Goal: Transaction & Acquisition: Purchase product/service

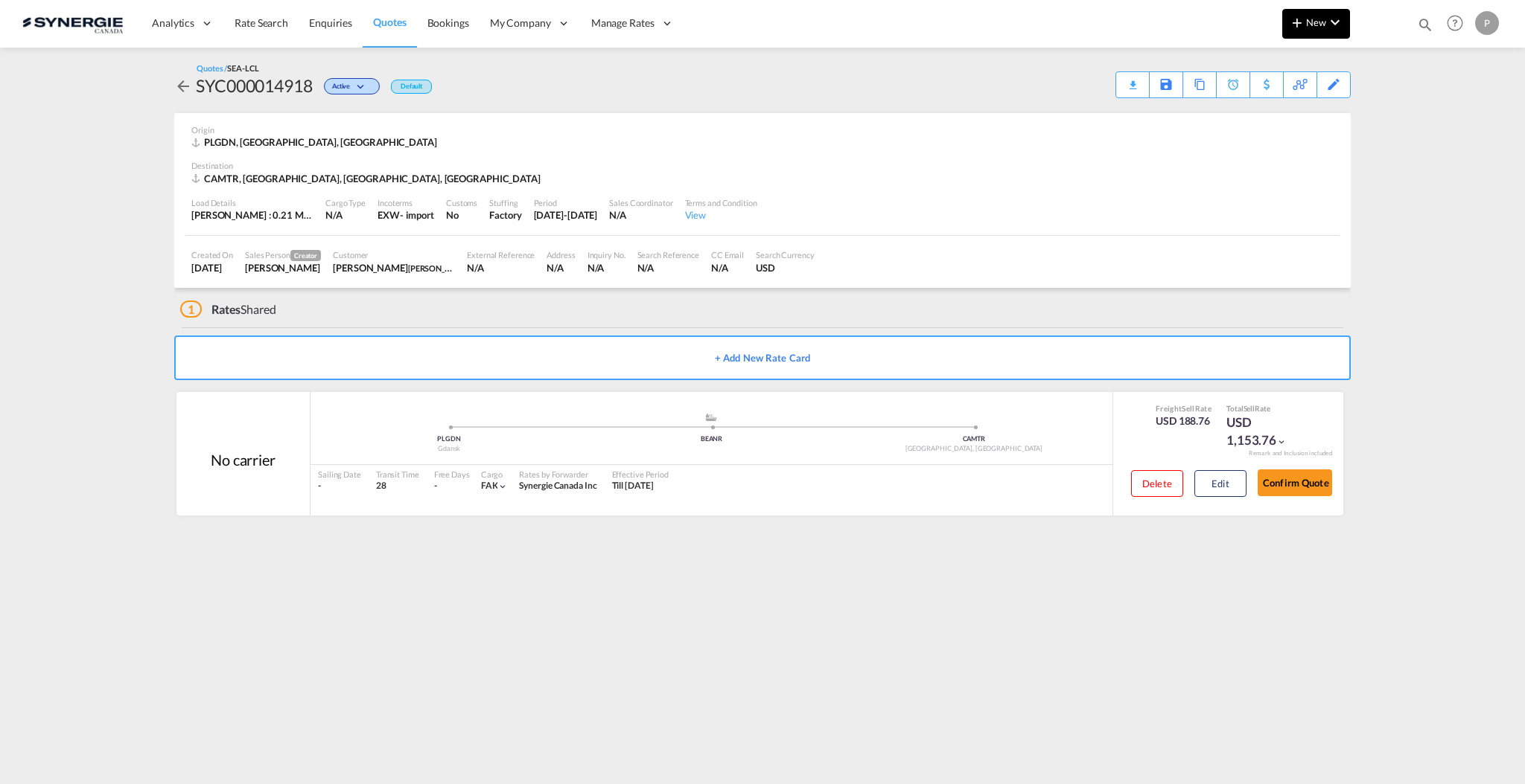
click at [1328, 31] on button "New" at bounding box center [1315, 23] width 67 height 29
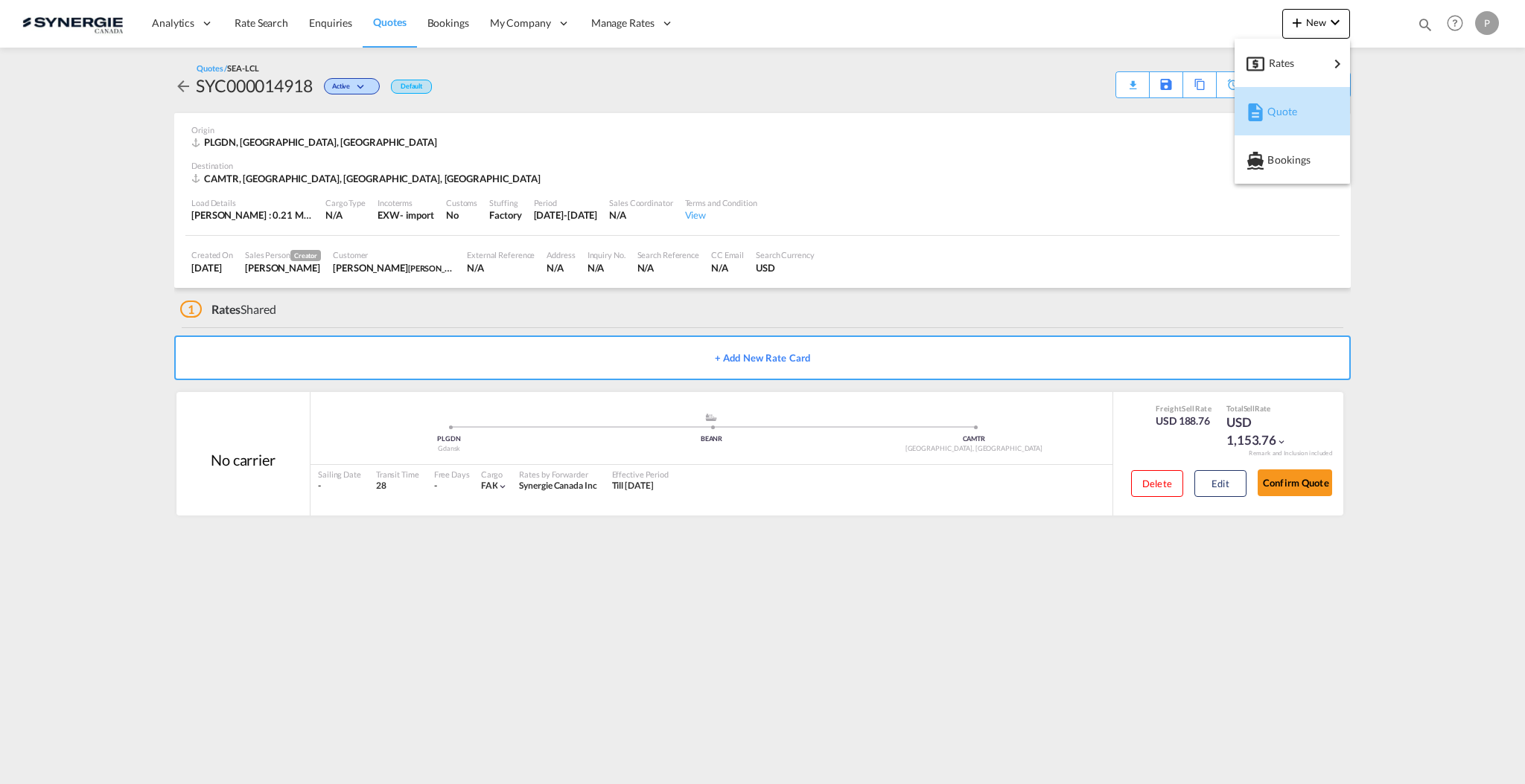
click at [1271, 116] on span "Quote" at bounding box center [1275, 111] width 17 height 29
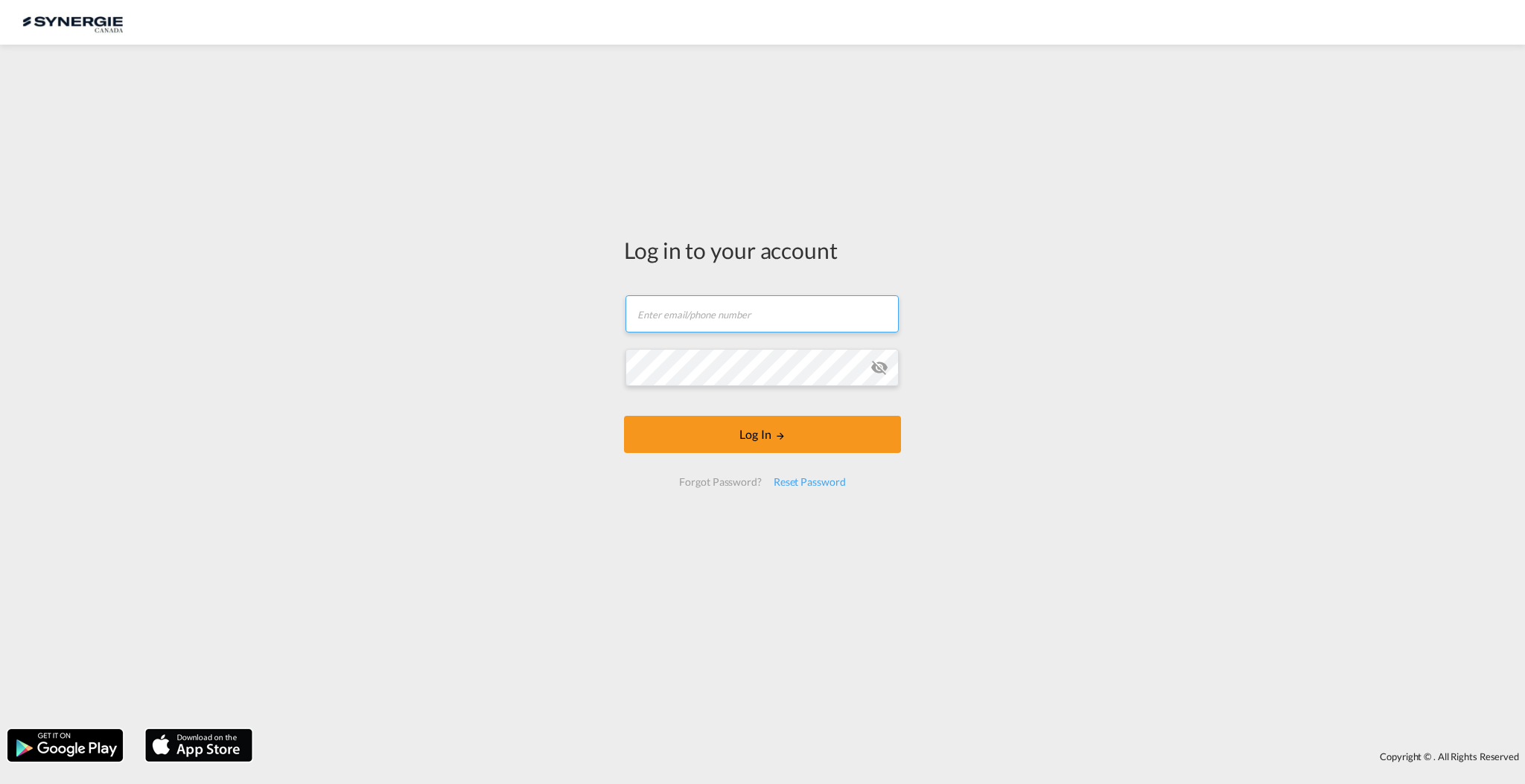
click at [740, 310] on input "text" at bounding box center [762, 314] width 274 height 37
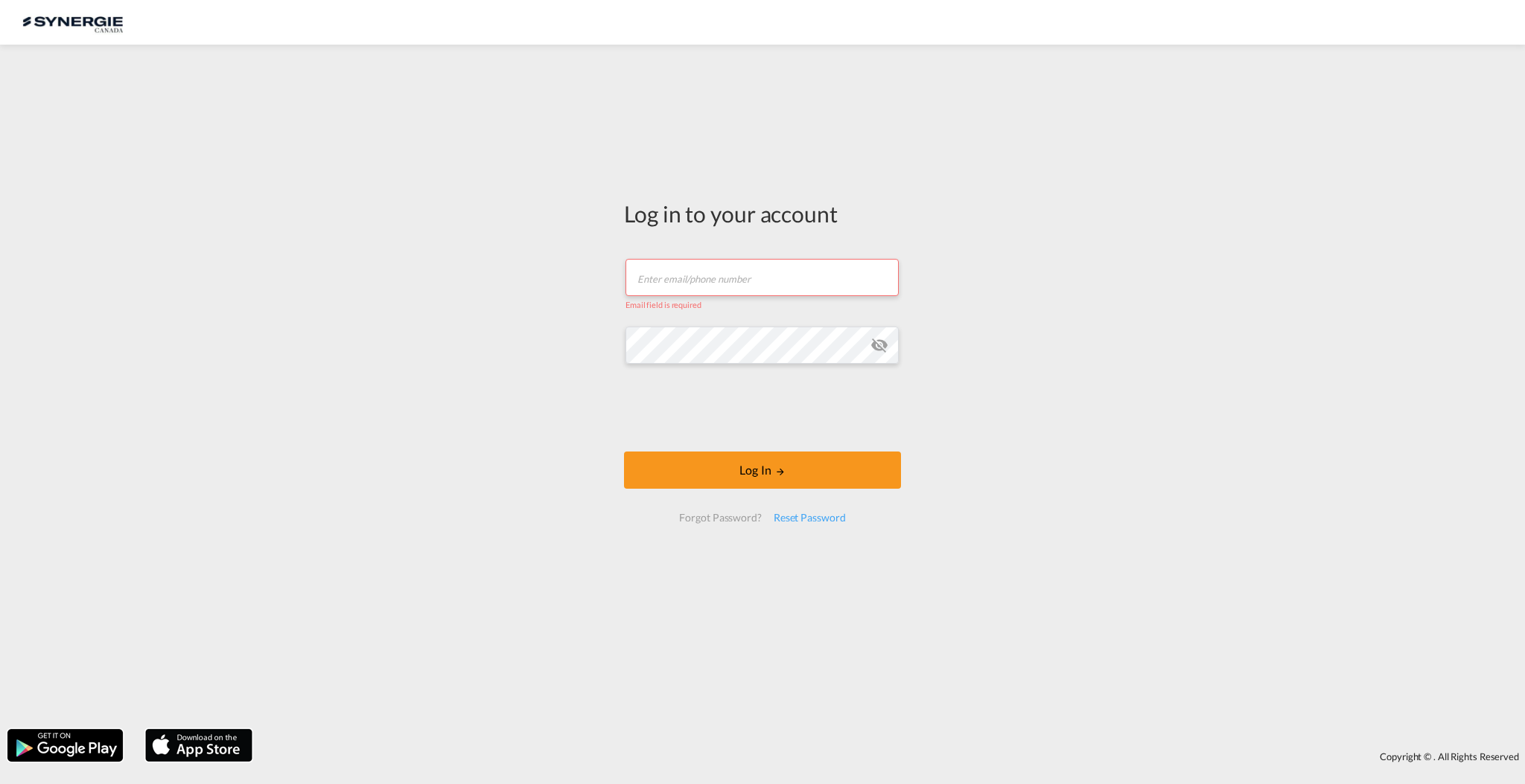
click at [699, 286] on input "text" at bounding box center [762, 277] width 274 height 37
click at [716, 287] on input "text" at bounding box center [762, 277] width 274 height 37
click at [755, 263] on input "text" at bounding box center [762, 277] width 274 height 37
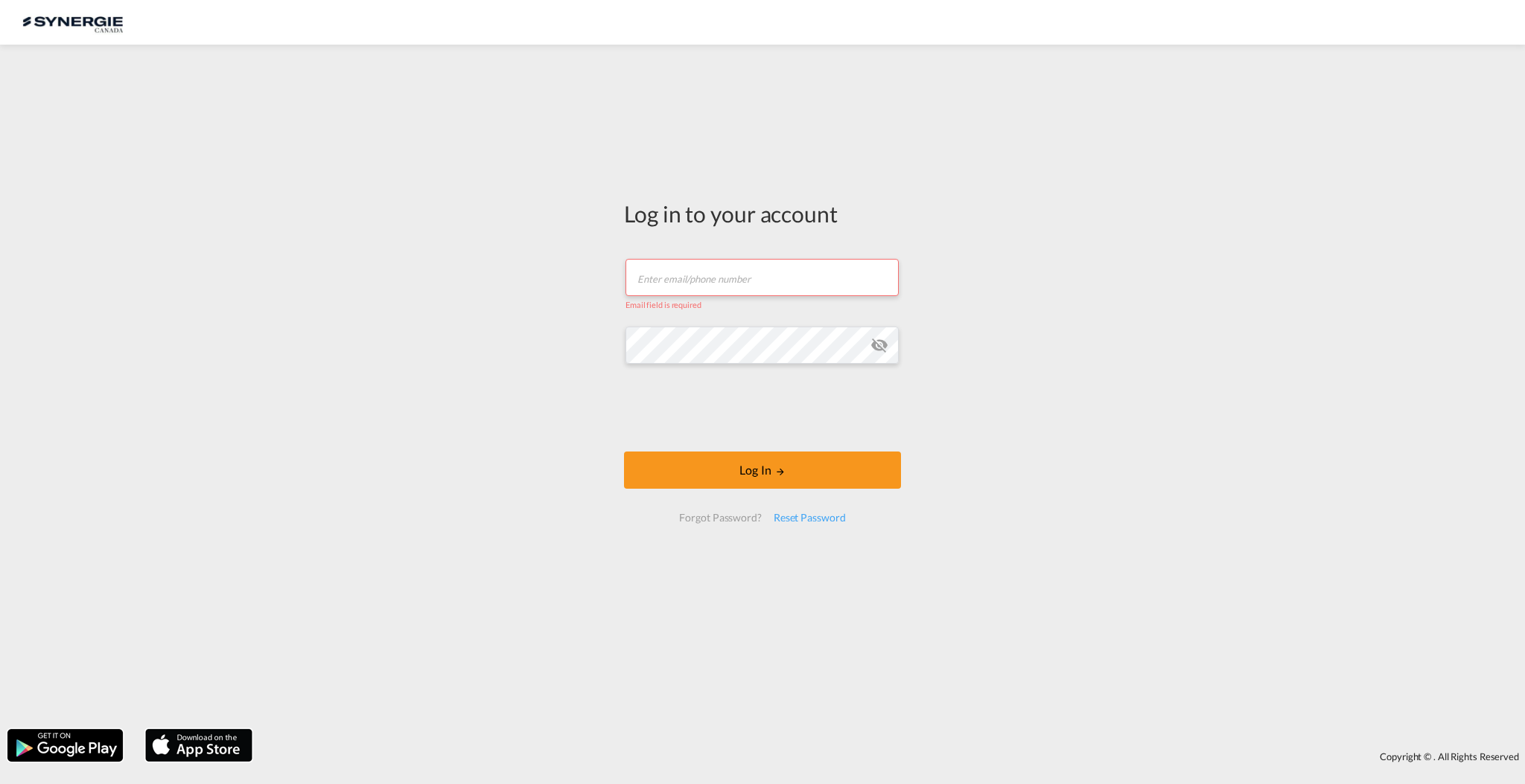
click at [752, 269] on input "text" at bounding box center [762, 277] width 274 height 37
click at [752, 278] on input "text" at bounding box center [762, 277] width 274 height 37
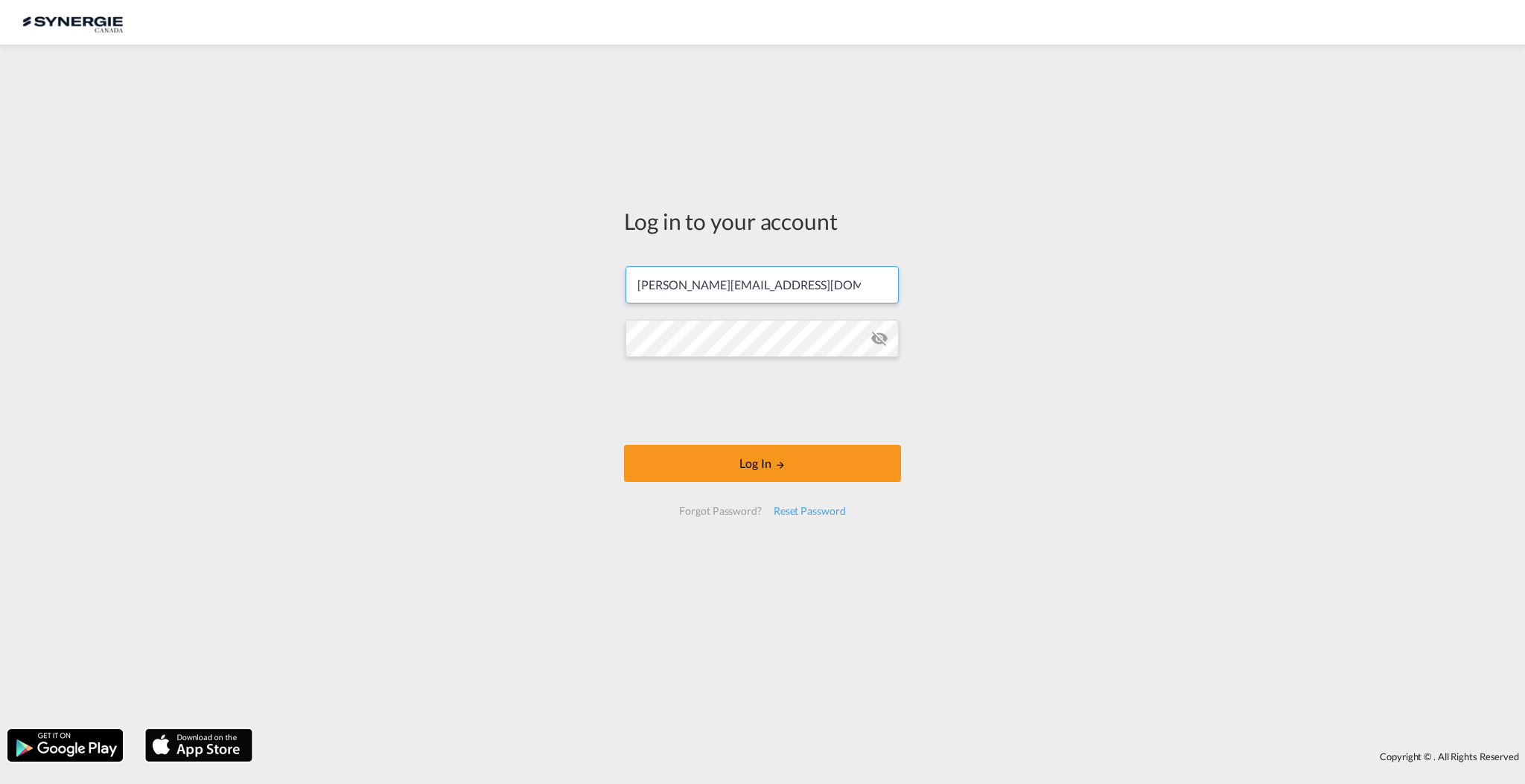
type input "p.gomez@gosynergie.com"
click at [831, 458] on button "Log In" at bounding box center [762, 464] width 276 height 37
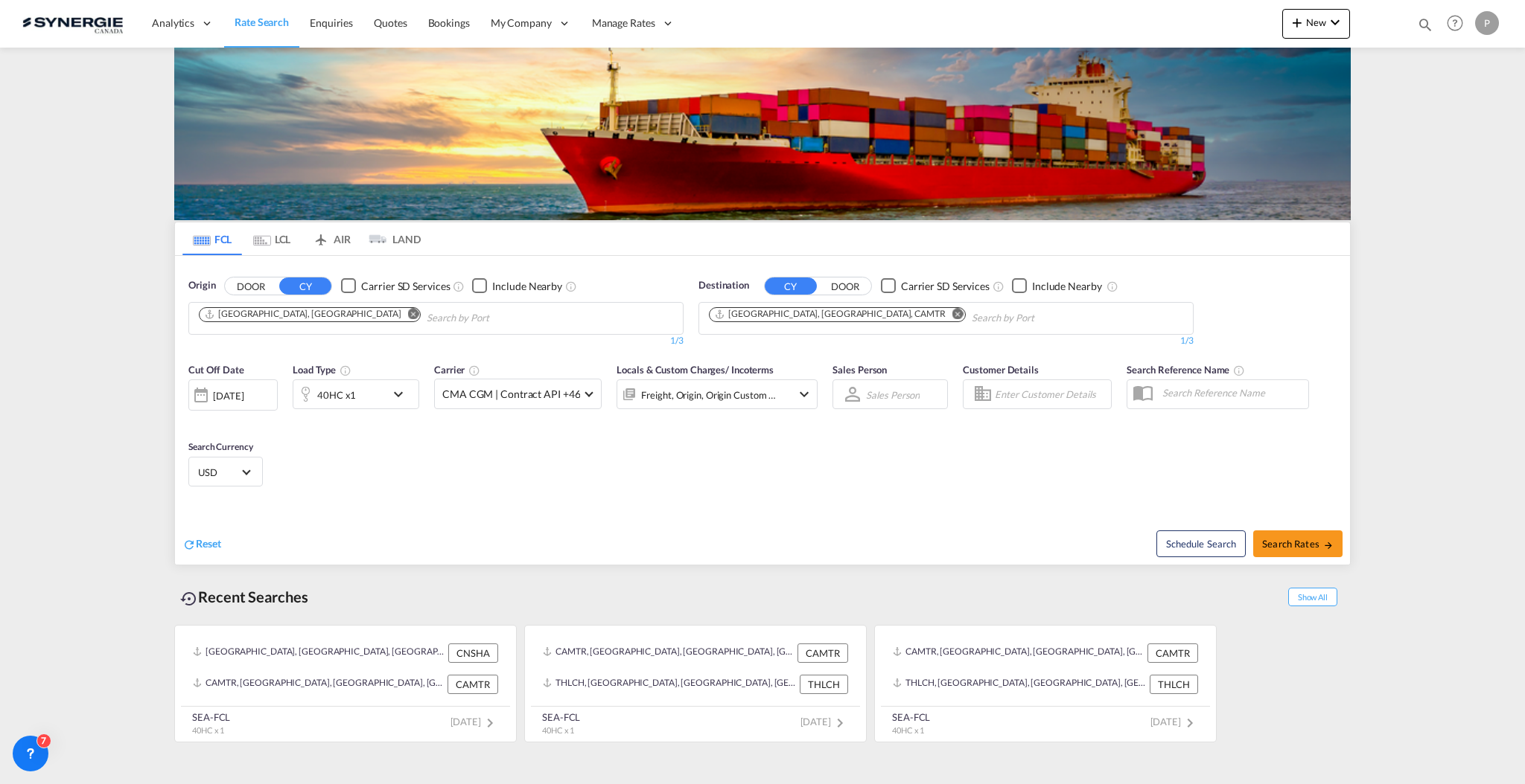
click at [0, 396] on md-content "Analytics Reports Dashboard Rate Search Enquiries Quotes Bookings" at bounding box center [762, 392] width 1525 height 784
click at [1318, 17] on span "New" at bounding box center [1315, 22] width 56 height 12
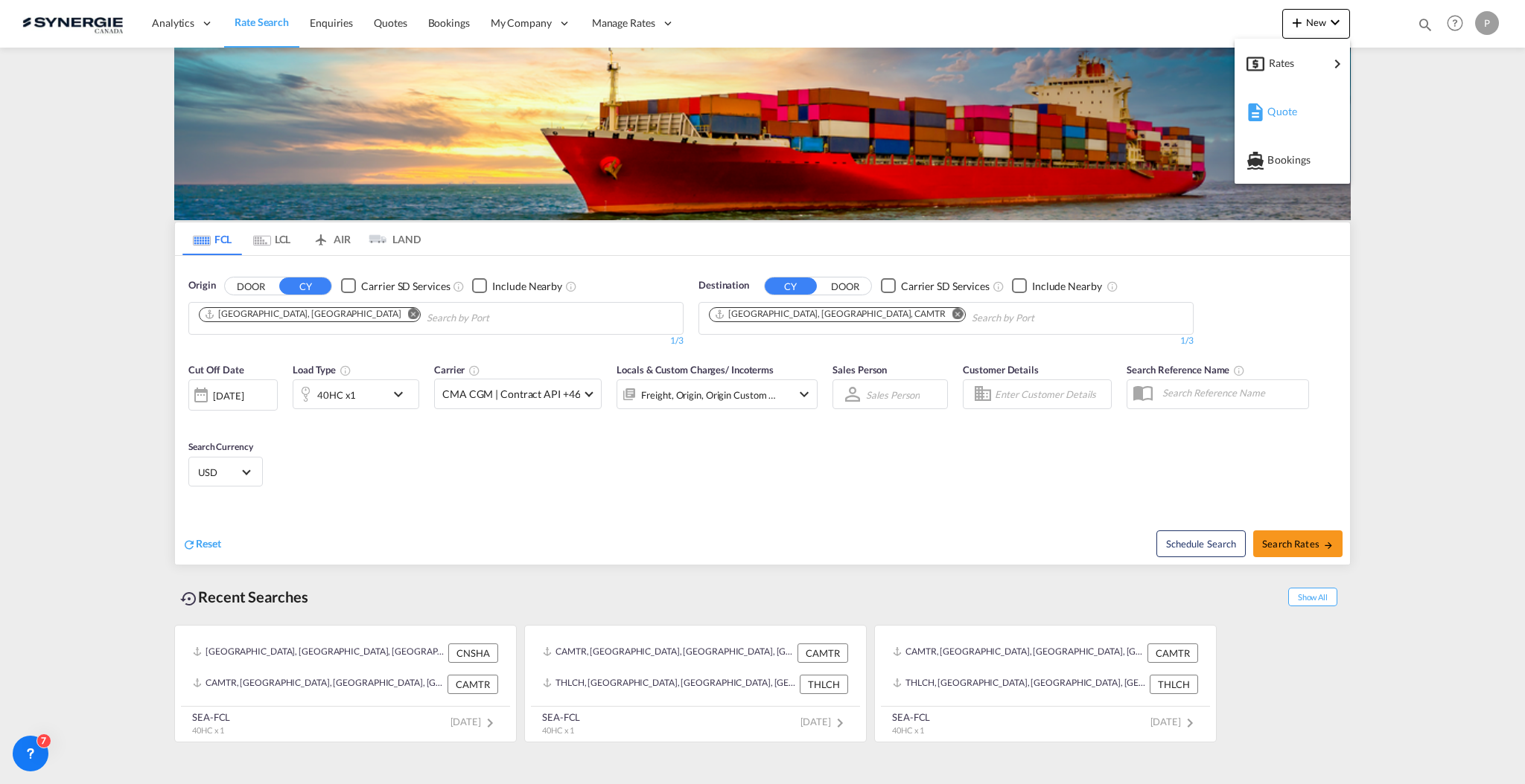
click at [1299, 114] on div "Quote" at bounding box center [1294, 111] width 55 height 37
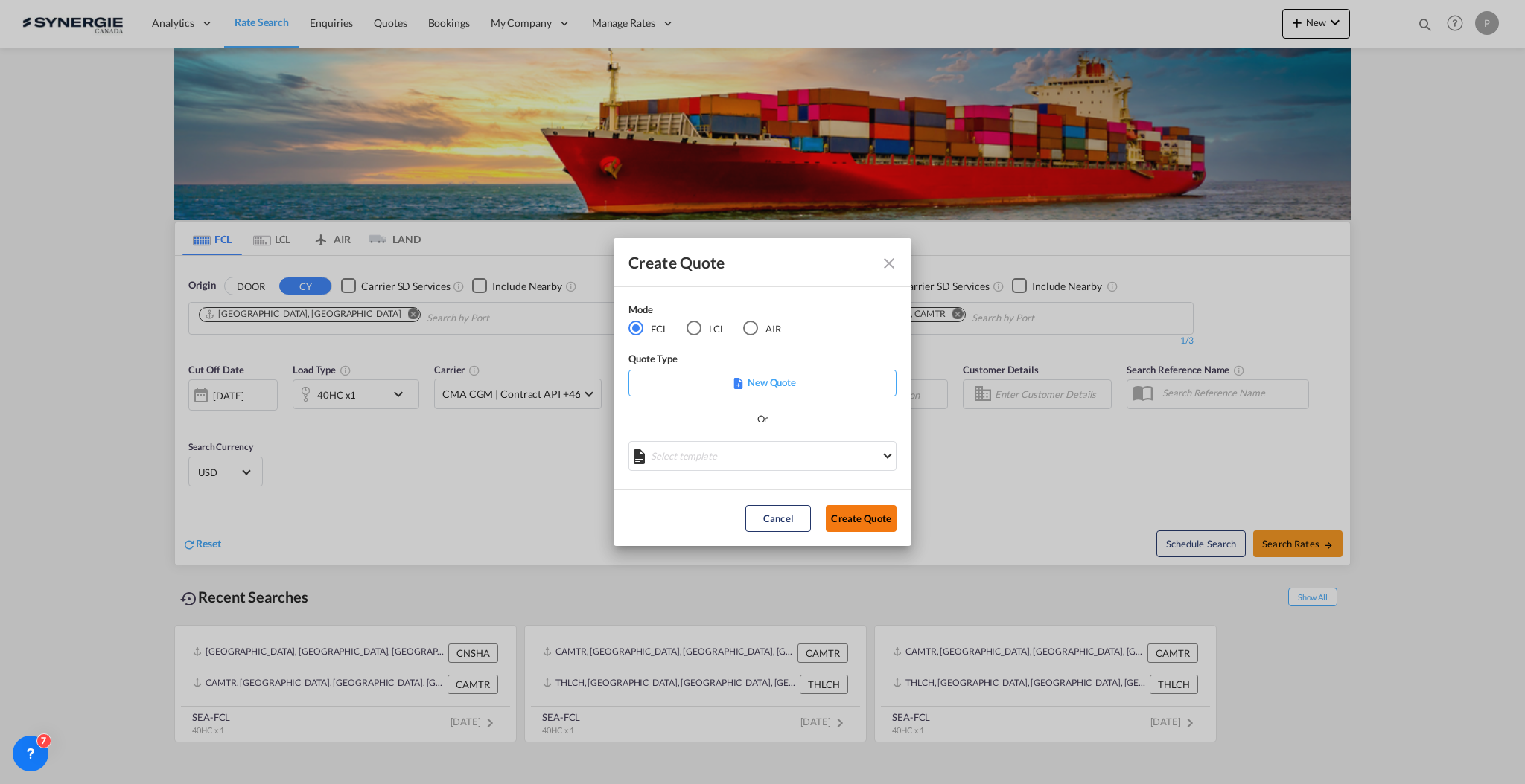
click at [882, 517] on button "Create Quote" at bounding box center [861, 517] width 70 height 26
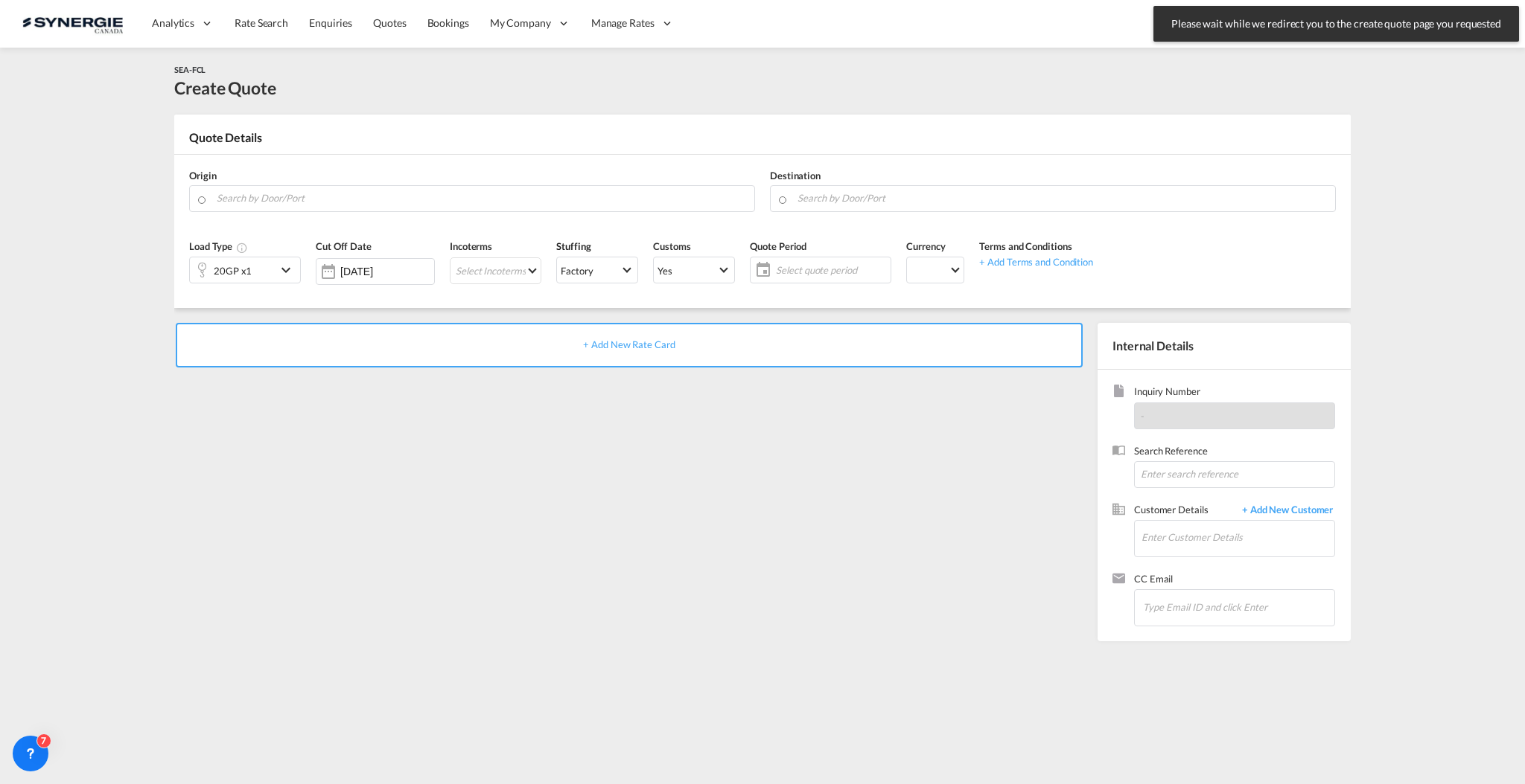
click at [1380, 87] on md-content "Analytics Reports Dashboard Rate Search Enquiries Quotes Bookings" at bounding box center [762, 392] width 1525 height 784
click at [1369, 40] on div "Please wait while we redirect you to the create quote page you requested Press …" at bounding box center [1335, 23] width 365 height 36
click at [1291, 24] on span "Please wait while we redirect you to the create quote page you requested" at bounding box center [1335, 23] width 339 height 15
click at [1278, 71] on div "SEA-FCL Create Quote" at bounding box center [762, 81] width 1176 height 37
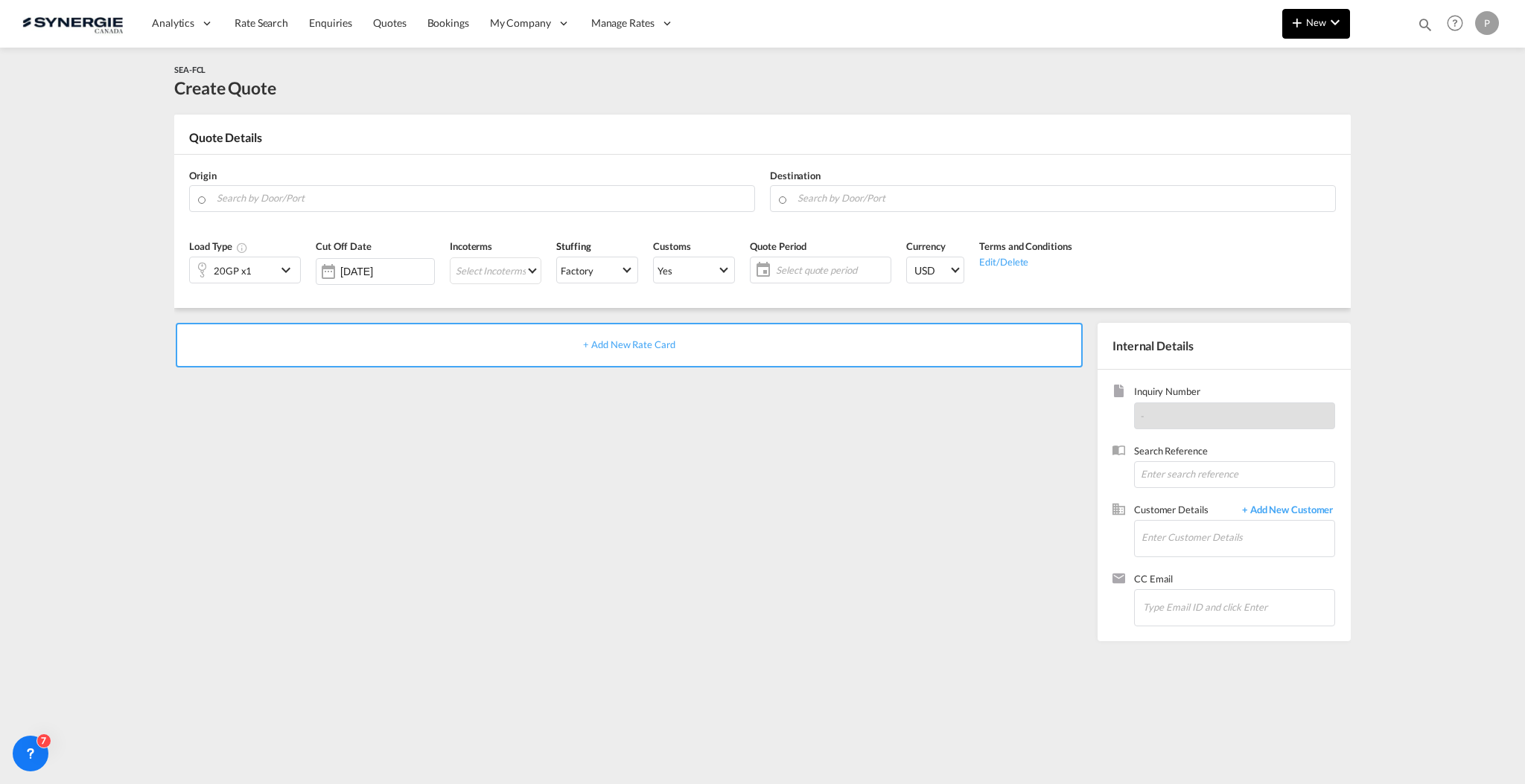
click at [1323, 32] on button "New" at bounding box center [1315, 23] width 67 height 29
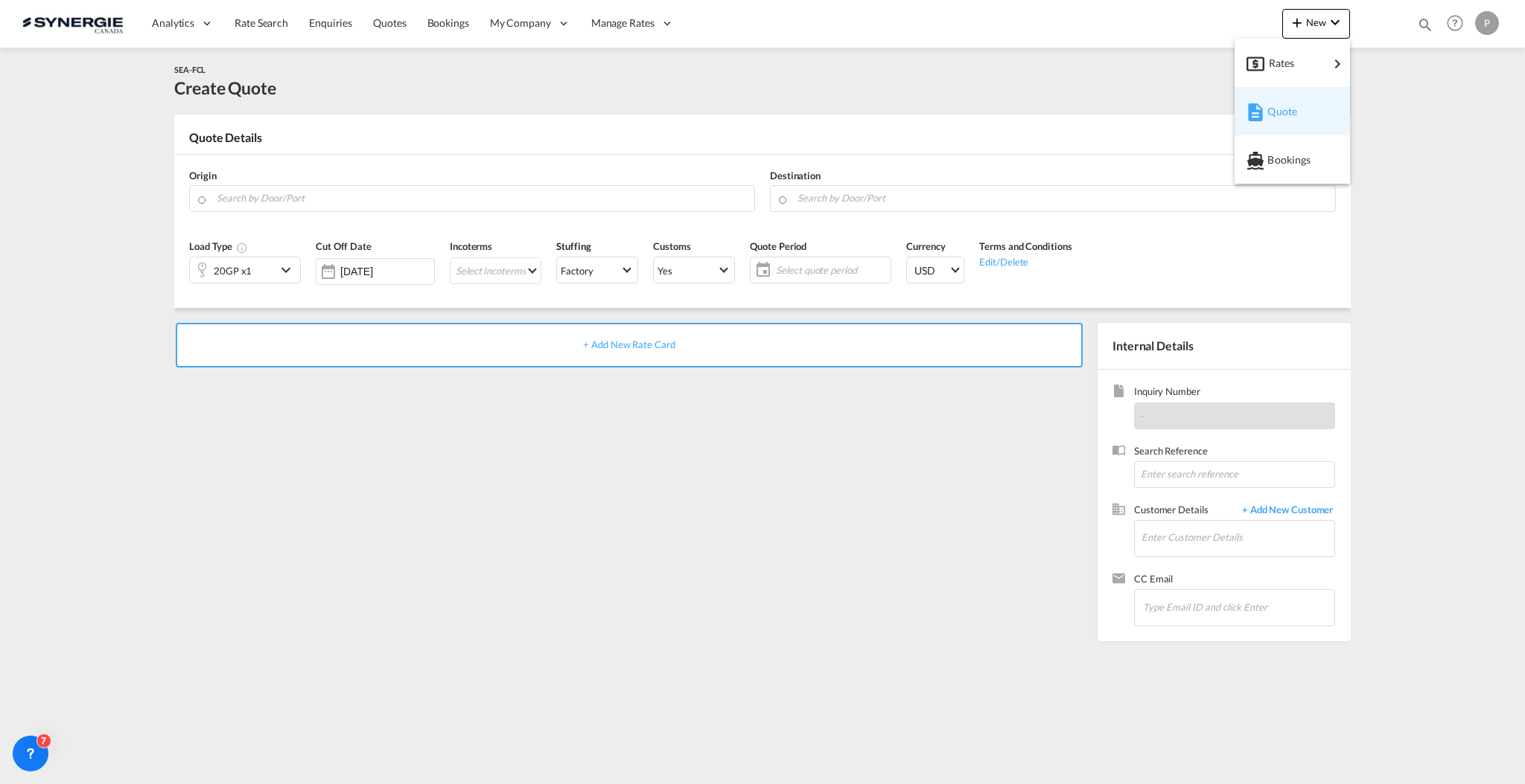
click at [1310, 107] on div "Quote" at bounding box center [1294, 111] width 55 height 37
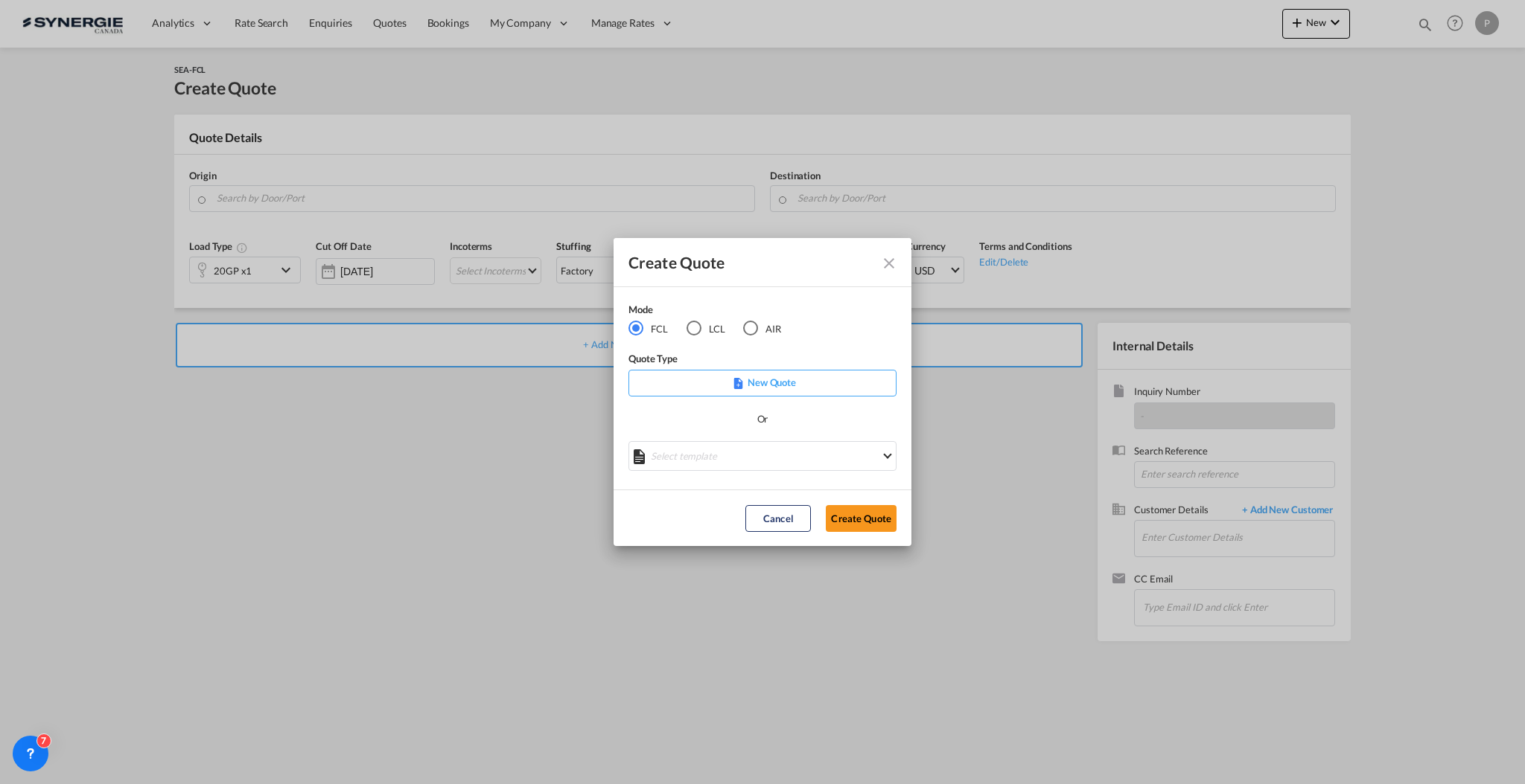
click at [709, 450] on md-select "Select template *NEW* FCL FREEHAND / DAP Pablo Gomez Saldarriaga | 10 Jul 2025 …" at bounding box center [762, 456] width 268 height 29
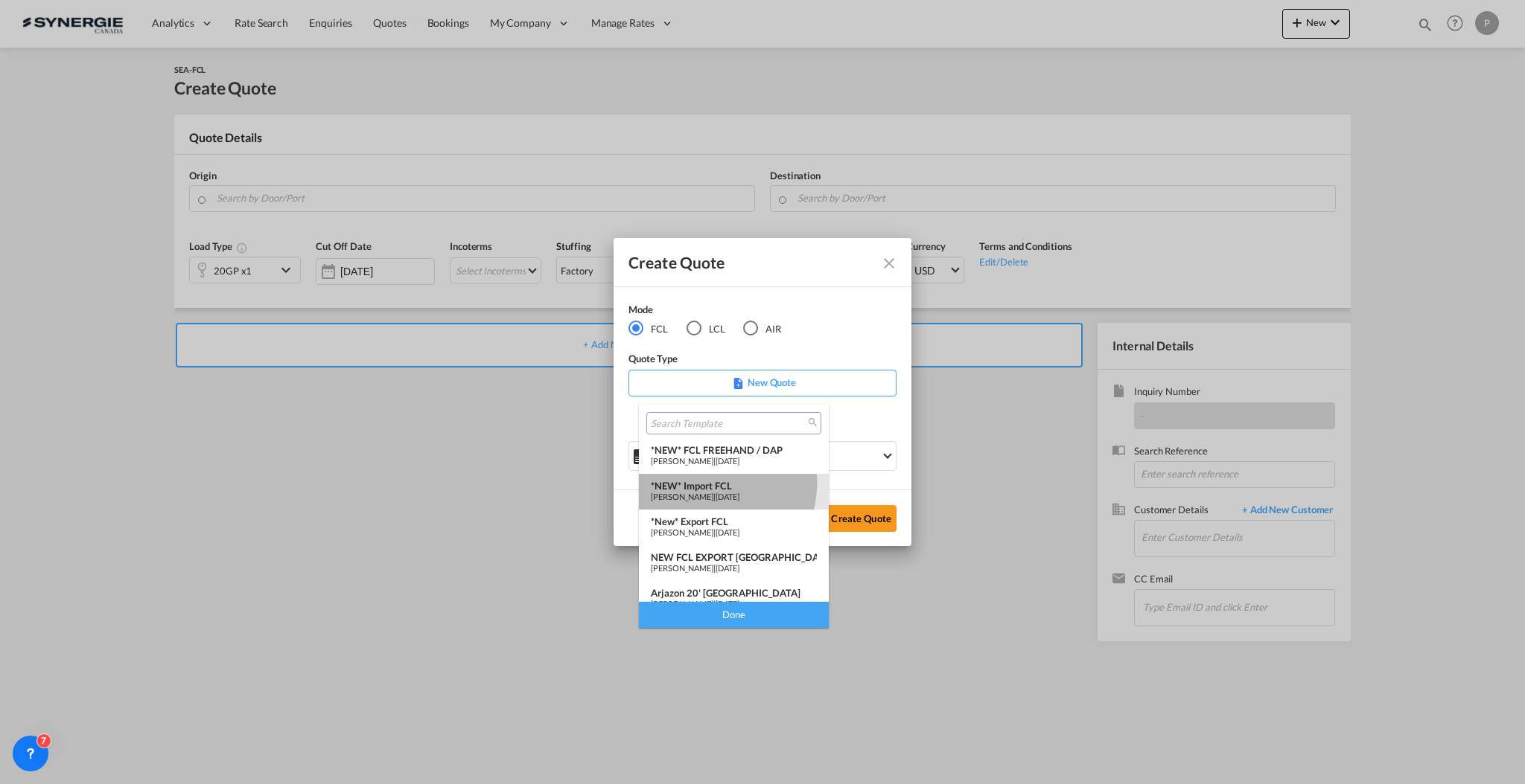
click at [715, 483] on div "*NEW* Import FCL" at bounding box center [734, 486] width 166 height 12
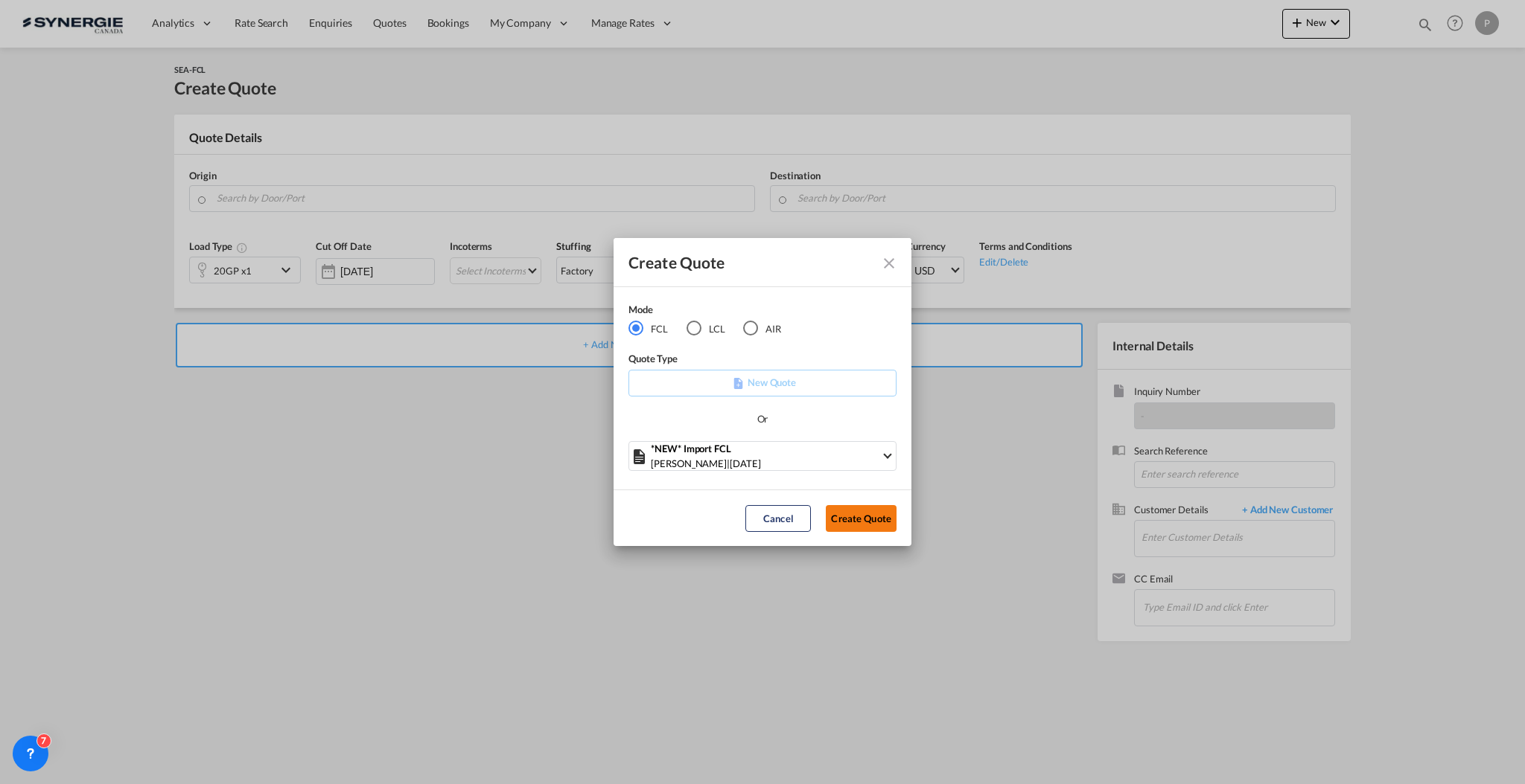
click at [847, 516] on button "Create Quote" at bounding box center [861, 517] width 70 height 26
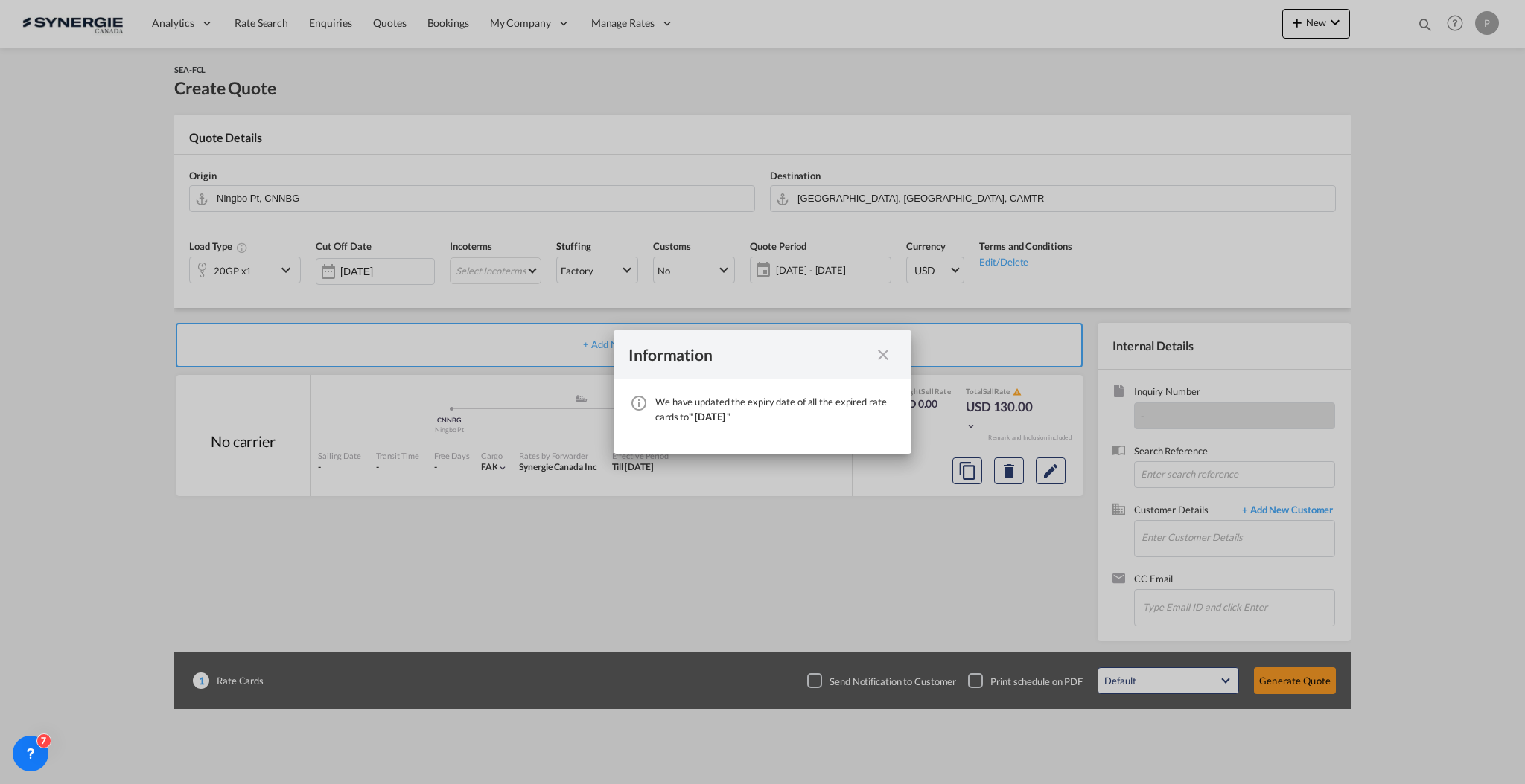
click at [884, 352] on md-icon "icon-close fg-AAA8AD cursor" at bounding box center [883, 354] width 18 height 18
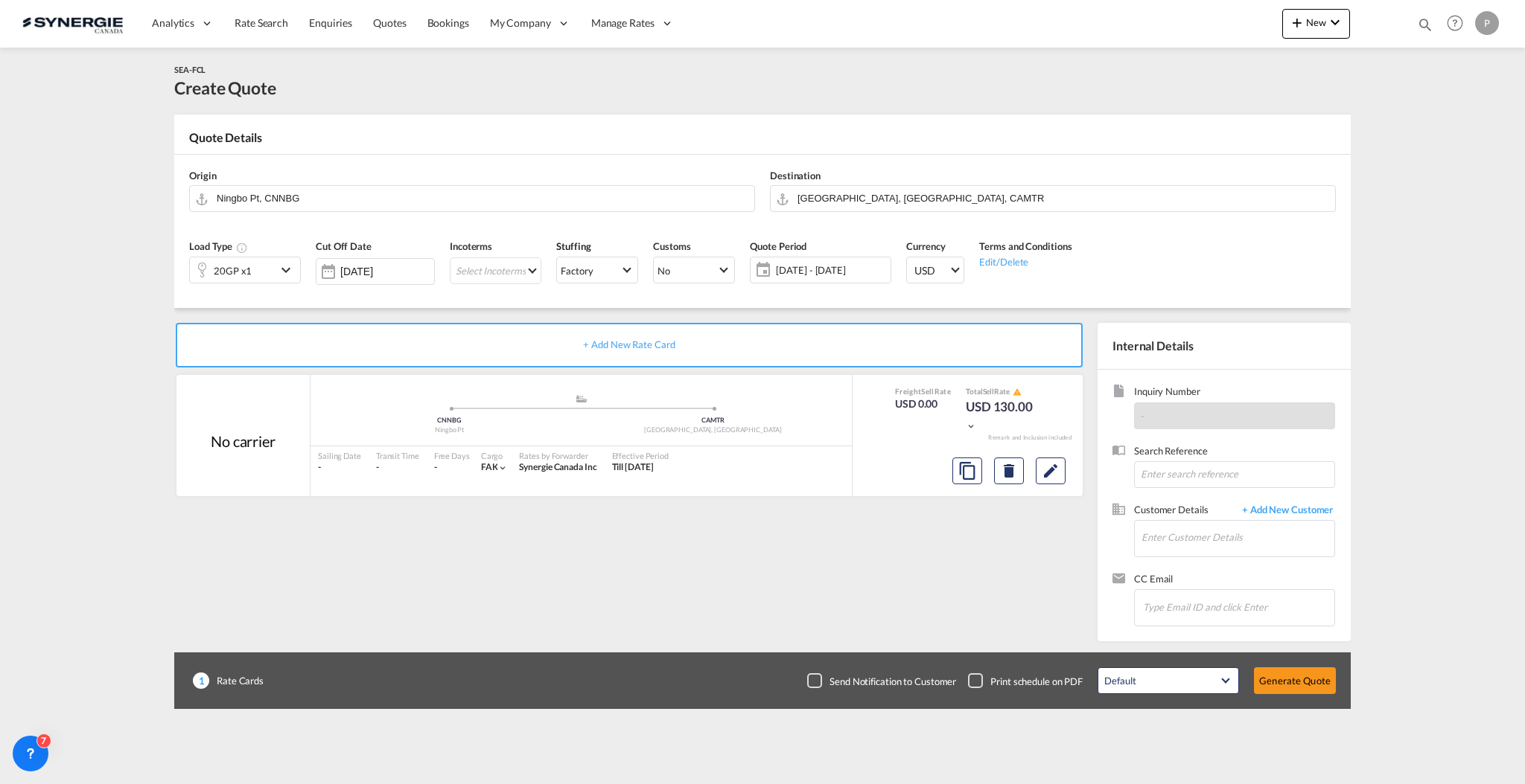
click at [412, 222] on div "Origin Ningbo Pt, CNNBG Destination Montreal, QC, CAMTR" at bounding box center [762, 190] width 1162 height 71
click at [411, 210] on md-autocomplete "Ningbo Pt, CNNBG" at bounding box center [481, 198] width 530 height 26
click at [411, 204] on input "Ningbo Pt, CNNBG" at bounding box center [482, 198] width 530 height 26
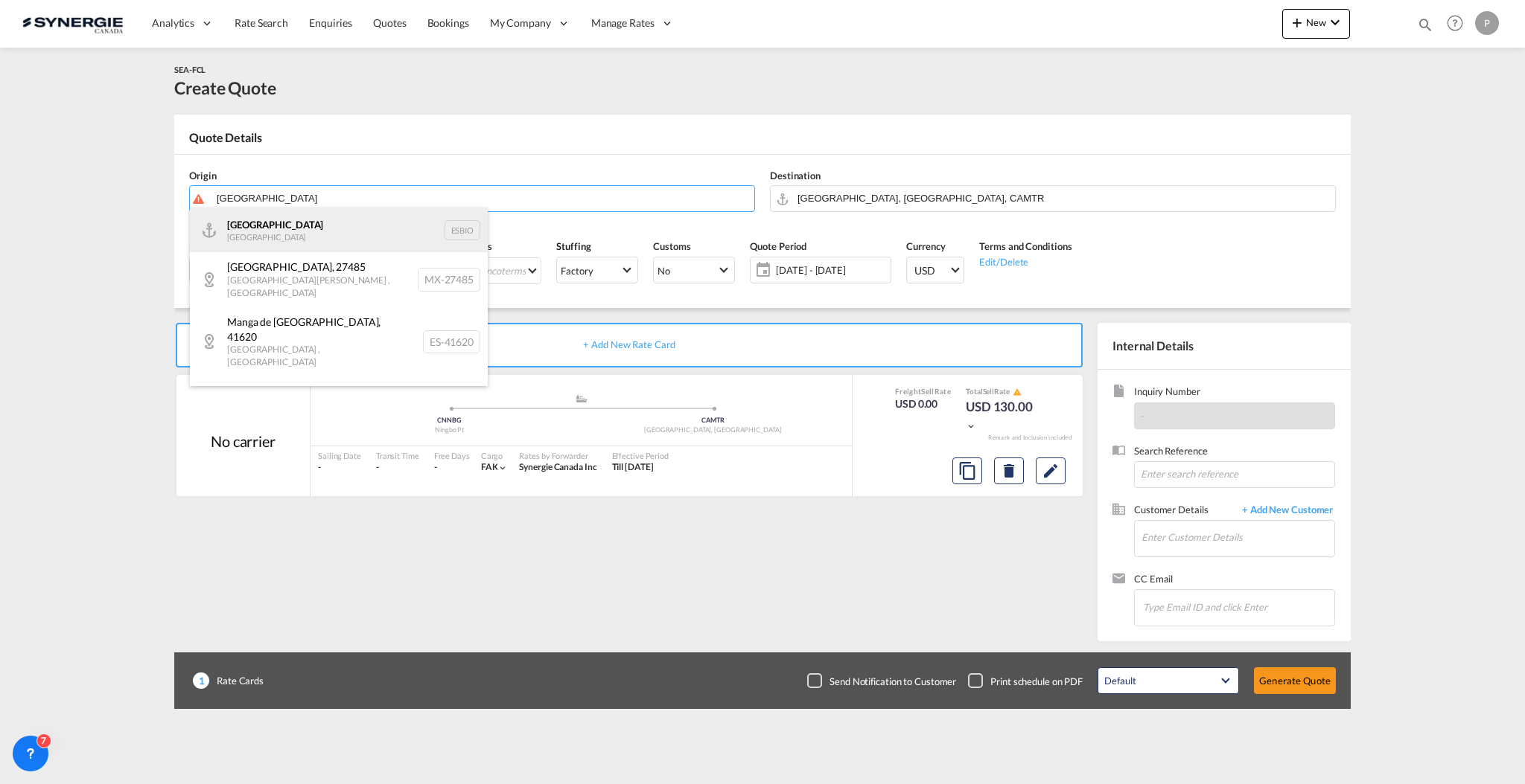
click at [359, 237] on div "Bilbao Spain ESBIO" at bounding box center [338, 230] width 298 height 45
type input "Bilbao, ESBIO"
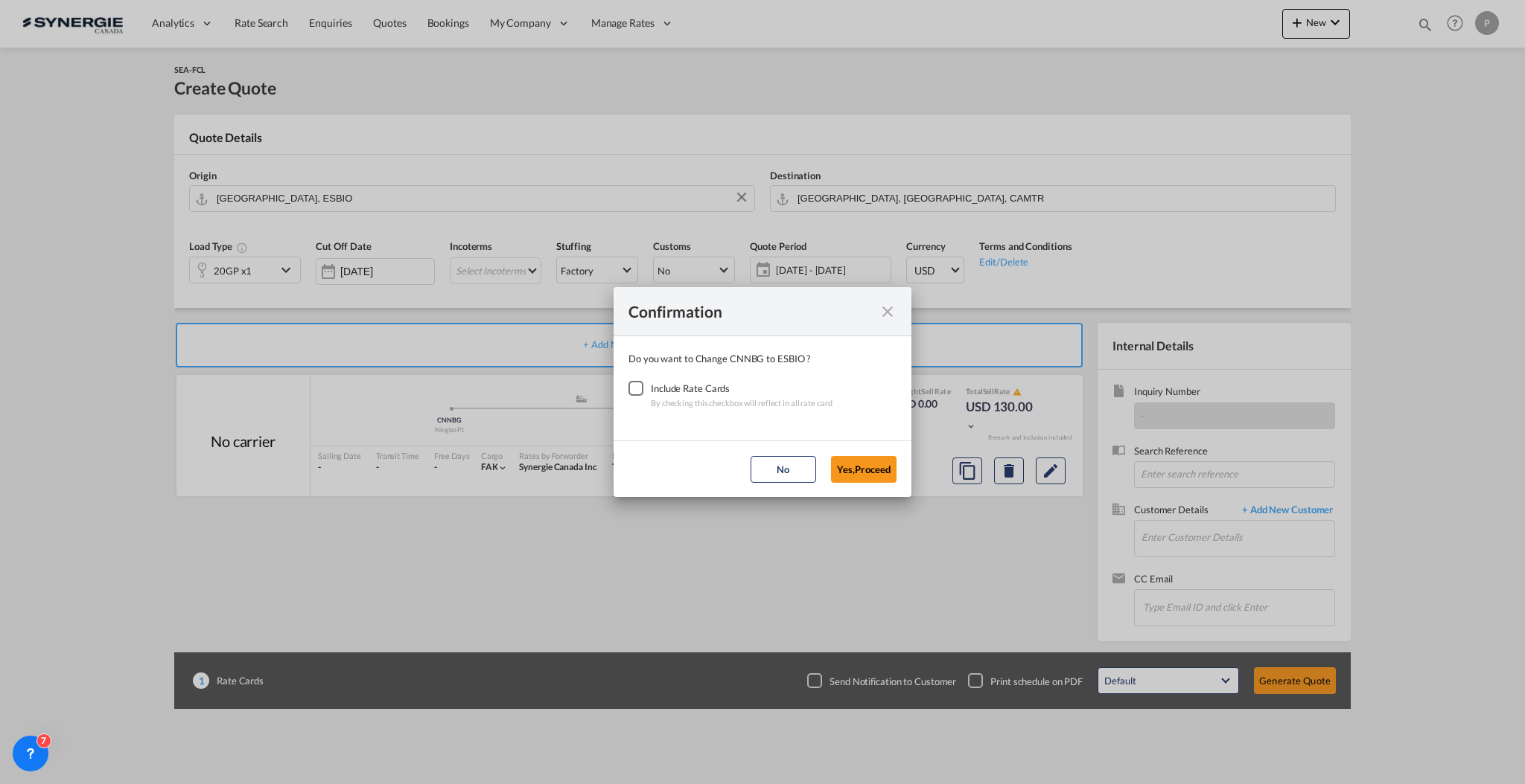
click at [643, 391] on div "Checkbox No Ink" at bounding box center [635, 388] width 15 height 15
click at [870, 471] on button "Yes,Proceed" at bounding box center [863, 469] width 65 height 26
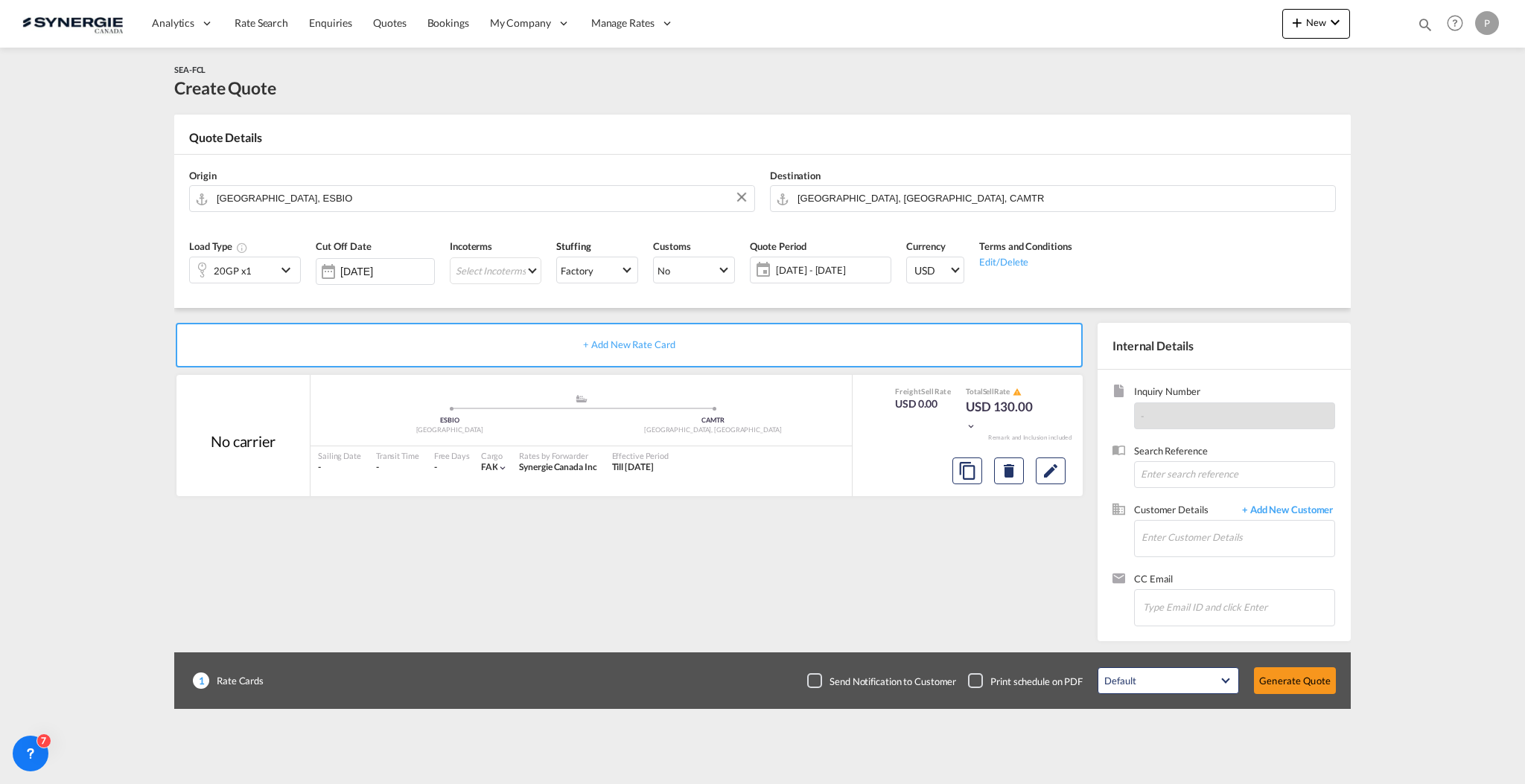
click at [280, 261] on md-icon "icon-chevron-down" at bounding box center [287, 269] width 22 height 18
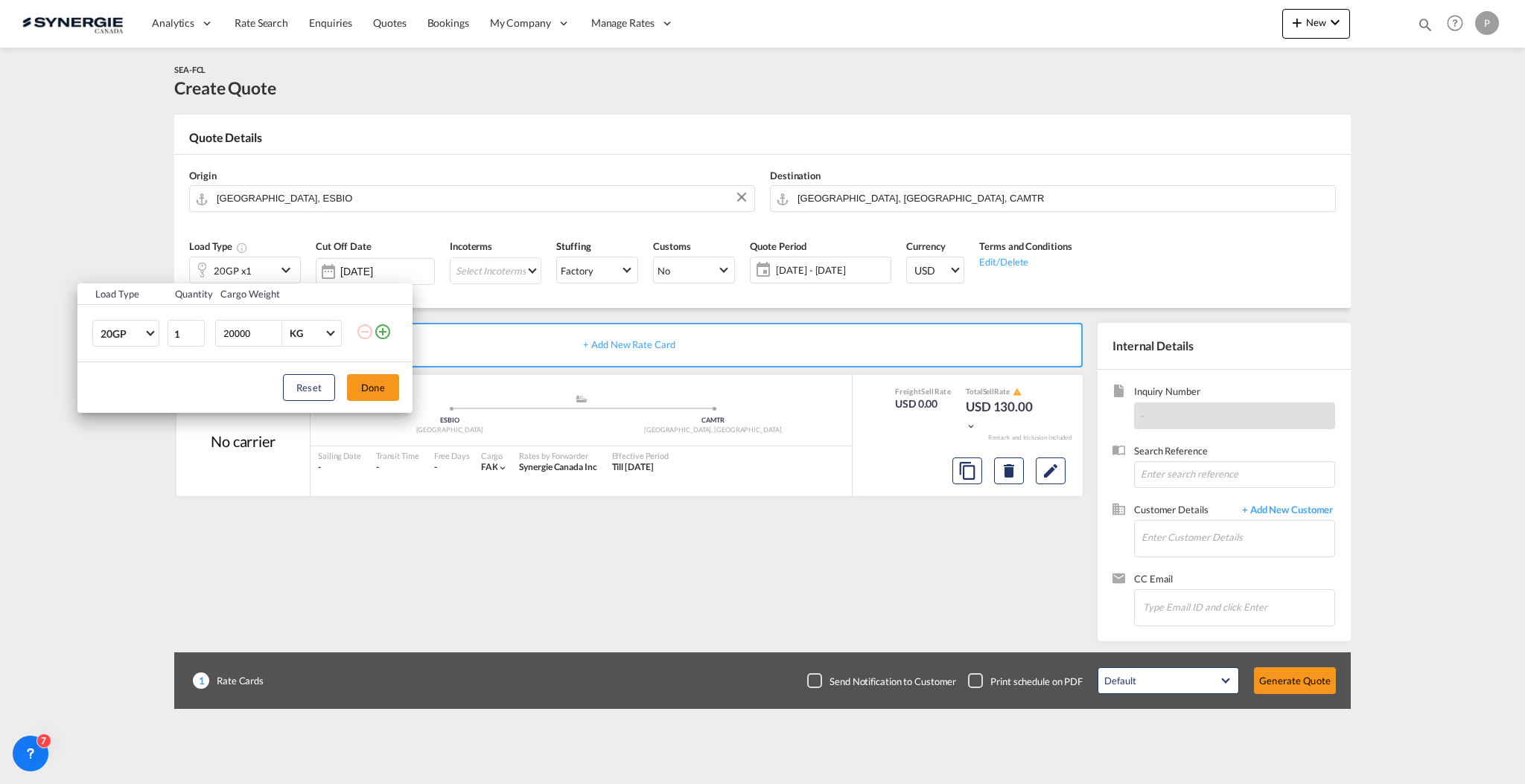
click at [385, 333] on md-icon "icon-plus-circle-outline" at bounding box center [383, 332] width 18 height 18
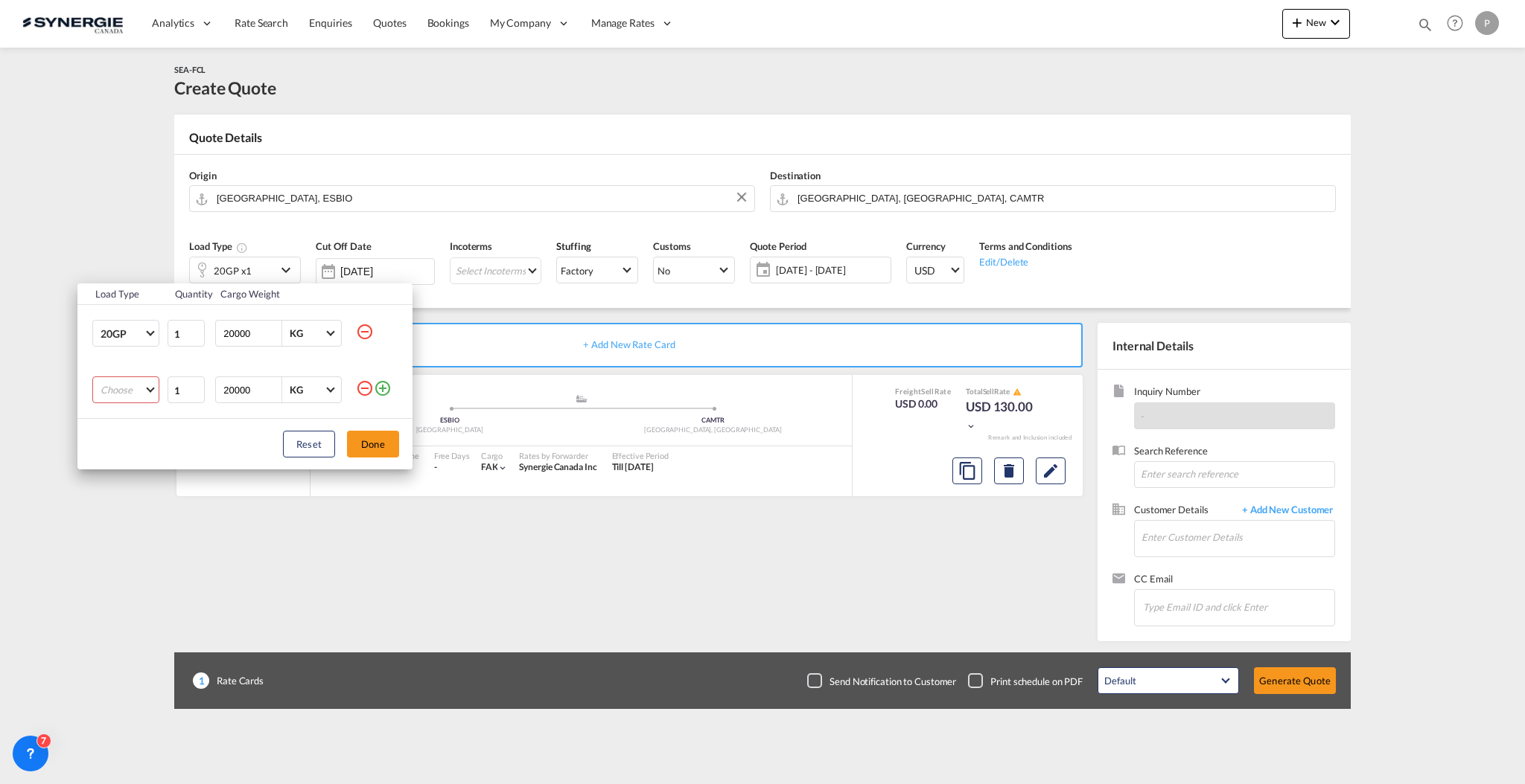
click at [128, 390] on md-select "Choose 20GP 40GP 40HC 45HC 20RE 40RE 40HR 20OT 40OT 20FR 40FR 40NR 20NR 45S 20T…" at bounding box center [125, 390] width 67 height 26
click at [136, 452] on md-option "40HC" at bounding box center [140, 462] width 102 height 36
click at [363, 439] on button "Done" at bounding box center [372, 443] width 52 height 26
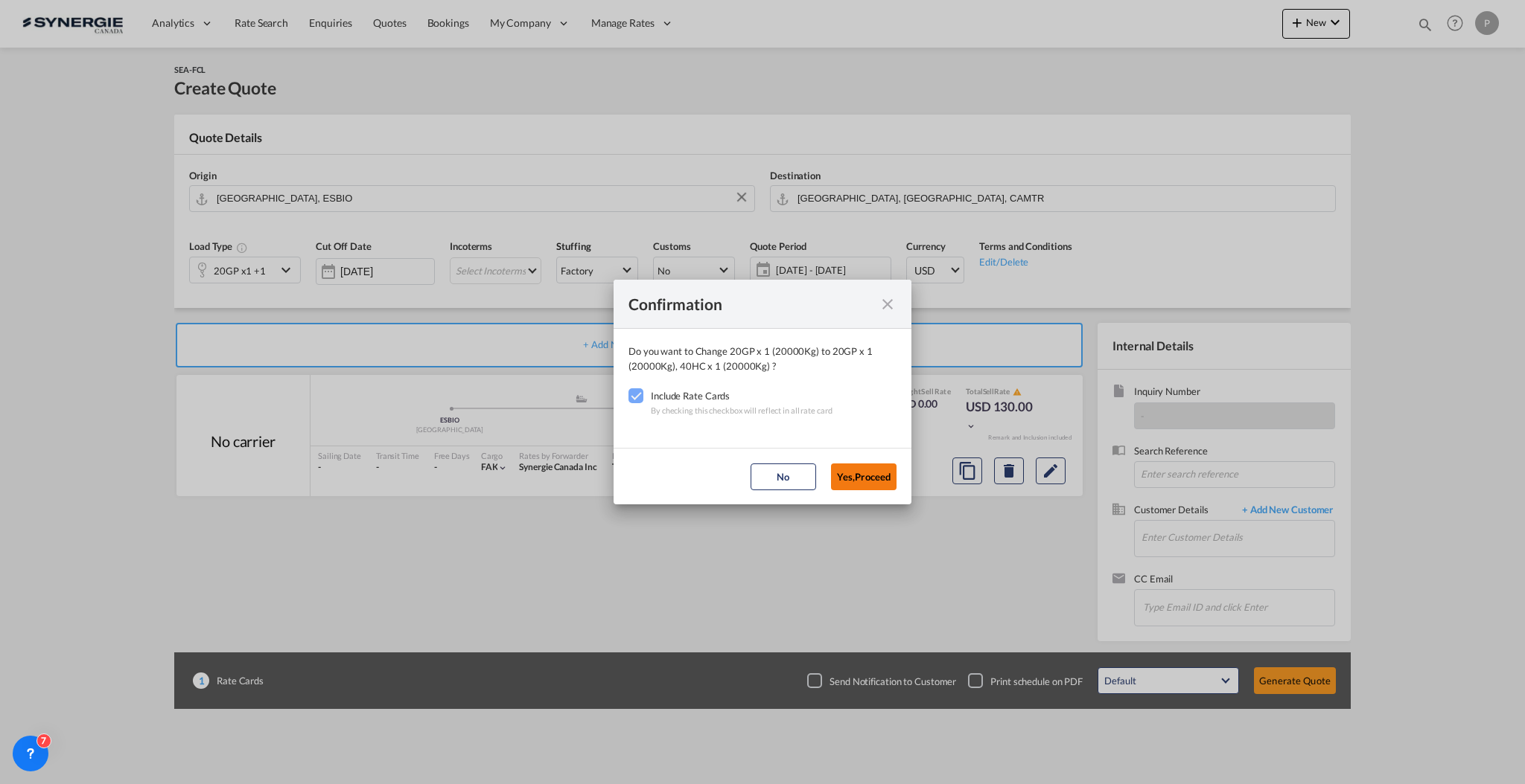
click at [841, 480] on button "Yes,Proceed" at bounding box center [863, 476] width 65 height 26
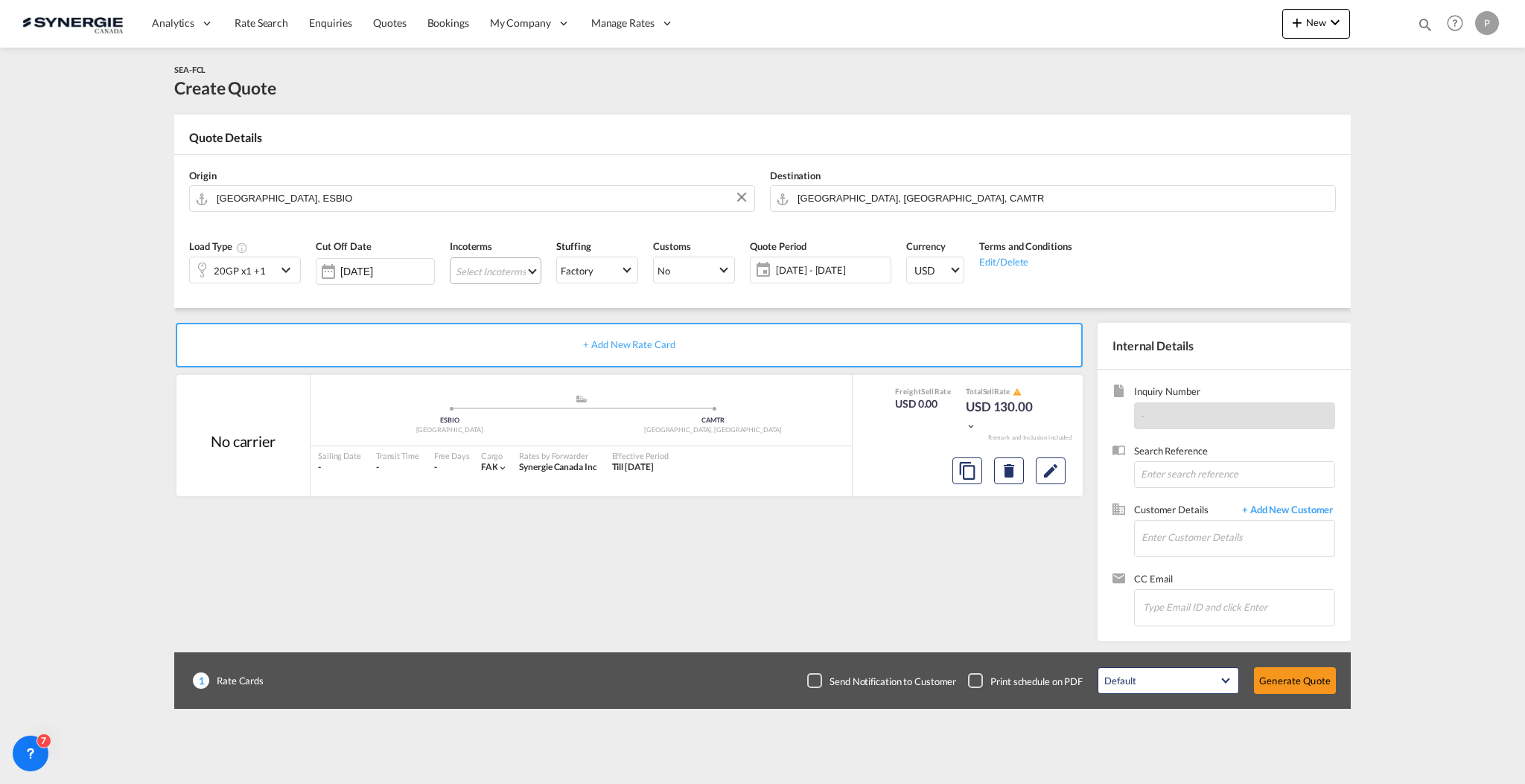
click at [539, 278] on md-select "Select Incoterms EXW - export Ex Works EXW - import Ex Works CIF - import Cost,…" at bounding box center [495, 270] width 92 height 26
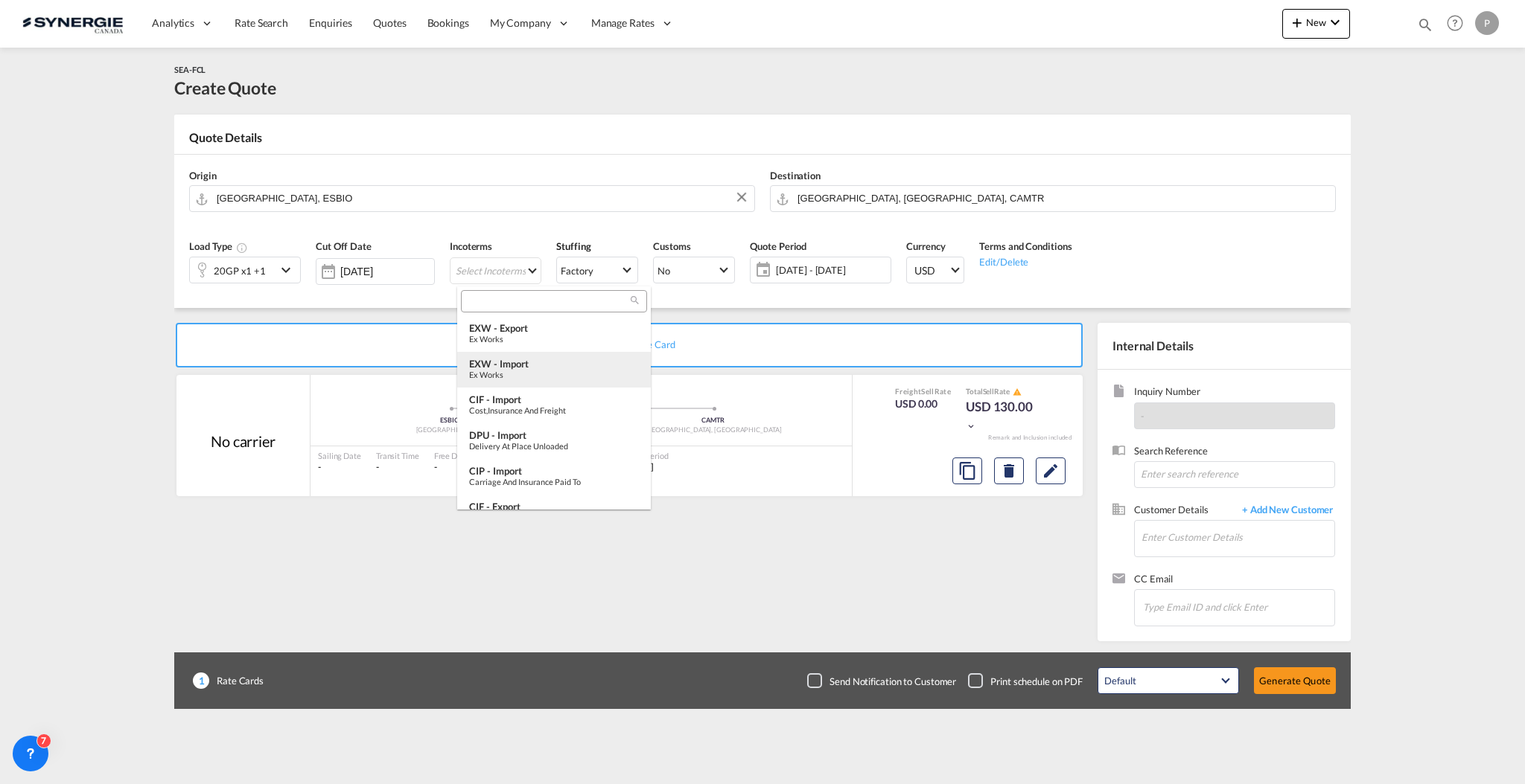
click at [539, 362] on div "EXW - import" at bounding box center [554, 364] width 170 height 12
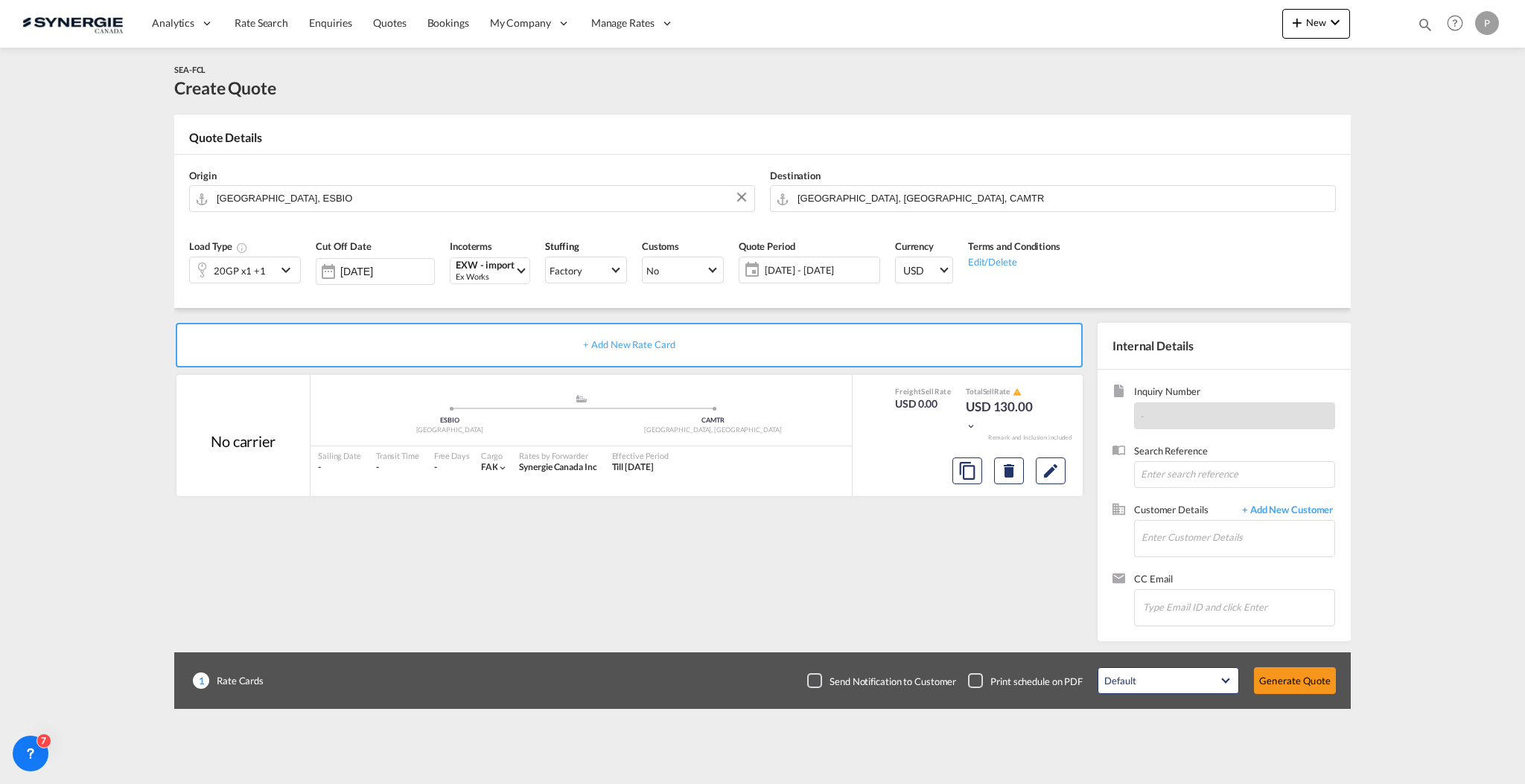
click at [809, 268] on span "26 Sep - 26 Oct 2025" at bounding box center [821, 270] width 111 height 14
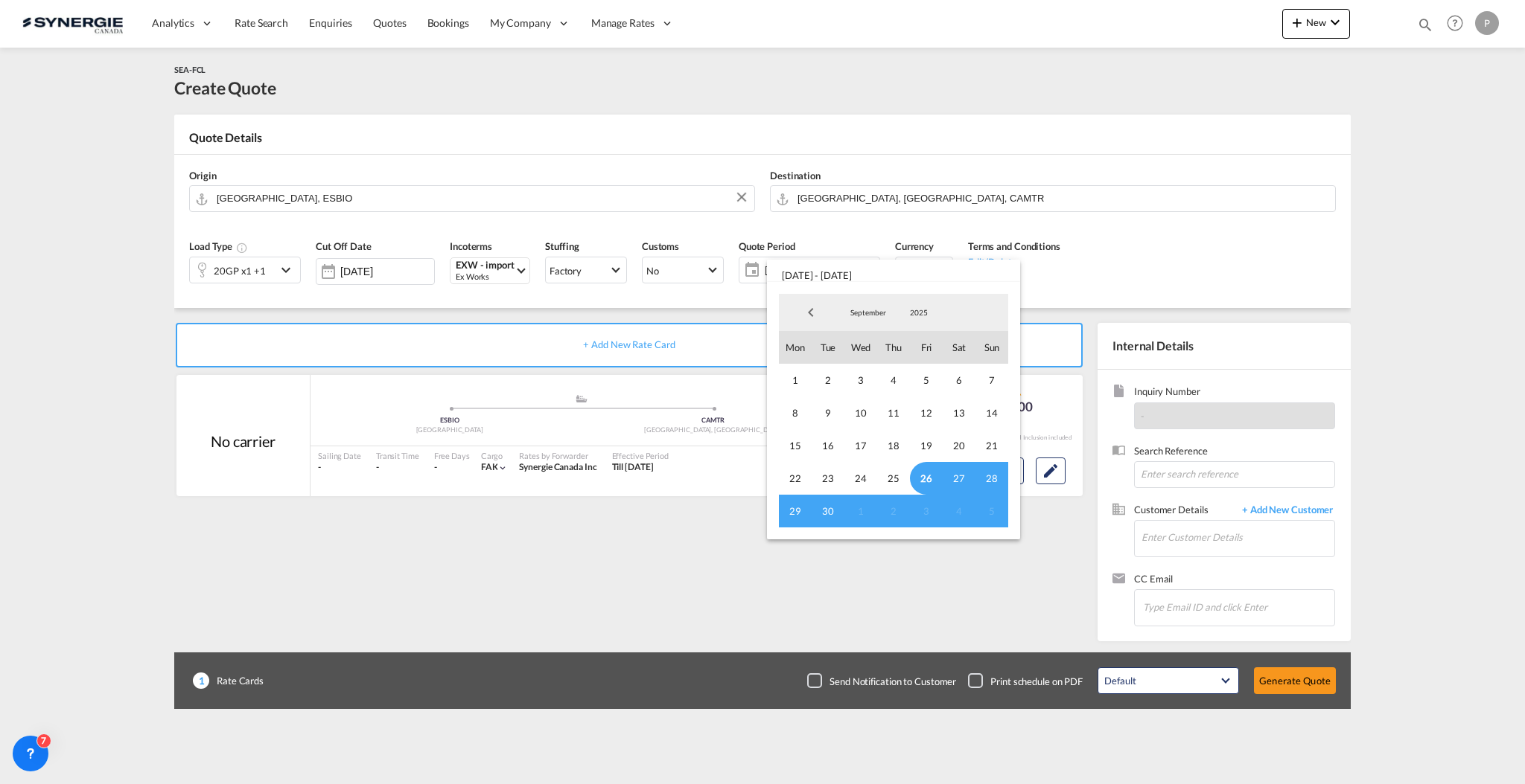
click at [883, 574] on md-backdrop at bounding box center [762, 392] width 1525 height 784
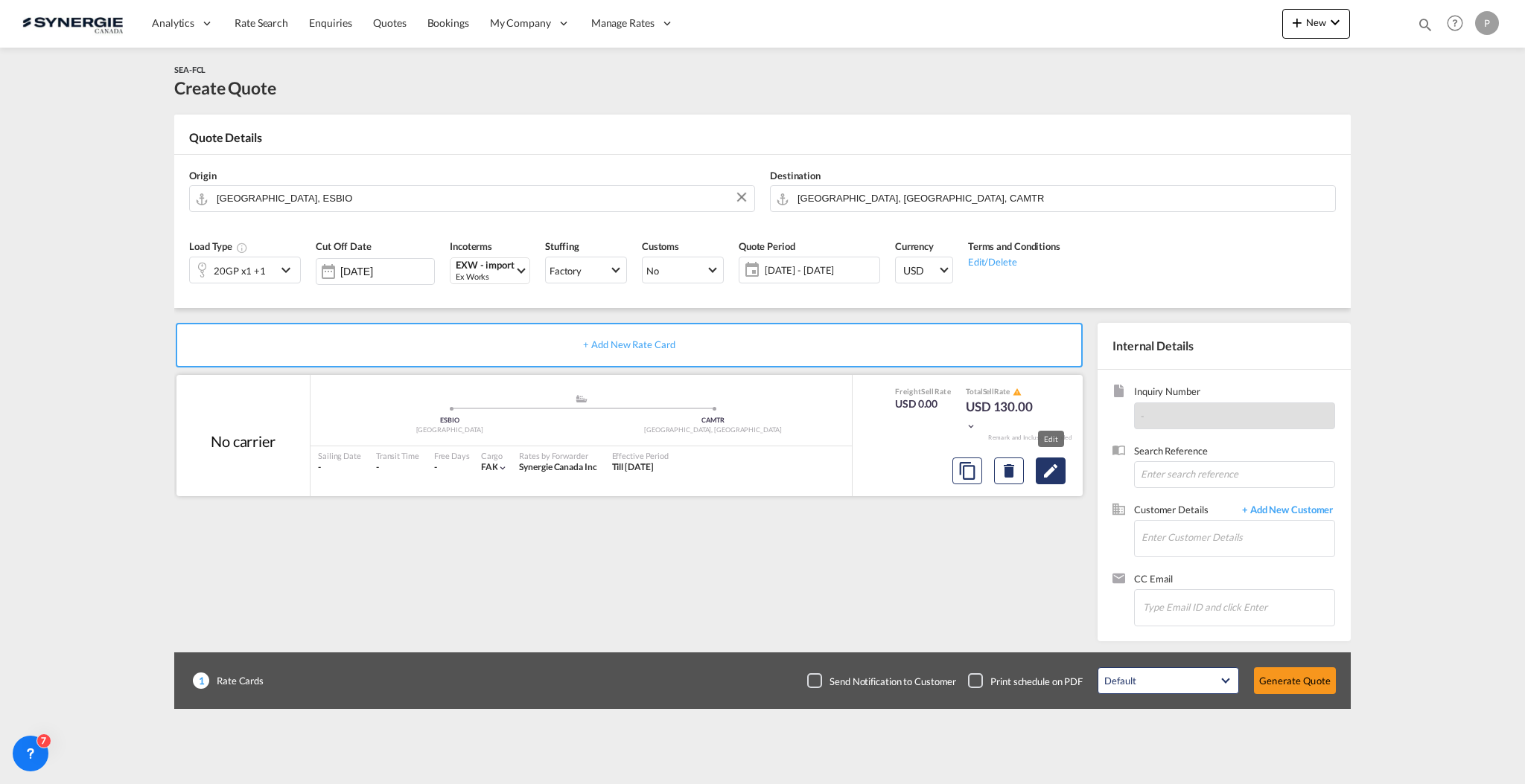
click at [1043, 471] on md-icon "Edit" at bounding box center [1050, 471] width 18 height 18
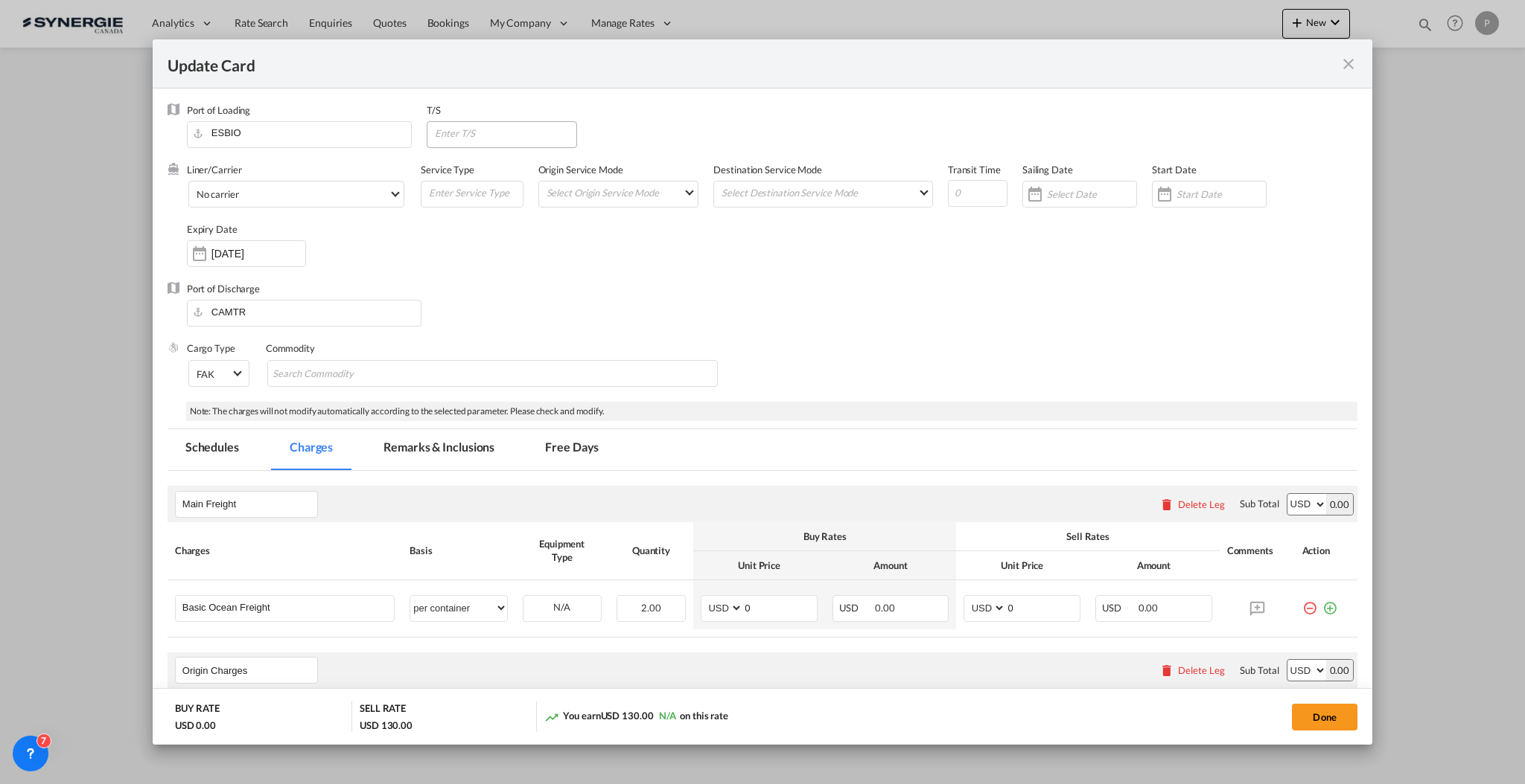
click at [502, 144] on md-input-container "Update Card Port ..." at bounding box center [502, 134] width 150 height 26
click at [487, 135] on input "Update Card Port ..." at bounding box center [504, 133] width 143 height 22
paste input "ESALG"
type input "ESALG"
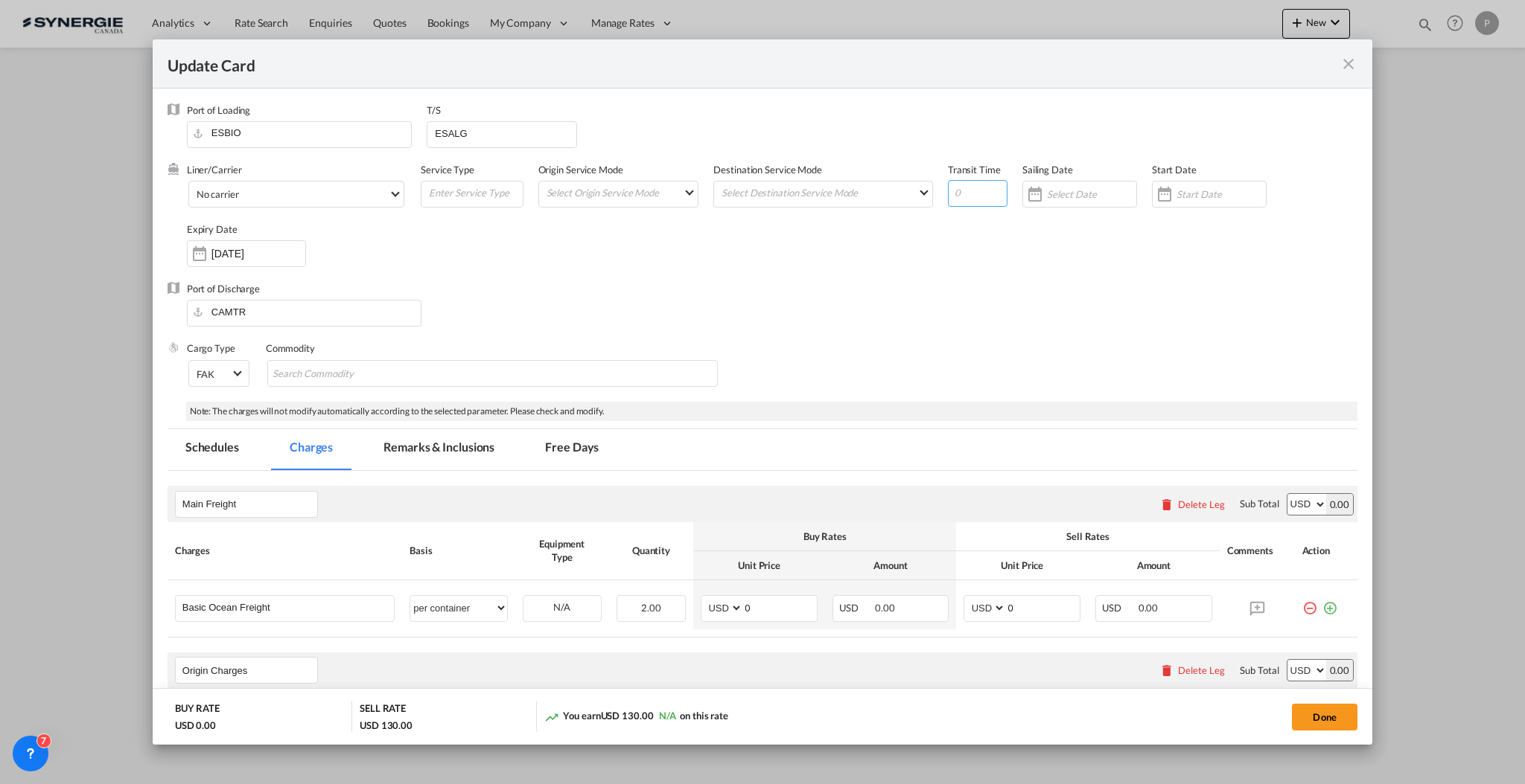
click at [969, 202] on input "Update Card Port ..." at bounding box center [977, 192] width 60 height 26
type input "30"
click at [277, 204] on md-select-value "No carrier" at bounding box center [299, 193] width 208 height 23
click at [272, 211] on md-option "Maersk | Spot" at bounding box center [318, 214] width 268 height 36
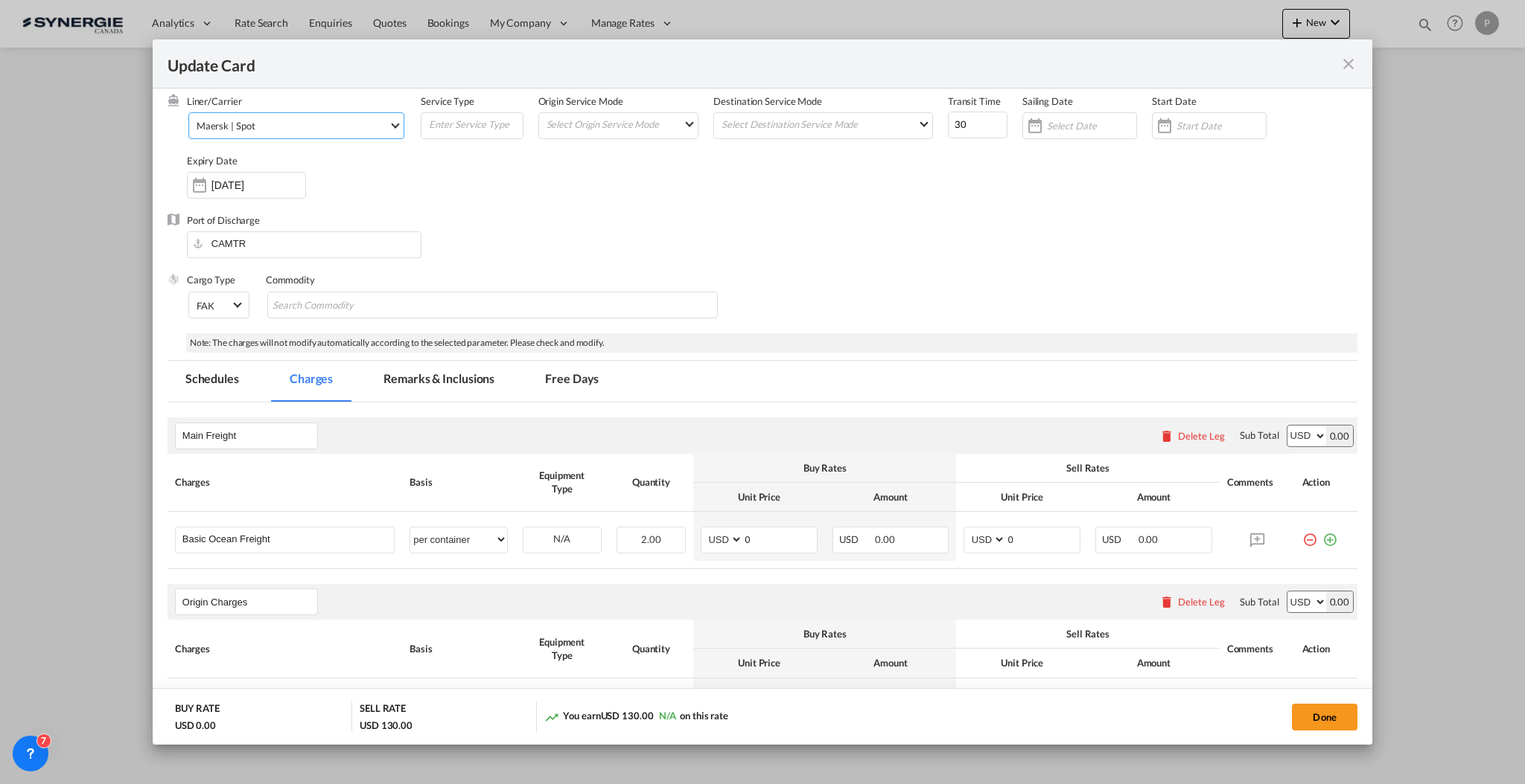
scroll to position [99, 0]
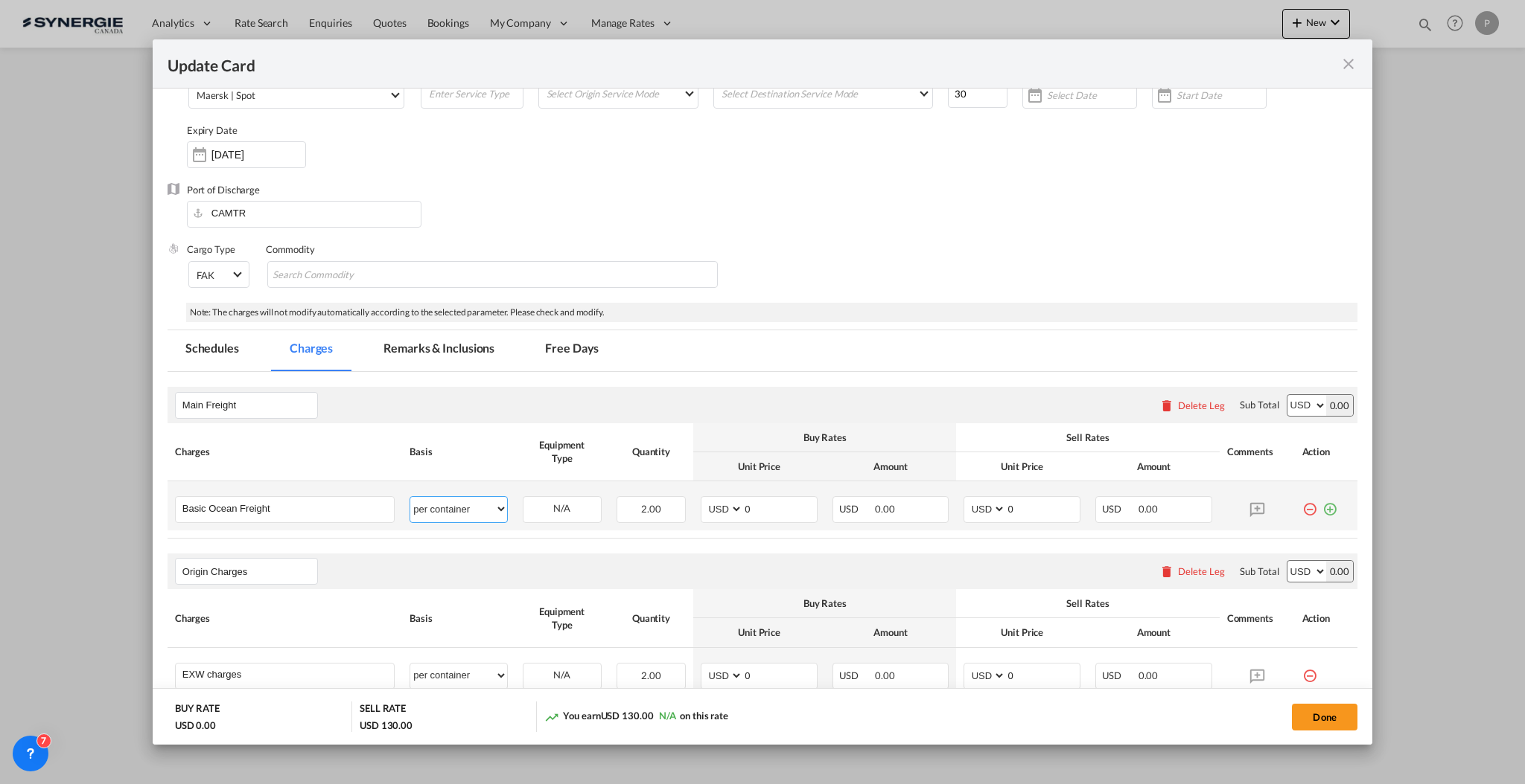
click at [445, 511] on select "per equipment per container per B/L per shipping bill per shipment % on freight…" at bounding box center [458, 509] width 96 height 23
select select "per equipment"
click at [410, 497] on select "per equipment per container per B/L per shipping bill per shipment % on freight…" at bounding box center [458, 509] width 96 height 23
click at [560, 499] on select "20GP 40HC" at bounding box center [562, 509] width 77 height 21
select select "20GP"
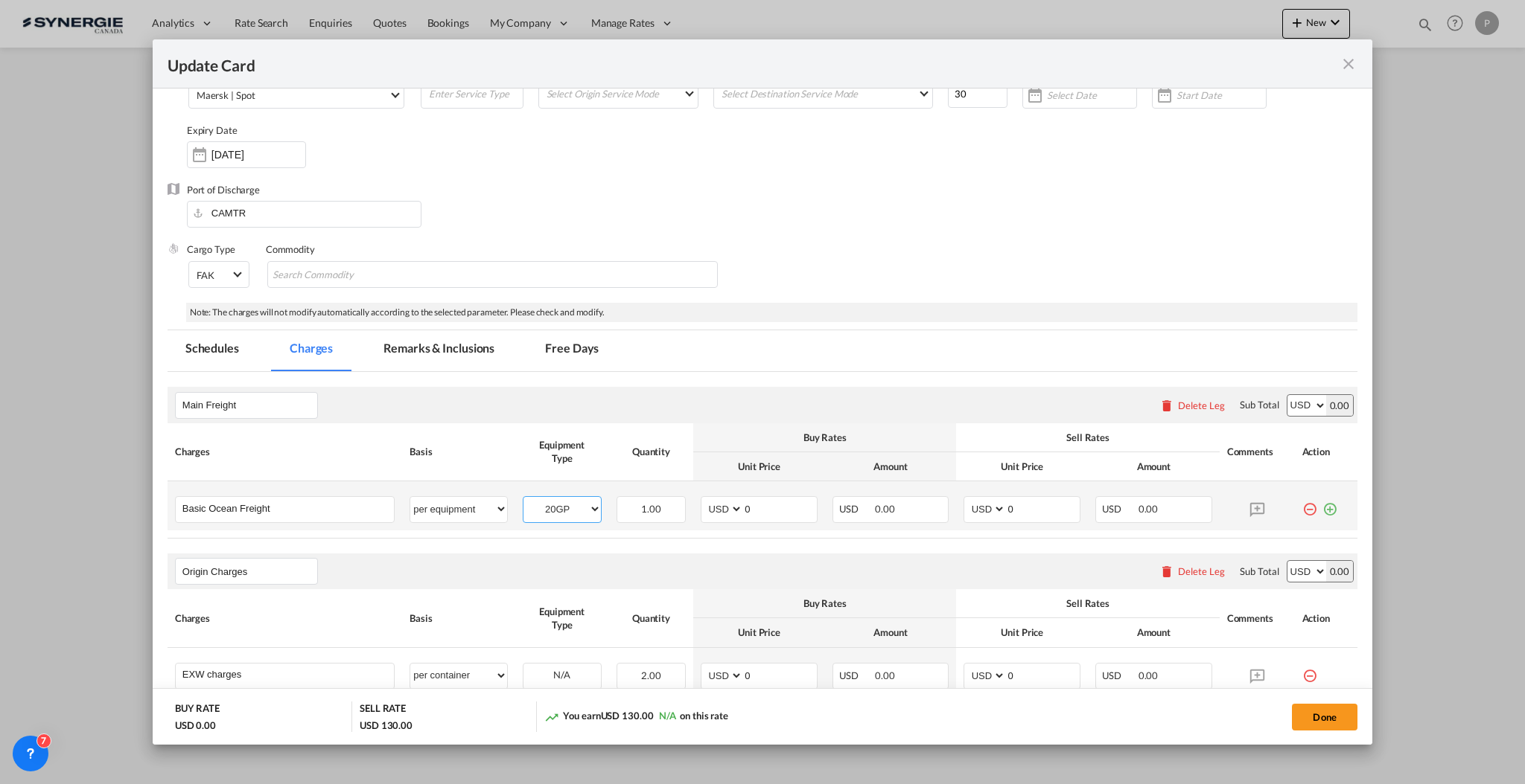
click at [524, 499] on select "20GP 40HC" at bounding box center [562, 509] width 77 height 21
drag, startPoint x: 402, startPoint y: 505, endPoint x: 332, endPoint y: 505, distance: 70.0
click at [402, 505] on td "per equipment per container per B/L per shipping bill per shipment % on freight…" at bounding box center [457, 506] width 112 height 49
click at [327, 504] on input "Basic Ocean Freight" at bounding box center [288, 508] width 211 height 22
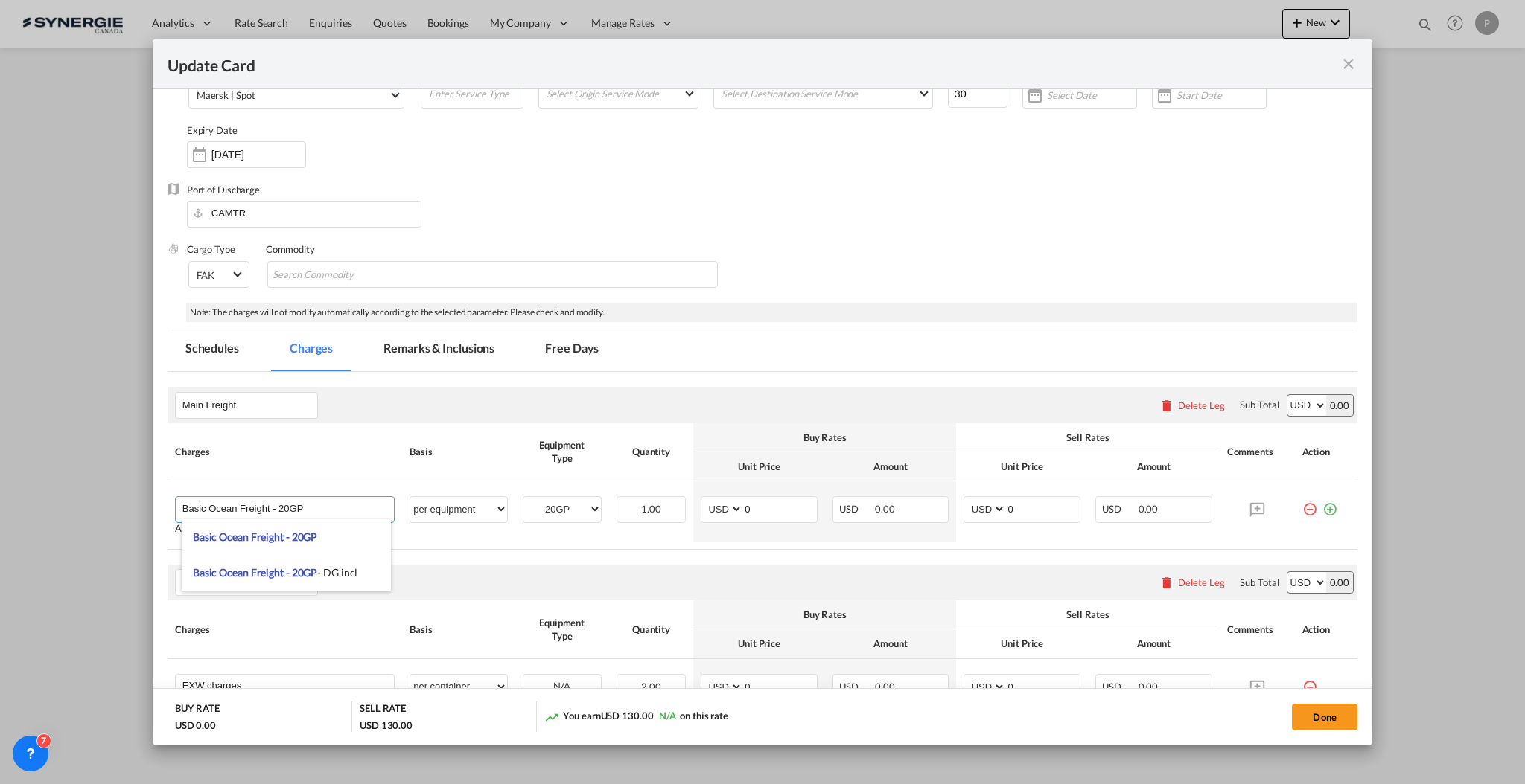
type input "Basic Ocean Freight - 20GP"
click at [397, 435] on th "Charges" at bounding box center [284, 452] width 234 height 58
click at [775, 508] on input "0" at bounding box center [779, 508] width 73 height 22
click at [764, 504] on input "0" at bounding box center [779, 508] width 73 height 22
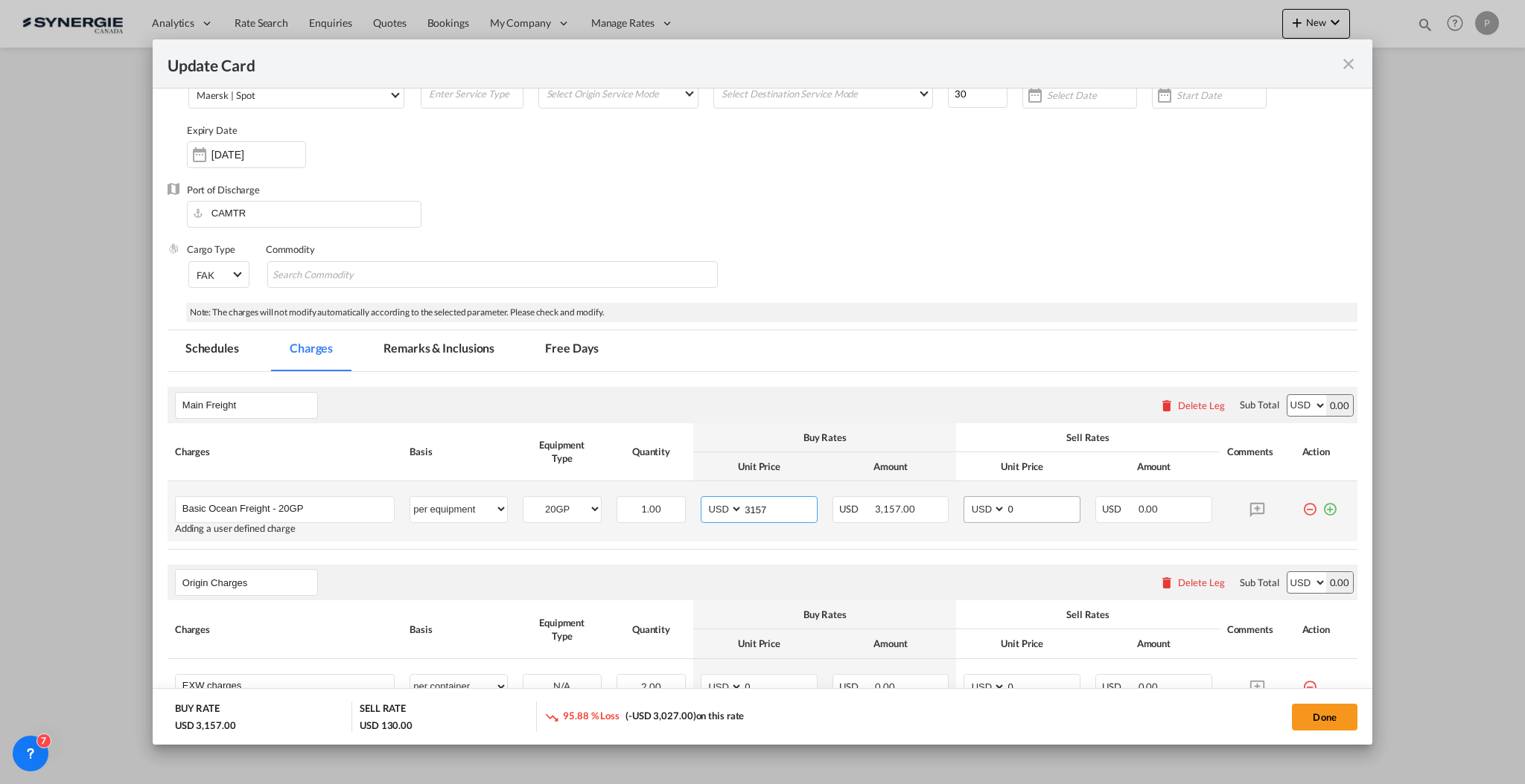
type input "3157"
click at [1010, 505] on input "0" at bounding box center [1041, 508] width 73 height 22
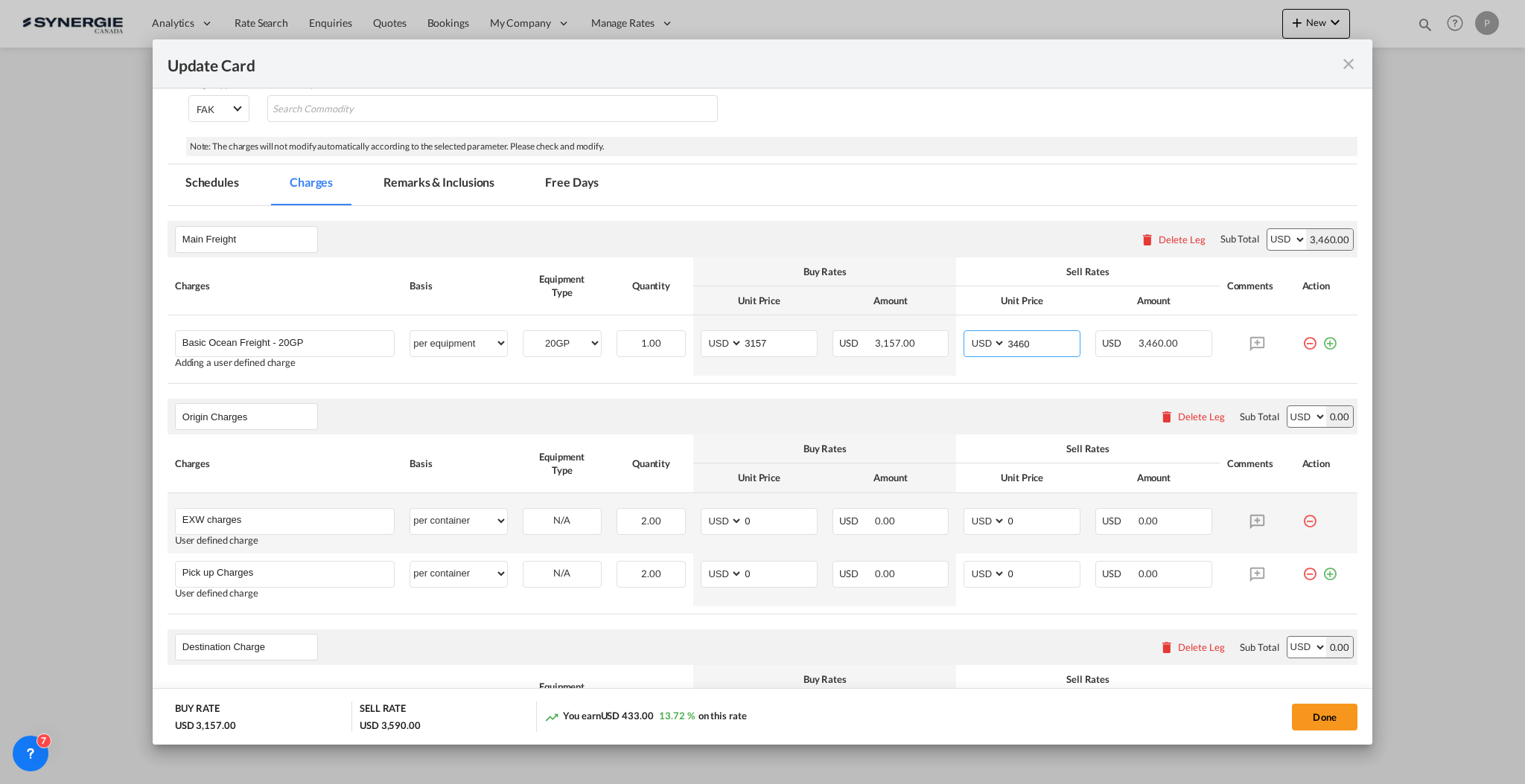
scroll to position [298, 0]
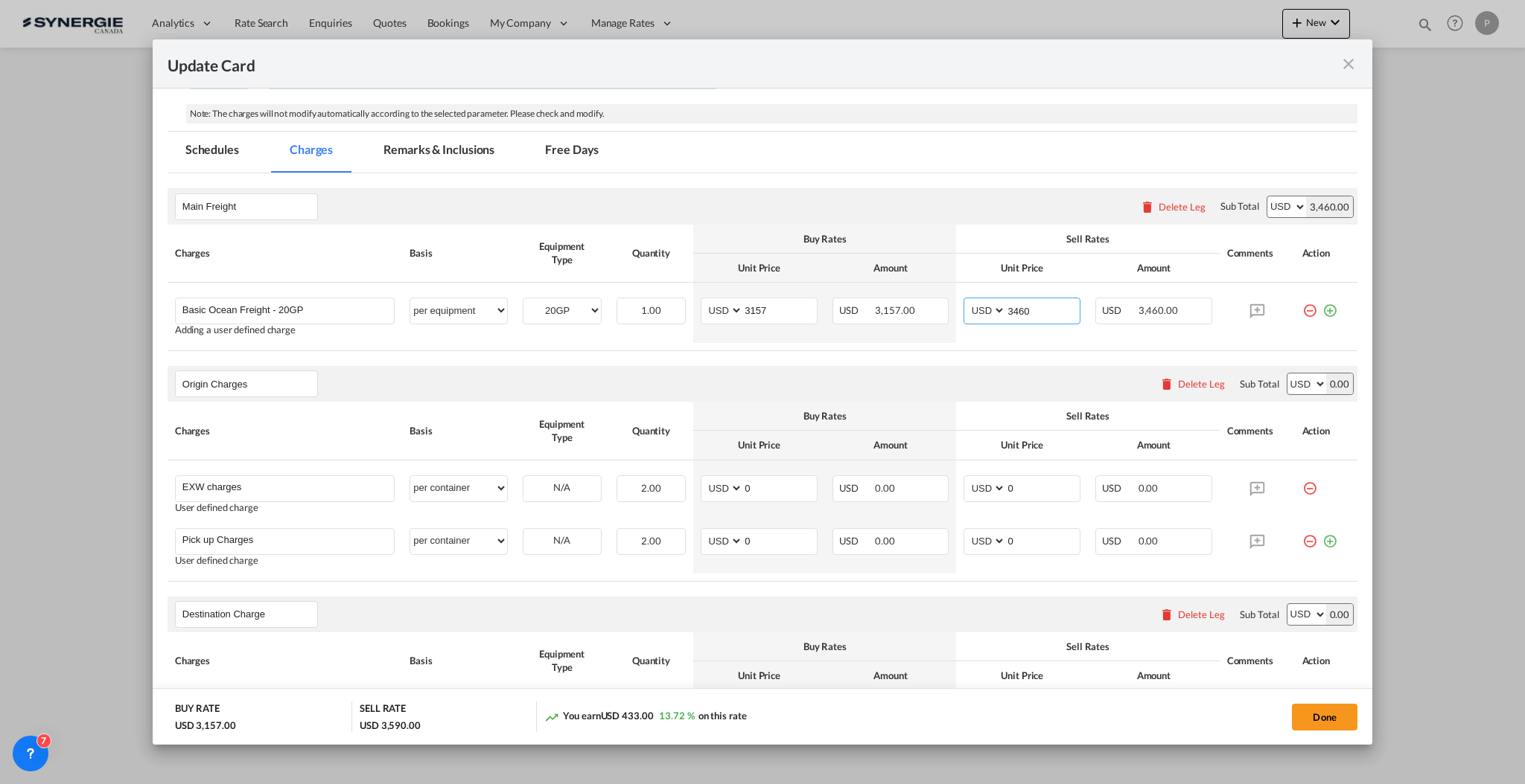
type input "3460"
click at [753, 483] on input "0" at bounding box center [779, 487] width 73 height 22
type input "535"
click at [460, 487] on select "per equipment per container per B/L per shipping bill per shipment per pallet p…" at bounding box center [458, 488] width 96 height 23
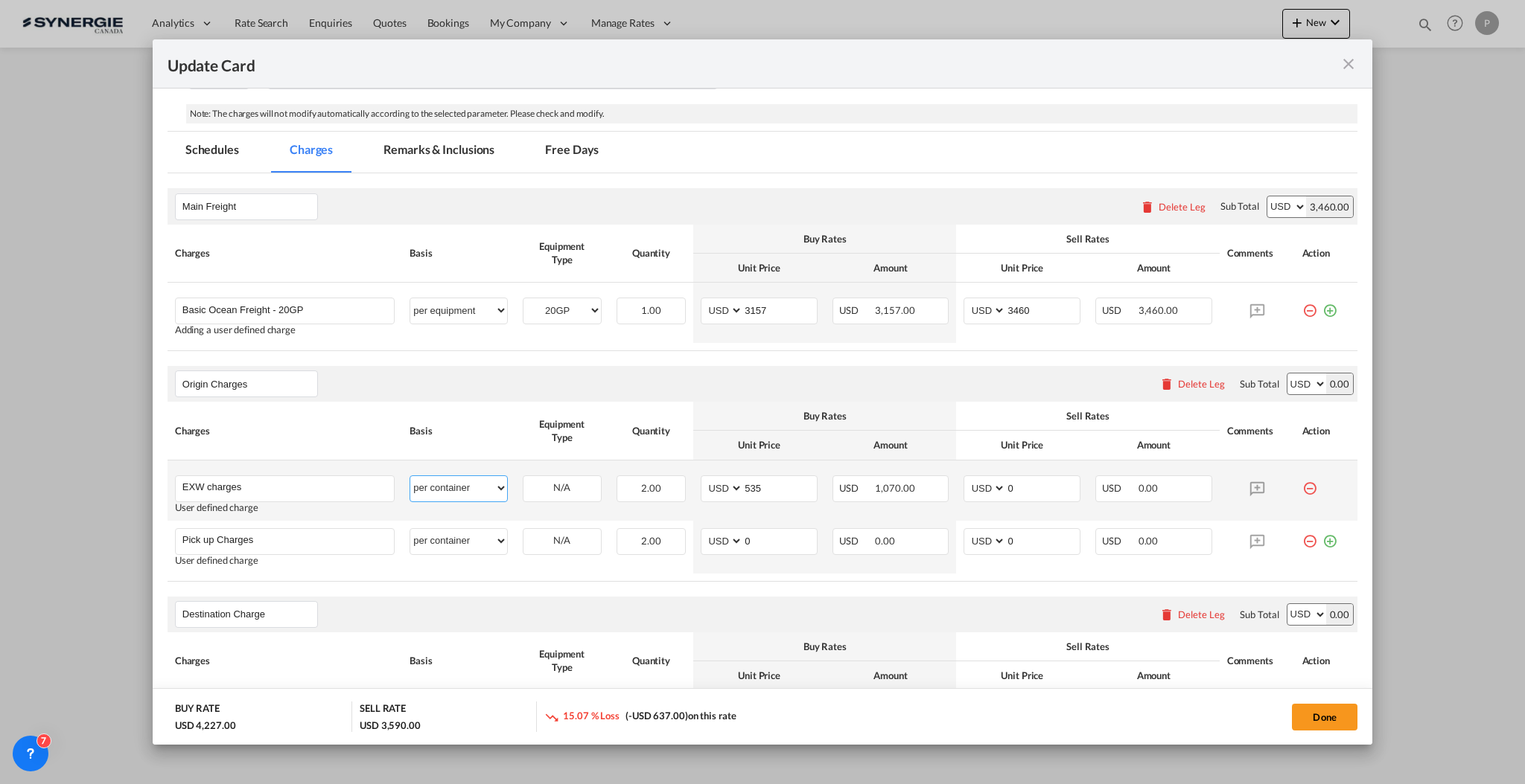
select select "per equipment"
click at [410, 476] on select "per equipment per container per B/L per shipping bill per shipment per pallet p…" at bounding box center [458, 488] width 96 height 23
click at [572, 482] on select "20GP 40HC" at bounding box center [562, 488] width 77 height 21
select select "20GP"
click at [524, 478] on select "20GP 40HC" at bounding box center [562, 488] width 77 height 21
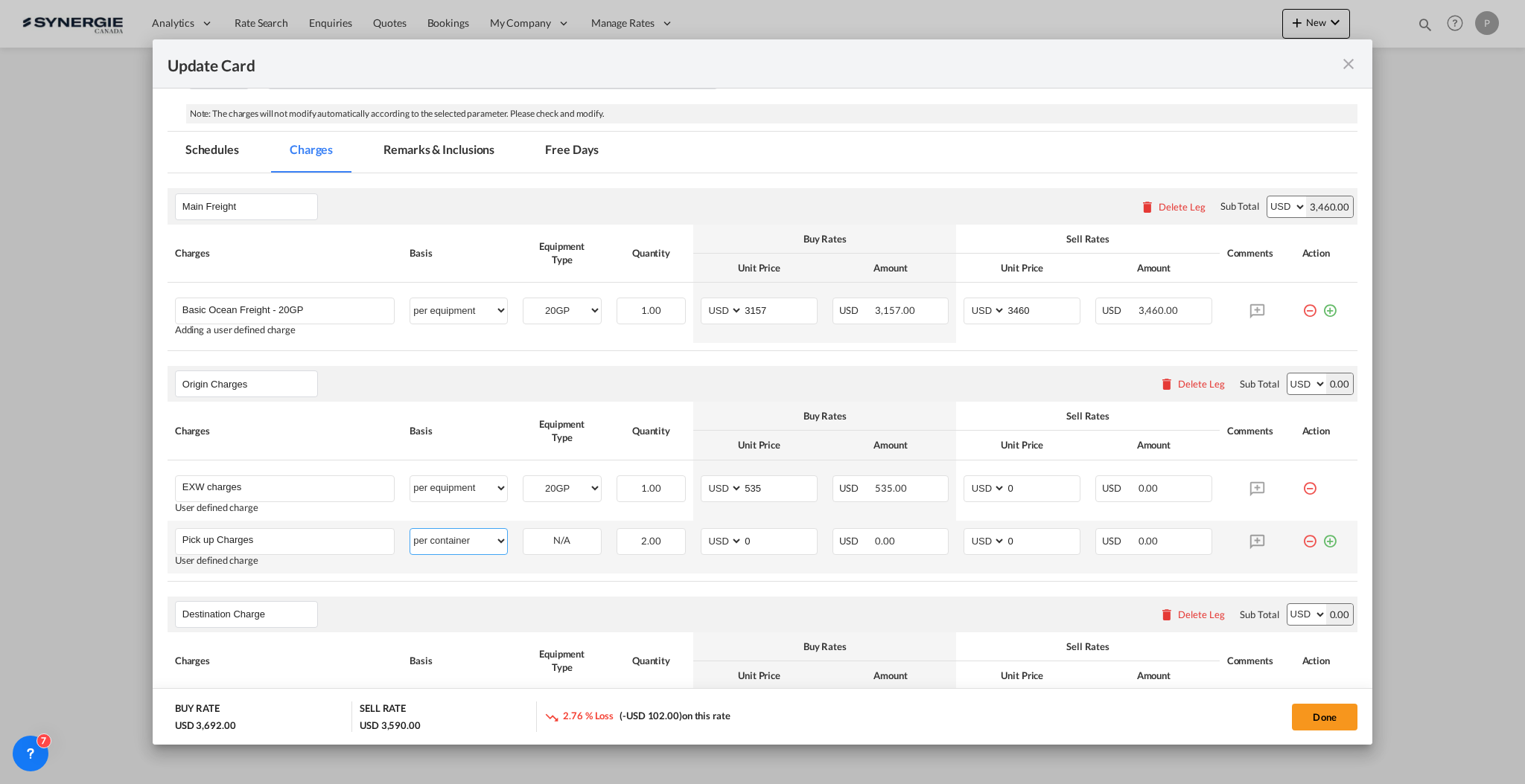
drag, startPoint x: 499, startPoint y: 549, endPoint x: 483, endPoint y: 548, distance: 16.0
click at [499, 549] on select "per equipment per container per B/L per shipping bill per shipment per pallet p…" at bounding box center [458, 541] width 96 height 23
select select "per equipment"
click at [410, 529] on select "per equipment per container per B/L per shipping bill per shipment per pallet p…" at bounding box center [458, 541] width 96 height 23
click at [566, 533] on select "20GP 40HC" at bounding box center [562, 541] width 77 height 21
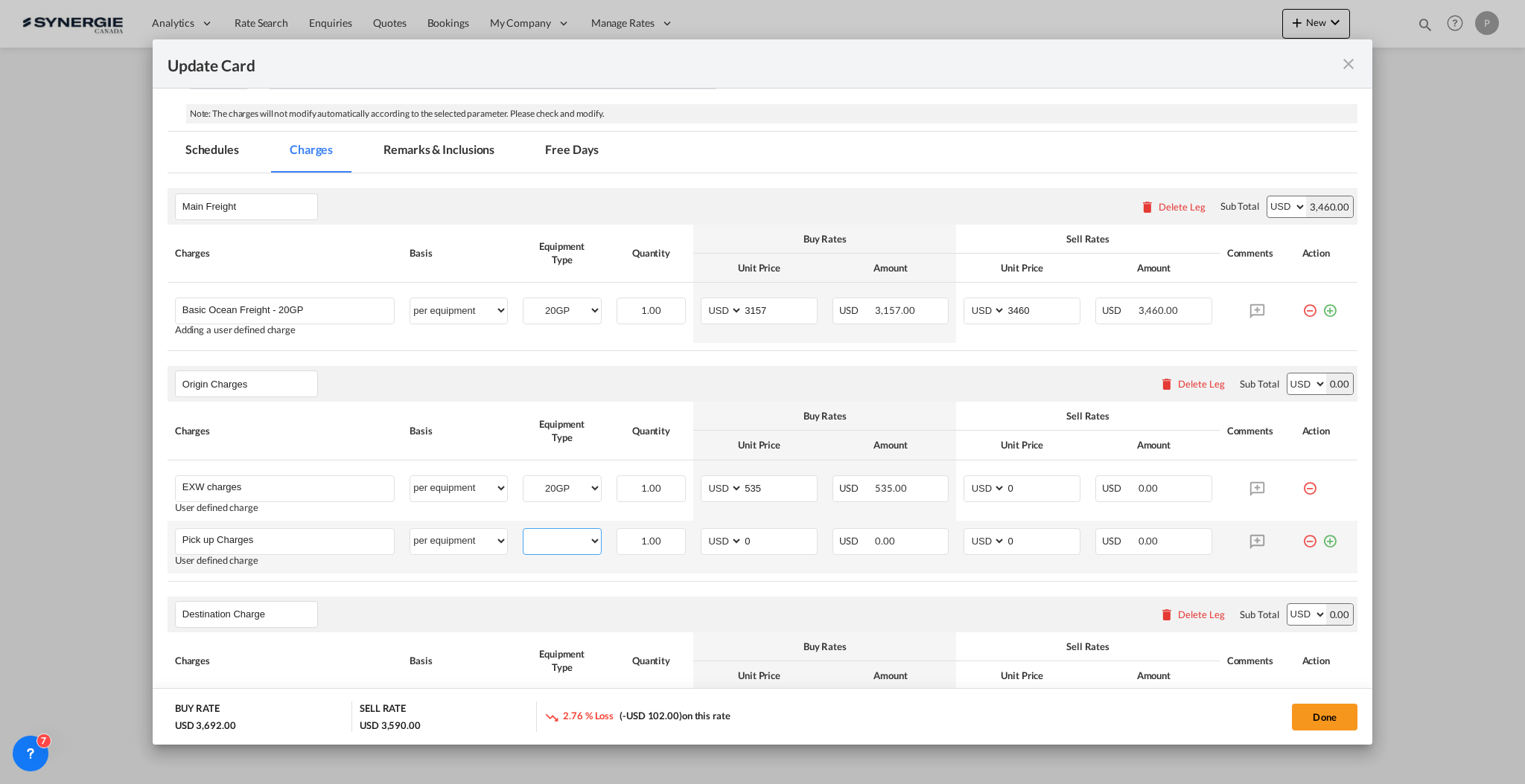
select select "20GP"
click at [524, 531] on select "20GP 40HC" at bounding box center [562, 541] width 77 height 21
click at [749, 536] on input "0" at bounding box center [779, 540] width 73 height 22
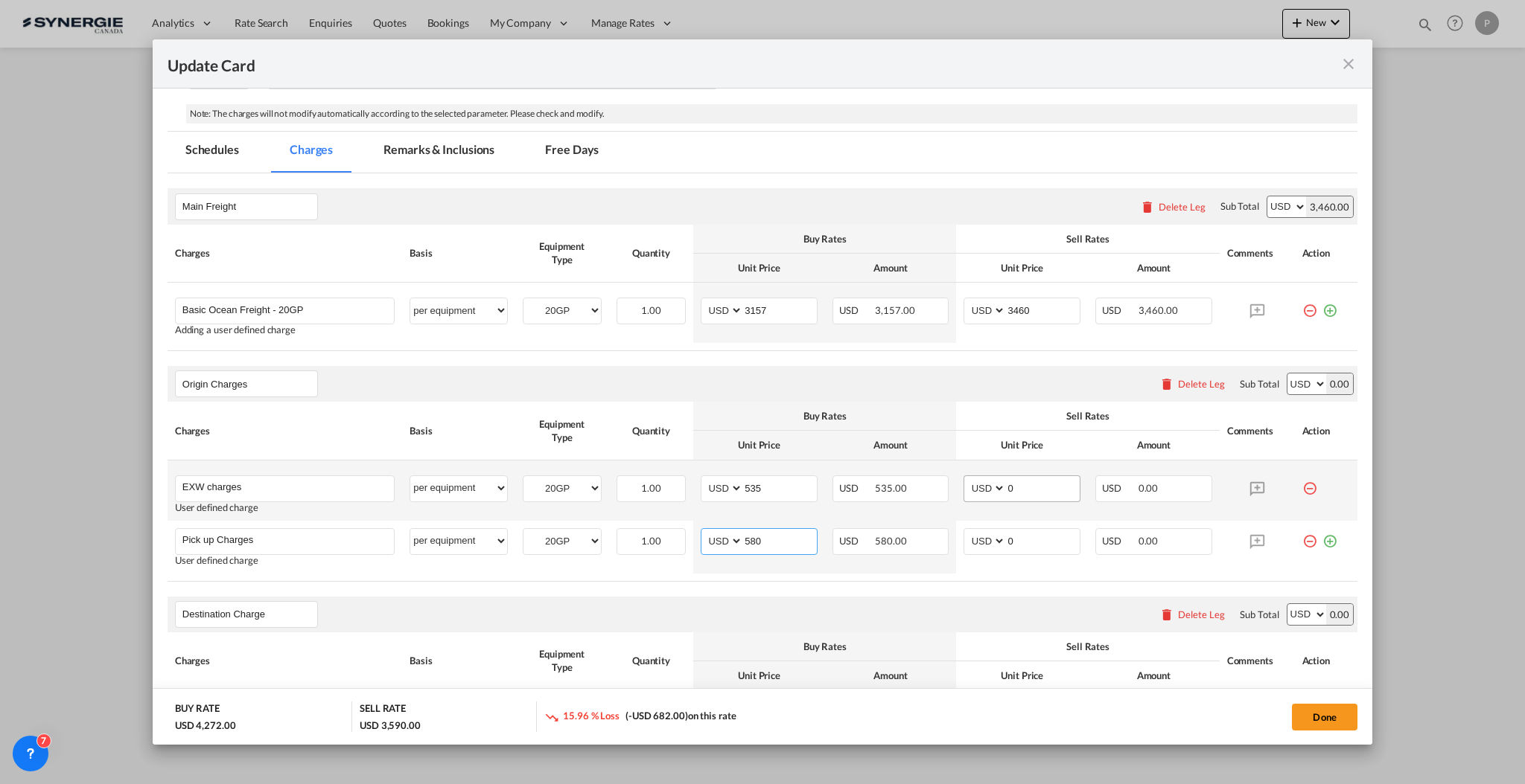
type input "580"
click at [1015, 491] on input "0" at bounding box center [1041, 487] width 73 height 22
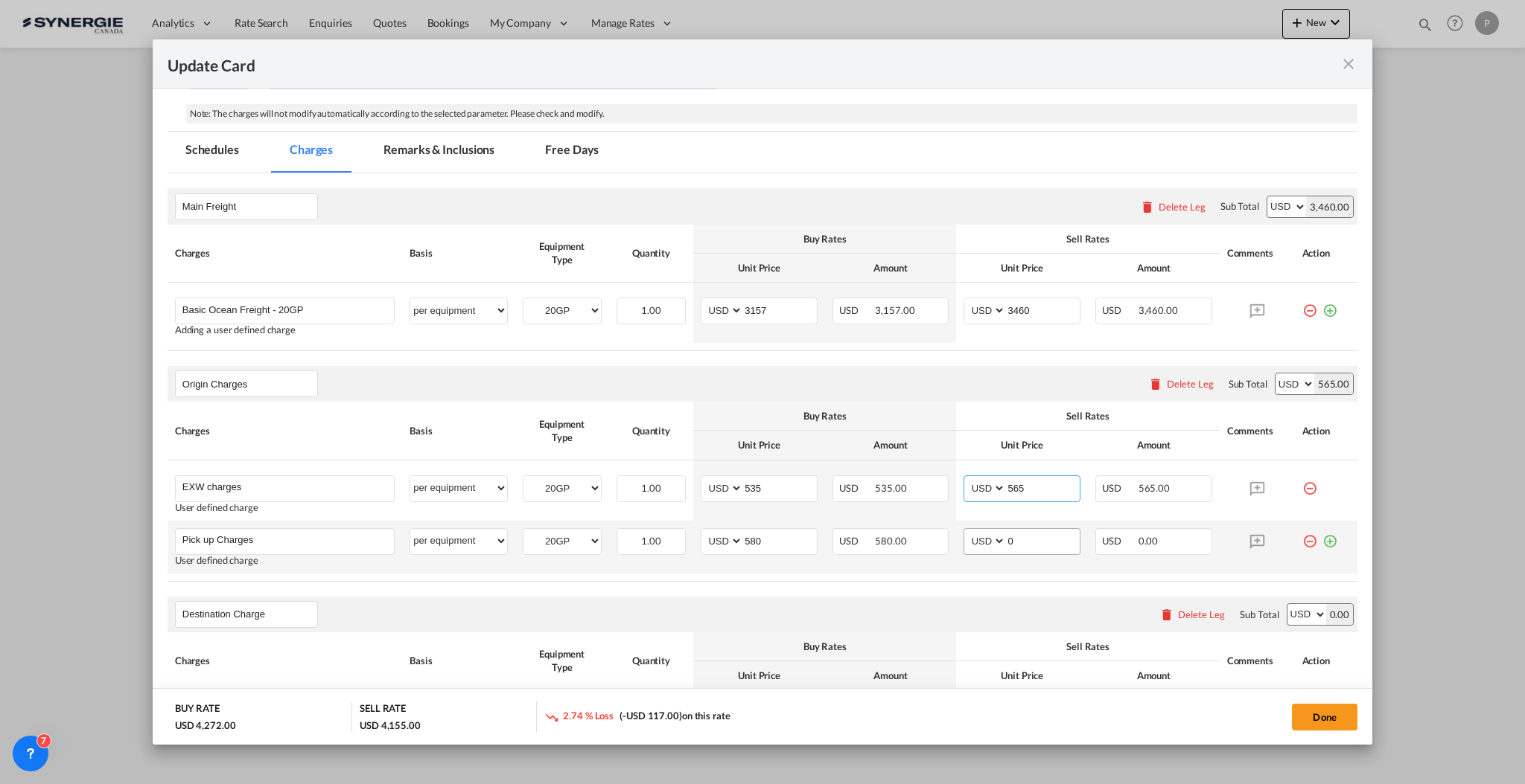
type input "565"
click at [1014, 535] on input "0" at bounding box center [1041, 540] width 73 height 22
type input "5"
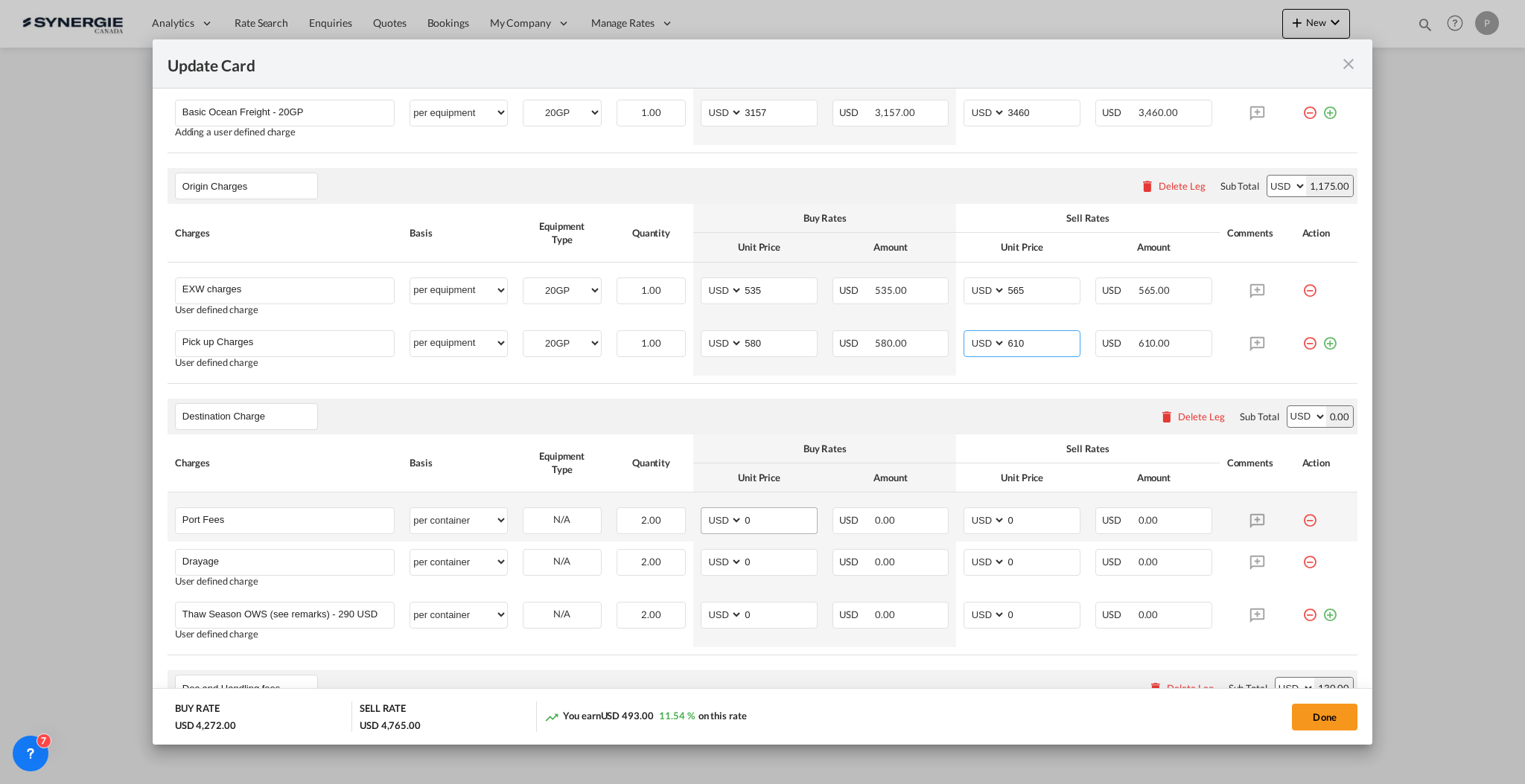
type input "610"
click at [761, 522] on input "0" at bounding box center [779, 518] width 73 height 22
click at [463, 518] on select "per equipment per container per B/L per shipping bill per shipment per pallet p…" at bounding box center [458, 519] width 96 height 23
select select "per equipment"
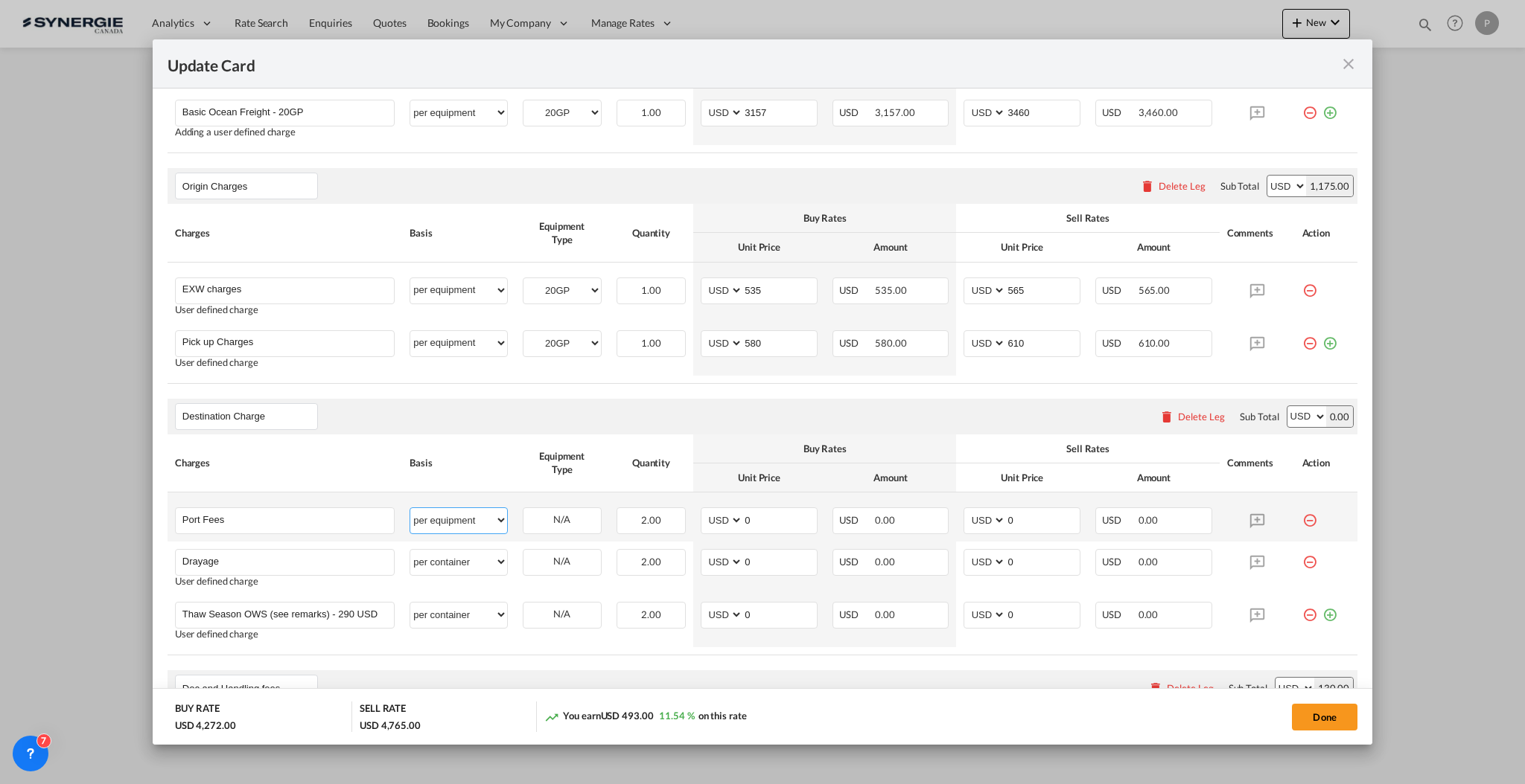
click at [410, 508] on select "per equipment per container per B/L per shipping bill per shipment per pallet p…" at bounding box center [458, 519] width 96 height 23
click at [456, 565] on select "per equipment per container per B/L per shipping bill per shipment per pallet p…" at bounding box center [458, 561] width 96 height 23
select select "per equipment"
click at [410, 550] on select "per equipment per container per B/L per shipping bill per shipment per pallet p…" at bounding box center [458, 561] width 96 height 23
click at [588, 505] on td "20GP 40HC Please Select Already exists" at bounding box center [562, 516] width 94 height 49
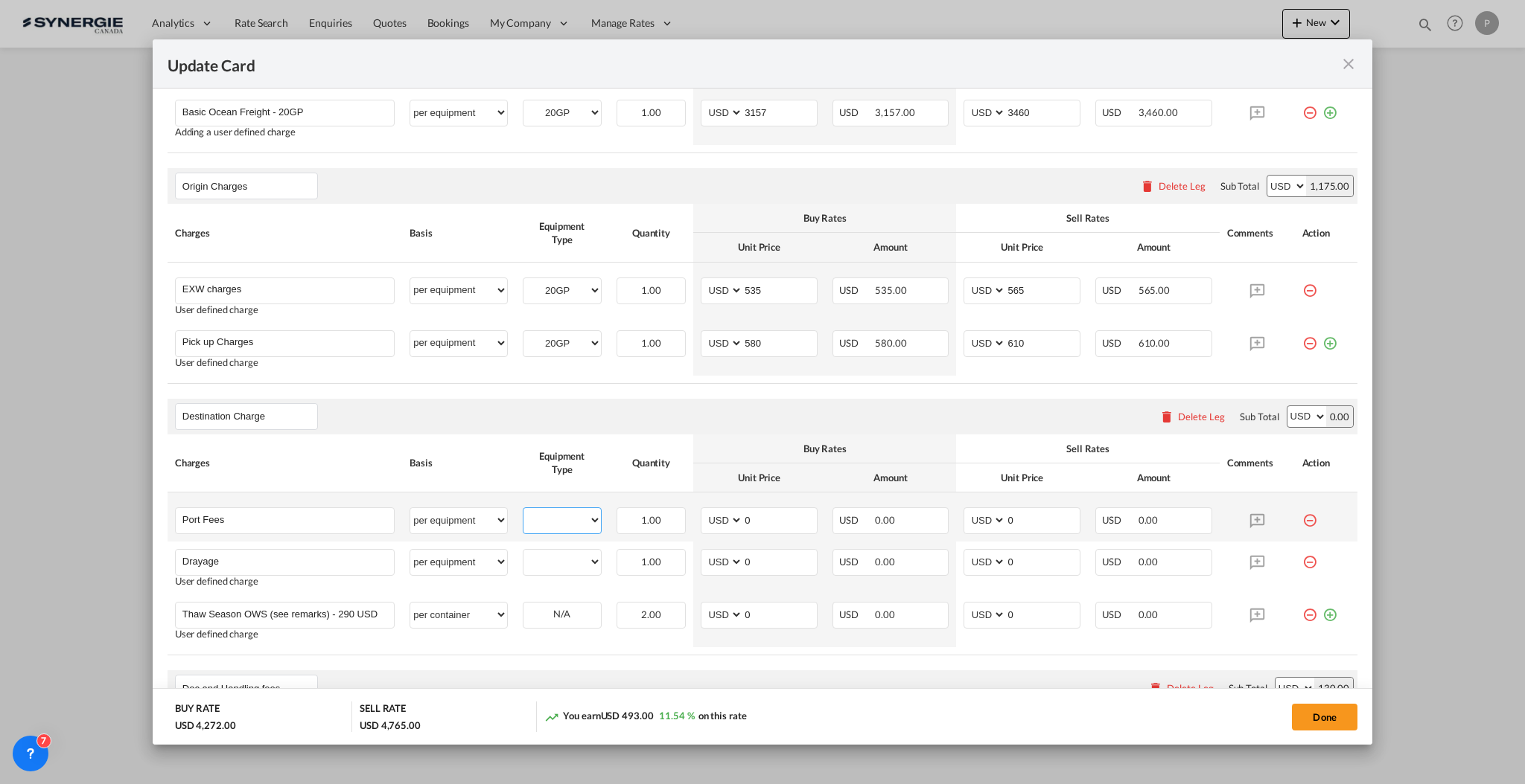
click at [583, 513] on select "20GP 40HC" at bounding box center [562, 520] width 77 height 21
select select "20GP"
click at [524, 511] on select "20GP 40HC" at bounding box center [562, 520] width 77 height 21
click at [561, 573] on div "20GP 40HC" at bounding box center [562, 561] width 79 height 26
click at [562, 563] on select "20GP 40HC" at bounding box center [562, 561] width 77 height 21
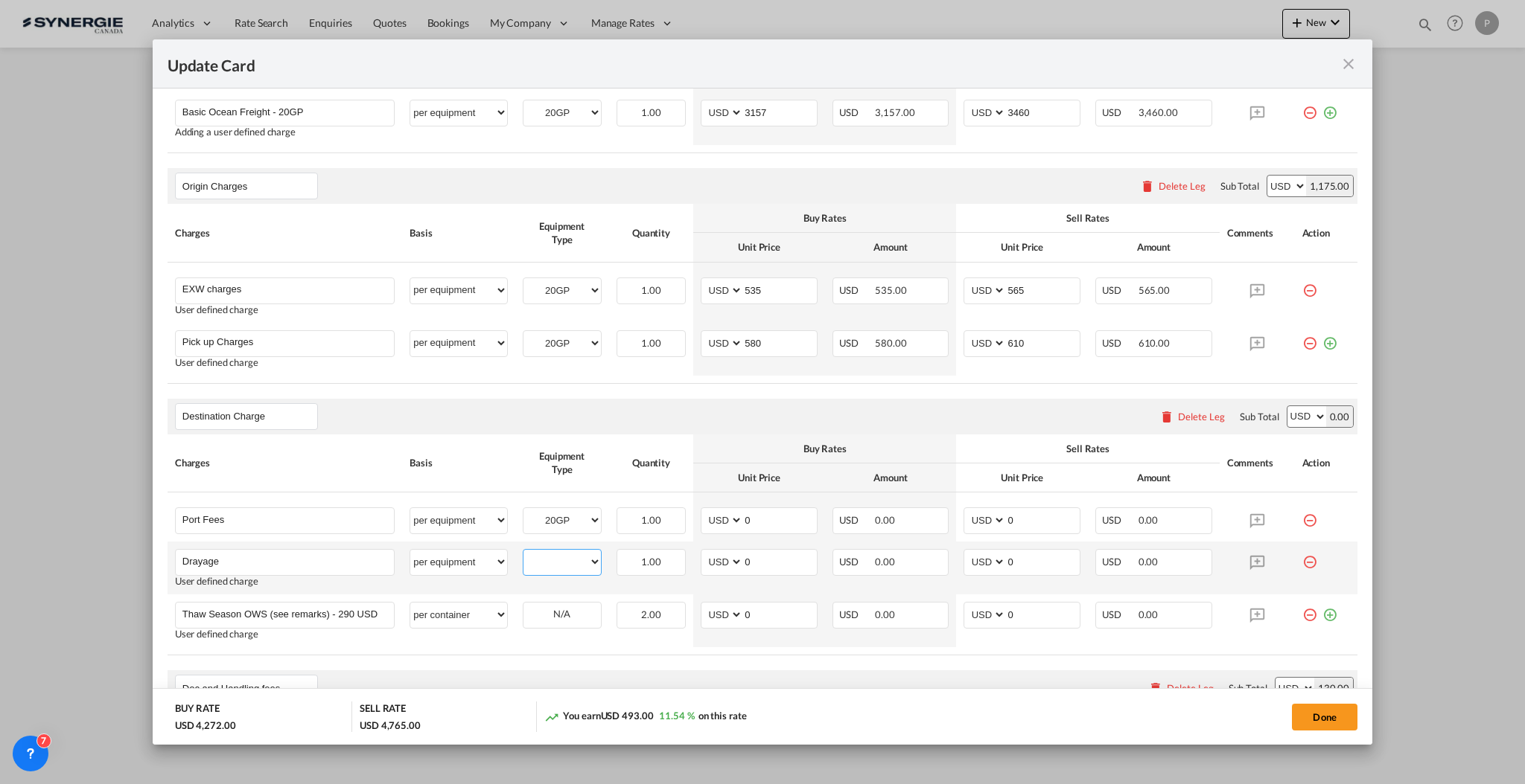
select select "20GP"
click at [524, 552] on select "20GP 40HC" at bounding box center [562, 561] width 77 height 21
click at [1302, 616] on md-icon "icon-minus-circle-outline red-400-fg" at bounding box center [1309, 608] width 15 height 15
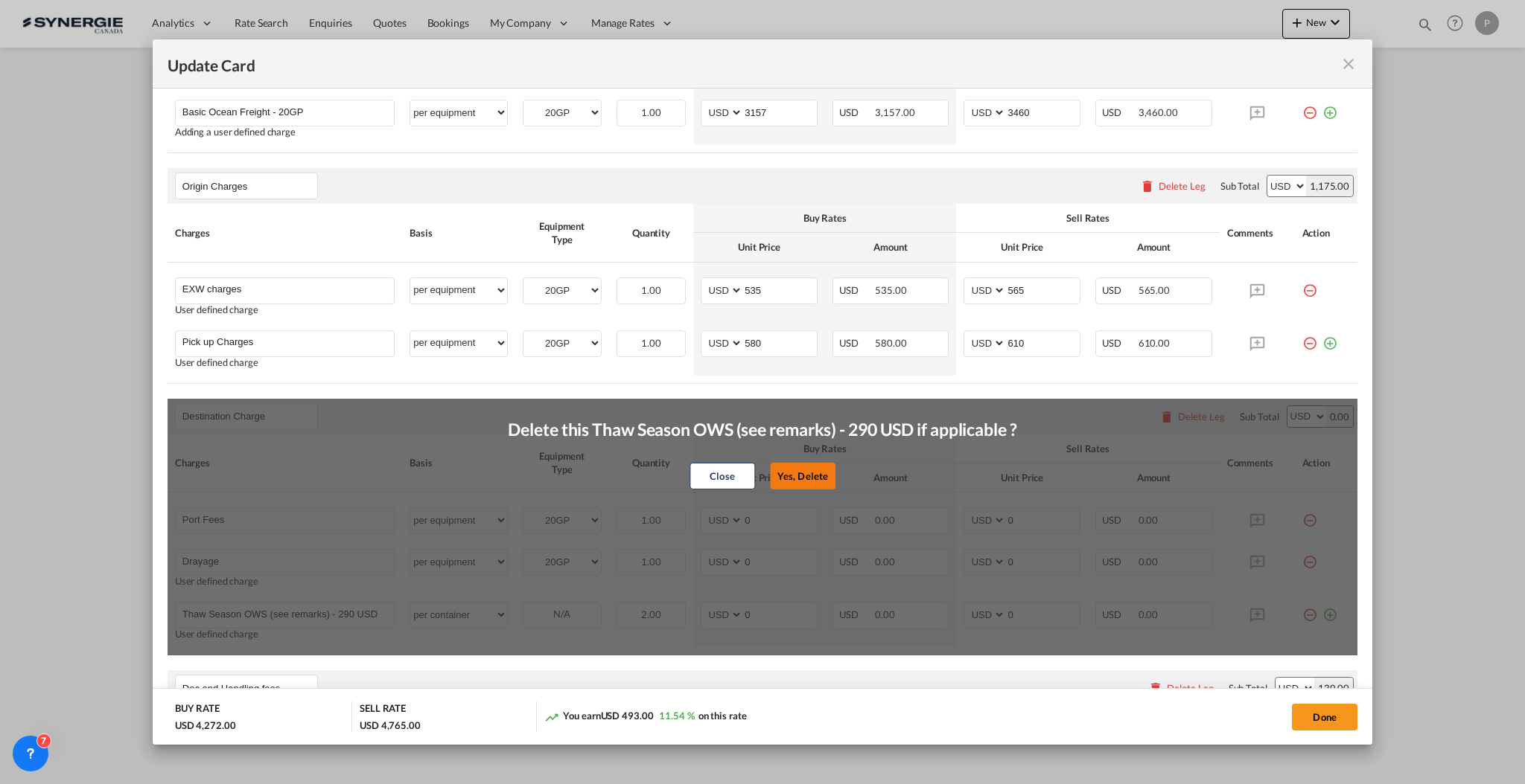
click at [773, 481] on button "Yes, Delete" at bounding box center [802, 475] width 65 height 26
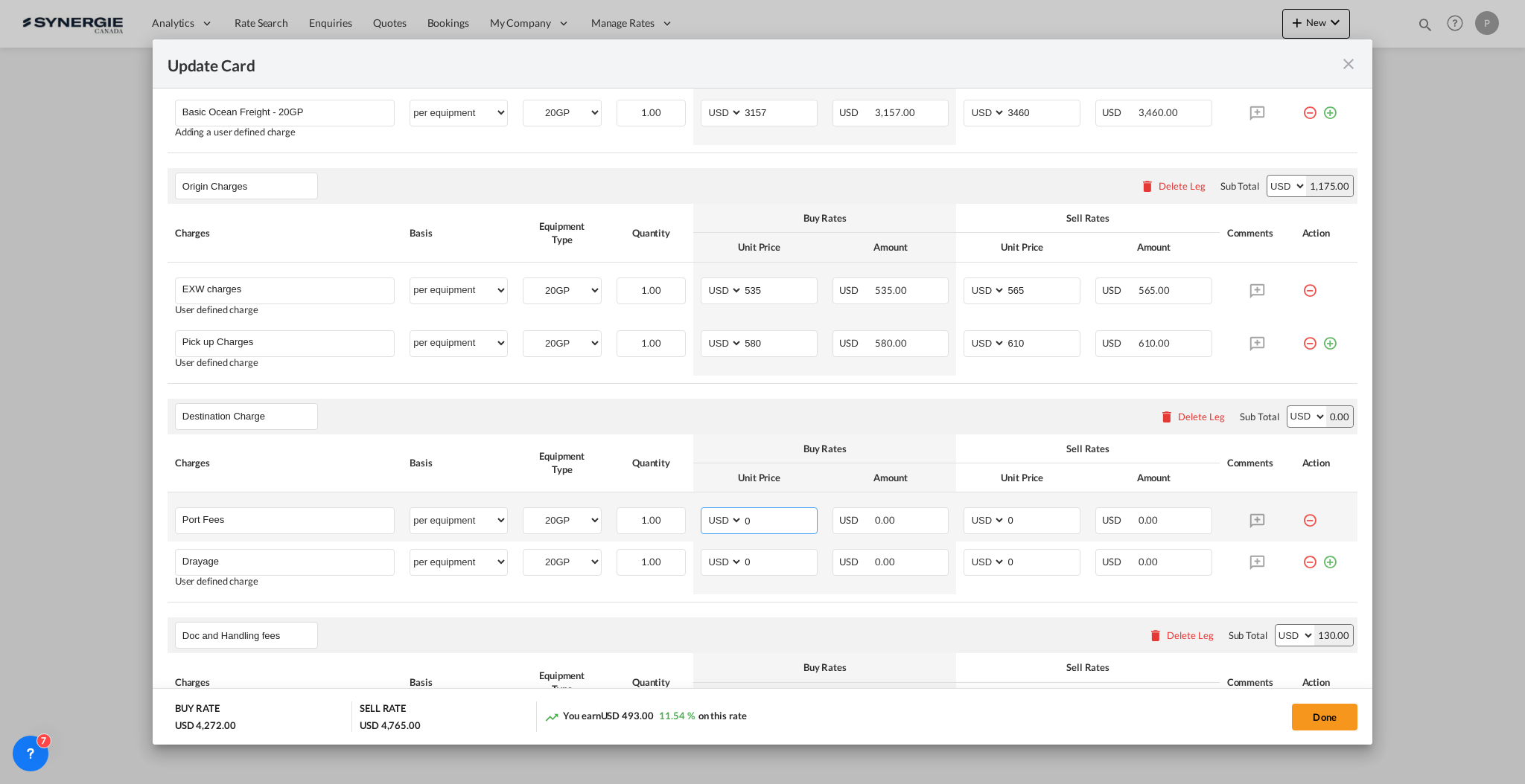
click at [763, 516] on input "0" at bounding box center [779, 518] width 73 height 22
type input "50"
type input "65"
click at [766, 546] on td "AED AFN ALL AMD ANG AOA ARS AUD AWG AZN BAM BBD BDT BGN BHD BIF BMD BND BOB BRL…" at bounding box center [758, 568] width 132 height 53
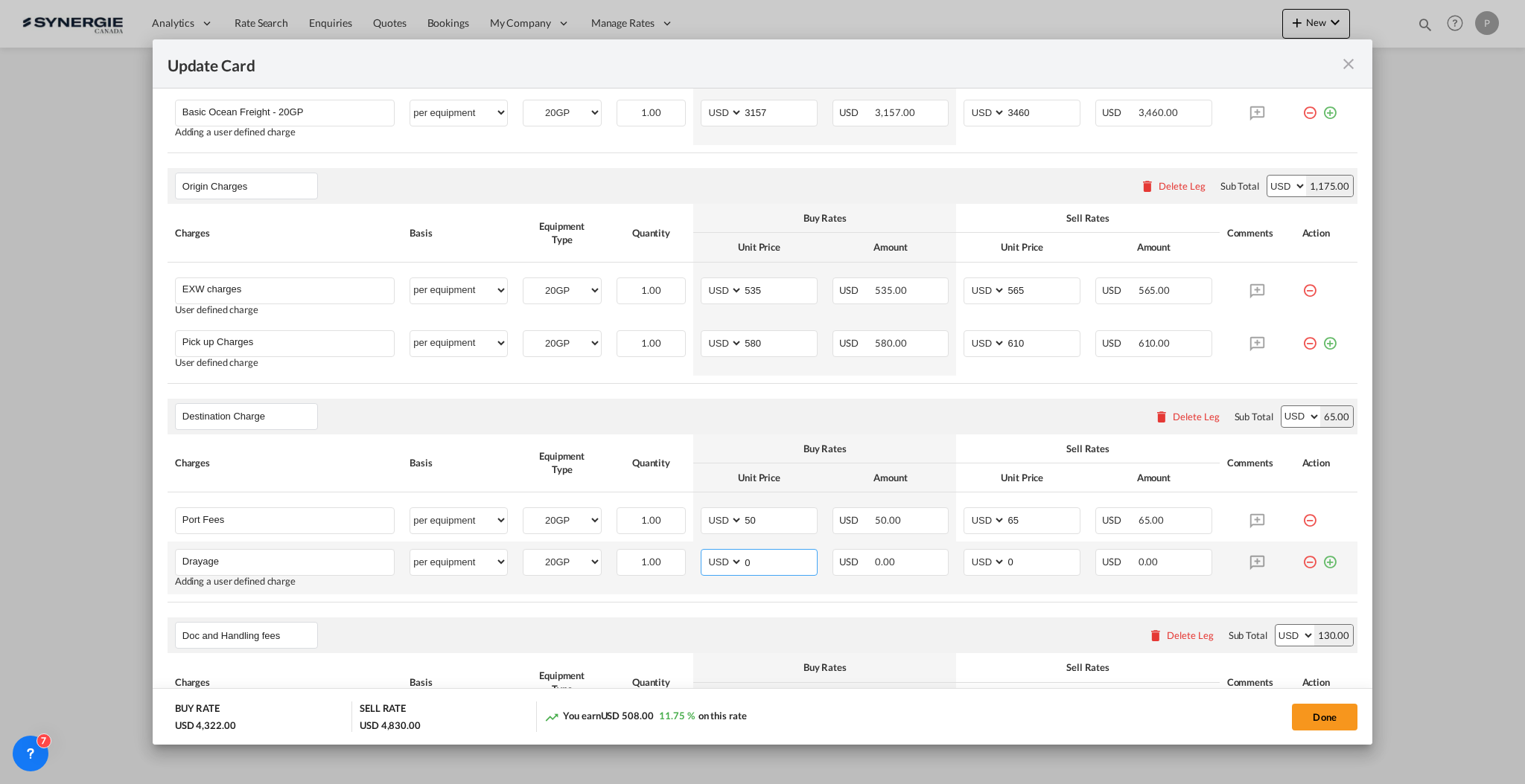
click at [769, 552] on input "0" at bounding box center [779, 560] width 73 height 22
click at [767, 295] on input "535" at bounding box center [779, 289] width 73 height 22
type input "780"
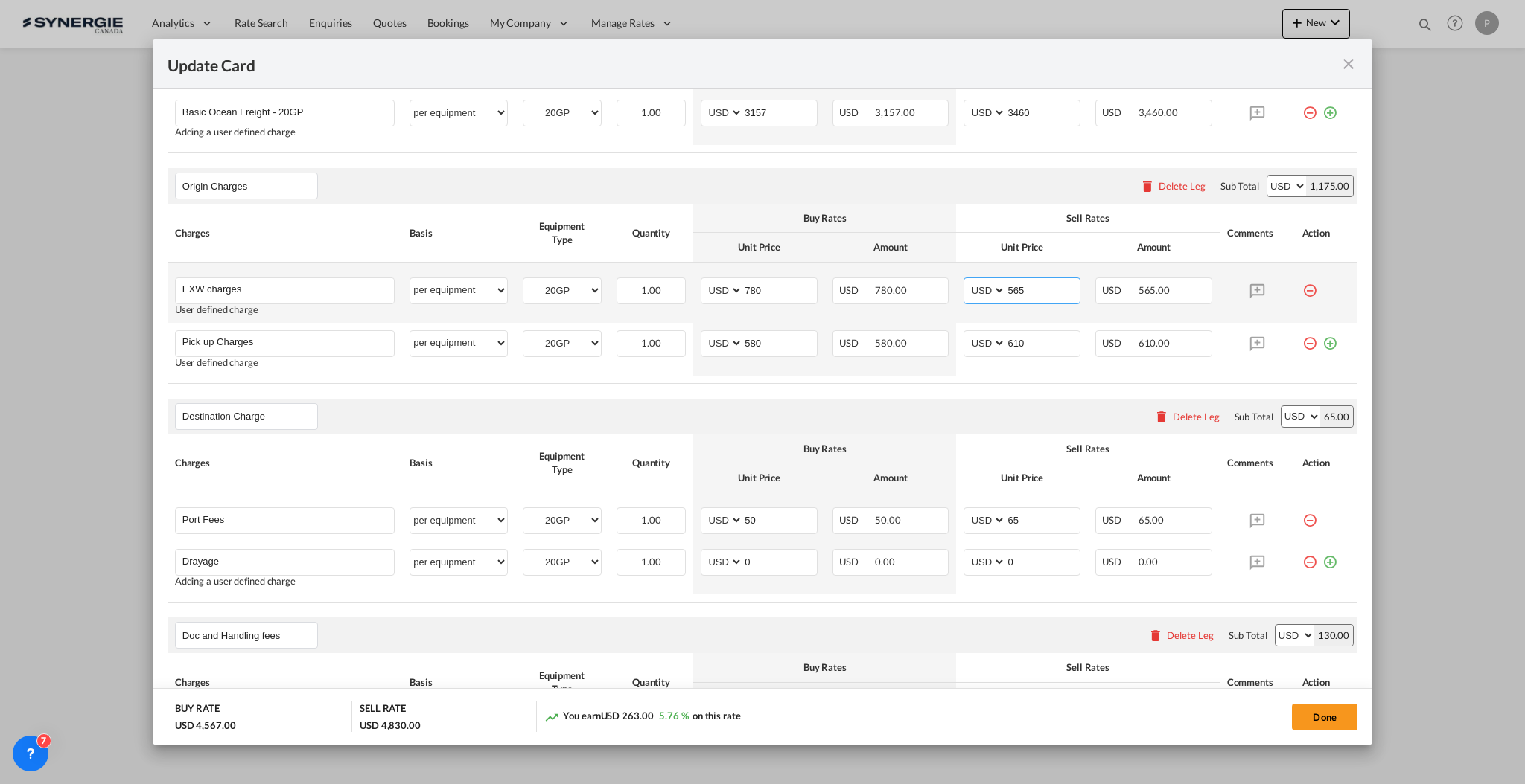
click at [1017, 287] on input "565" at bounding box center [1041, 289] width 73 height 22
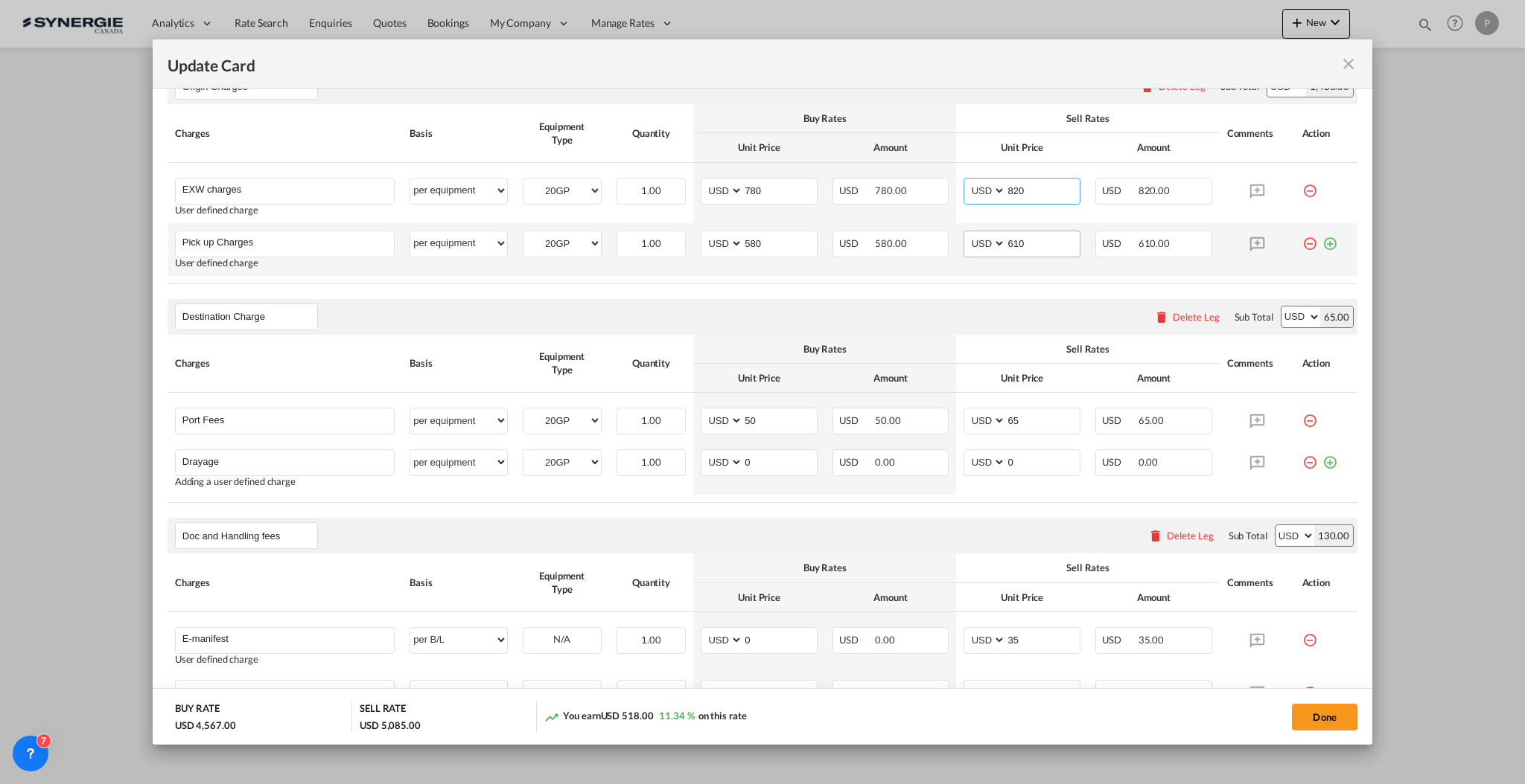
scroll to position [694, 0]
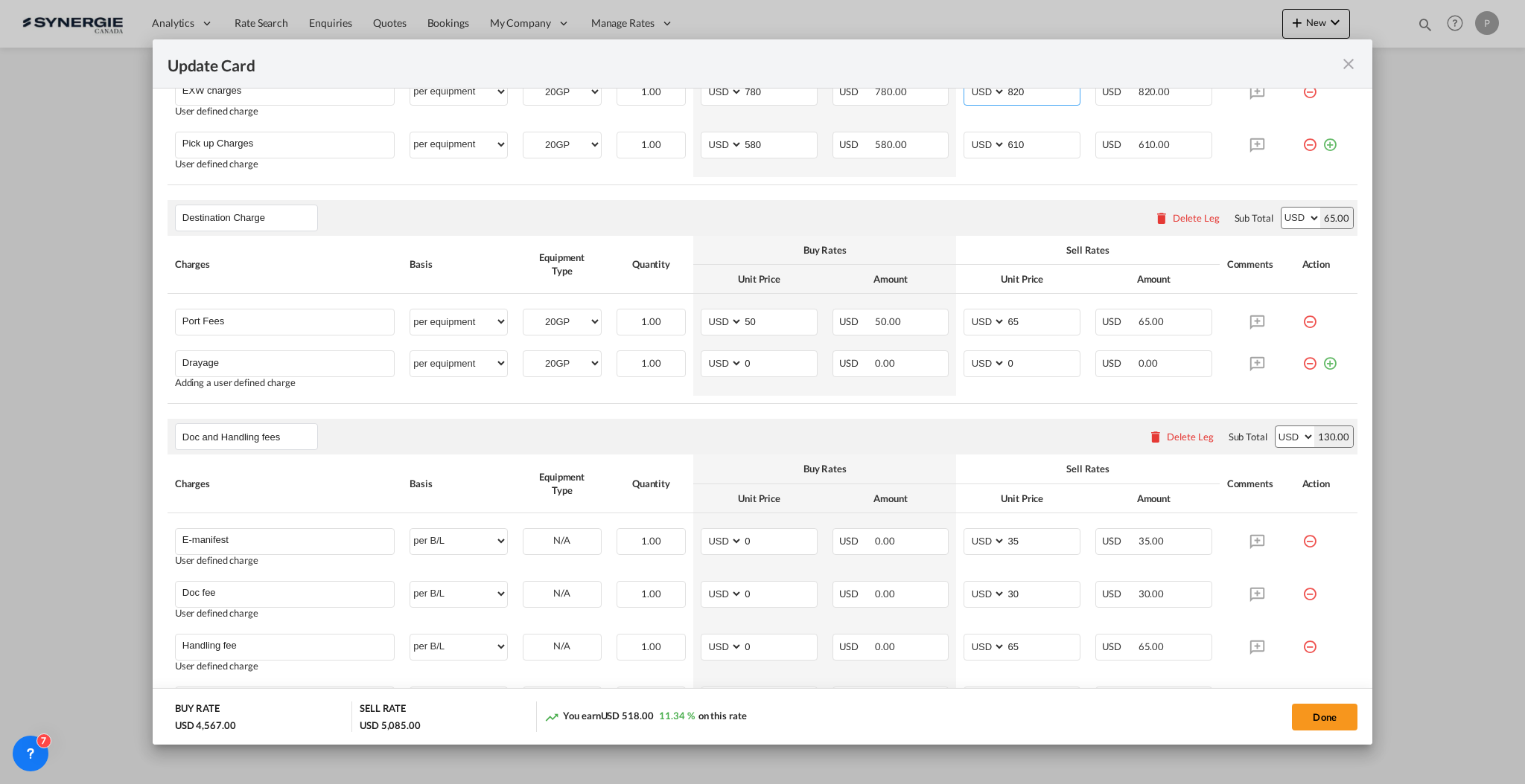
type input "820"
click at [746, 366] on input "0" at bounding box center [779, 362] width 73 height 22
type input "737"
click at [1037, 360] on input "0" at bounding box center [1041, 362] width 73 height 22
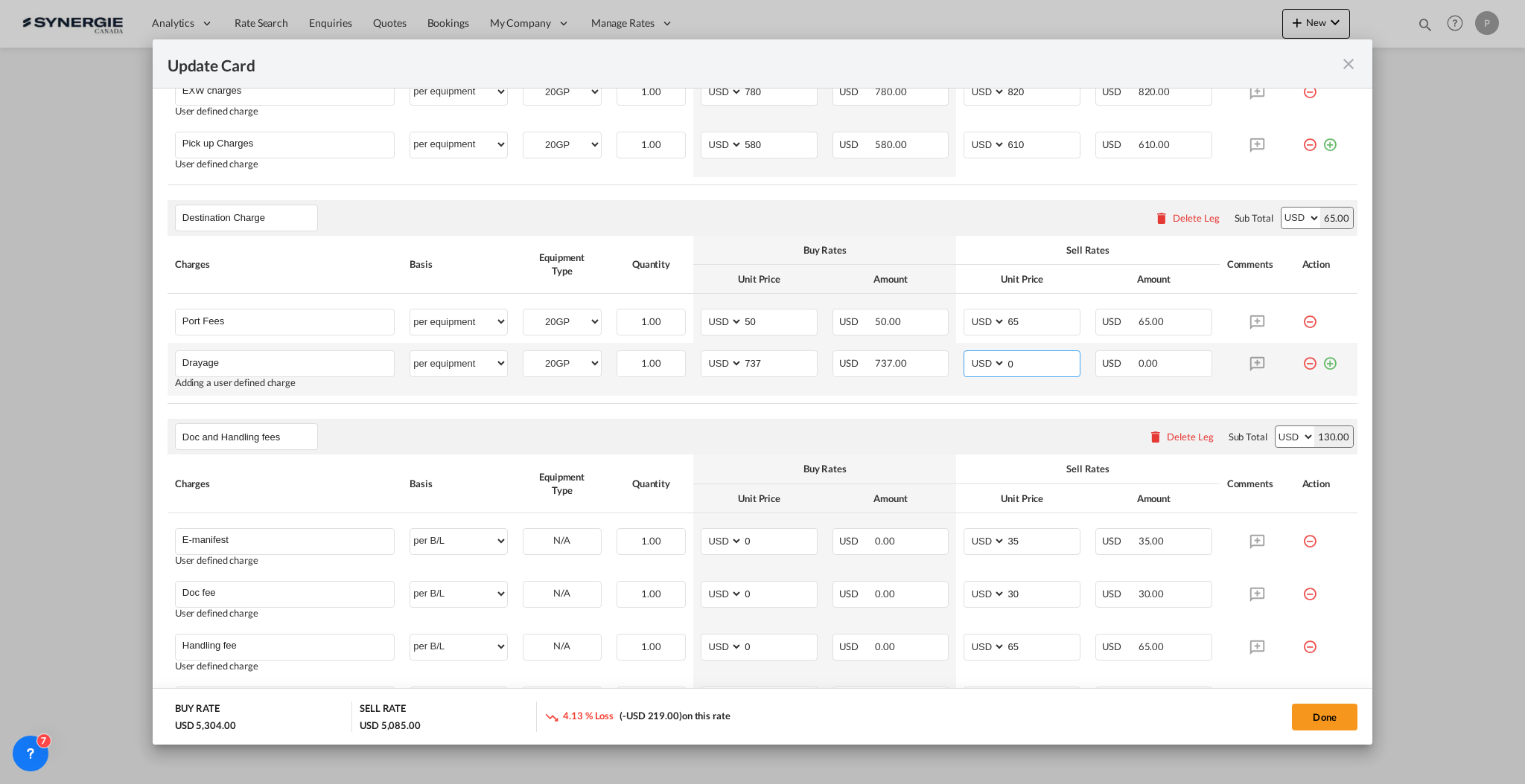
click at [1037, 360] on input "0" at bounding box center [1041, 362] width 73 height 22
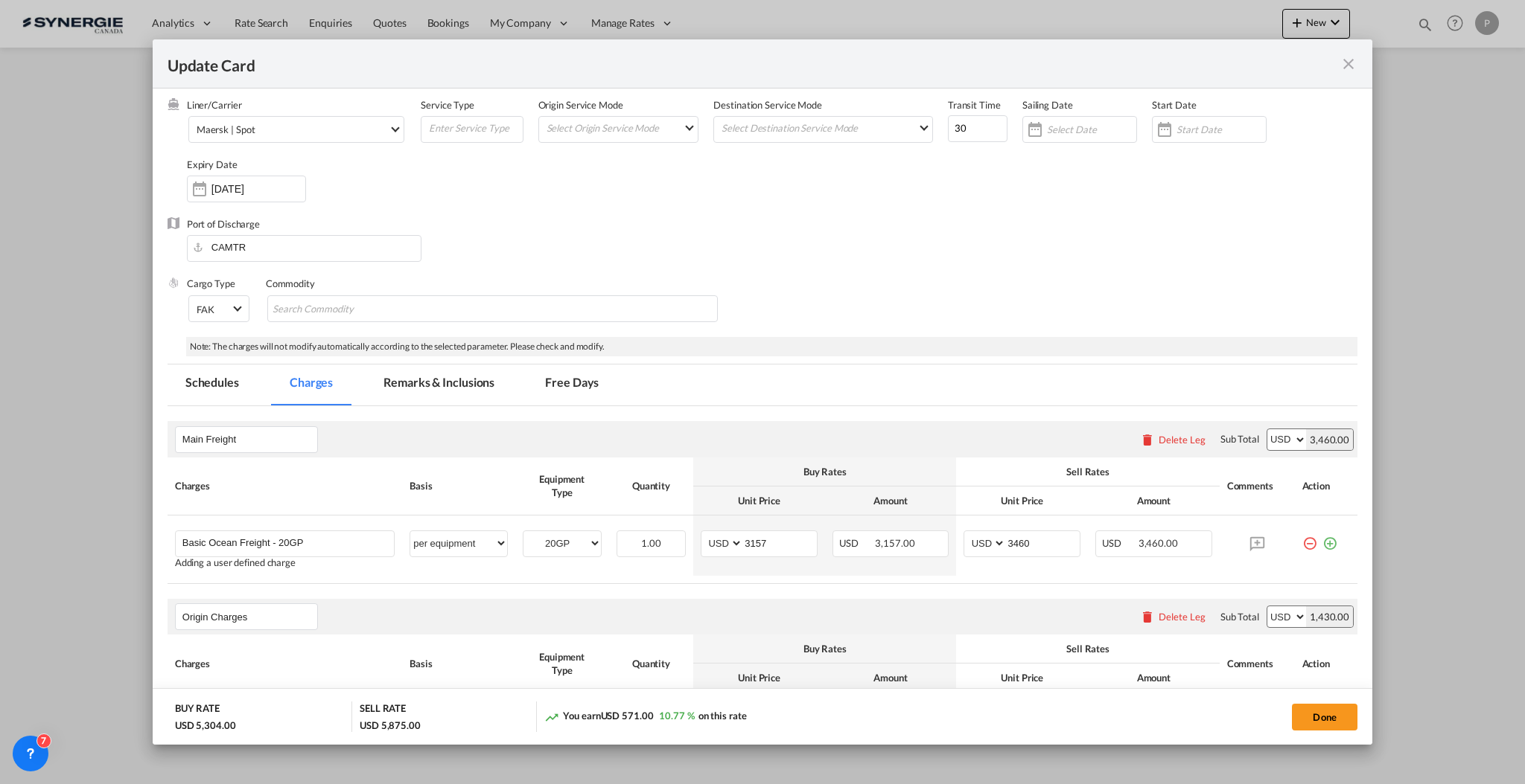
scroll to position [0, 0]
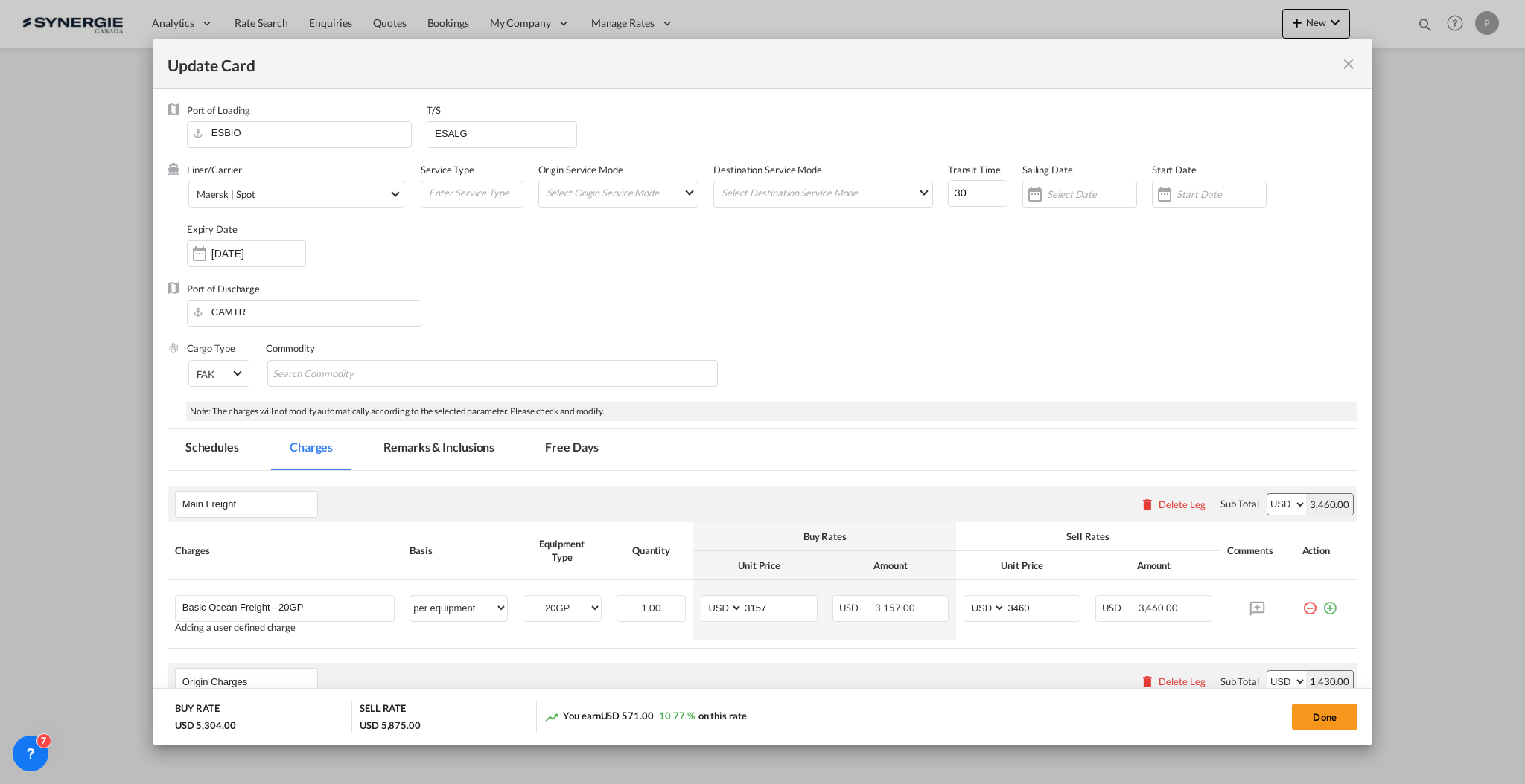
type input "790"
click at [451, 448] on md-tab-item "Remarks & Inclusions" at bounding box center [439, 450] width 147 height 41
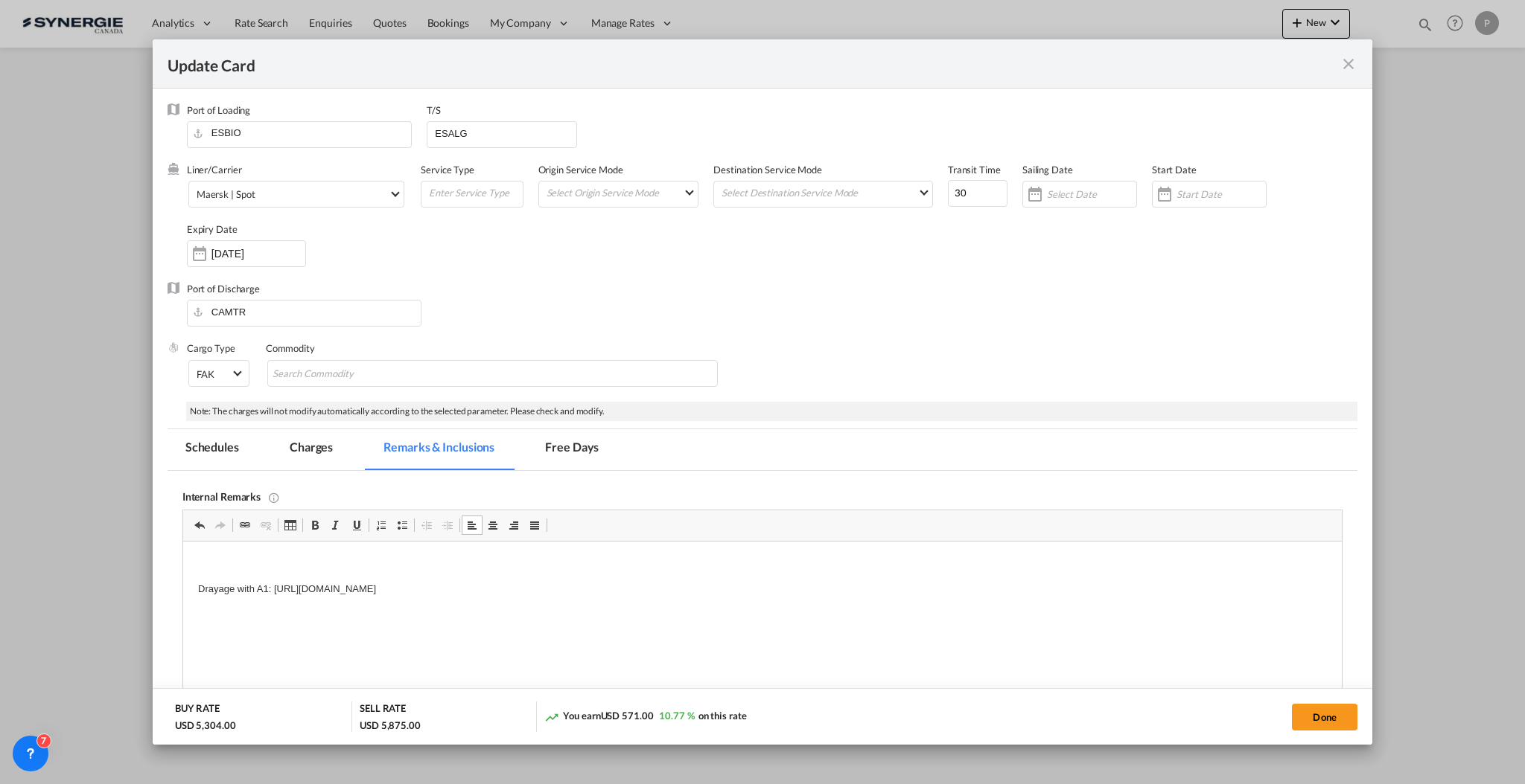
drag, startPoint x: 361, startPoint y: 630, endPoint x: 375, endPoint y: 570, distance: 61.6
click at [375, 569] on p "Editor, editor10" at bounding box center [761, 564] width 1128 height 16
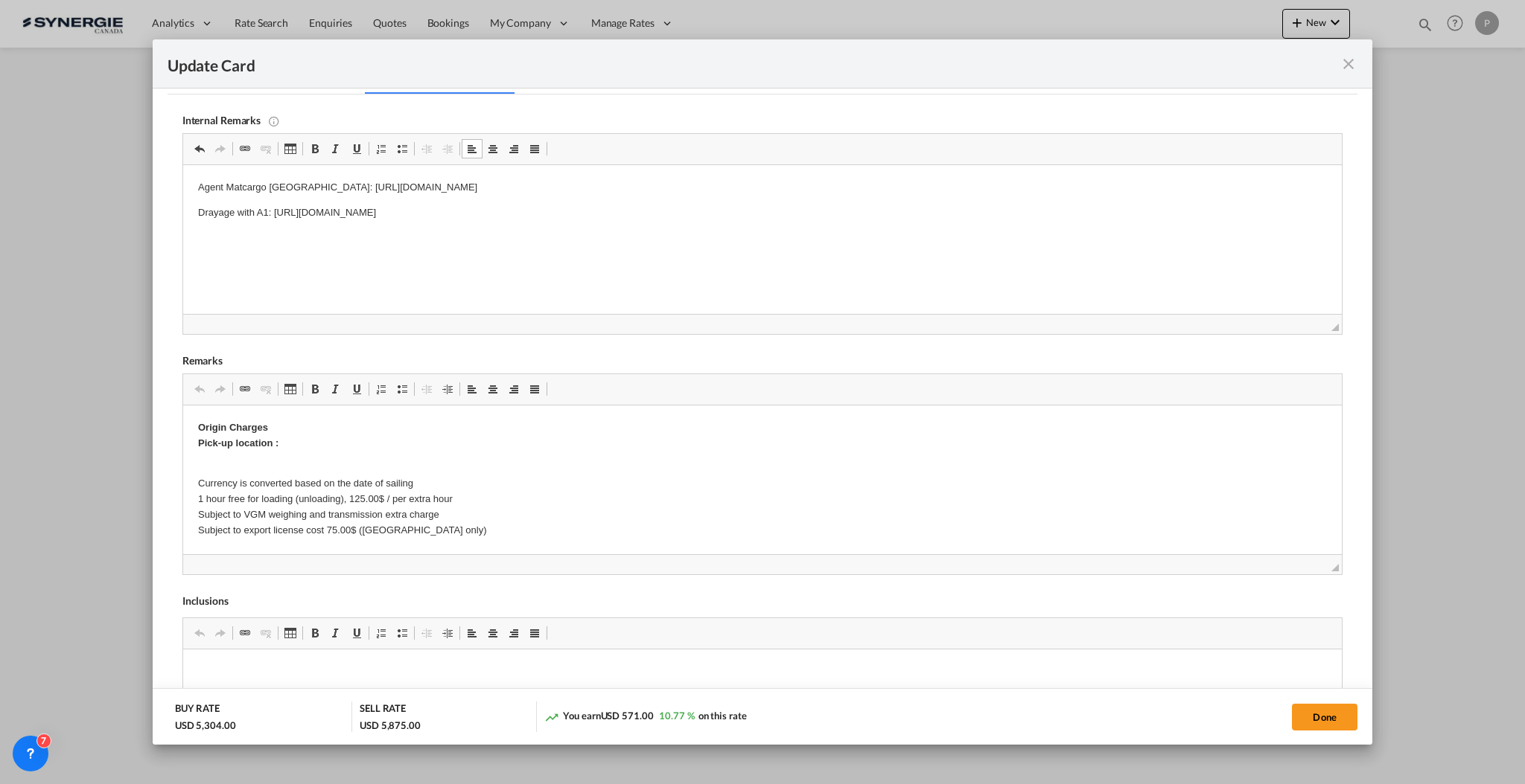
scroll to position [396, 0]
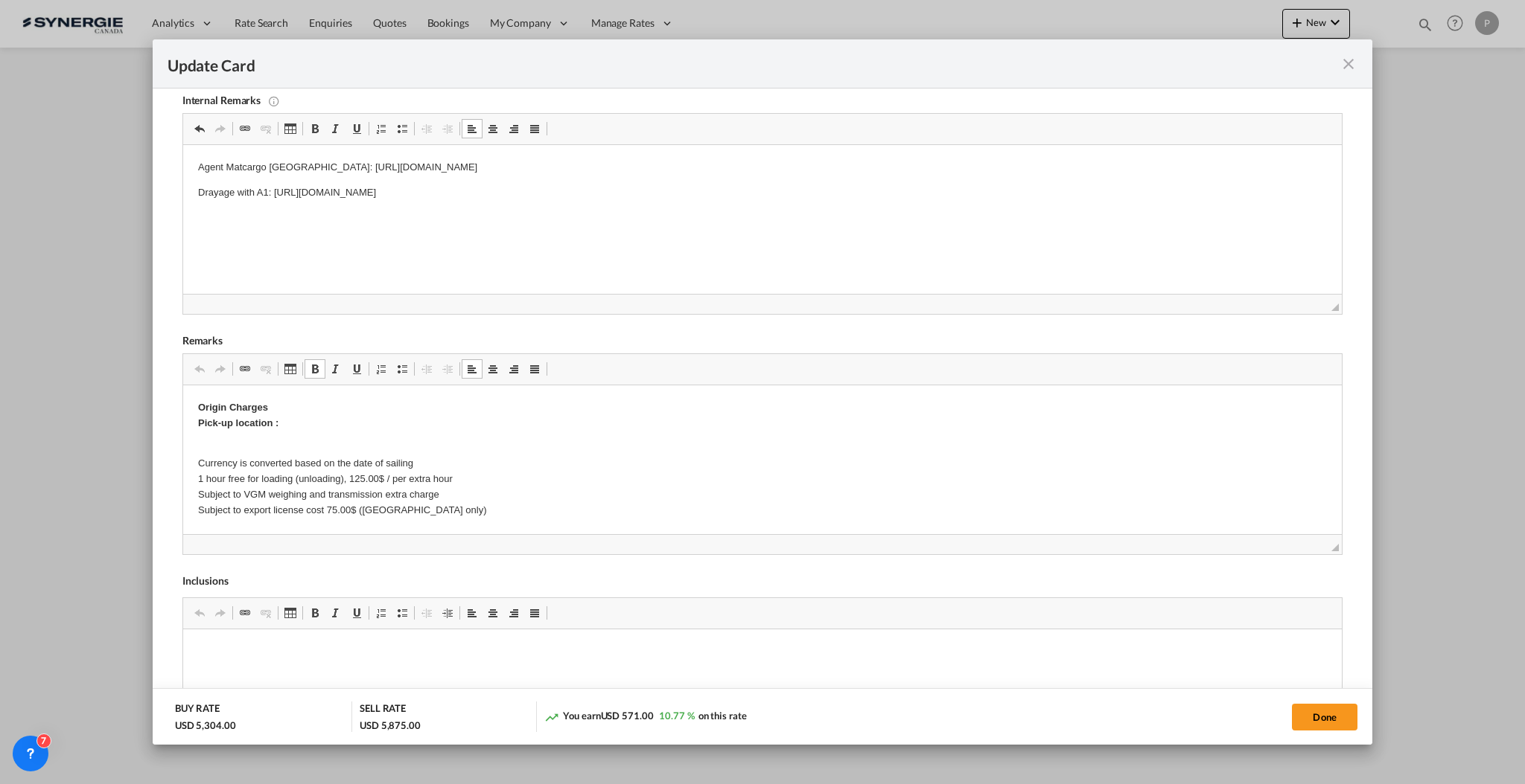
click at [370, 421] on p "Origin Charges Pick-up location :" at bounding box center [761, 416] width 1128 height 31
click at [402, 406] on p "Origin Charges Pick-up location :" at bounding box center [761, 416] width 1128 height 31
click at [410, 417] on p "Origin Charges Pick-up location :" at bounding box center [761, 416] width 1128 height 31
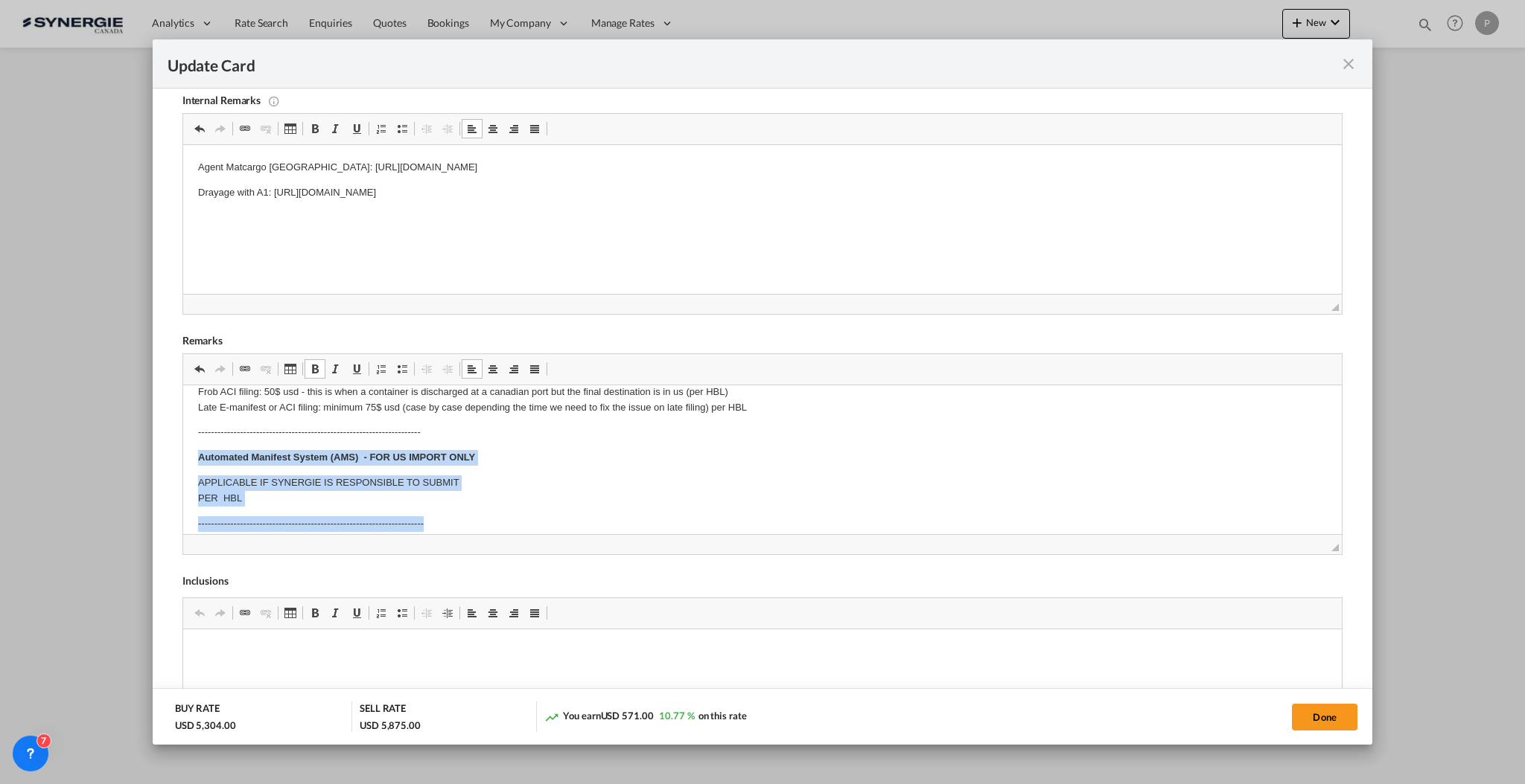
scroll to position [283, 0]
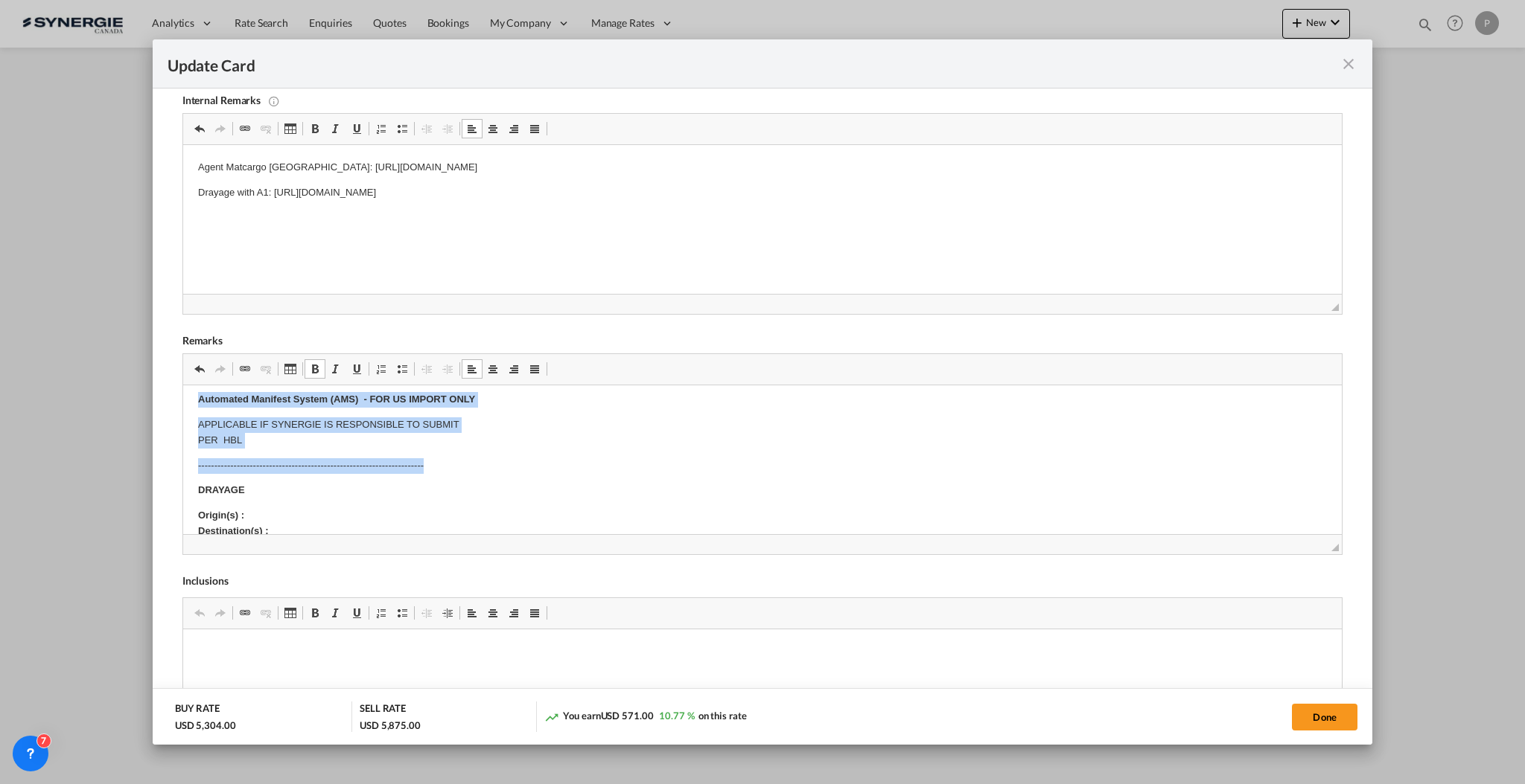
drag, startPoint x: 195, startPoint y: 482, endPoint x: 538, endPoint y: 469, distance: 343.2
click at [538, 469] on html "Origin Charges Pick-up location : PPA & Krah c/Becolarra No°6. Poligono Industr…" at bounding box center [762, 645] width 1159 height 1086
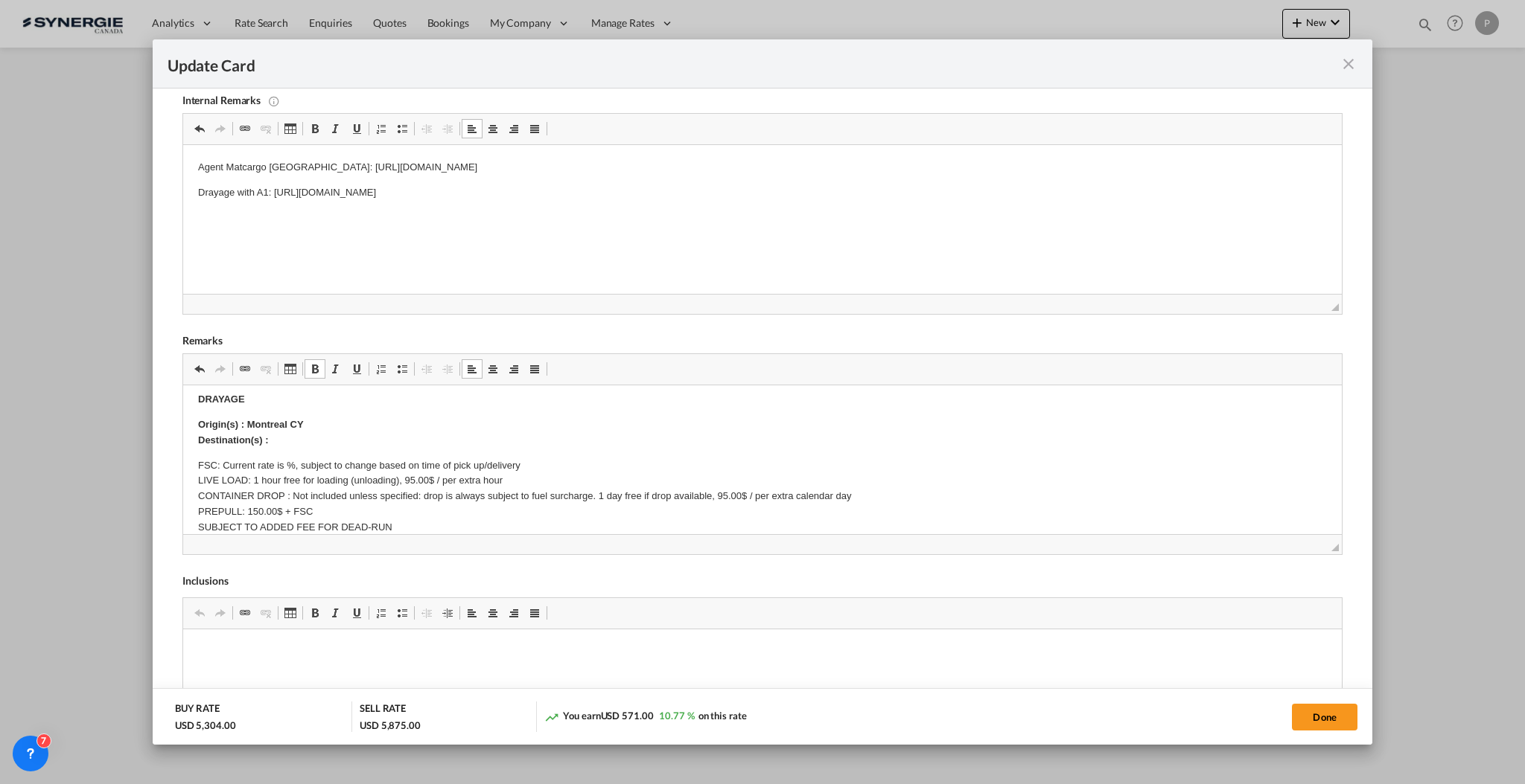
scroll to position [0, 0]
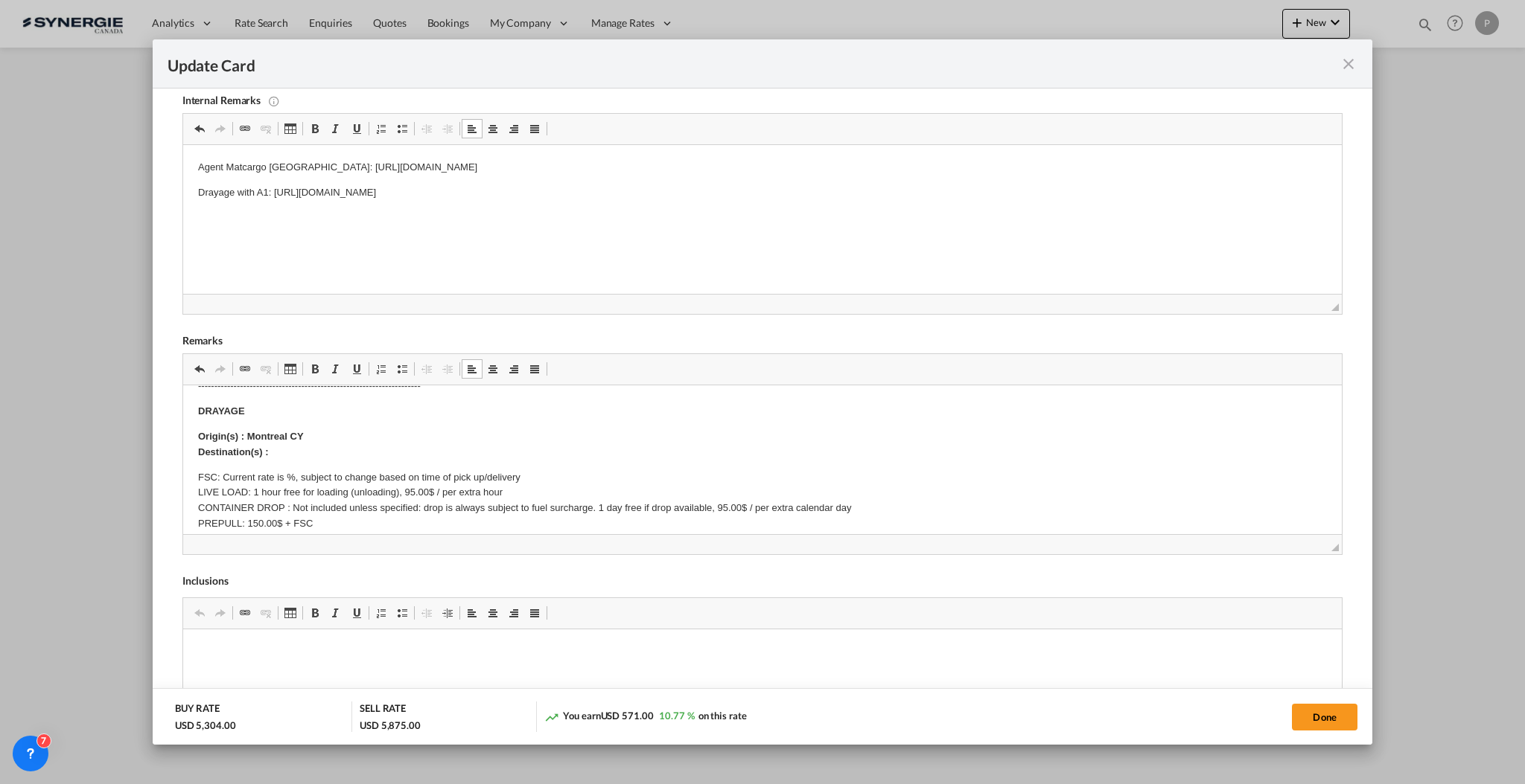
scroll to position [298, 0]
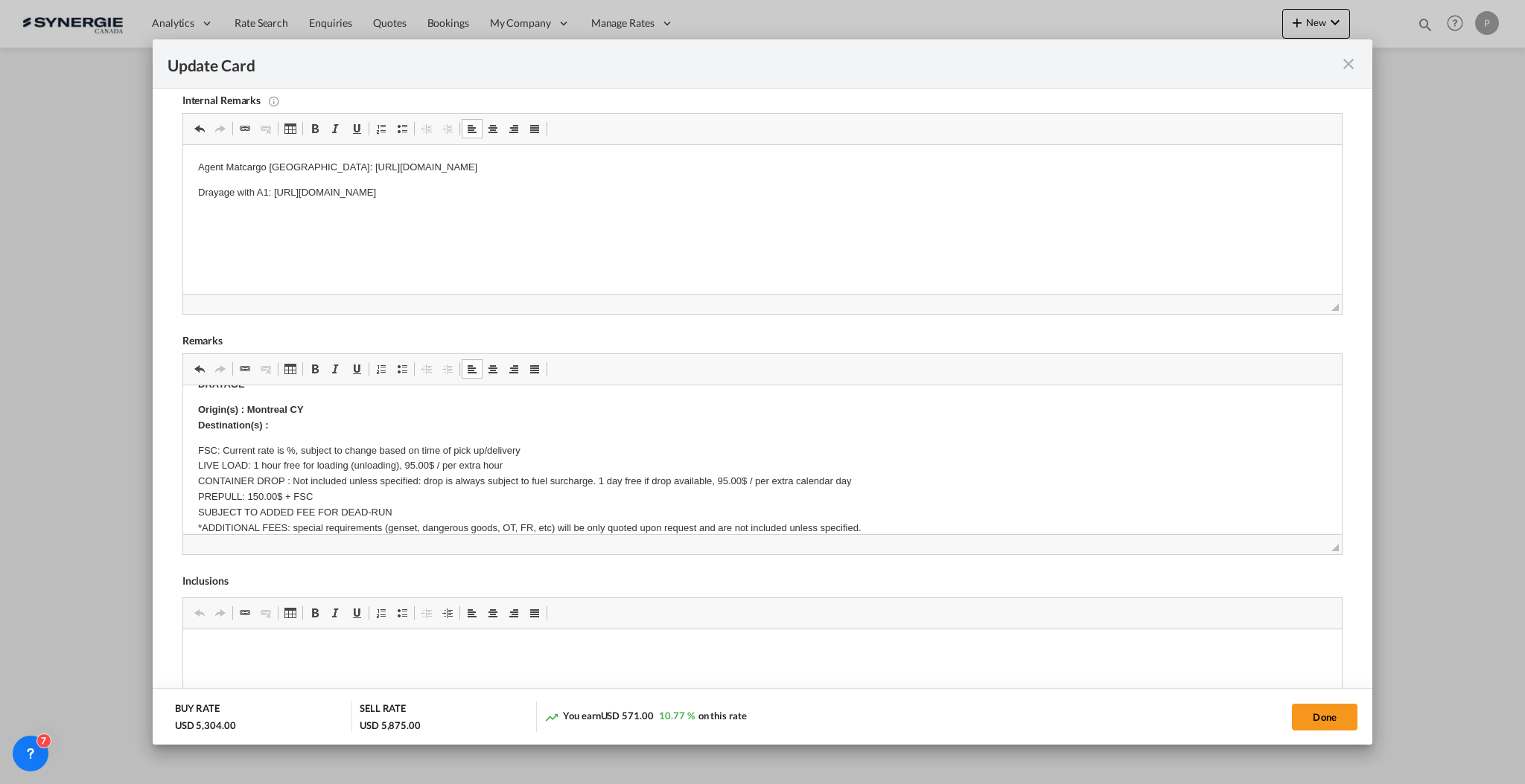
click at [308, 424] on p "Origin(s) : Montreal CY Destination(s) :" at bounding box center [761, 418] width 1128 height 31
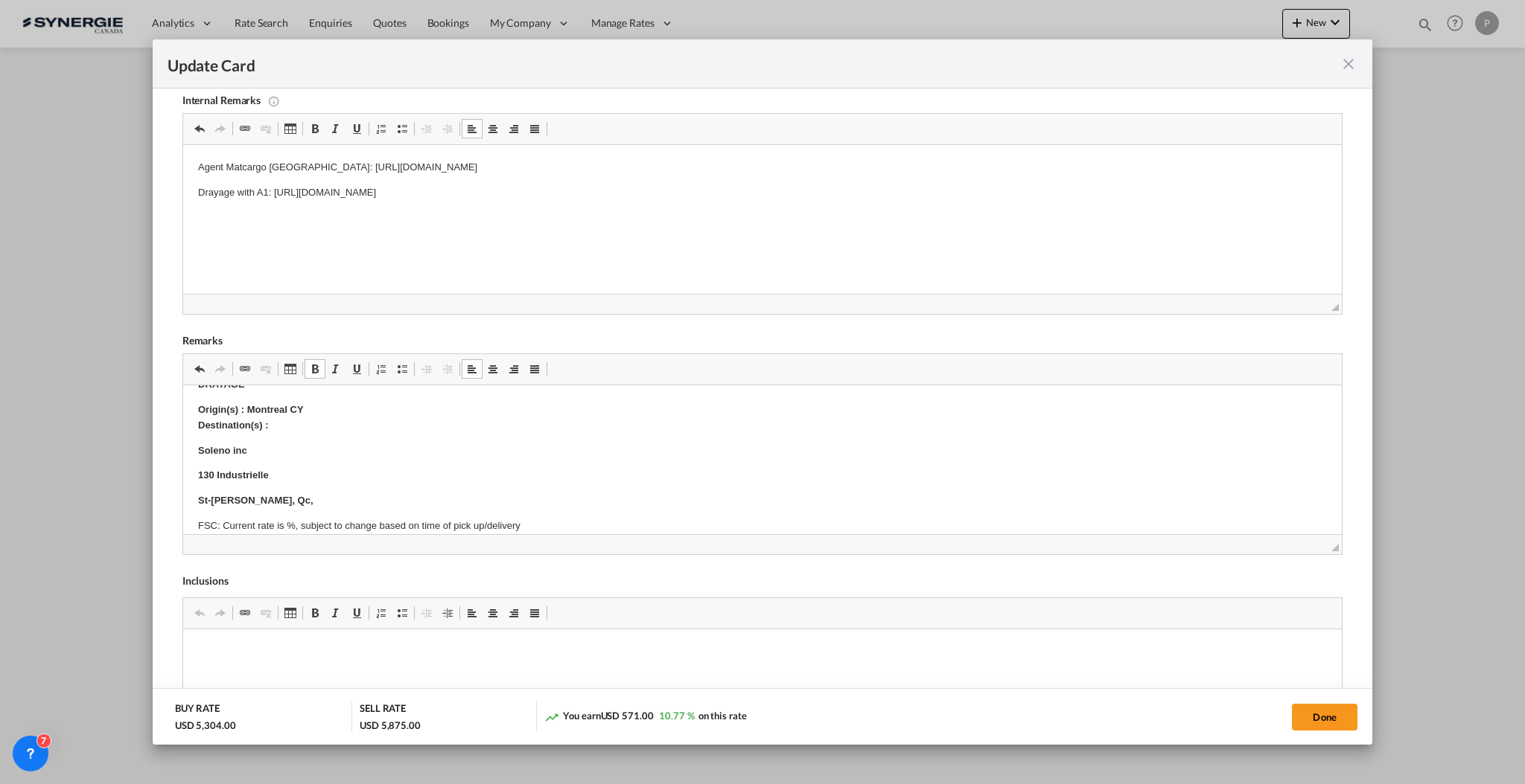
click at [326, 423] on p "Origin(s) : Montreal CY Destination(s) :" at bounding box center [761, 418] width 1128 height 31
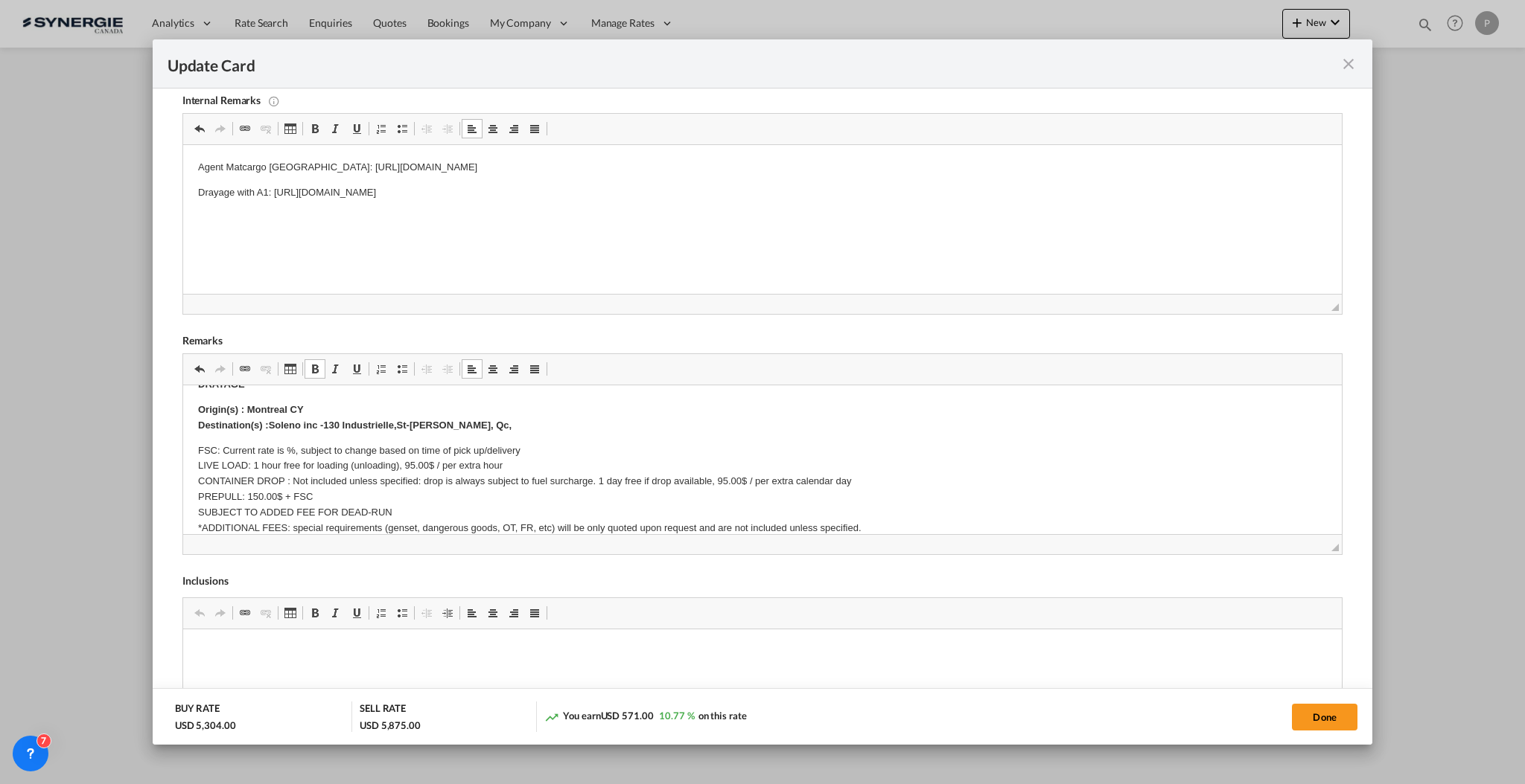
click at [290, 445] on p "FSC: Current rate is %, subject to change based on time of pick up/delivery LIV…" at bounding box center [761, 489] width 1128 height 93
click at [248, 477] on p "FSC: Current rate is 25%, subject to change based on time of pick up/delivery L…" at bounding box center [761, 489] width 1128 height 93
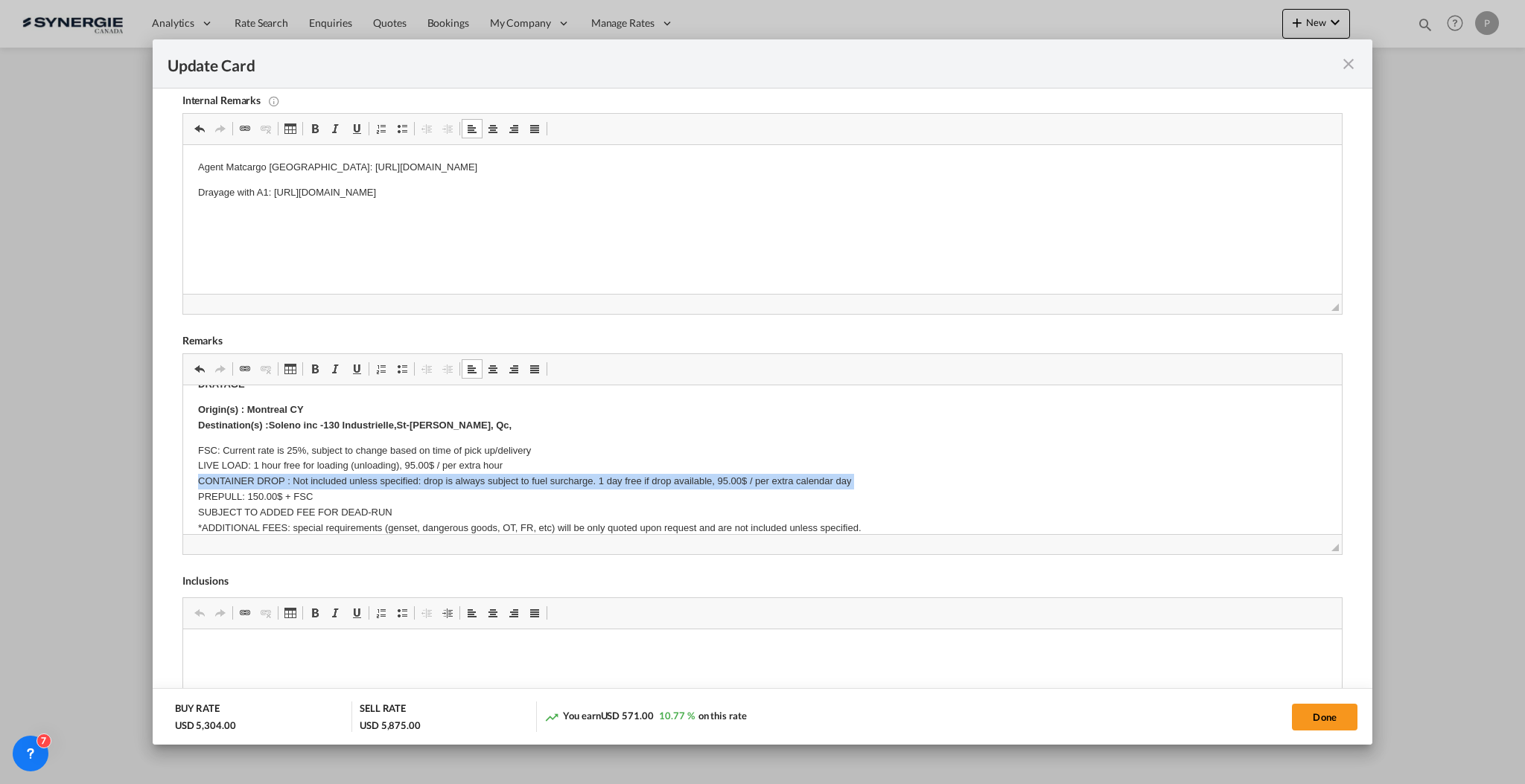
click at [248, 477] on p "FSC: Current rate is 25%, subject to change based on time of pick up/delivery L…" at bounding box center [761, 489] width 1128 height 93
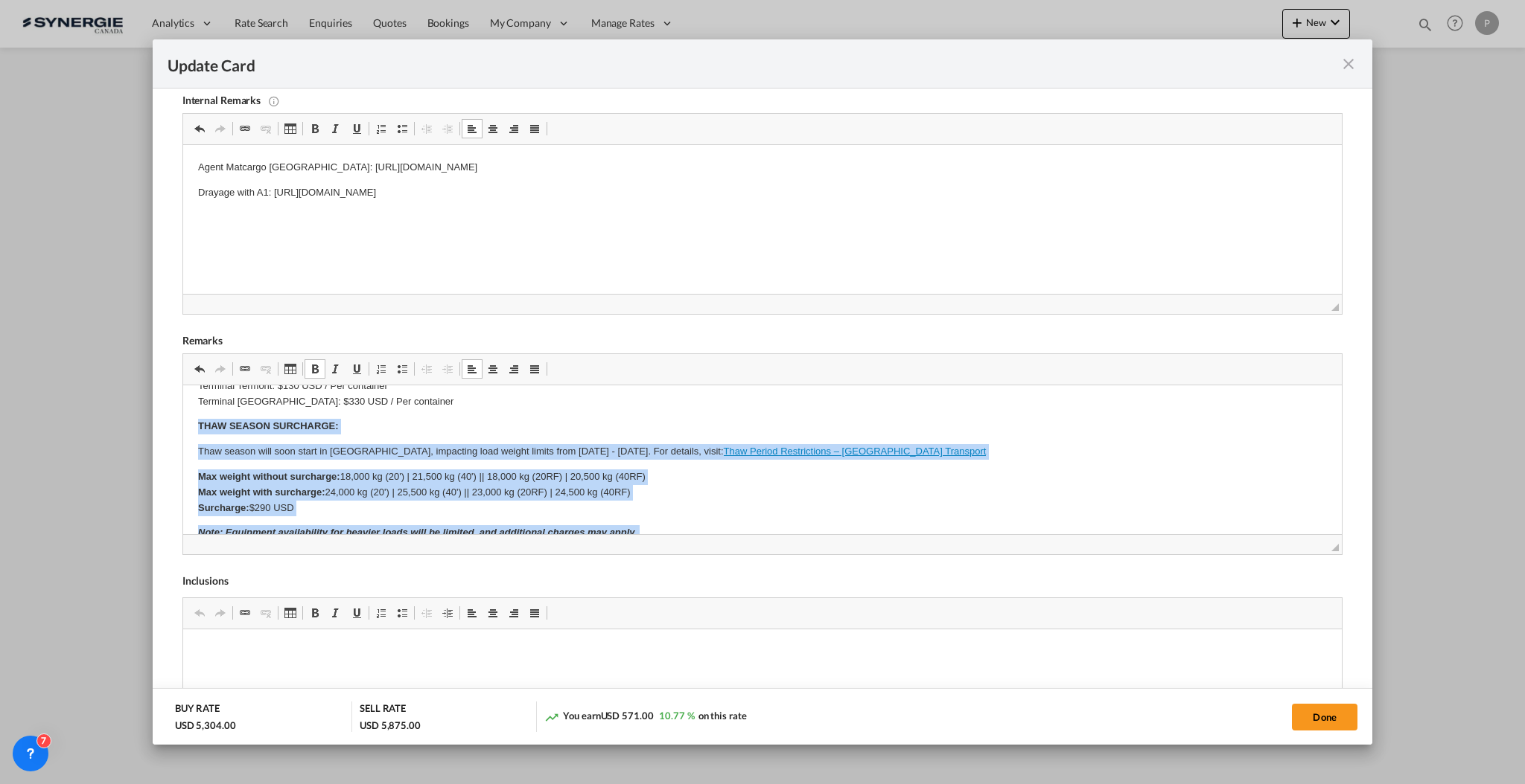
scroll to position [583, 0]
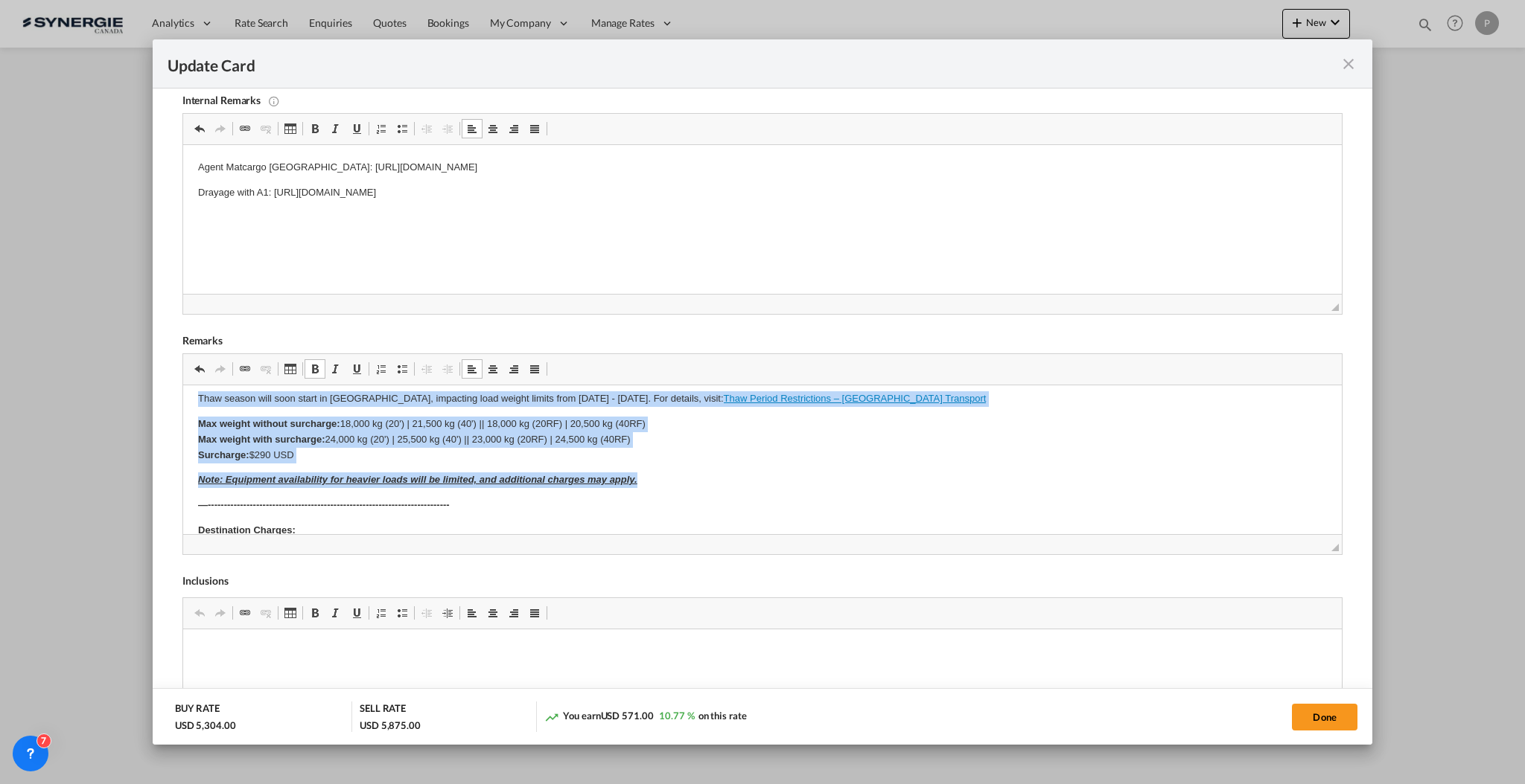
drag, startPoint x: 192, startPoint y: 468, endPoint x: 703, endPoint y: 479, distance: 511.1
click at [703, 479] on html "Origin Charges Pick-up location : PPA & Krah c/Becolarra No°6. Poligono Industr…" at bounding box center [762, 291] width 1159 height 979
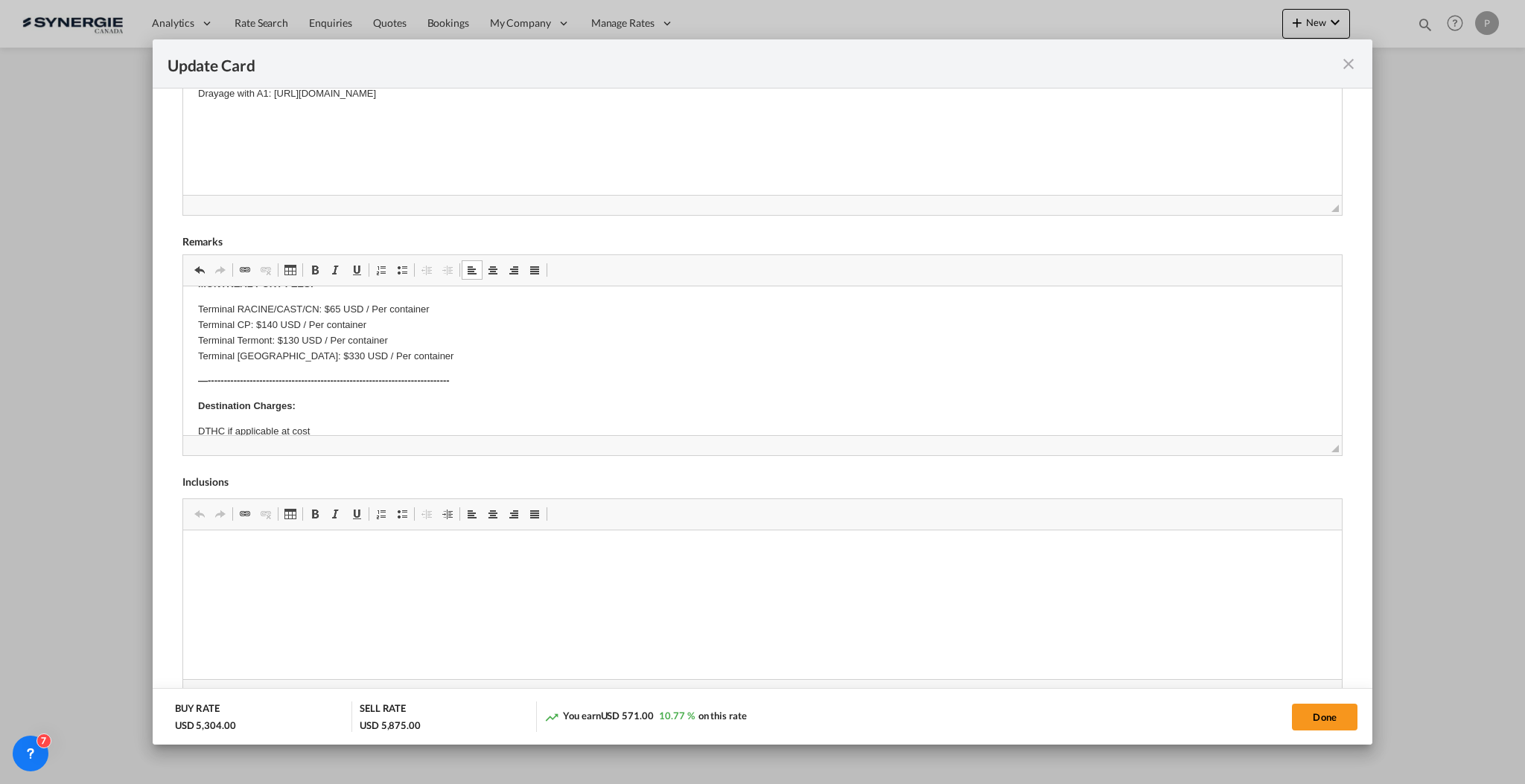
scroll to position [576, 0]
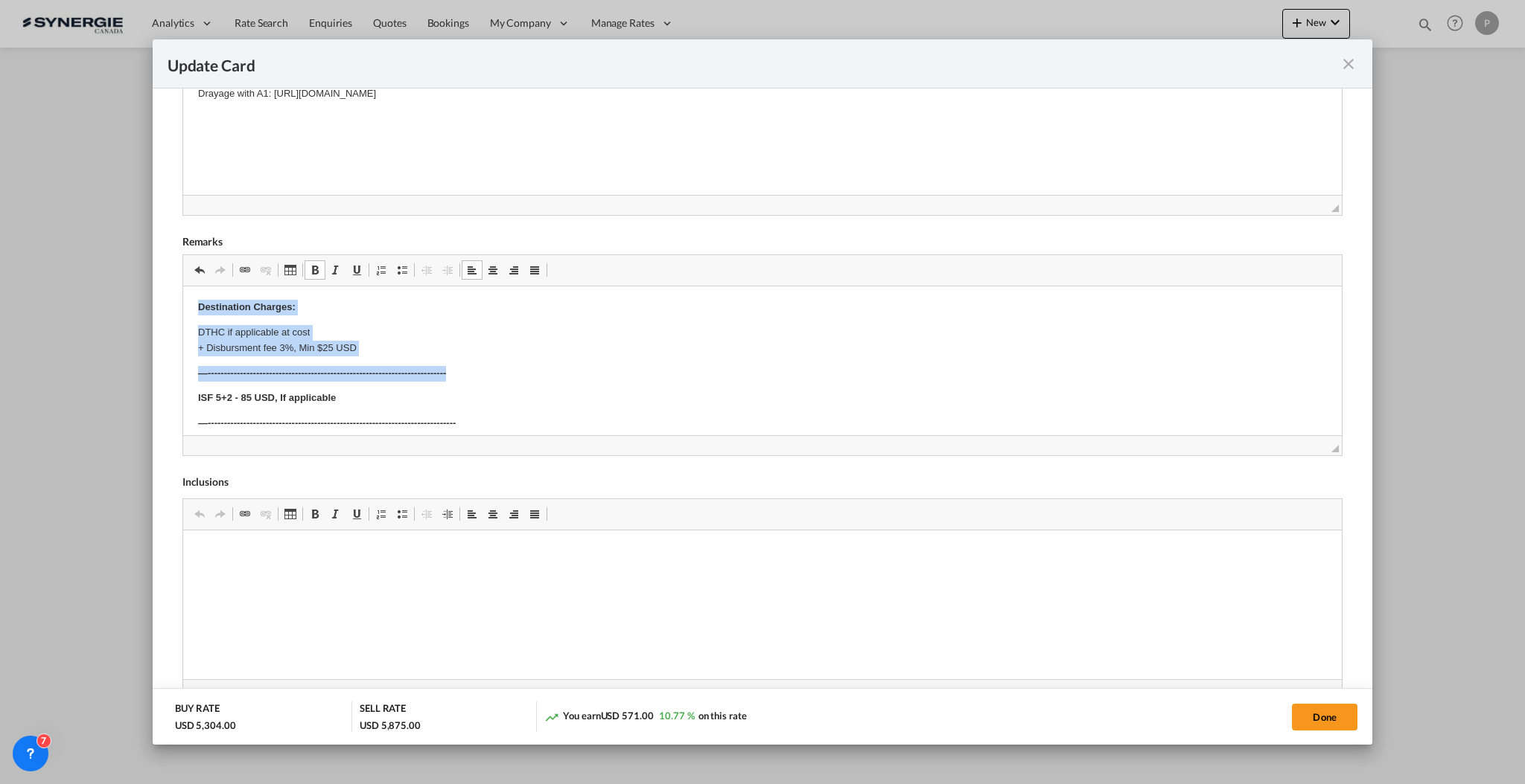
drag, startPoint x: 193, startPoint y: 309, endPoint x: 487, endPoint y: 369, distance: 300.1
click at [487, 369] on html "Origin Charges Pick-up location : PPA & Krah c/Becolarra No°6. Poligono Industr…" at bounding box center [762, 135] width 1159 height 848
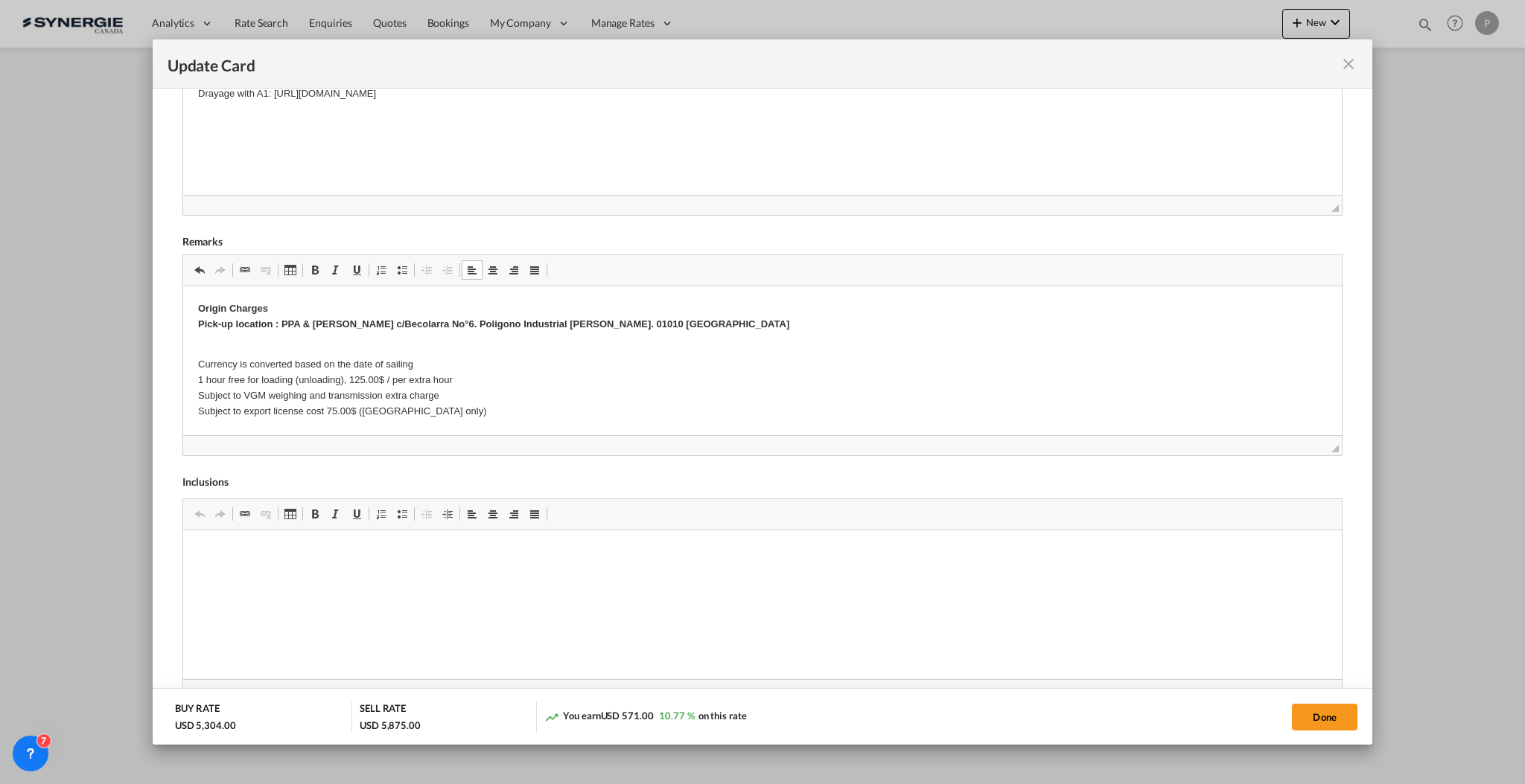
scroll to position [99, 0]
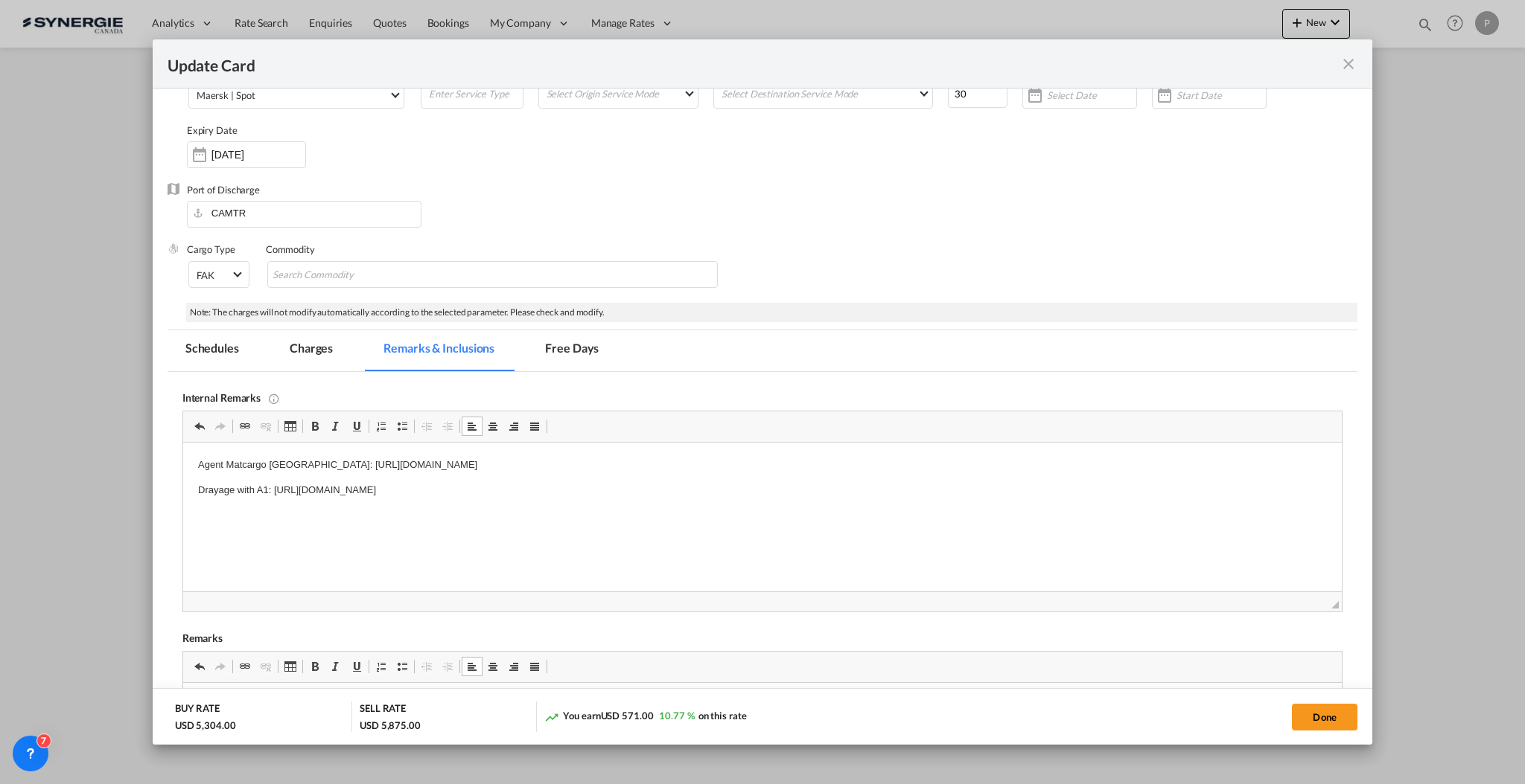
click at [310, 352] on md-tab-item "Charges" at bounding box center [311, 351] width 79 height 41
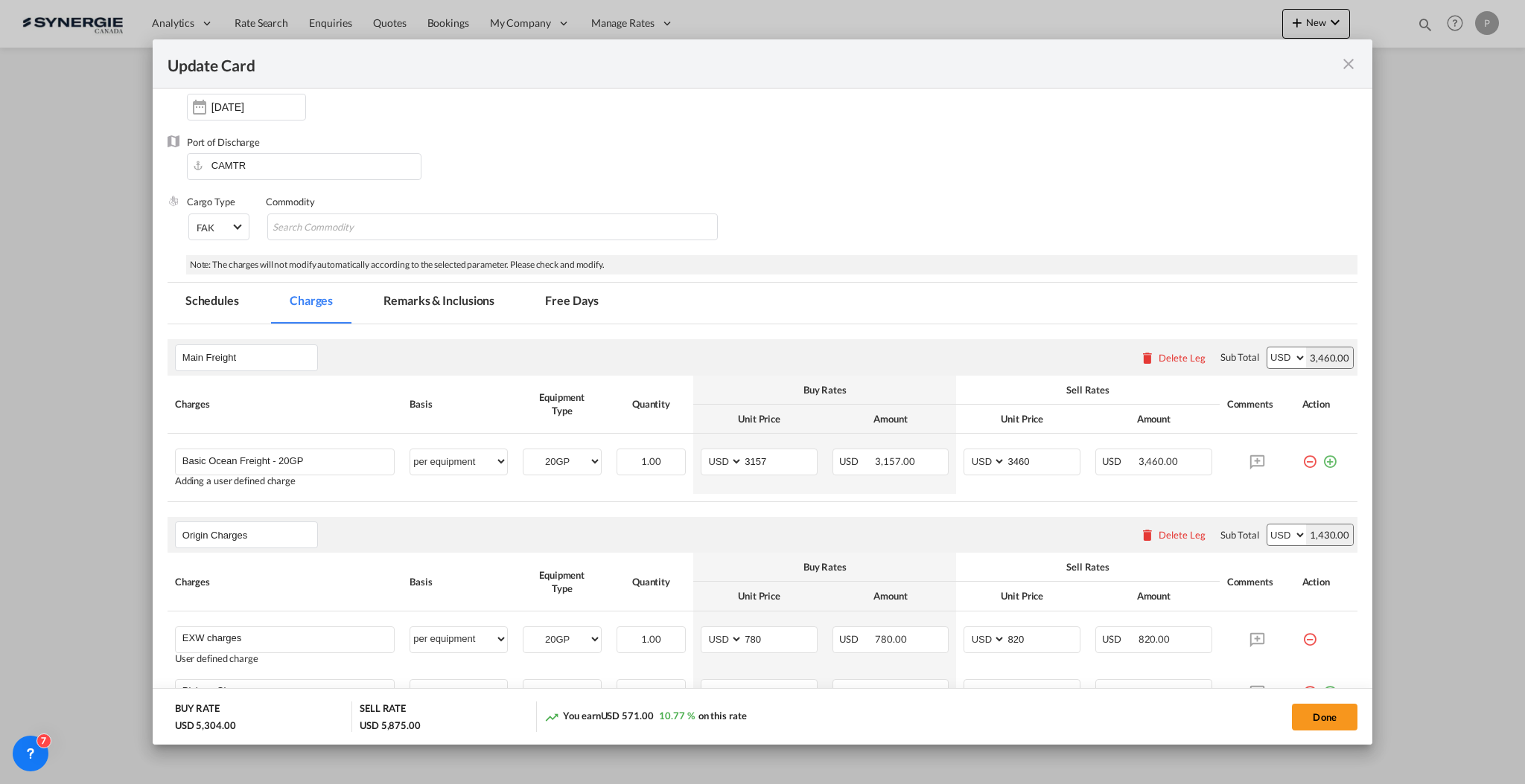
scroll to position [396, 0]
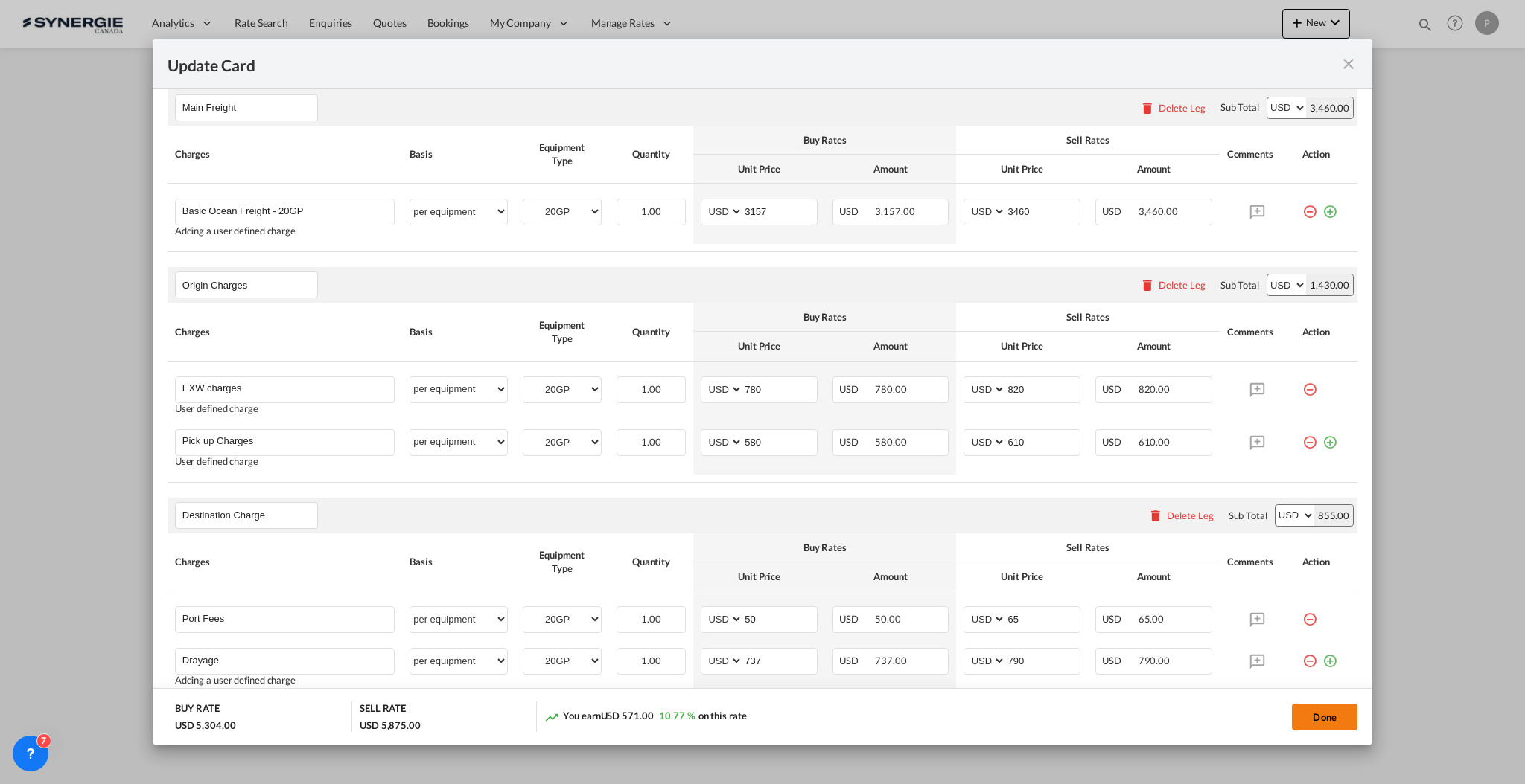
click at [1330, 721] on button "Done" at bounding box center [1324, 717] width 65 height 26
type input "25 Oct 2025"
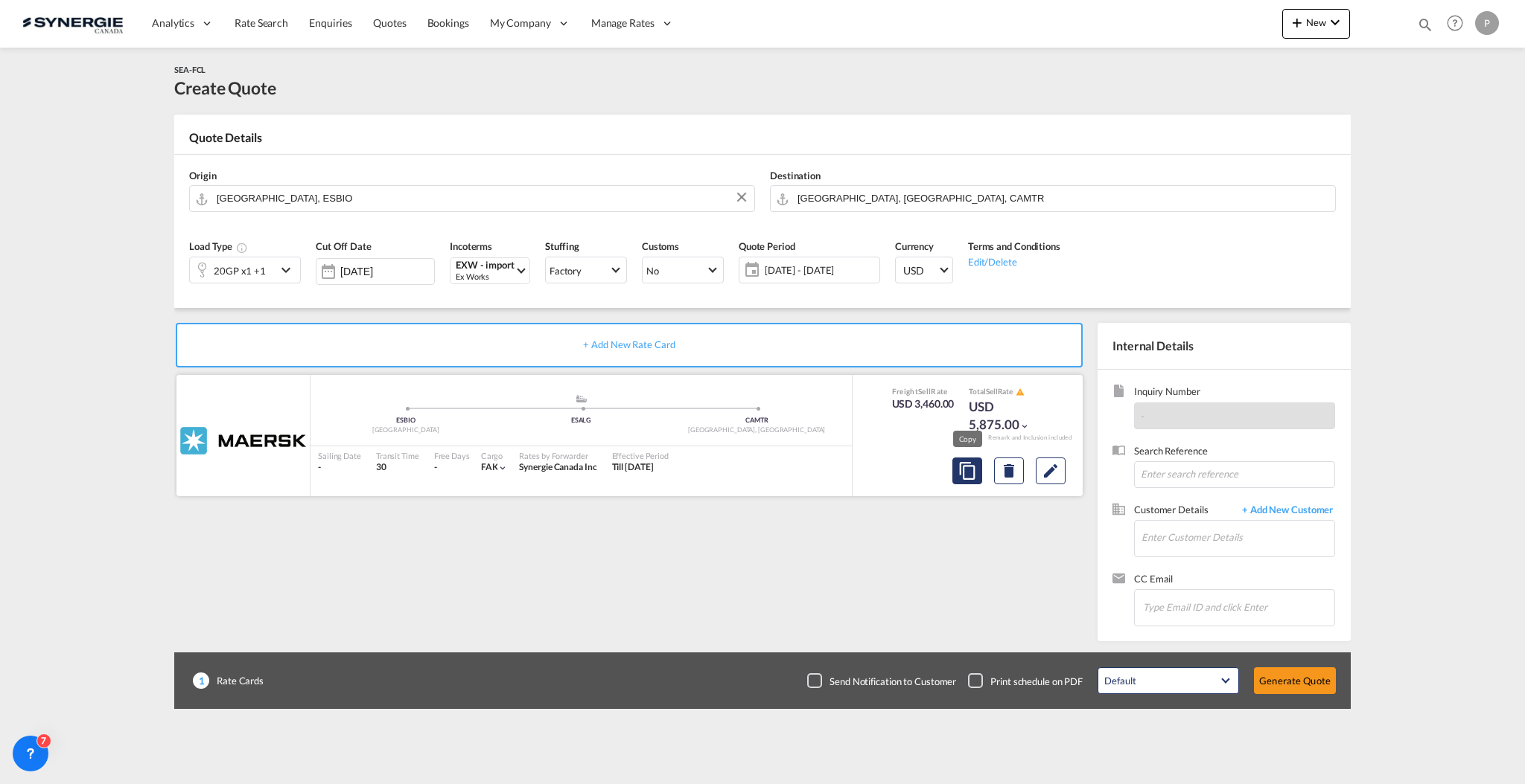
click at [972, 466] on md-icon "assets/icons/custom/copyQuote.svg" at bounding box center [967, 471] width 18 height 18
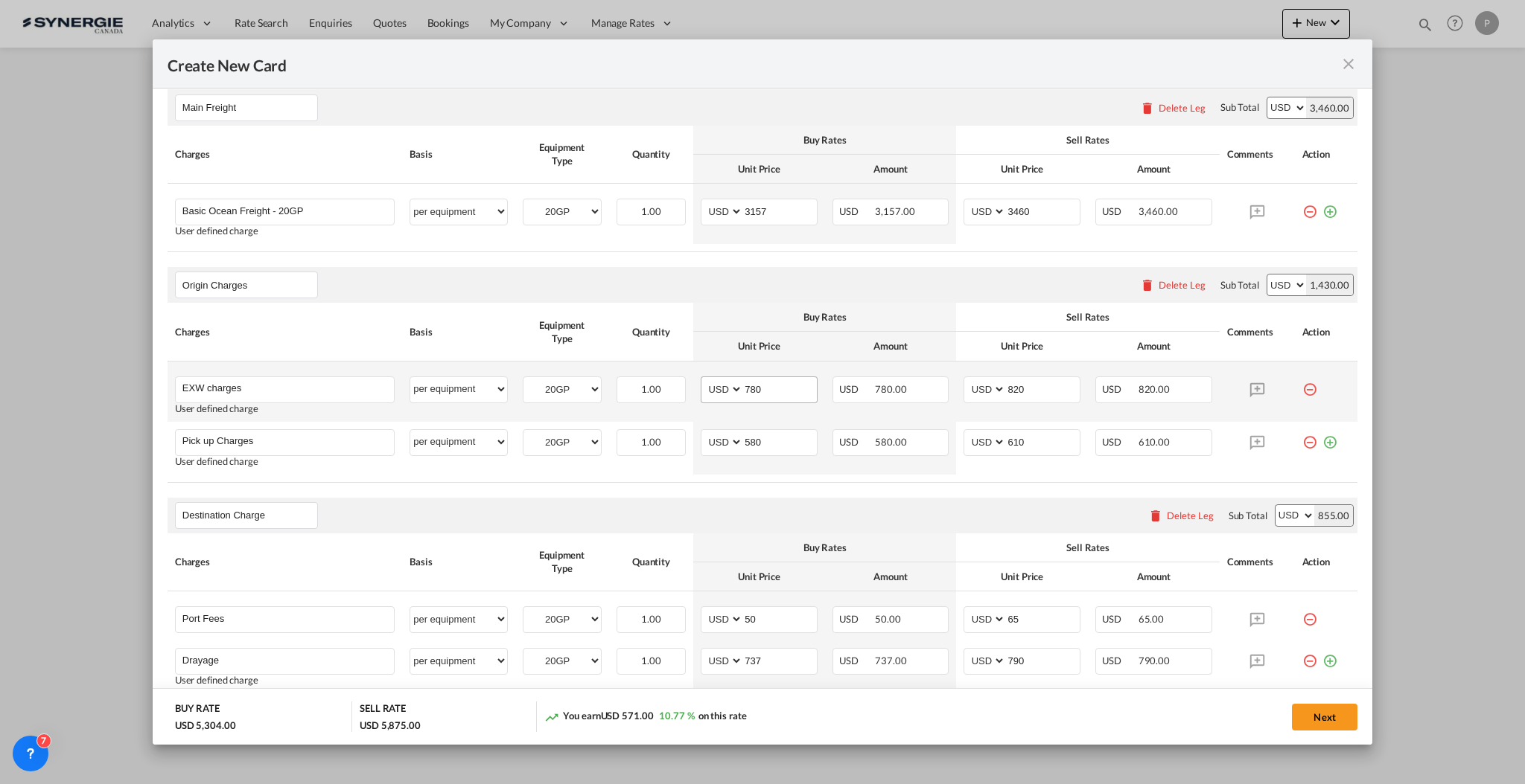
scroll to position [298, 0]
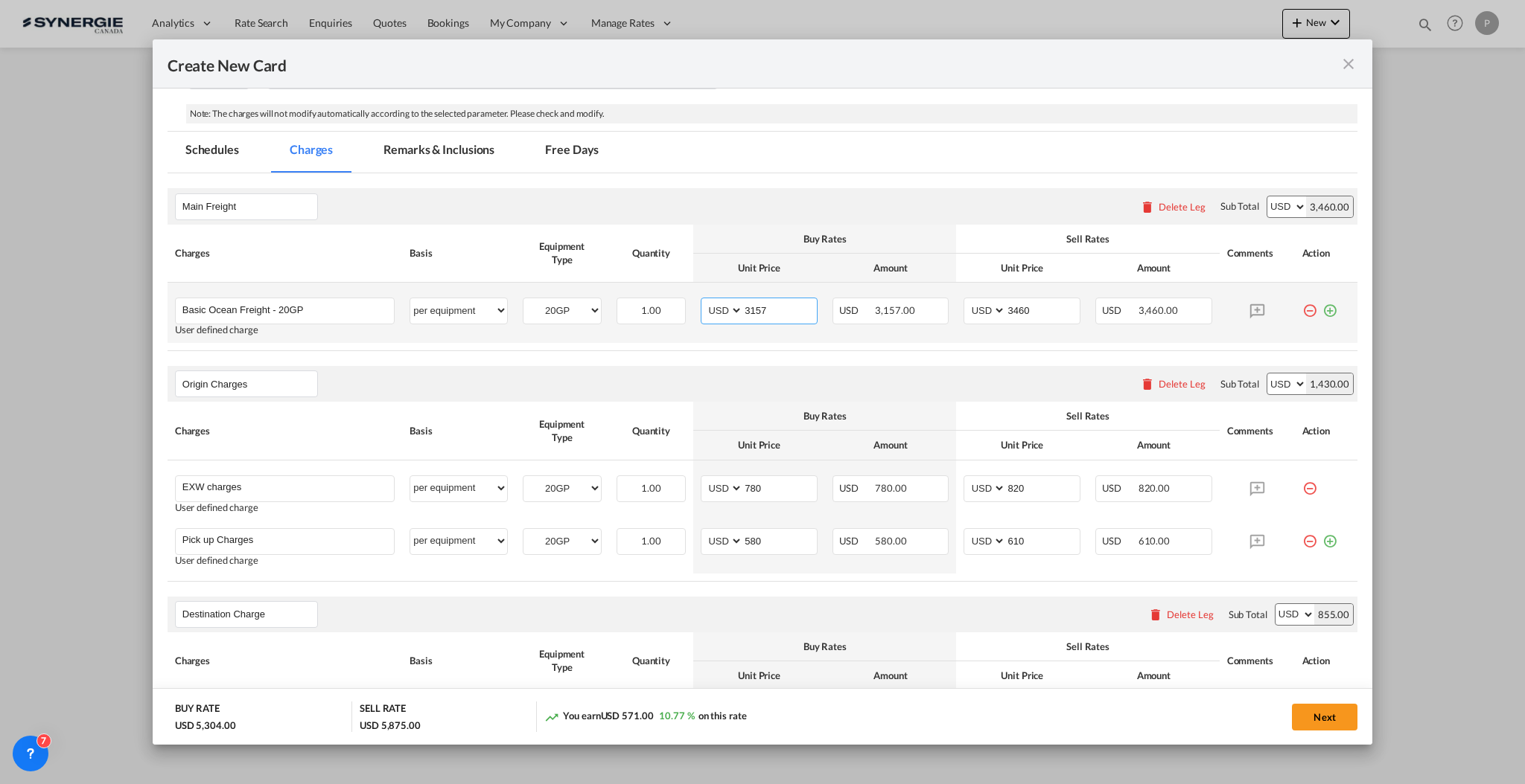
click at [758, 309] on input "3157" at bounding box center [779, 309] width 73 height 22
type input "4015"
click at [995, 314] on select "AED AFN ALL AMD ANG AOA ARS AUD AWG AZN BAM BBD BDT BGN BHD BIF BMD BND BOB BRL…" at bounding box center [986, 310] width 39 height 21
click at [1018, 313] on input "3460" at bounding box center [1041, 309] width 73 height 22
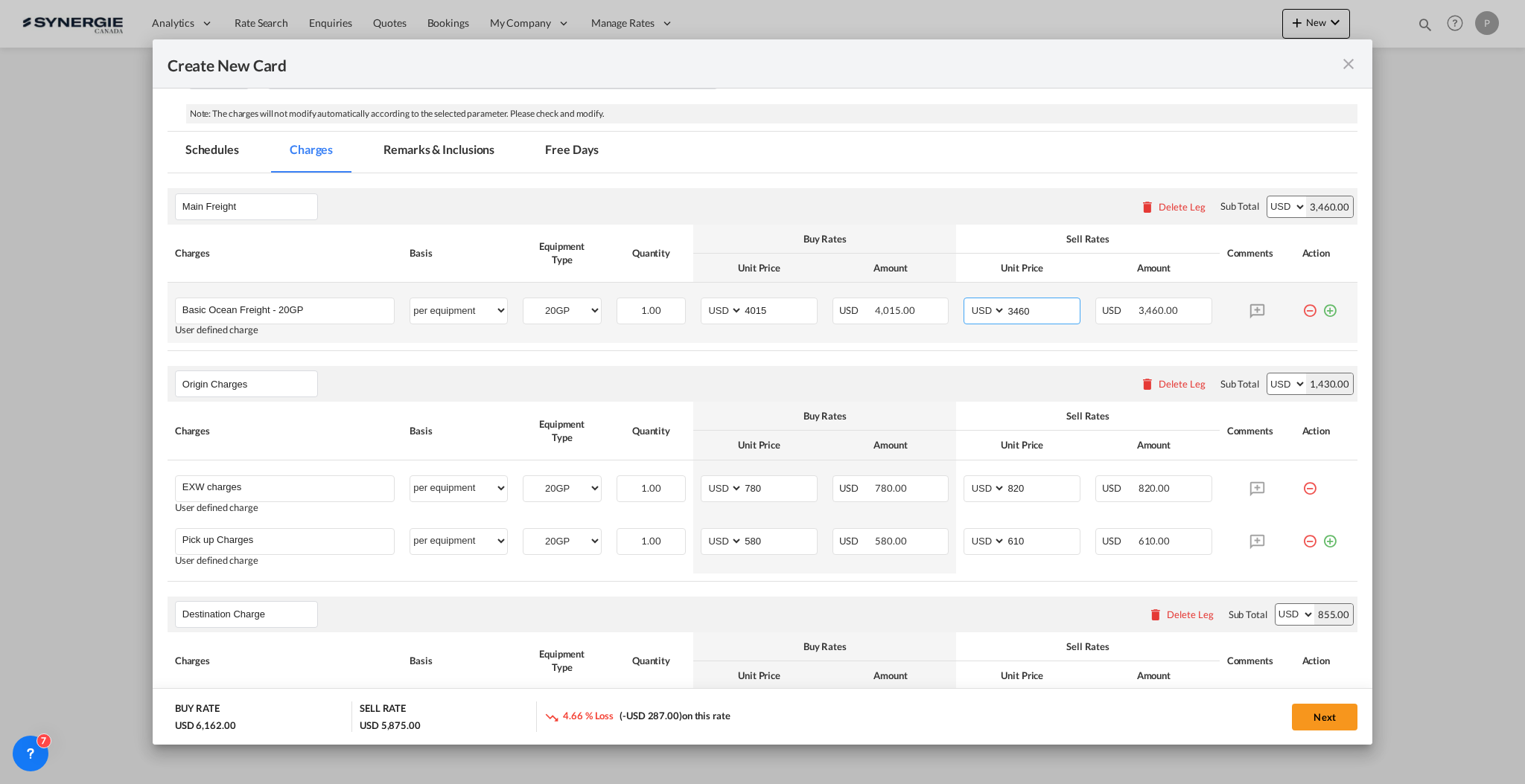
click at [1018, 313] on input "3460" at bounding box center [1041, 309] width 73 height 22
type input "4315"
click at [986, 352] on rate-modification "Main Freight Please enter leg name Leg Name Already Exists Delete Leg Sub Total…" at bounding box center [762, 764] width 1190 height 1182
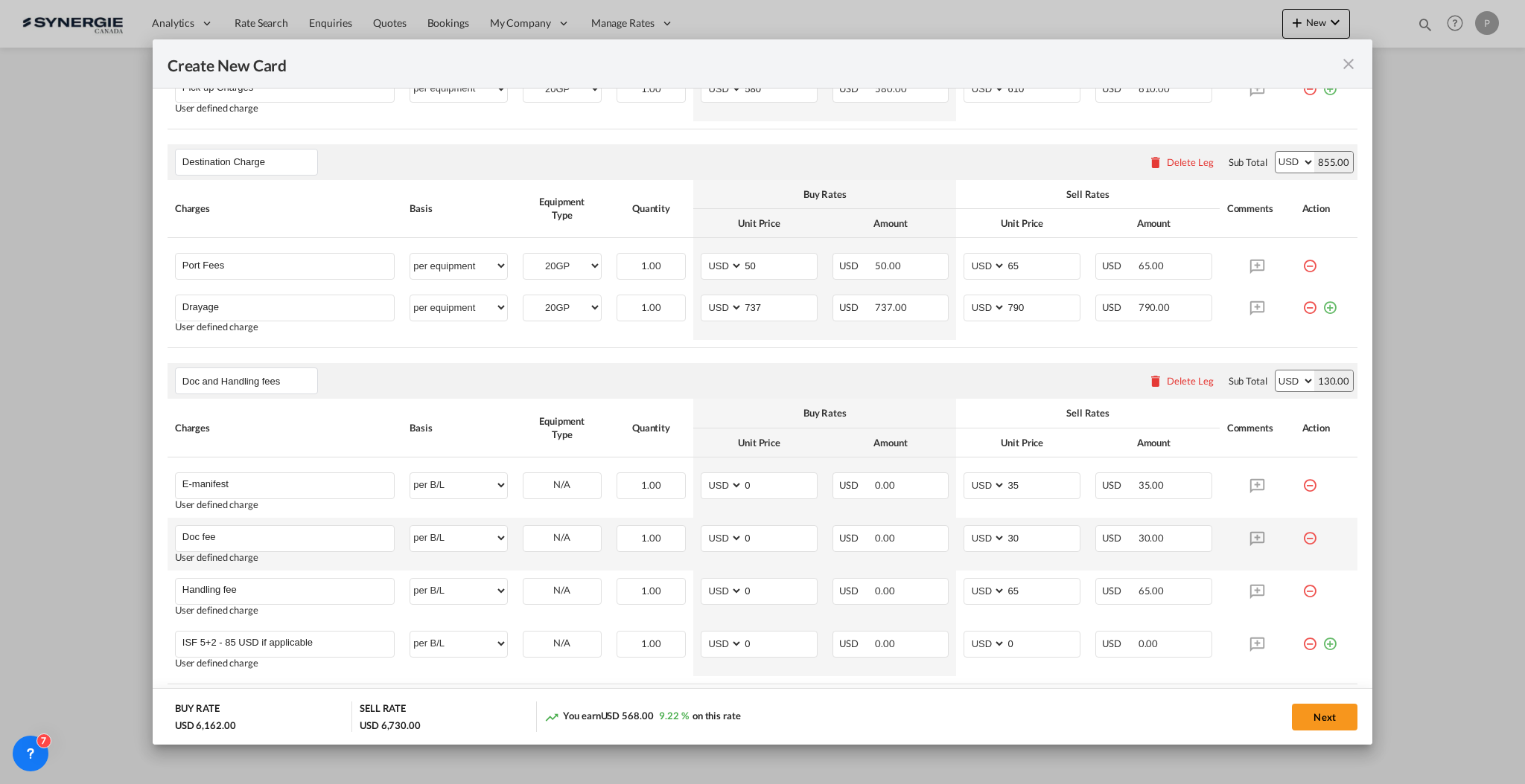
scroll to position [793, 0]
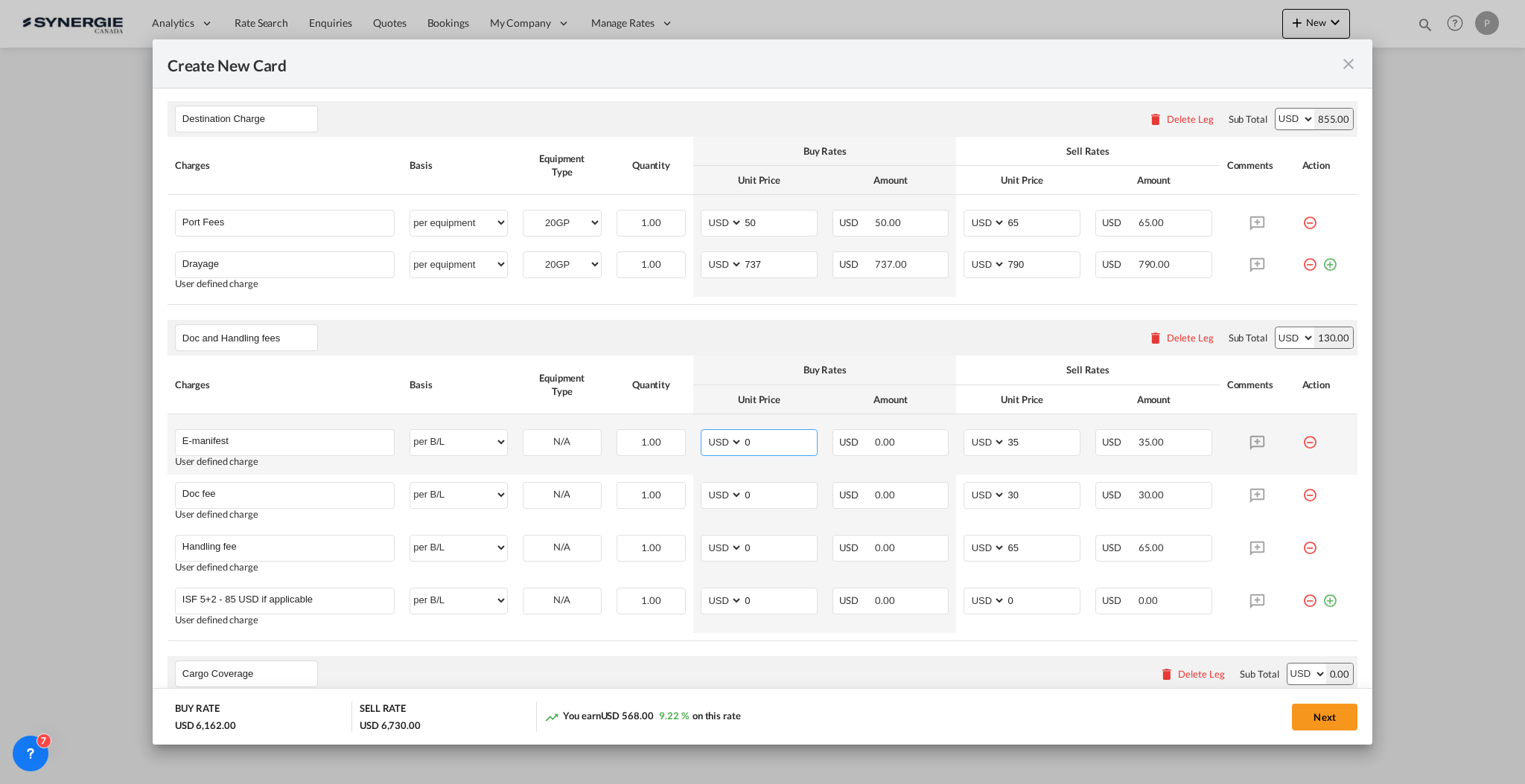
click at [760, 438] on input "0" at bounding box center [779, 440] width 73 height 22
type input "35"
click at [1337, 724] on button "Next" at bounding box center [1324, 717] width 65 height 26
type input "25 Oct 2025"
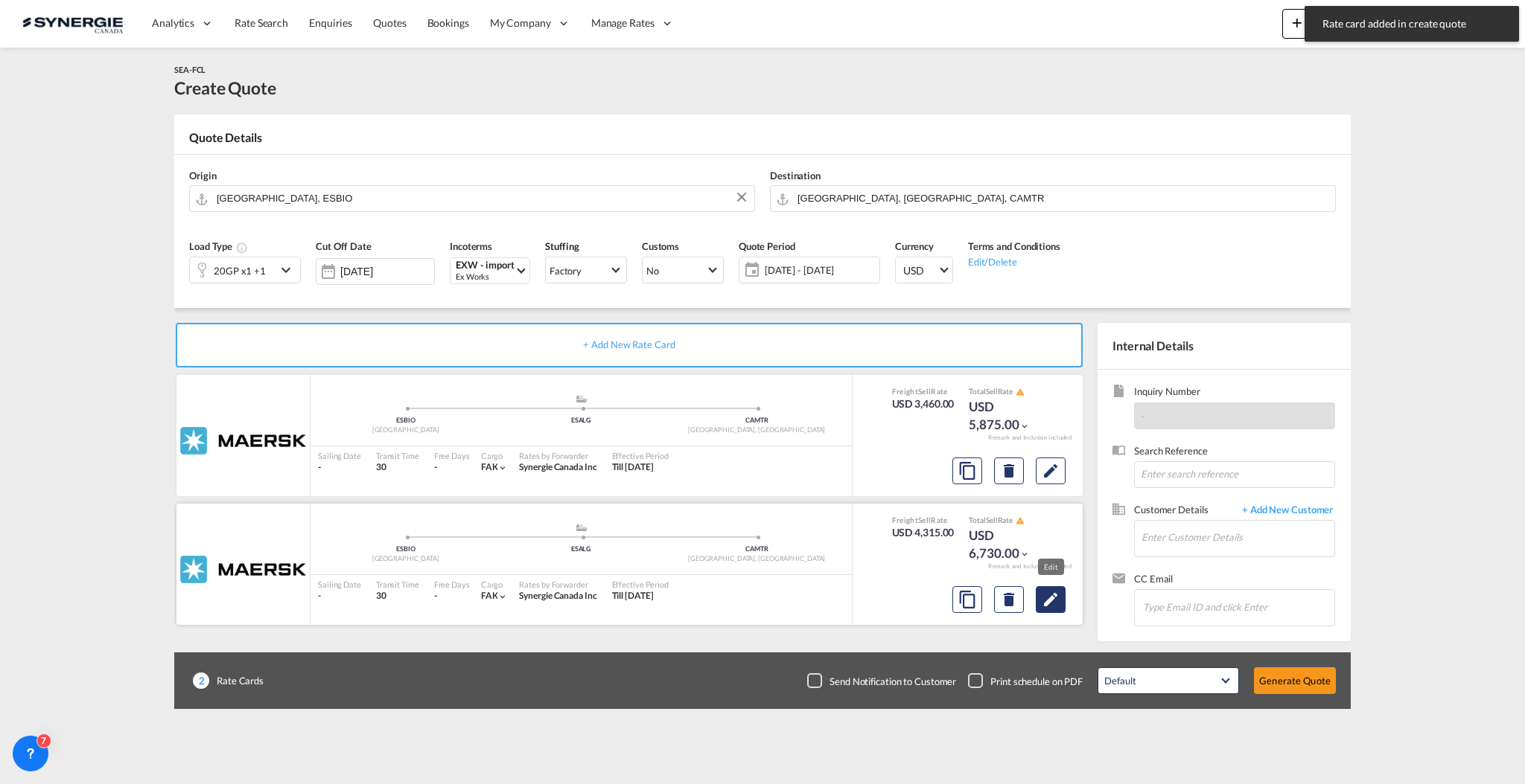
click at [1052, 600] on md-icon "Edit" at bounding box center [1050, 599] width 18 height 18
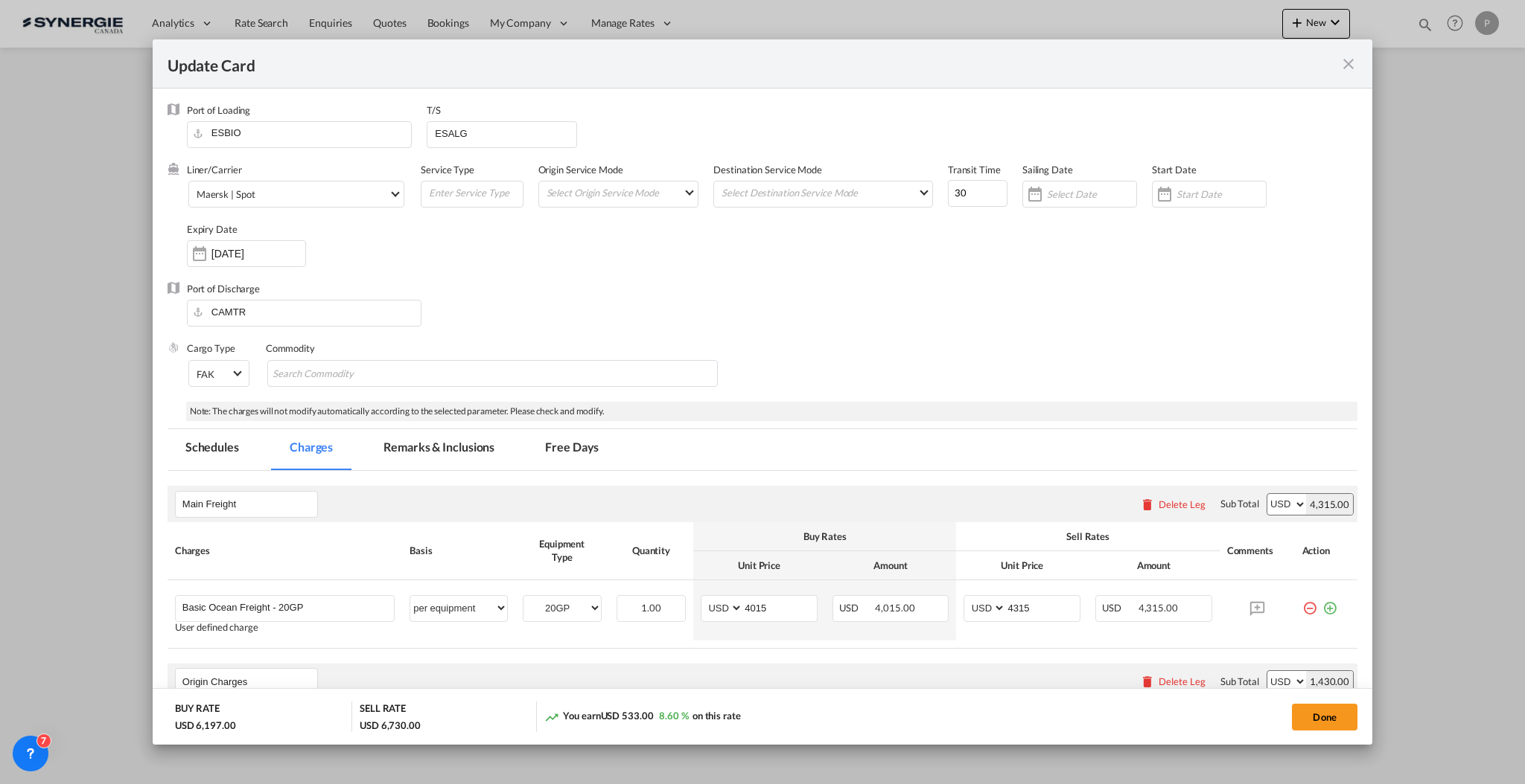
scroll to position [298, 0]
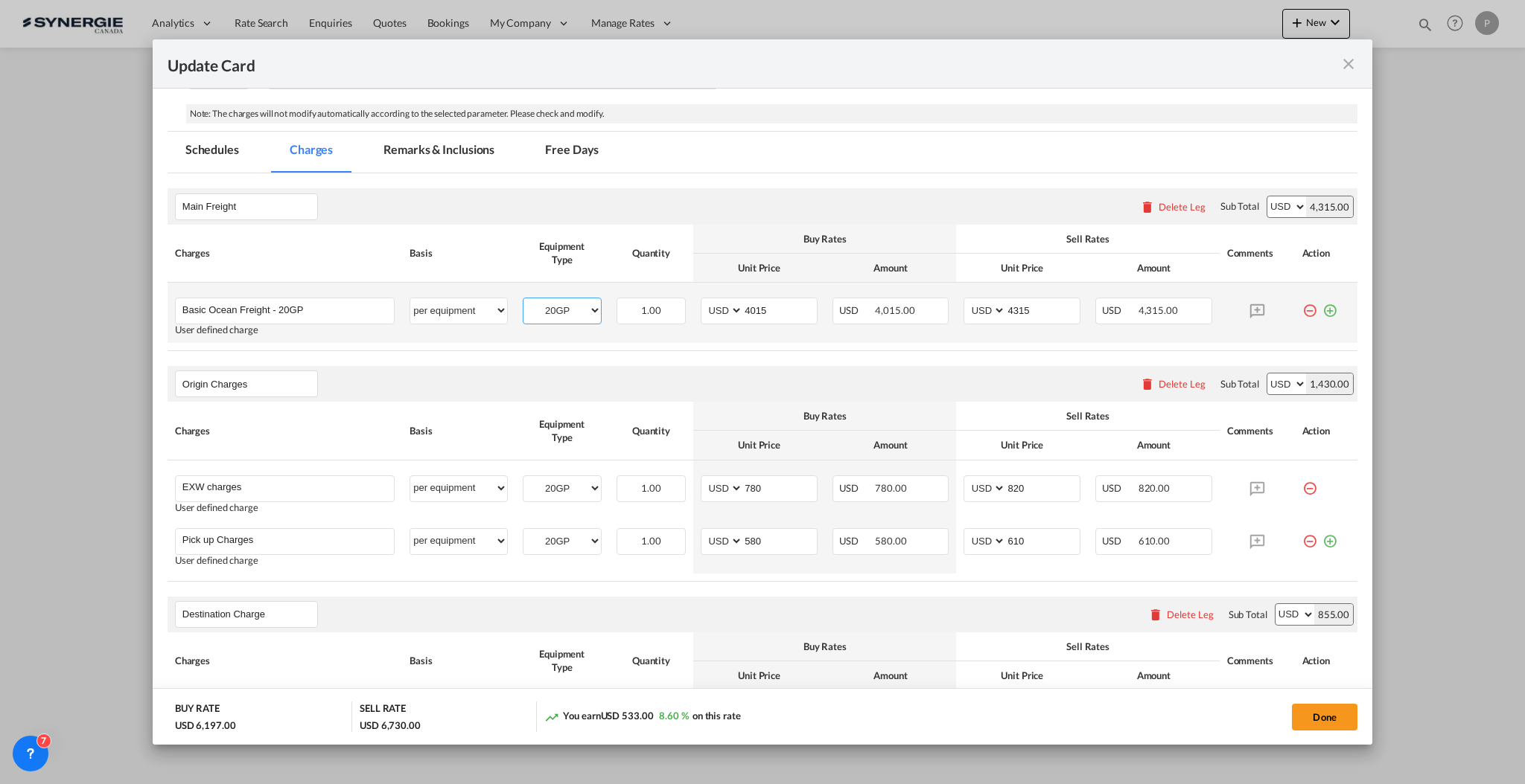
click at [555, 312] on select "20GP 40HC" at bounding box center [562, 310] width 77 height 21
select select "40HC"
click at [524, 301] on select "20GP 40HC" at bounding box center [562, 310] width 77 height 21
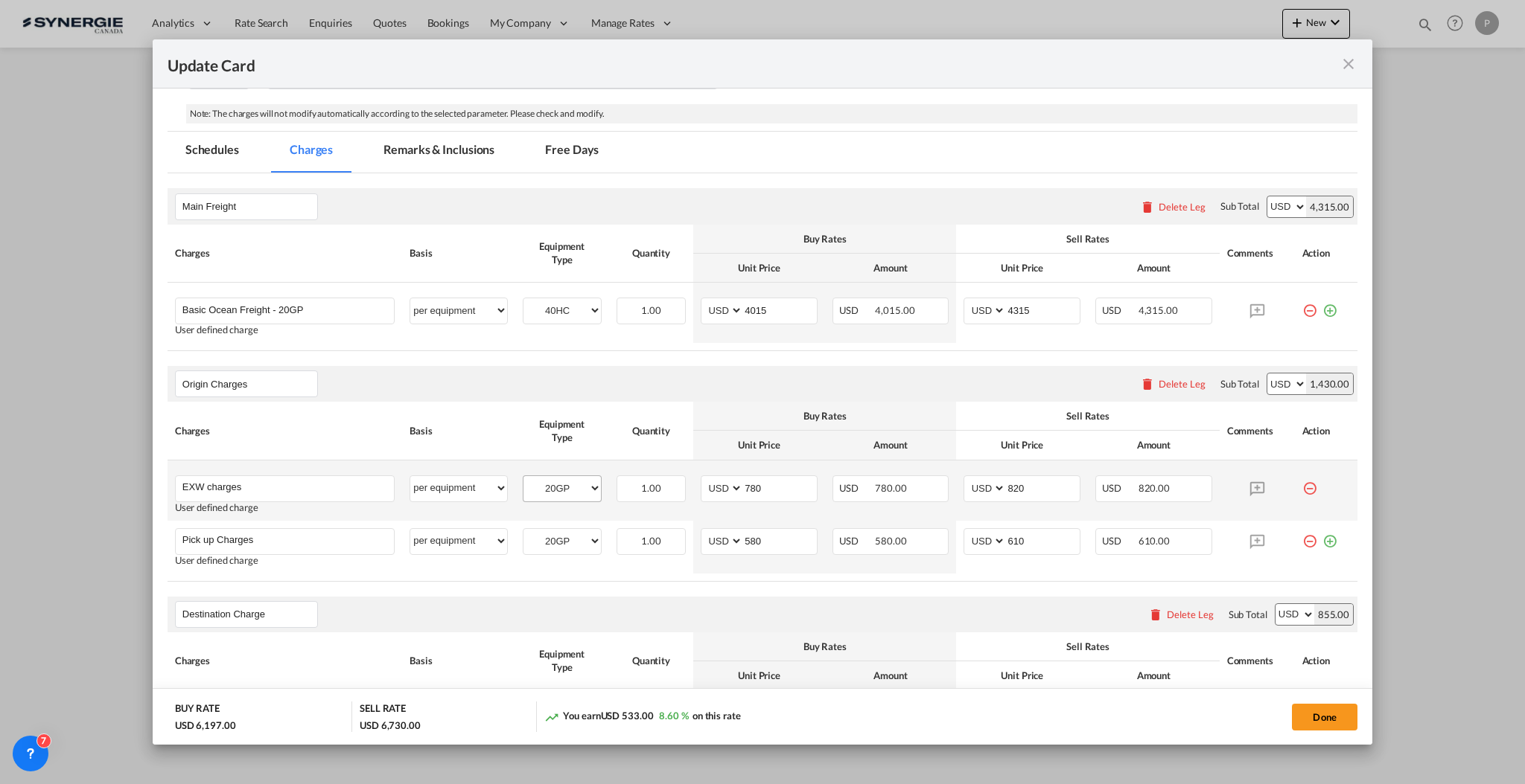
click at [571, 476] on md-input-container "20GP 40HC" at bounding box center [562, 487] width 77 height 22
click at [572, 489] on select "20GP 40HC" at bounding box center [562, 488] width 77 height 21
select select "40HC"
click at [524, 478] on select "20GP 40HC" at bounding box center [562, 488] width 77 height 21
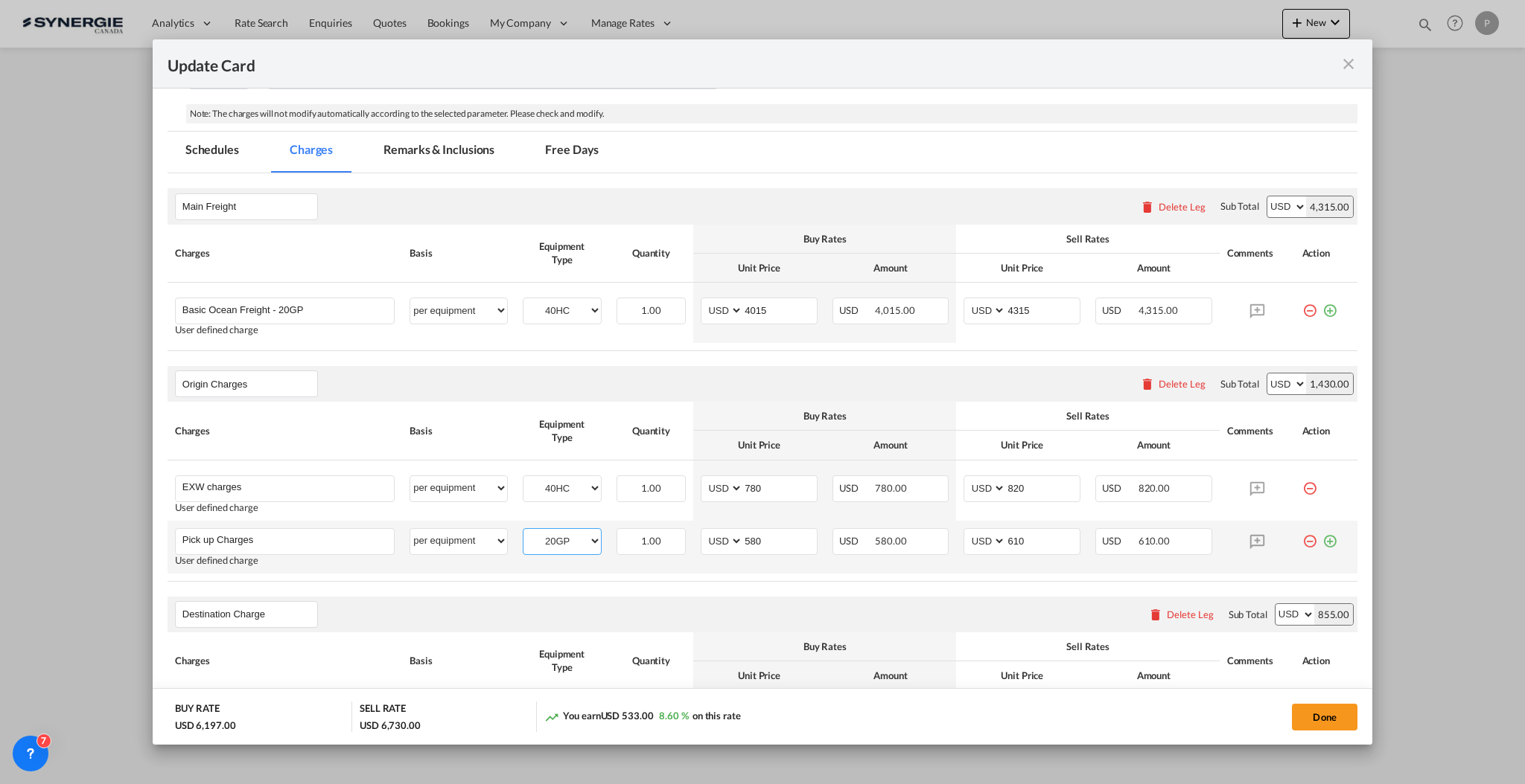
drag, startPoint x: 567, startPoint y: 533, endPoint x: 568, endPoint y: 543, distance: 10.0
click at [567, 533] on select "20GP 40HC" at bounding box center [562, 541] width 77 height 21
select select "40HC"
click at [524, 531] on select "20GP 40HC" at bounding box center [562, 541] width 77 height 21
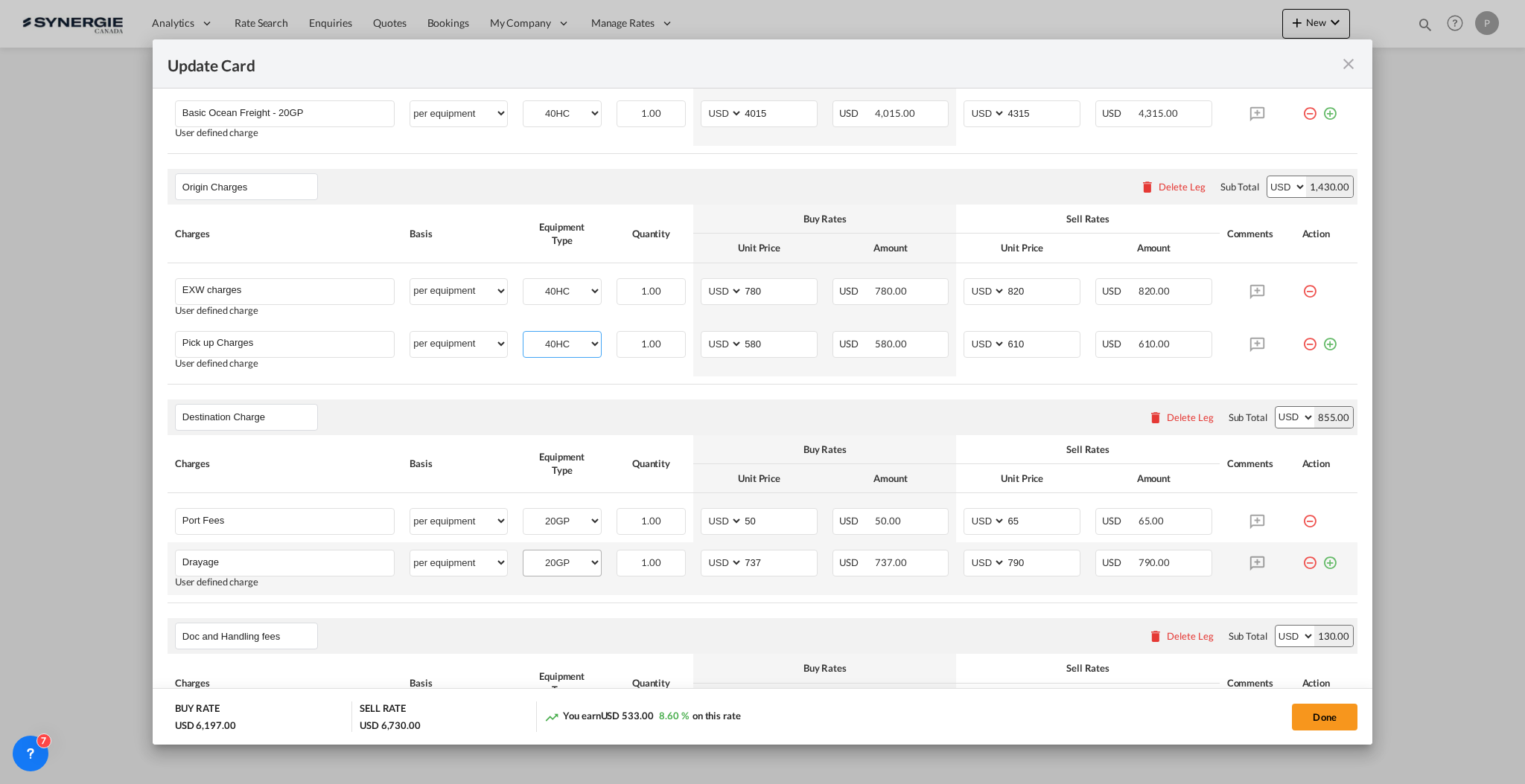
scroll to position [496, 0]
click at [565, 539] on td "20GP 40HC Please Select Already exists" at bounding box center [562, 516] width 94 height 49
click at [566, 533] on td "20GP 40HC Please Select Already exists" at bounding box center [562, 516] width 94 height 49
click at [566, 520] on select "20GP 40HC" at bounding box center [562, 520] width 77 height 21
select select "40HC"
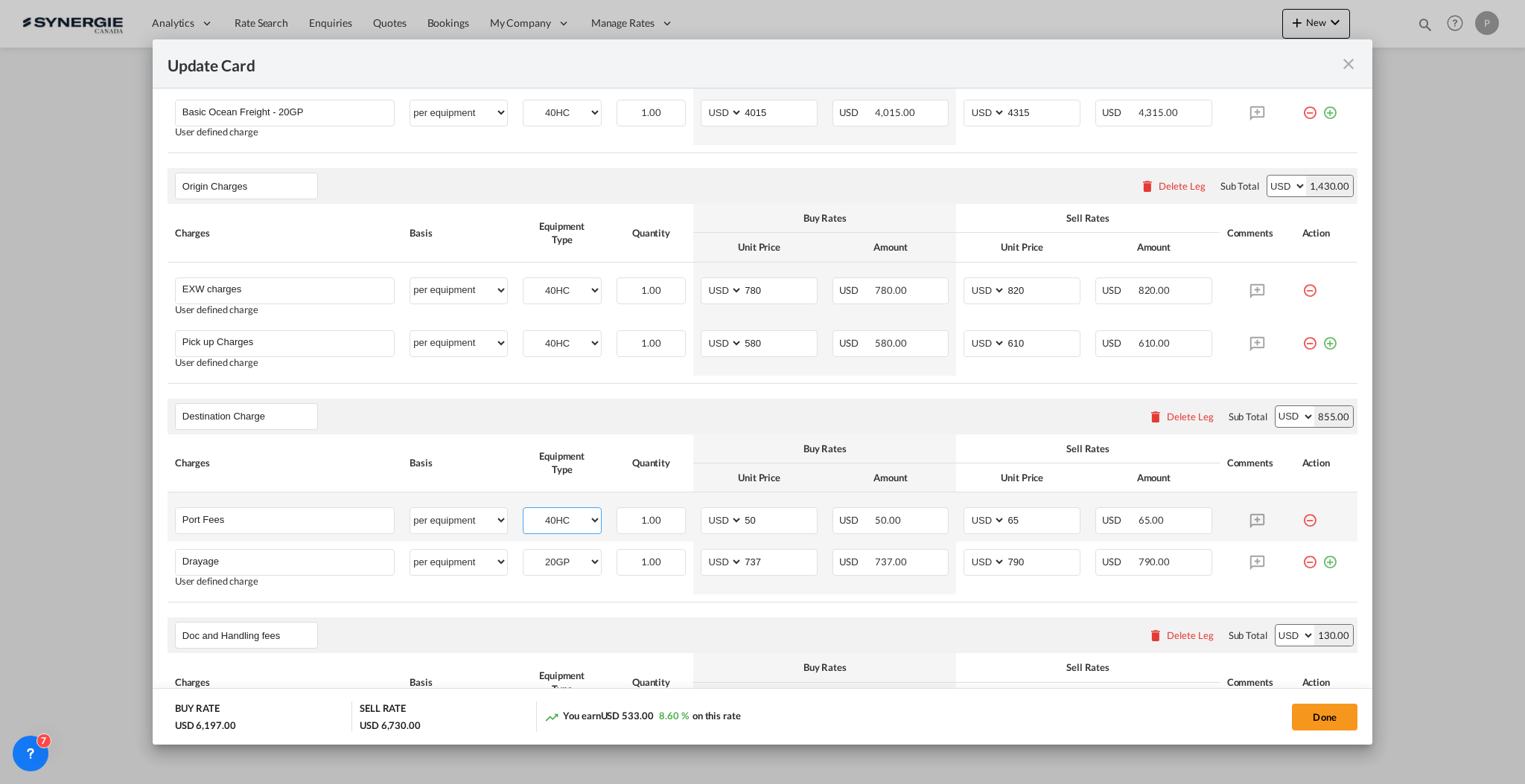
click at [524, 511] on select "20GP 40HC" at bounding box center [562, 520] width 77 height 21
click at [573, 558] on select "20GP 40HC" at bounding box center [562, 561] width 77 height 21
select select "40HC"
click at [524, 552] on select "20GP 40HC" at bounding box center [562, 561] width 77 height 21
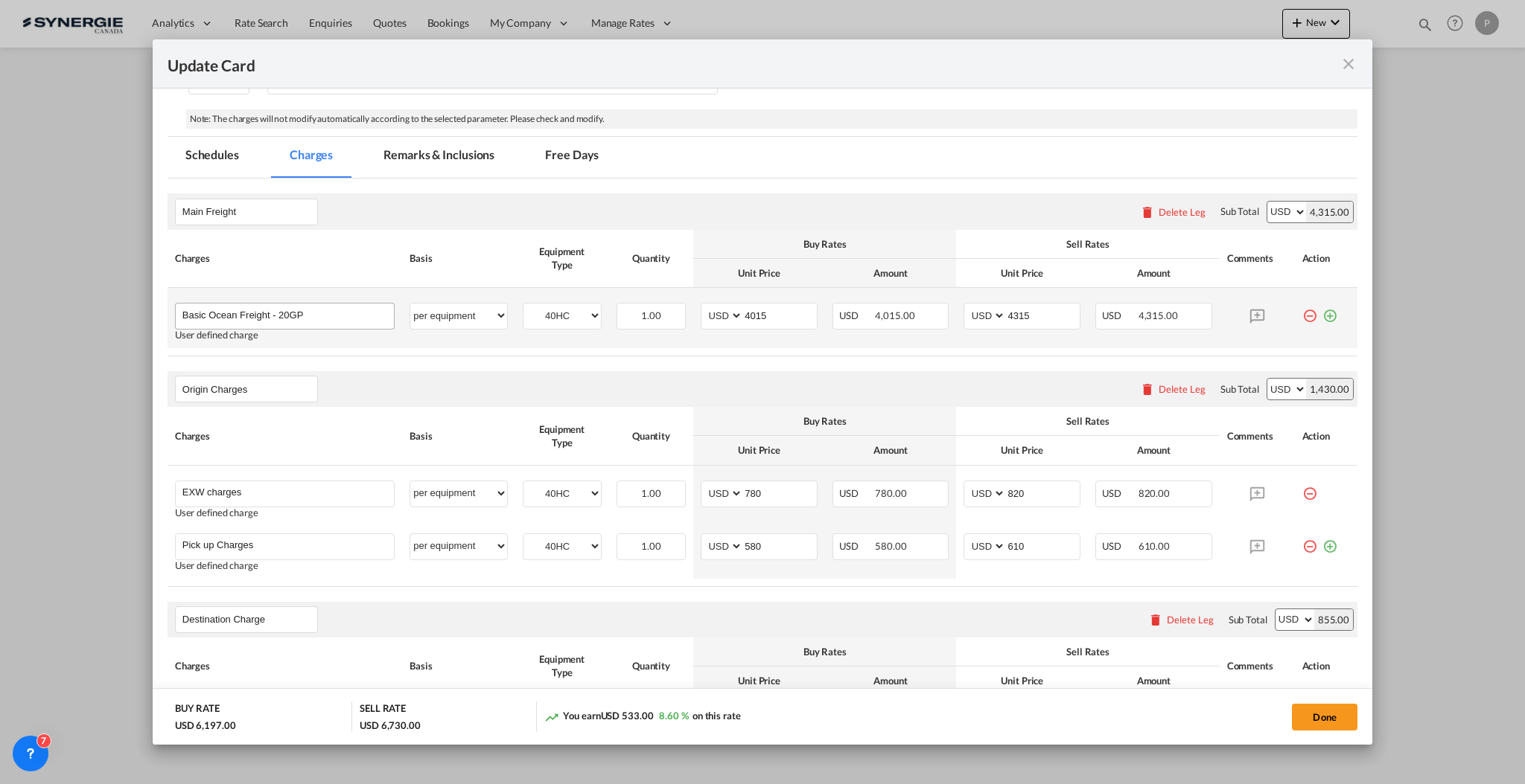
scroll to position [198, 0]
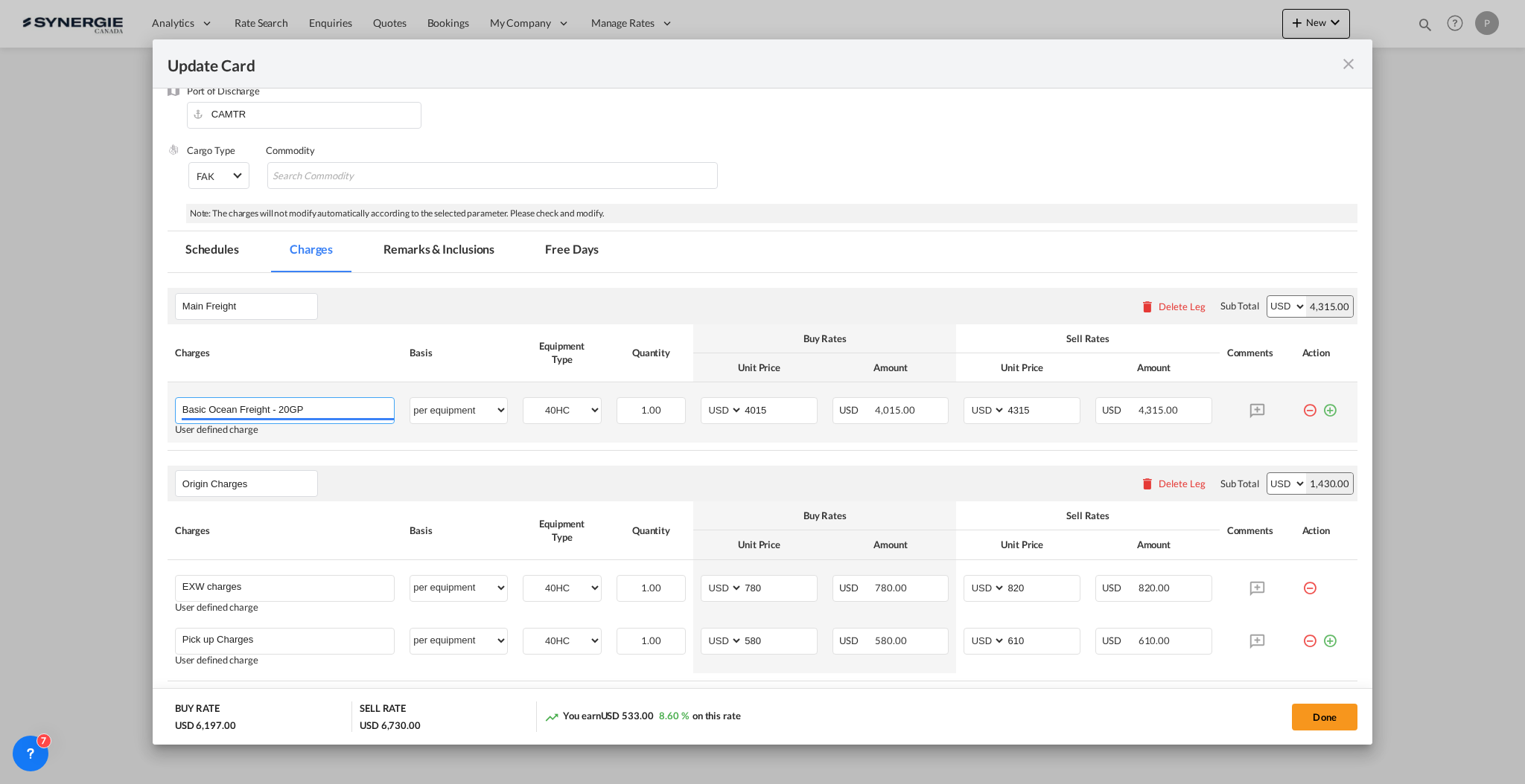
drag, startPoint x: 294, startPoint y: 402, endPoint x: 276, endPoint y: 393, distance: 20.1
click at [276, 393] on td "Basic Ocean Freight - 20GP Please Enter User Defined Charges Cannot Be Publishe…" at bounding box center [284, 413] width 234 height 61
type input "Basic Ocean Freight -40HC"
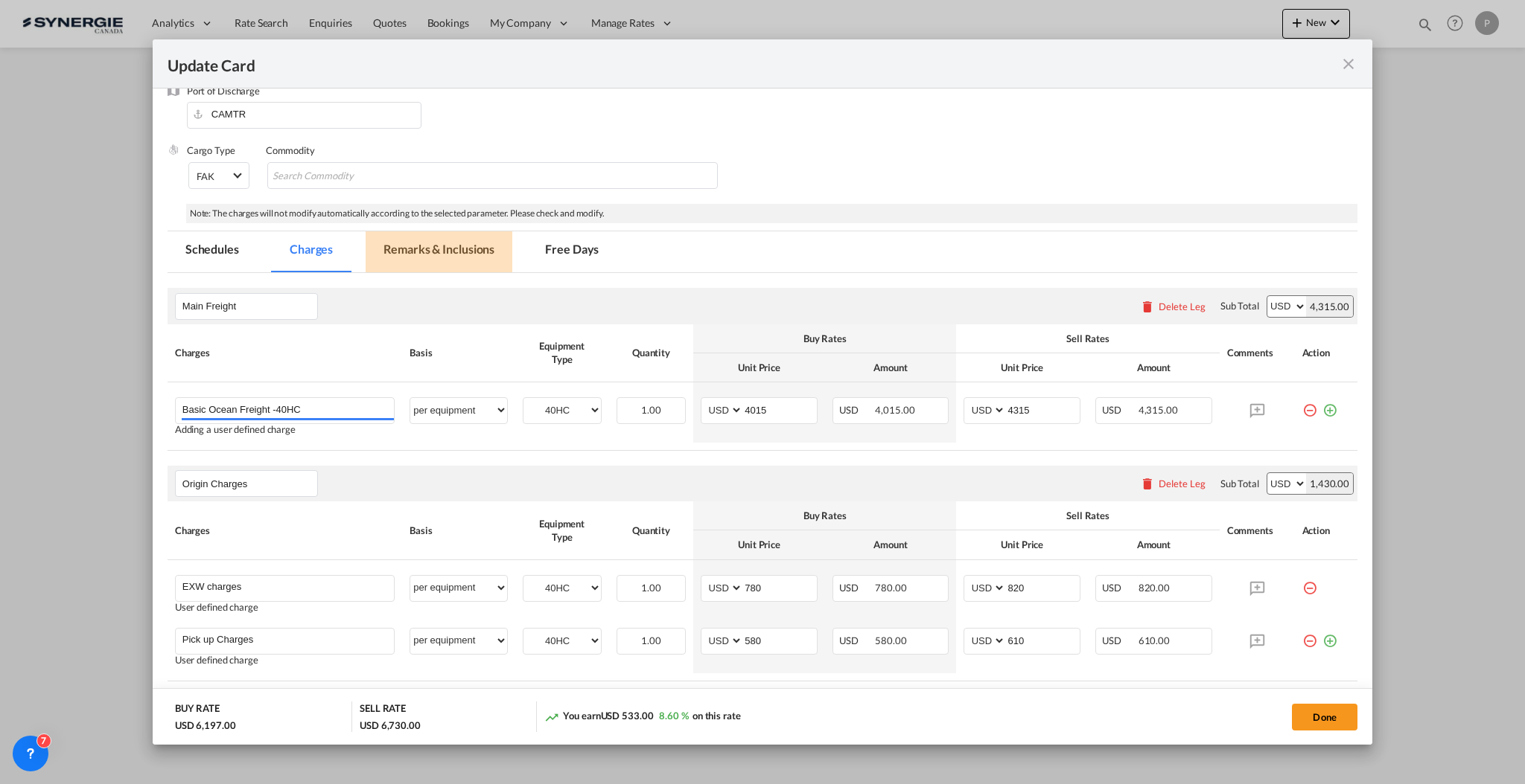
click at [402, 246] on md-tab-item "Remarks & Inclusions" at bounding box center [439, 252] width 147 height 41
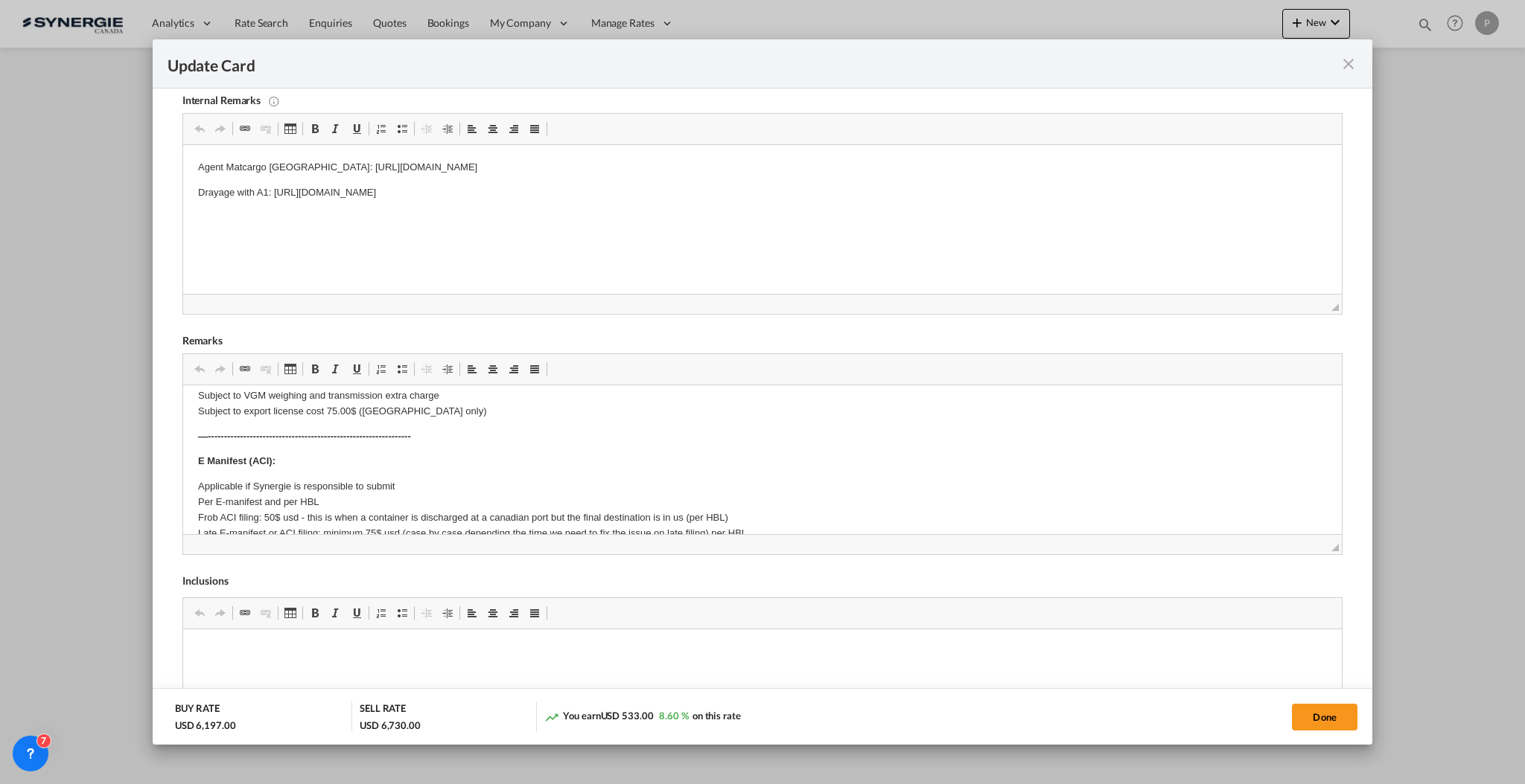
scroll to position [0, 0]
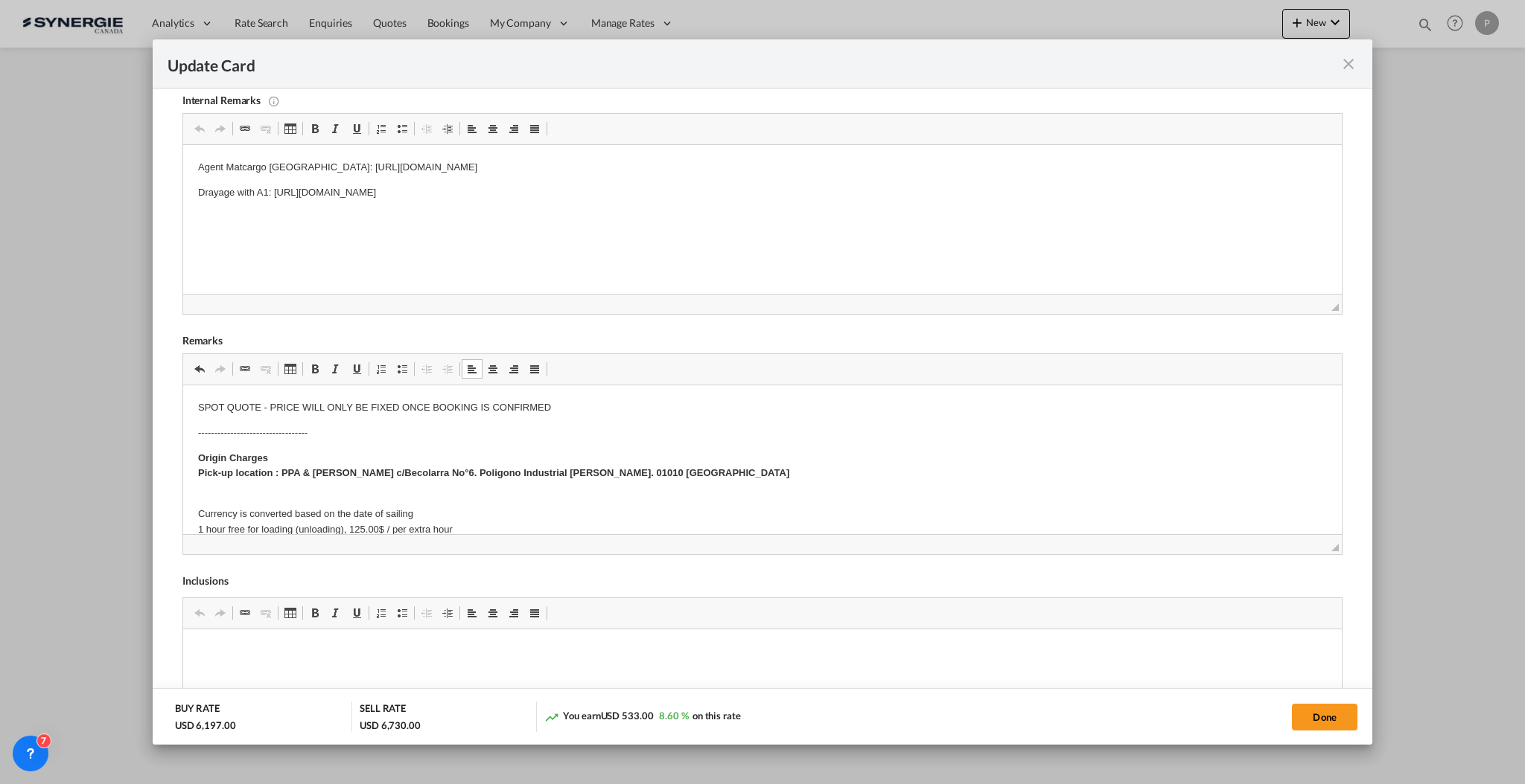
click at [503, 395] on html "SPOT QUOTE - PRICE WILL ONLY BE FIXED ONCE BOOKING IS CONFIRMED ---------------…" at bounding box center [762, 789] width 1159 height 807
click at [503, 394] on html "SPOT QUOTE - PRICE WILL ONLY BE FIXED ONCE BOOKING IS CONFIRMED ---------------…" at bounding box center [762, 789] width 1159 height 807
click at [318, 367] on span "Update Card Port ..." at bounding box center [315, 369] width 12 height 12
click at [360, 366] on span "Update Card Port ..." at bounding box center [357, 369] width 12 height 12
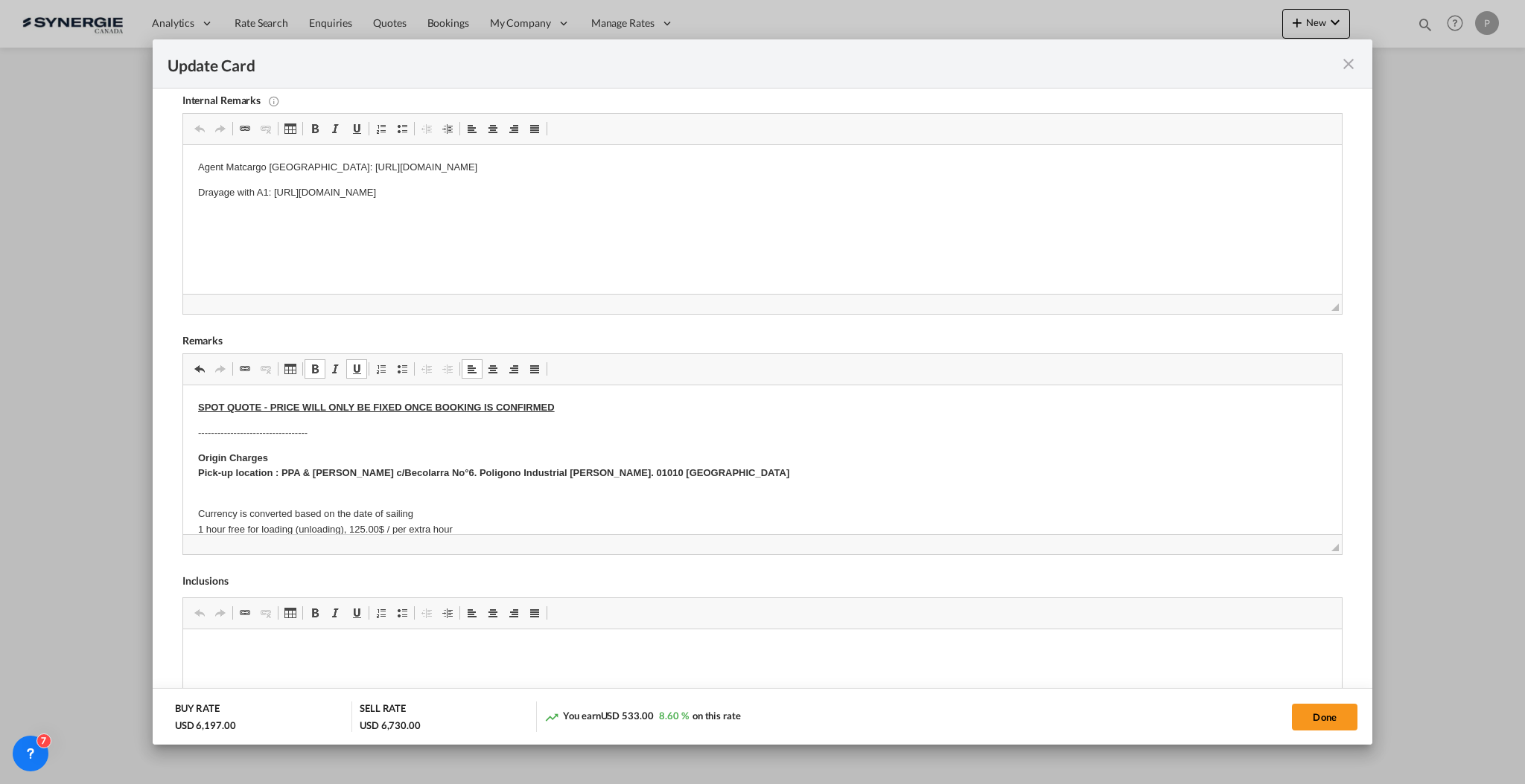
click at [407, 409] on strong "SPOT QUOTE - PRICE WILL ONLY BE FIXED ONCE BOOKING IS CONFIRMED" at bounding box center [375, 406] width 357 height 11
click at [1346, 708] on button "Done" at bounding box center [1324, 717] width 65 height 26
type input "25 Oct 2025"
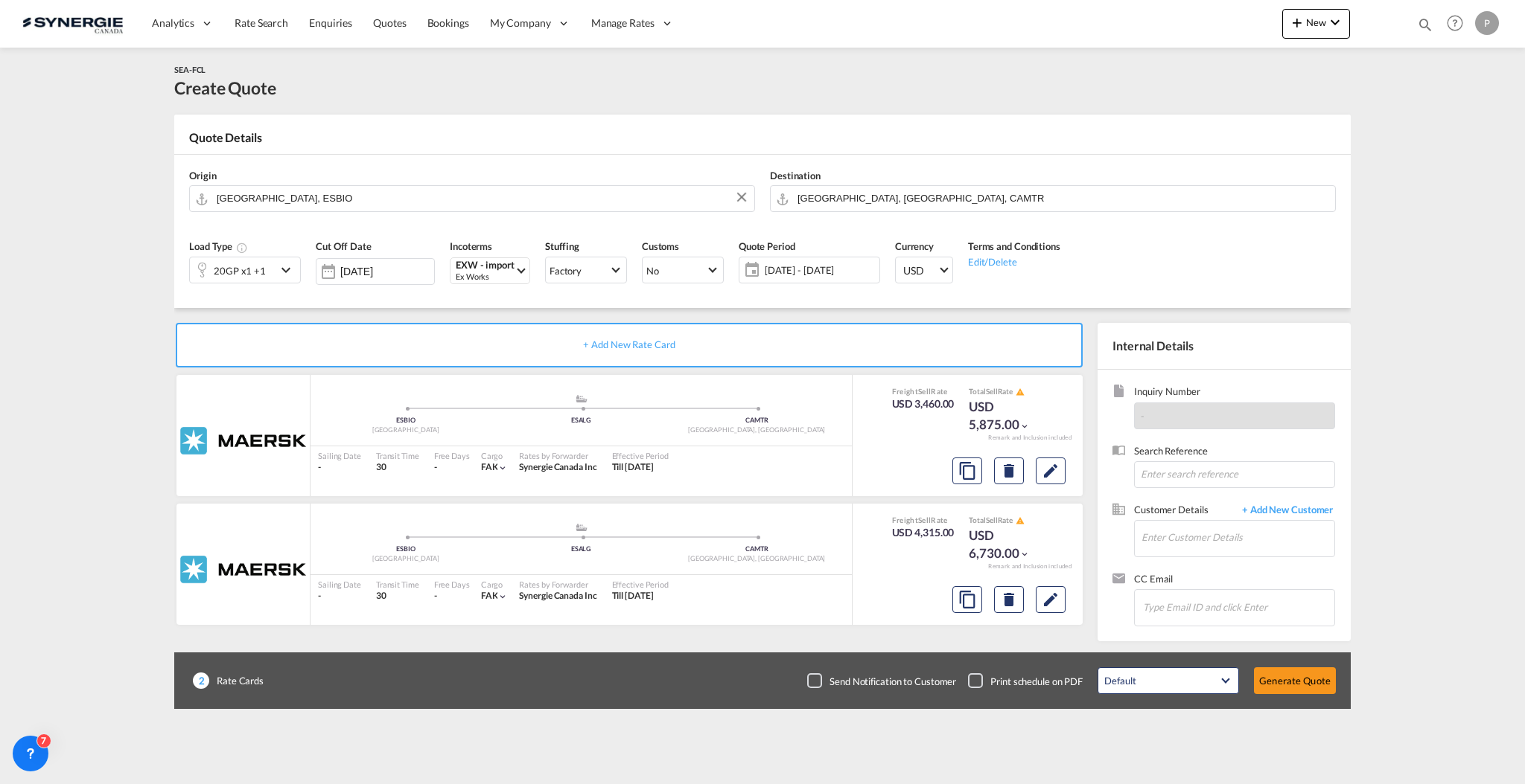
scroll to position [73, 0]
click at [1055, 474] on md-icon "Edit" at bounding box center [1050, 471] width 18 height 18
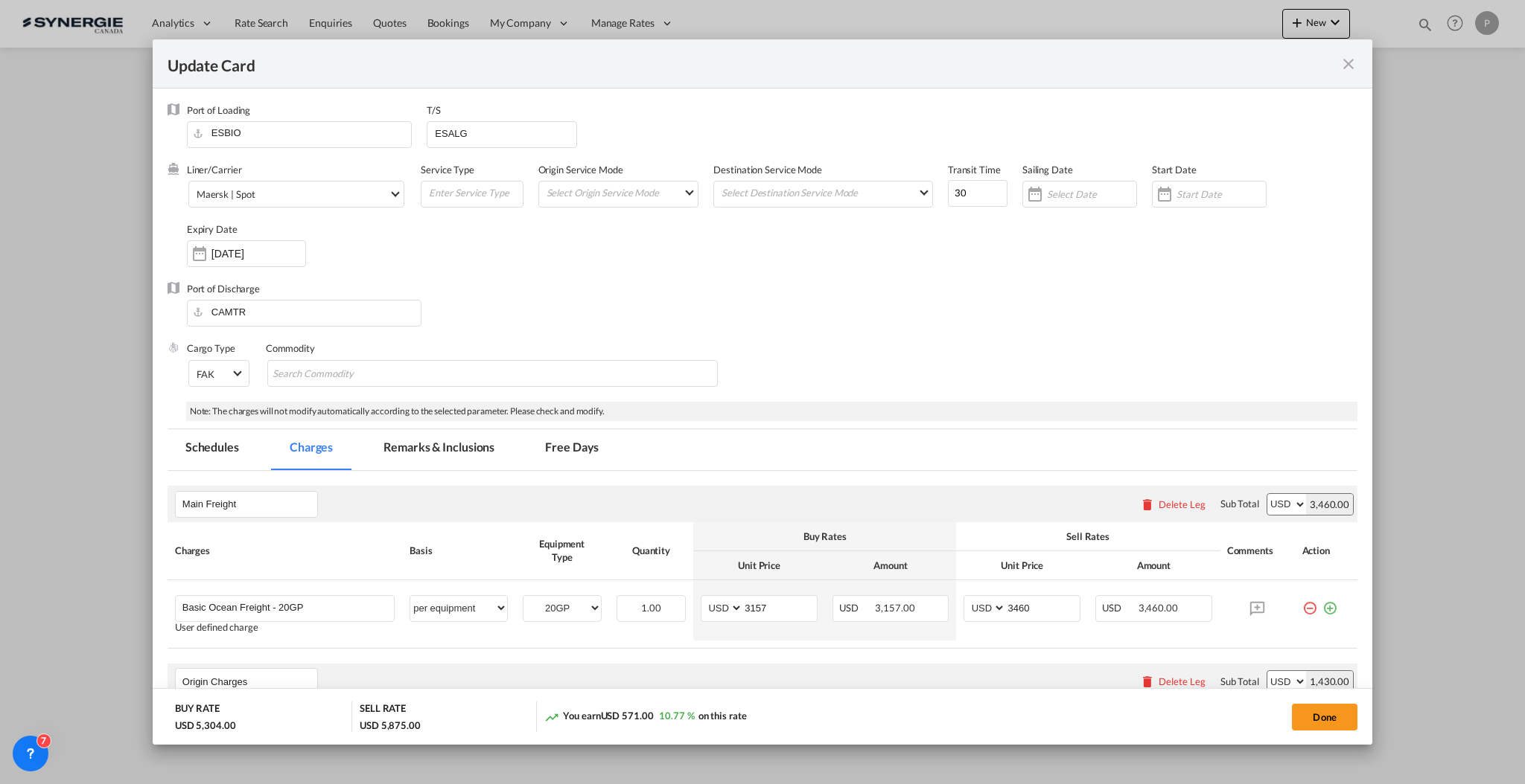
click at [445, 466] on md-tab-item "Remarks & Inclusions" at bounding box center [439, 450] width 147 height 41
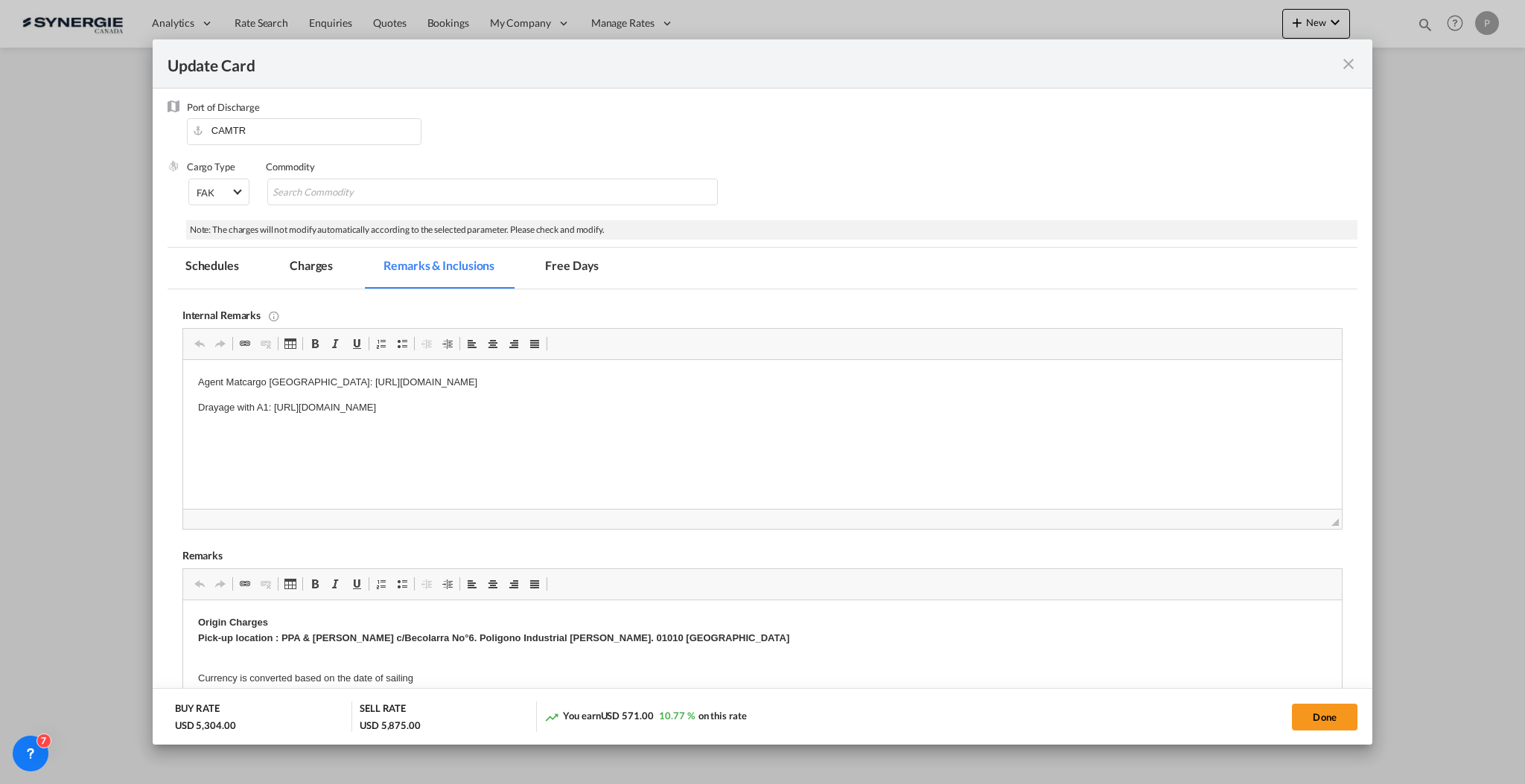
scroll to position [270, 0]
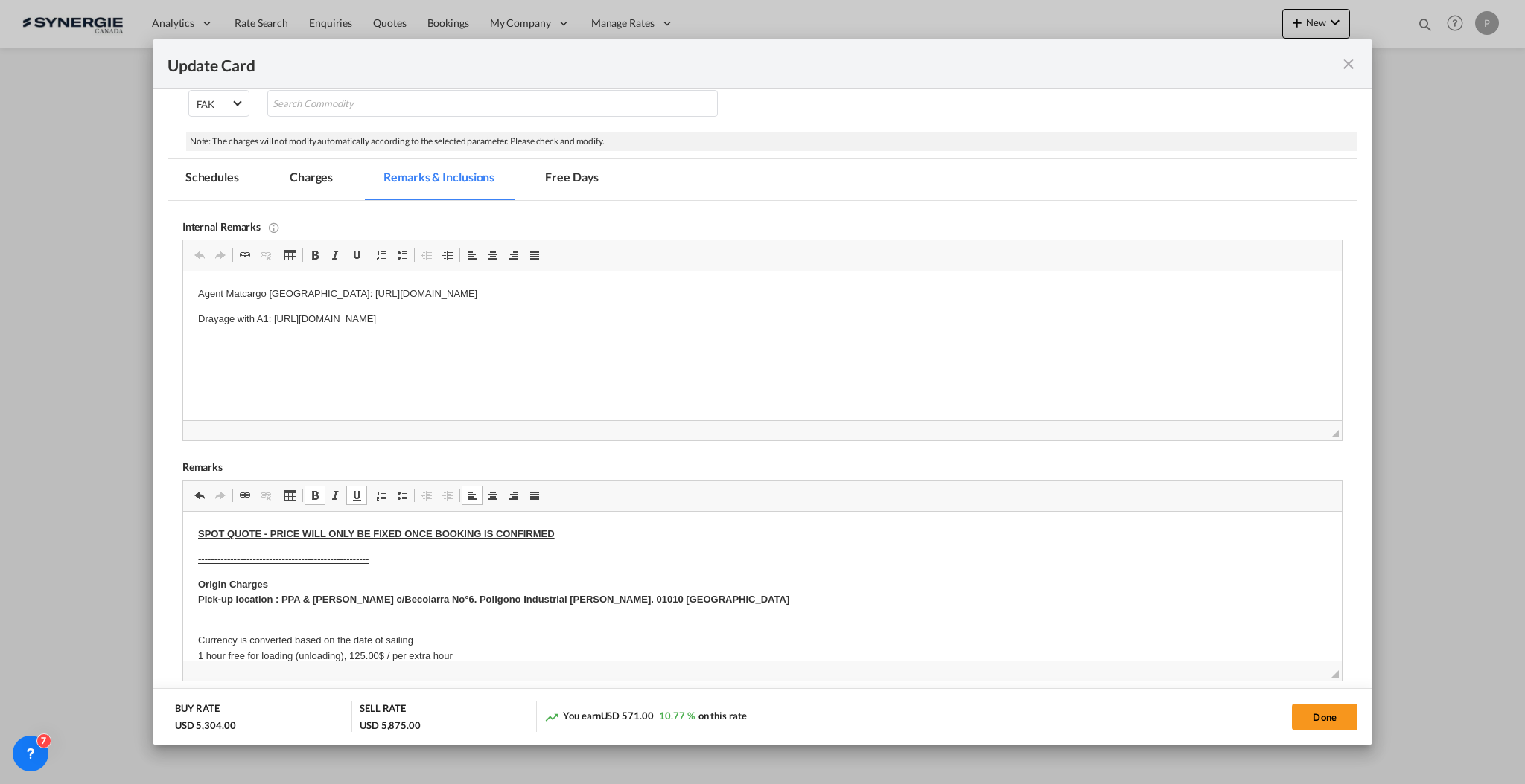
click at [264, 561] on strong "​​​​​​​-----------------------------------------------------" at bounding box center [282, 558] width 171 height 11
click at [309, 499] on span "Update Card Port ..." at bounding box center [315, 495] width 12 height 12
click at [360, 499] on span "Update Card Port ..." at bounding box center [357, 495] width 12 height 12
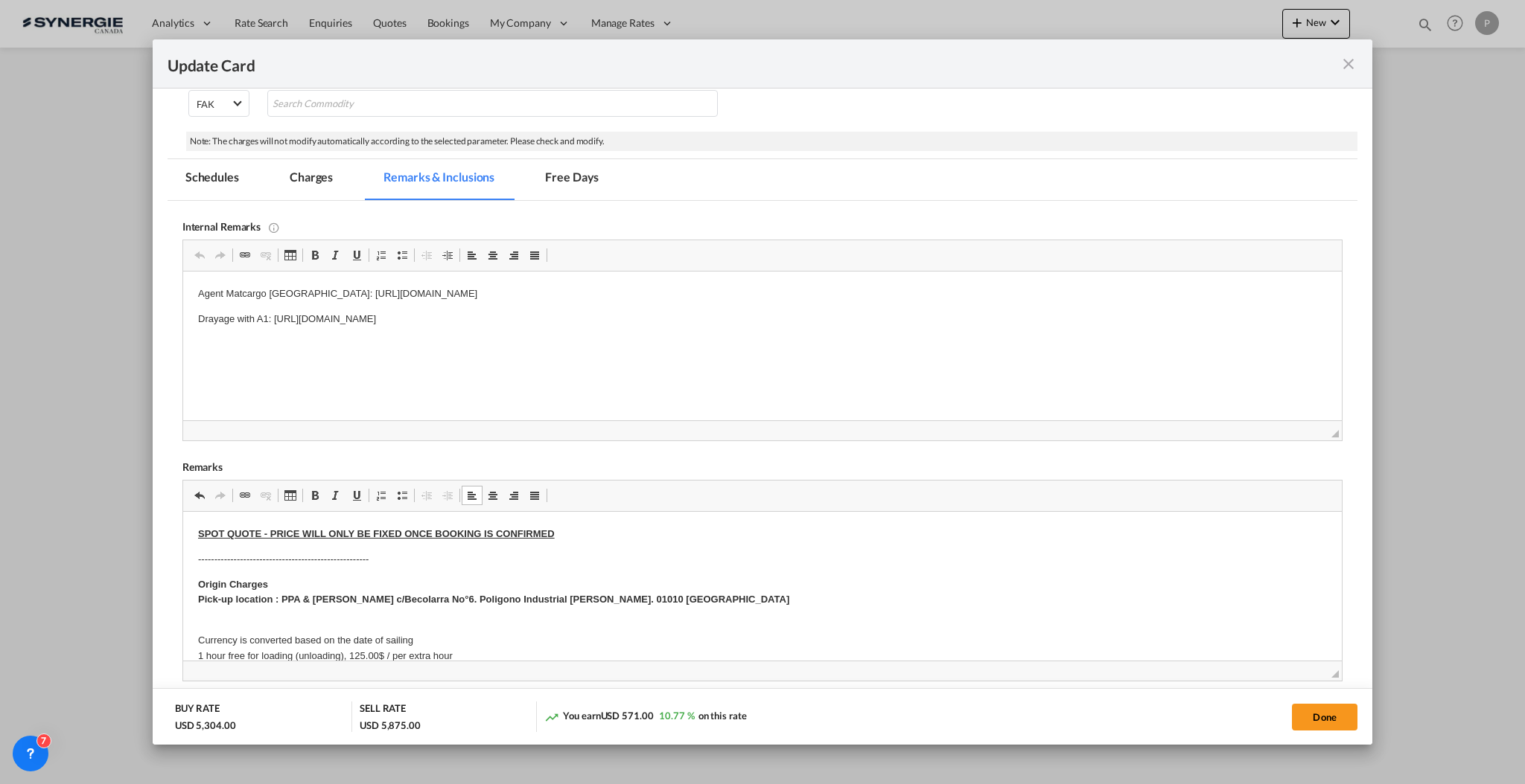
click at [504, 541] on p "SPOT QUOTE - PRICE WILL ONLY BE FIXED ONCE BOOKING IS CONFIRMED" at bounding box center [761, 535] width 1128 height 16
click at [1302, 718] on button "Done" at bounding box center [1324, 717] width 65 height 26
type input "25 Oct 2025"
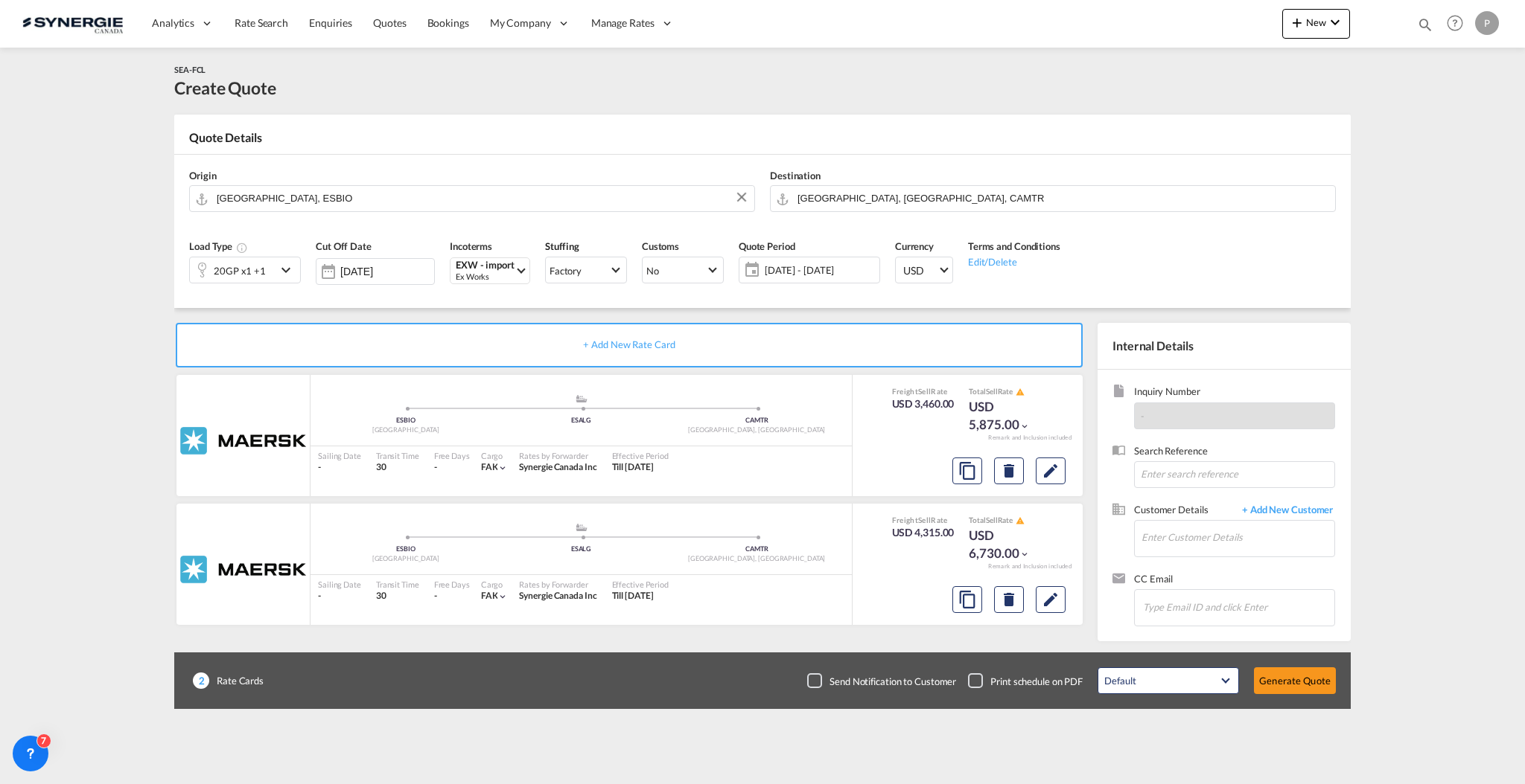
scroll to position [73, 0]
click at [1216, 545] on input "Enter Customer Details" at bounding box center [1237, 537] width 192 height 33
click at [1228, 532] on input "Enter Customer Details" at bounding box center [1237, 537] width 192 height 33
click at [1221, 557] on div "Christian Di onne christian.dionne@soleno.com | SOLENO" at bounding box center [1289, 562] width 298 height 40
type input "[PERSON_NAME] Dionne, [EMAIL_ADDRESS][PERSON_NAME][PERSON_NAME][DOMAIN_NAME]"
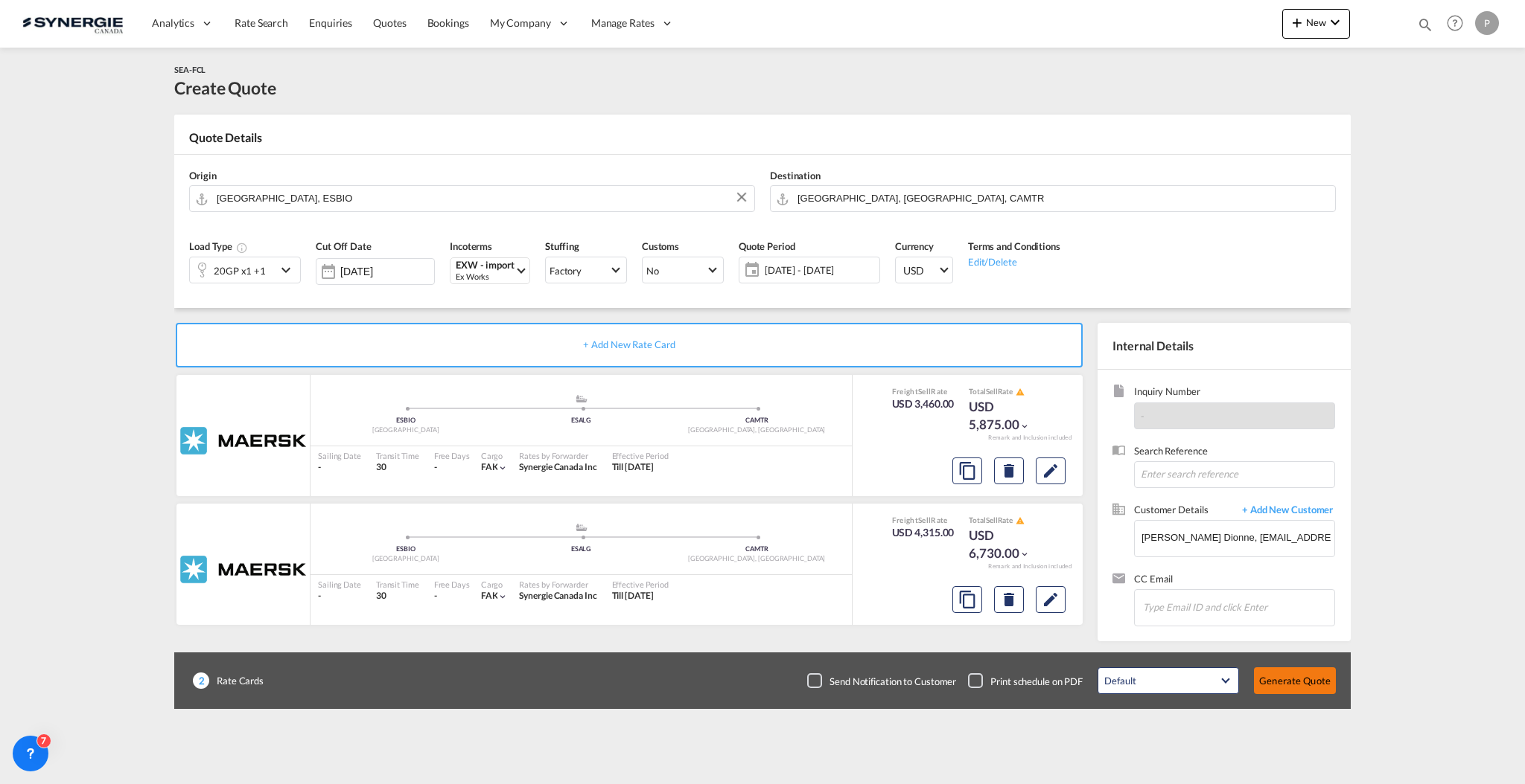
click at [1288, 677] on button "Generate Quote" at bounding box center [1294, 681] width 82 height 26
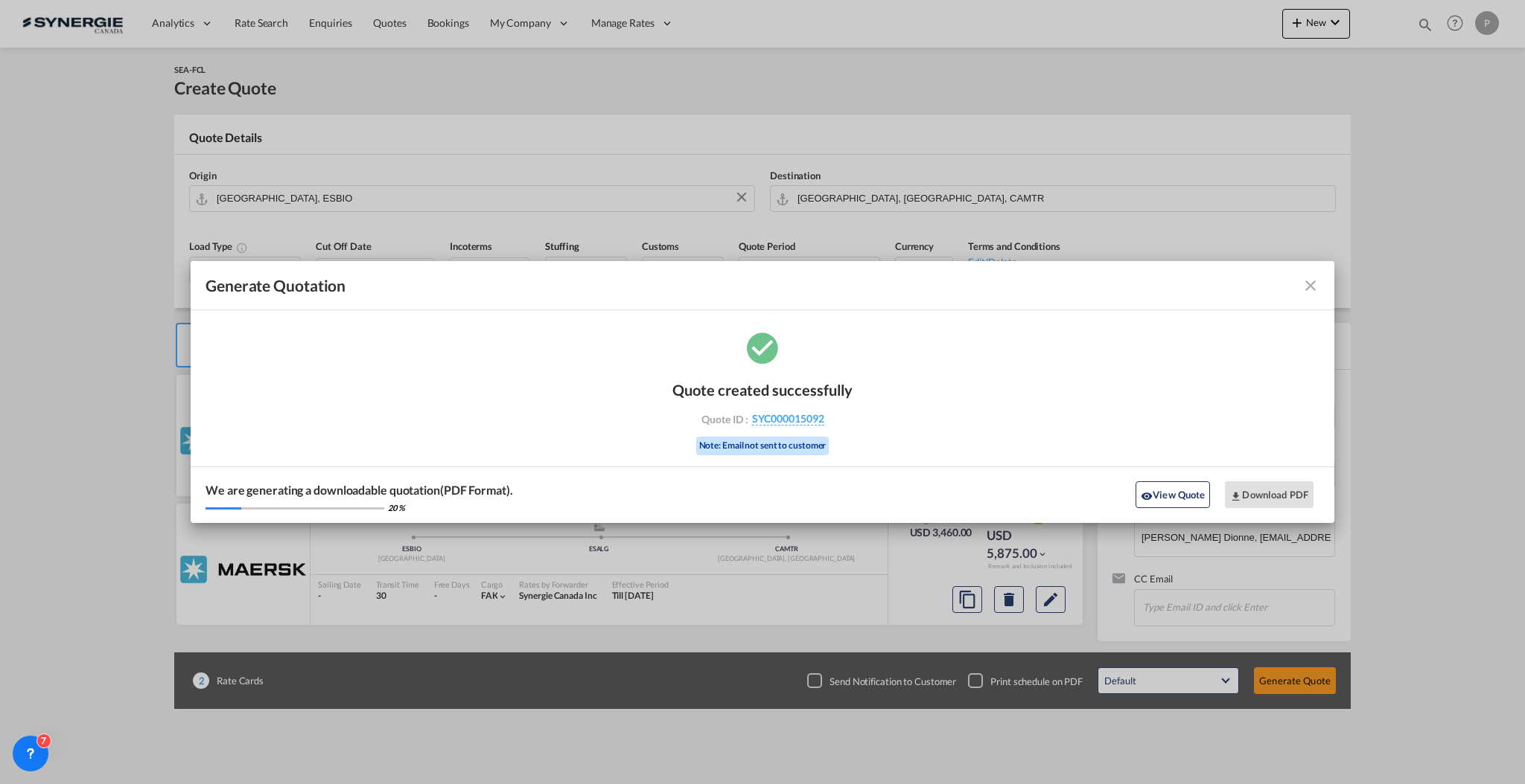
drag, startPoint x: 876, startPoint y: 434, endPoint x: 859, endPoint y: 423, distance: 20.2
click at [859, 423] on div "Quote created successfully Quote ID : SYC000015092 Note: Email not sent to cust…" at bounding box center [762, 426] width 1143 height 194
copy div "SYC000015092"
click at [1292, 483] on button "Download PDF" at bounding box center [1269, 494] width 89 height 26
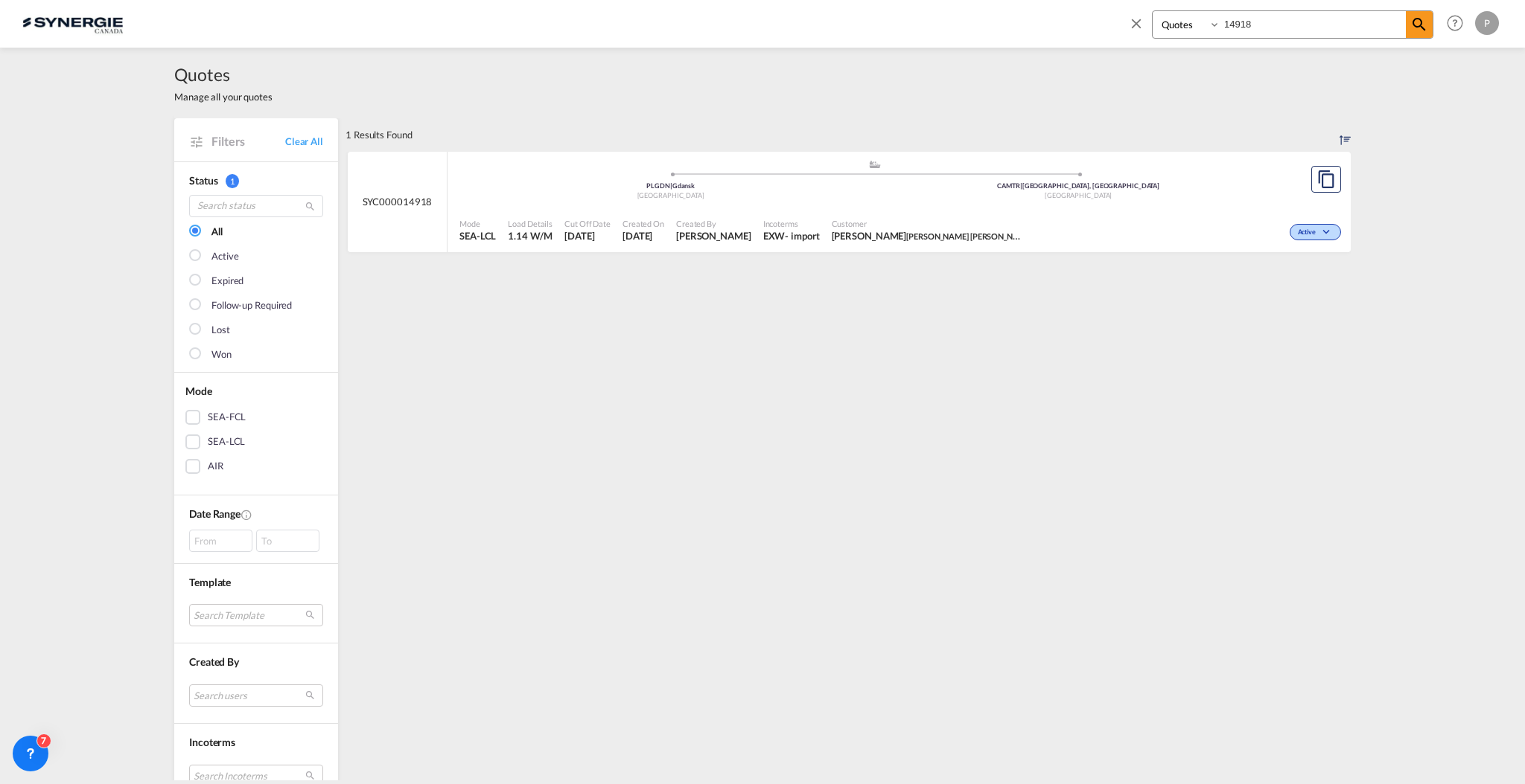
select select "Quotes"
click at [1138, 23] on md-icon "icon-close" at bounding box center [1135, 22] width 17 height 17
click at [1136, 26] on div "Analytics Reports Dashboard Rate Search Enquiries Quotes Bookings" at bounding box center [762, 22] width 1480 height 46
click at [1273, 29] on div "Analytics Reports Dashboard Rate Search Enquiries Quotes Bookings" at bounding box center [762, 22] width 1480 height 46
click at [1312, 27] on span "New" at bounding box center [1315, 22] width 56 height 12
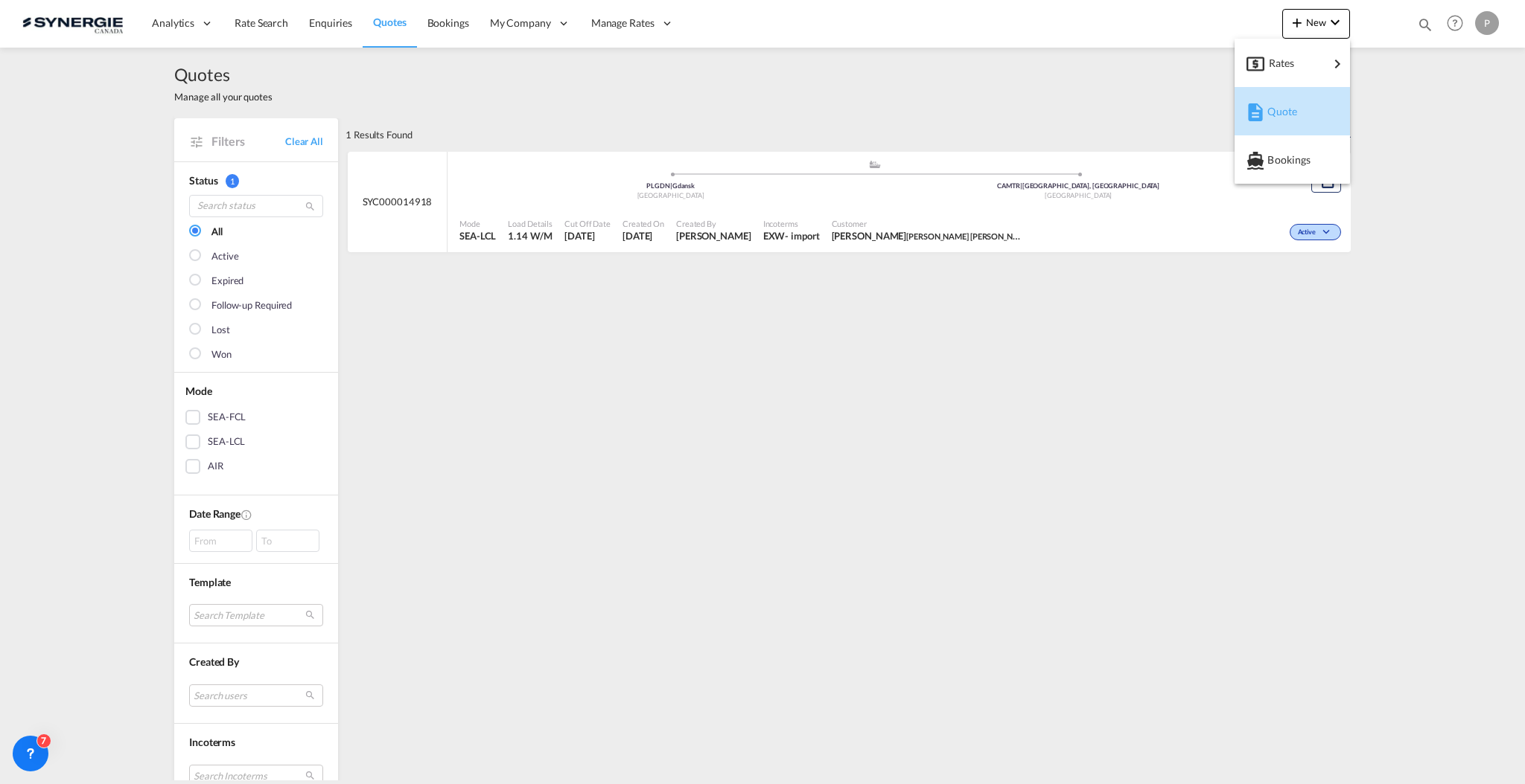
click at [1280, 111] on span "Quote" at bounding box center [1275, 111] width 17 height 29
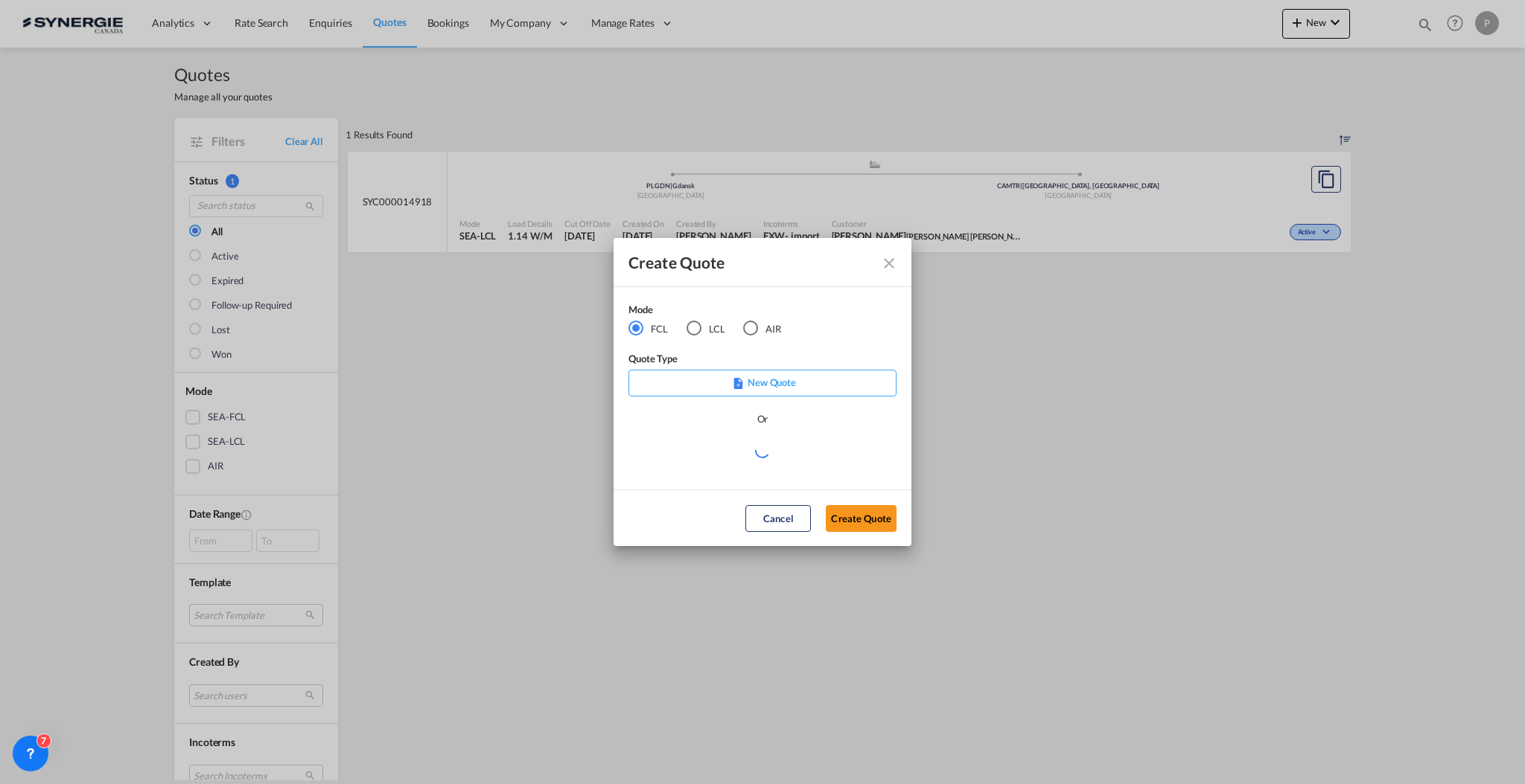
click at [662, 328] on md-radio-button "FCL" at bounding box center [648, 328] width 39 height 17
click at [699, 324] on div "LCL" at bounding box center [694, 327] width 15 height 15
click at [781, 469] on md-select "Select template *NEW* UBV Italy consol LCL Pablo Gomez Saldarriaga | 23 Sep 202…" at bounding box center [762, 456] width 268 height 29
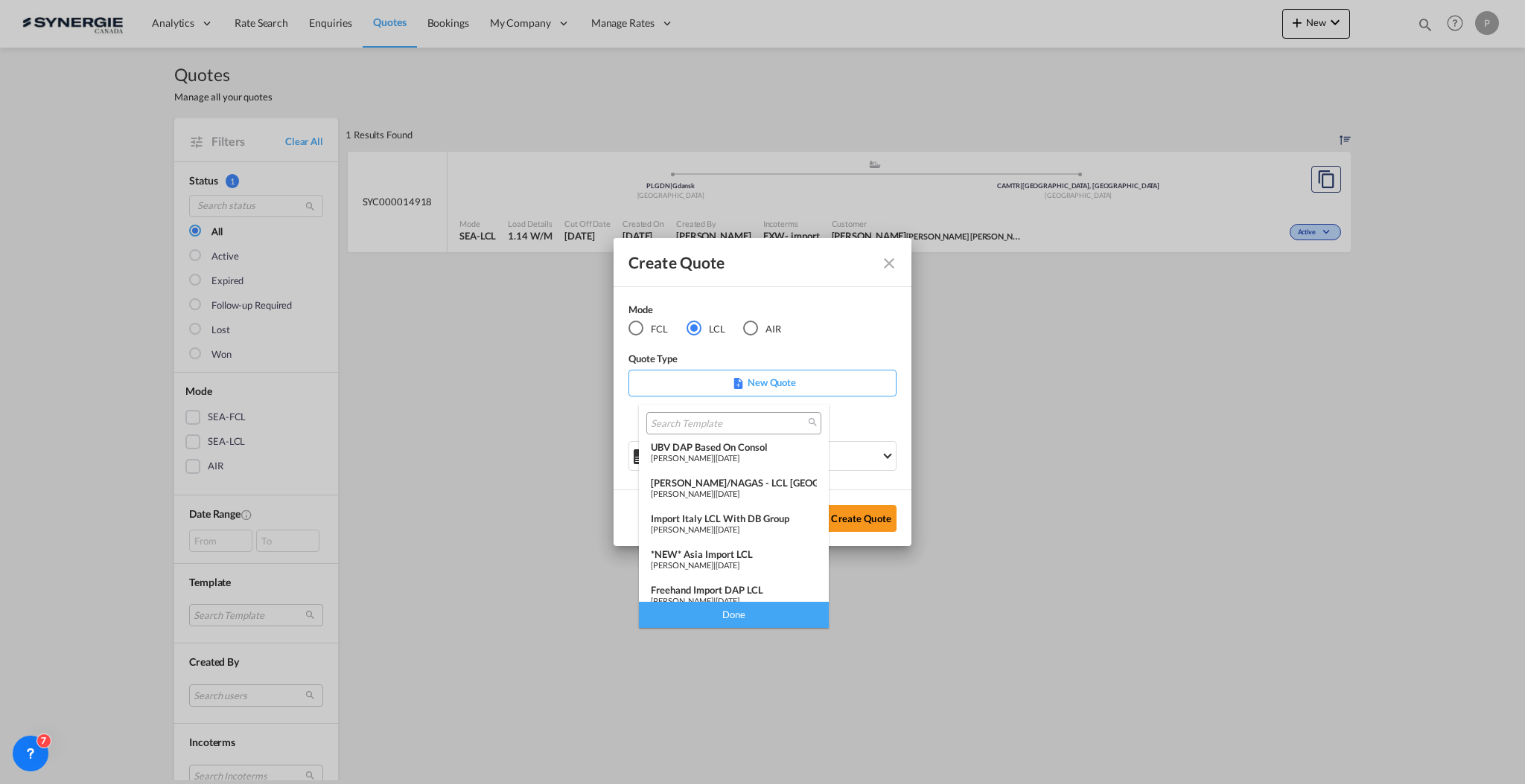
scroll to position [193, 0]
click at [740, 584] on span "16 Jul 2024" at bounding box center [727, 589] width 23 height 10
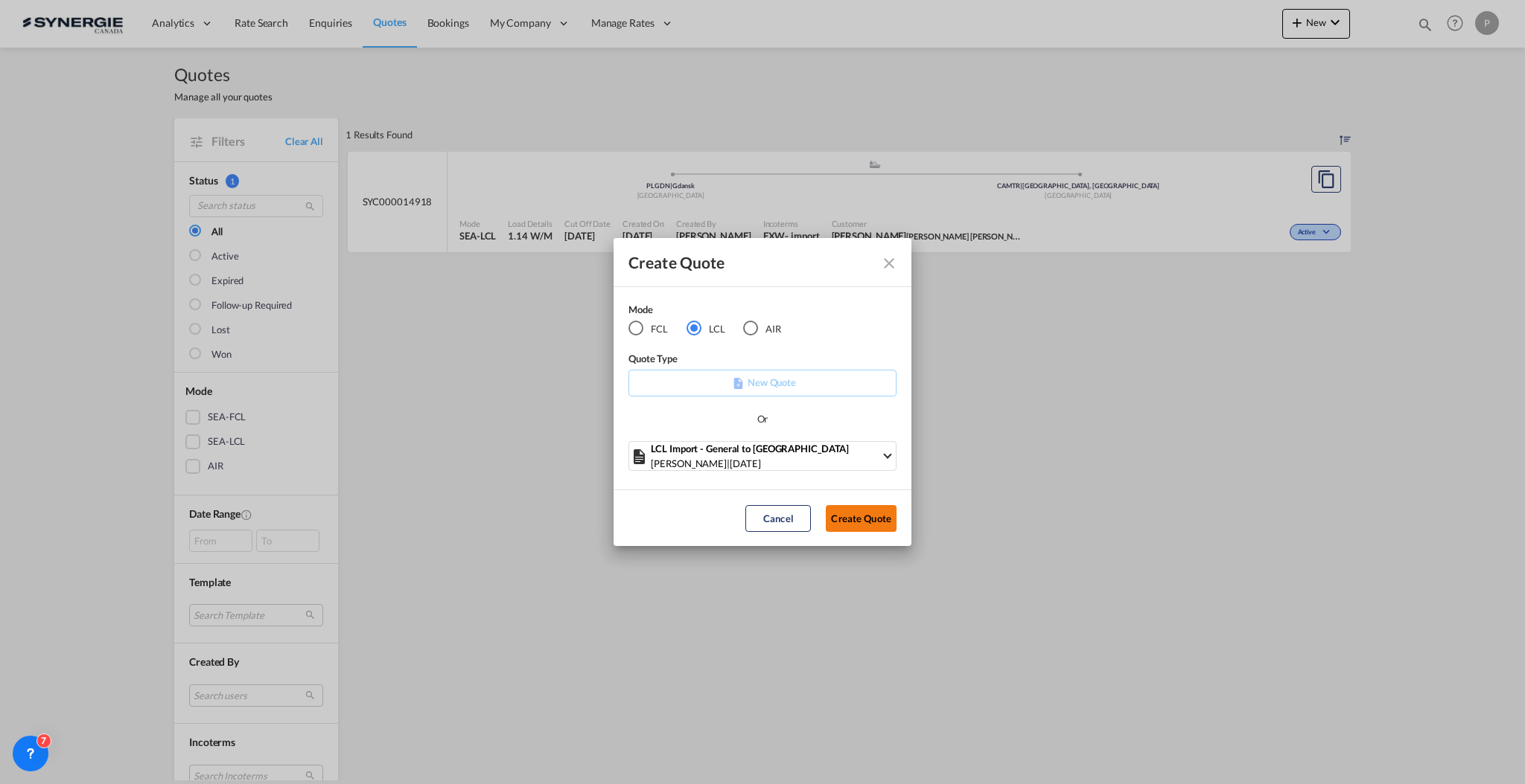
click at [868, 508] on button "Create Quote" at bounding box center [861, 517] width 70 height 26
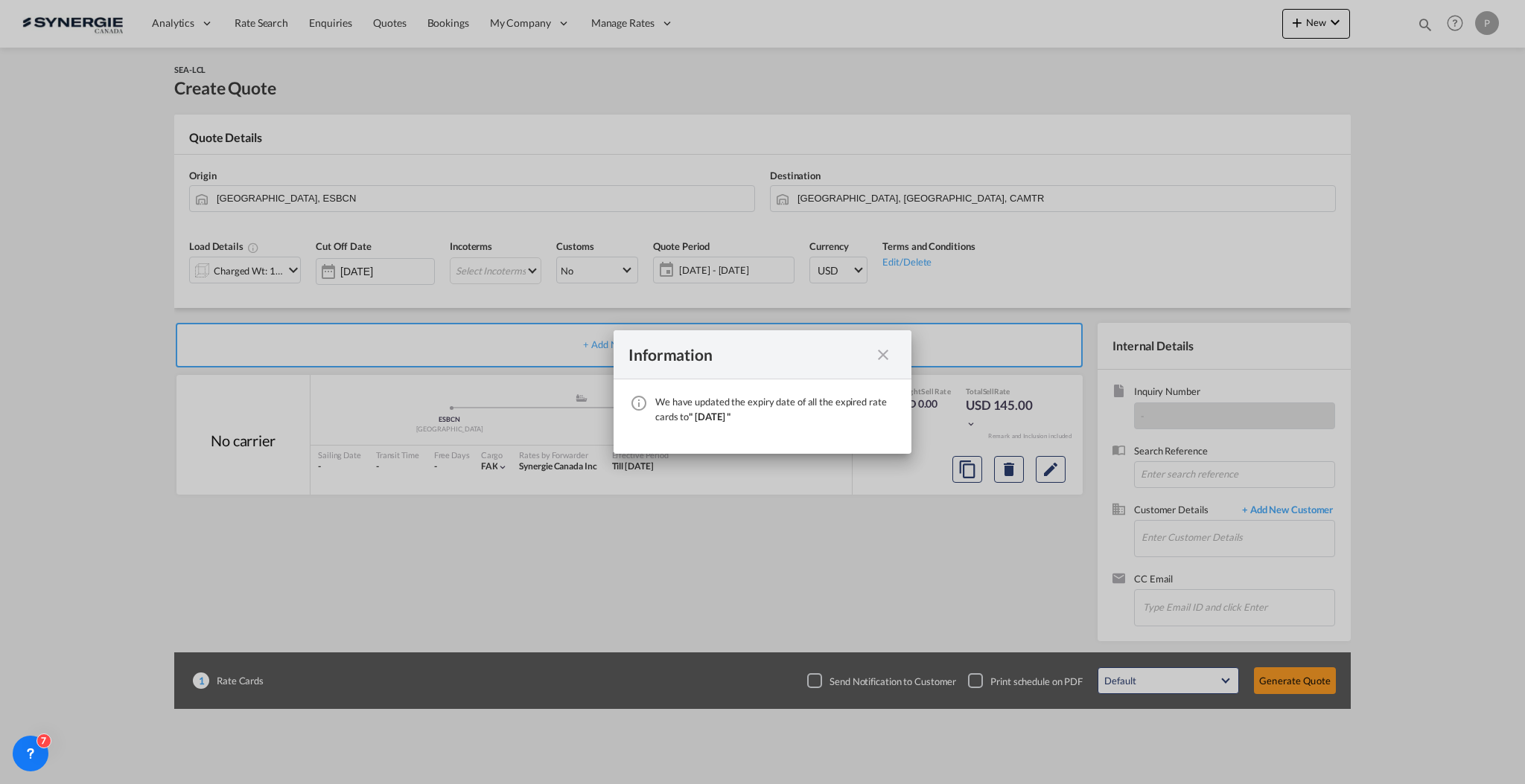
click at [881, 351] on md-icon "icon-close fg-AAA8AD cursor" at bounding box center [883, 354] width 18 height 18
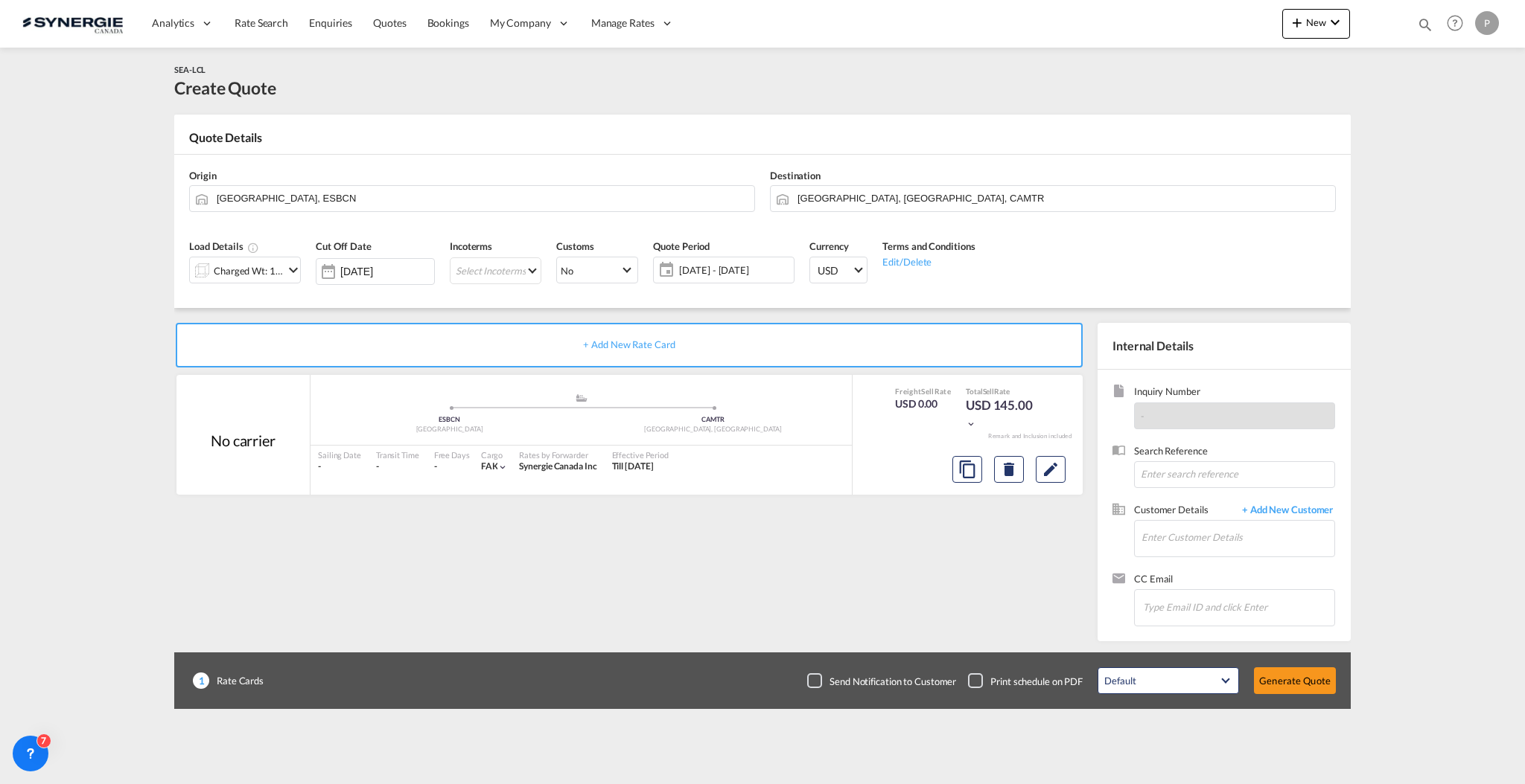
click at [580, 180] on div "Origin Barcelona, ESBCN" at bounding box center [472, 190] width 580 height 60
click at [580, 196] on input "Barcelona, ESBCN" at bounding box center [482, 198] width 530 height 26
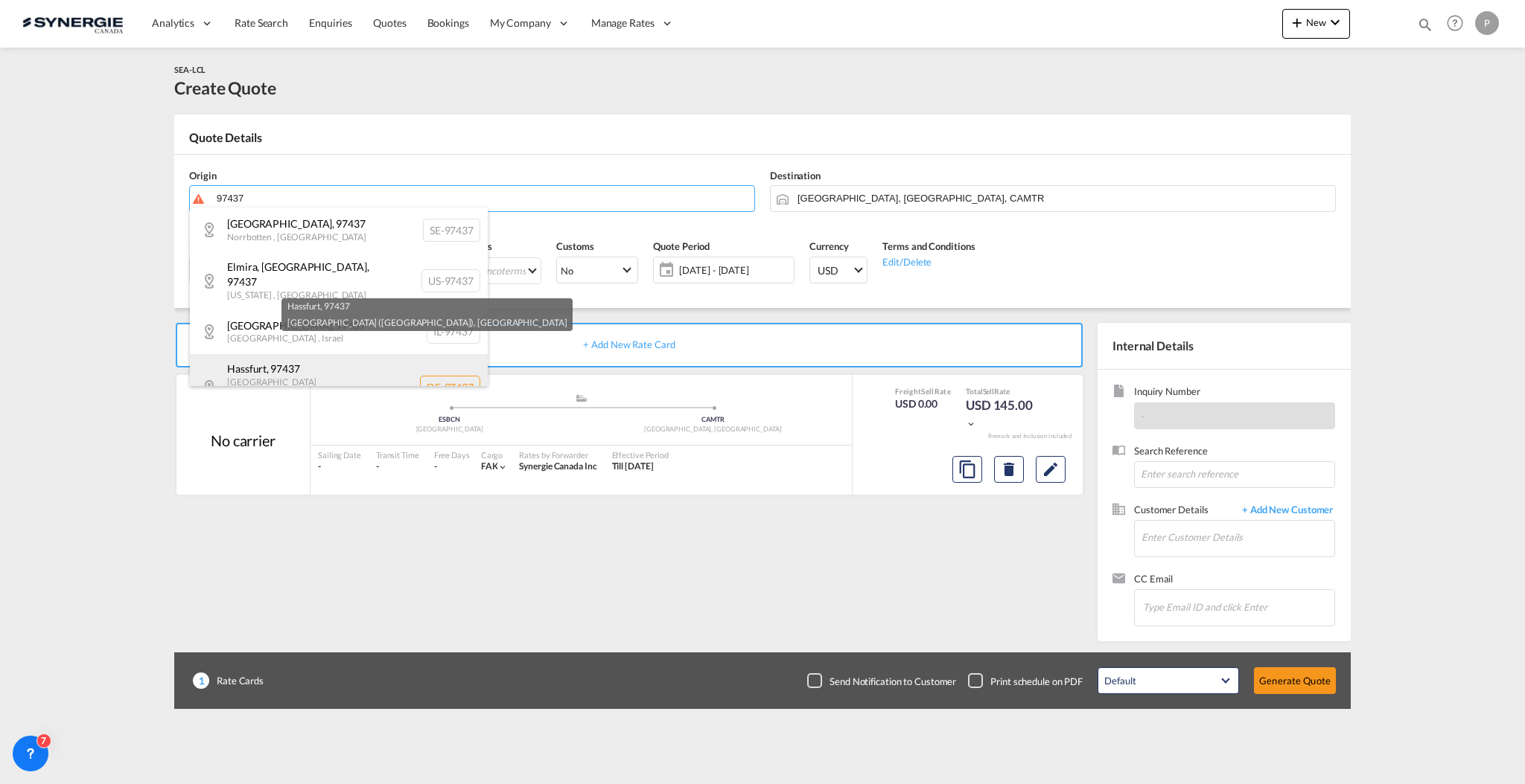
click at [343, 356] on div "Hassfurt , 97437 Bayern (Bavaria) , Germany DE-97437" at bounding box center [338, 388] width 298 height 67
type input "DE-97437, Hassfurt, Bayern (Bavaria)"
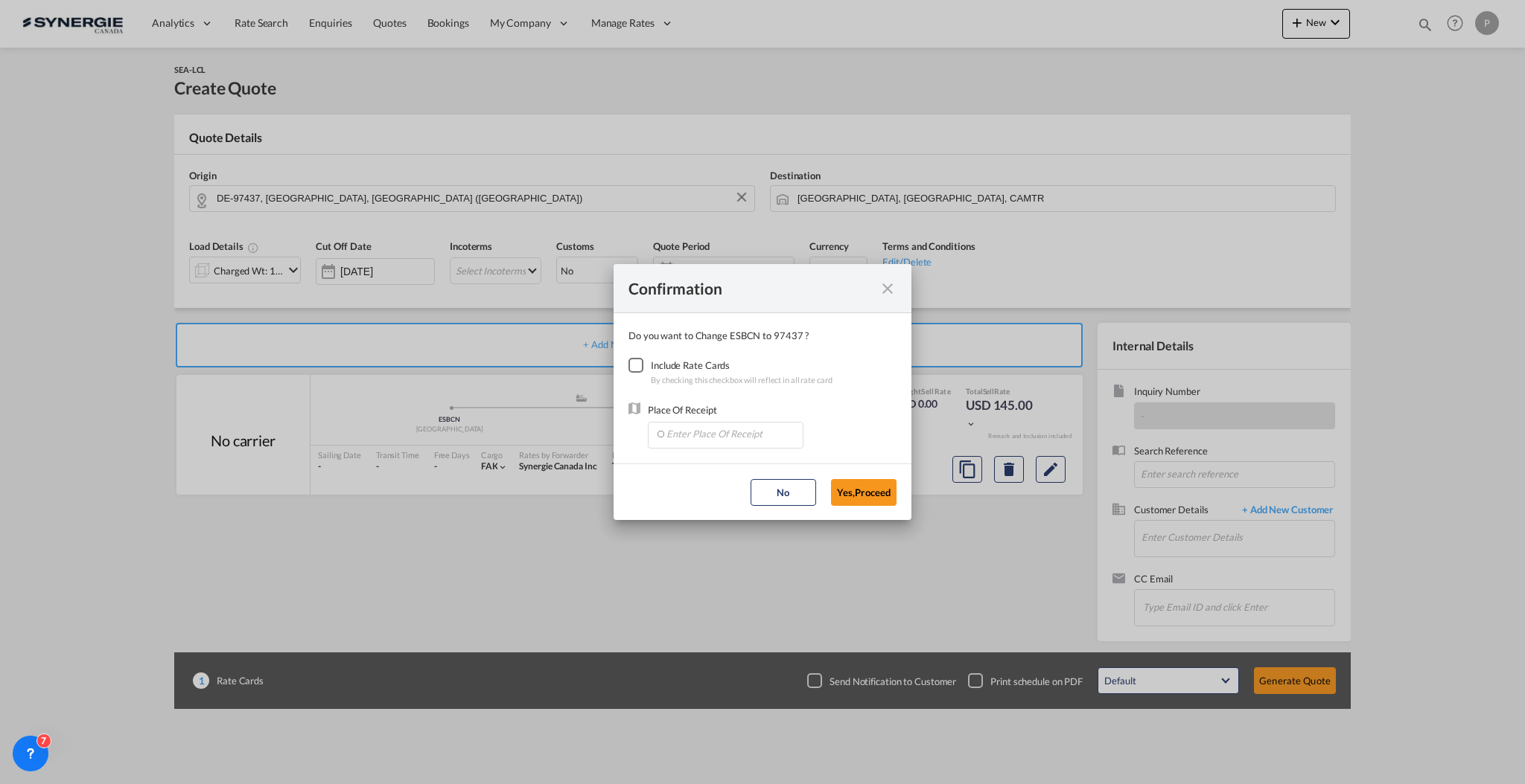
click at [643, 358] on div "Checkbox No Ink" at bounding box center [635, 365] width 15 height 15
click at [693, 424] on input "Enter Place Of Receipt" at bounding box center [729, 433] width 148 height 22
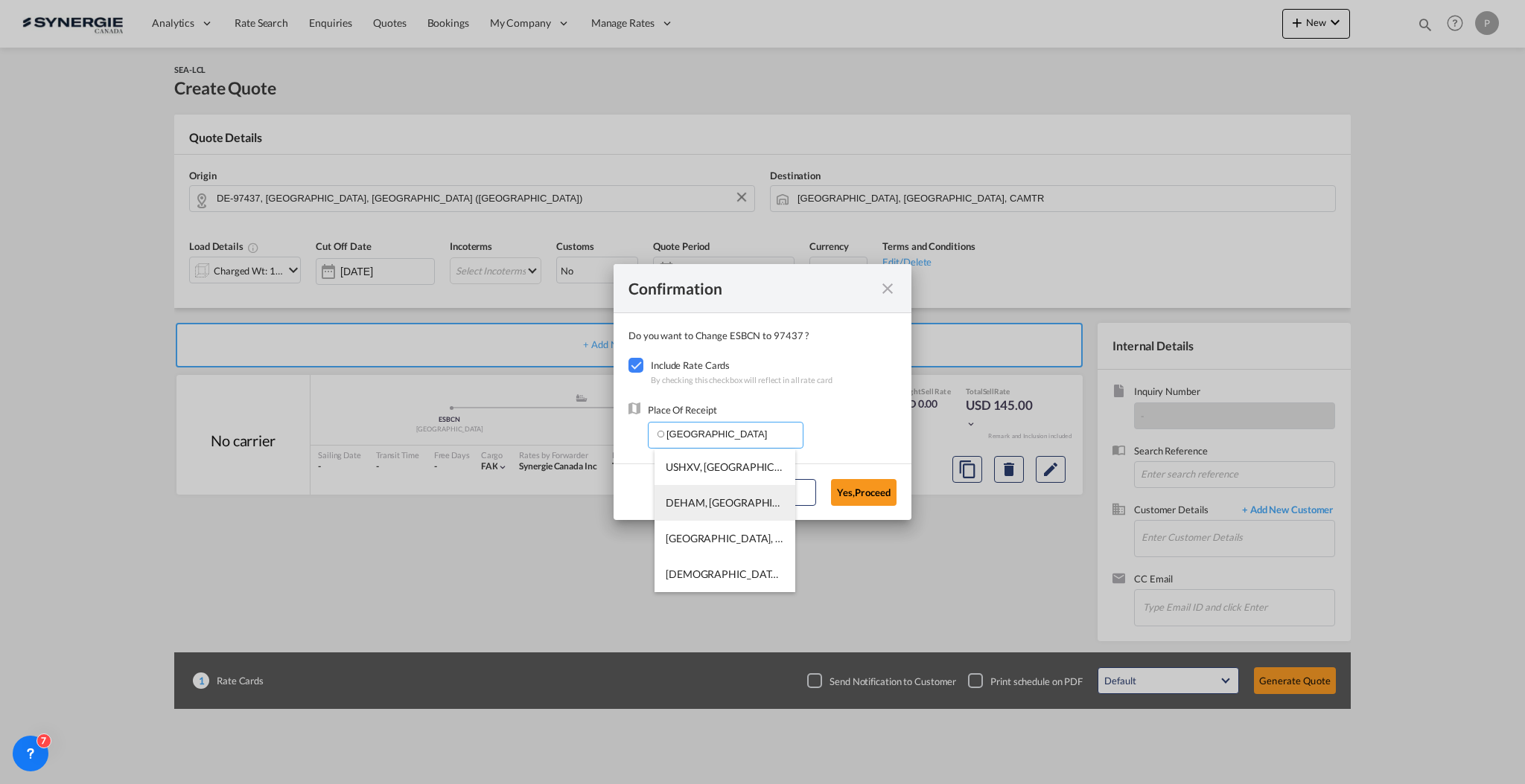
click at [725, 504] on span "DEHAM, Hamburg, Germany, Western Europe, Europe" at bounding box center [904, 502] width 477 height 13
type input "DEHAM, Hamburg, Germany, Western Europe, Europe"
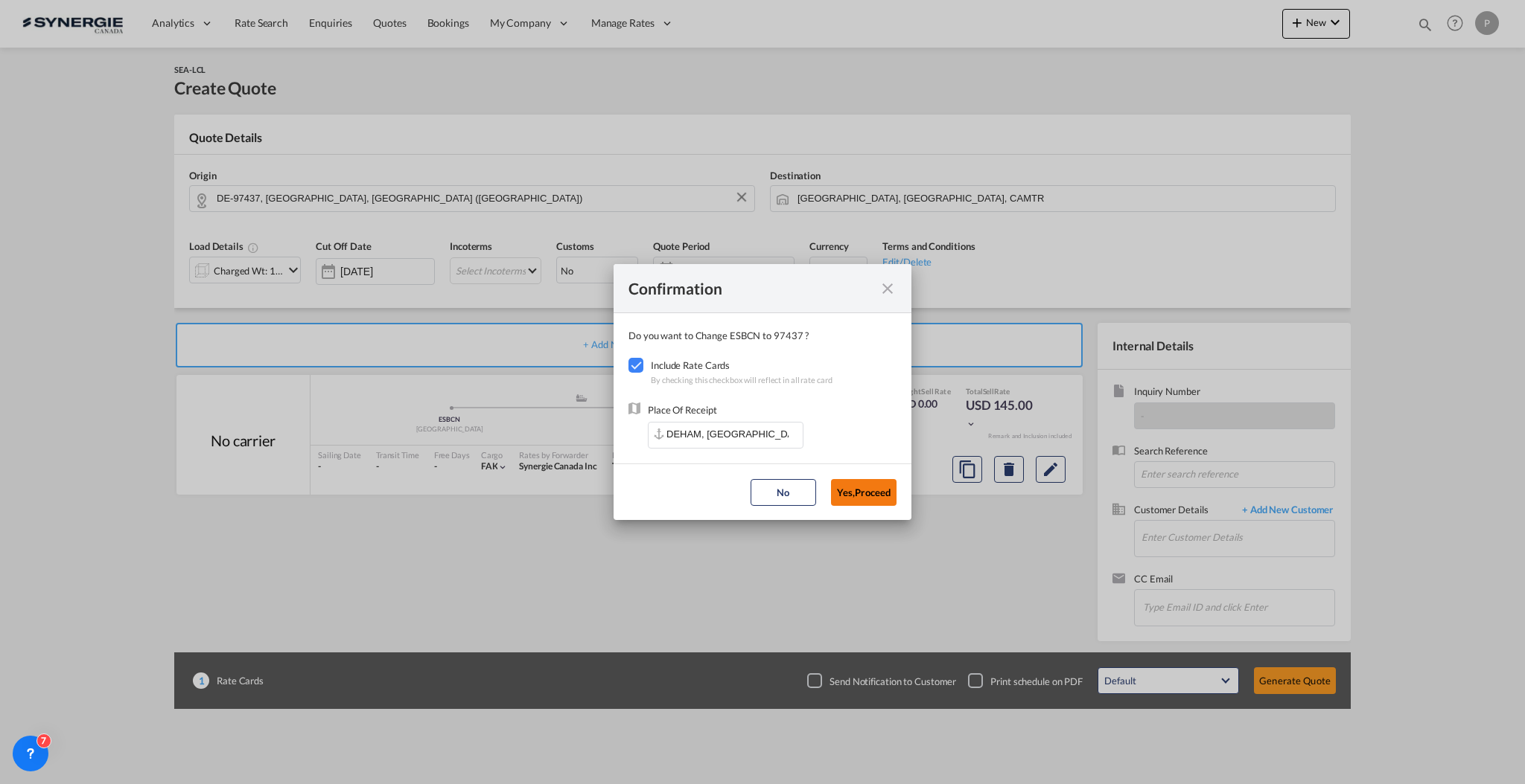
click at [841, 492] on button "Yes,Proceed" at bounding box center [863, 492] width 65 height 26
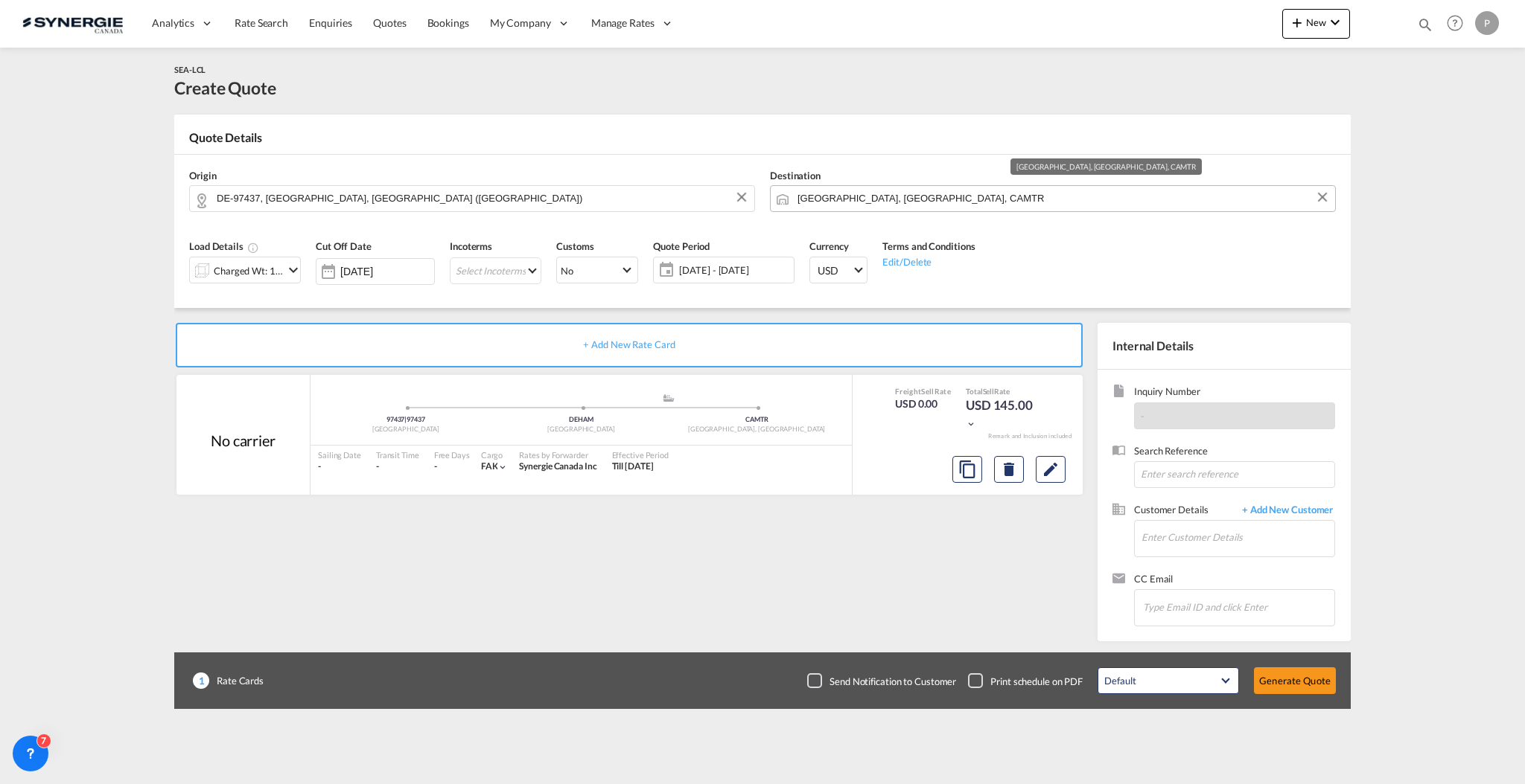
click at [860, 198] on input "Montreal, QC, CAMTR" at bounding box center [1062, 198] width 530 height 26
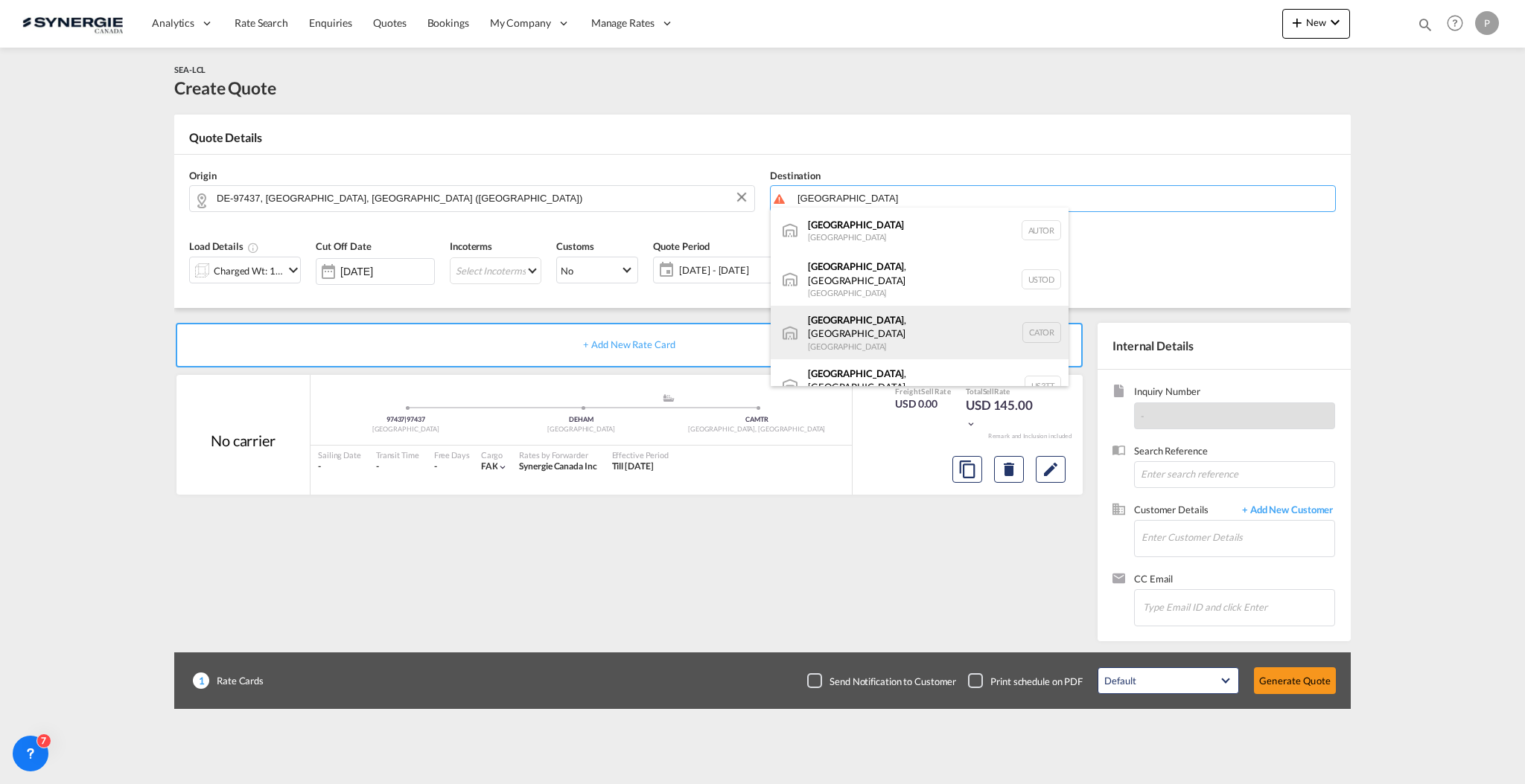
click at [874, 310] on div "Toronto , ON Canada CATOR" at bounding box center [919, 332] width 298 height 54
type input "Toronto, ON, CATOR"
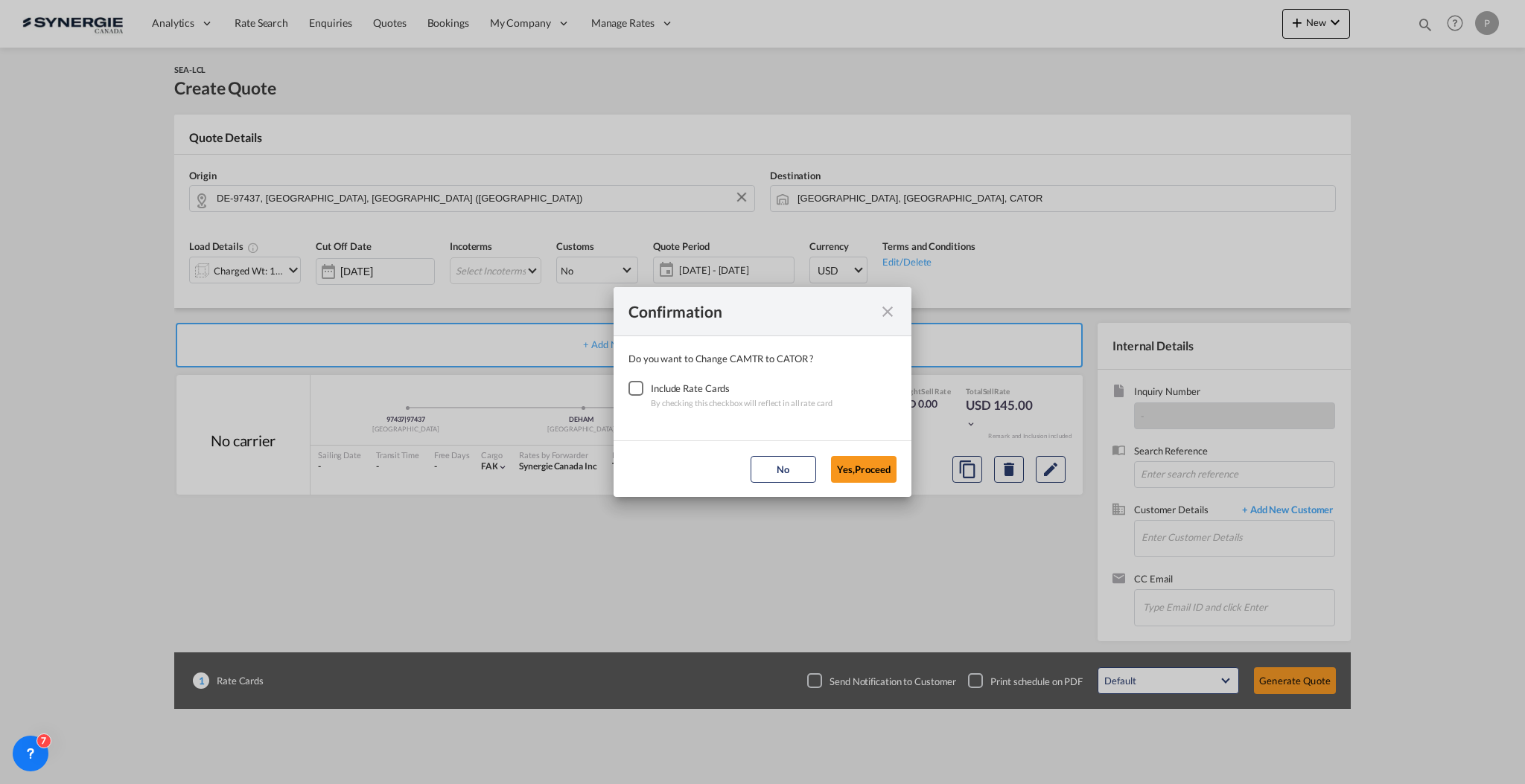
click at [643, 392] on div "Checkbox No Ink" at bounding box center [635, 388] width 15 height 15
click at [865, 472] on button "Yes,Proceed" at bounding box center [863, 469] width 65 height 26
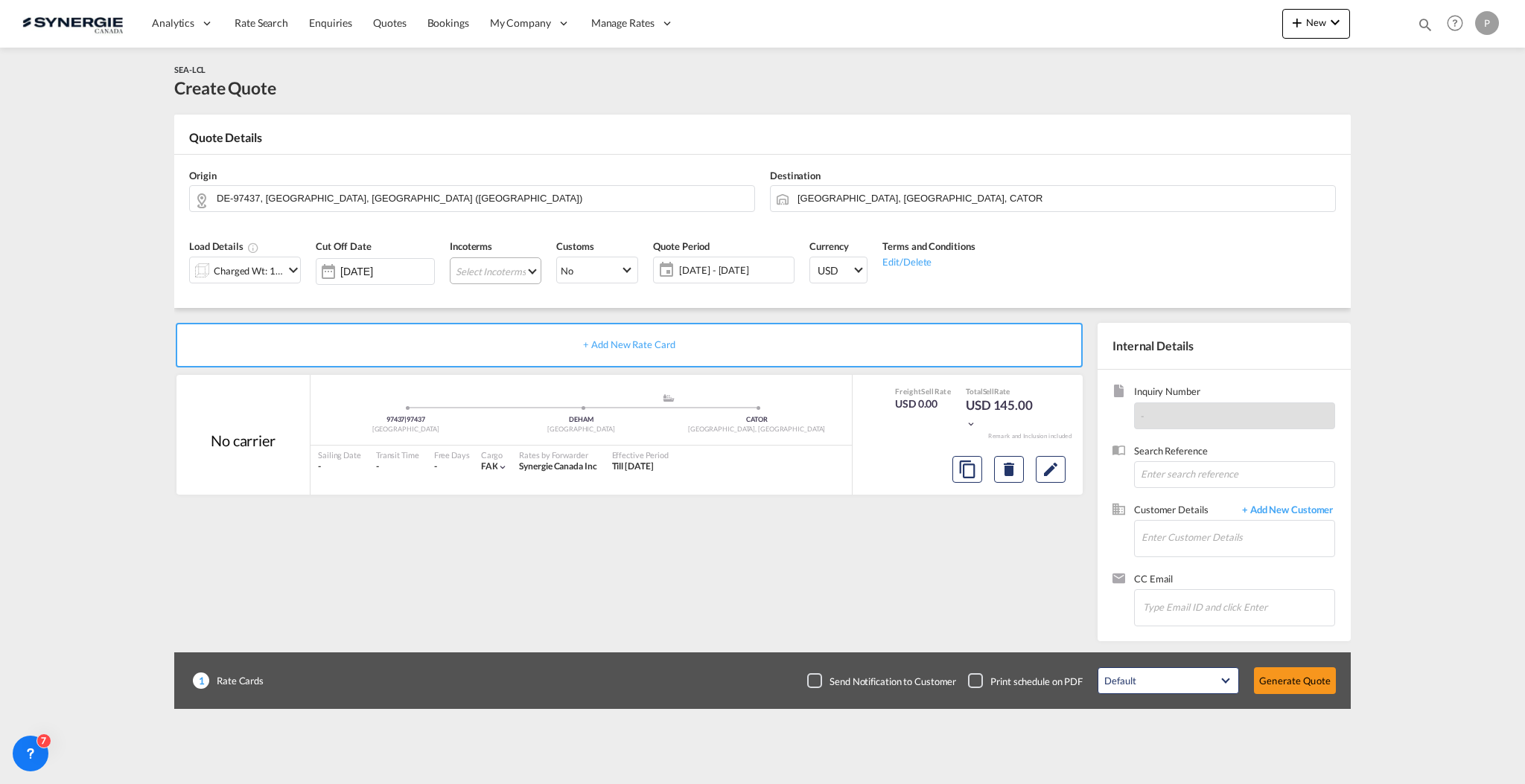
click at [512, 273] on md-select "Select Incoterms EXW - import Ex Works EXW - export Ex Works FOB - export Free …" at bounding box center [495, 270] width 92 height 26
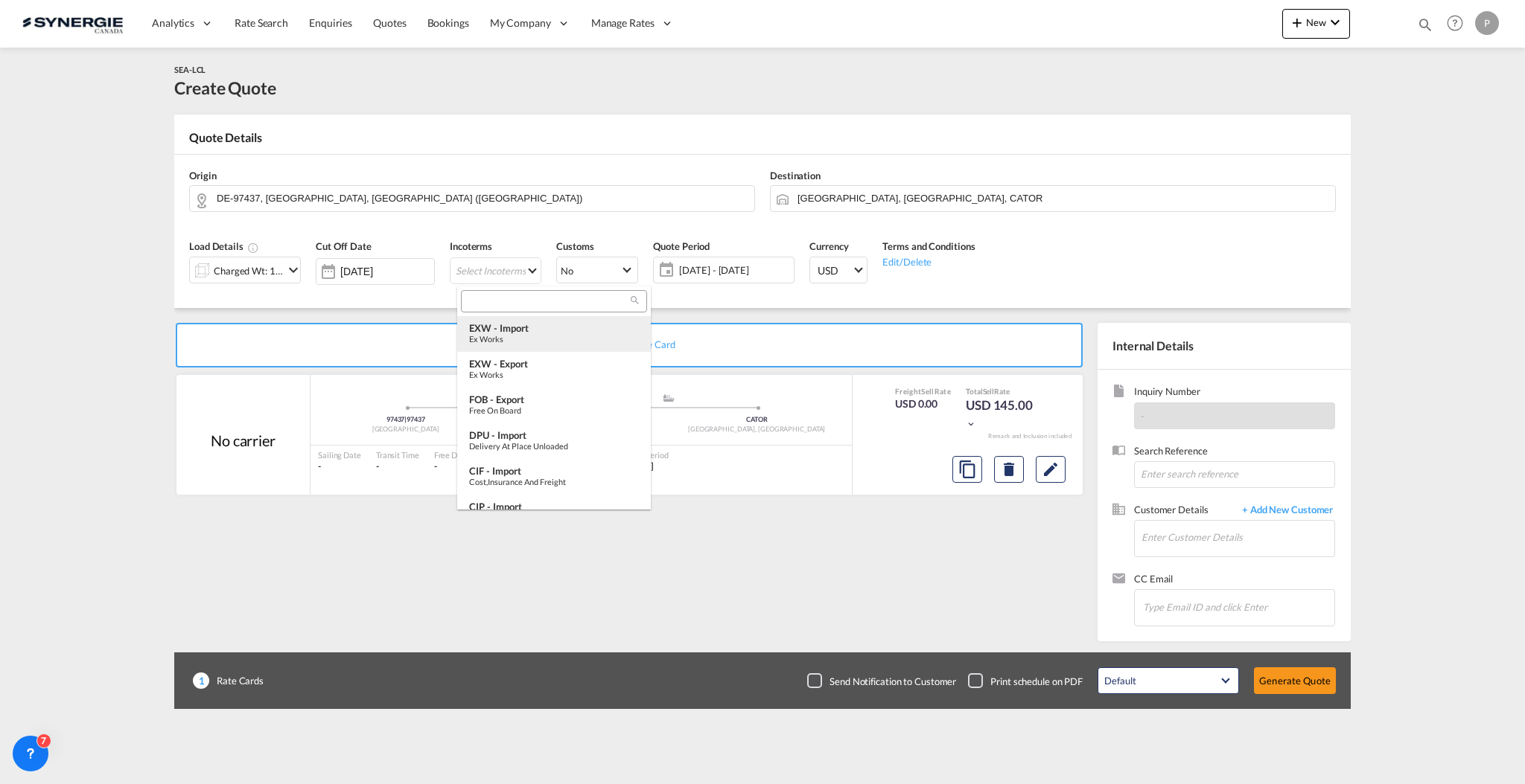
click at [520, 339] on div "Ex Works" at bounding box center [554, 339] width 170 height 10
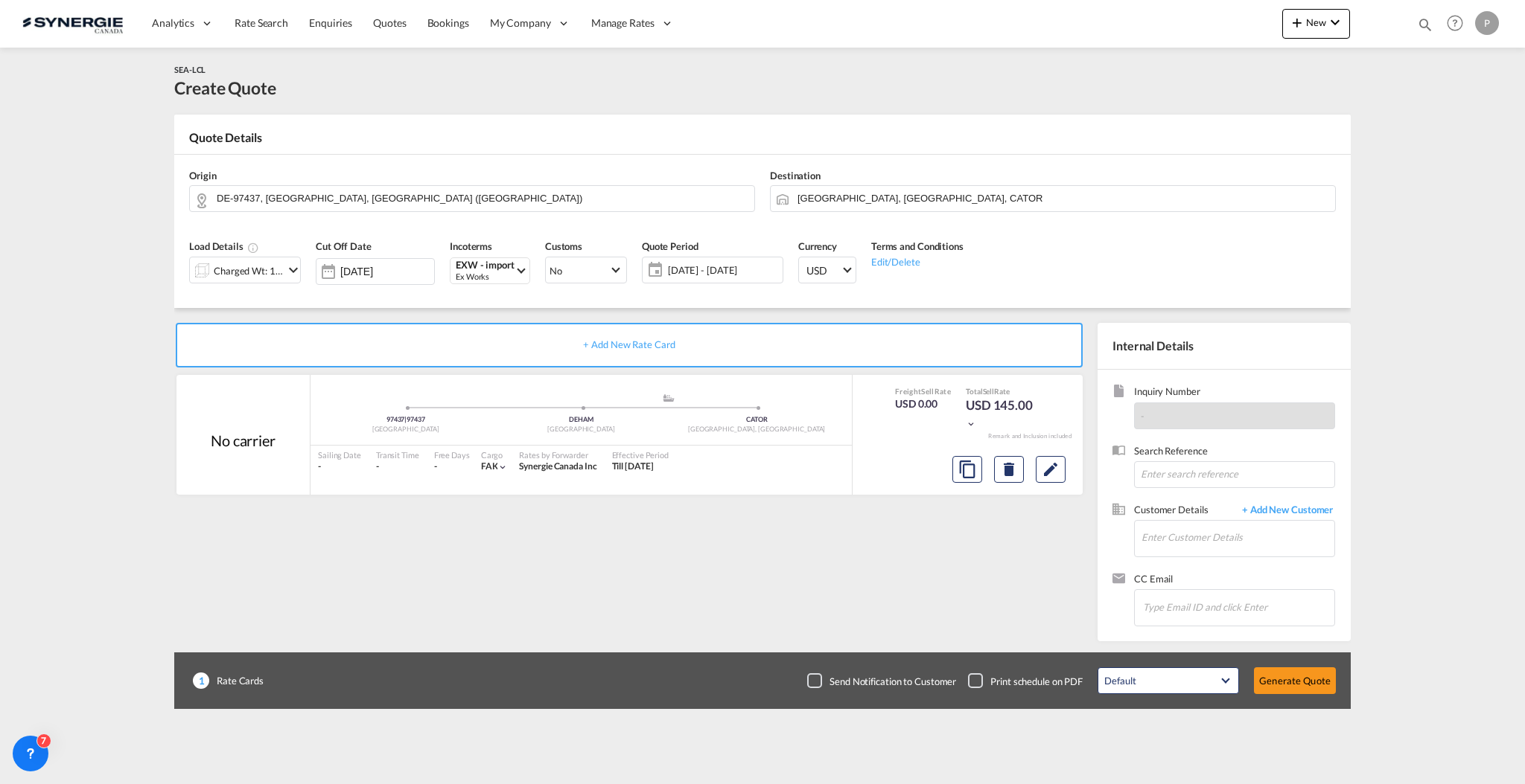
click at [722, 270] on span "[DATE] - [DATE]" at bounding box center [724, 270] width 111 height 14
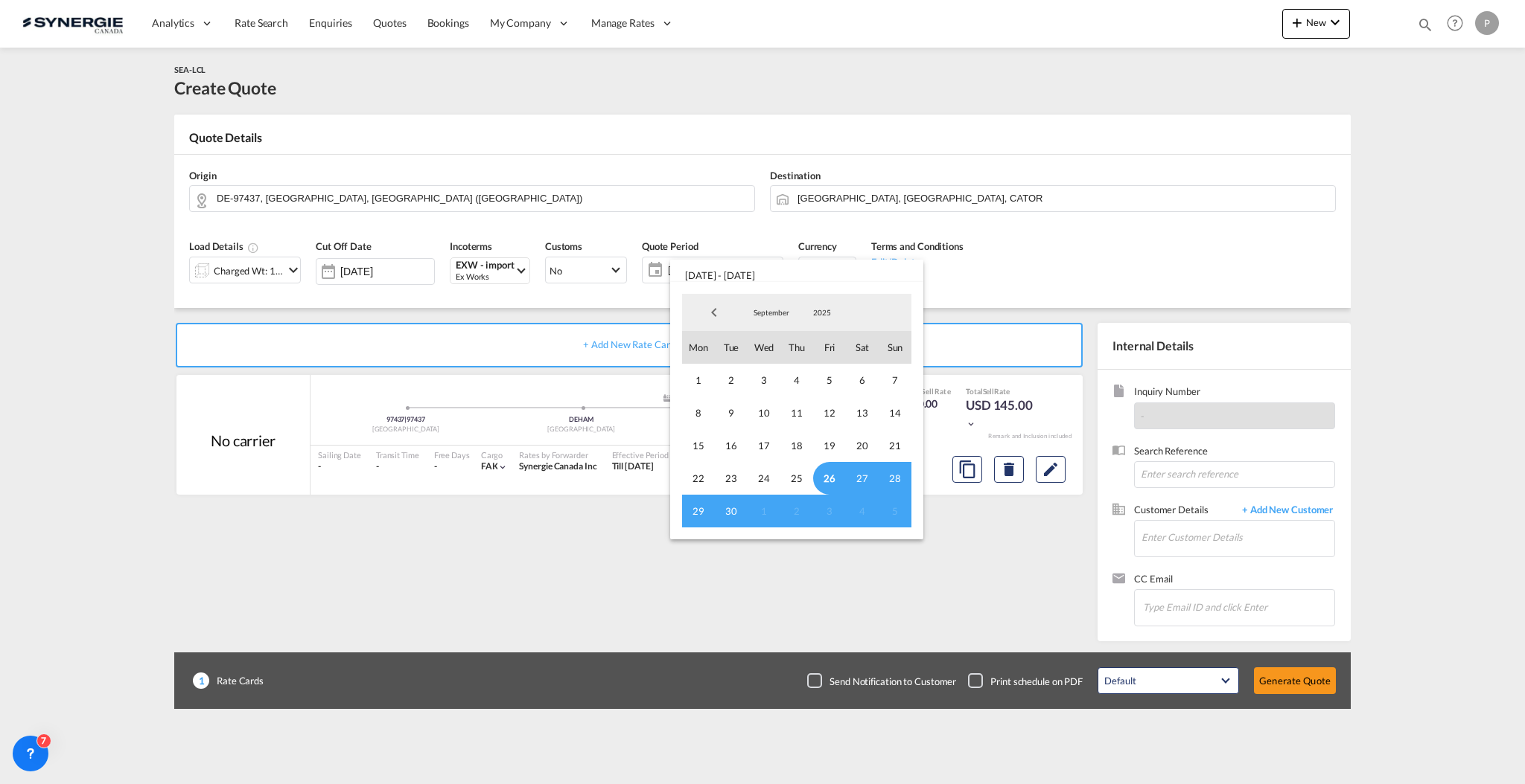
click at [567, 587] on md-backdrop at bounding box center [762, 392] width 1525 height 784
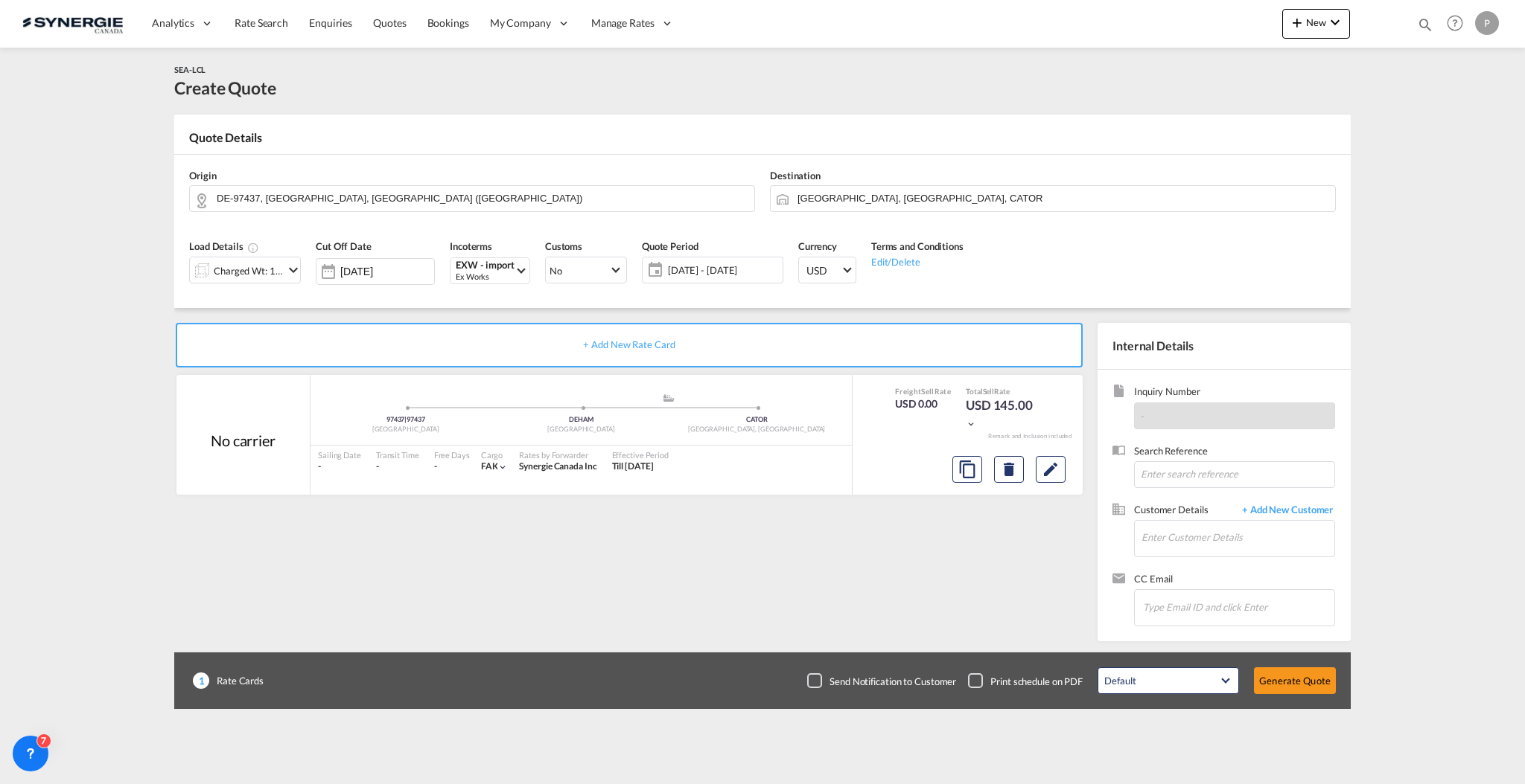
click at [567, 563] on div "+ Add New Rate Card No carrier added by you 97437 | 97437 Germany .a{fill:#aaa8…" at bounding box center [631, 478] width 915 height 311
click at [1053, 474] on md-icon "Edit" at bounding box center [1050, 470] width 18 height 18
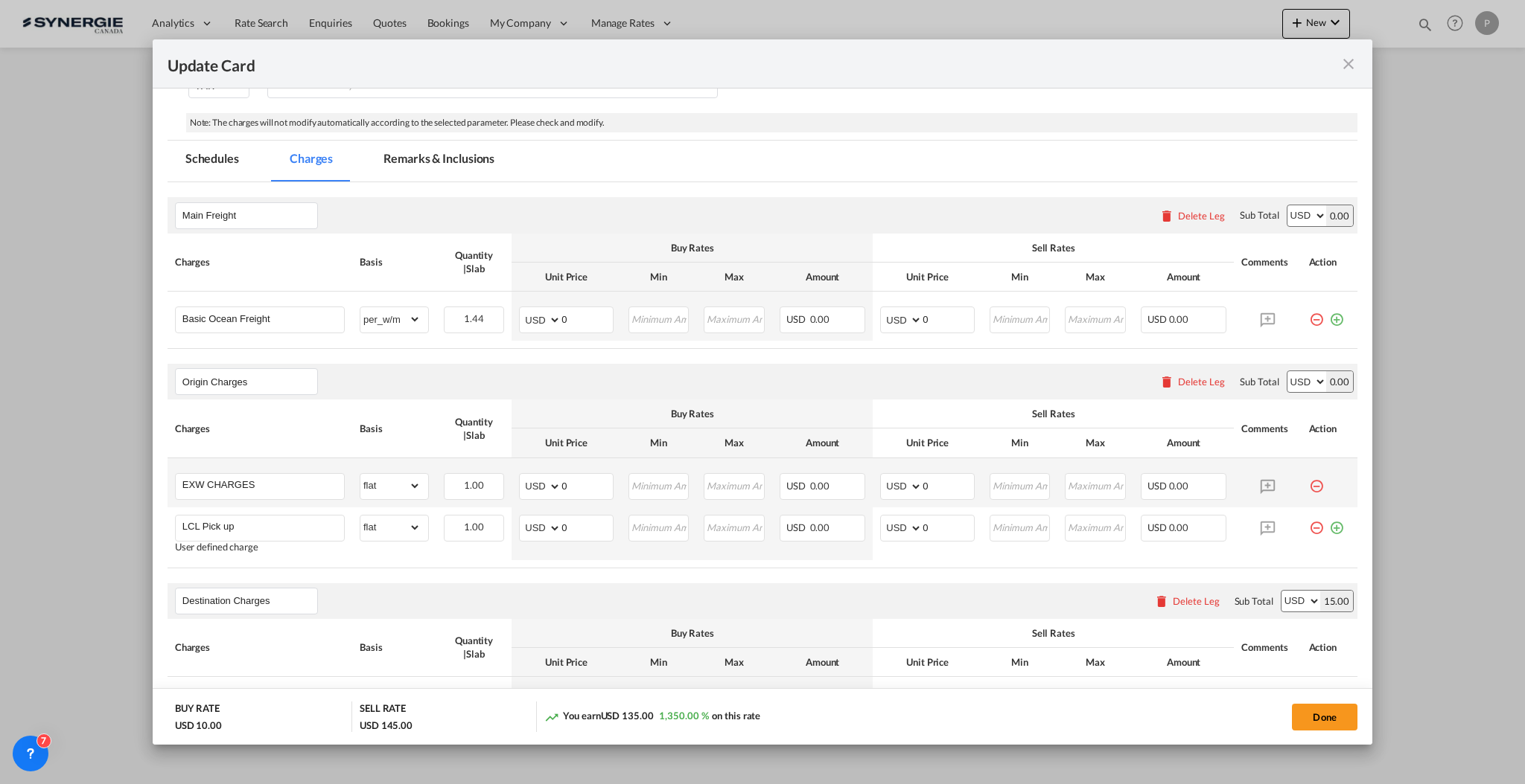
scroll to position [298, 0]
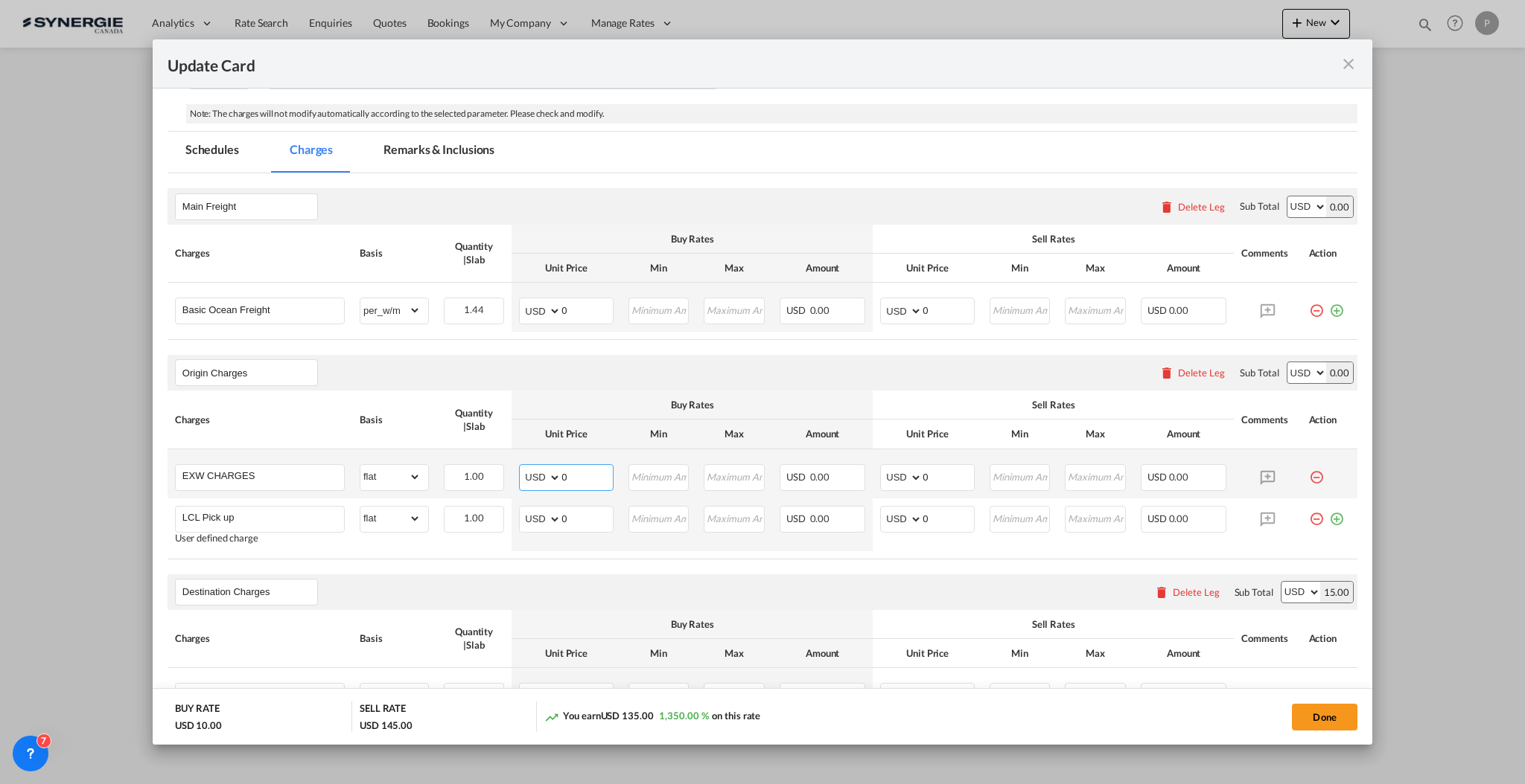
click at [568, 465] on input "0" at bounding box center [587, 475] width 52 height 22
click at [568, 479] on input "0" at bounding box center [587, 475] width 52 height 22
type input "205"
type input "235"
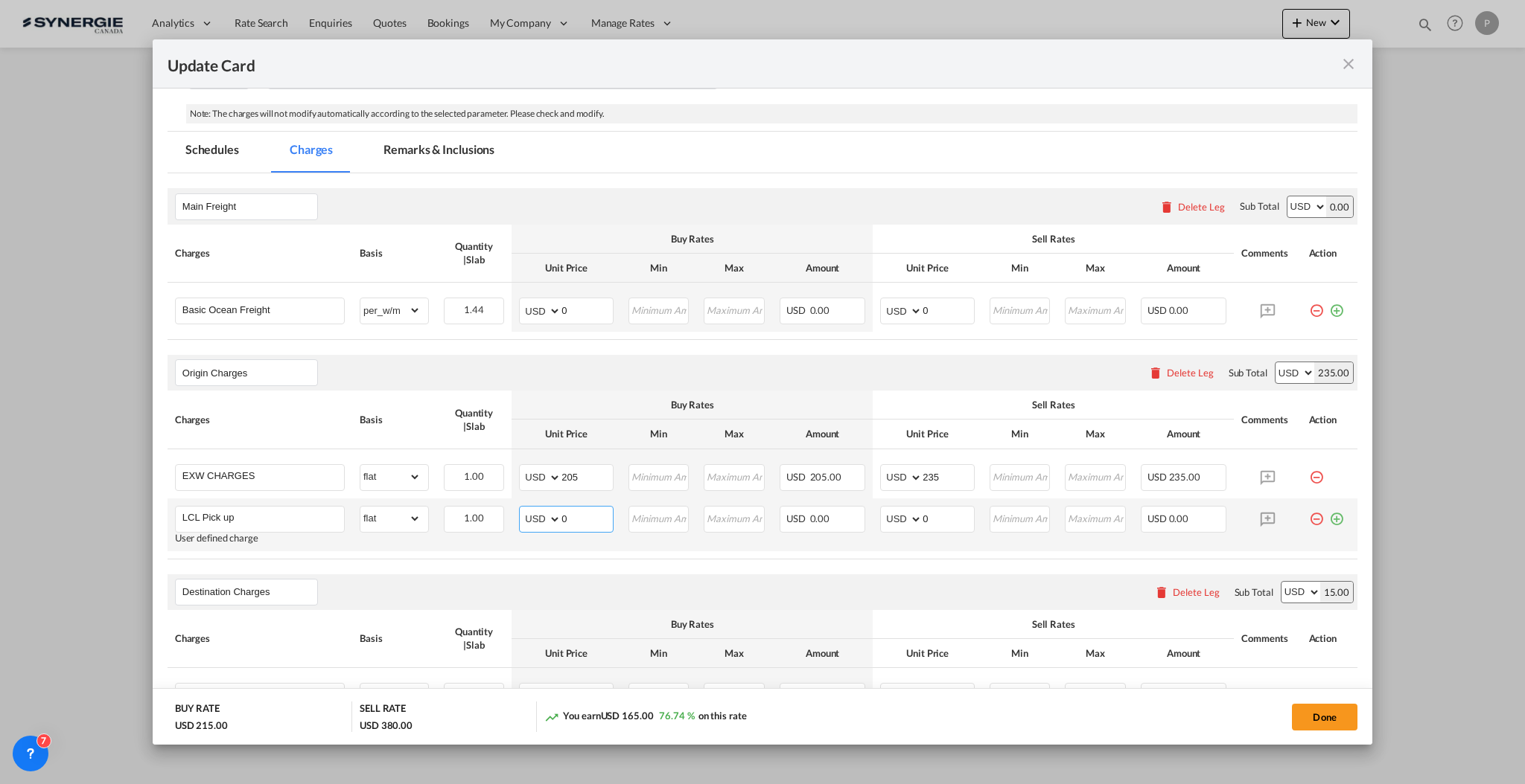
click at [588, 516] on input "0" at bounding box center [587, 517] width 52 height 22
type input "295"
click at [935, 523] on input "0" at bounding box center [948, 517] width 52 height 22
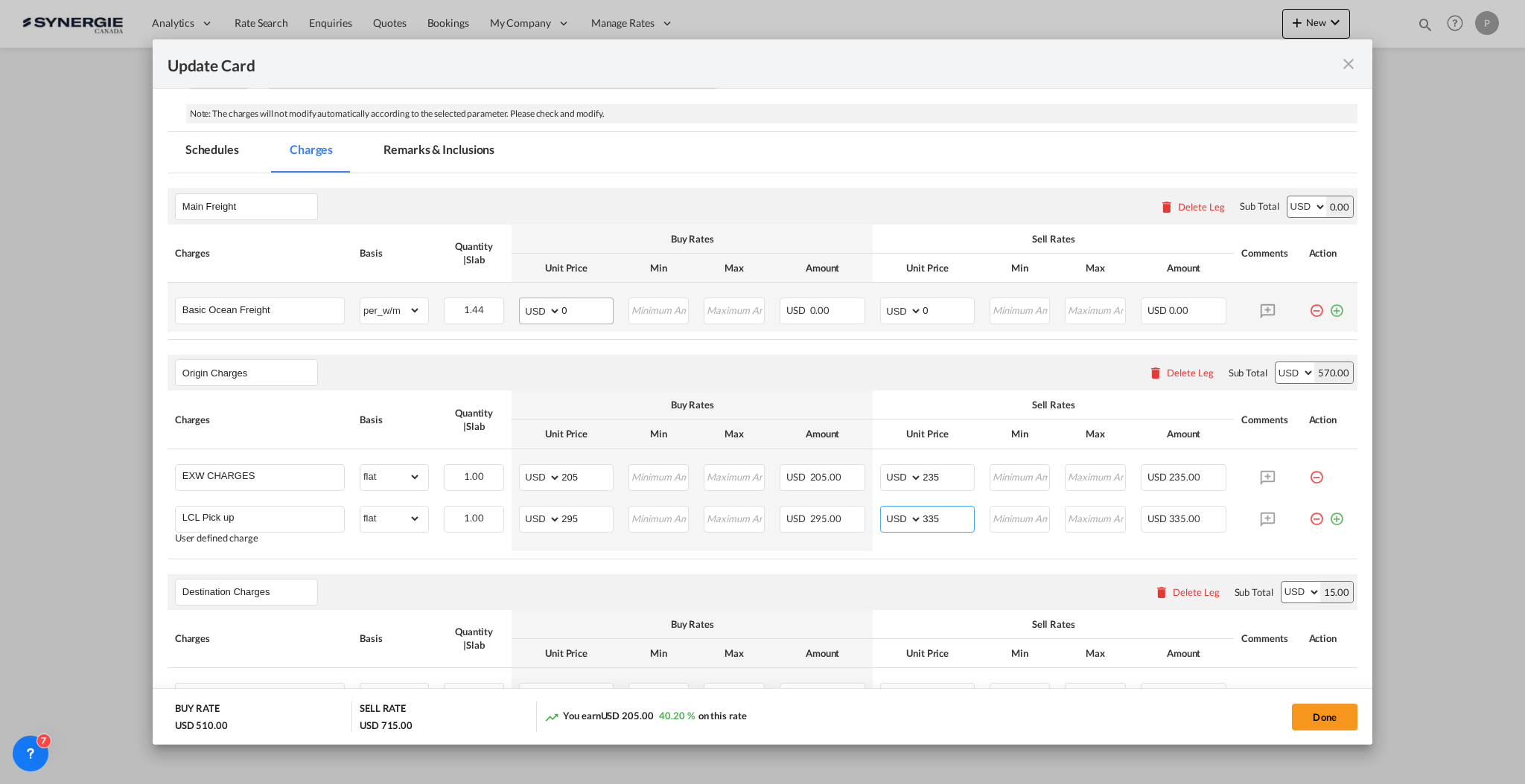
type input "335"
click at [589, 309] on input "0" at bounding box center [587, 309] width 52 height 22
type input "101"
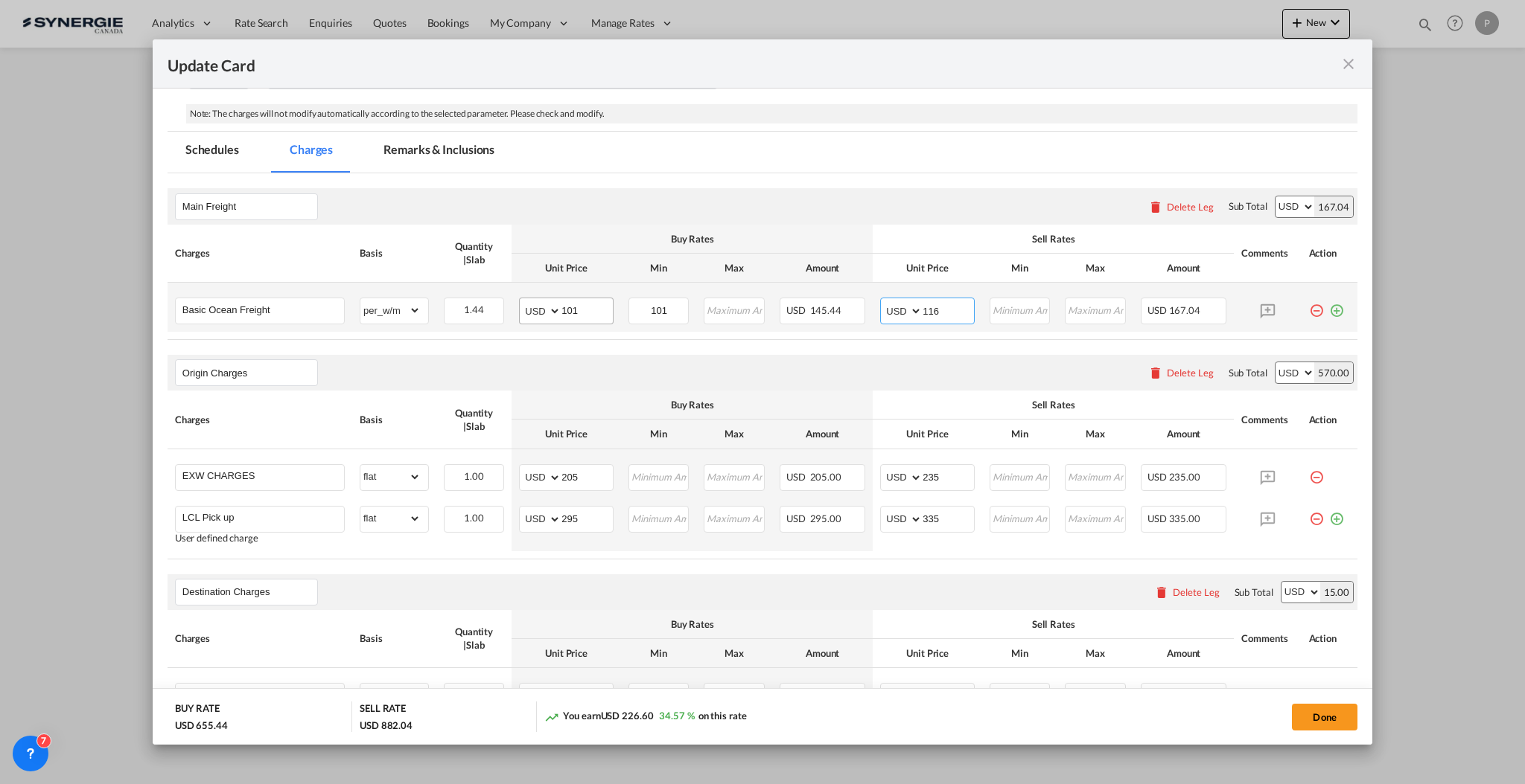
type input "116"
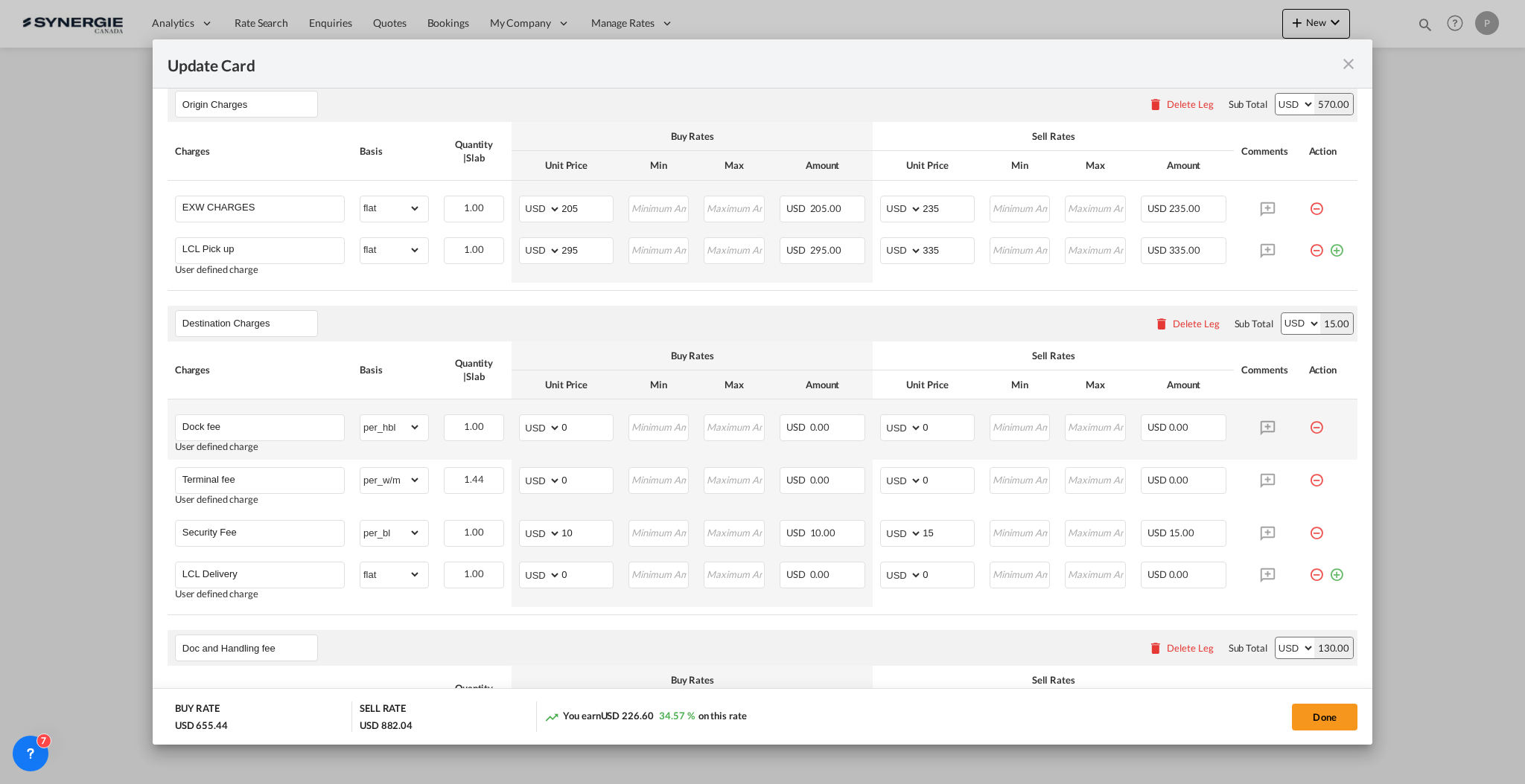
scroll to position [596, 0]
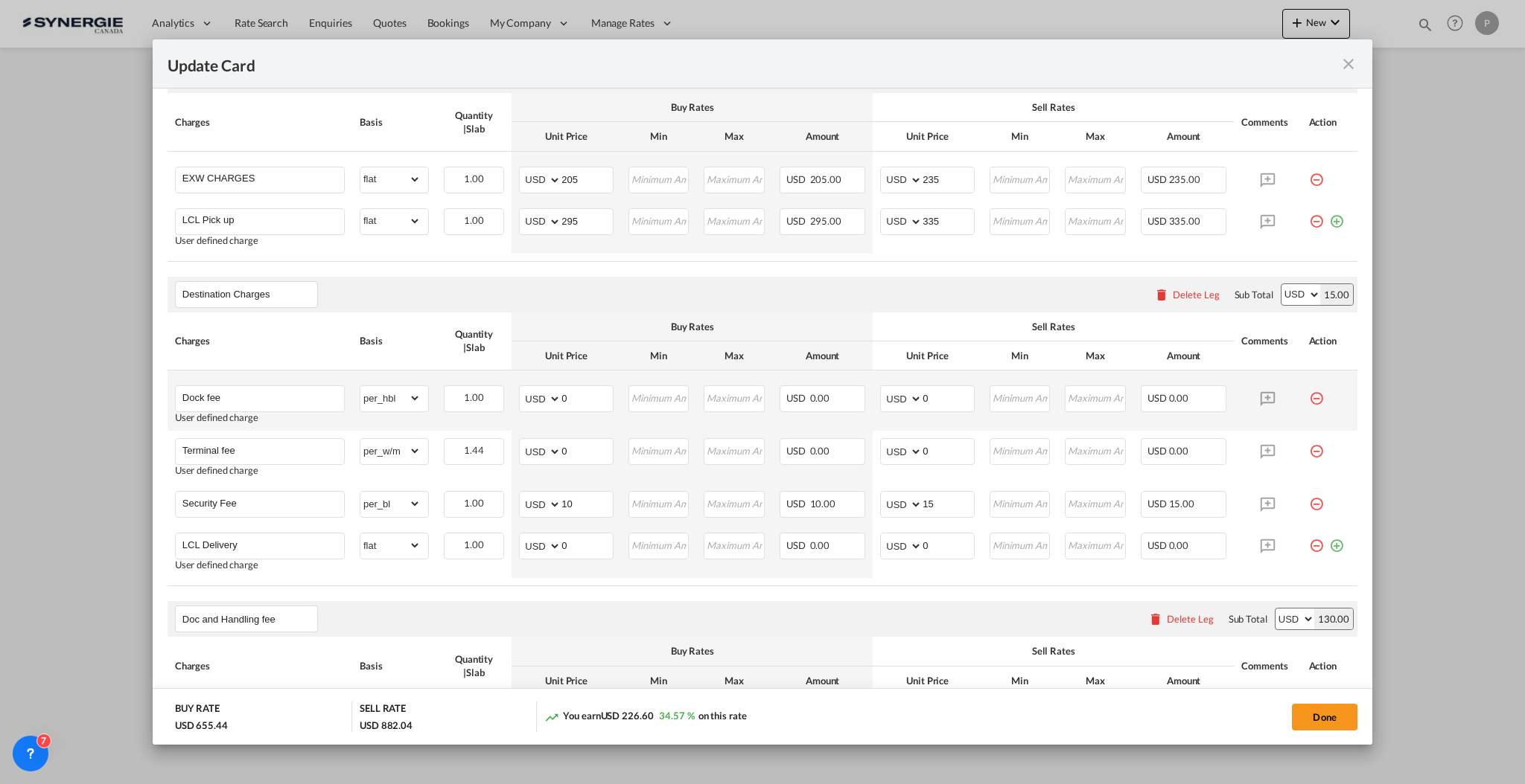
type input "116"
click at [590, 385] on td "AED AFN ALL AMD ANG AOA ARS AUD AWG AZN BAM BBD BDT BGN BHD BIF BMD BND BOB BRL…" at bounding box center [567, 400] width 109 height 61
click at [590, 410] on md-input-container "AED AFN ALL AMD ANG AOA ARS AUD AWG AZN BAM BBD BDT BGN BHD BIF BMD BND BOB BRL…" at bounding box center [566, 398] width 95 height 26
click at [590, 408] on input "0" at bounding box center [587, 396] width 52 height 22
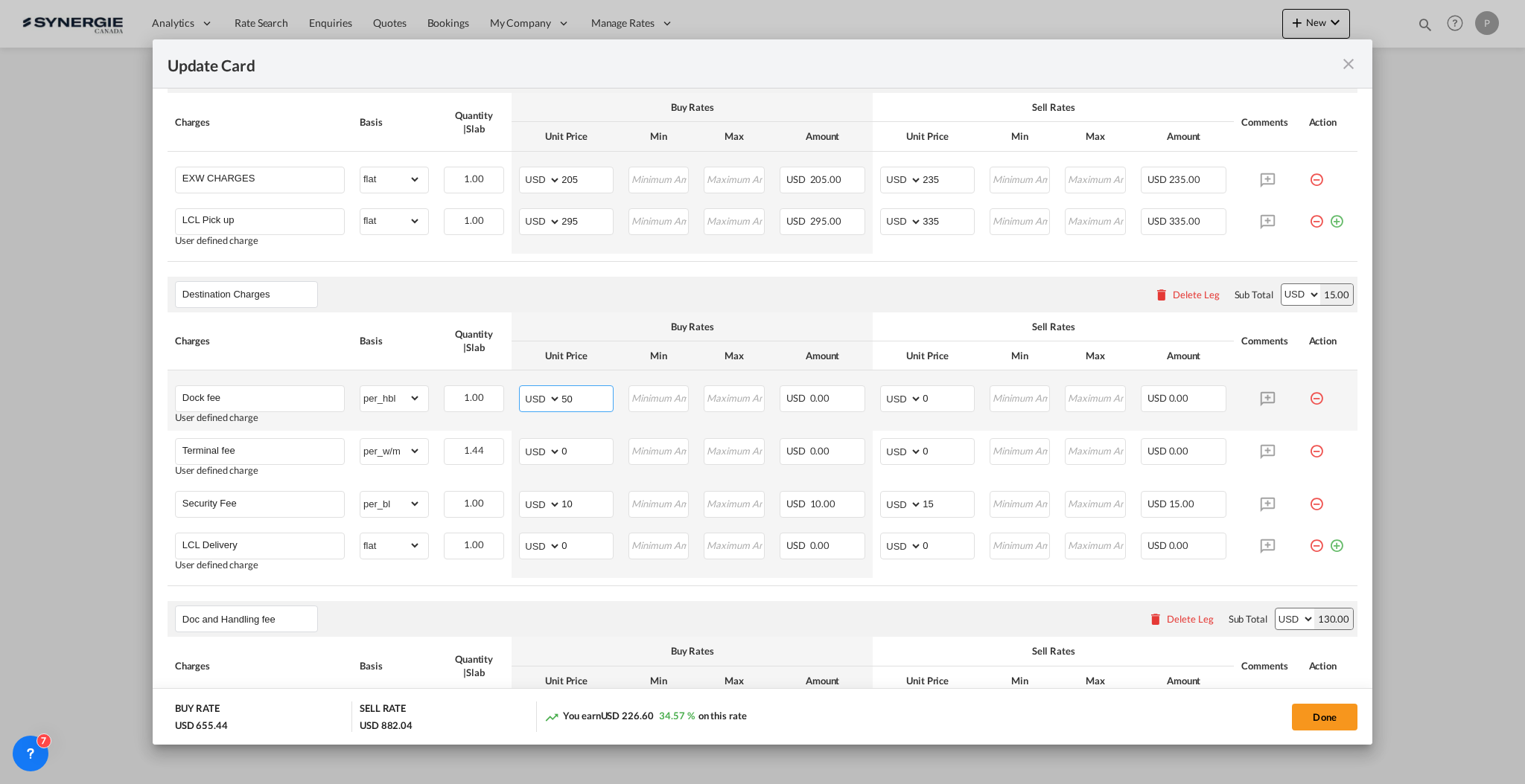
type input "50"
type input "60"
click at [1338, 718] on button "Done" at bounding box center [1324, 717] width 65 height 26
type input "25 Oct 2025"
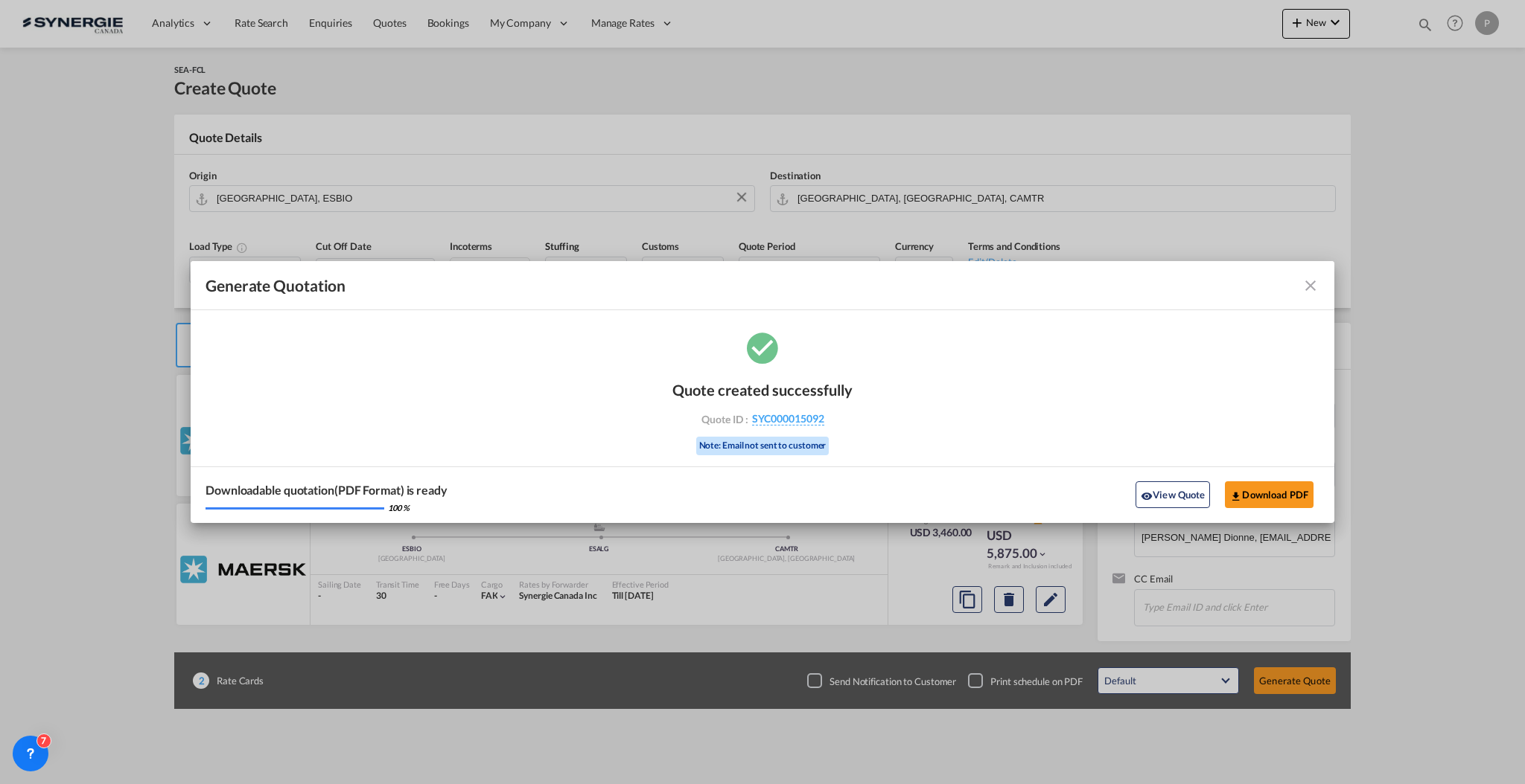
click at [1316, 283] on md-icon "icon-close fg-AAA8AD cursor m-0" at bounding box center [1310, 285] width 18 height 18
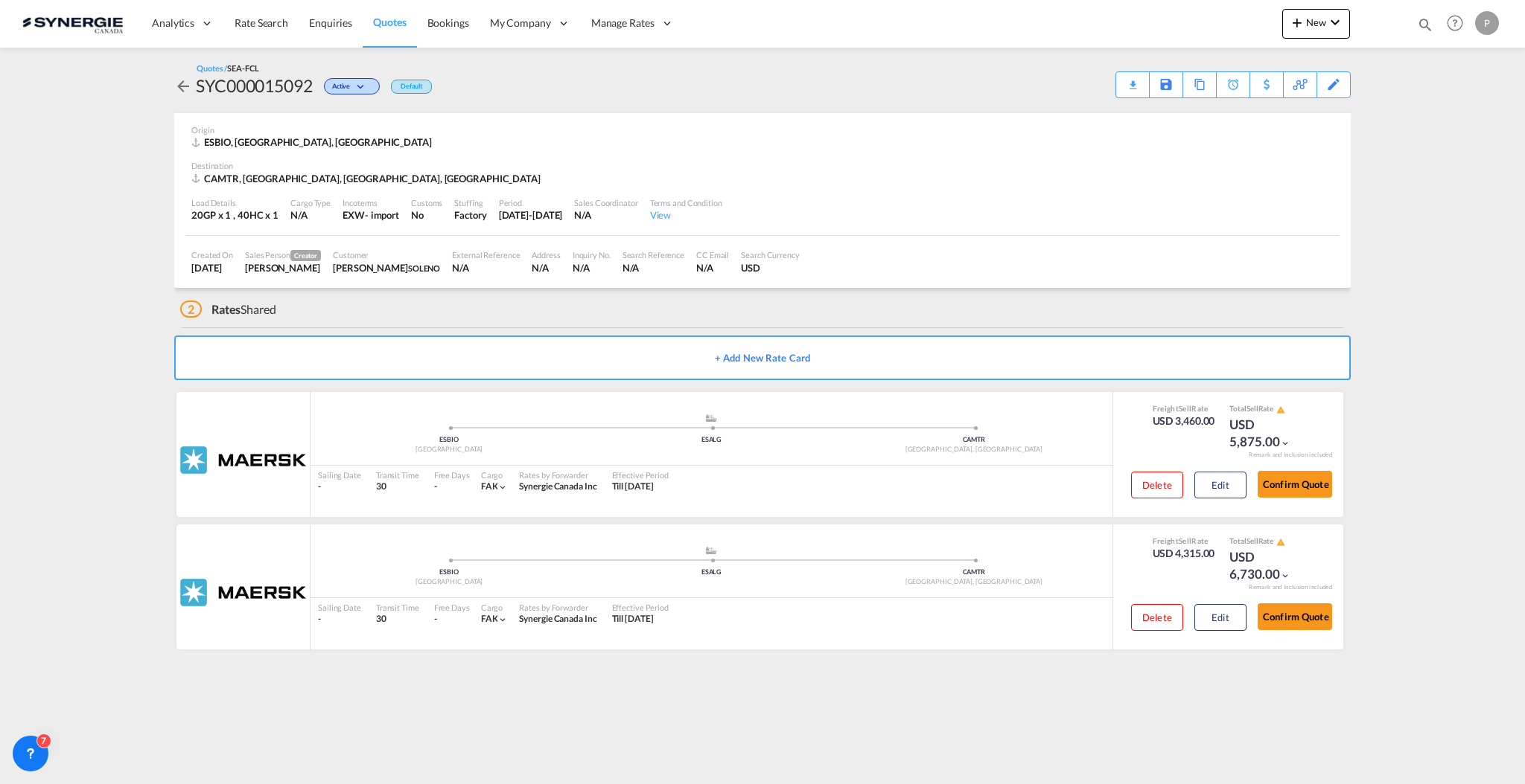
click at [1419, 18] on md-icon "icon-magnify" at bounding box center [1424, 24] width 17 height 17
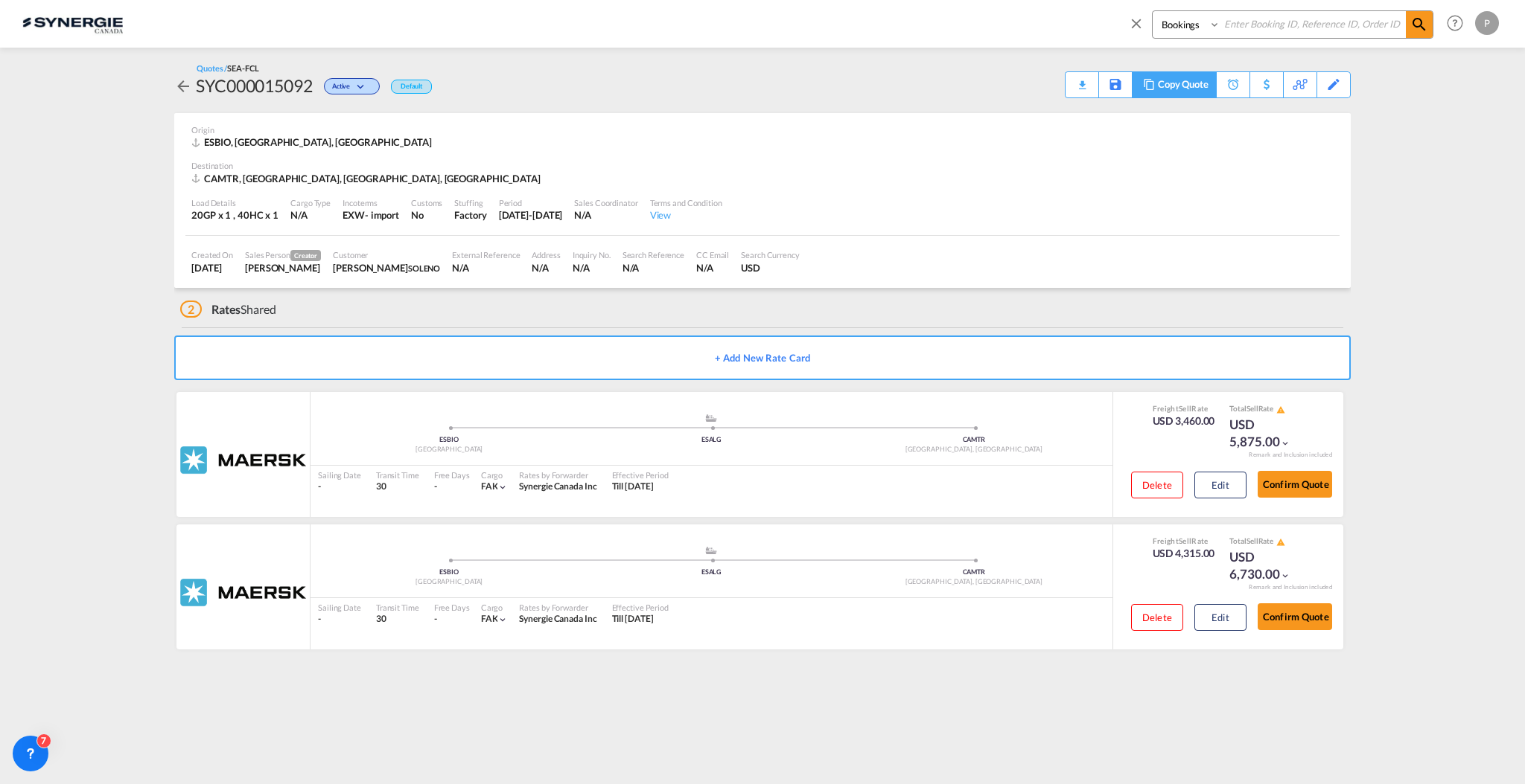
click at [1202, 92] on div "Copy Quote" at bounding box center [1183, 85] width 51 height 25
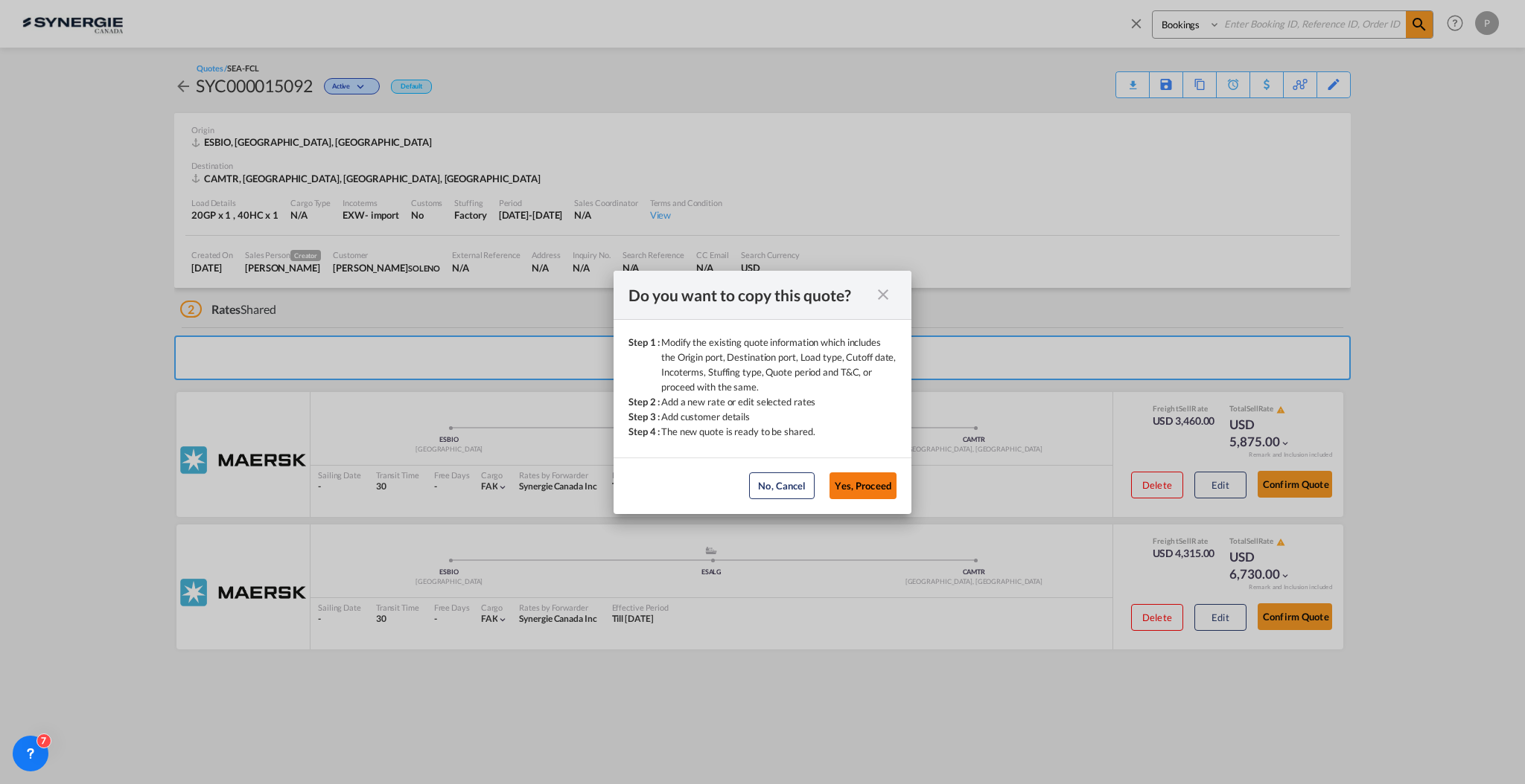
click at [868, 474] on button "Yes, Proceed" at bounding box center [863, 485] width 67 height 26
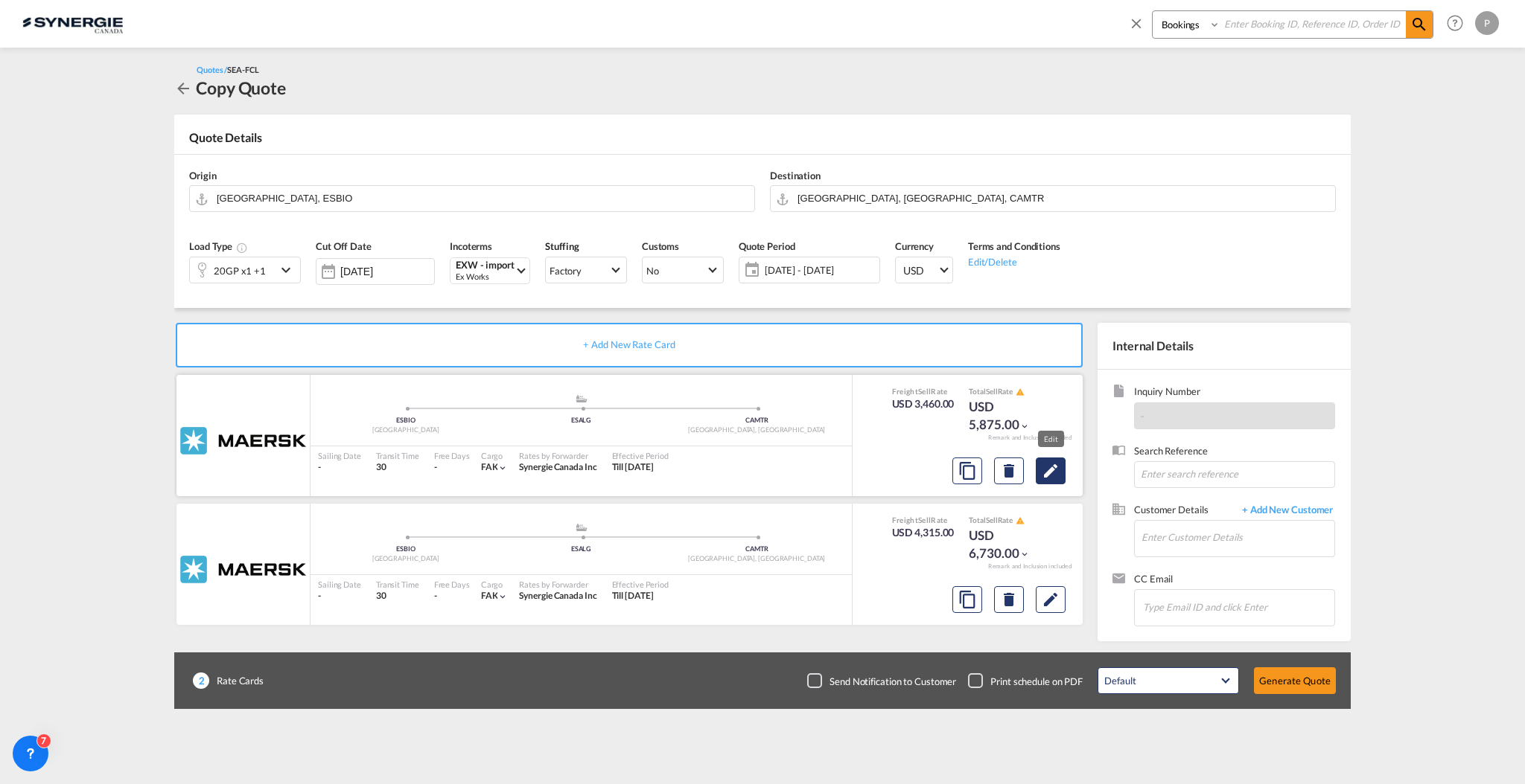
click at [1053, 468] on md-icon "Edit" at bounding box center [1050, 471] width 18 height 18
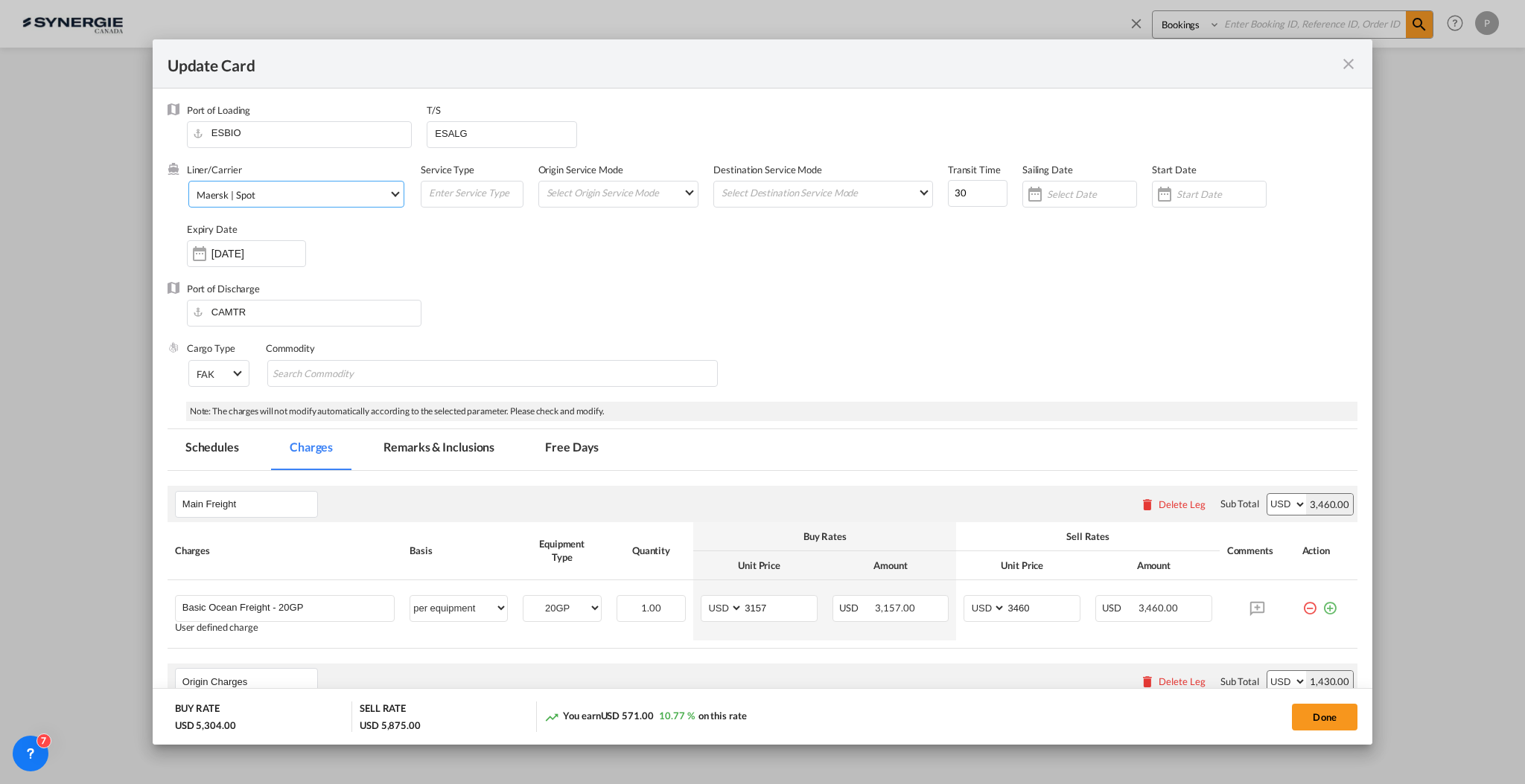
click at [330, 190] on span "Maersk | Spot" at bounding box center [292, 195] width 192 height 14
type md-option "218"
type md-option "68"
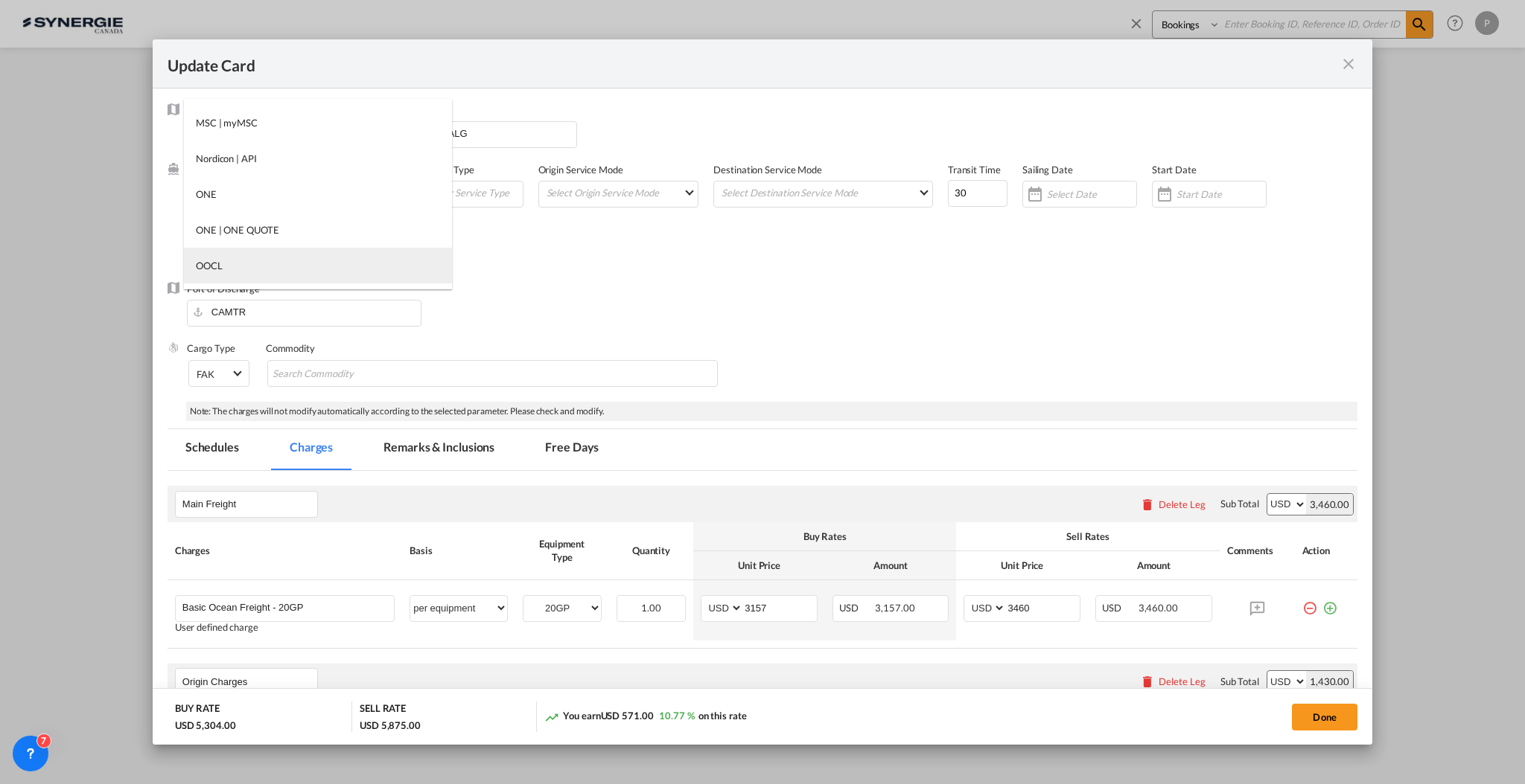
type md-option "33"
click at [255, 269] on md-option "OOCL" at bounding box center [318, 266] width 268 height 36
click at [530, 249] on div "Liner/Carrier OOCL Service Type Origin Service Mode Select Origin Service Mode …" at bounding box center [772, 223] width 1170 height 119
click at [461, 134] on input "ESALG" at bounding box center [504, 133] width 143 height 22
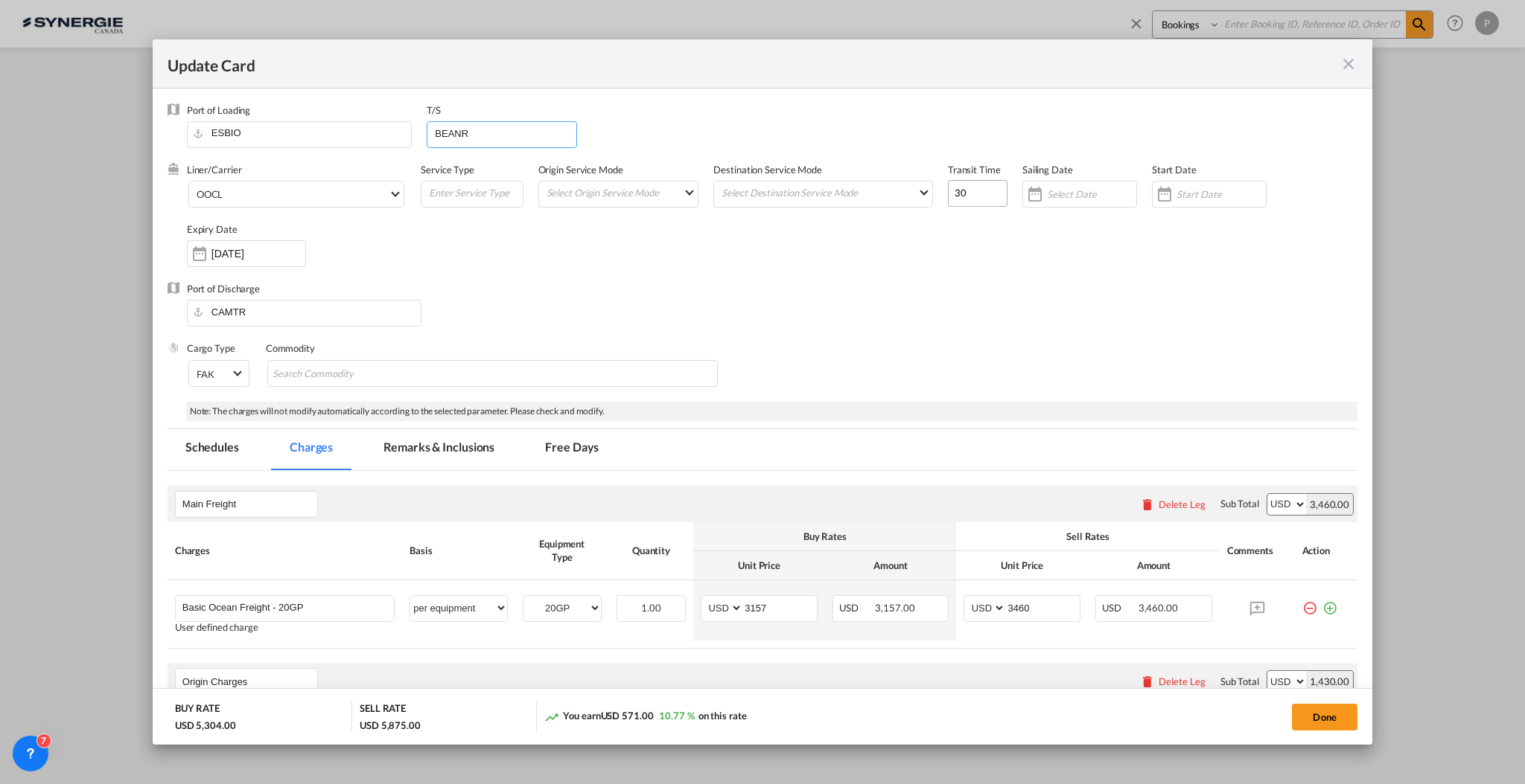
type input "BEANR"
click at [949, 194] on input "30" at bounding box center [977, 192] width 60 height 26
type input "42"
click at [945, 224] on div "Liner/Carrier OOCL Service Type Origin Service Mode Select Origin Service Mode …" at bounding box center [772, 223] width 1170 height 119
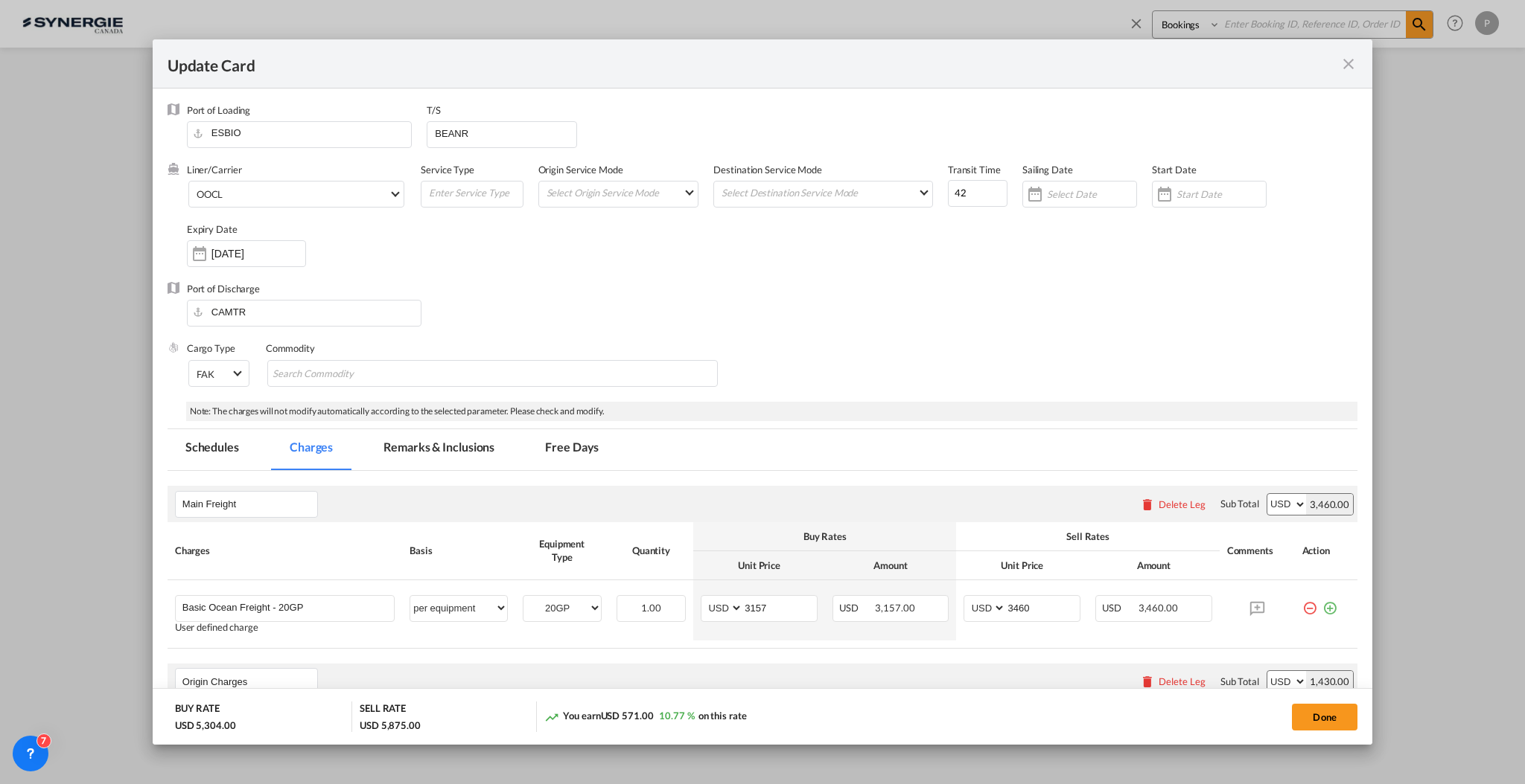
scroll to position [198, 0]
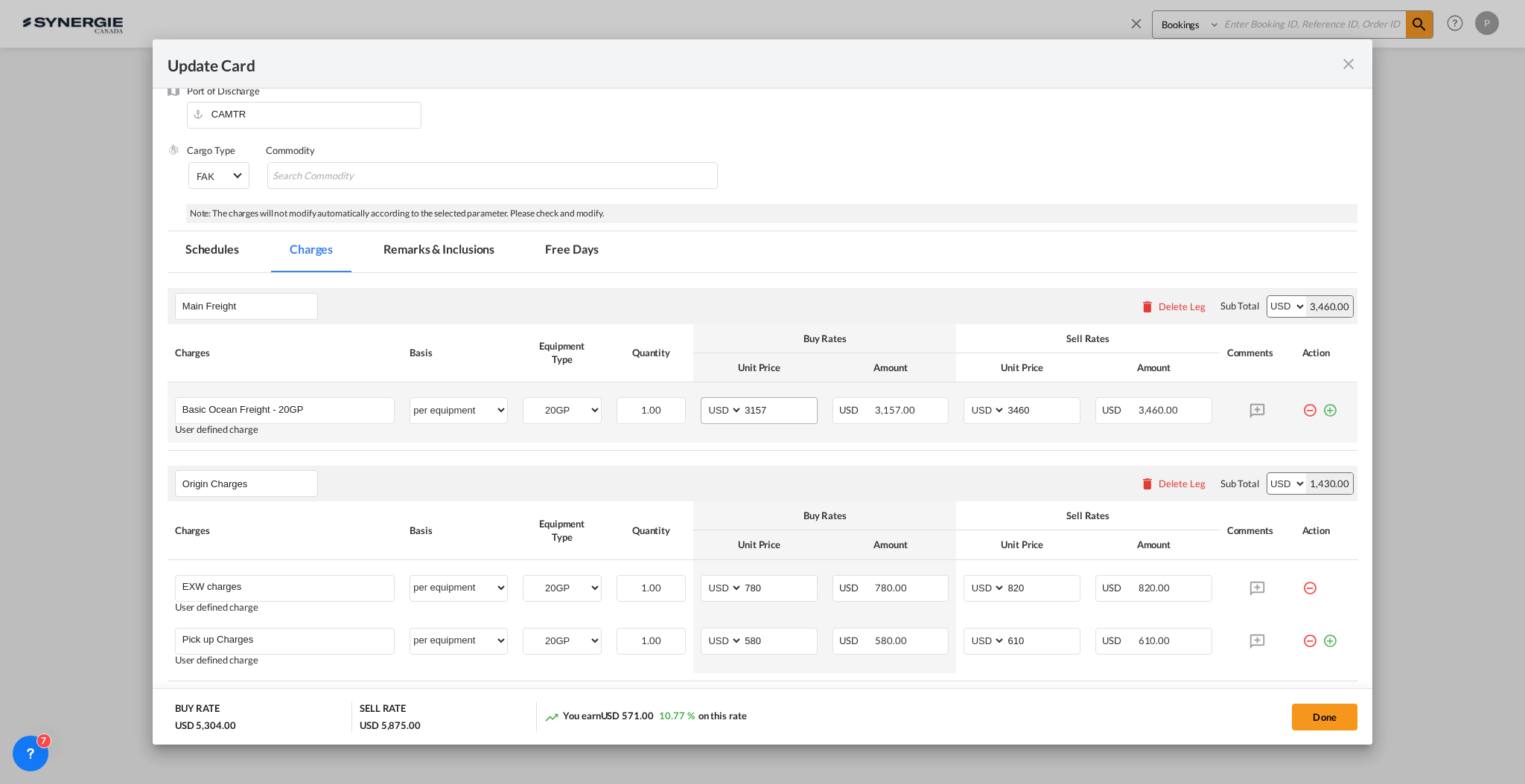
click at [771, 421] on md-input-container "3157" at bounding box center [780, 411] width 74 height 25
click at [769, 412] on input "3157" at bounding box center [779, 409] width 73 height 22
type input "2887"
click at [789, 582] on input "780" at bounding box center [779, 587] width 73 height 22
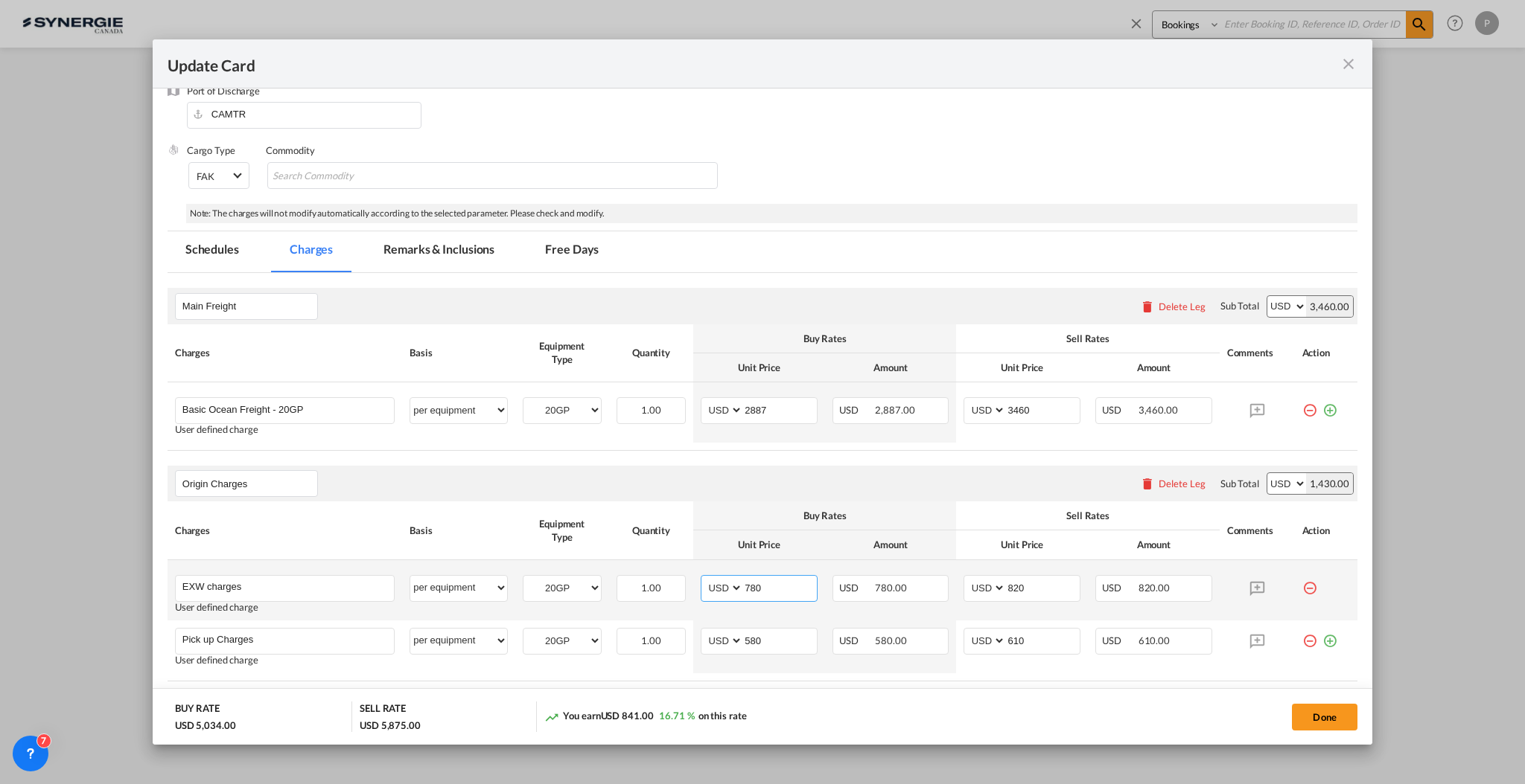
click at [789, 582] on input "780" at bounding box center [779, 587] width 73 height 22
type input "1290"
click at [298, 580] on input "EXW charges" at bounding box center [288, 587] width 211 height 22
type input "EXW charges + Trucking"
click at [1025, 596] on input "820" at bounding box center [1041, 587] width 73 height 22
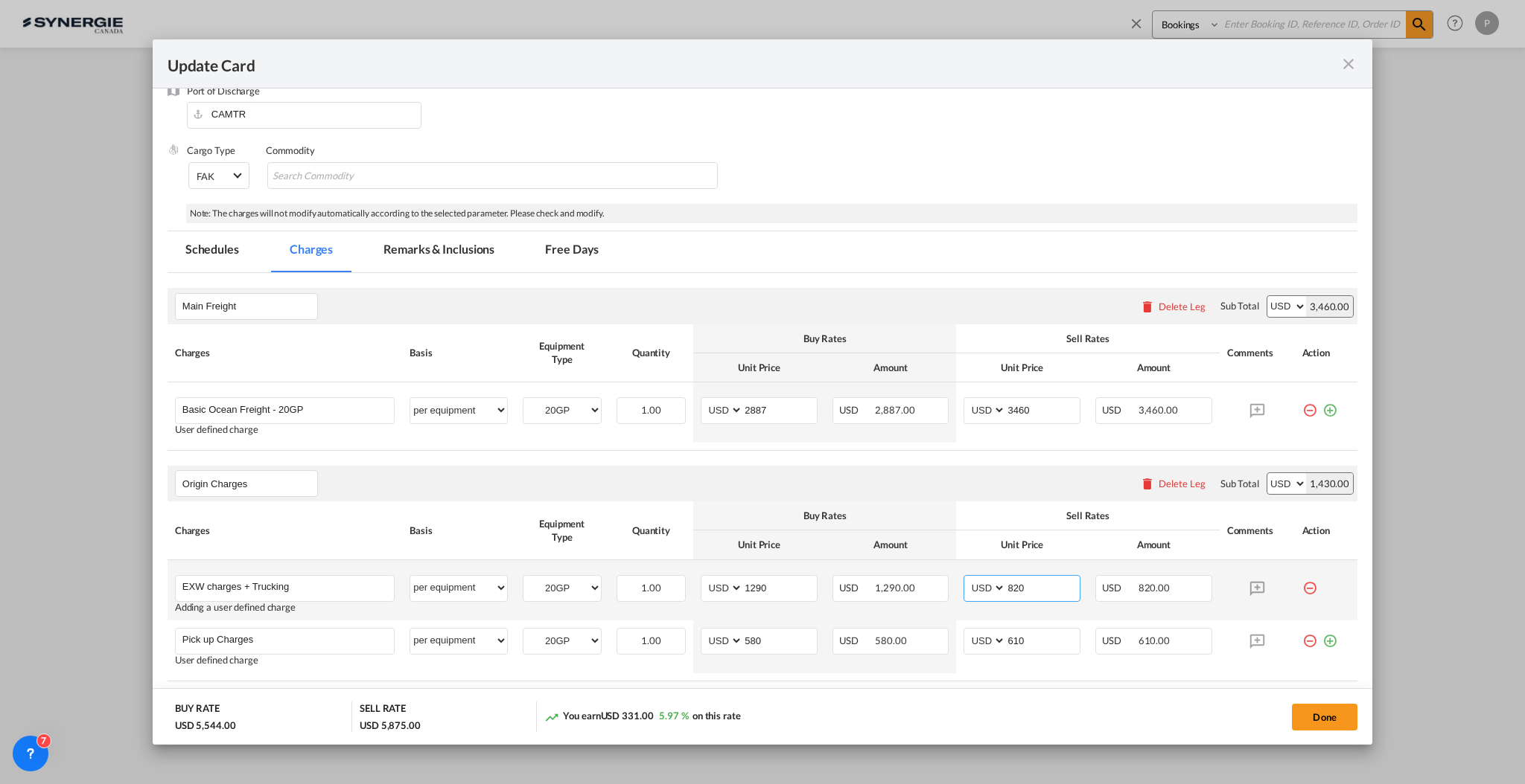
click at [1025, 596] on input "820" at bounding box center [1041, 587] width 73 height 22
type input "1400"
click at [1302, 636] on md-icon "icon-minus-circle-outline red-400-fg" at bounding box center [1309, 635] width 15 height 15
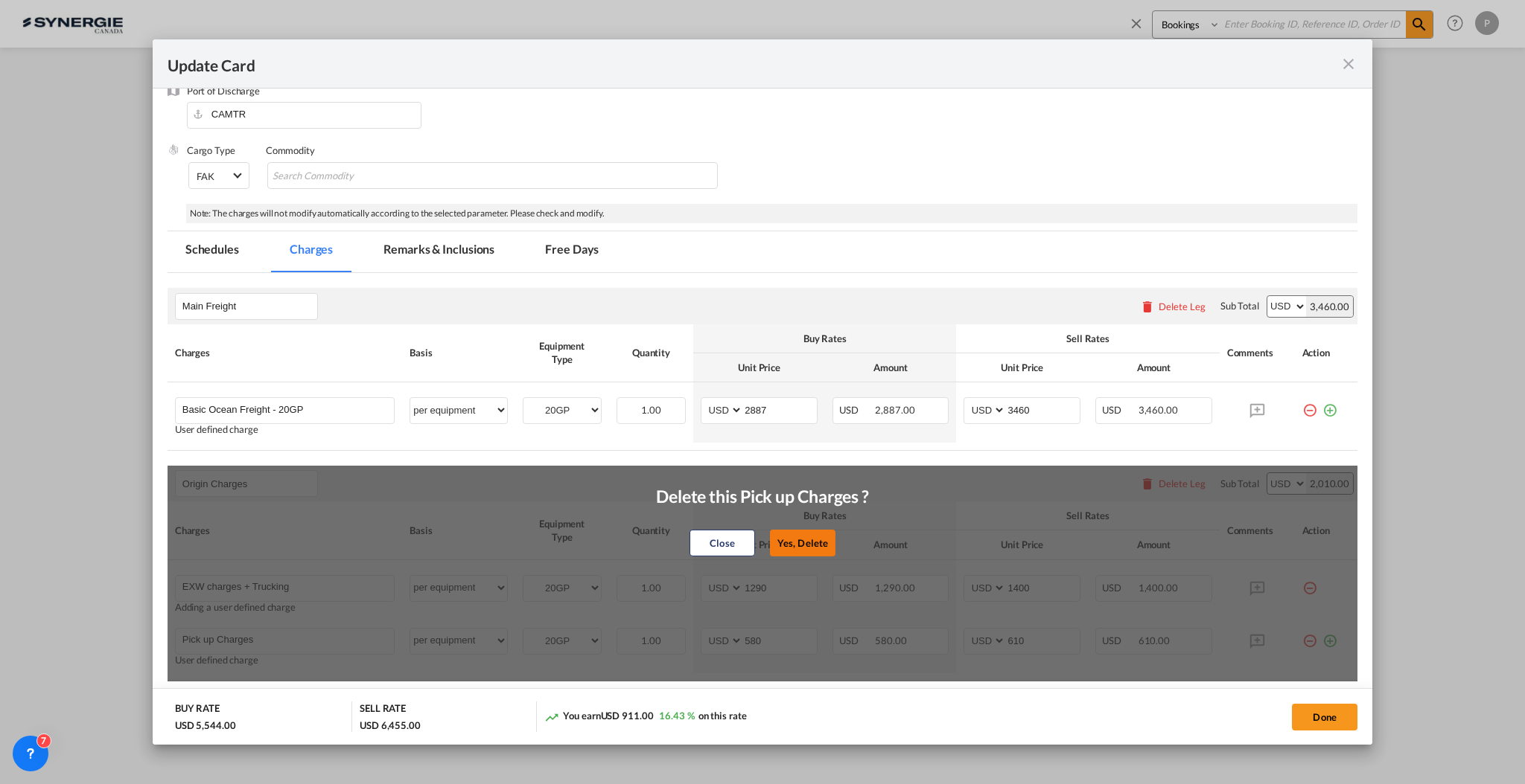
click at [781, 541] on button "Yes, Delete" at bounding box center [802, 543] width 65 height 26
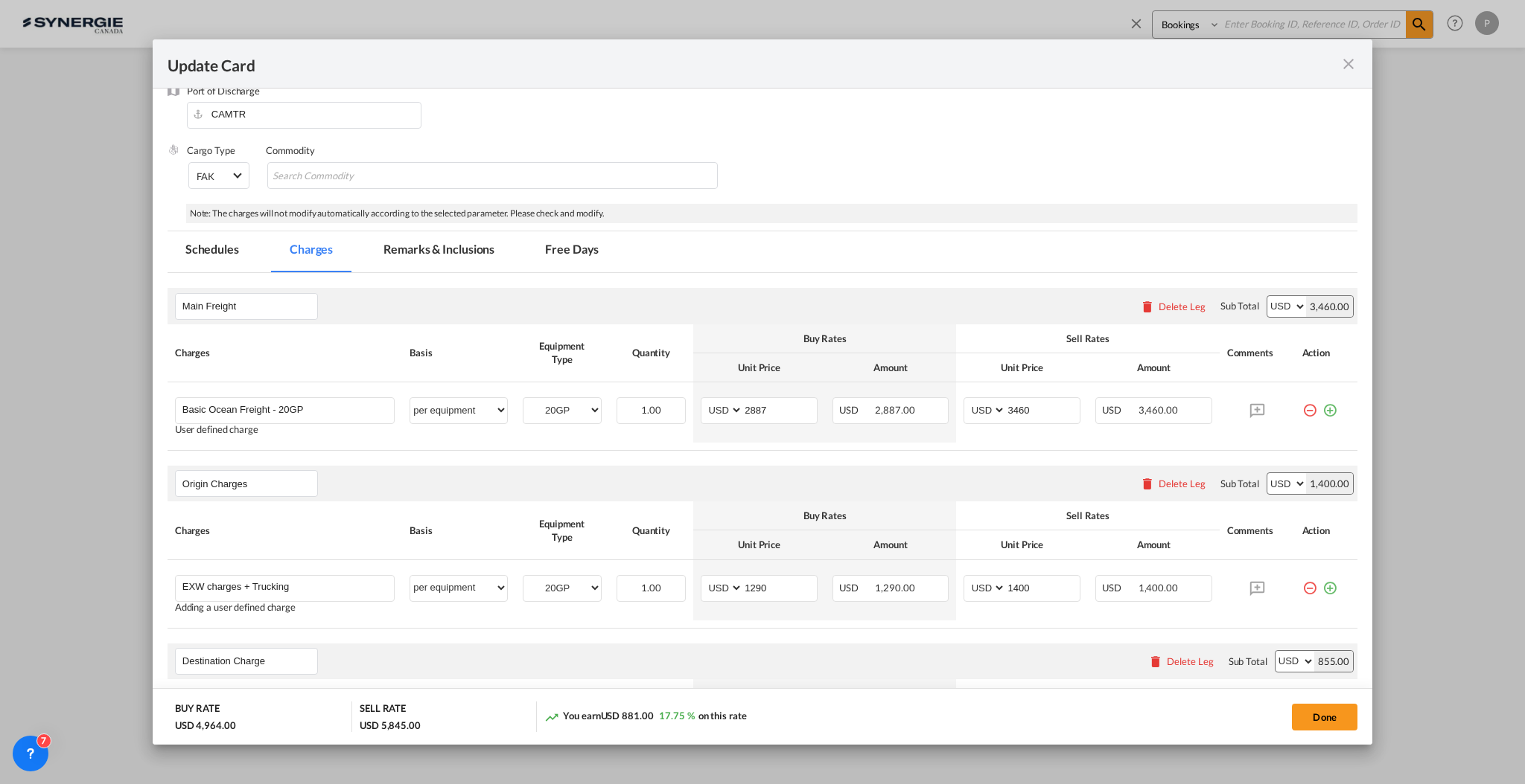
click at [1043, 517] on div "Sell Rates" at bounding box center [1087, 516] width 248 height 14
click at [1046, 413] on input "3460" at bounding box center [1041, 409] width 73 height 22
type input "3200"
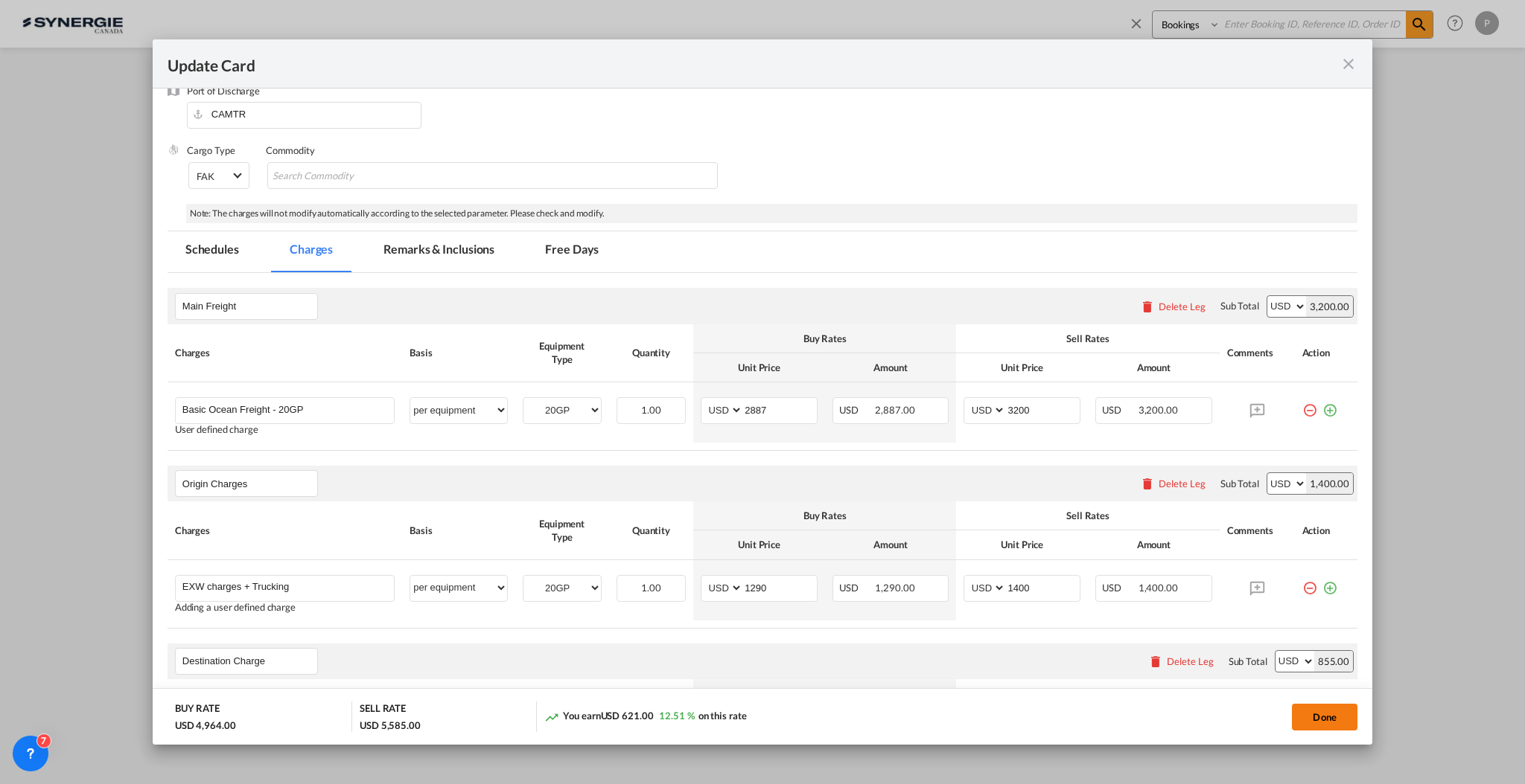
click at [1312, 719] on button "Done" at bounding box center [1324, 717] width 65 height 26
type input "25 Oct 2025"
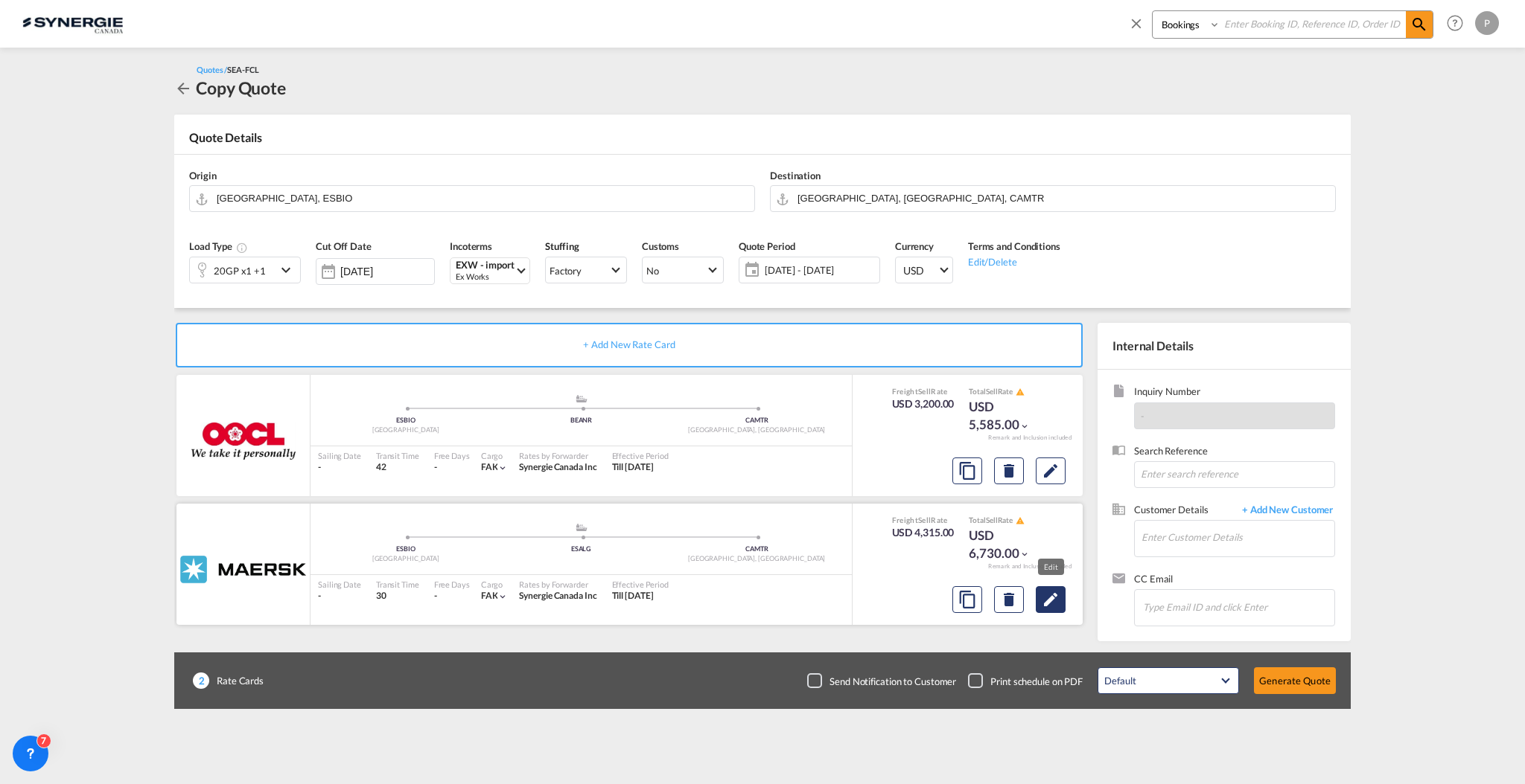
click at [1058, 598] on md-icon "Edit" at bounding box center [1050, 599] width 18 height 18
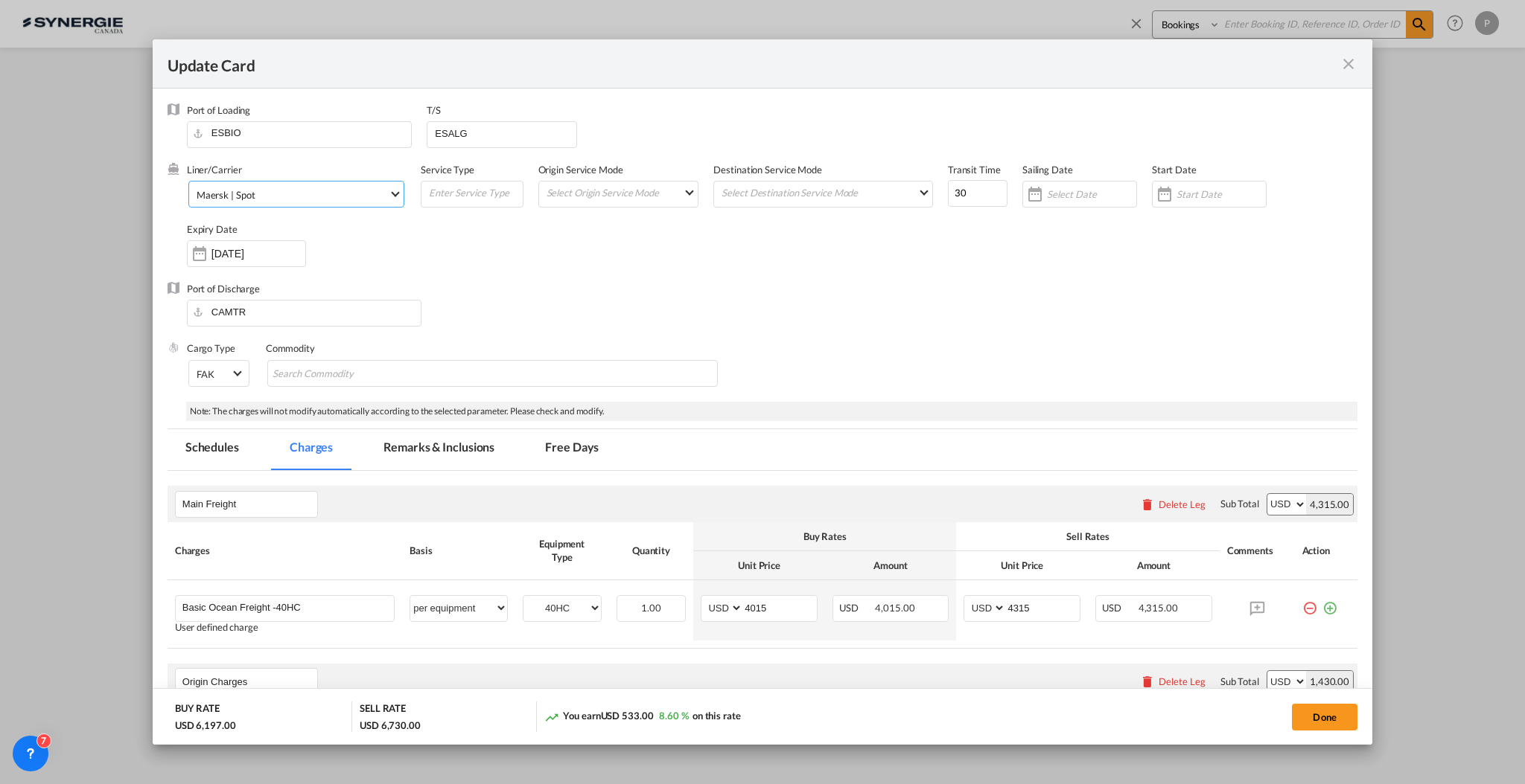
click at [288, 198] on span "Maersk | Spot" at bounding box center [292, 195] width 192 height 14
type md-option "218"
type md-option "68"
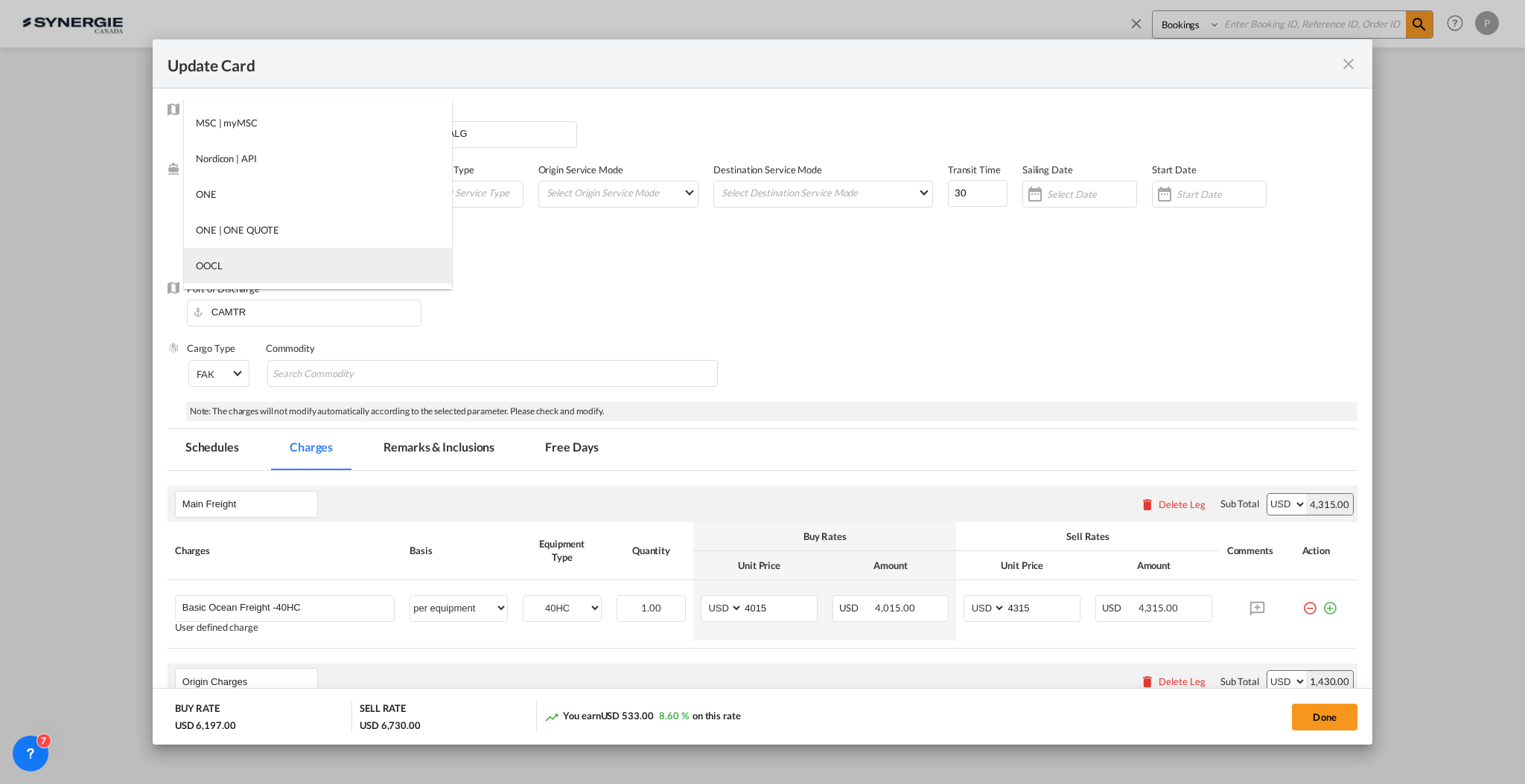
type md-option "33"
click at [269, 257] on md-option "OOCL" at bounding box center [318, 266] width 268 height 36
click at [437, 136] on input "ESALG" at bounding box center [504, 133] width 143 height 22
type input "BEANR"
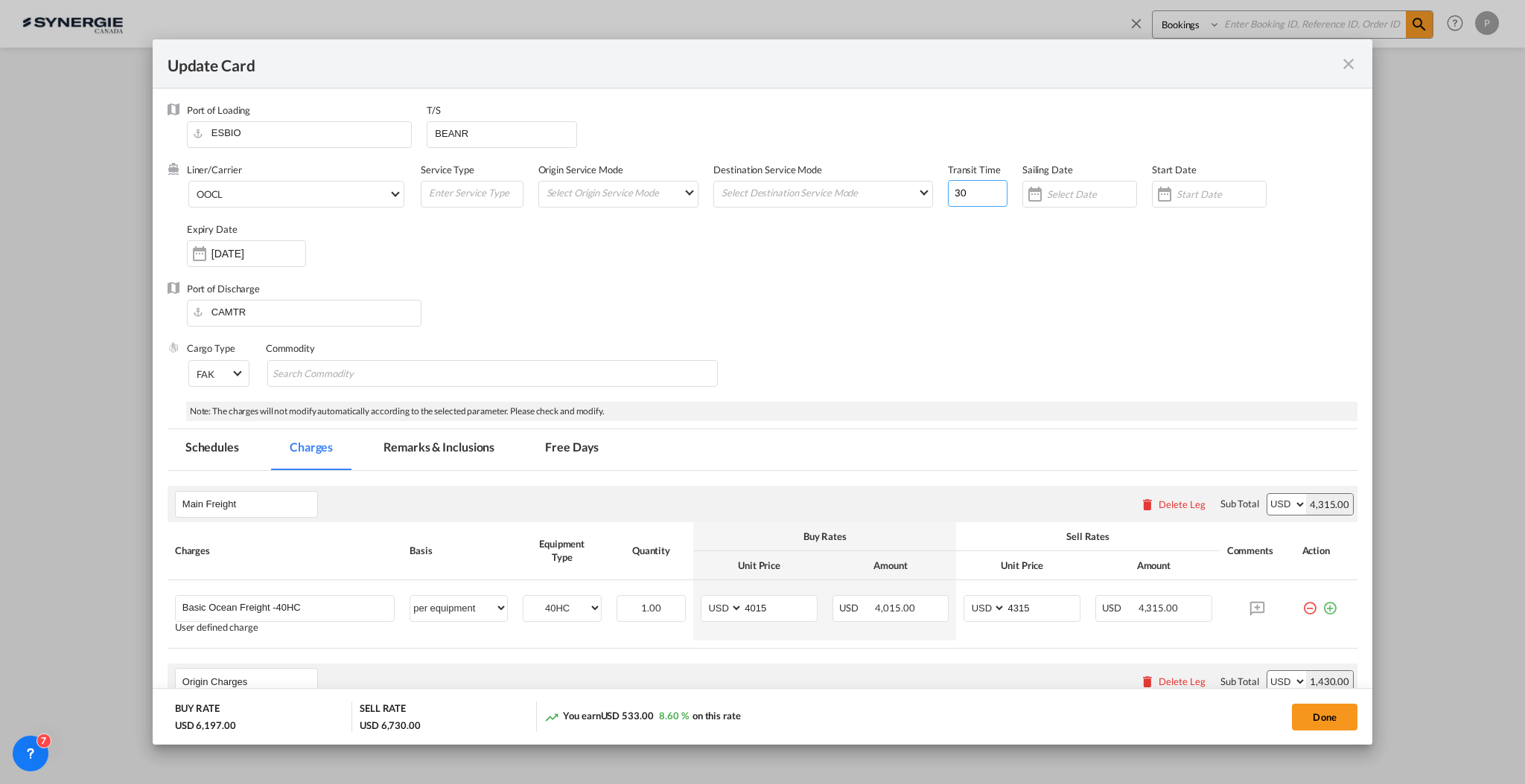
click at [961, 194] on input "30" at bounding box center [977, 192] width 60 height 26
type input "3"
type input "45"
click at [912, 291] on div "Port of Discharge CAMTR" at bounding box center [762, 311] width 1190 height 60
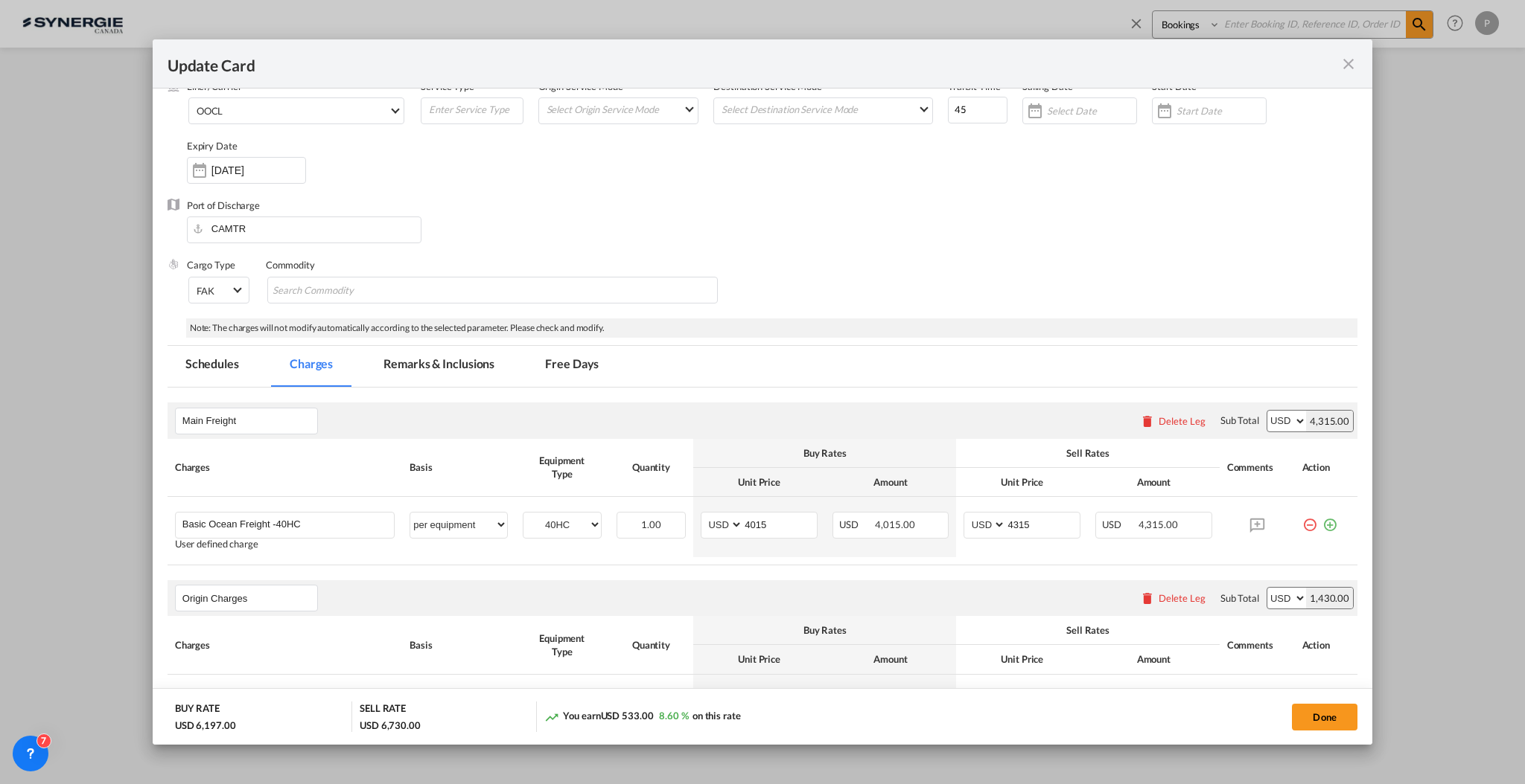
scroll to position [198, 0]
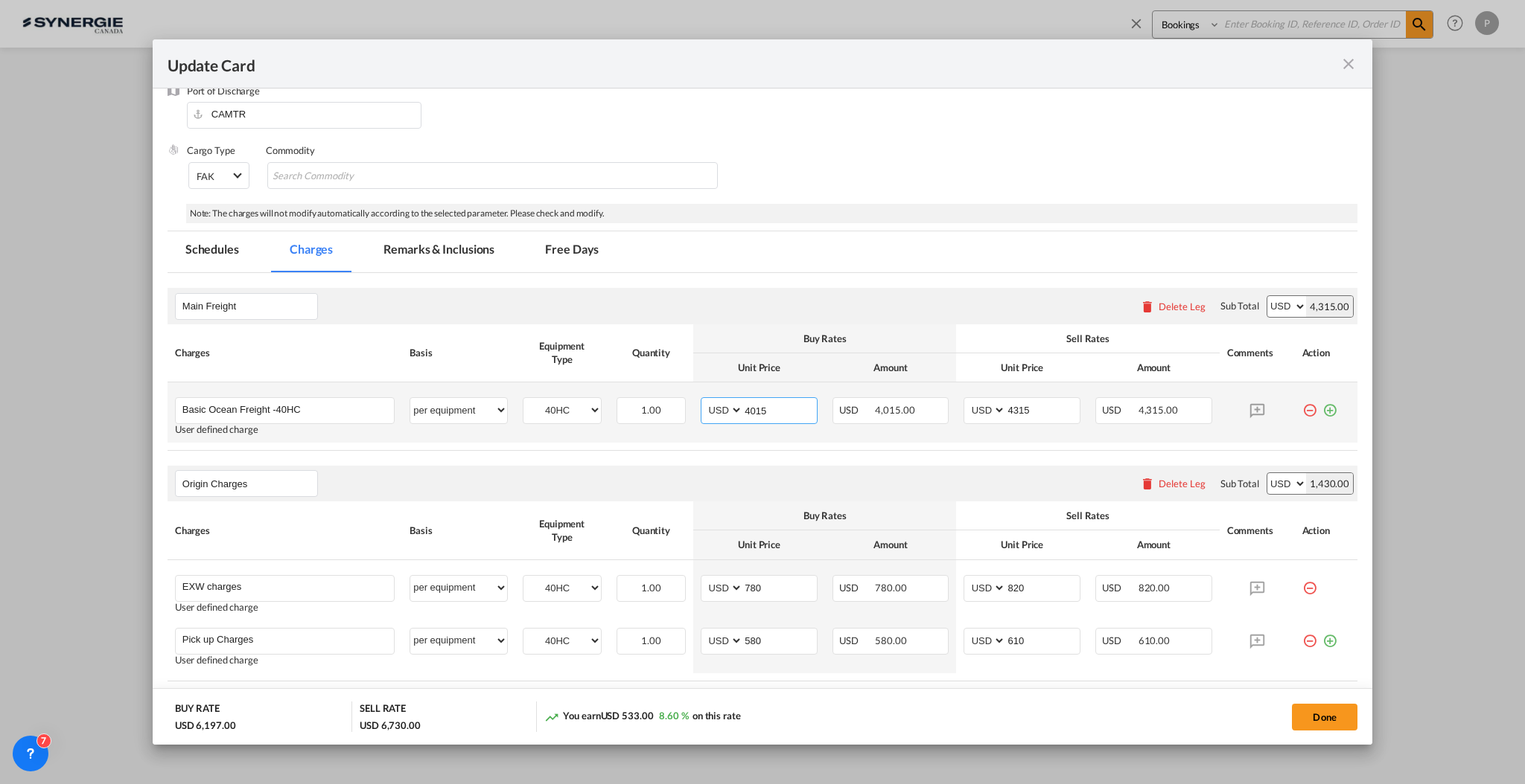
click at [751, 416] on input "4015" at bounding box center [779, 409] width 73 height 22
type input "3373"
click at [776, 582] on input "780" at bounding box center [779, 587] width 73 height 22
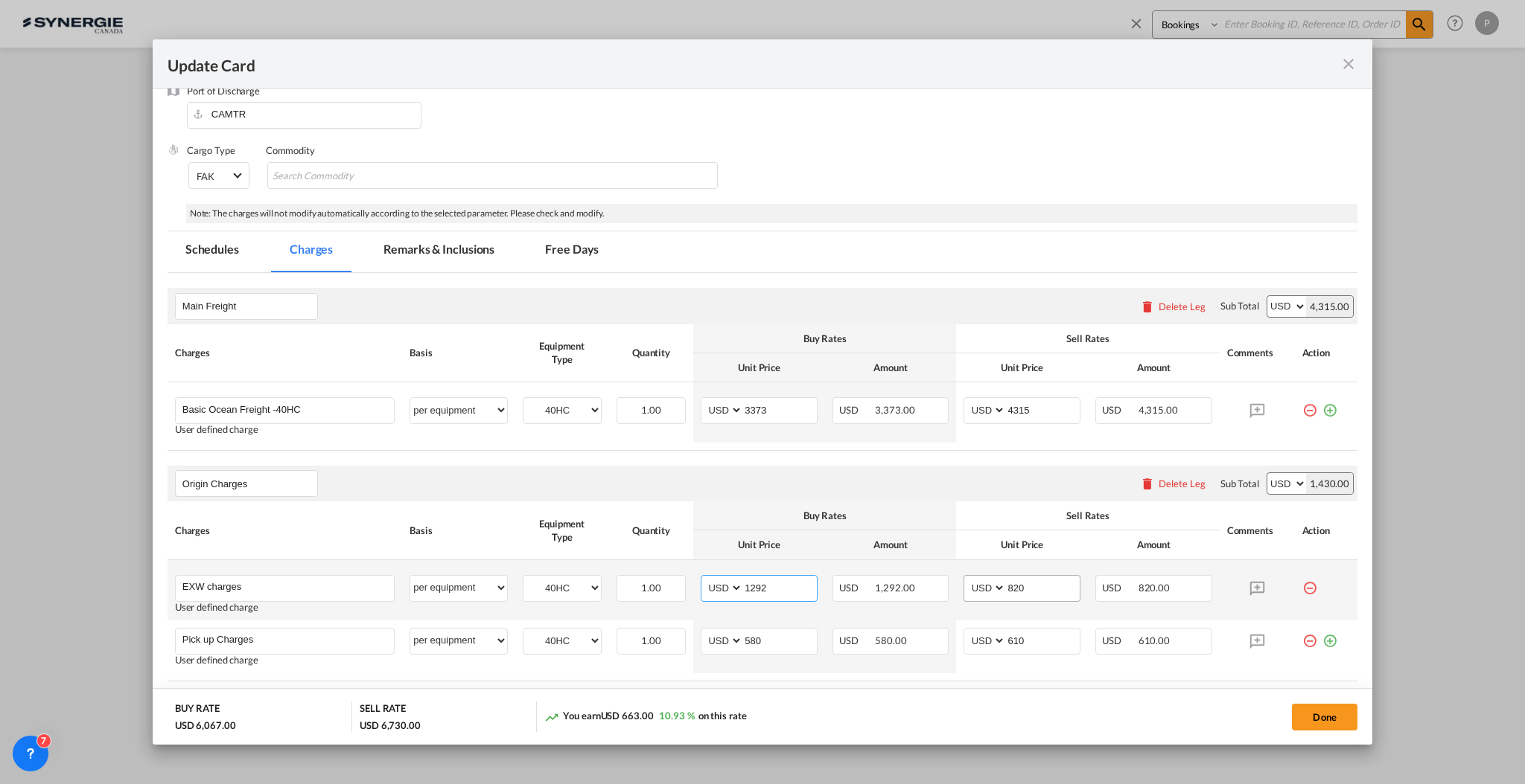
type input "1292"
click at [1038, 589] on input "820" at bounding box center [1041, 587] width 73 height 22
type input "1400"
click at [291, 580] on input "EXW charges" at bounding box center [288, 587] width 211 height 22
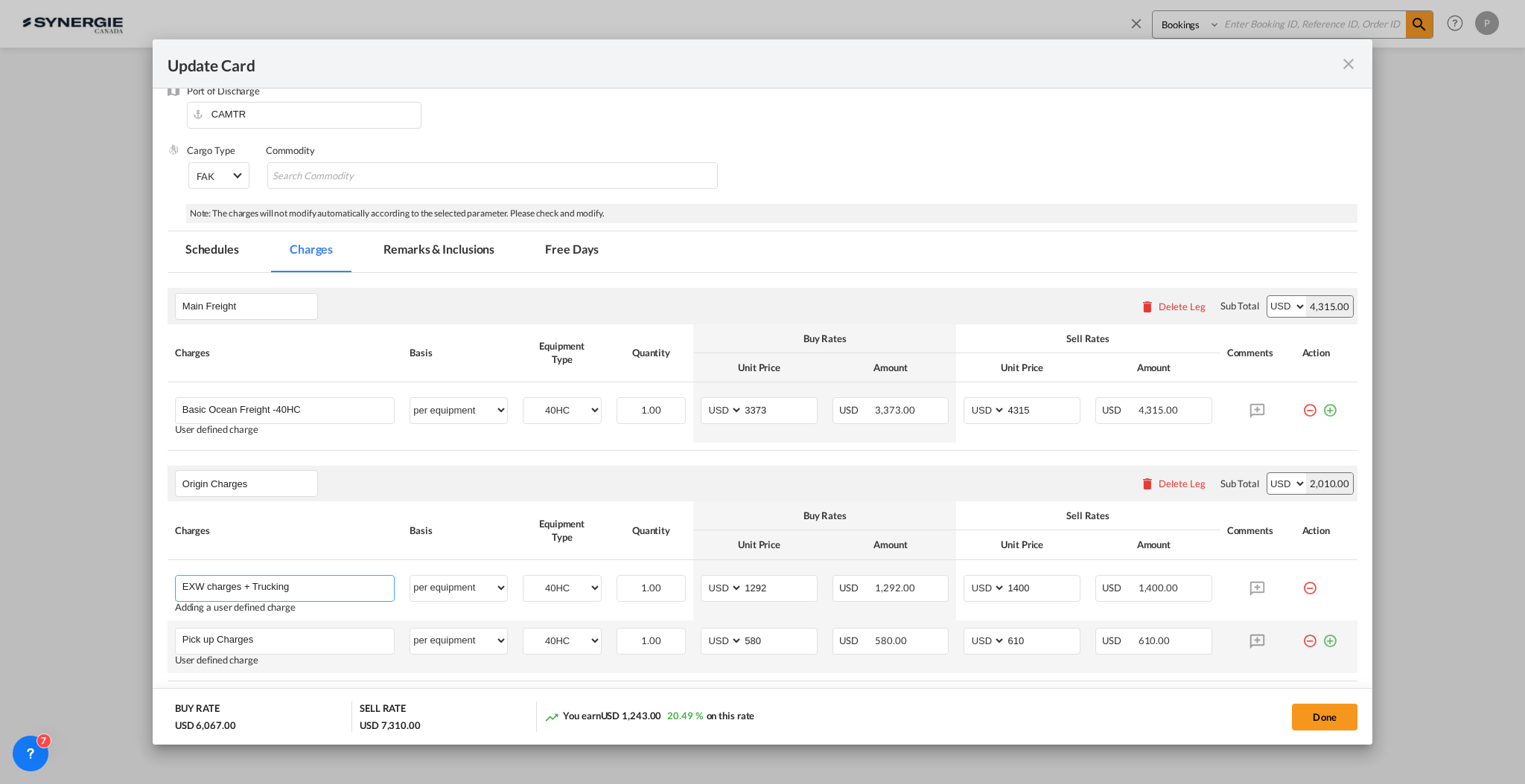
type input "EXW charges + Trucking"
click at [1302, 641] on md-icon "icon-minus-circle-outline red-400-fg" at bounding box center [1309, 635] width 15 height 15
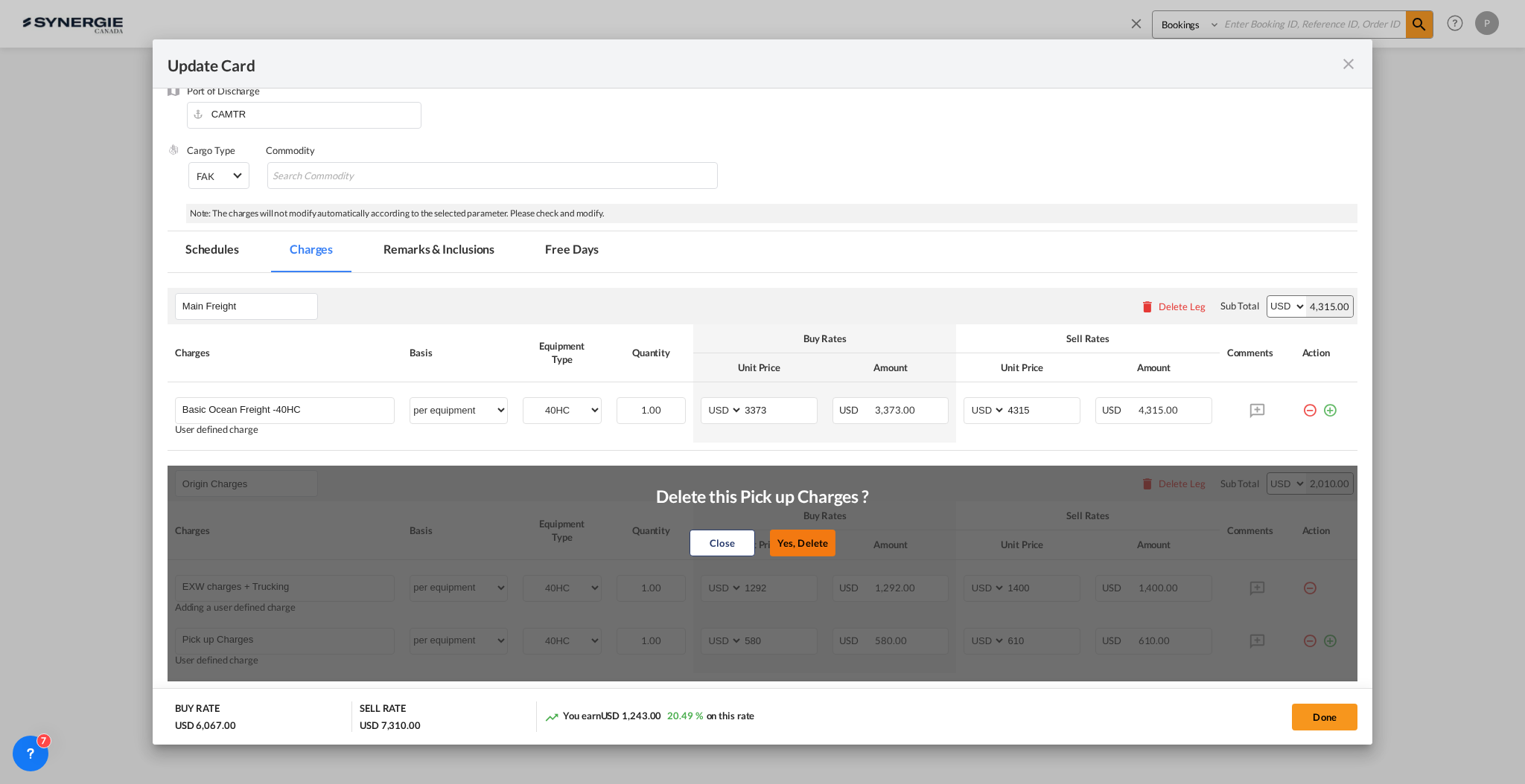
click at [805, 544] on button "Yes, Delete" at bounding box center [802, 543] width 65 height 26
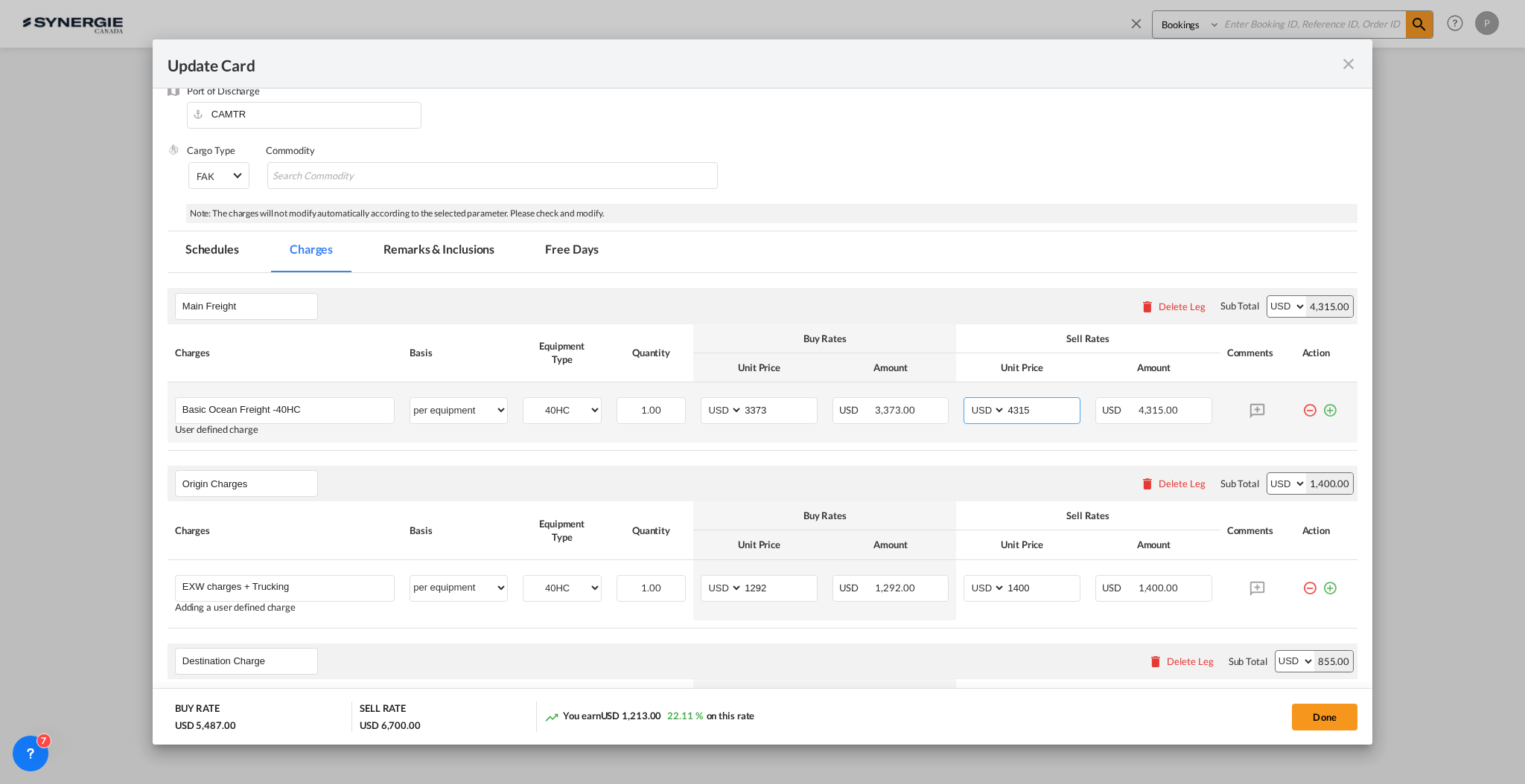
click at [1009, 406] on input "4315" at bounding box center [1041, 409] width 73 height 22
type input "3850"
click at [1037, 292] on div "Main Freight Please enter leg name Leg Name Already Exists Delete Leg Sub Total…" at bounding box center [762, 306] width 1190 height 36
click at [1324, 720] on button "Done" at bounding box center [1324, 717] width 65 height 26
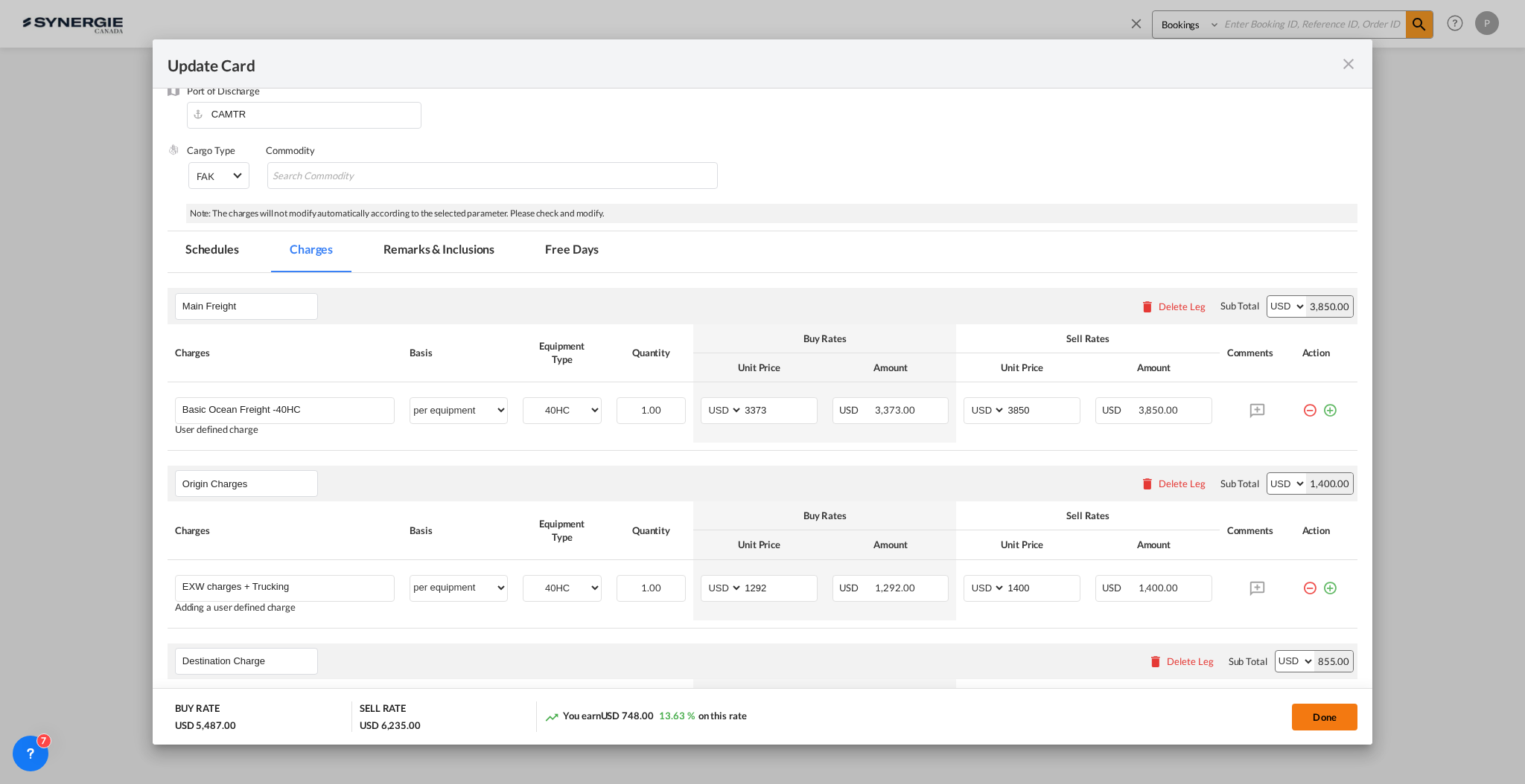
type input "25 Oct 2025"
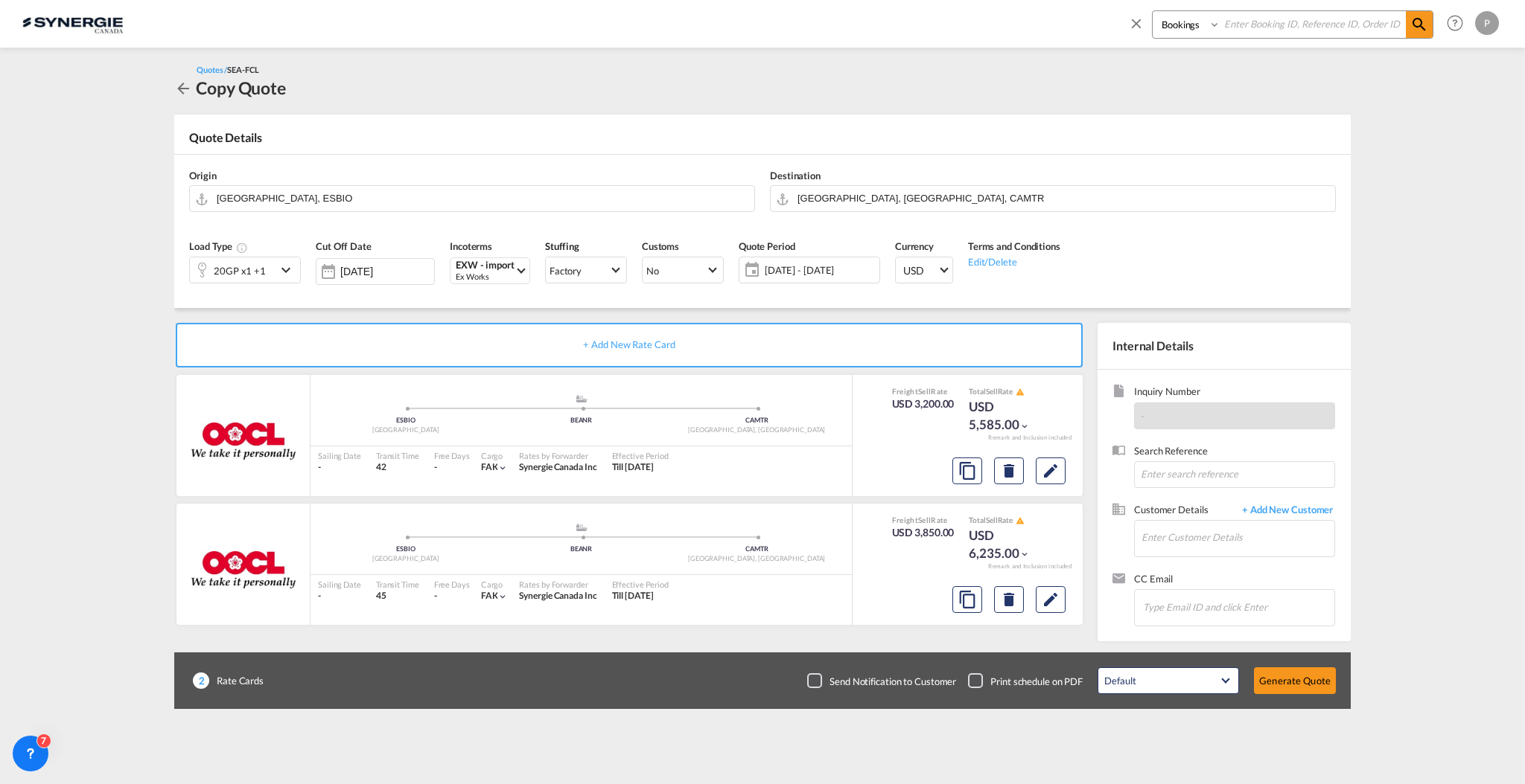
click at [858, 273] on span "[DATE] - [DATE]" at bounding box center [821, 270] width 111 height 14
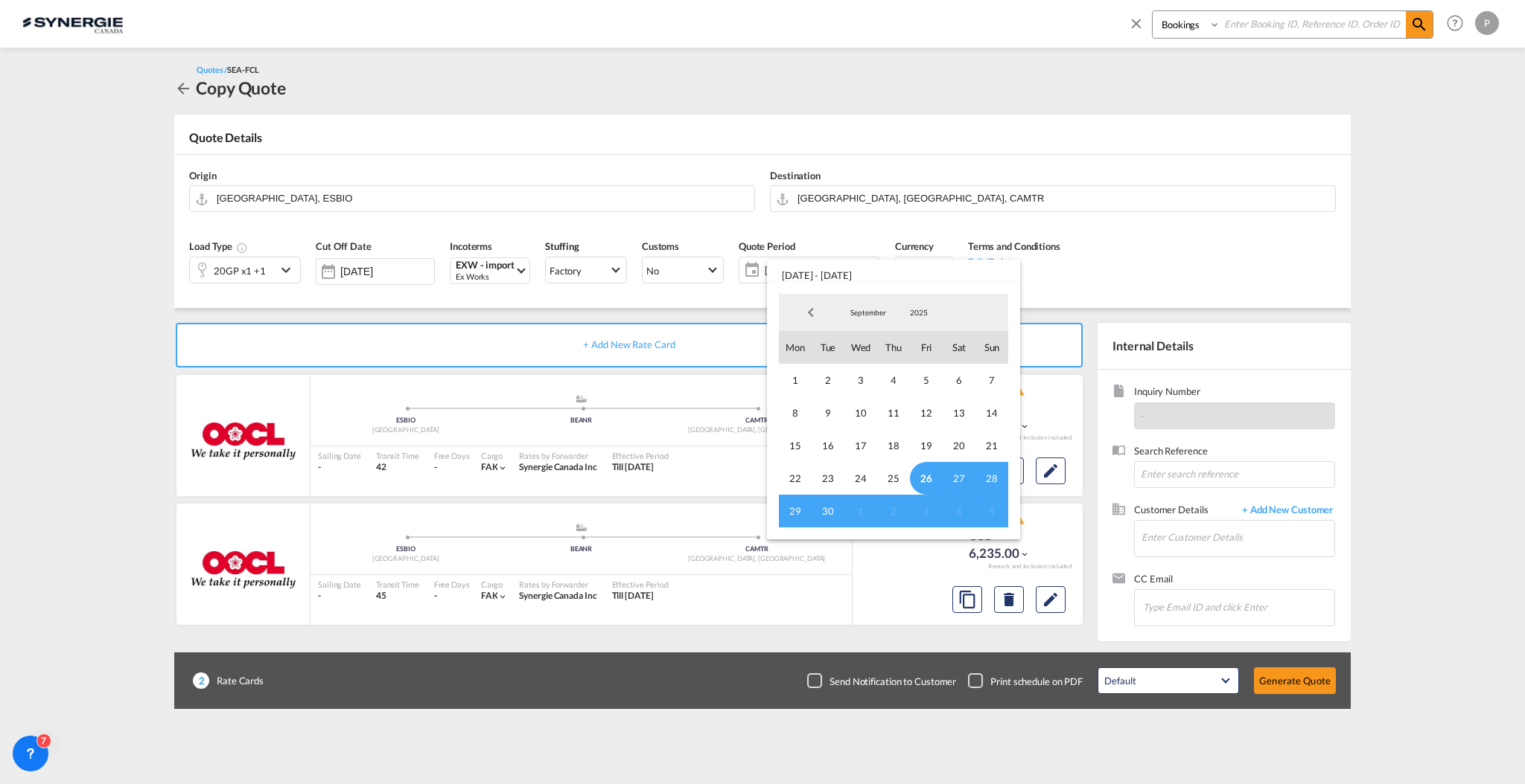
click at [915, 475] on span "26" at bounding box center [926, 478] width 33 height 33
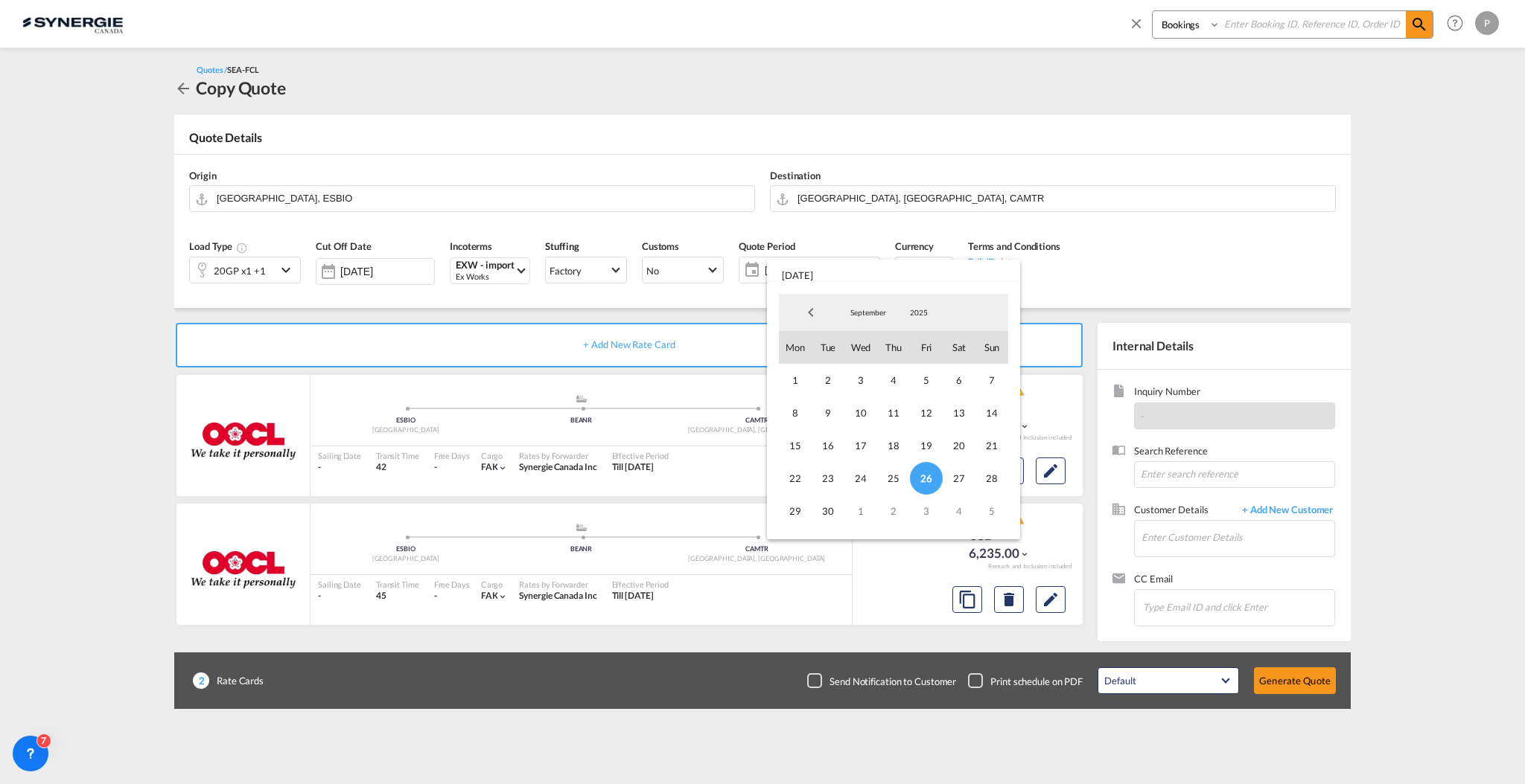
click at [865, 304] on md-select-value "September" at bounding box center [868, 312] width 51 height 22
click at [876, 340] on md-option "October" at bounding box center [883, 349] width 102 height 36
click at [867, 442] on span "15" at bounding box center [861, 446] width 33 height 33
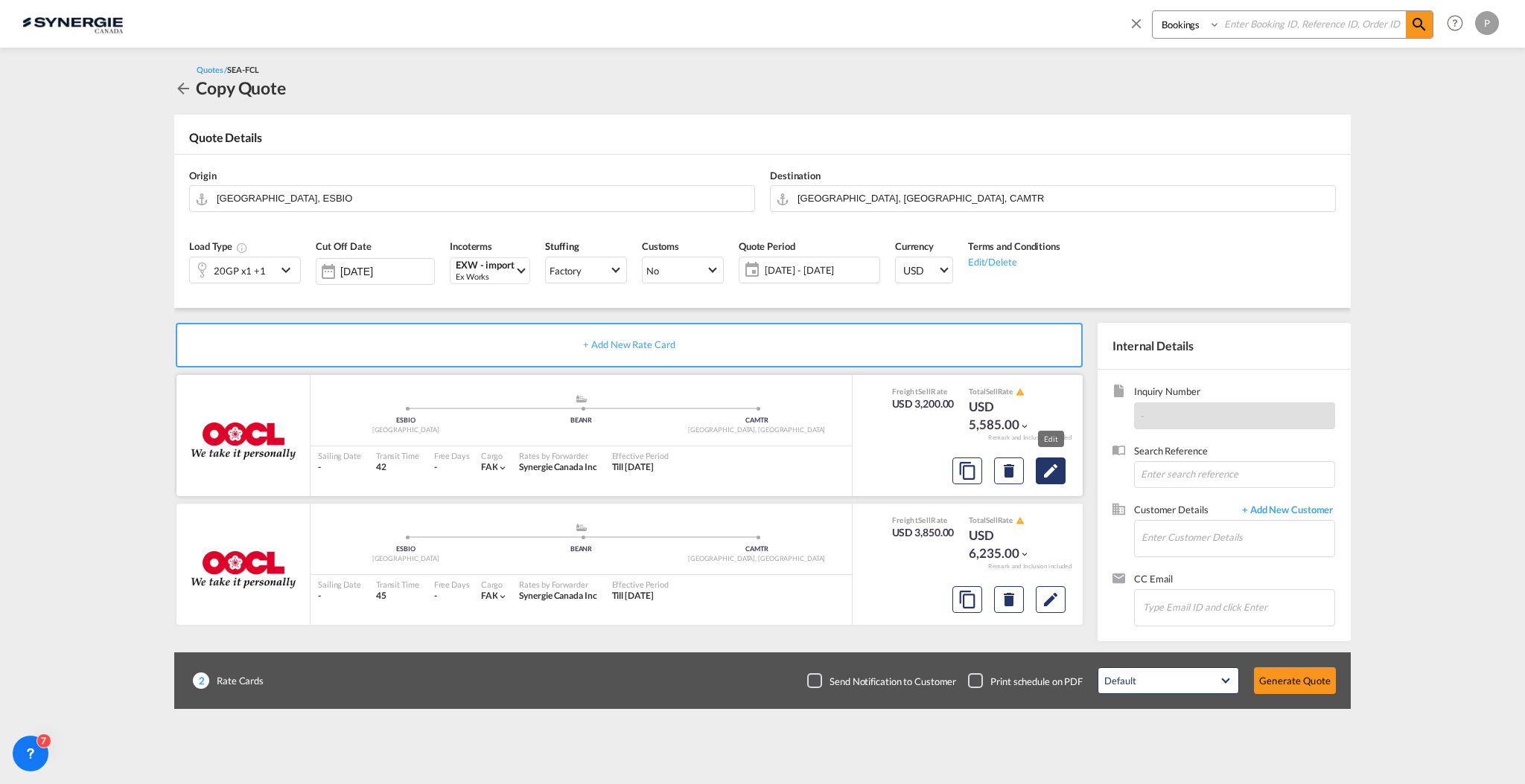
click at [1043, 470] on md-icon "Edit" at bounding box center [1050, 471] width 18 height 18
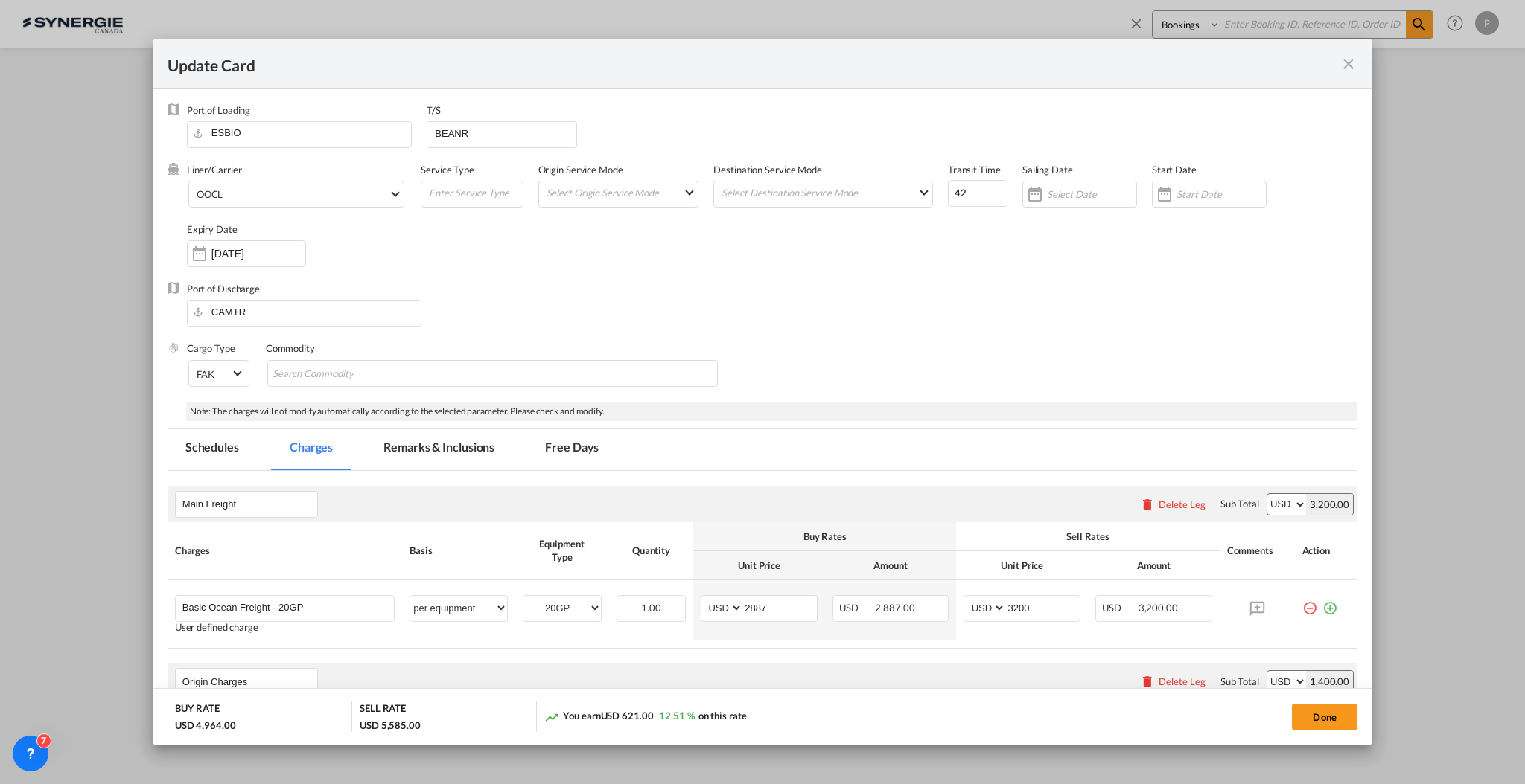
click at [461, 446] on md-tab-item "Remarks & Inclusions" at bounding box center [439, 450] width 147 height 41
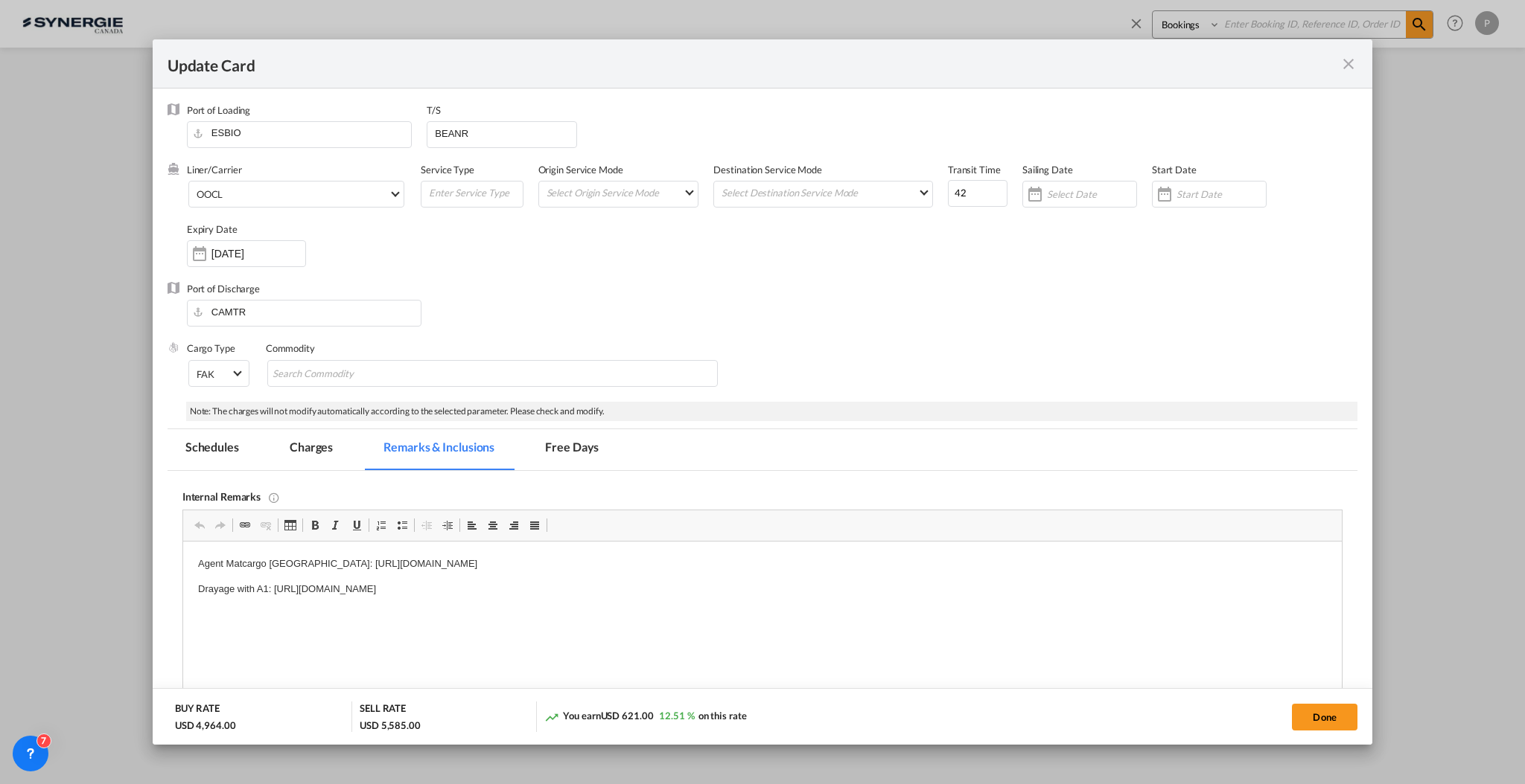
scroll to position [0, 0]
drag, startPoint x: 224, startPoint y: 558, endPoint x: 861, endPoint y: 552, distance: 637.0
drag, startPoint x: 839, startPoint y: 564, endPoint x: 227, endPoint y: 555, distance: 612.1
click at [227, 555] on html "Agent Matcargo Spain: https://app.frontapp.com/open/cnv_qhuelqn?key=V2dUovRW7P9…" at bounding box center [762, 577] width 1159 height 70
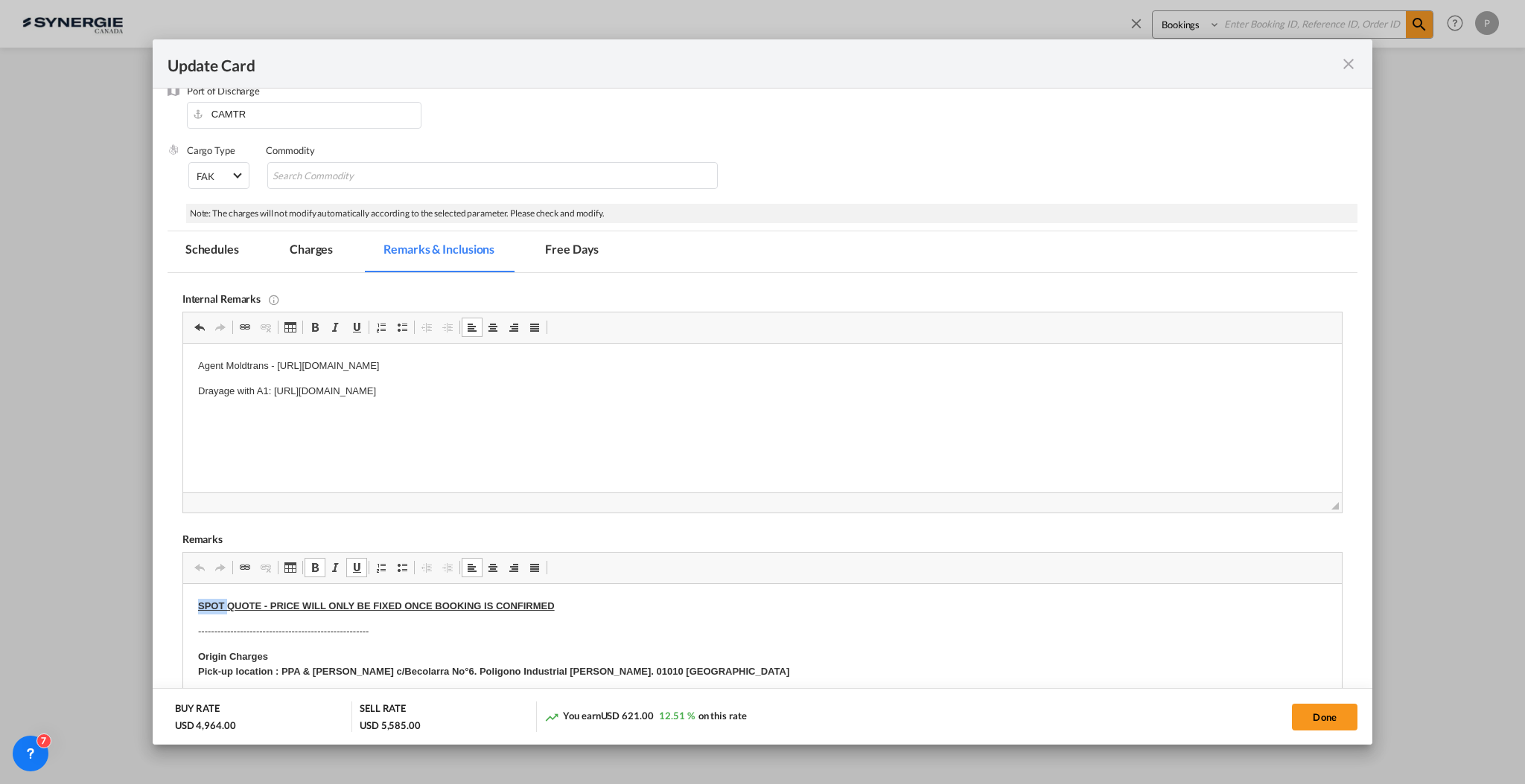
drag, startPoint x: 380, startPoint y: 631, endPoint x: 264, endPoint y: 1160, distance: 541.6
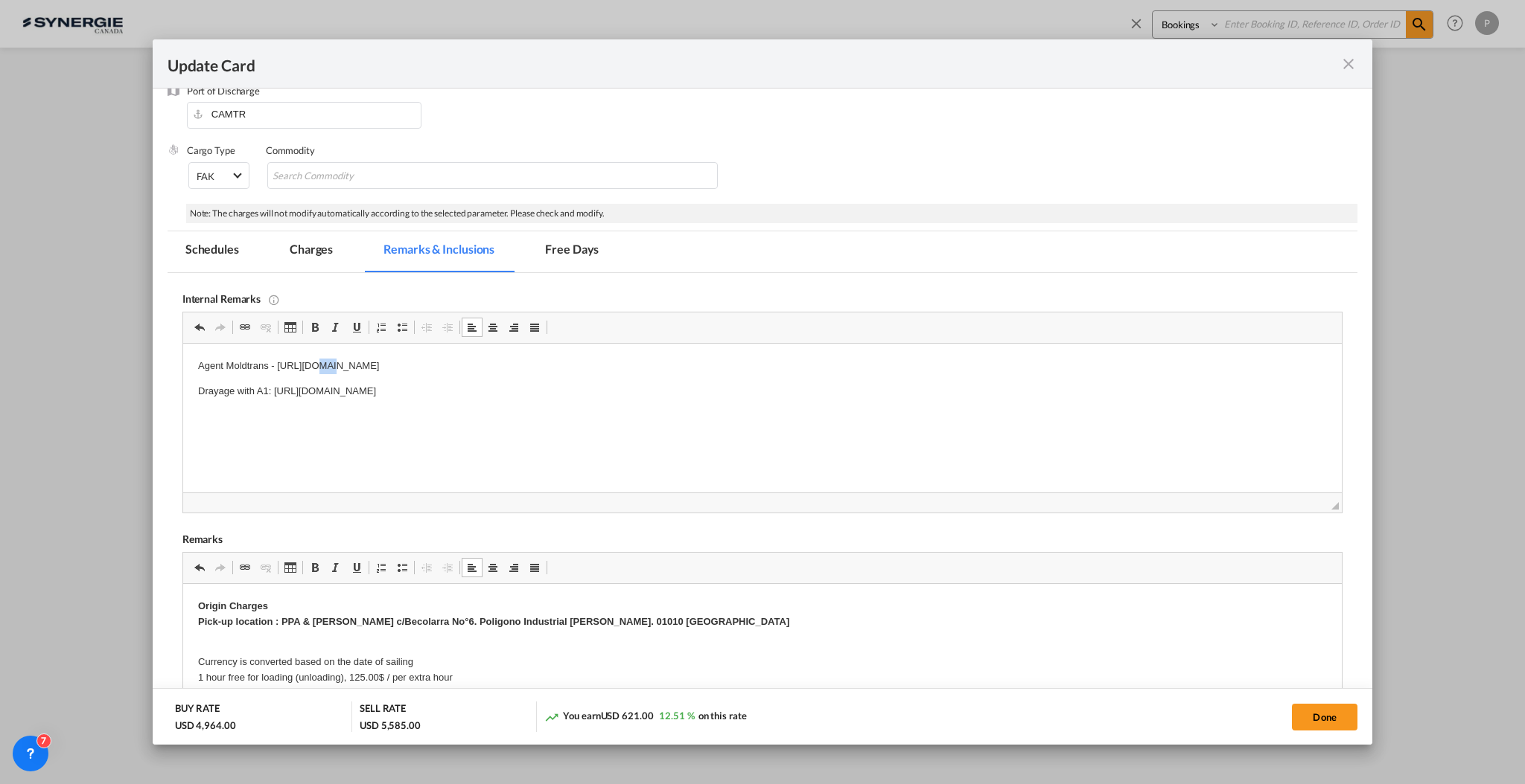
click at [306, 360] on p "Agent Moldtrans - https://app.frontapp.com/open/cnv_qhue233?key=Ep109c6Gm1KLY73…" at bounding box center [761, 366] width 1128 height 16
click at [1329, 713] on button "Done" at bounding box center [1324, 717] width 65 height 26
type input "25 Oct 2025"
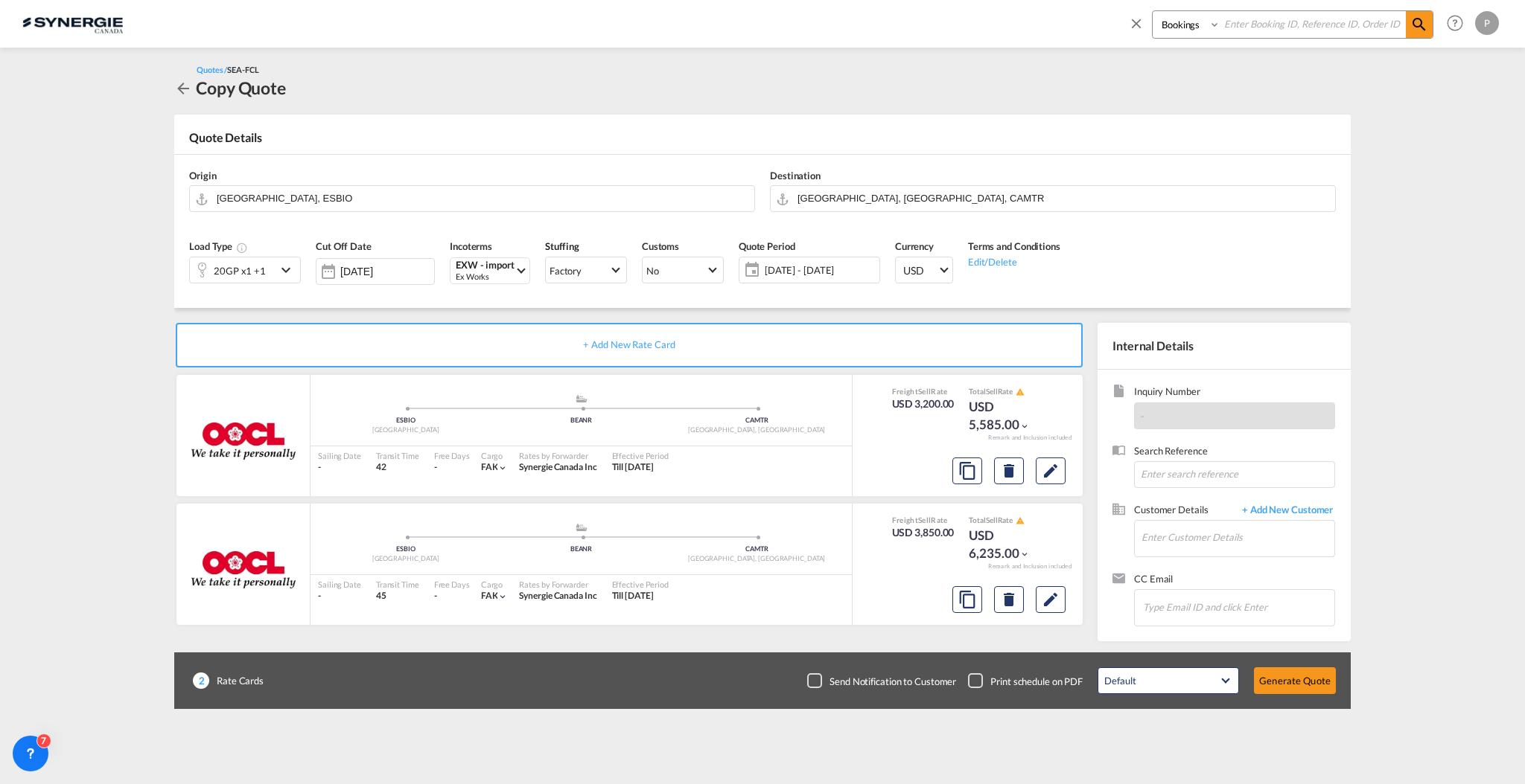
scroll to position [73, 0]
click at [1042, 600] on md-icon "Edit" at bounding box center [1050, 599] width 18 height 18
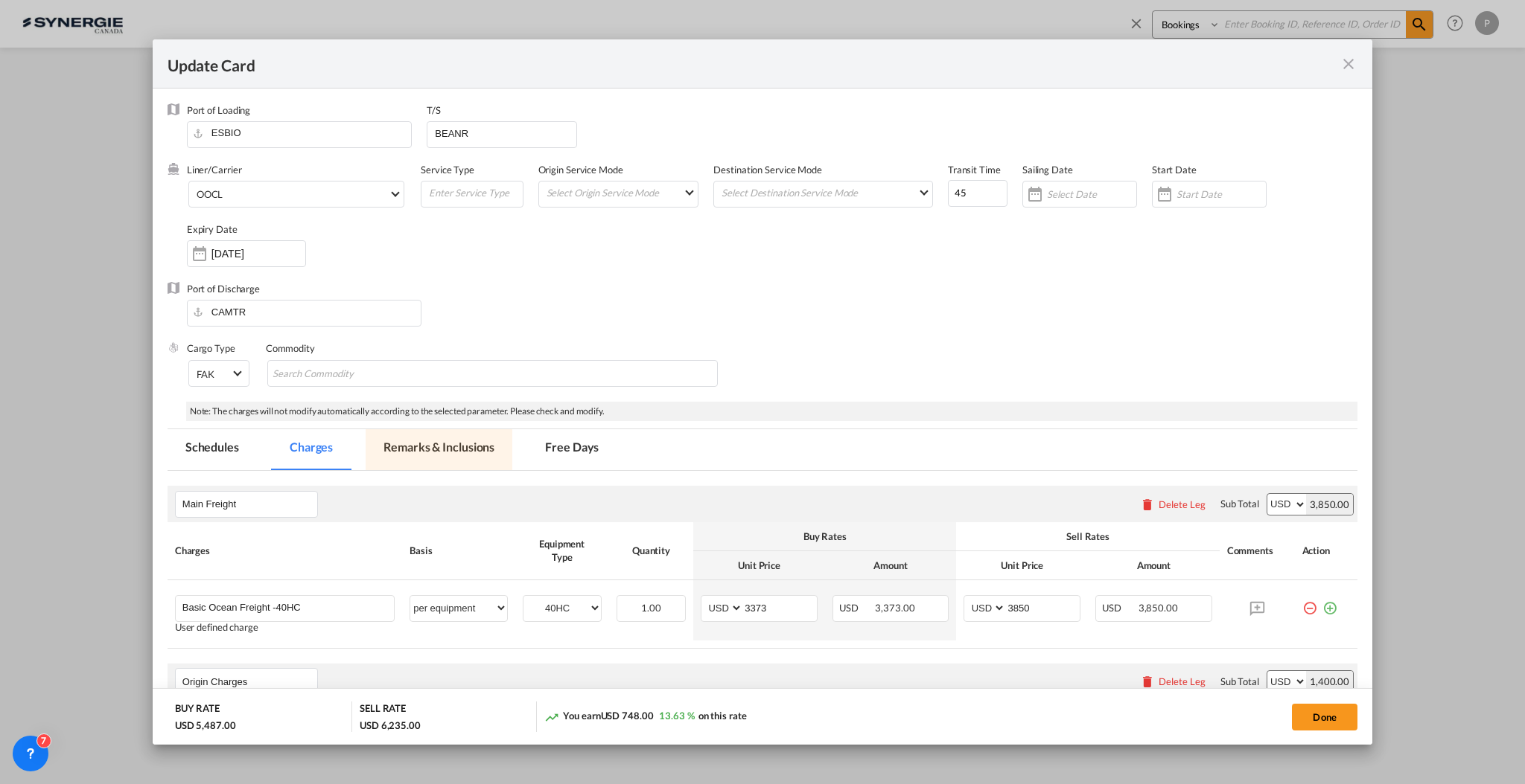
click at [445, 452] on md-tab-item "Remarks & Inclusions" at bounding box center [439, 450] width 147 height 41
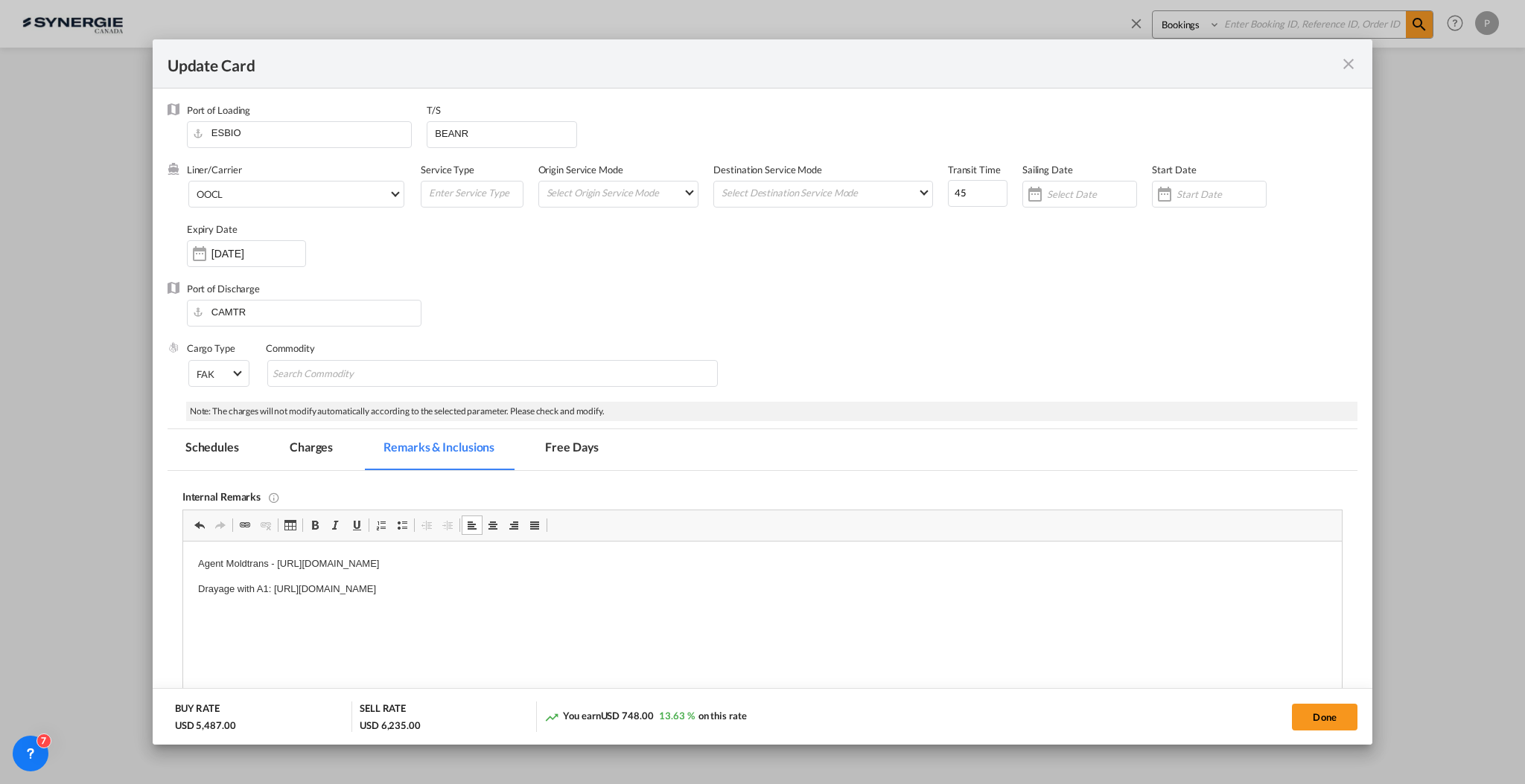
scroll to position [198, 0]
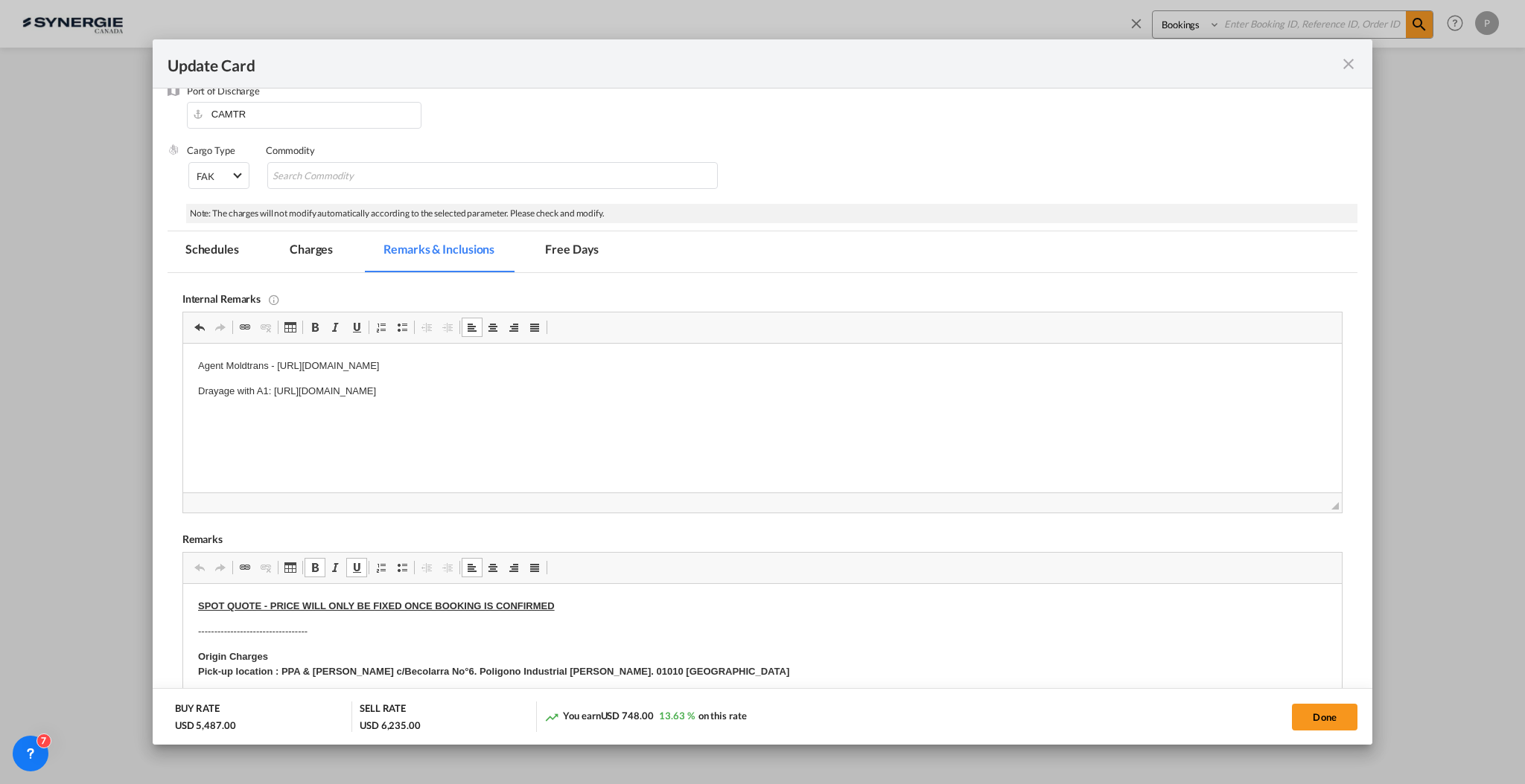
drag, startPoint x: 356, startPoint y: 632, endPoint x: 284, endPoint y: 1156, distance: 528.9
drag, startPoint x: 198, startPoint y: 605, endPoint x: 559, endPoint y: 630, distance: 361.9
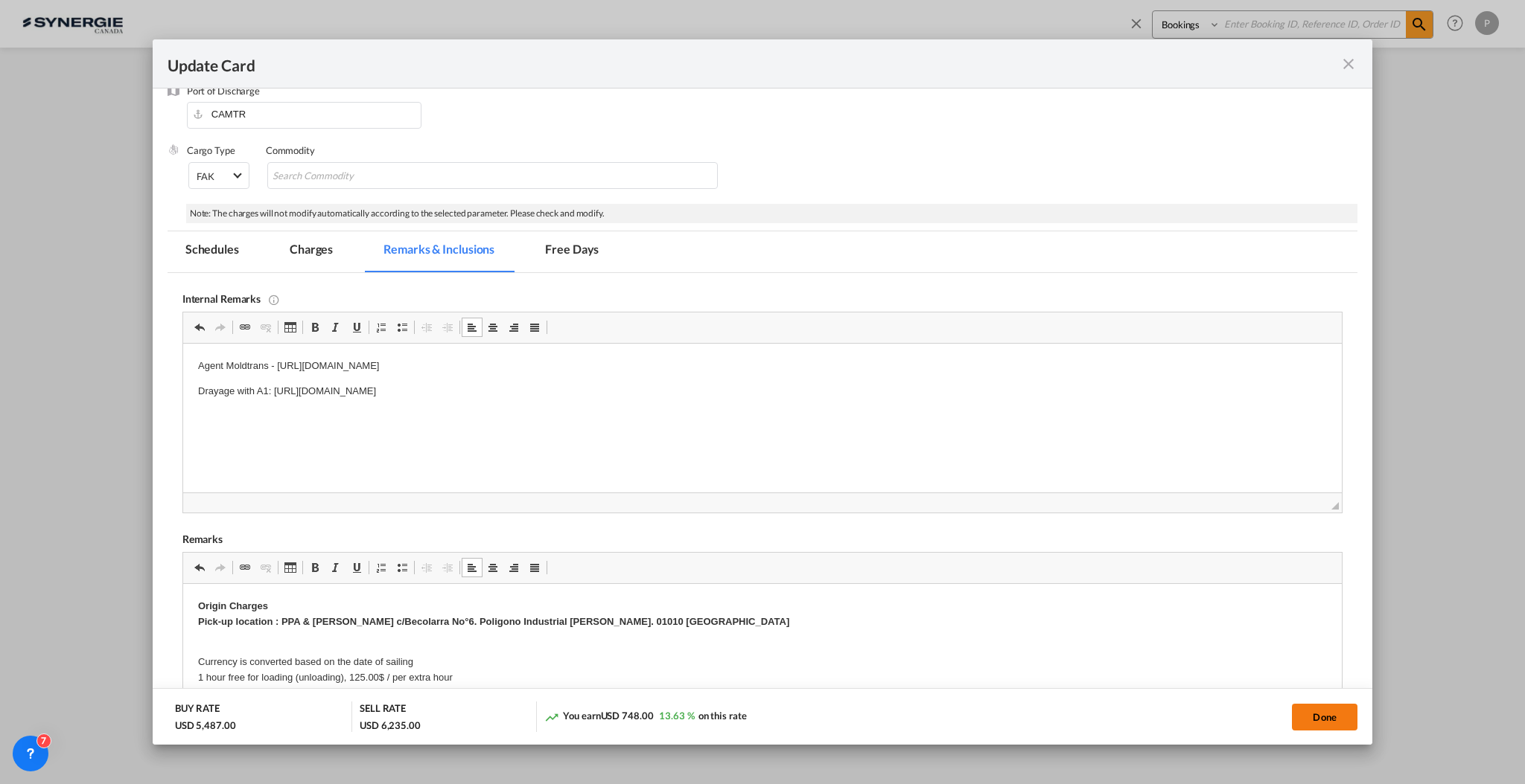
click at [1334, 726] on button "Done" at bounding box center [1324, 717] width 65 height 26
type input "25 Oct 2025"
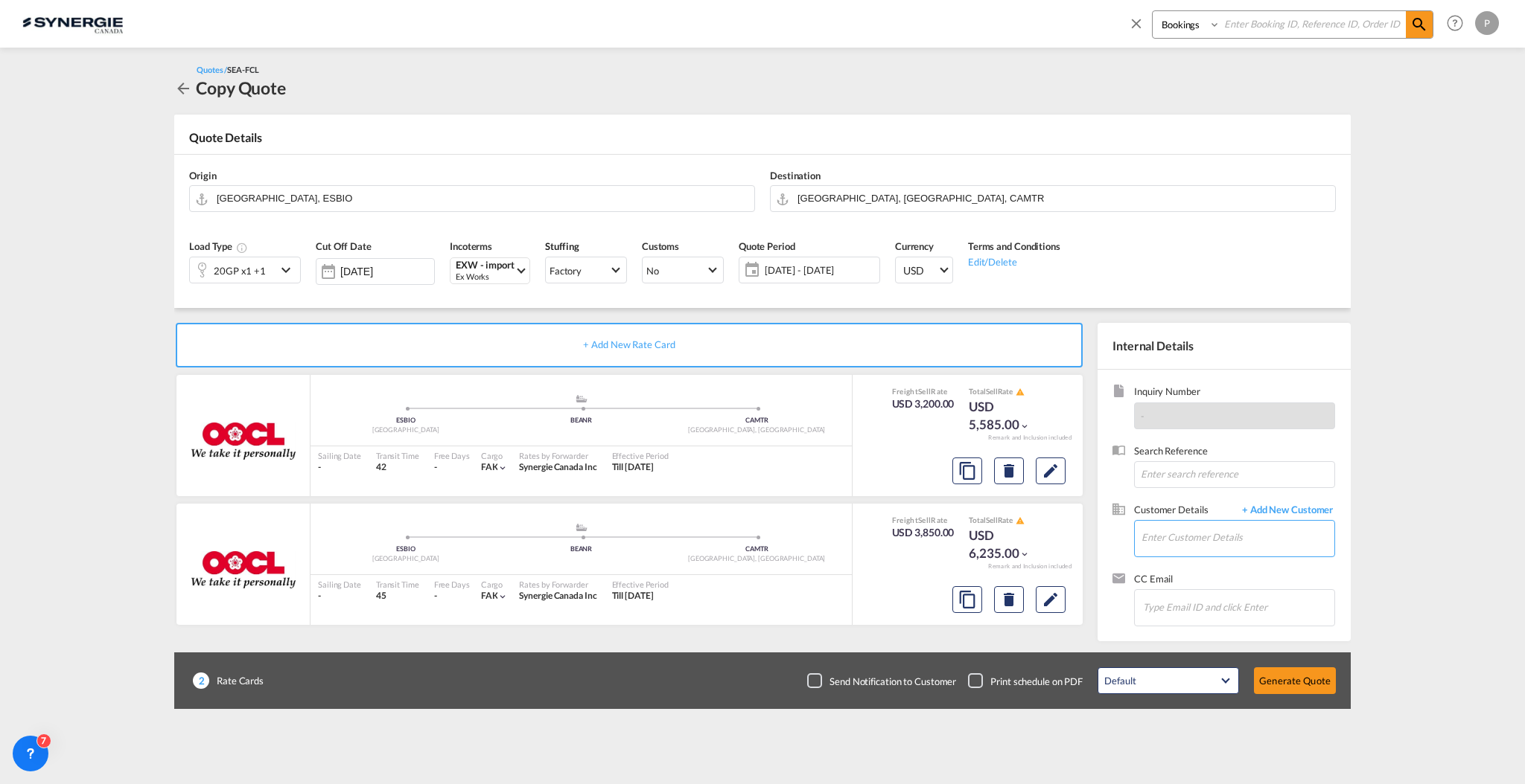
click at [1205, 552] on input "Enter Customer Details" at bounding box center [1237, 537] width 192 height 33
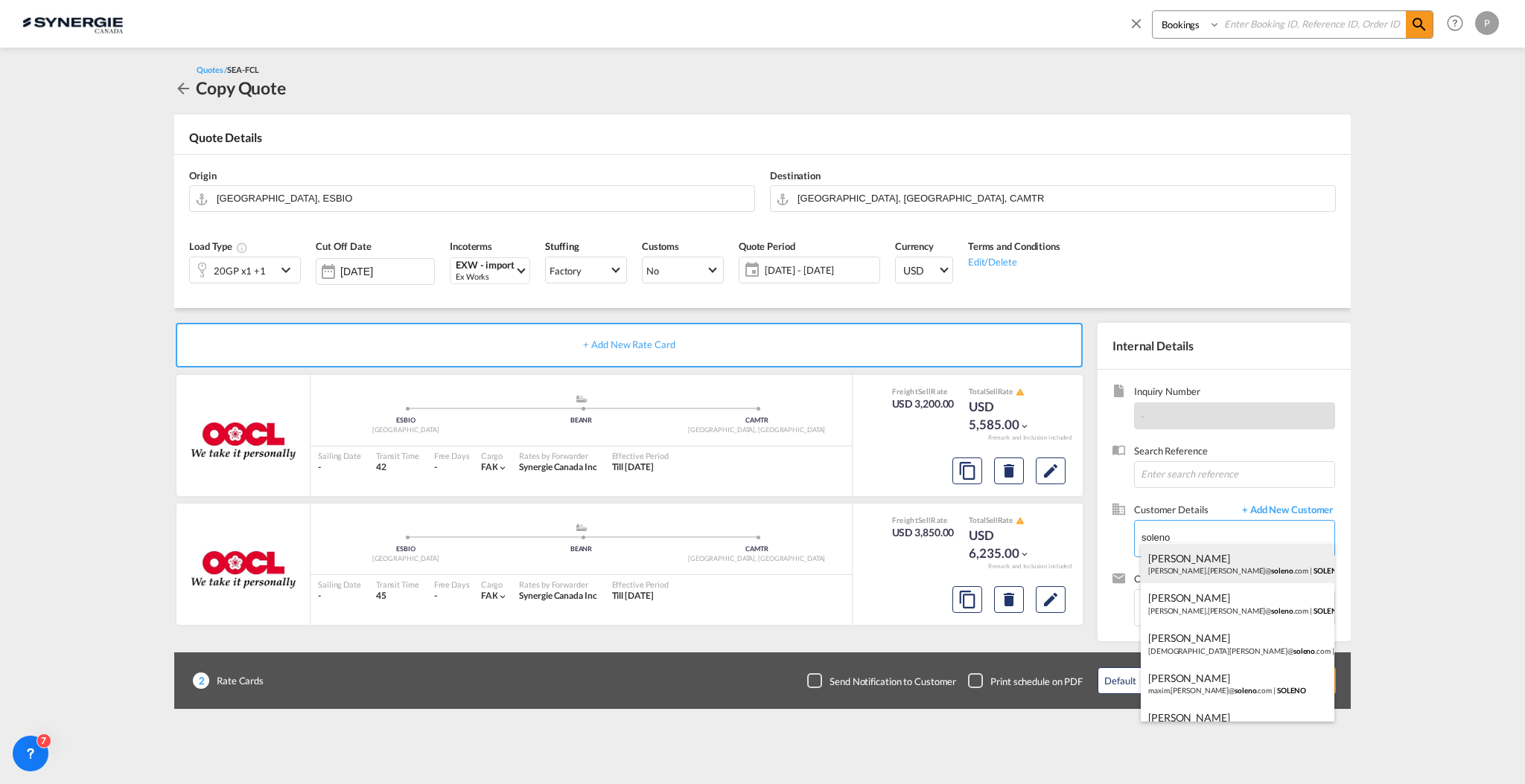
scroll to position [62, 0]
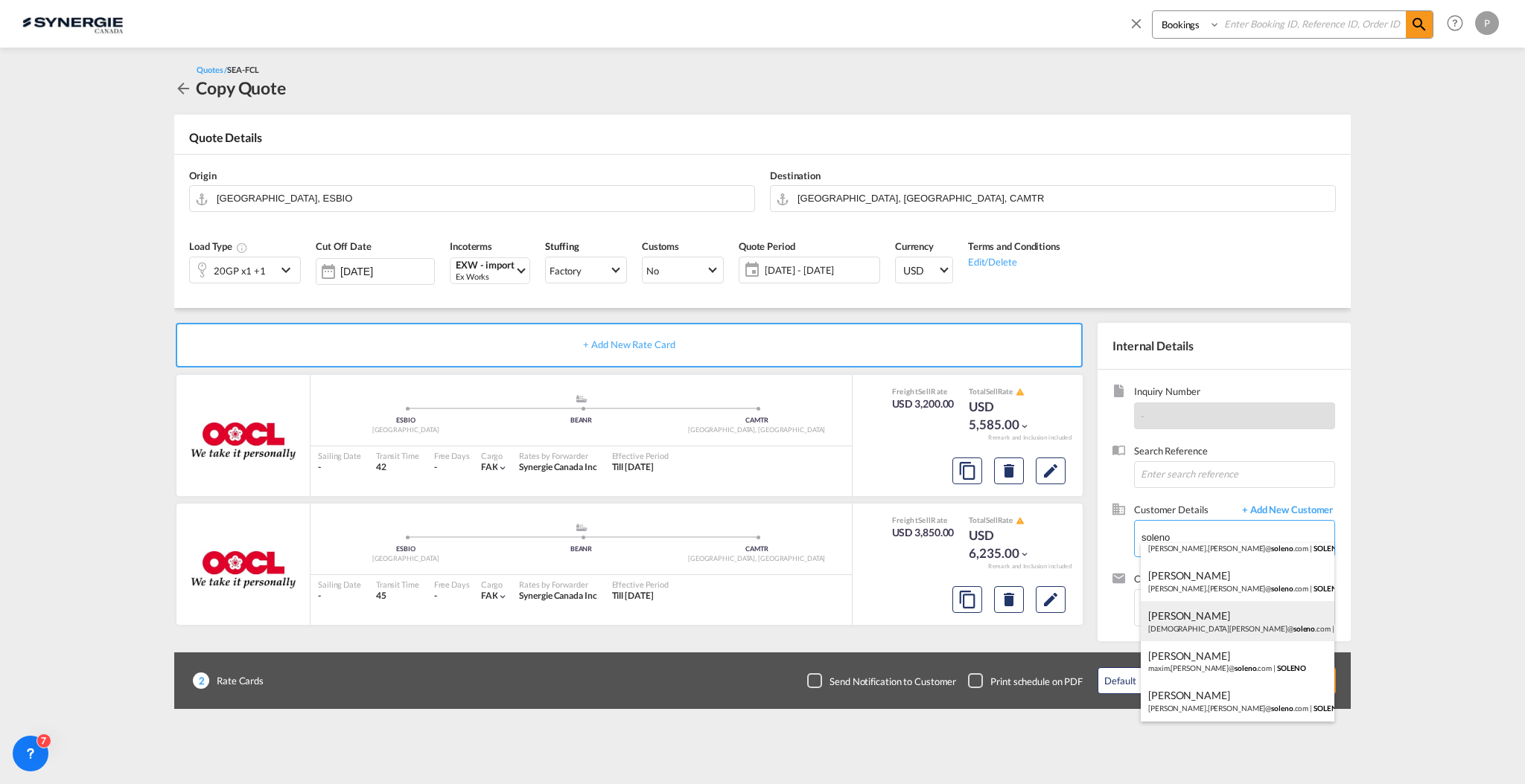
click at [1242, 617] on div "Christian Dionne christian.dionne@ soleno .com | SOLENO" at bounding box center [1237, 621] width 193 height 40
type input "[PERSON_NAME] Dionne, [EMAIL_ADDRESS][PERSON_NAME][PERSON_NAME][DOMAIN_NAME]"
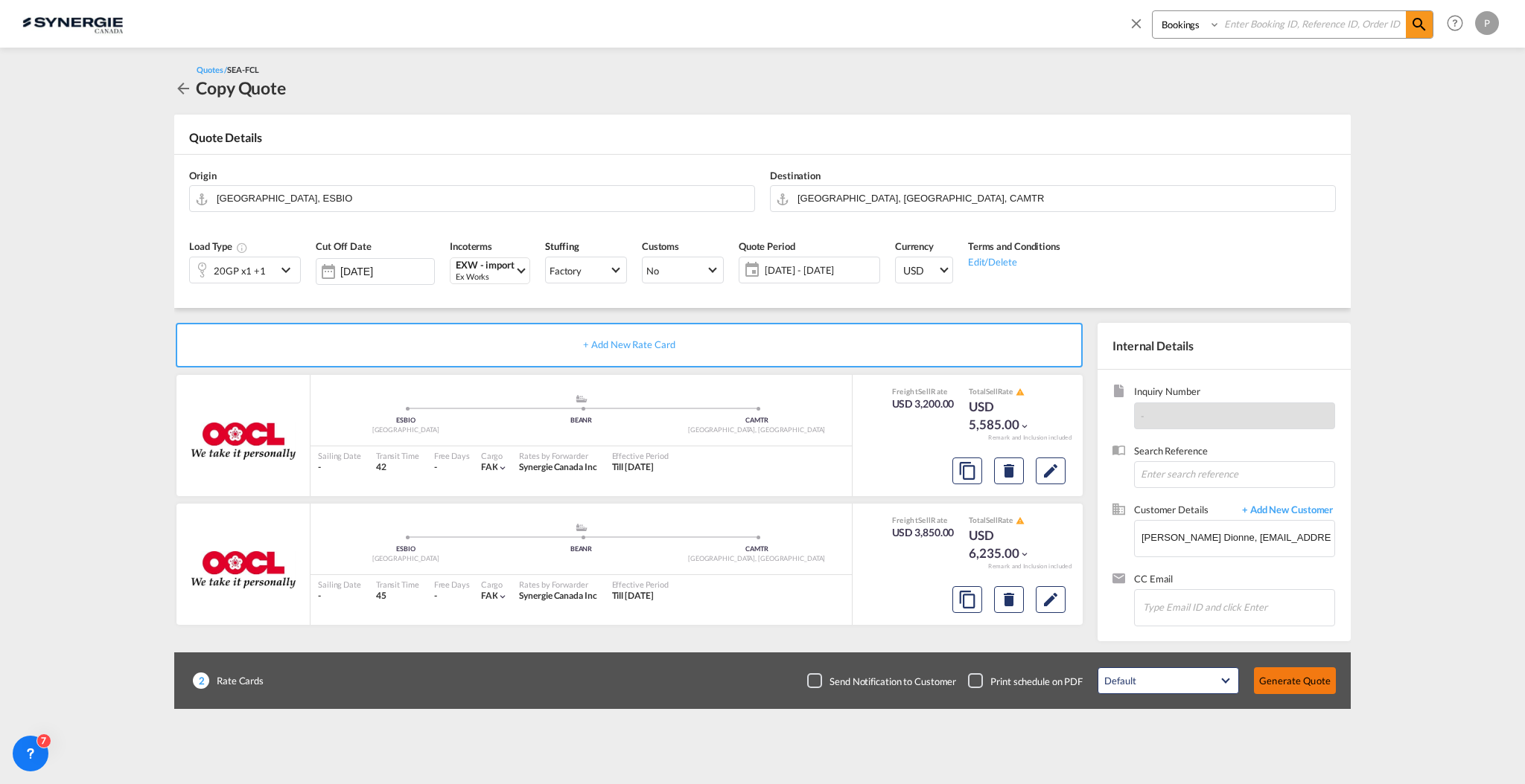
click at [1281, 673] on button "Generate Quote" at bounding box center [1294, 681] width 82 height 26
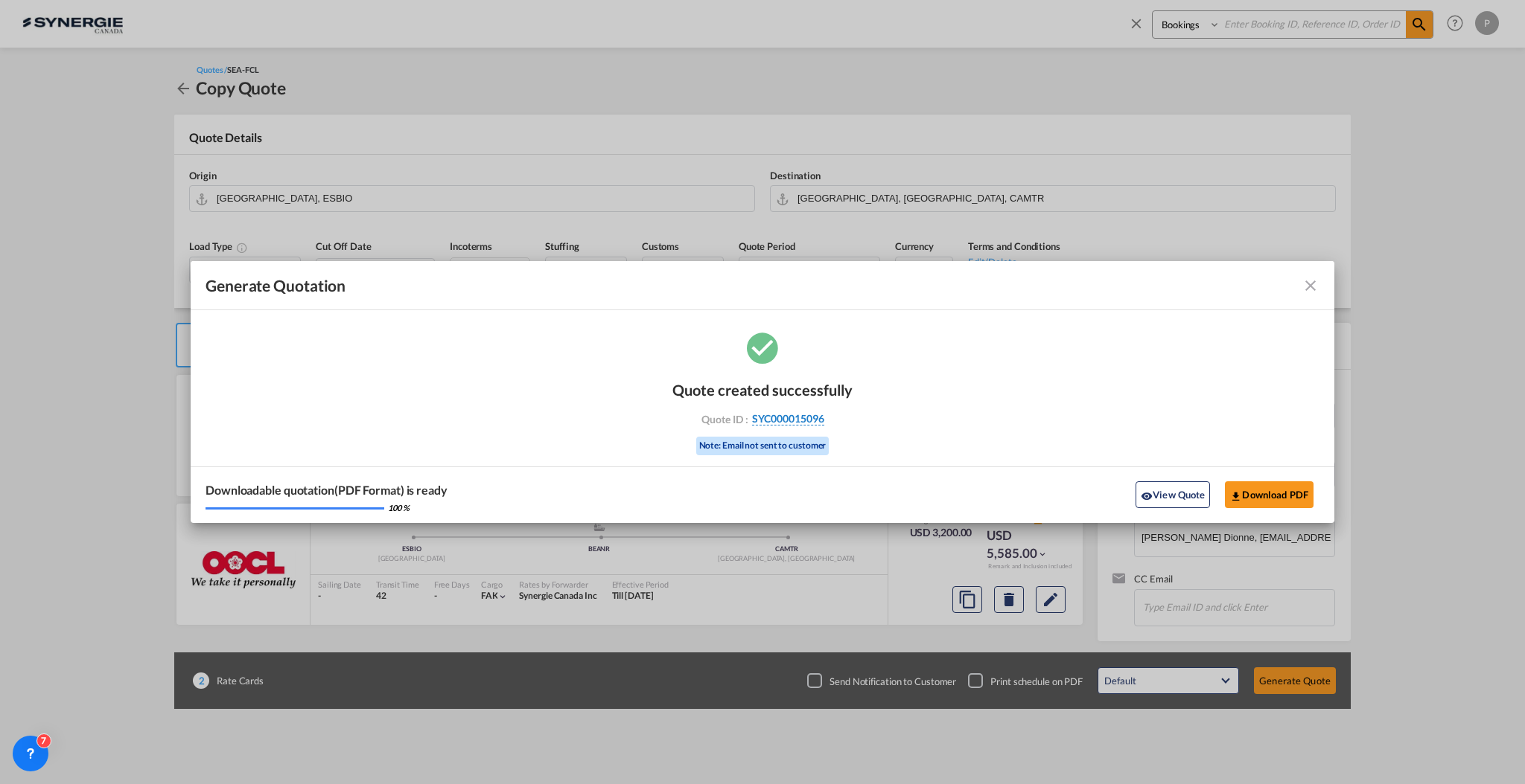
drag, startPoint x: 859, startPoint y: 413, endPoint x: 823, endPoint y: 421, distance: 36.9
click at [823, 421] on div "Quote created successfully Quote ID : SYC000015096 Note: Email not sent to cust…" at bounding box center [762, 426] width 1143 height 194
copy div "SYC000015096"
click at [1279, 499] on button "Download PDF" at bounding box center [1269, 494] width 89 height 26
click at [1307, 281] on md-icon "icon-close fg-AAA8AD cursor m-0" at bounding box center [1310, 285] width 18 height 18
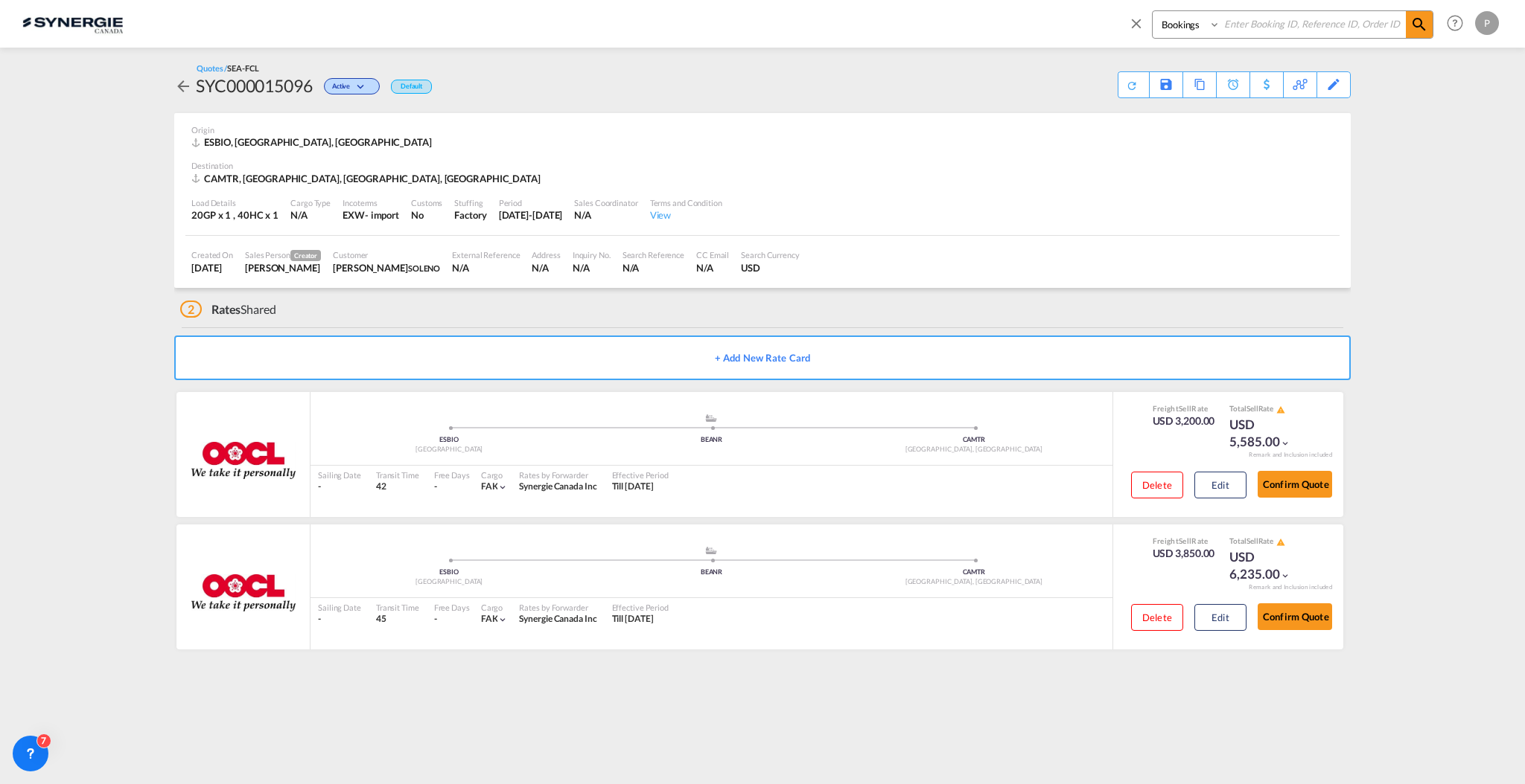
click at [1136, 23] on md-icon "icon-close" at bounding box center [1135, 22] width 17 height 17
click at [1303, 34] on button "New" at bounding box center [1315, 23] width 67 height 29
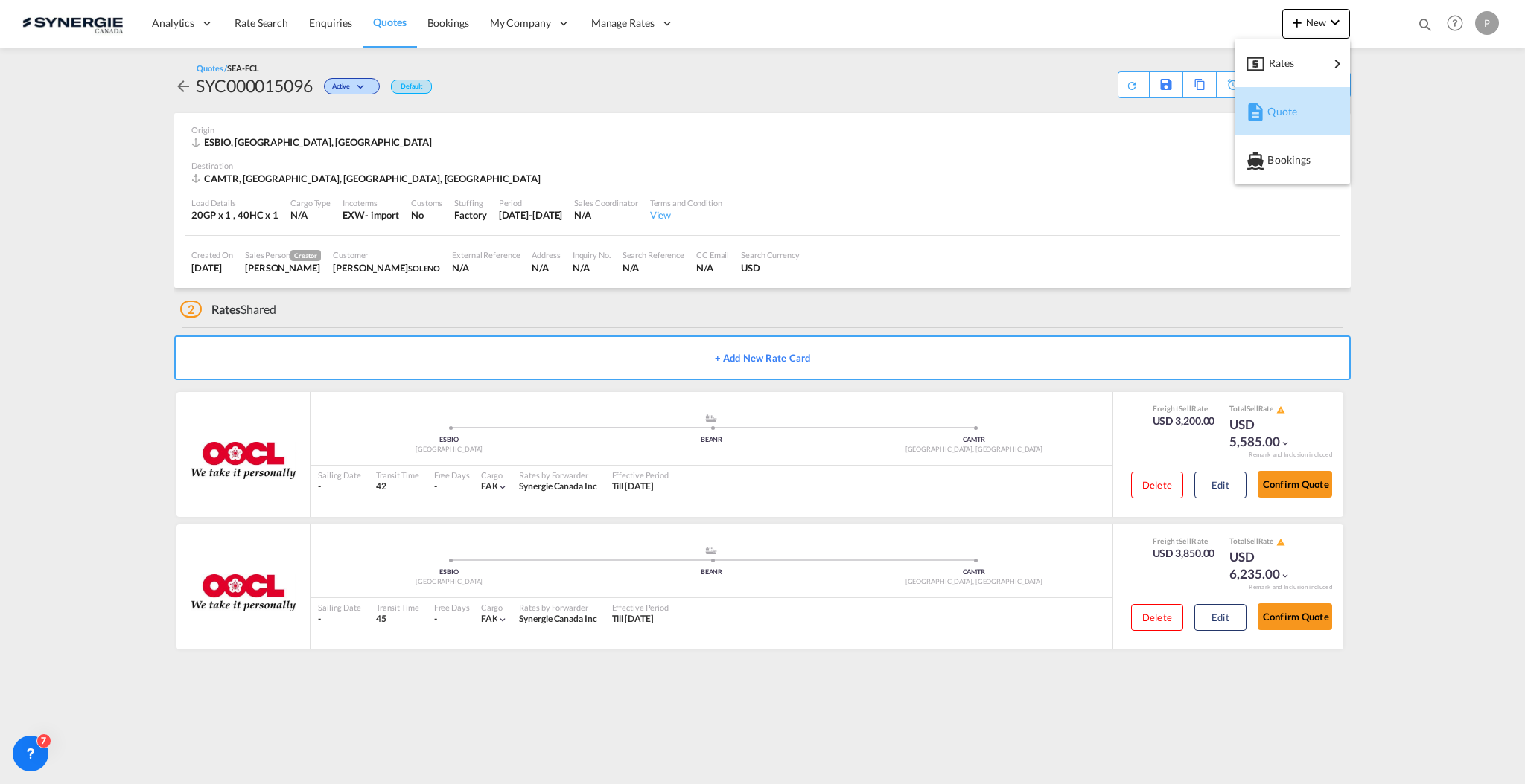
click at [1299, 103] on div "Quote" at bounding box center [1294, 111] width 55 height 37
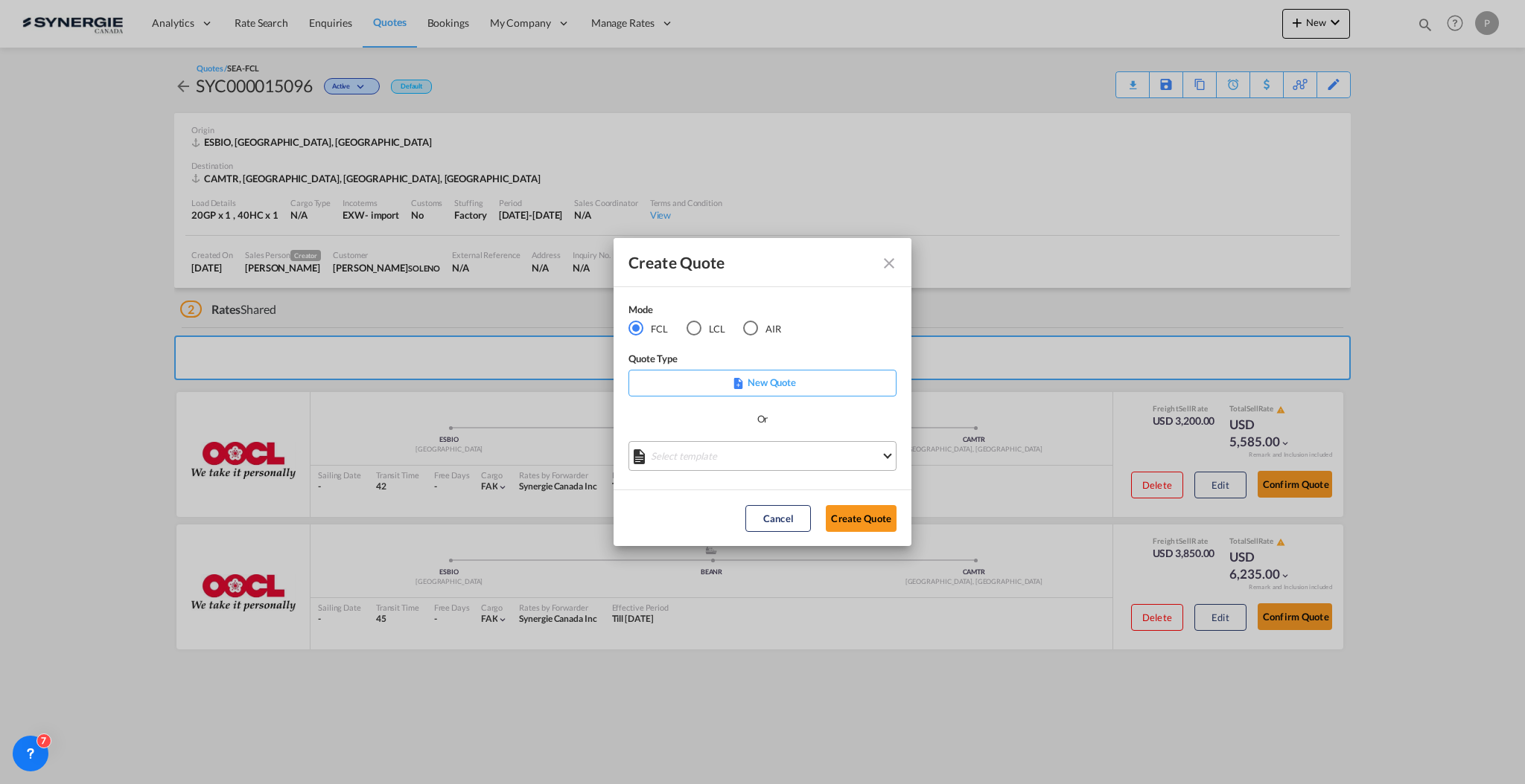
click at [724, 465] on md-select "Select template *NEW* FCL FREEHAND / DAP Pablo Gomez Saldarriaga | 10 Jul 2025 …" at bounding box center [762, 456] width 268 height 29
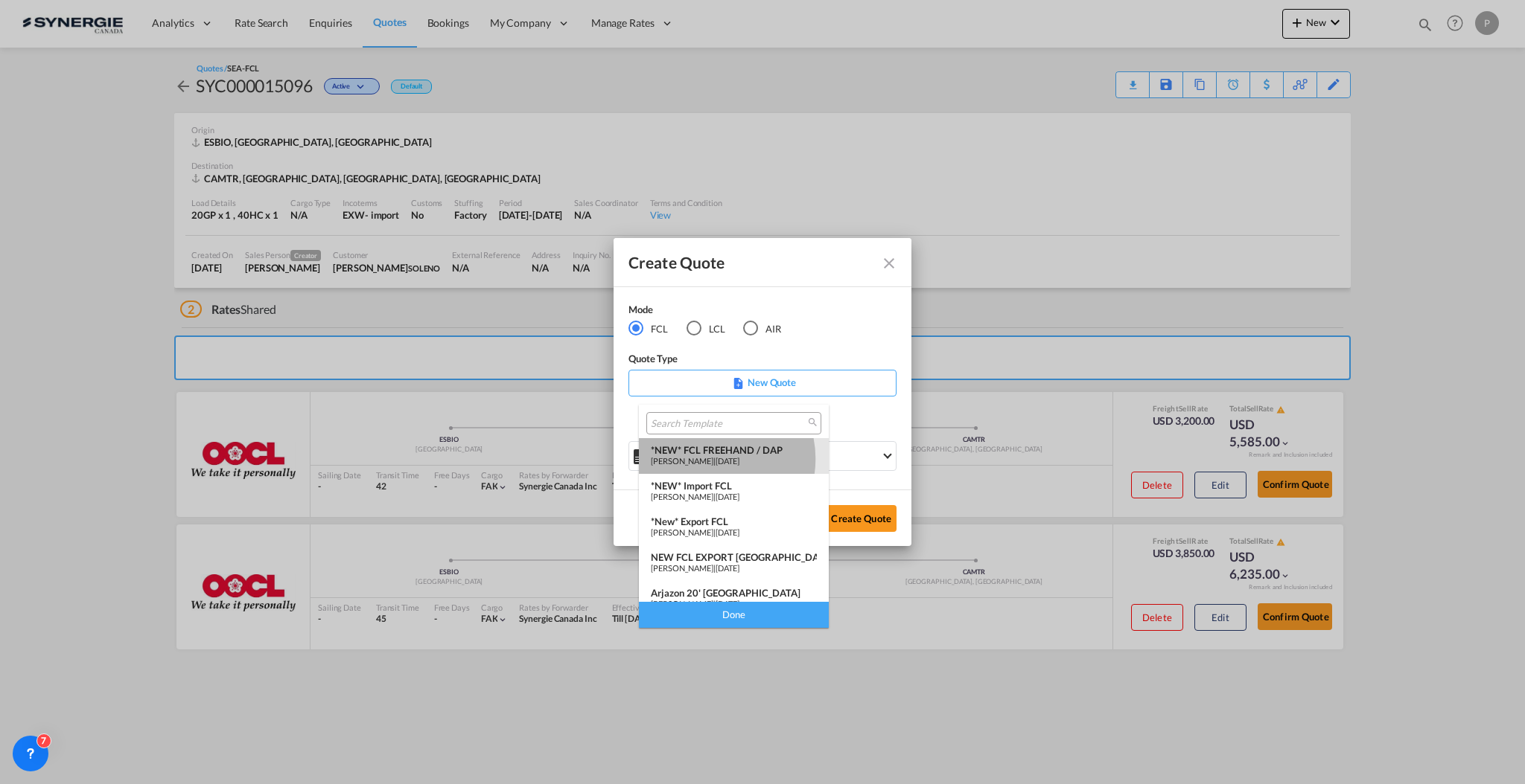
click at [707, 459] on span "Pablo Gomez Saldarriaga" at bounding box center [682, 461] width 63 height 10
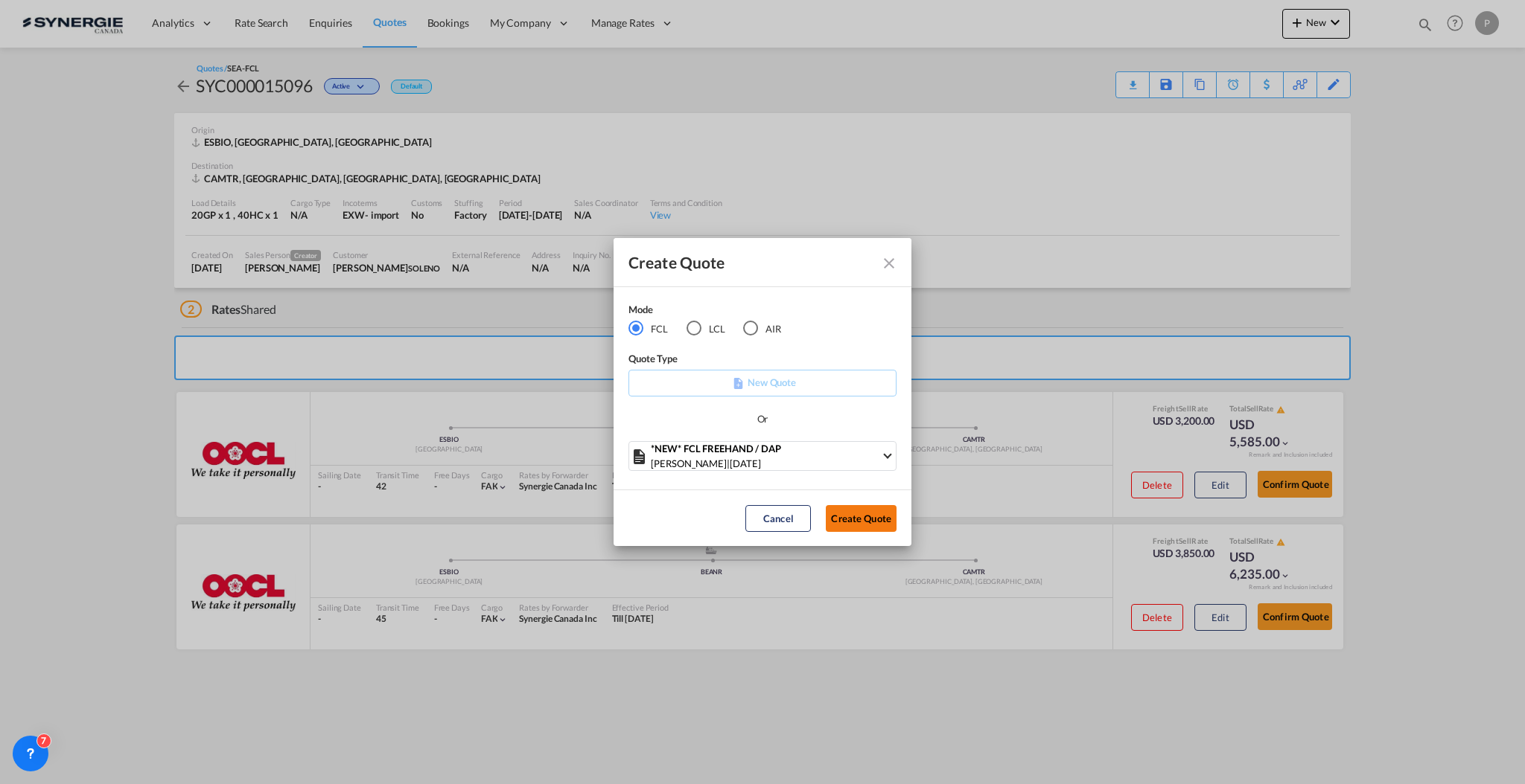
click at [861, 512] on button "Create Quote" at bounding box center [861, 517] width 70 height 26
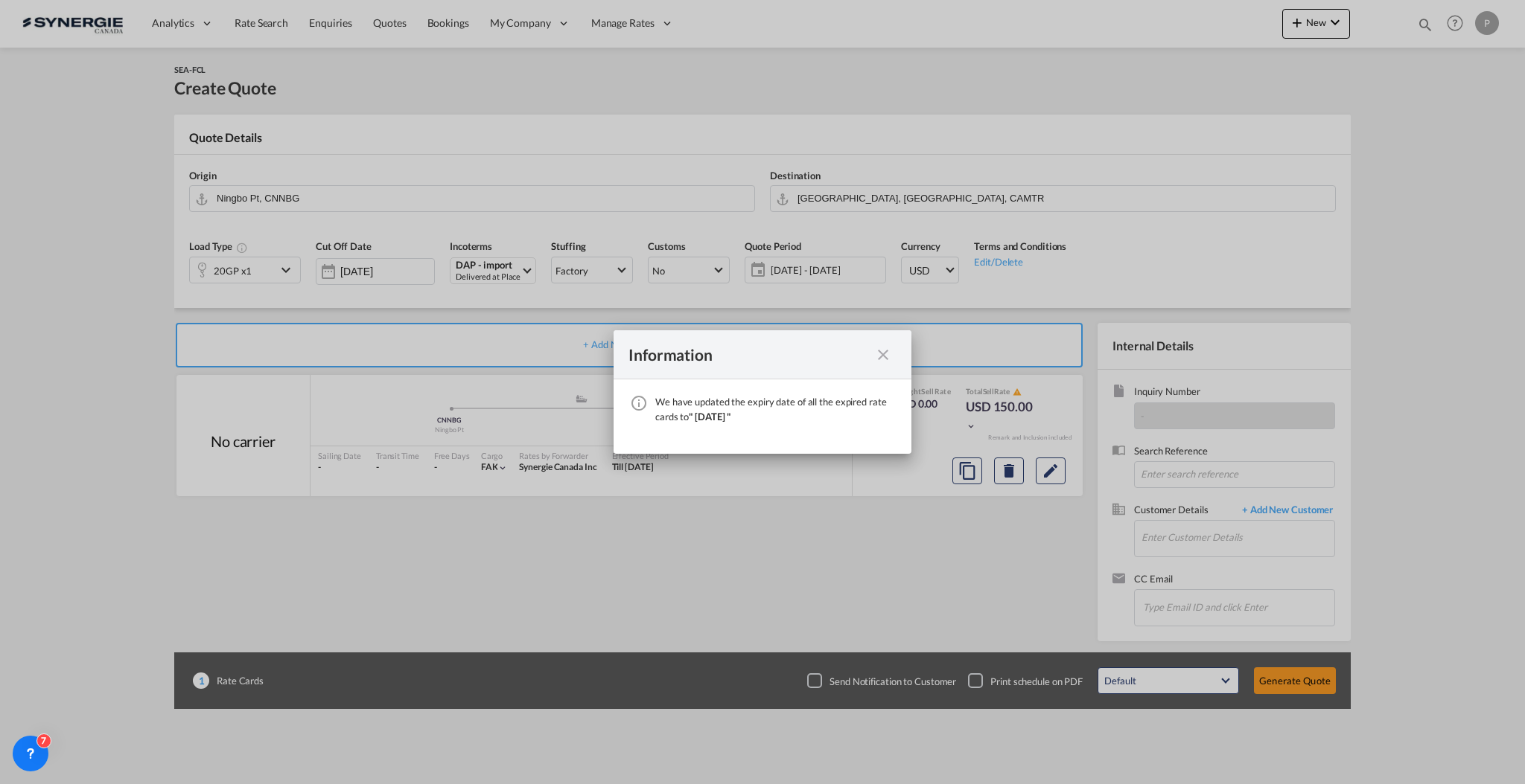
click at [881, 352] on md-icon "icon-close fg-AAA8AD cursor" at bounding box center [883, 354] width 18 height 18
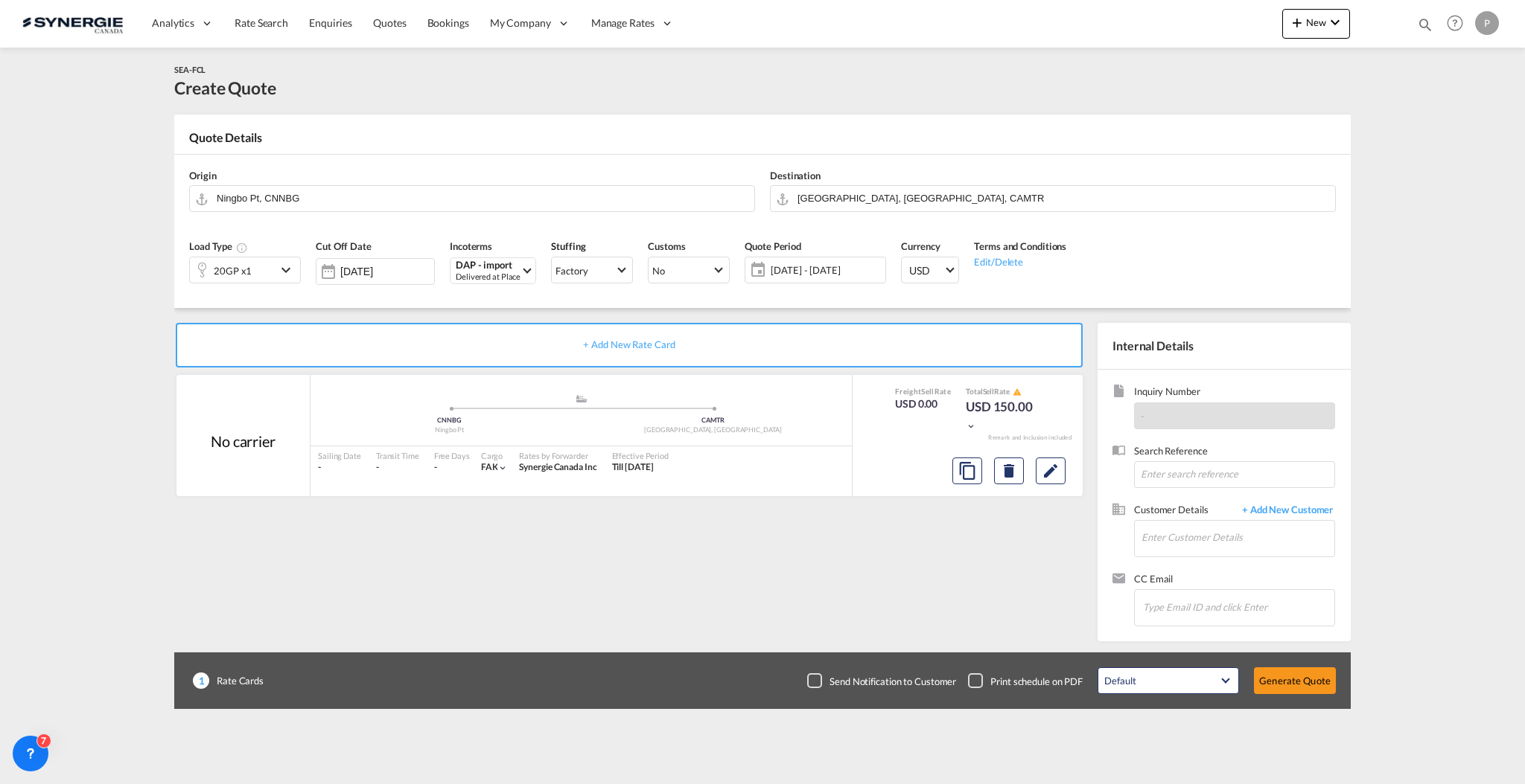
click at [384, 213] on div "Origin Ningbo Pt, CNNBG" at bounding box center [472, 190] width 580 height 60
click at [384, 193] on input "Ningbo Pt, CNNBG" at bounding box center [482, 198] width 530 height 26
click at [849, 195] on input "Montreal, QC, CAMTR" at bounding box center [1062, 198] width 530 height 26
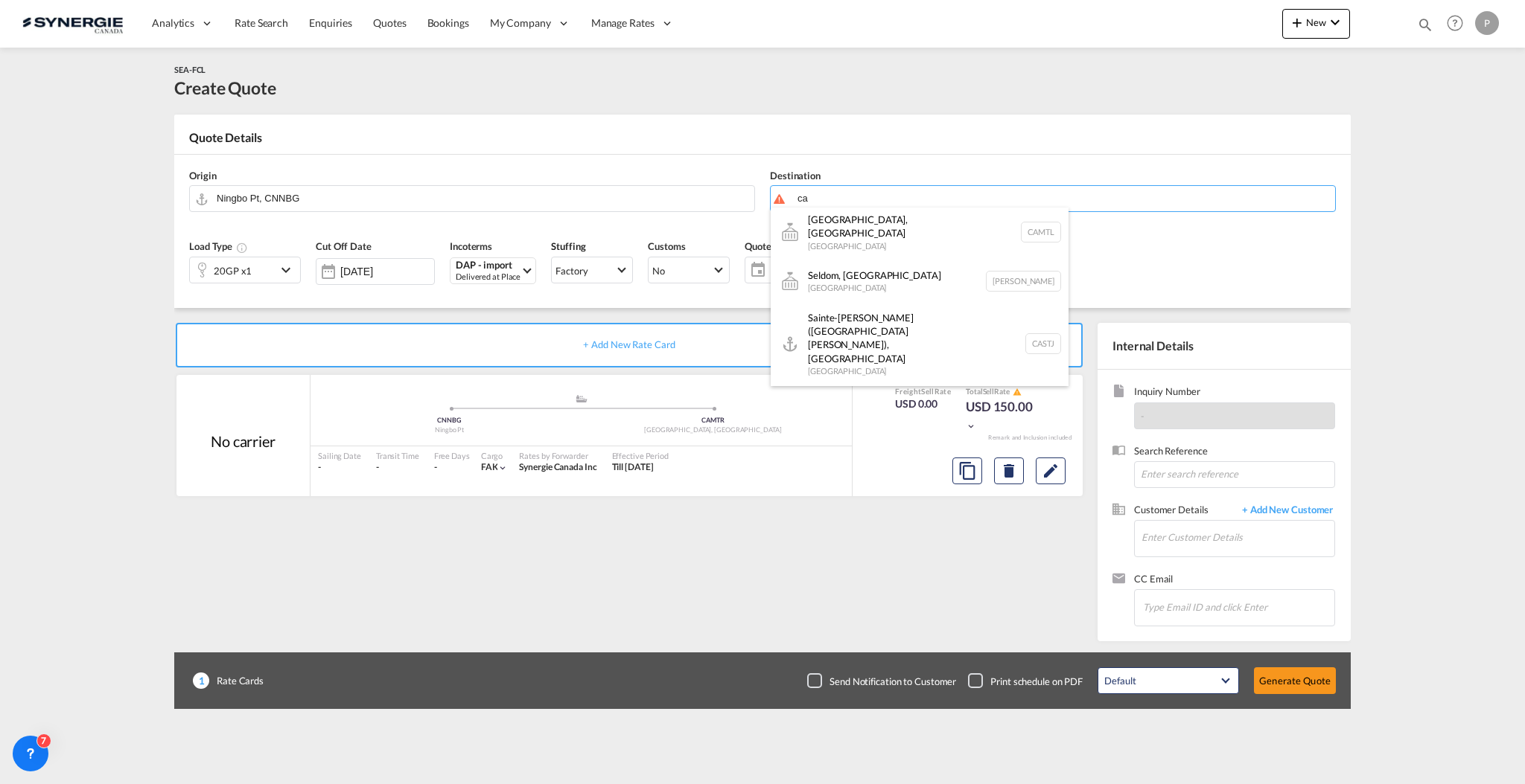
scroll to position [730, 0]
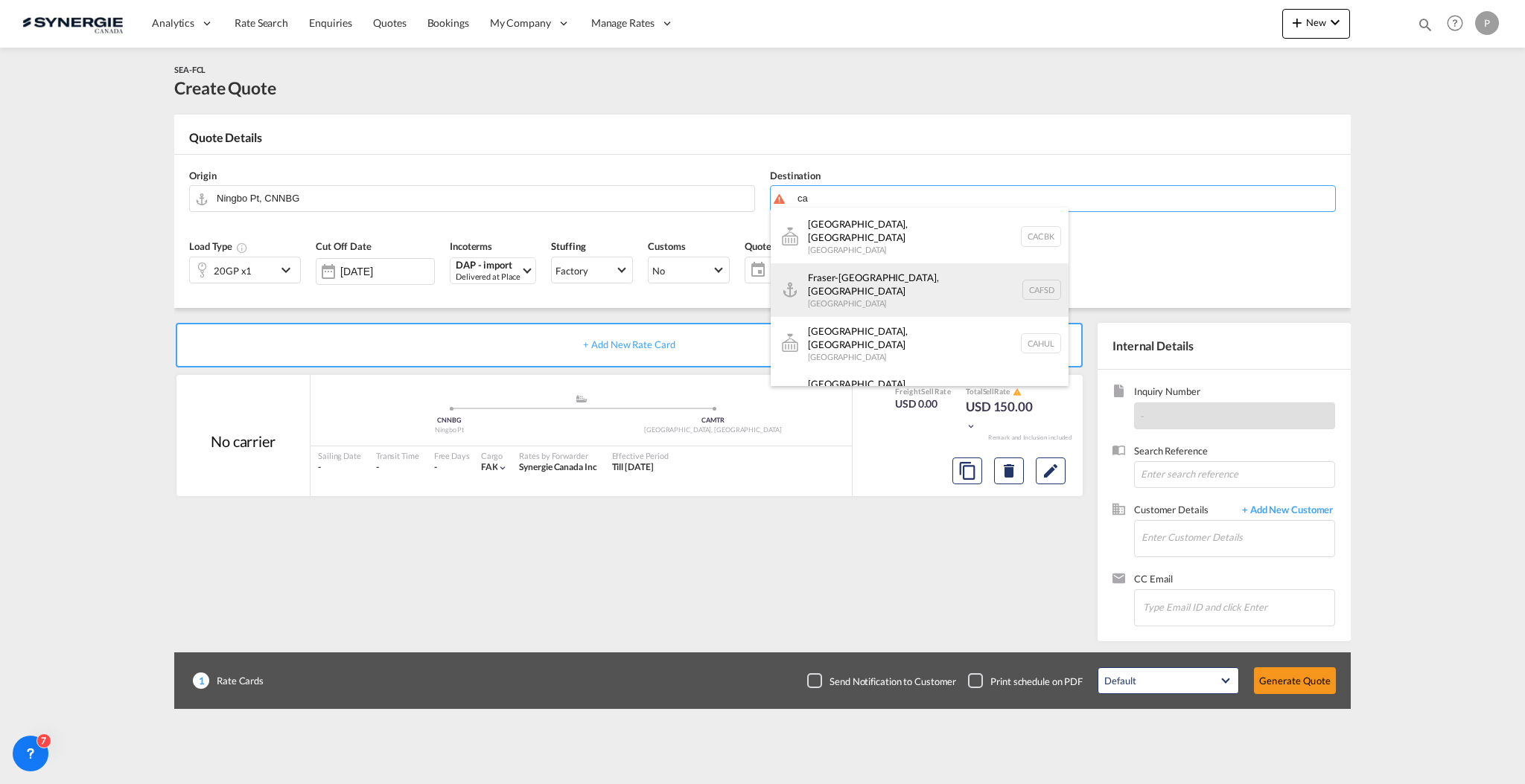
click at [1010, 264] on div "Fraser-Surrey Docks, BC Canada CAFSD" at bounding box center [919, 290] width 298 height 54
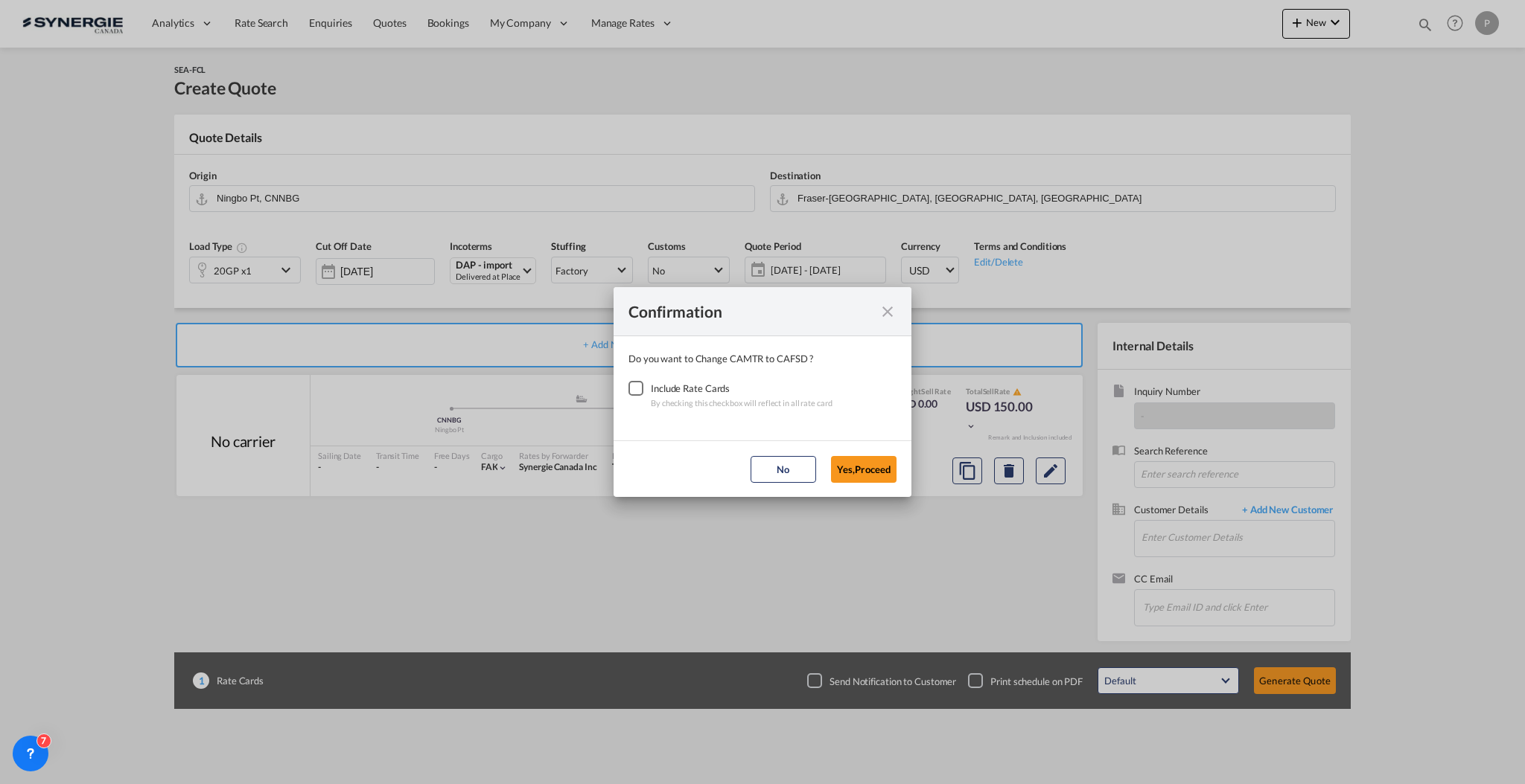
click at [680, 384] on div "Include Rate Cards" at bounding box center [741, 388] width 182 height 15
click at [680, 392] on div "Include Rate Cards" at bounding box center [741, 388] width 182 height 15
click at [781, 468] on button "No" at bounding box center [783, 469] width 65 height 26
type input "Montreal, QC, CAMTR"
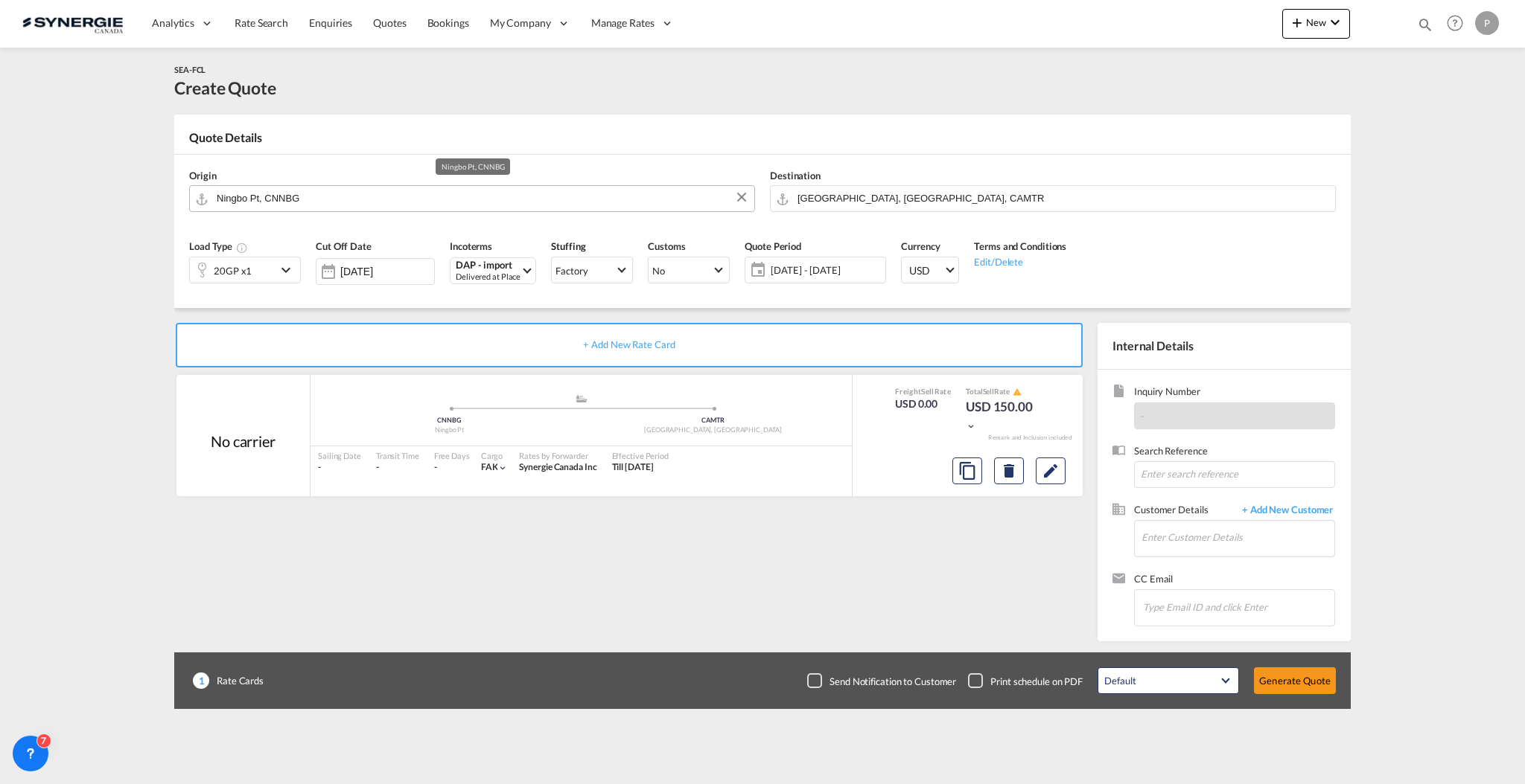
click at [336, 191] on input "Ningbo Pt, CNNBG" at bounding box center [482, 198] width 530 height 26
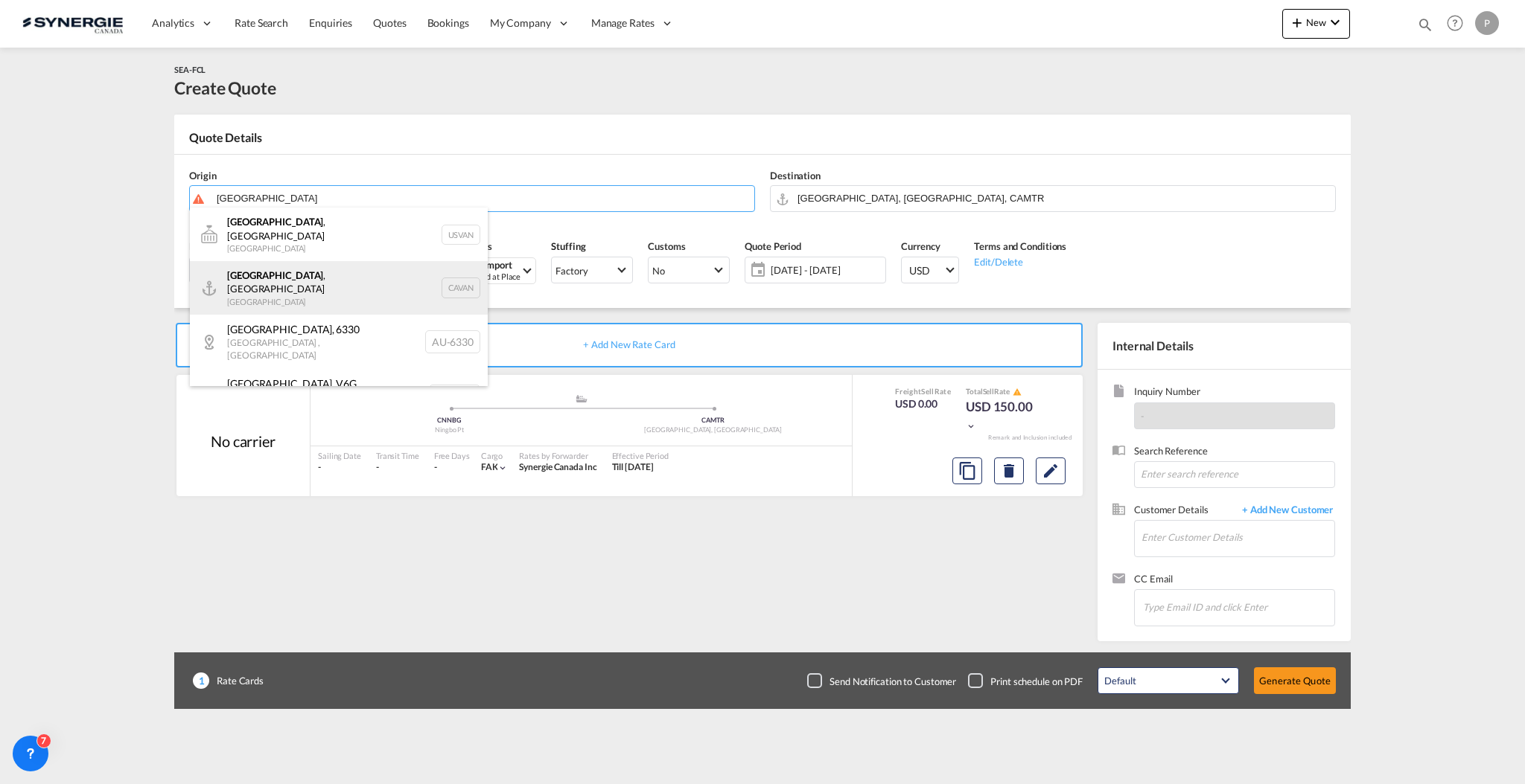
click at [313, 271] on div "Vancouver , BC Canada CAVAN" at bounding box center [338, 287] width 298 height 54
type input "Vancouver, BC, CAVAN"
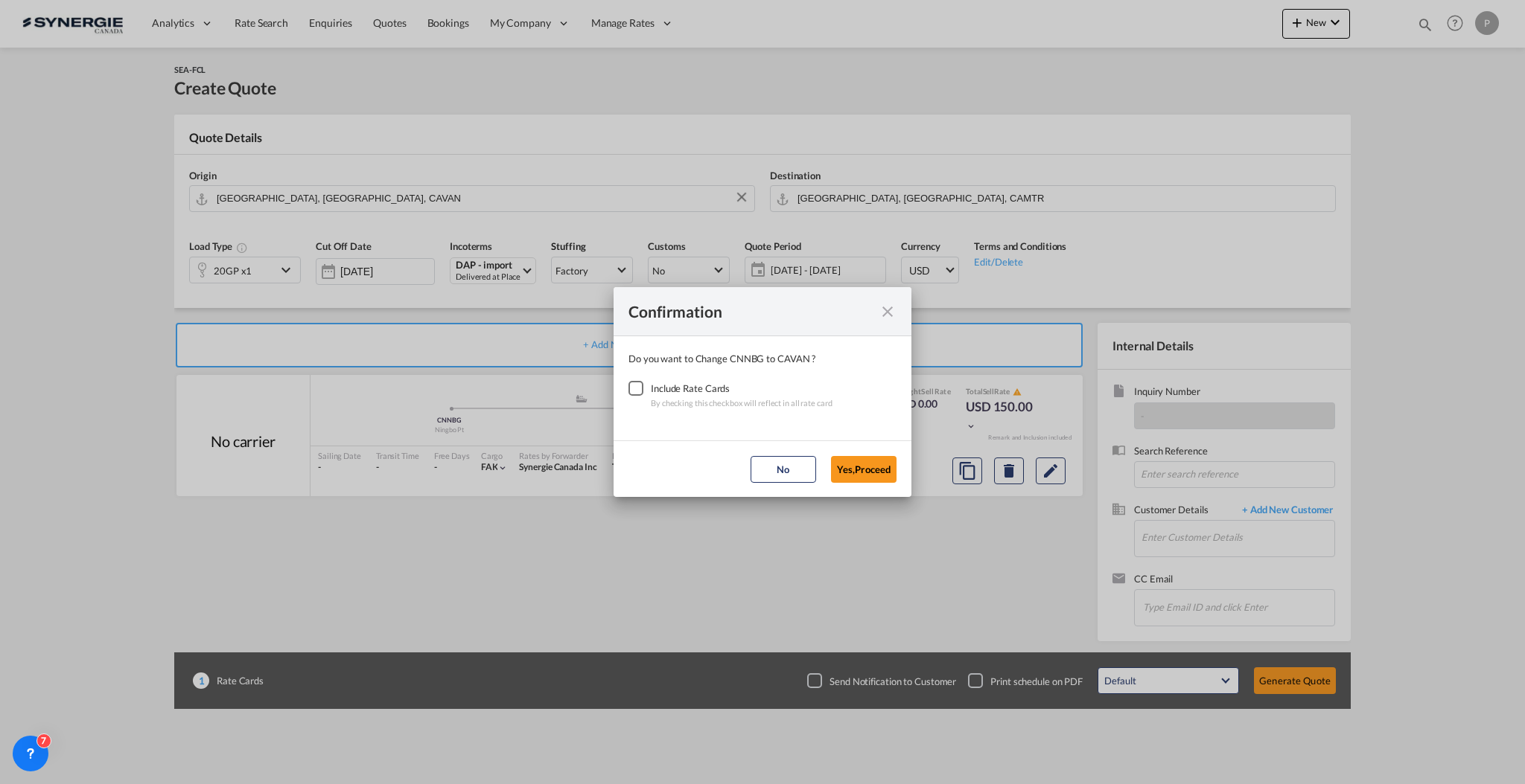
click at [637, 391] on div "Checkbox No Ink" at bounding box center [635, 388] width 15 height 15
click at [862, 465] on button "Yes,Proceed" at bounding box center [863, 469] width 65 height 26
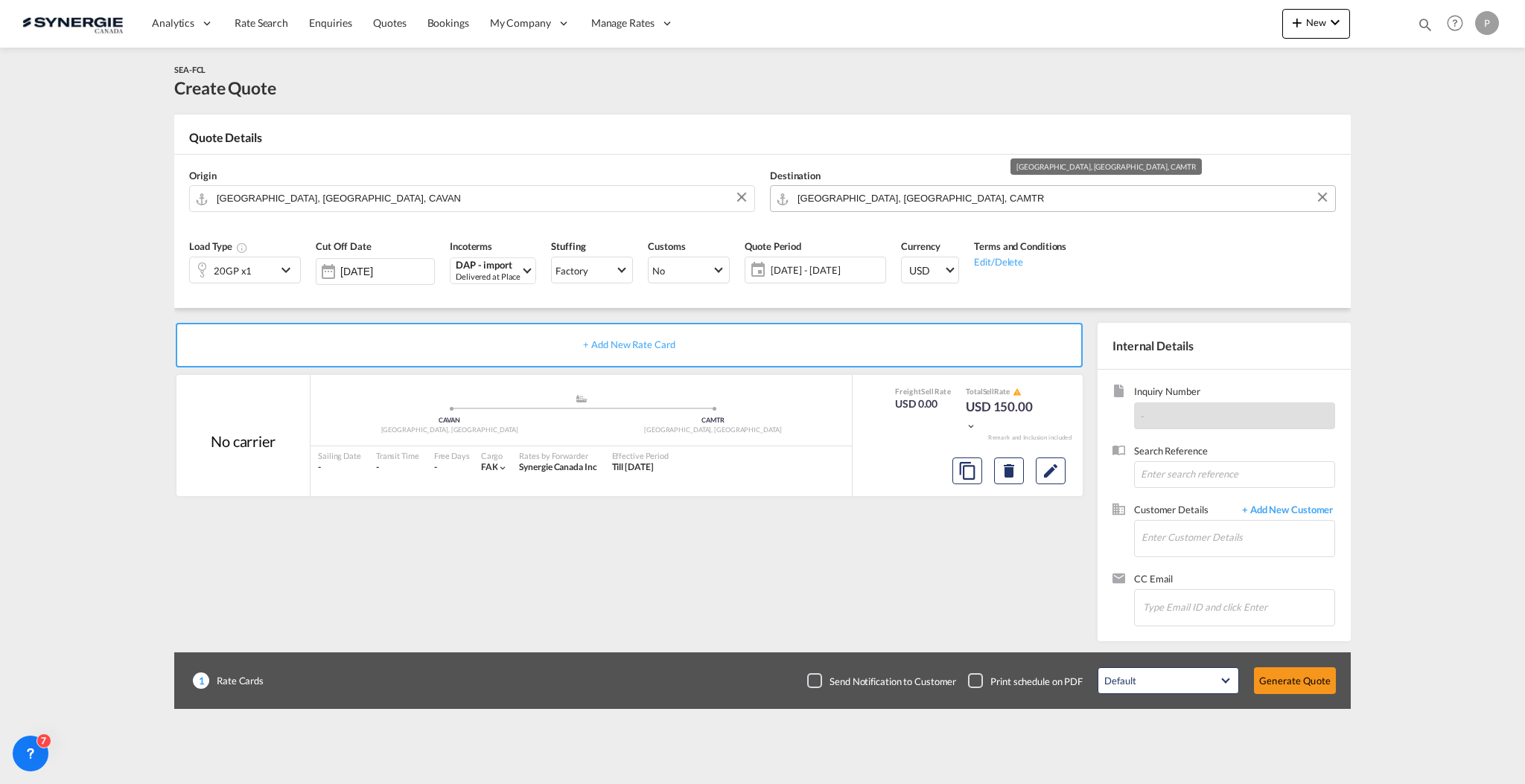
click at [923, 201] on input "Montreal, QC, CAMTR" at bounding box center [1062, 198] width 530 height 26
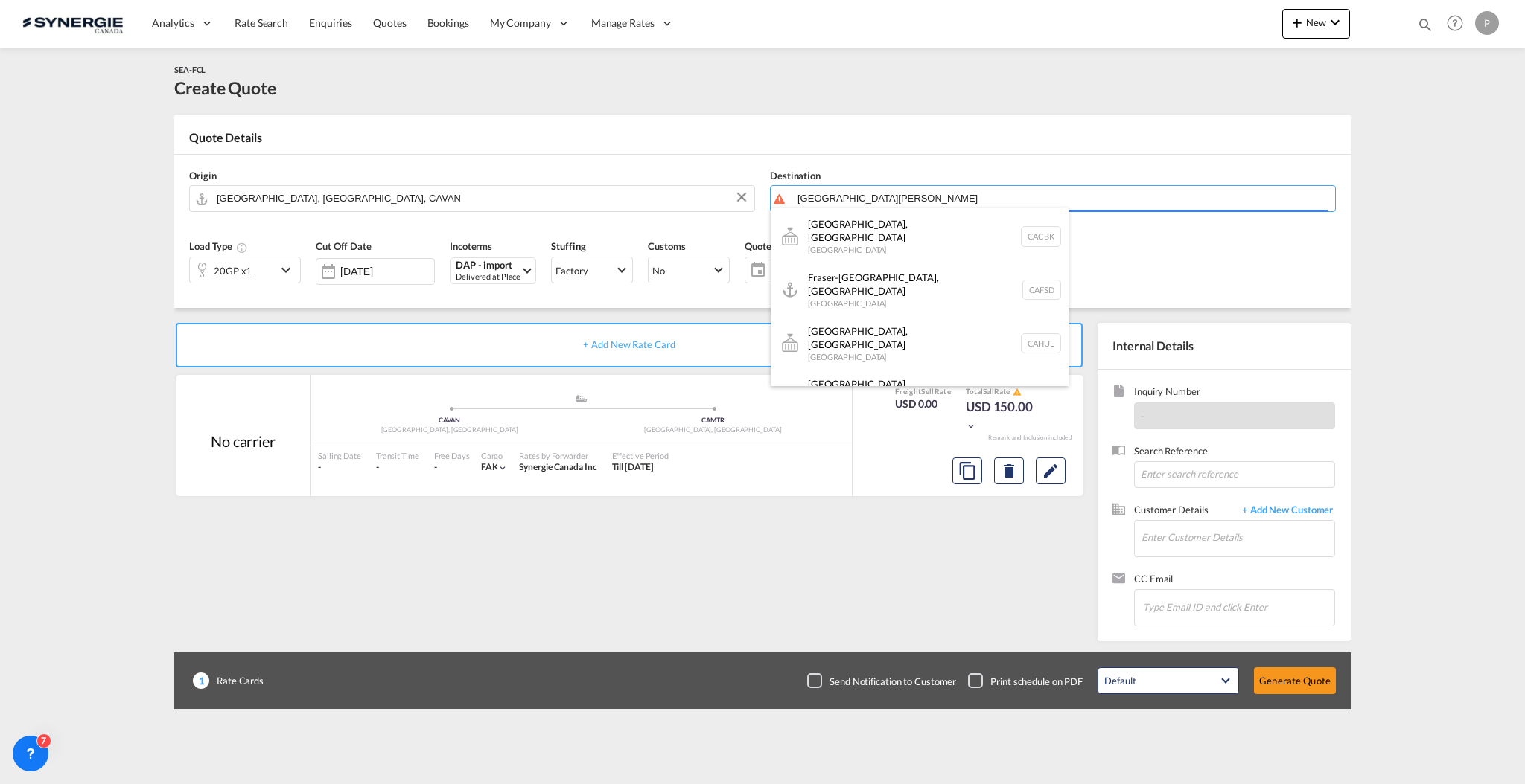
scroll to position [0, 0]
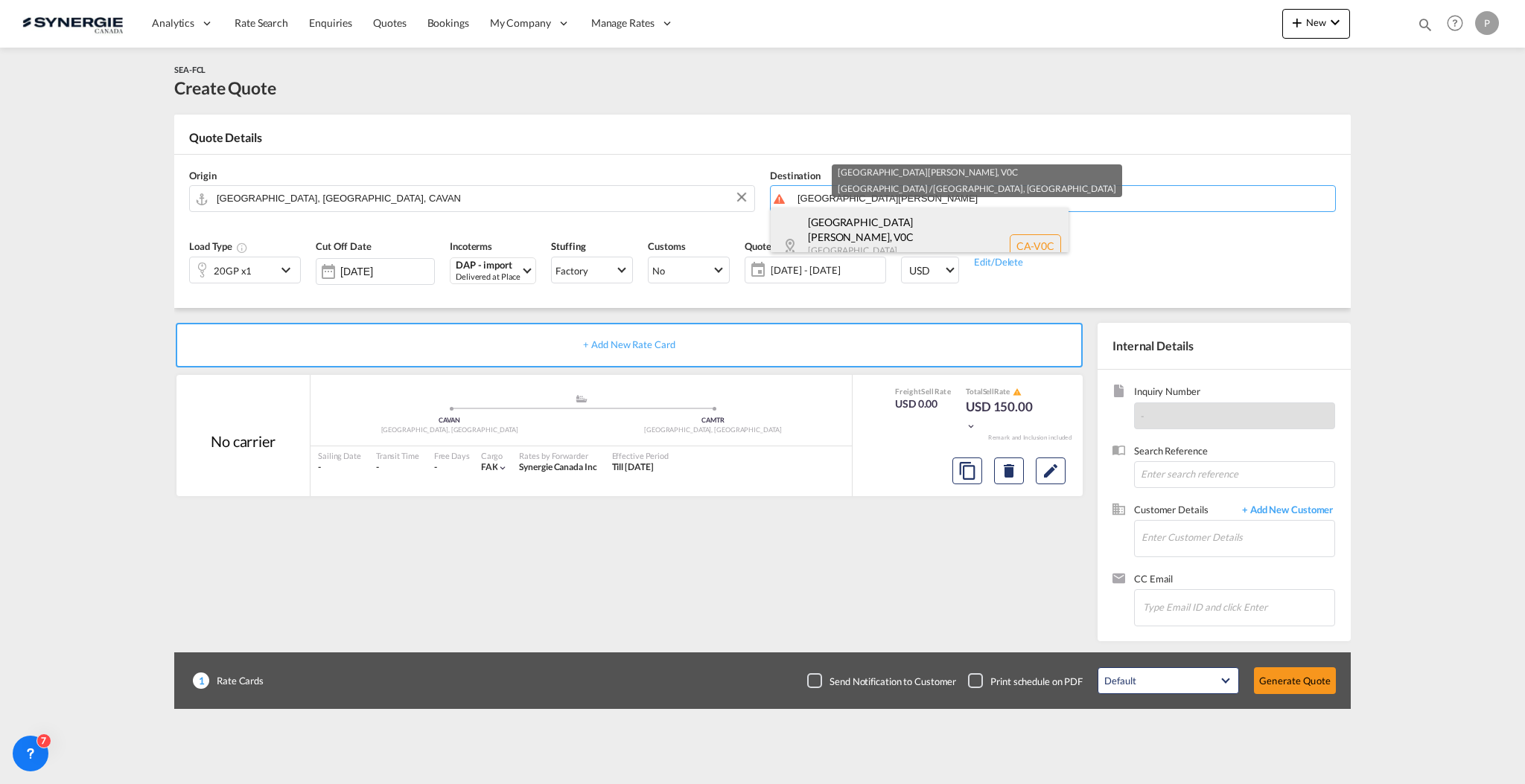
click at [924, 222] on div "Fort Nelson , V0C British Columbia ... Canada CA-V0C" at bounding box center [919, 246] width 298 height 76
type input "CA-V0C, Fort Nelson, British Columbia ..."
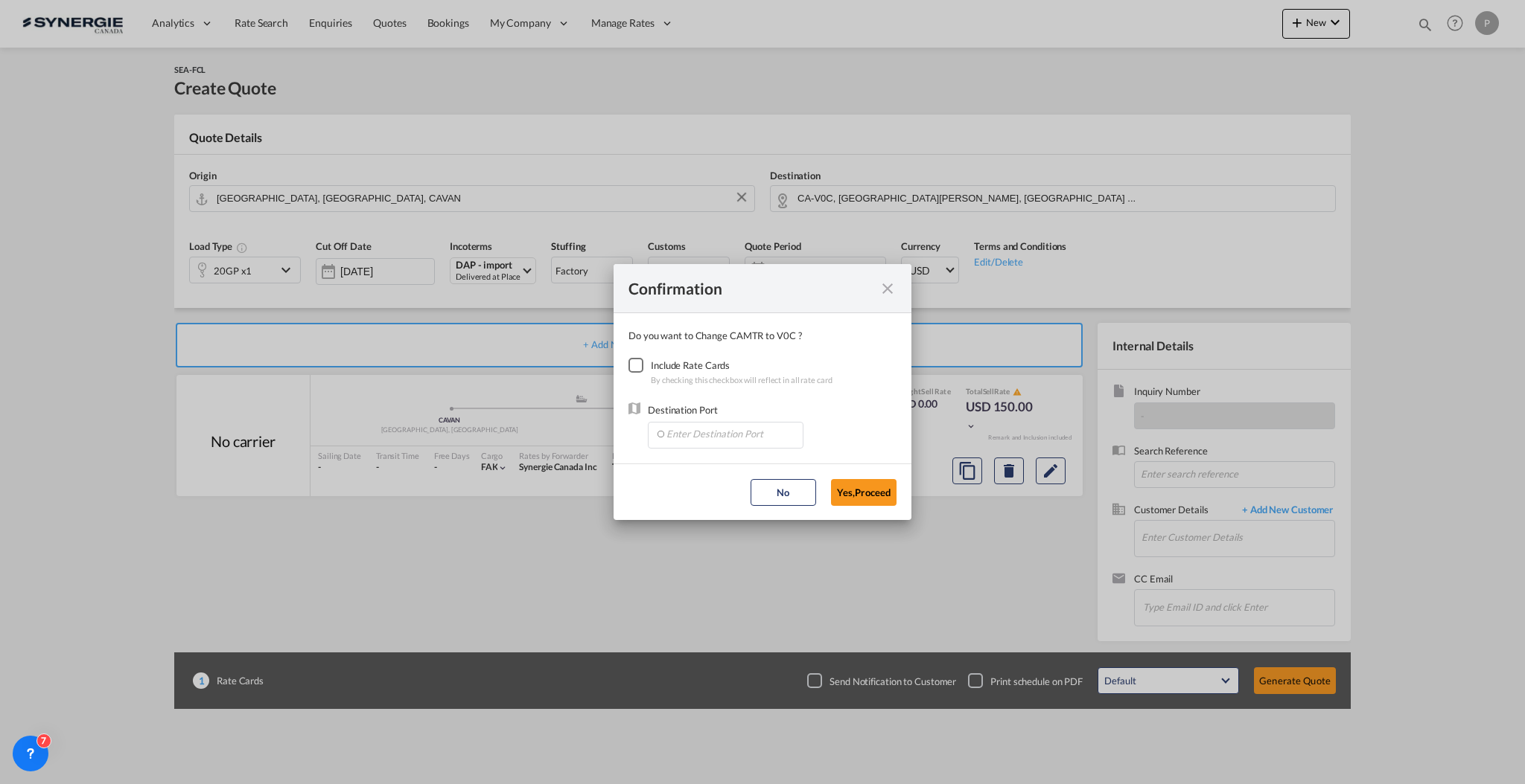
click at [636, 373] on div "Checkbox No Ink" at bounding box center [635, 365] width 15 height 15
click at [718, 436] on input "Enter Destination Port" at bounding box center [729, 433] width 148 height 22
click at [741, 508] on span "CAFSD, Fraser-Surrey Docks, BC, Canada, North America, Americas" at bounding box center [972, 502] width 614 height 13
type input "CAFSD, Fraser-Surrey Docks, BC, Canada, North America, Americas"
click at [887, 495] on button "Yes,Proceed" at bounding box center [863, 492] width 65 height 26
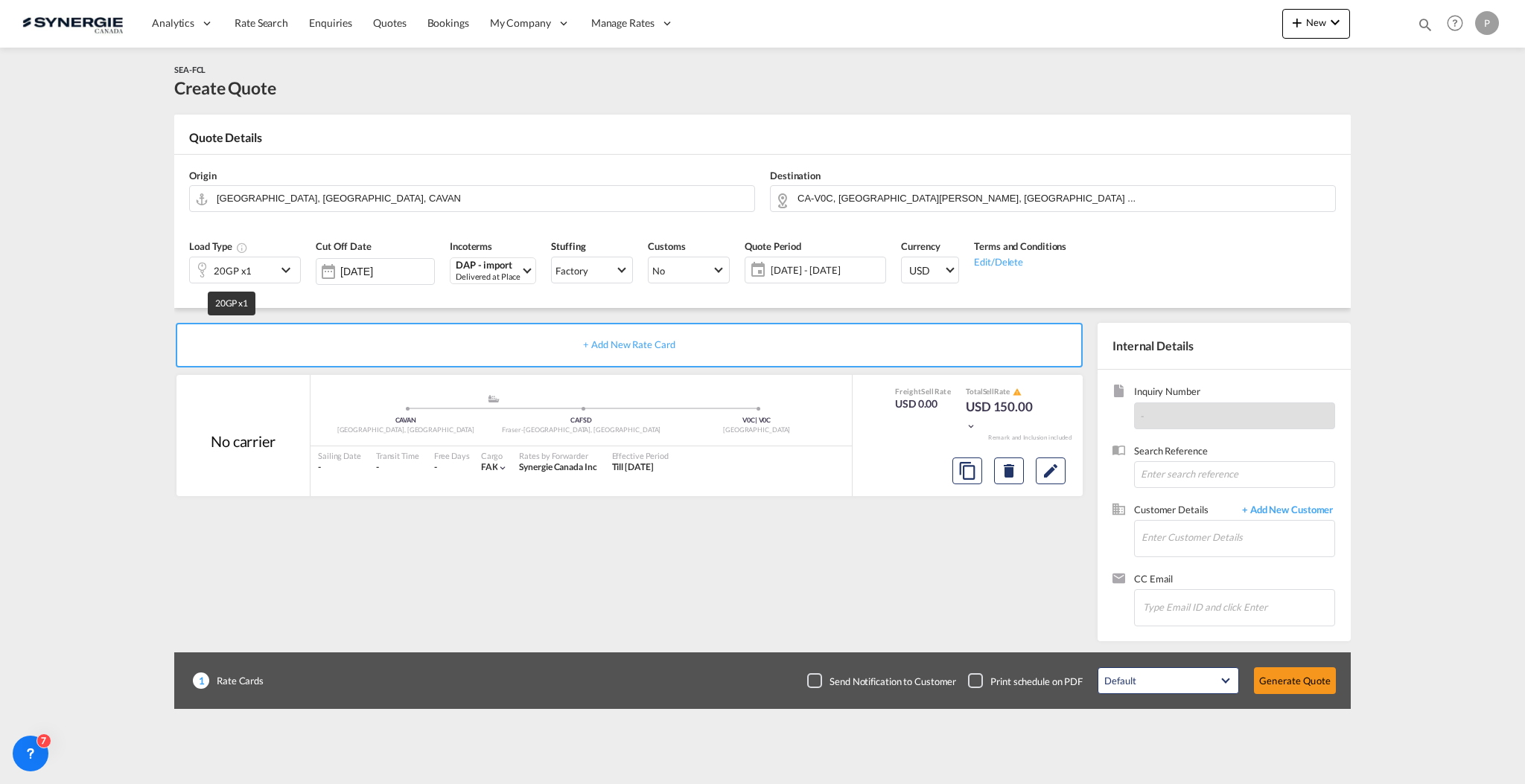
click at [229, 272] on div "20GP x1" at bounding box center [233, 270] width 38 height 21
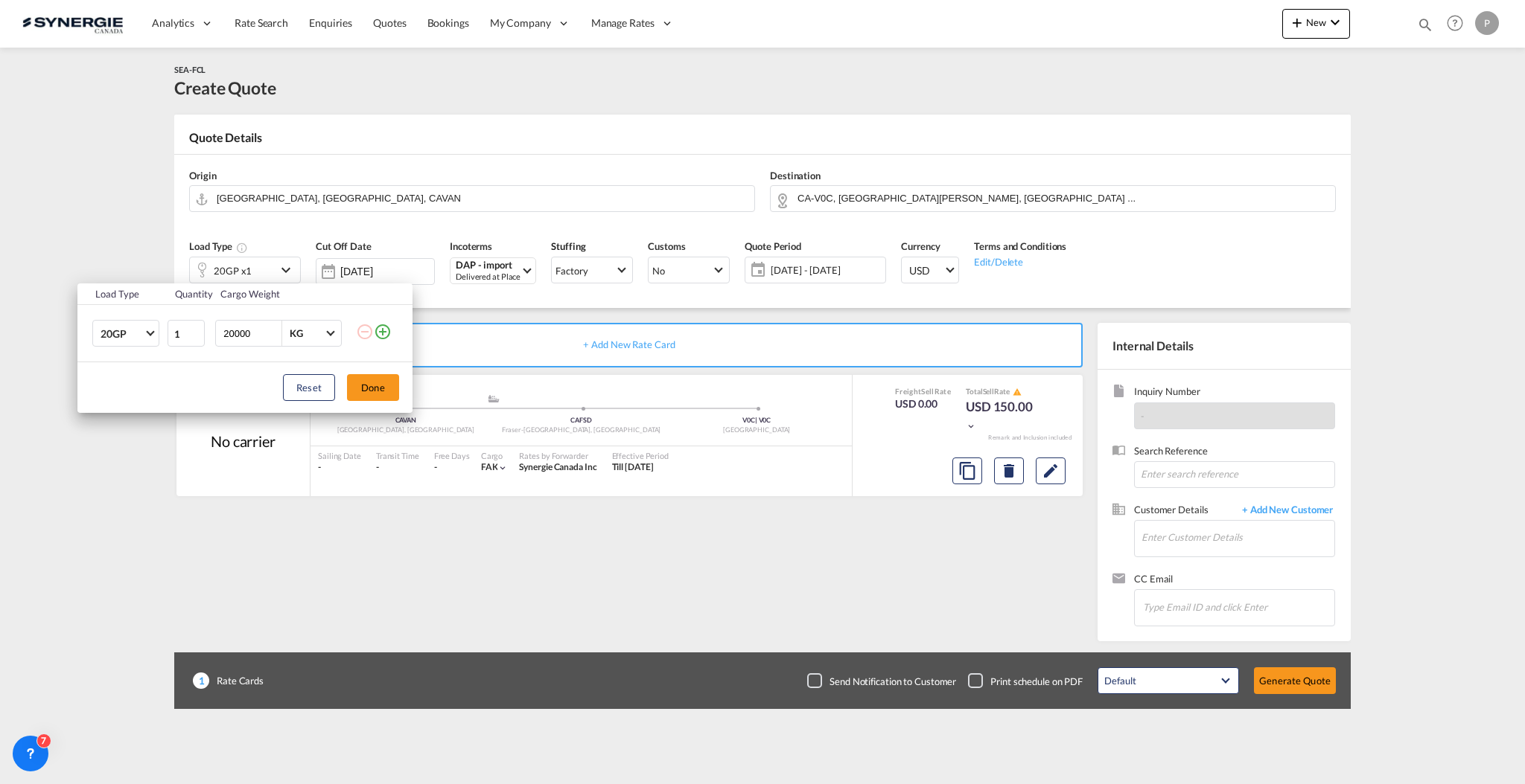
click at [382, 333] on md-icon "icon-plus-circle-outline" at bounding box center [383, 332] width 18 height 18
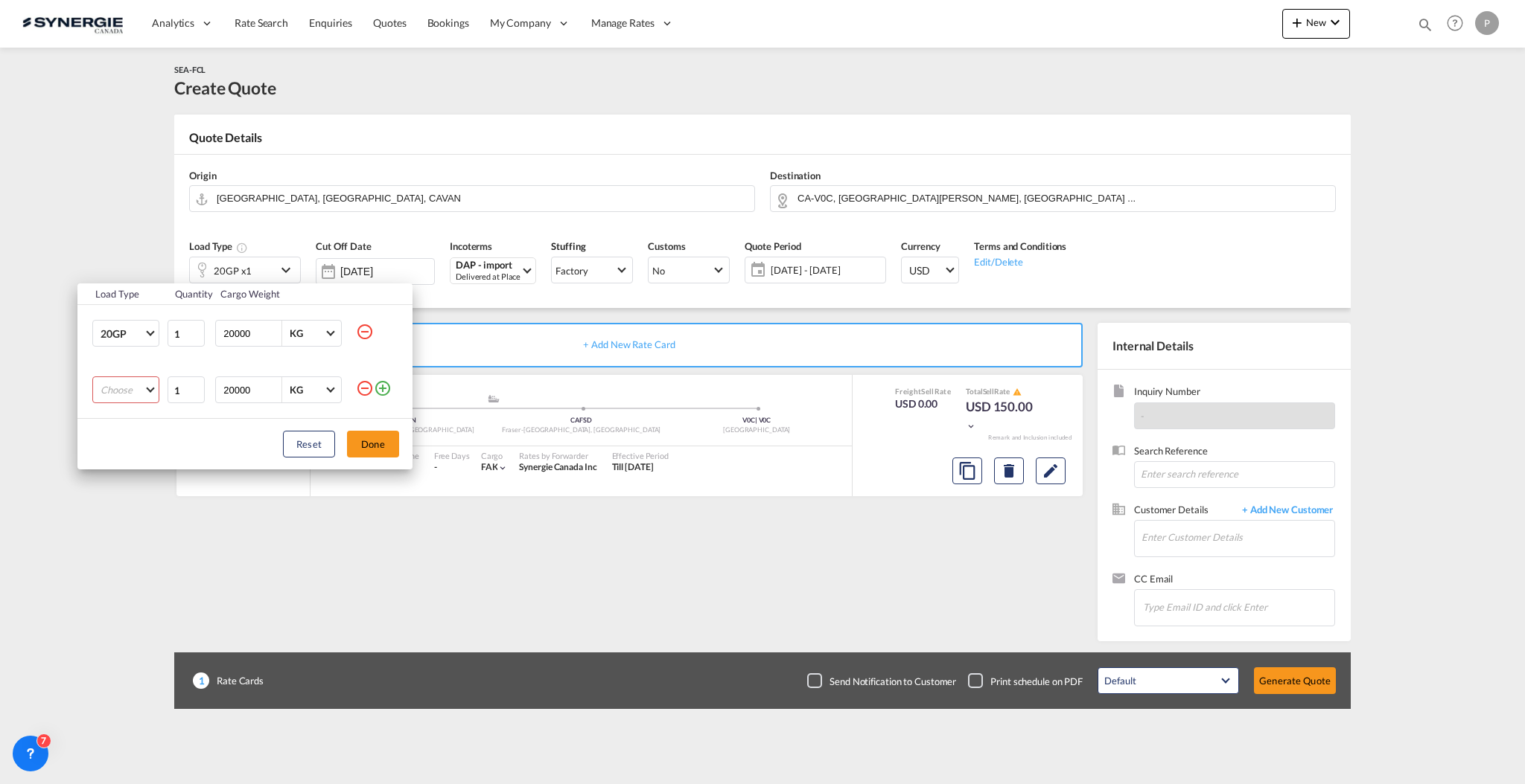
click at [140, 390] on md-select "Choose 20GP 40GP 40HC 45HC 20RE 40RE 40HR 20OT 40OT 20FR 40FR 40NR 20NR 45S 20T…" at bounding box center [125, 390] width 67 height 26
click at [129, 549] on md-option "40FR" at bounding box center [140, 550] width 102 height 36
click at [361, 445] on button "Done" at bounding box center [372, 443] width 52 height 26
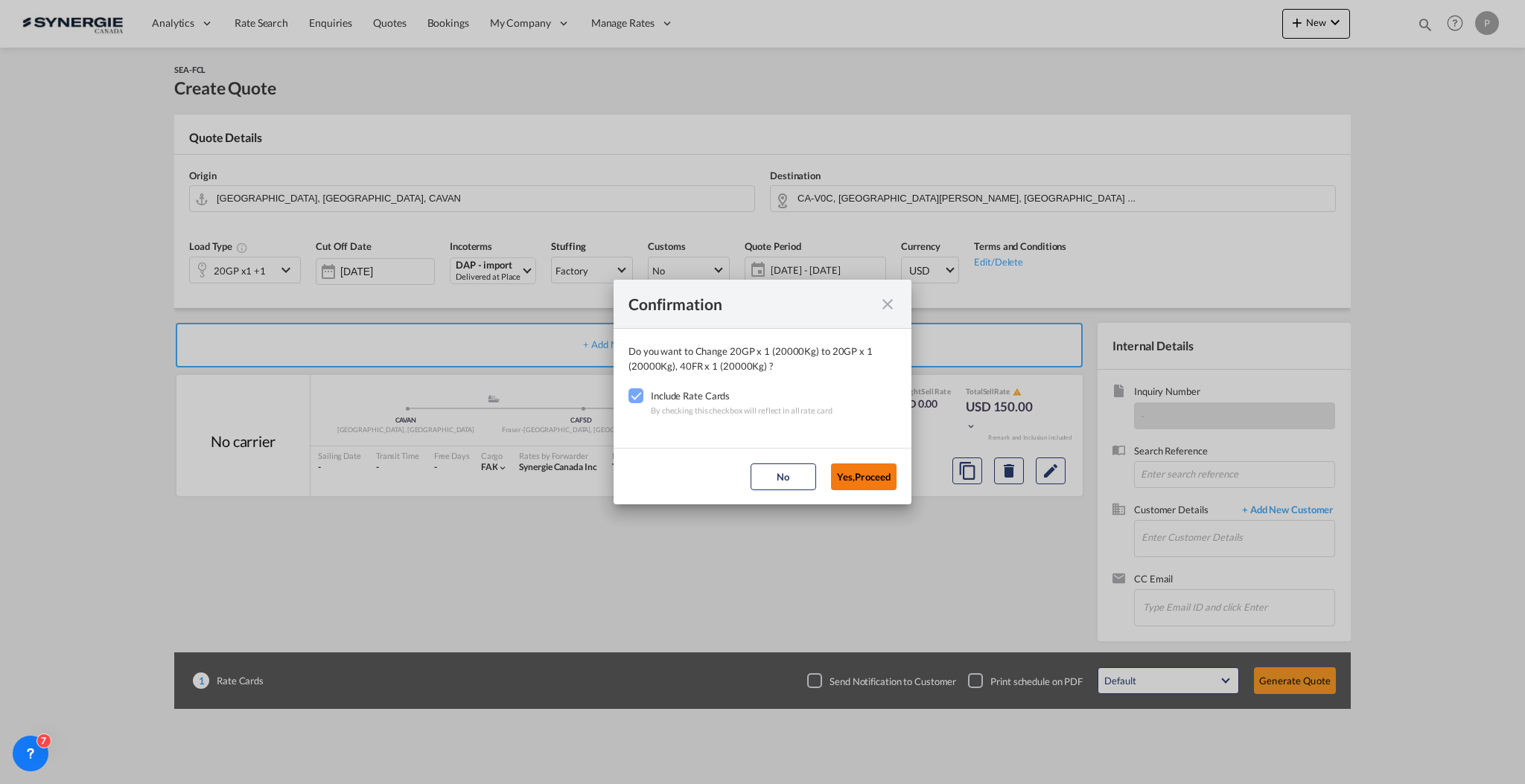
click at [875, 476] on button "Yes,Proceed" at bounding box center [863, 476] width 65 height 26
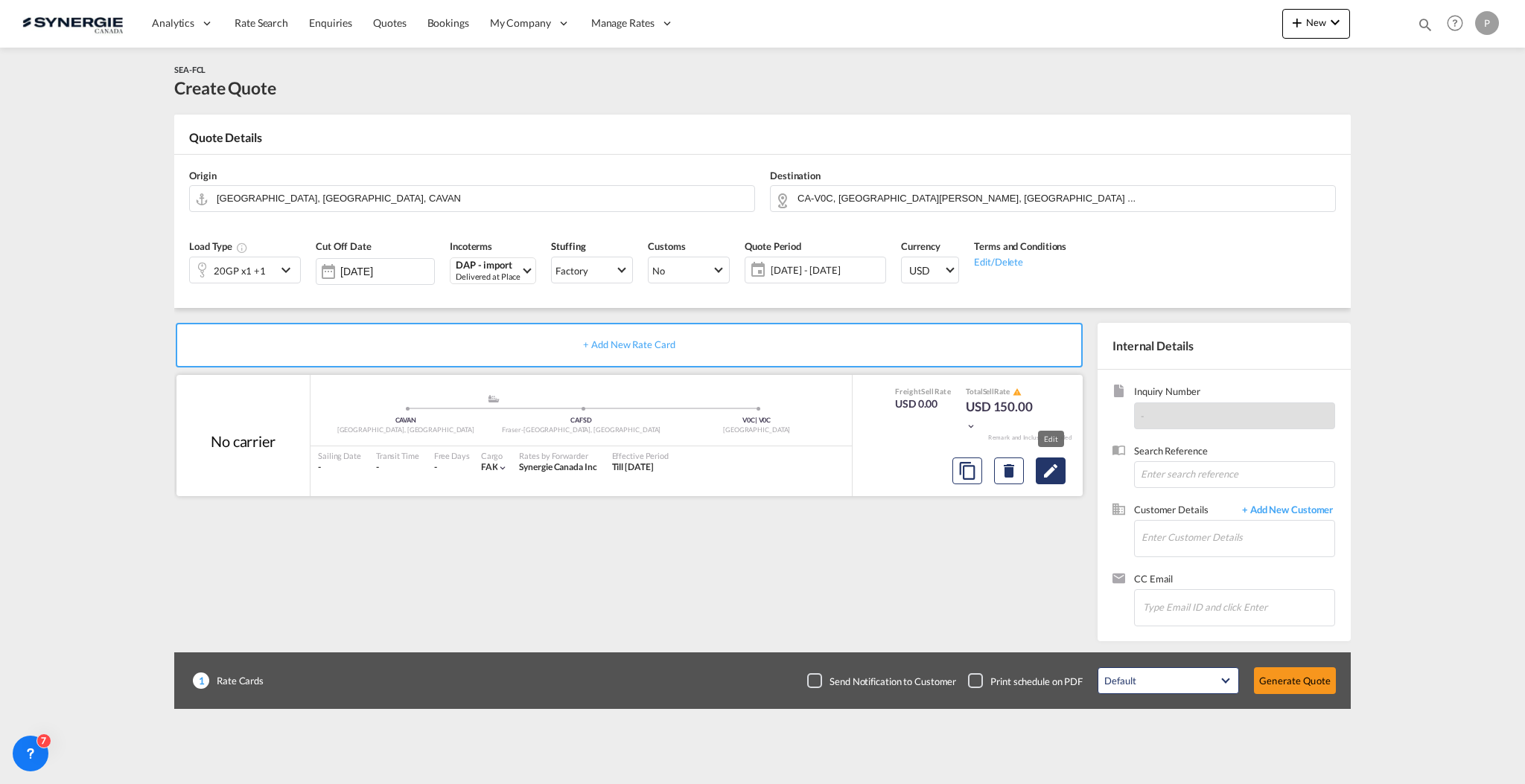
click at [1062, 476] on button "Edit" at bounding box center [1050, 471] width 29 height 26
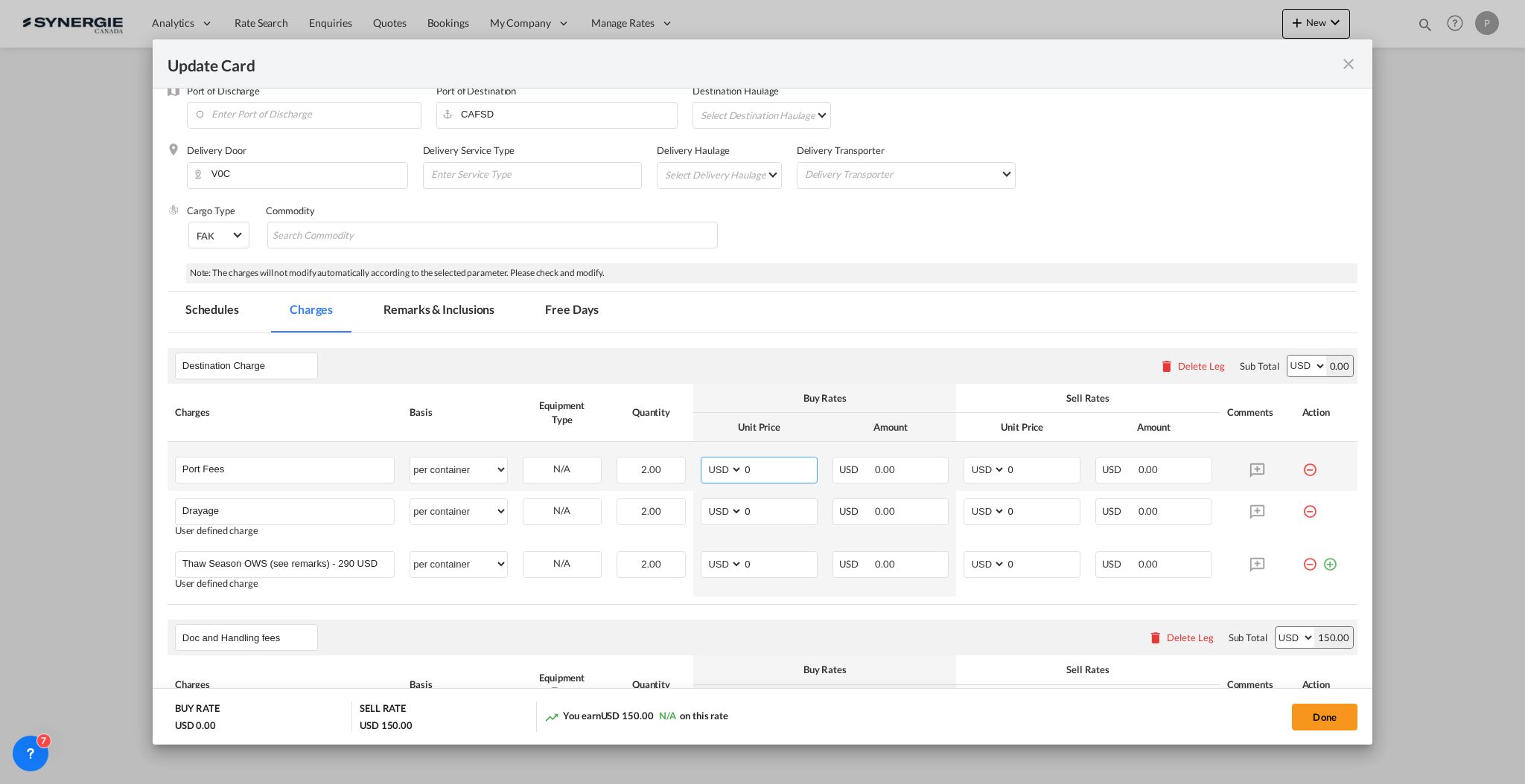
click at [753, 473] on input "0" at bounding box center [779, 469] width 73 height 22
click at [208, 475] on input "Port Fees" at bounding box center [288, 469] width 211 height 22
click at [1302, 468] on md-icon "icon-minus-circle-outline red-400-fg" at bounding box center [1309, 464] width 15 height 15
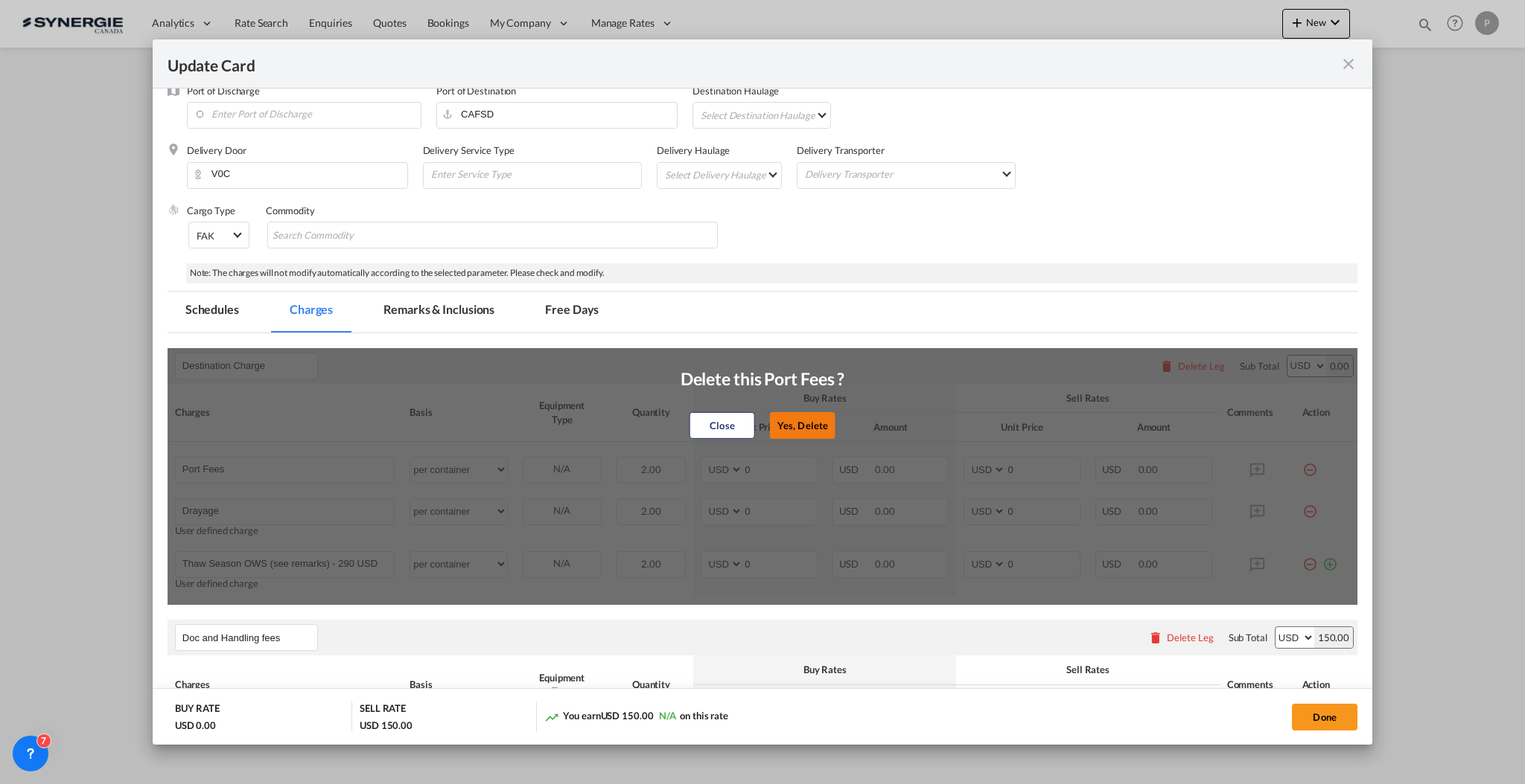
click at [793, 415] on button "Yes, Delete" at bounding box center [802, 425] width 65 height 26
type input "Drayage"
type input "Thaw Season OWS (see remarks) - 290 USD if applicable"
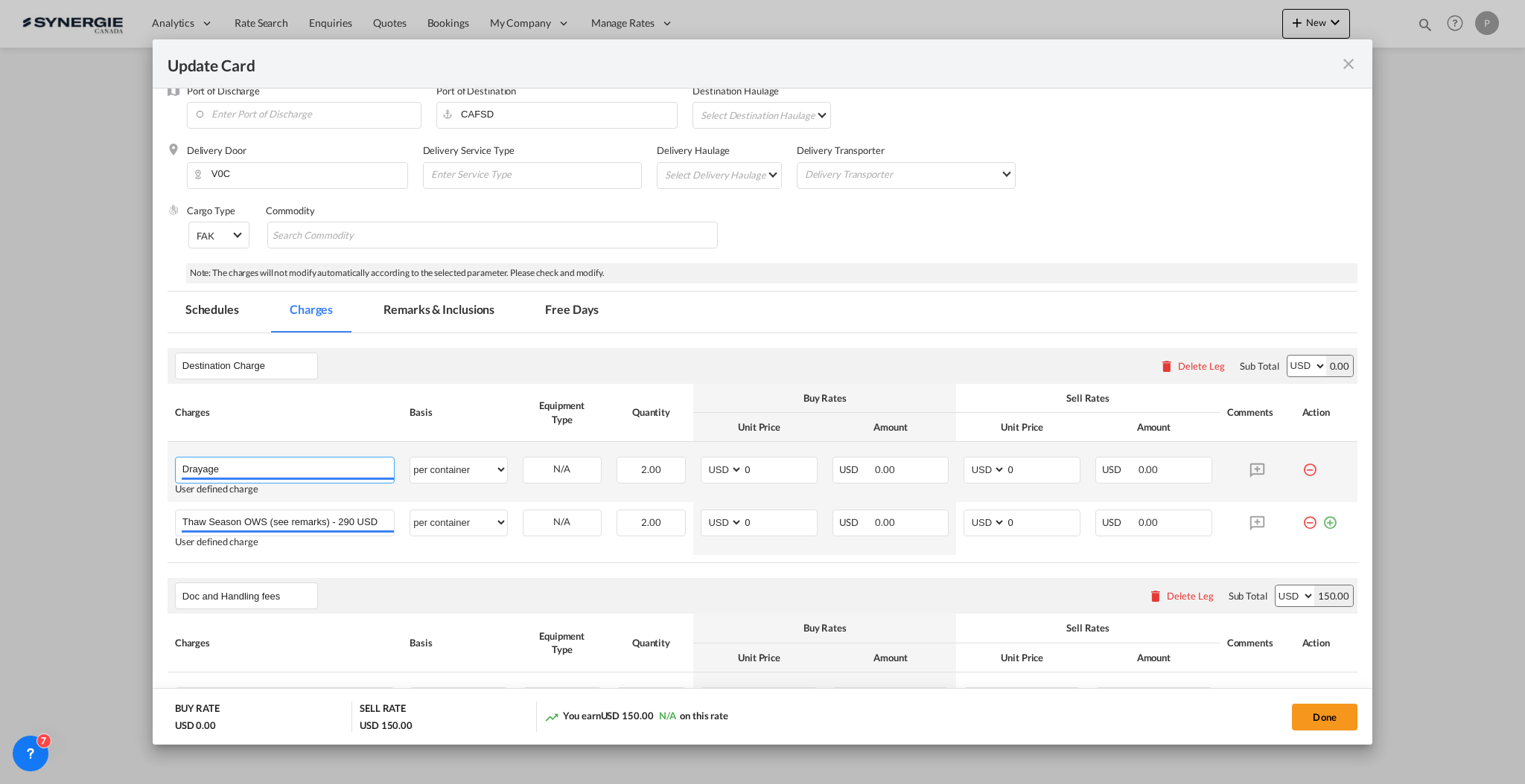
click at [289, 472] on input "Drayage" at bounding box center [288, 469] width 211 height 22
type input "Drayage and Transloading"
click at [792, 472] on input "0" at bounding box center [779, 469] width 73 height 22
type input "1938"
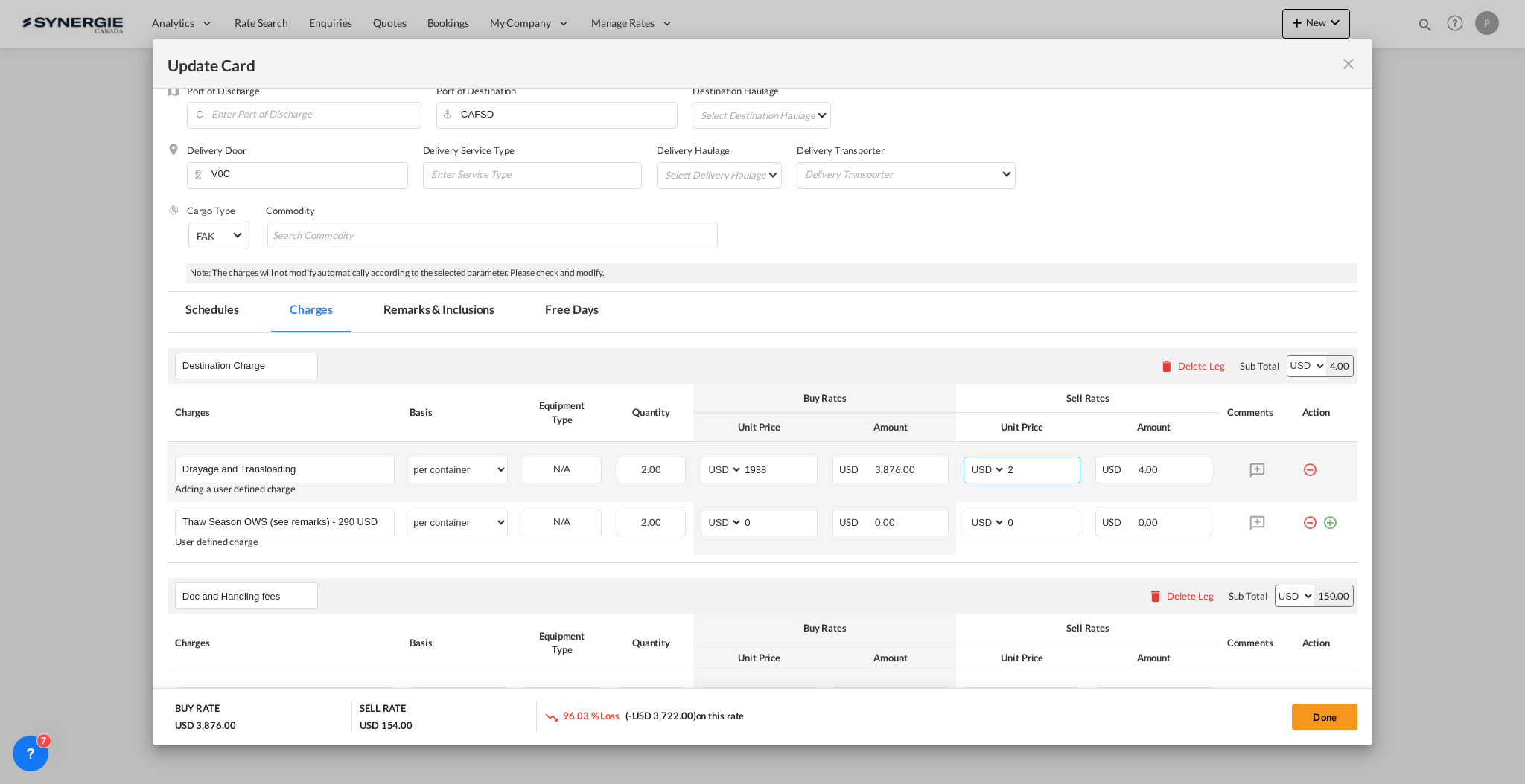
click at [1018, 468] on input "2" at bounding box center [1041, 469] width 73 height 22
type input "2130"
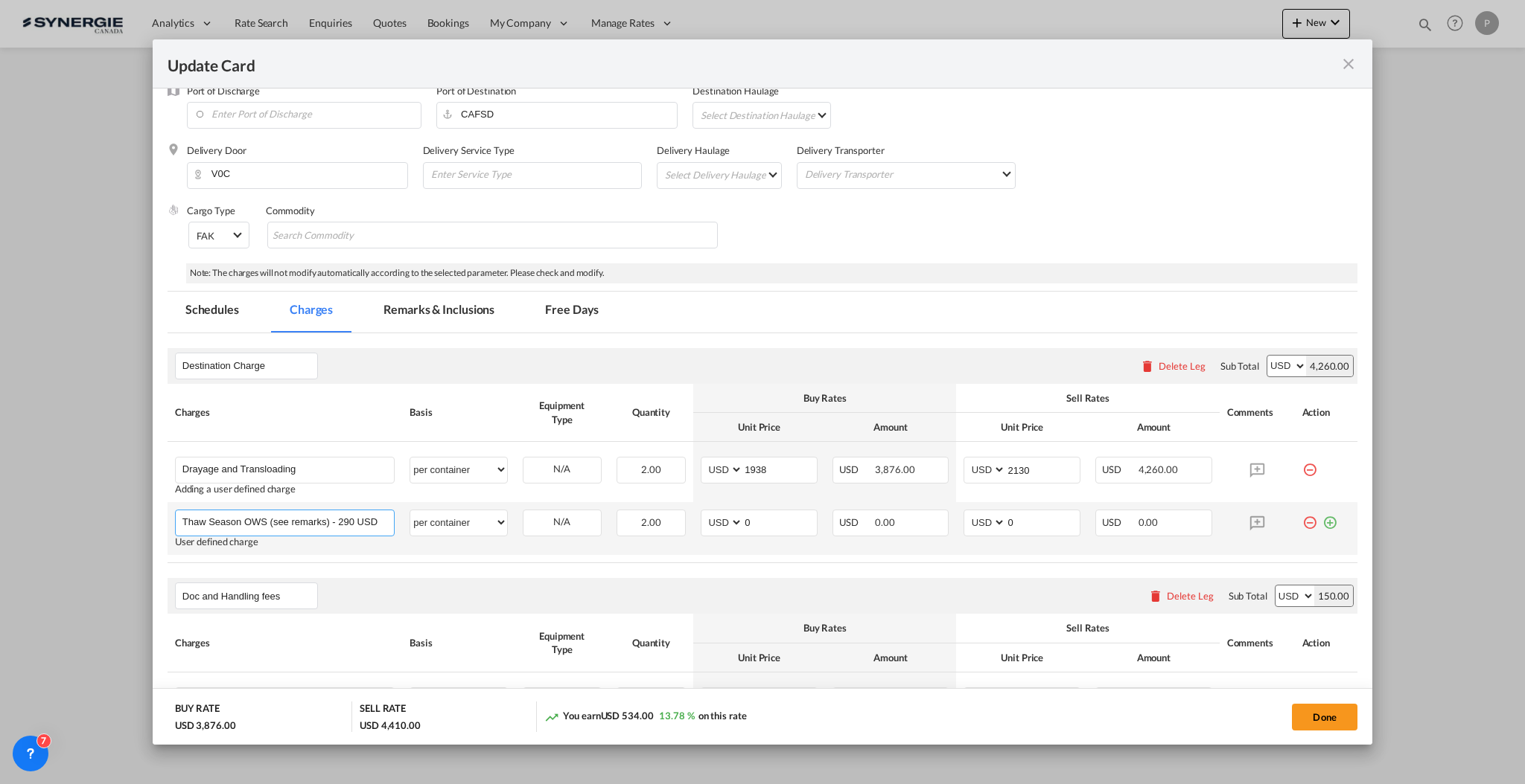
click at [262, 516] on input "Thaw Season OWS (see remarks) - 290 USD if applicable" at bounding box center [288, 521] width 211 height 22
type input "LTL delivery for 20 feet skid"
click at [494, 520] on select "per equipment per container per B/L per shipping bill per shipment per pallet p…" at bounding box center [458, 522] width 96 height 23
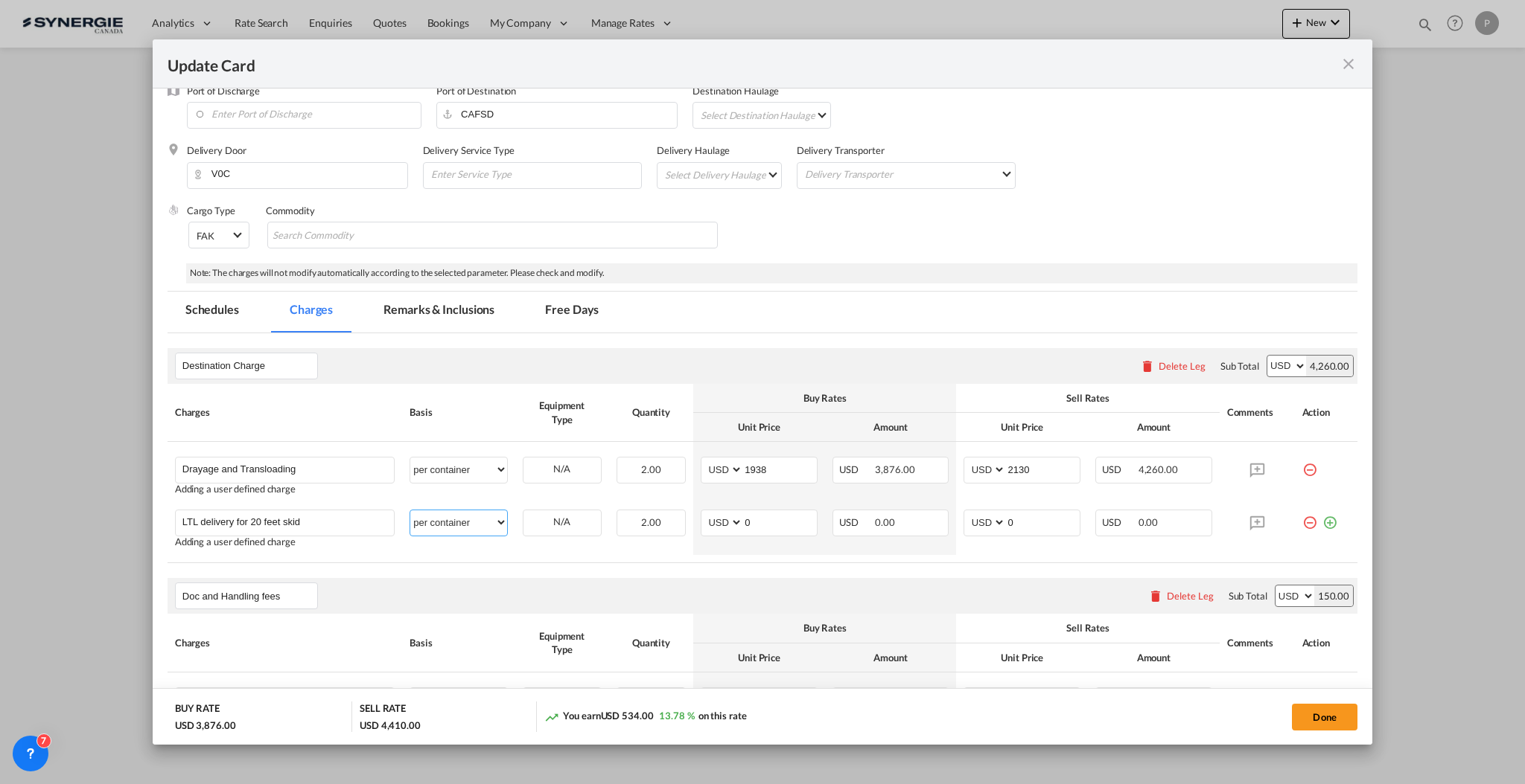
select select "per equipment"
click at [410, 511] on select "per equipment per container per B/L per shipping bill per shipment per pallet p…" at bounding box center [458, 522] width 96 height 23
click at [557, 516] on select "20GP 40FR" at bounding box center [562, 522] width 77 height 21
select select "20GP"
click at [524, 513] on select "20GP 40FR" at bounding box center [562, 522] width 77 height 21
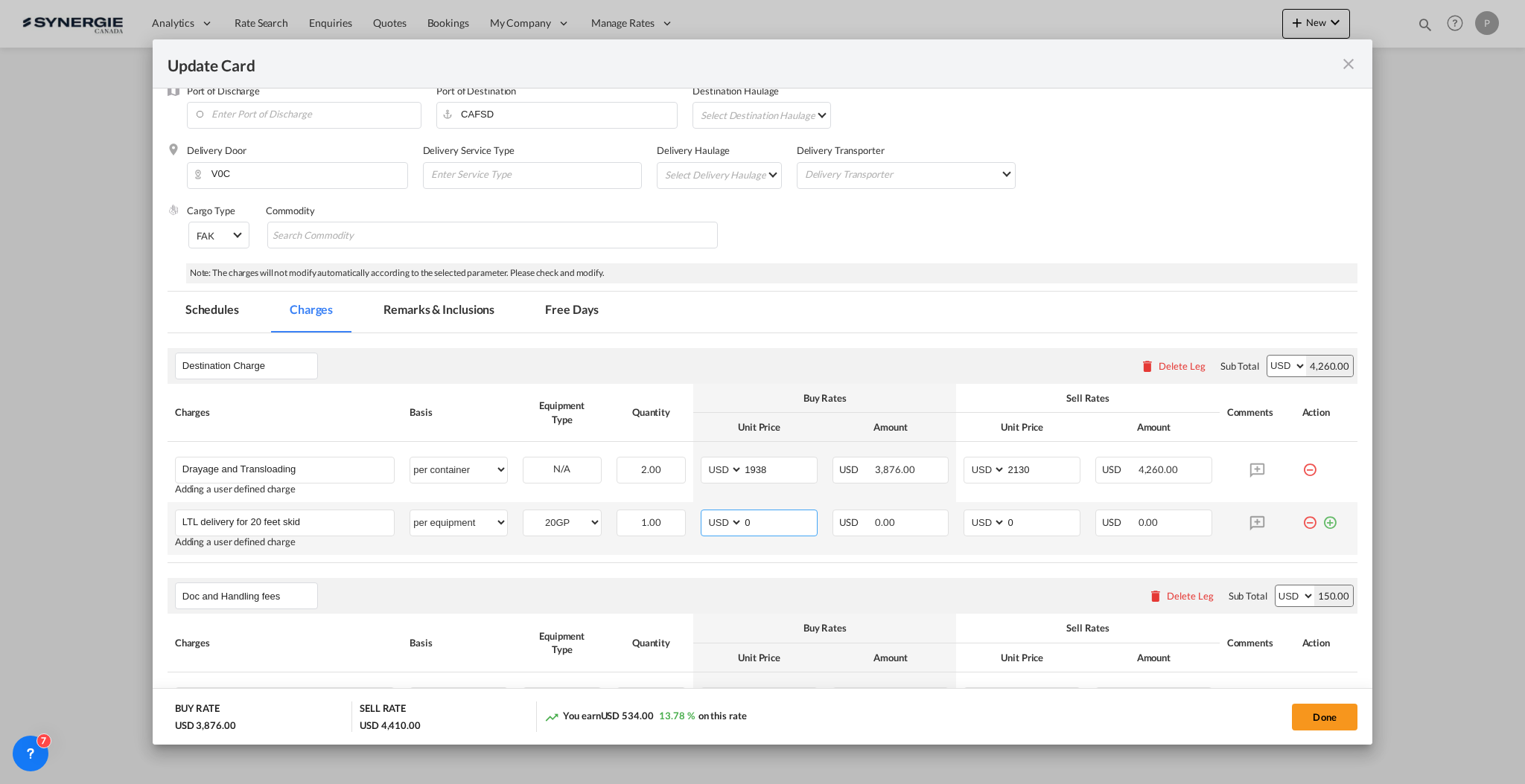
click at [772, 521] on input "0" at bounding box center [779, 521] width 73 height 22
type input "4525"
click at [1017, 512] on input "0" at bounding box center [1041, 521] width 73 height 22
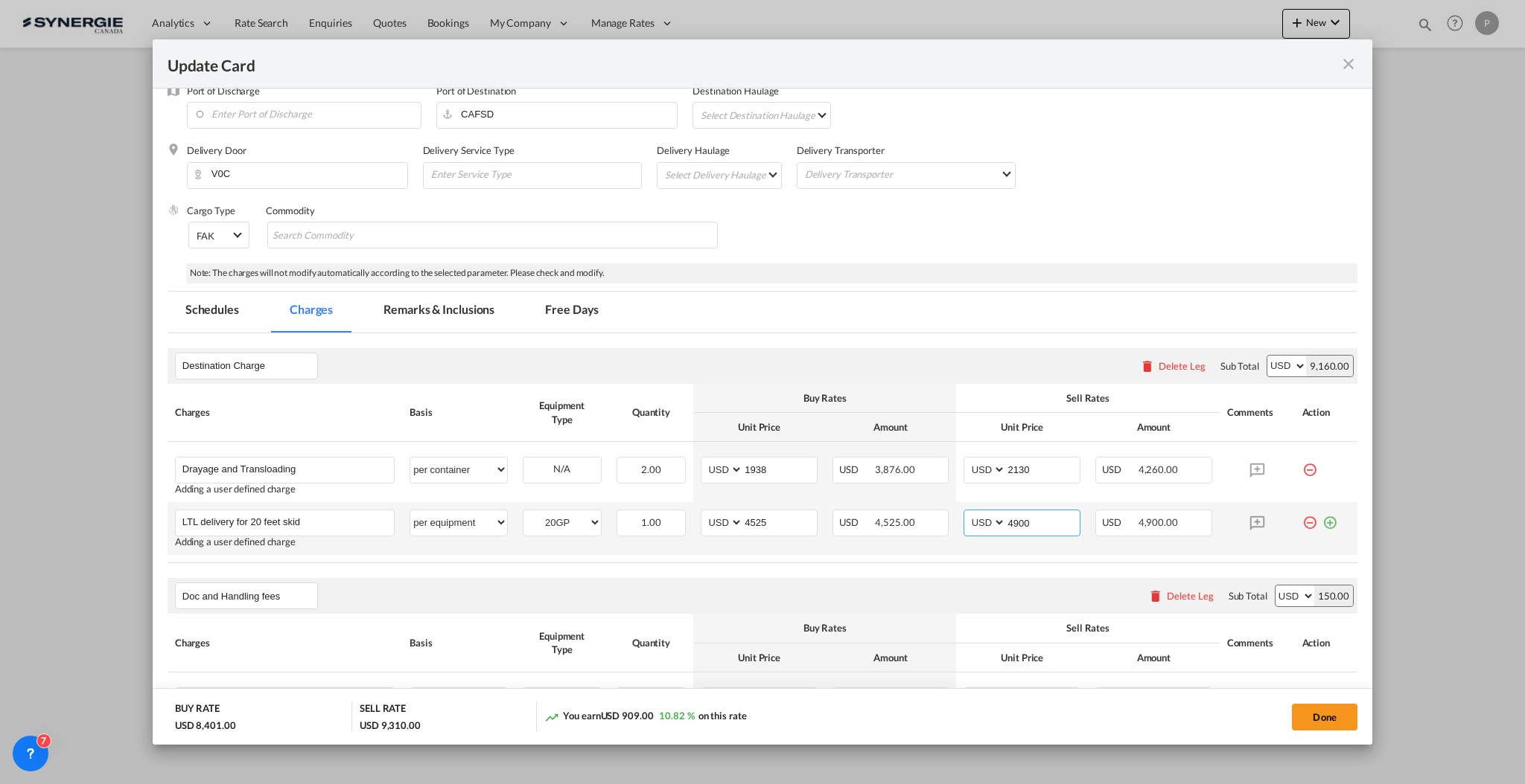
type input "4900"
click at [1322, 522] on md-icon "icon-plus-circle-outline green-400-fg" at bounding box center [1329, 516] width 15 height 15
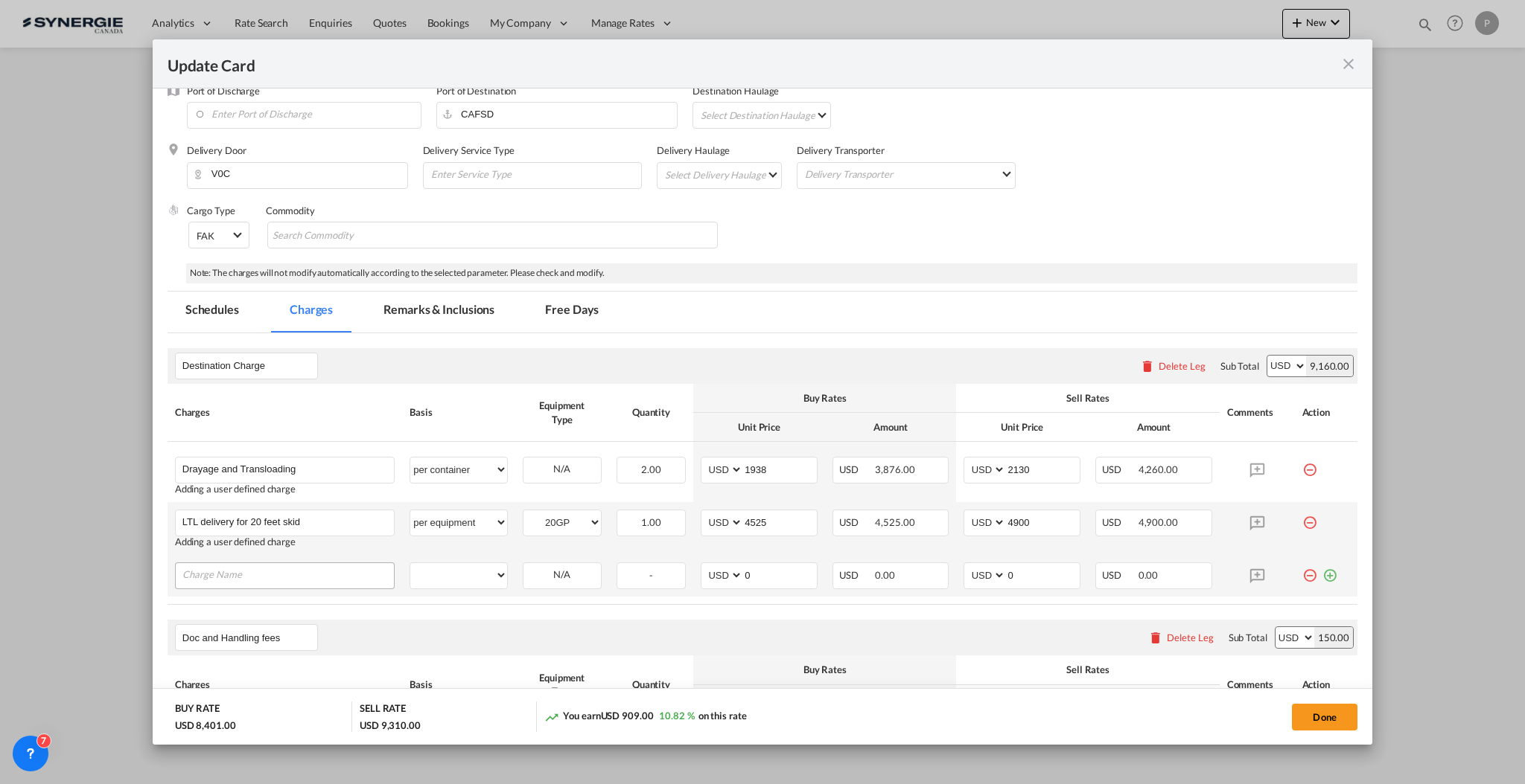
click at [330, 575] on input "Charge Name" at bounding box center [288, 574] width 211 height 22
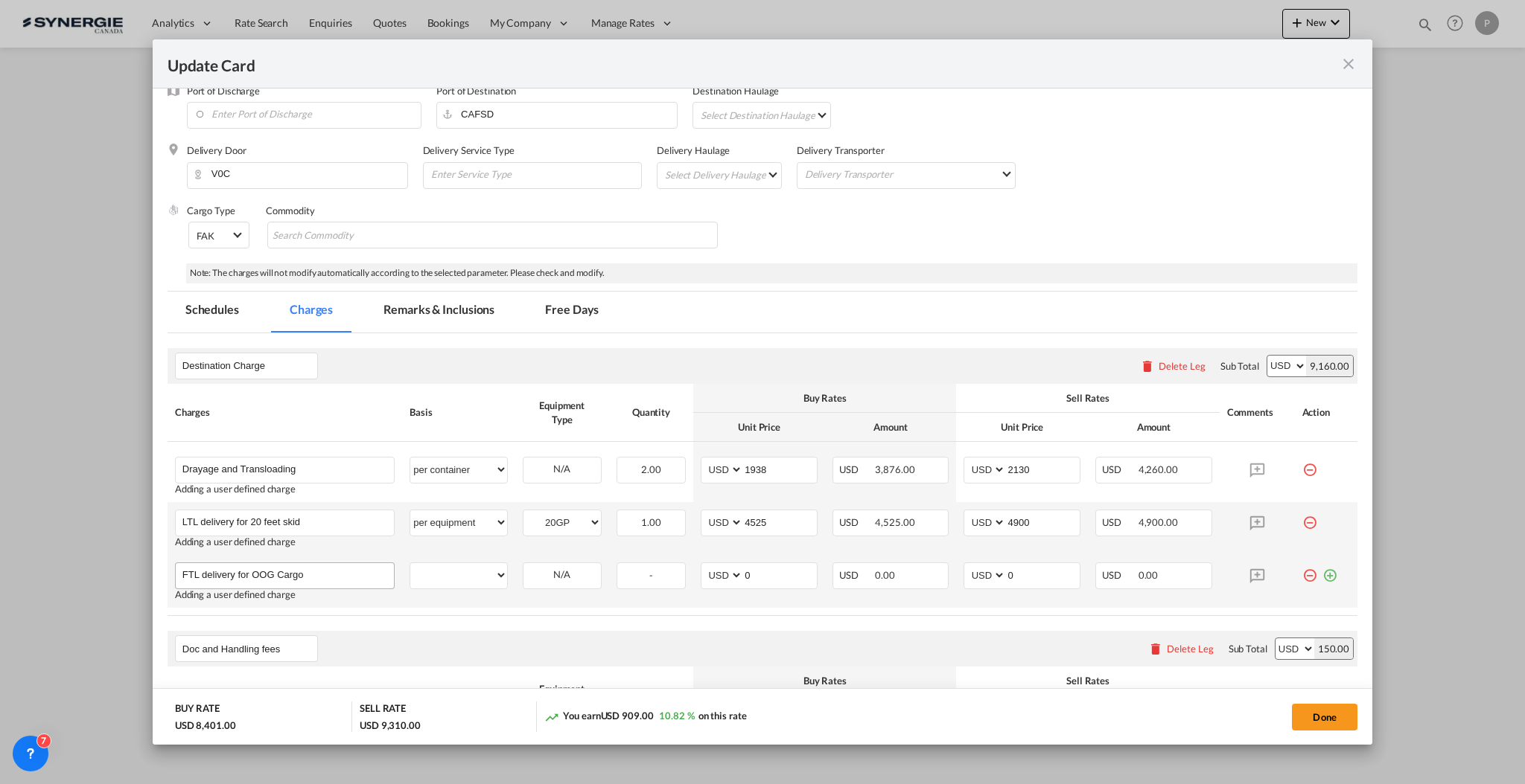
type input "FTL delivery for OOG Cargo"
select select "per equipment"
select select "40FR"
click at [769, 576] on input "0" at bounding box center [779, 574] width 73 height 22
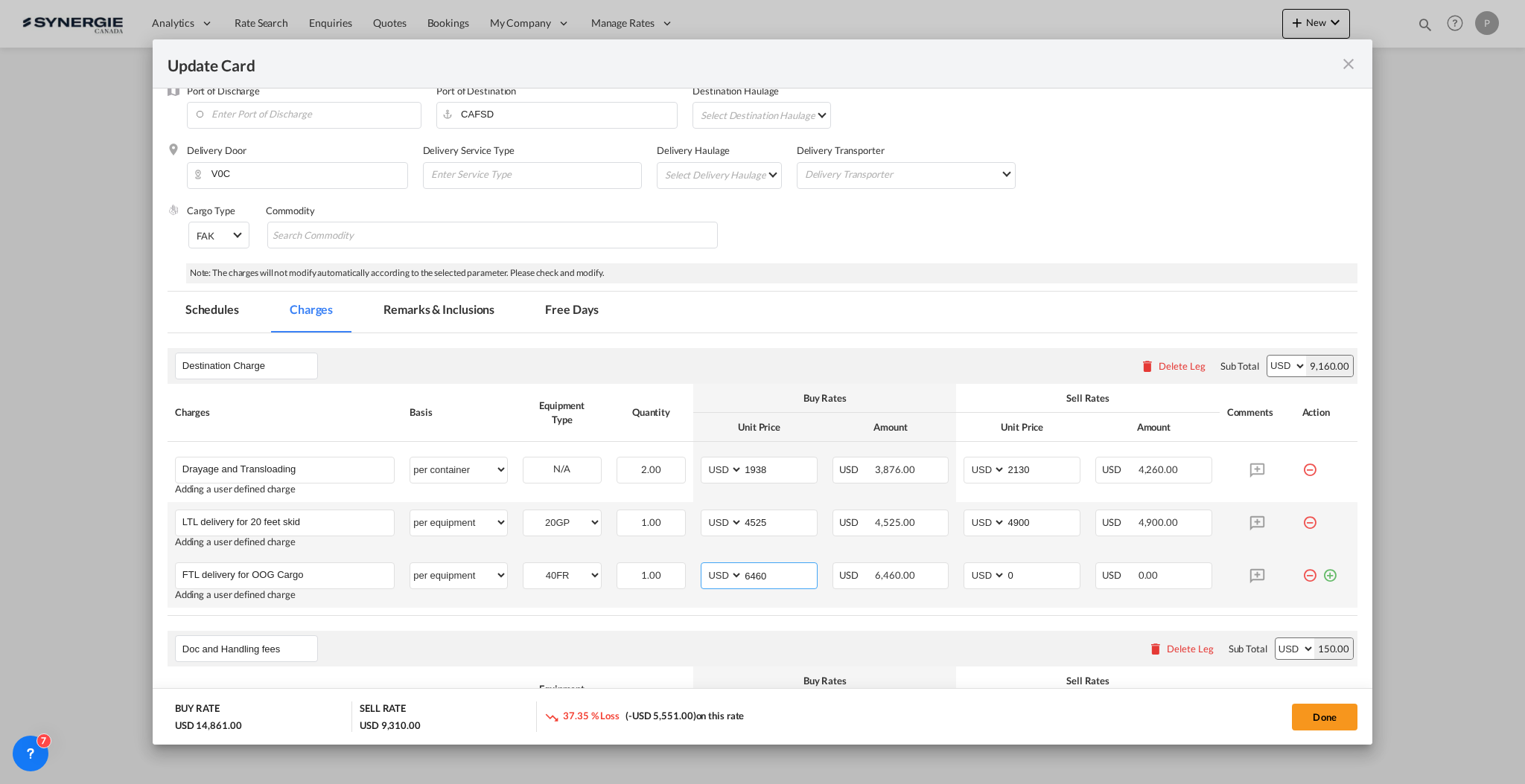
type input "6460"
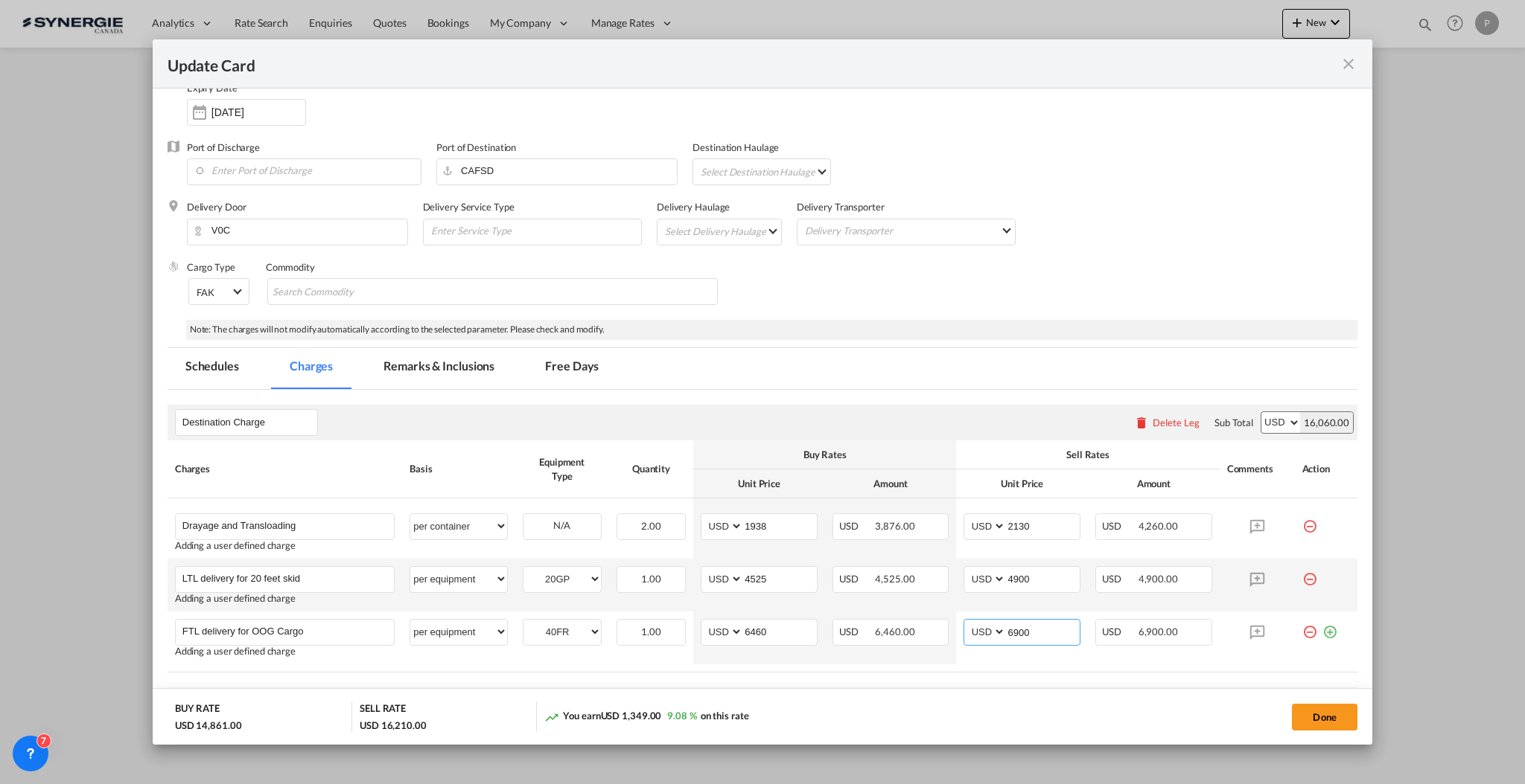
scroll to position [0, 0]
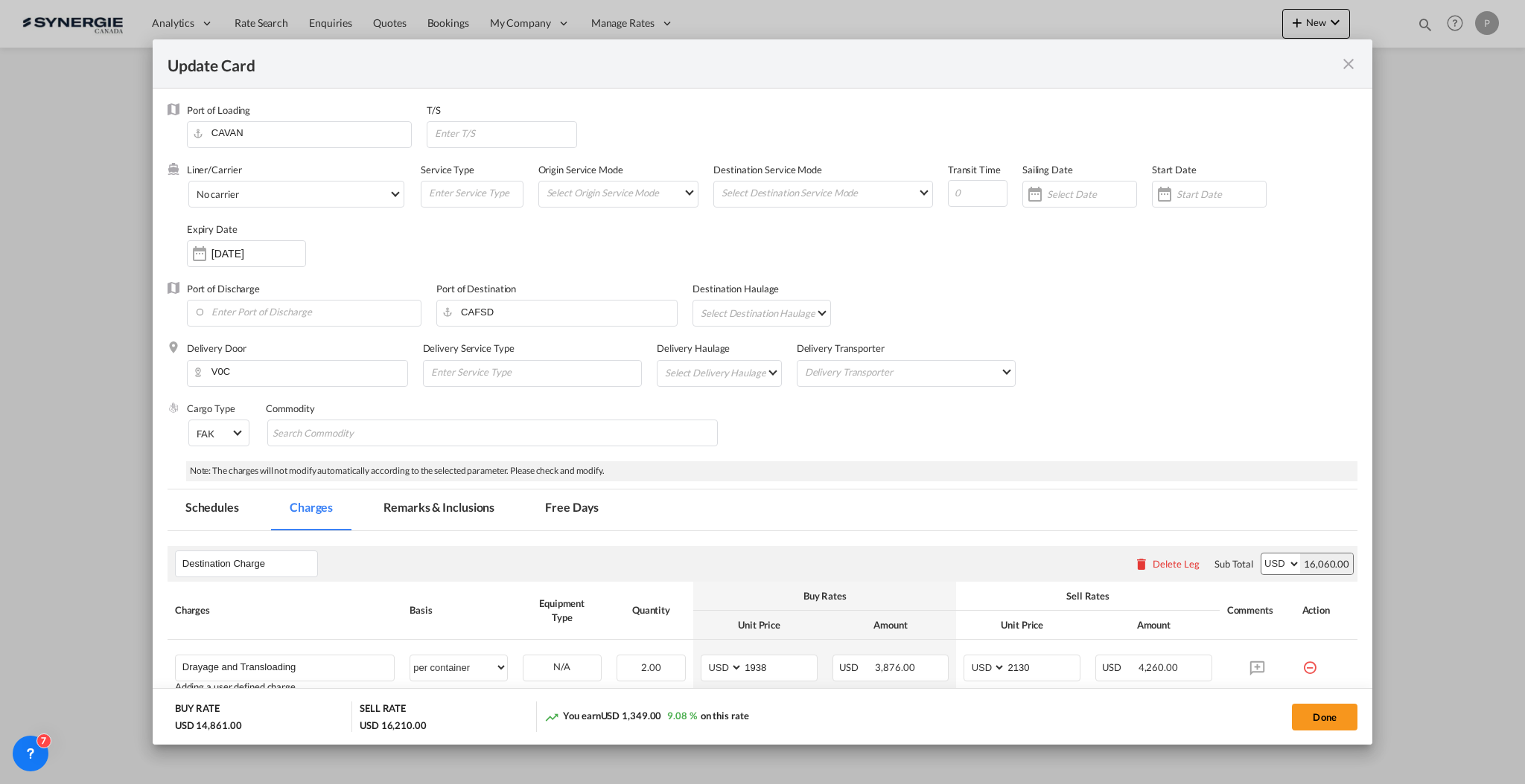
type input "6900"
click at [455, 513] on md-tab-item "Remarks & Inclusions" at bounding box center [439, 510] width 147 height 41
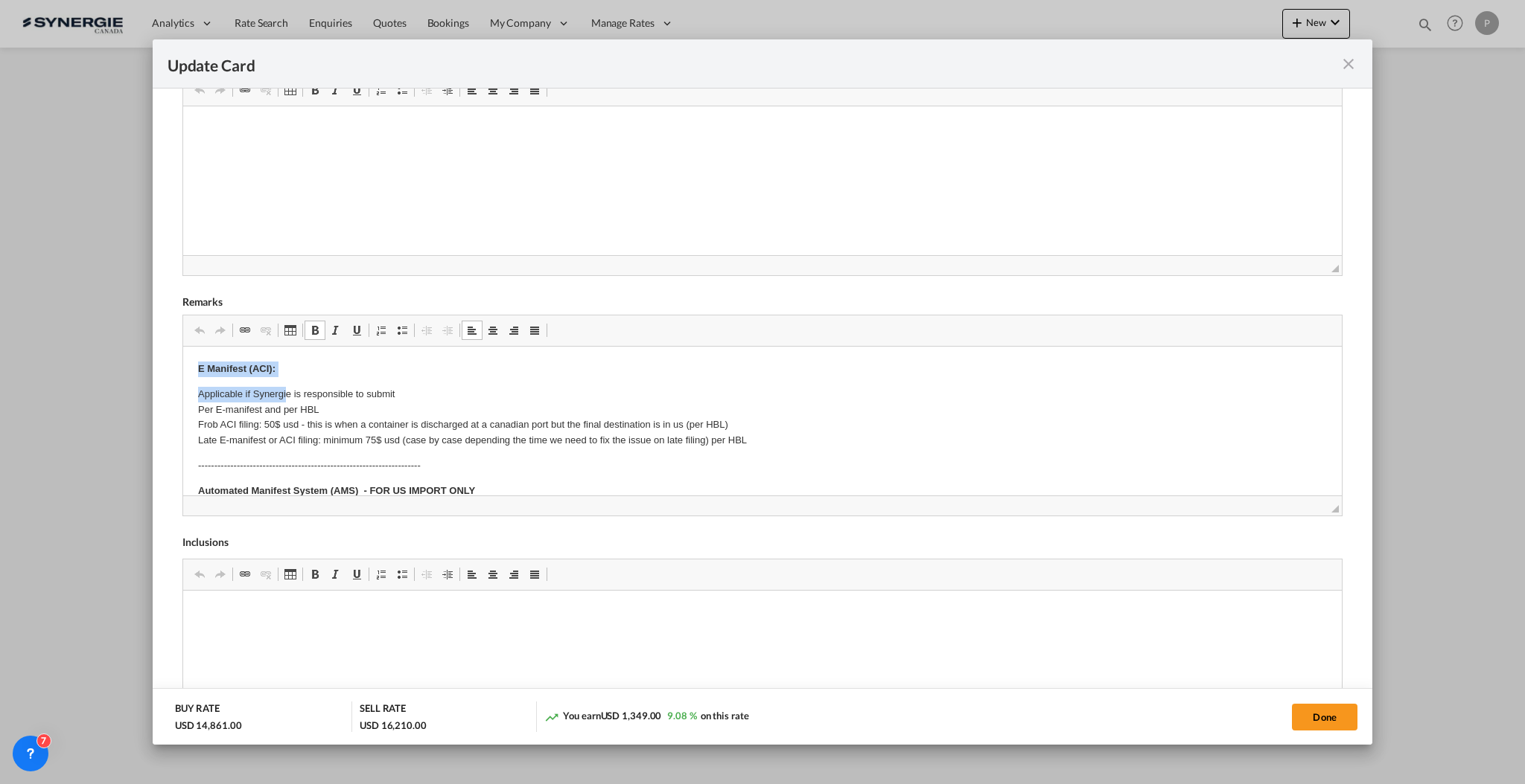
drag, startPoint x: 184, startPoint y: 369, endPoint x: 284, endPoint y: 391, distance: 102.4
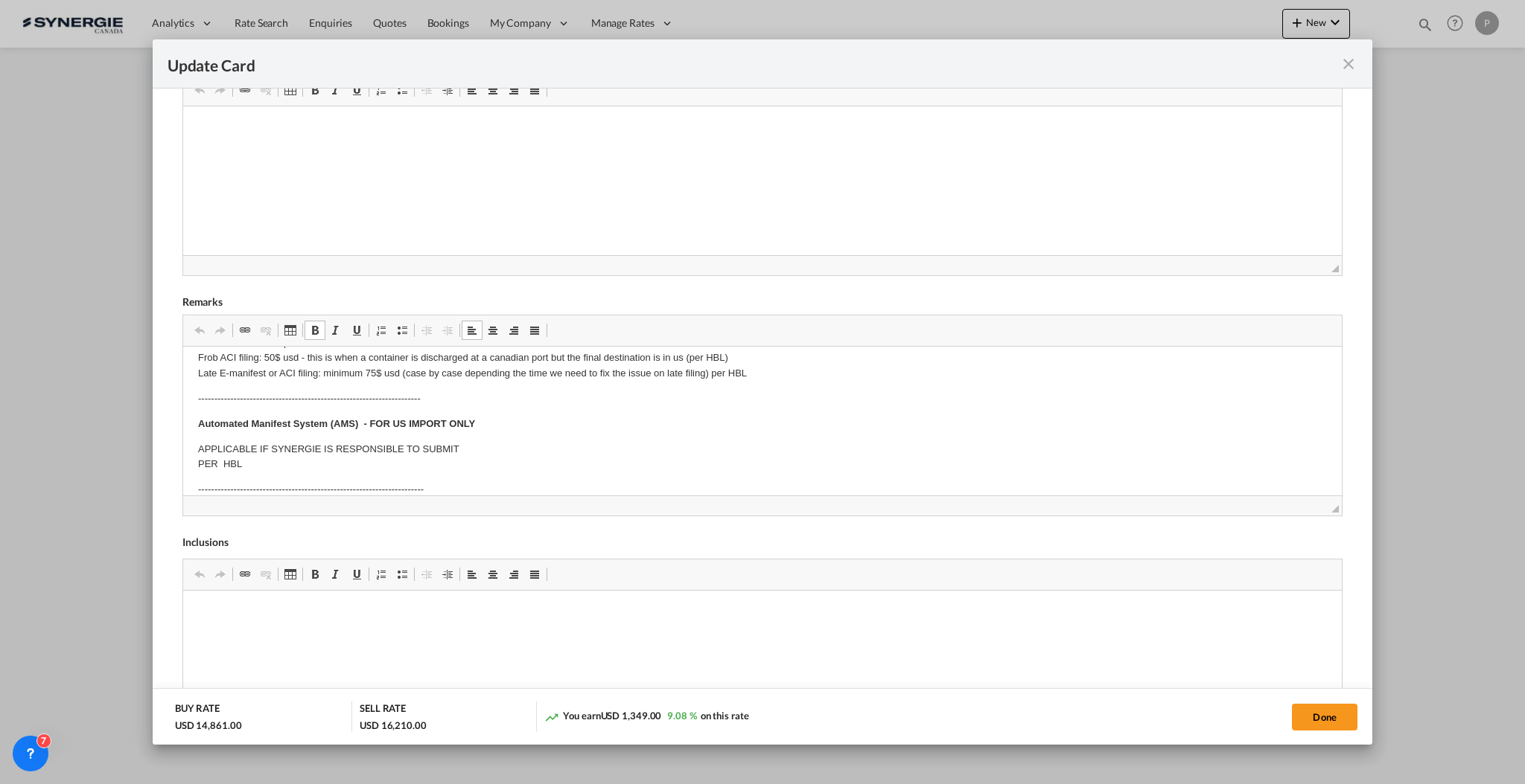
scroll to position [99, 0]
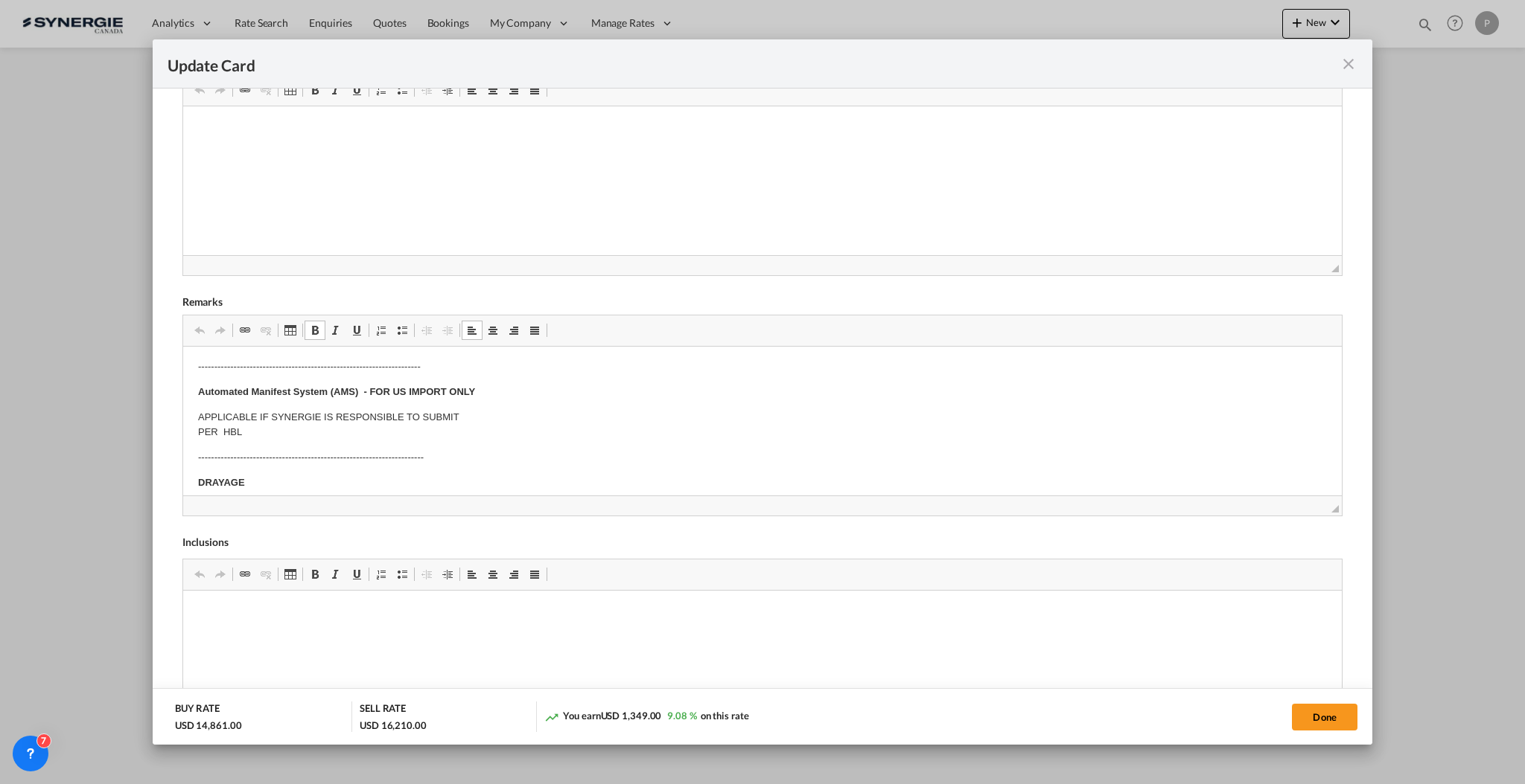
click at [207, 395] on strong "Automated Manifest System (AMS) - FOR US IMPORT ONLY" at bounding box center [335, 391] width 276 height 11
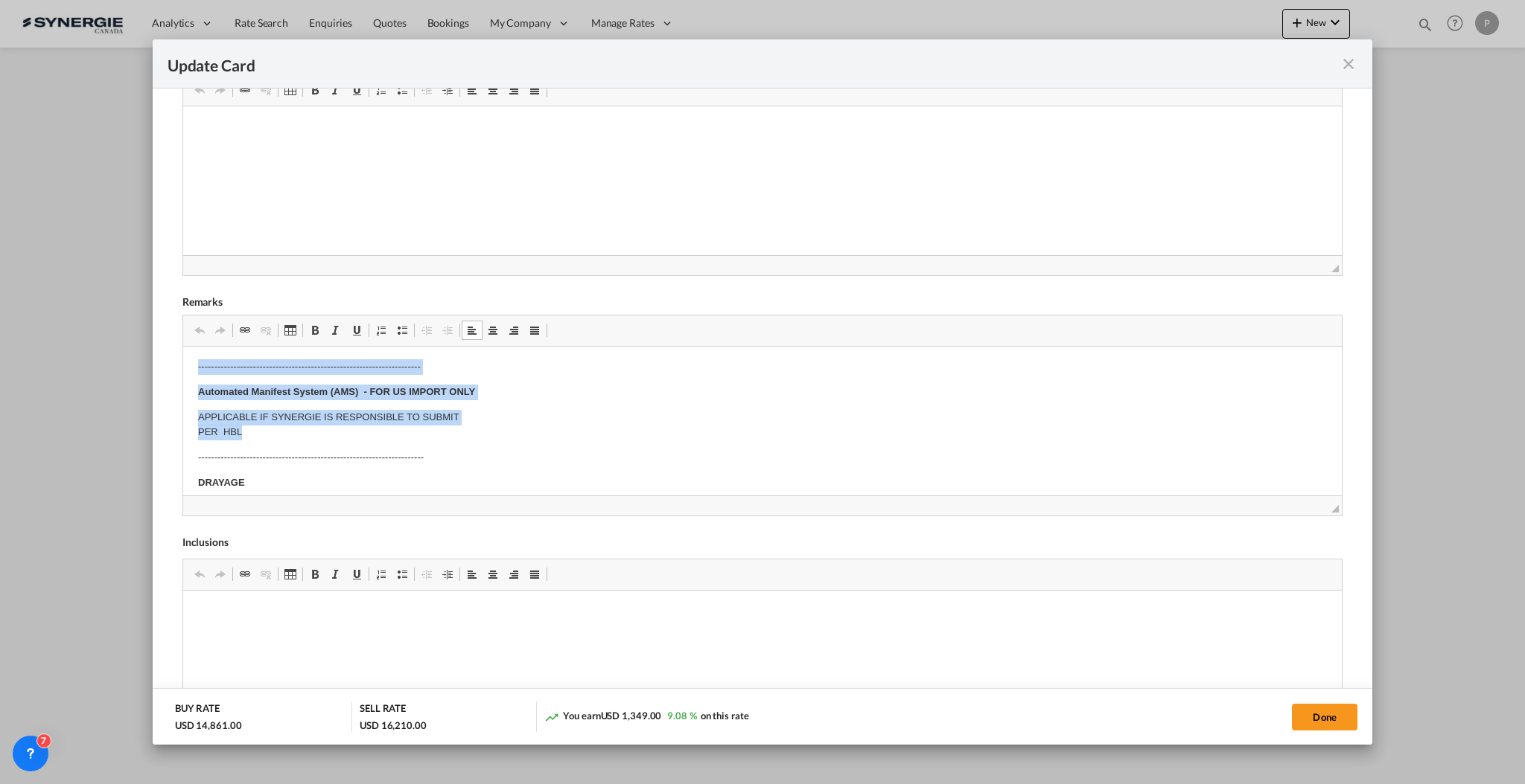
drag, startPoint x: 193, startPoint y: 369, endPoint x: 387, endPoint y: 430, distance: 203.4
click at [387, 430] on html "E Manifest (ACI): Applicable if Synergie is responsible to submit Per E-manifes…" at bounding box center [762, 647] width 1159 height 802
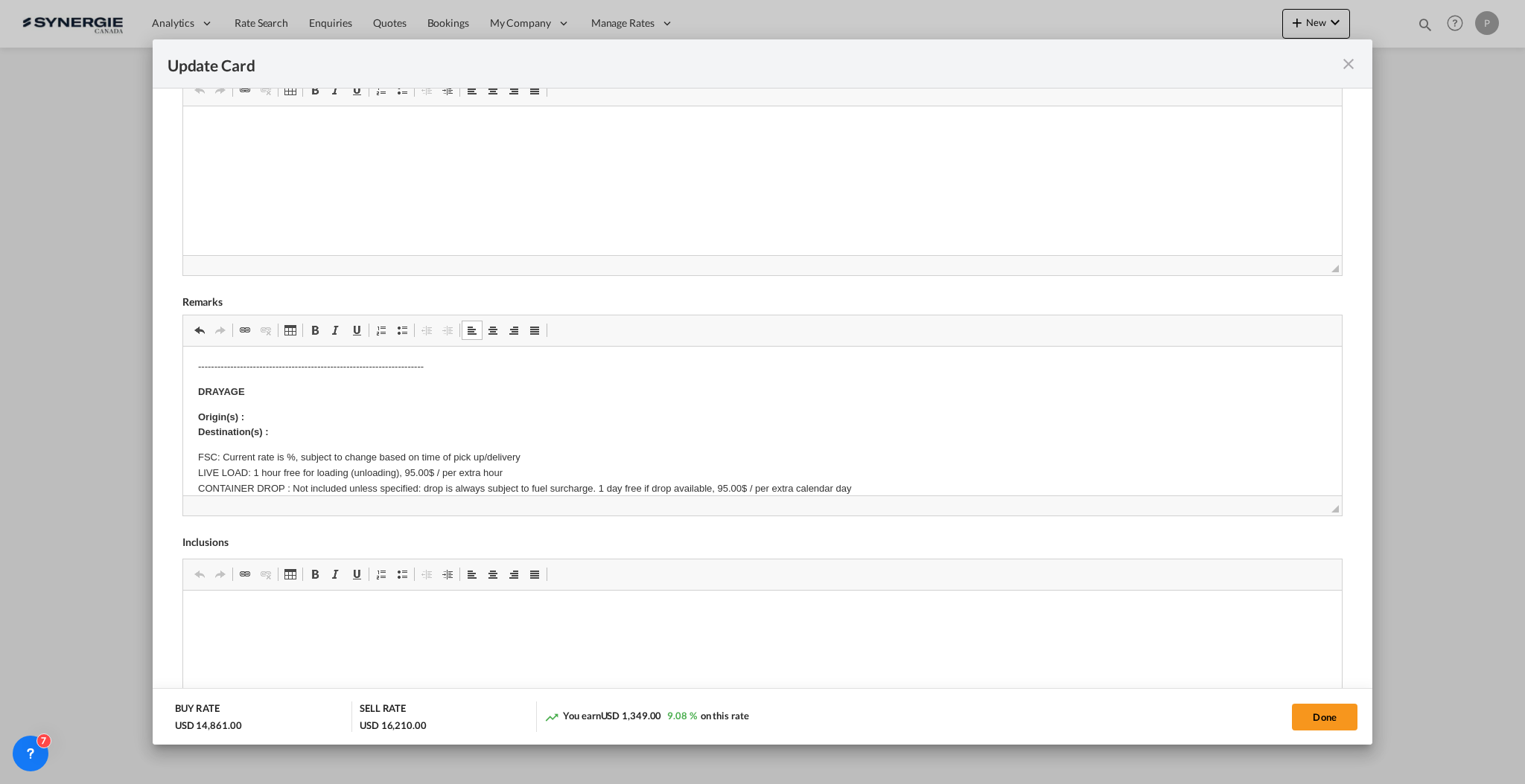
click at [276, 386] on p "DRAYAGE" at bounding box center [761, 392] width 1128 height 16
click at [278, 410] on p "Origin(s) : Destination(s) :" at bounding box center [761, 425] width 1128 height 31
click at [290, 433] on p "Origin(s) : Vancouver Port Destination(s) :" at bounding box center [761, 425] width 1128 height 31
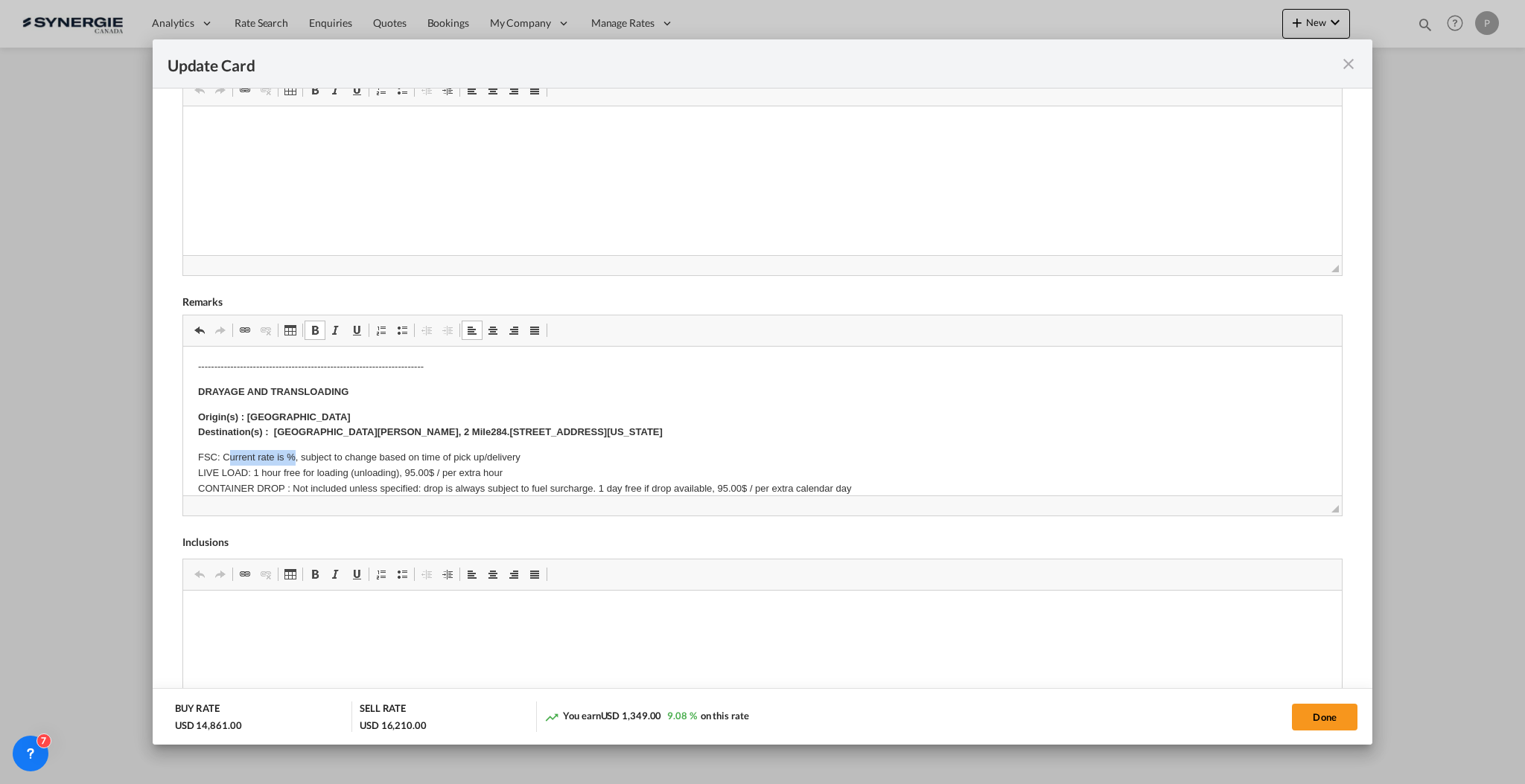
drag, startPoint x: 226, startPoint y: 455, endPoint x: 296, endPoint y: 452, distance: 70.1
click at [296, 452] on p "FSC: Current rate is %, subject to change based on time of pick up/delivery LIV…" at bounding box center [761, 495] width 1128 height 93
click at [257, 469] on p "FSC: CIncluded, subject to change based on time of pick up/delivery LIVE LOAD: …" at bounding box center [761, 495] width 1128 height 93
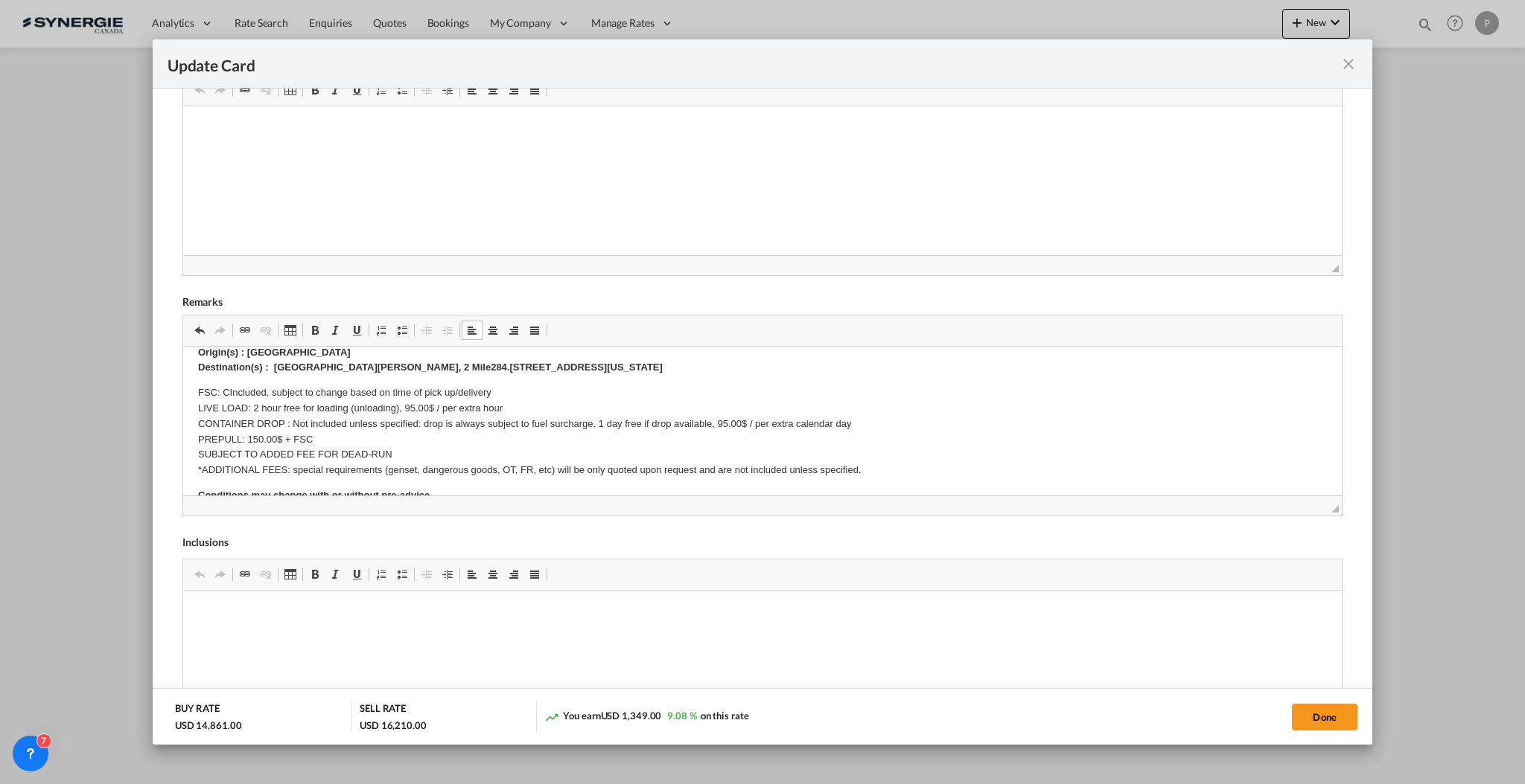
scroll to position [198, 0]
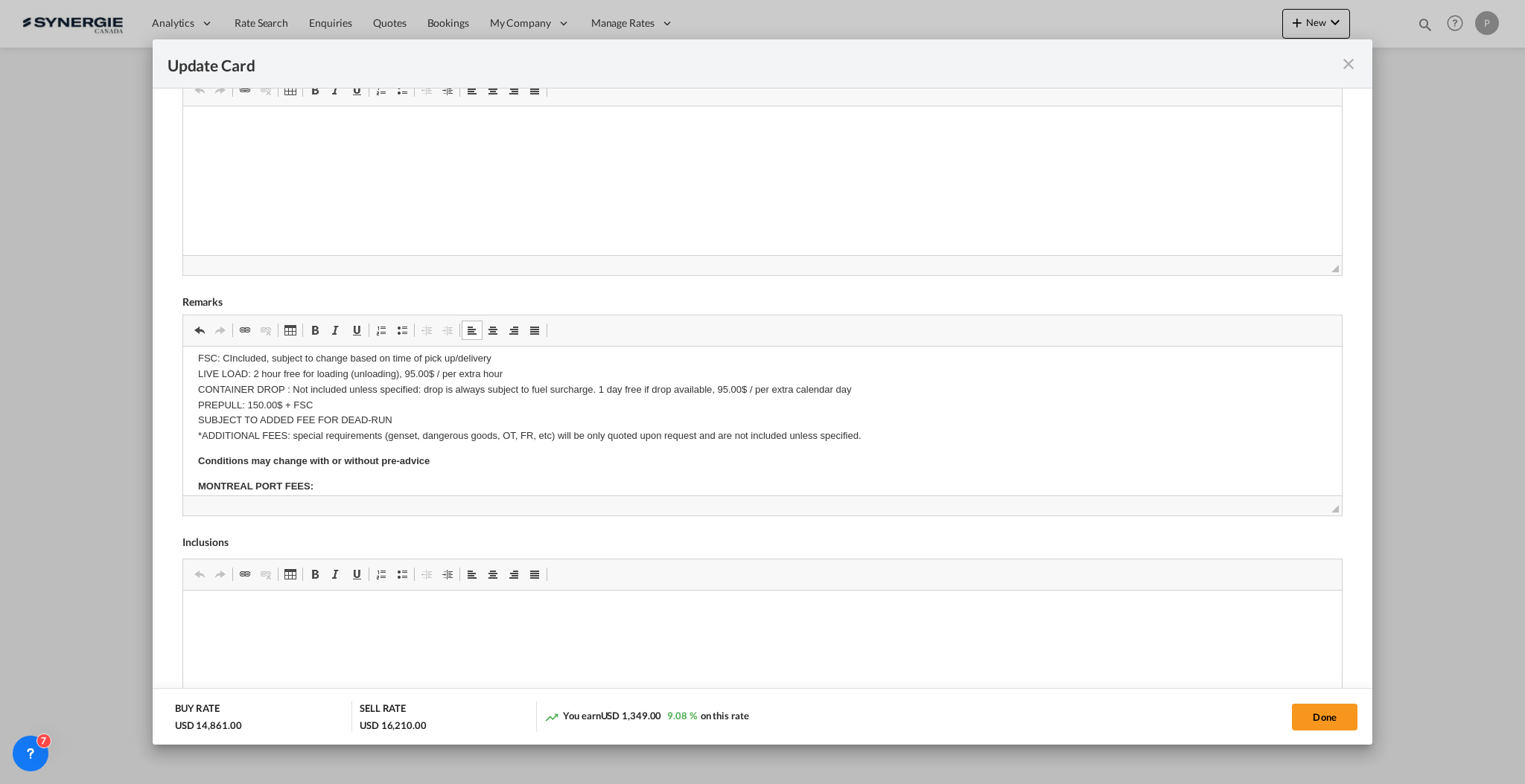
click at [316, 385] on p "FSC: CIncluded, subject to change based on time of pick up/delivery LIVE LOAD: …" at bounding box center [761, 396] width 1128 height 93
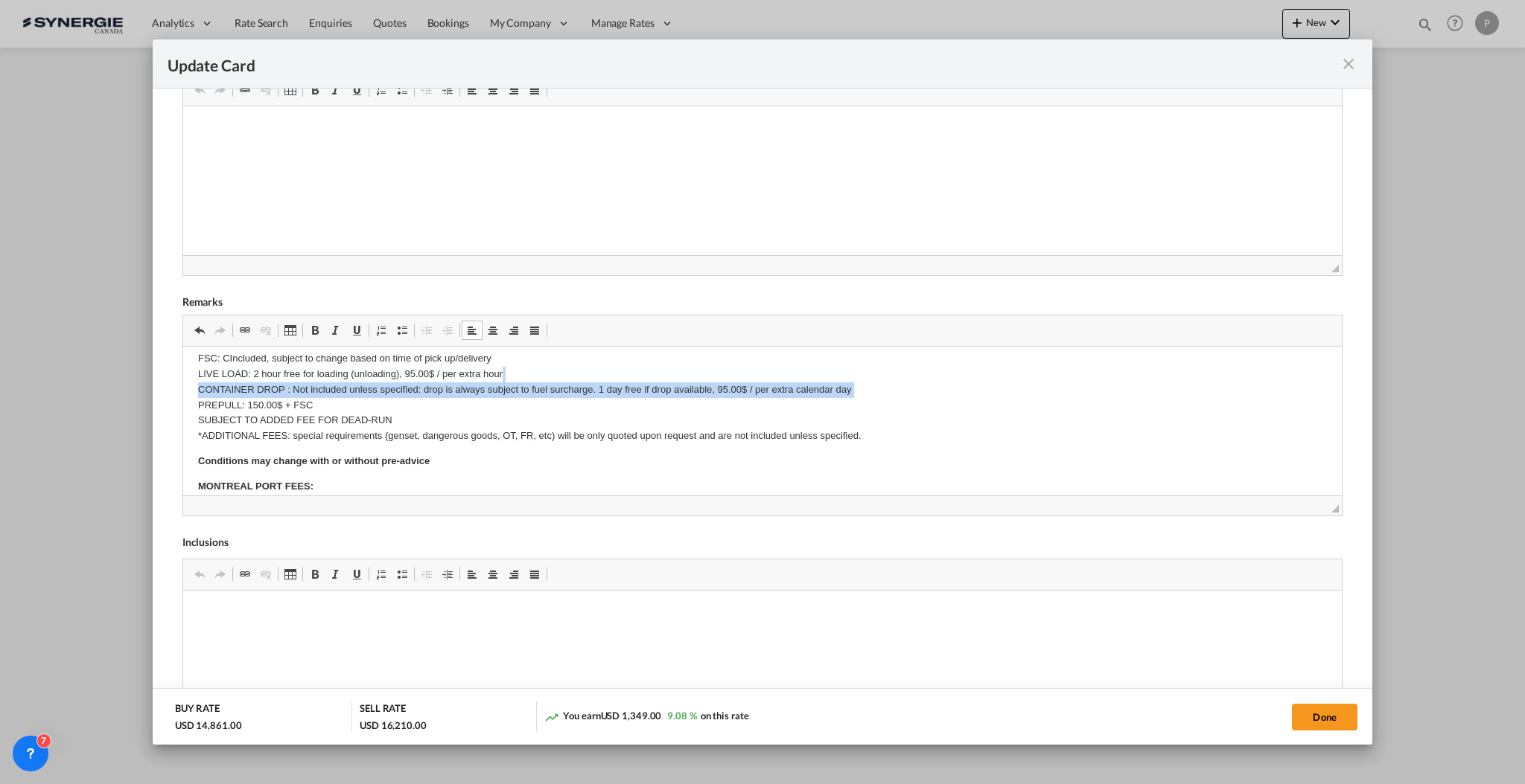
click at [316, 385] on p "FSC: CIncluded, subject to change based on time of pick up/delivery LIVE LOAD: …" at bounding box center [761, 396] width 1128 height 93
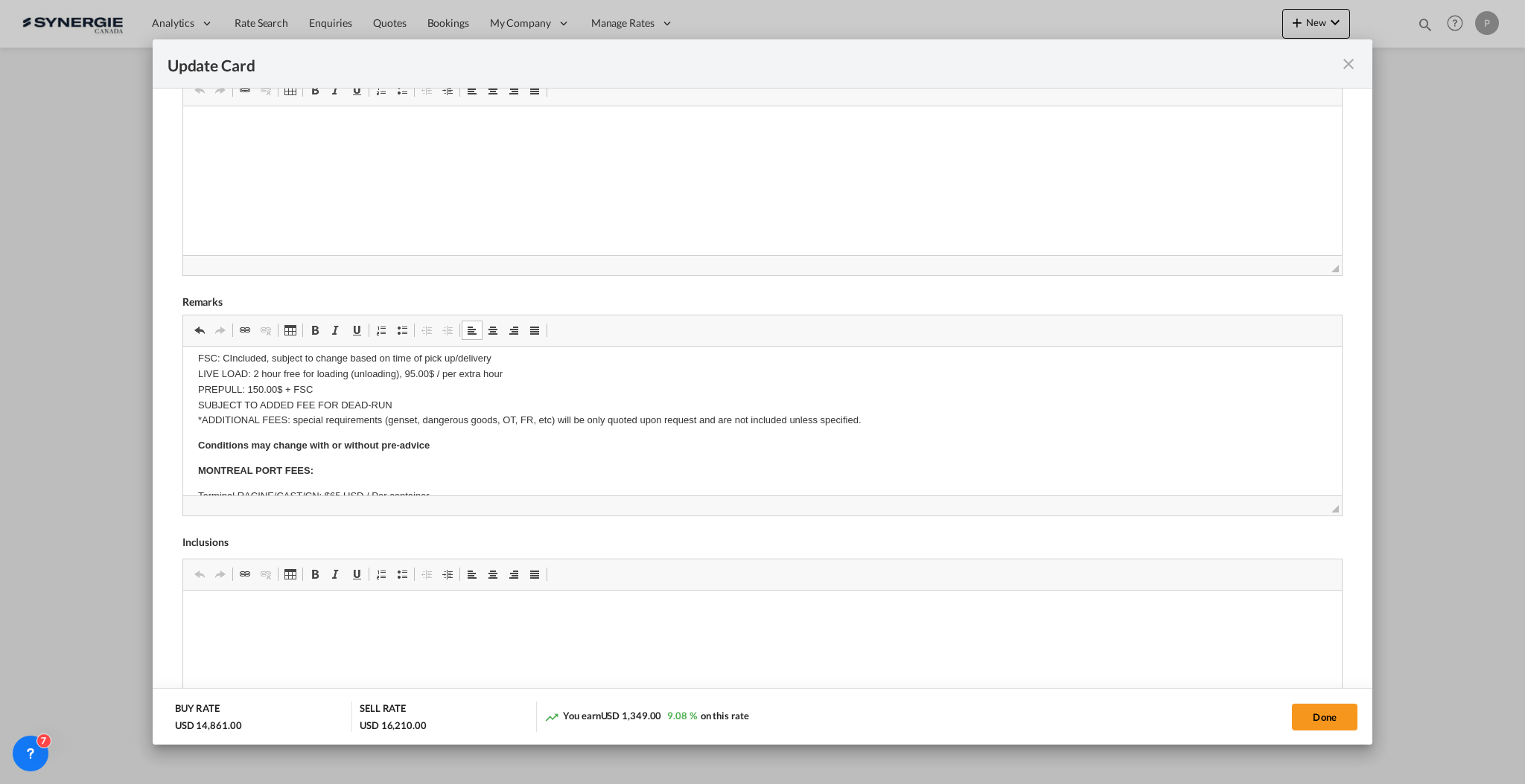
click at [252, 384] on p "FSC: CIncluded, subject to change based on time of pick up/delivery LIVE LOAD: …" at bounding box center [761, 389] width 1128 height 77
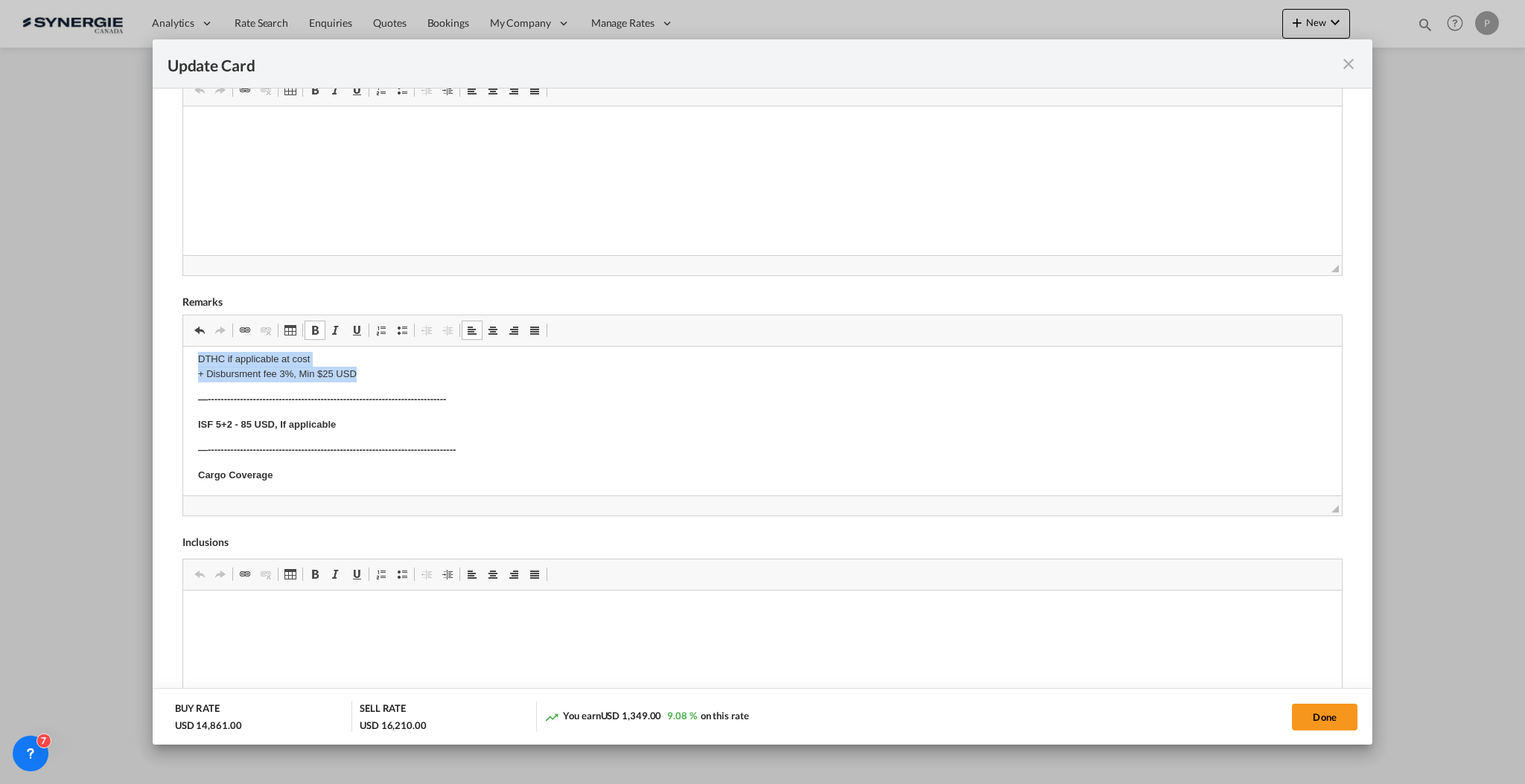
scroll to position [448, 0]
drag, startPoint x: 185, startPoint y: 442, endPoint x: 446, endPoint y: 376, distance: 269.2
click at [446, 376] on html "E Manifest (ACI): Applicable if Synergie is responsible to submit Per E-manifes…" at bounding box center [762, 246] width 1159 height 695
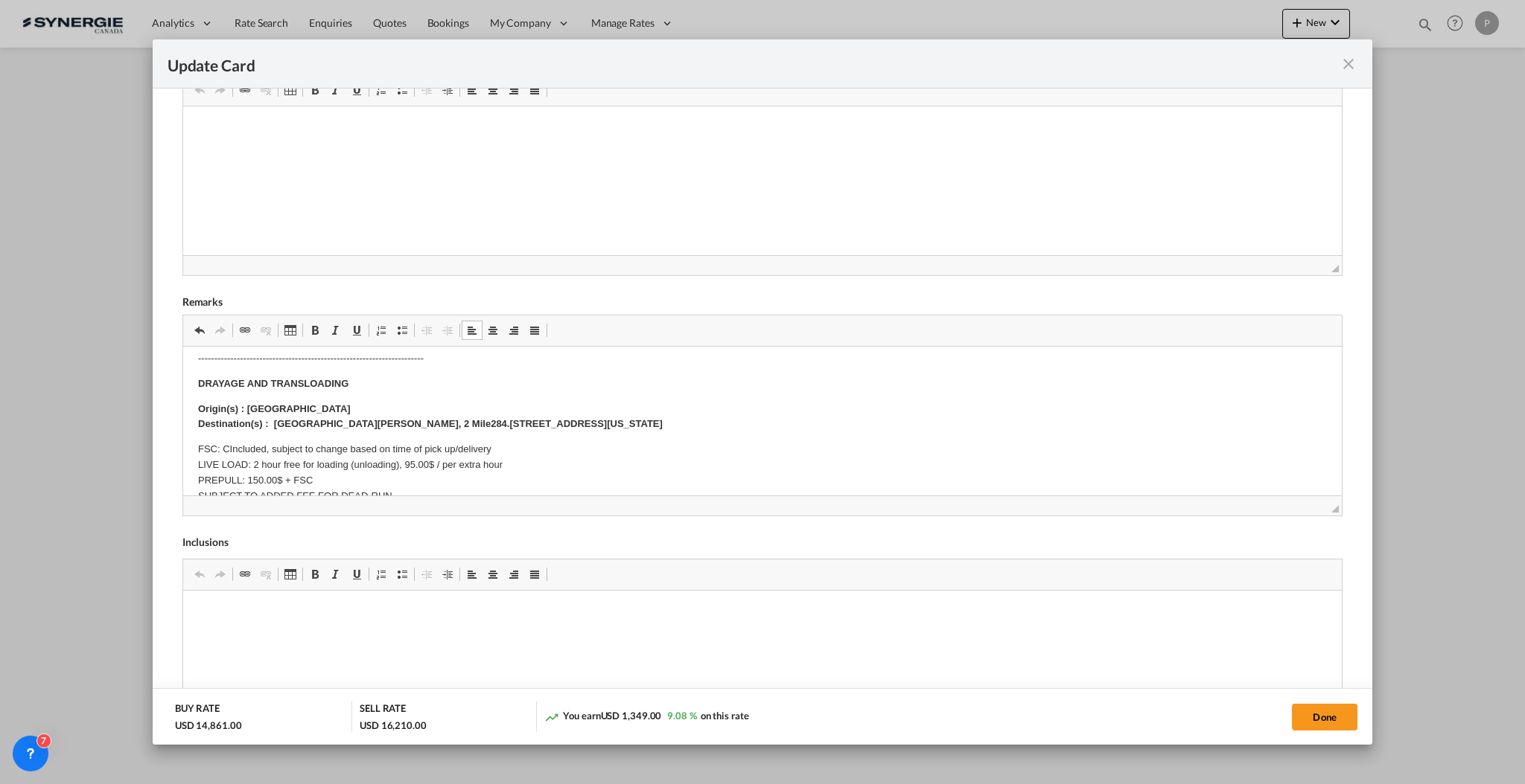
scroll to position [136, 0]
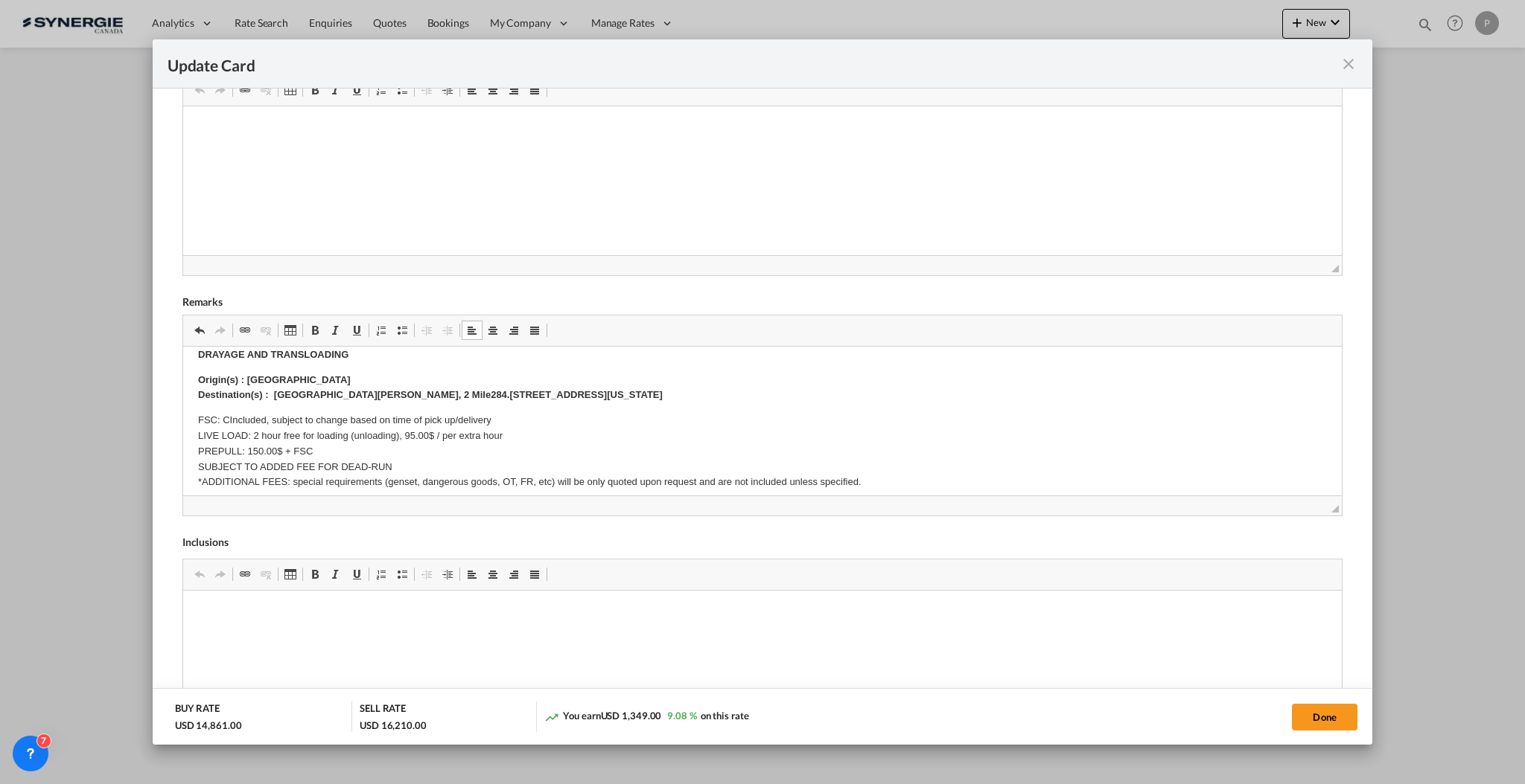
click at [440, 364] on body "E Manifest (ACI): Applicable if Synergie is responsible to submit Per E-manifes…" at bounding box center [761, 450] width 1128 height 452
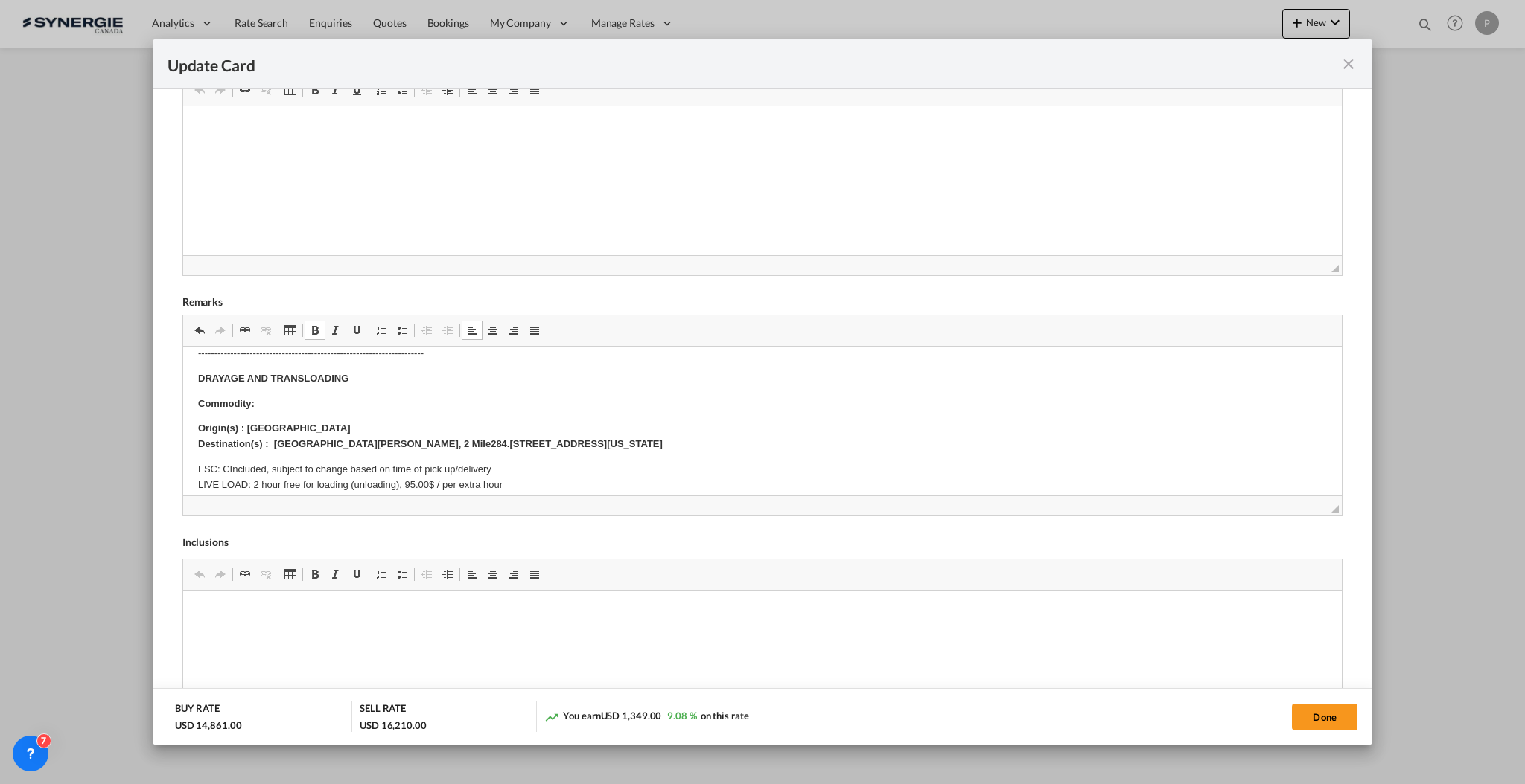
click at [311, 396] on body "E Manifest (ACI): Applicable if Synergie is responsible to submit Per E-manifes…" at bounding box center [761, 487] width 1128 height 477
drag, startPoint x: 325, startPoint y: 405, endPoint x: 358, endPoint y: 744, distance: 340.6
click at [183, 395] on html "E Manifest (ACI): Applicable if Synergie is responsible to submit Per E-manifes…" at bounding box center [762, 487] width 1159 height 508
click at [599, 398] on p "20' With steel structure on Skid - Based on the fact that skid is easily unload…" at bounding box center [761, 403] width 1128 height 16
click at [572, 399] on p "20' With steel structure on Skid - Based on the fact that skid is easily unload…" at bounding box center [761, 403] width 1128 height 16
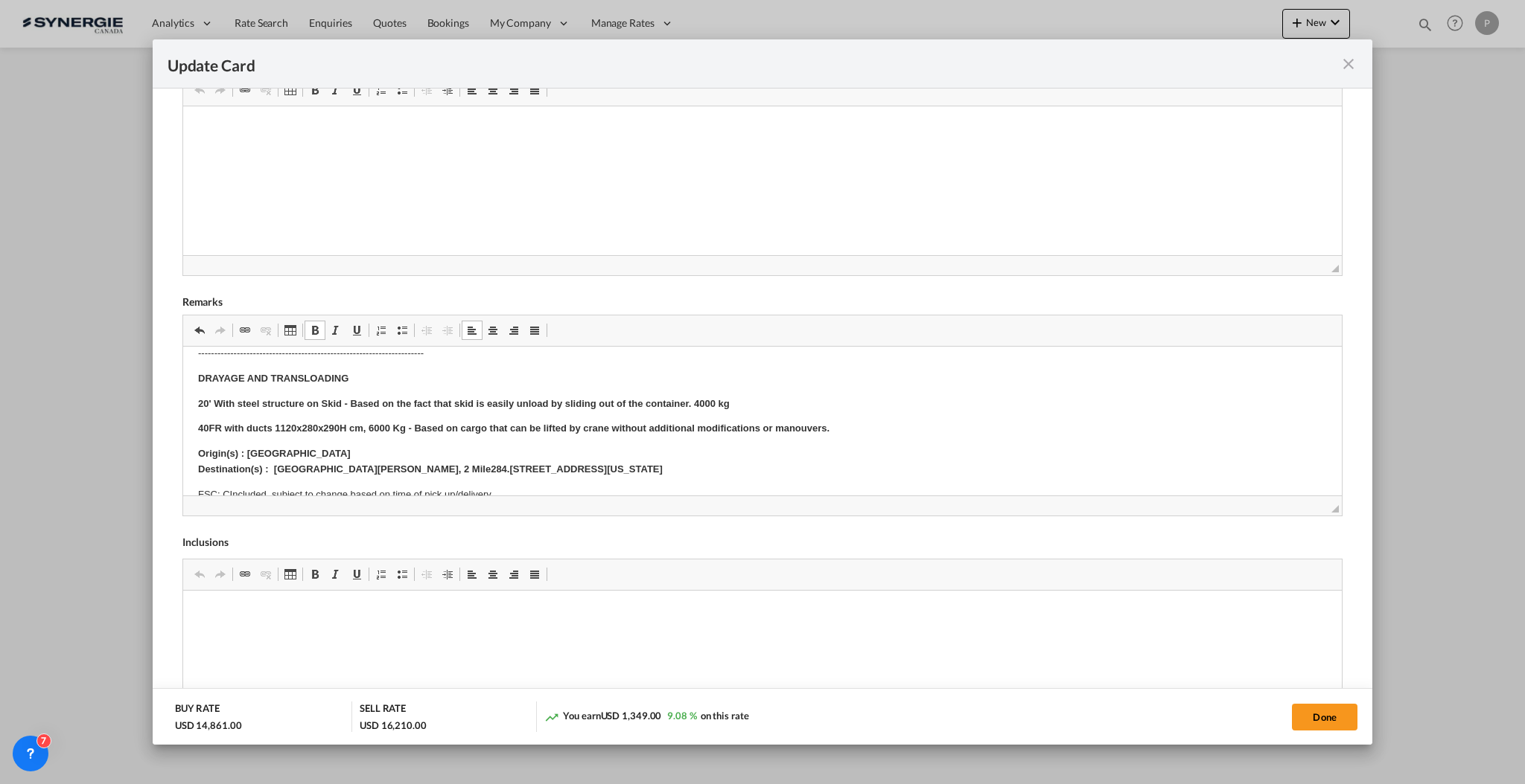
scroll to position [211, 0]
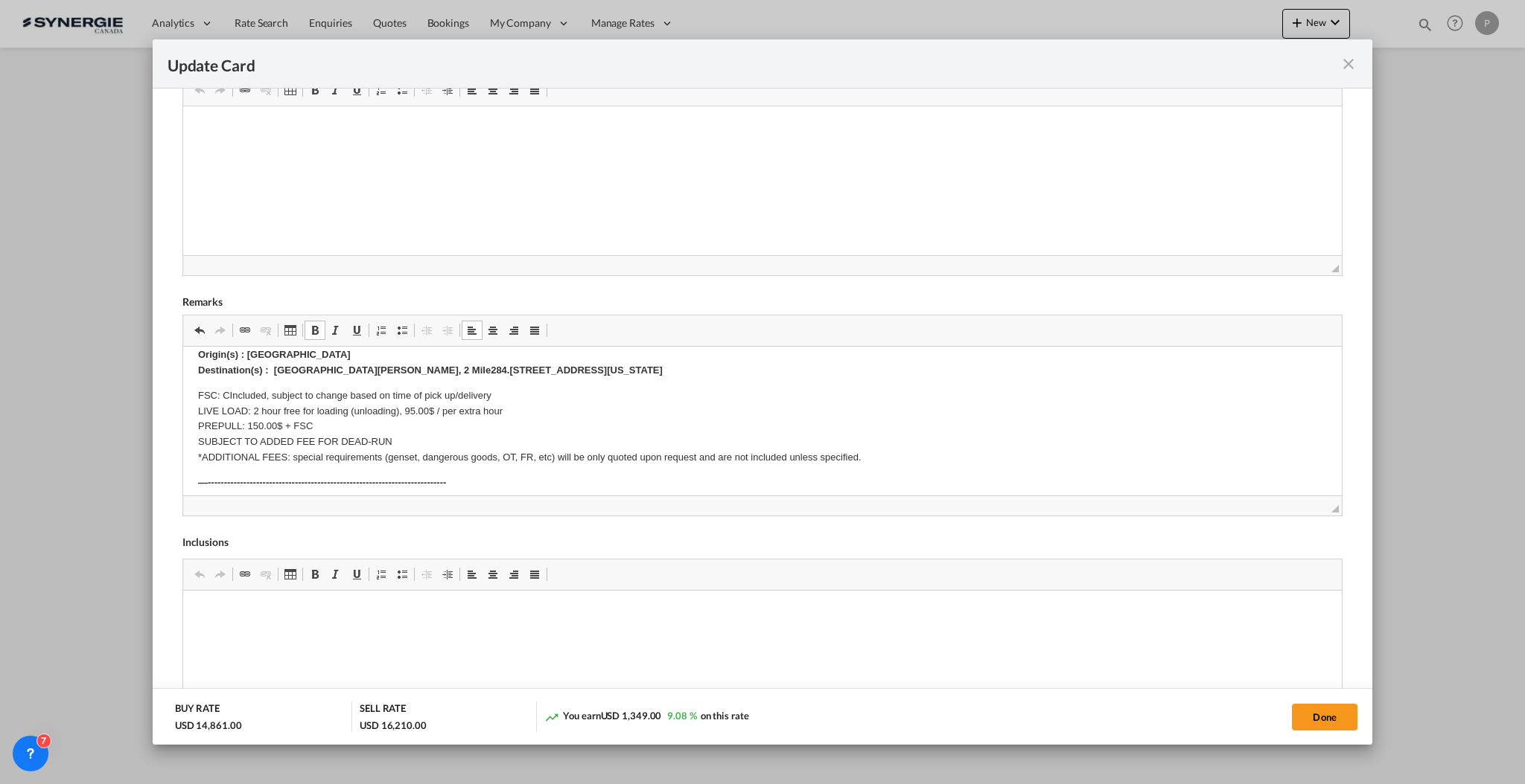
click at [806, 367] on p "Origin(s) : Vancouver Port Destination(s) : Fort Nelson Generation Station, 2 M…" at bounding box center [761, 362] width 1128 height 31
click at [853, 370] on p "Origin(s) : Vancouver Port Destination(s) : Fort Nelson Generation Station, 2 M…" at bounding box center [761, 362] width 1128 height 31
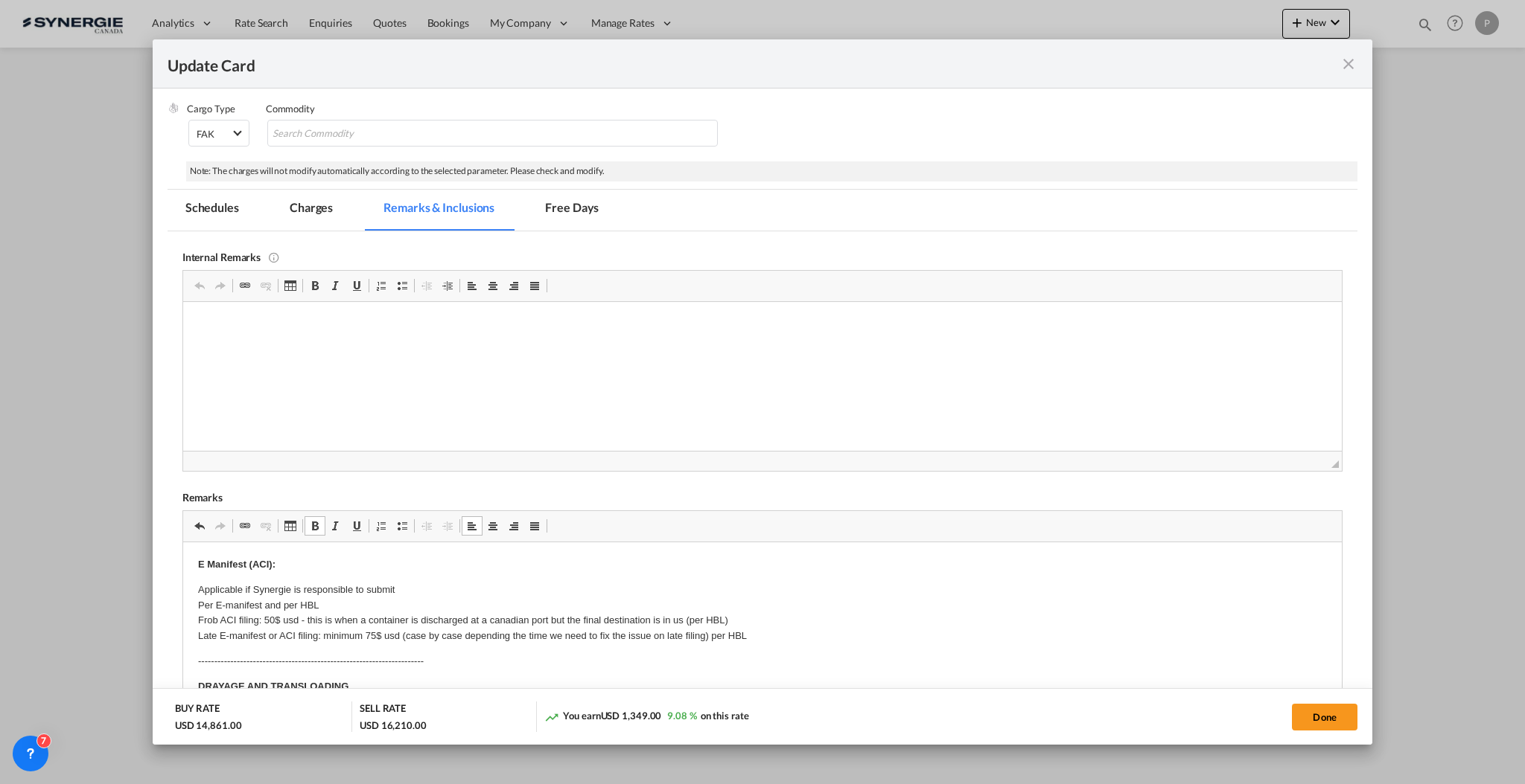
scroll to position [298, 0]
click at [596, 349] on html at bounding box center [762, 326] width 1159 height 45
click at [218, 327] on p "18 2heels: https://app.frontapp.com/inboxes/teammates/6847055/inbox/open/0/sear…" at bounding box center [761, 326] width 1128 height 16
click at [443, 339] on html "18 2heels: https://app.frontapp.com/inboxes/teammates/6847055/inbox/open/0/sear…" at bounding box center [762, 326] width 1159 height 45
click at [213, 323] on p "18 2heels: https://app.frontapp.com/inboxes/teammates/6847055/inbox/open/0/sear…" at bounding box center [761, 326] width 1128 height 16
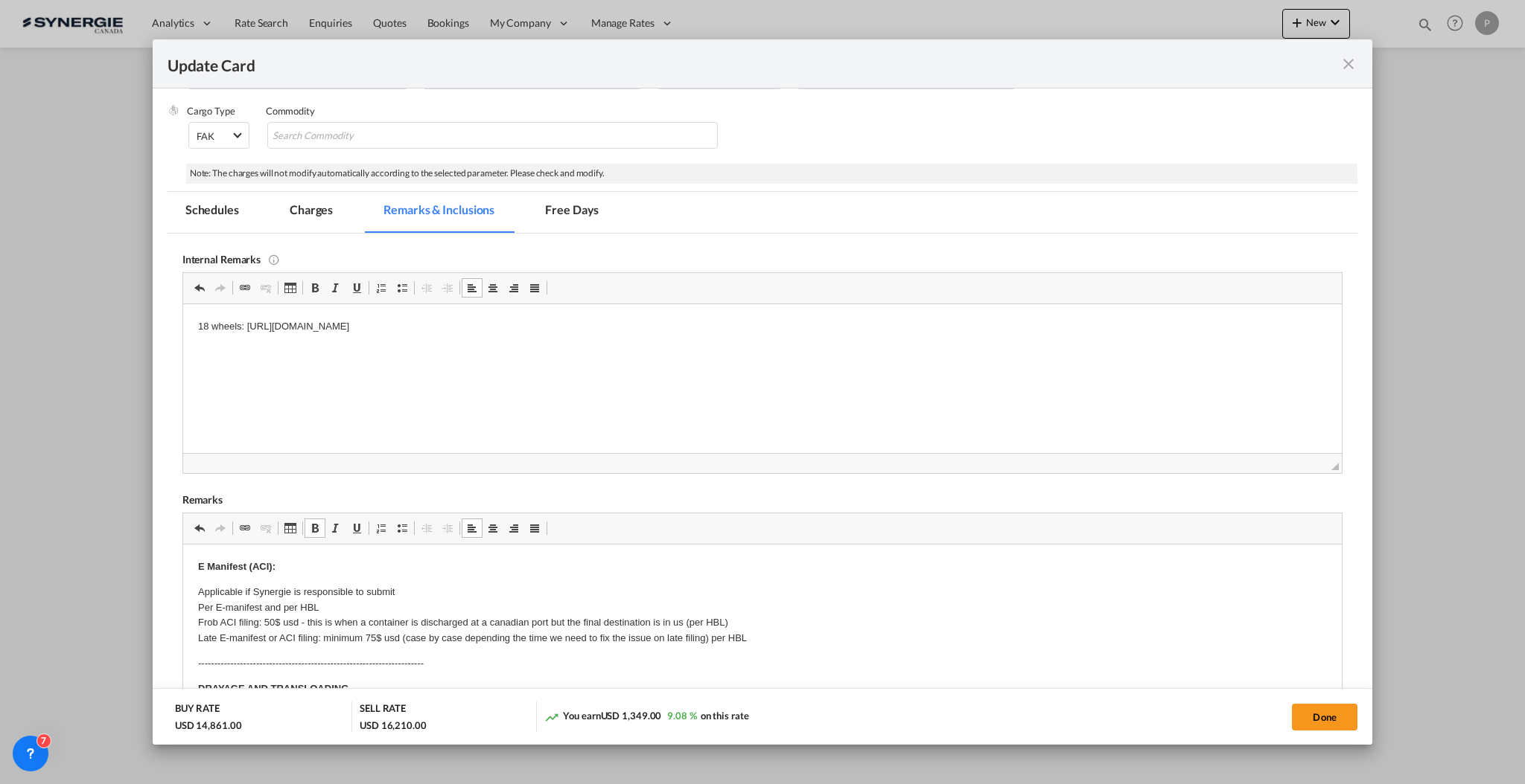
click at [318, 201] on md-tab-item "Charges" at bounding box center [311, 213] width 79 height 41
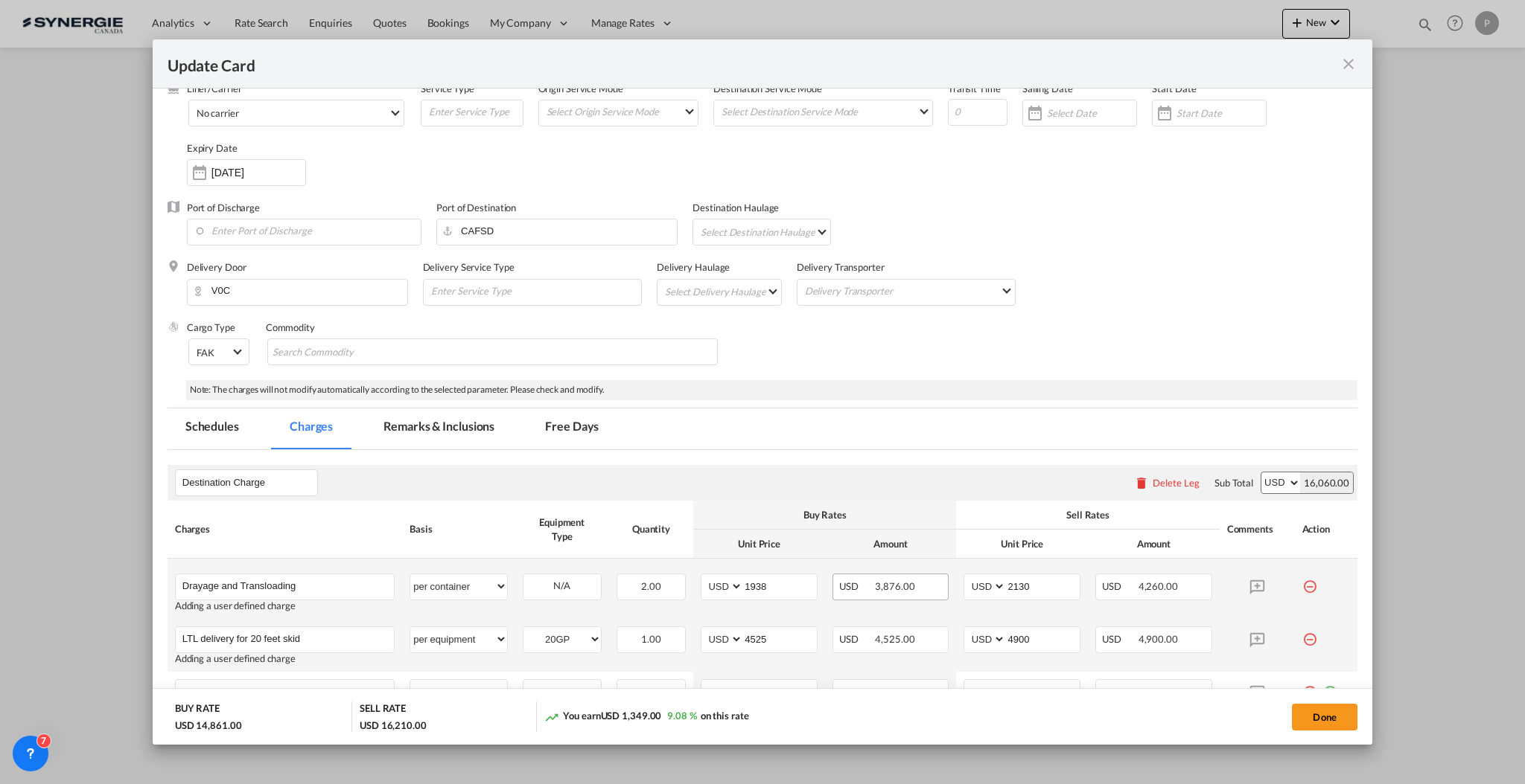
scroll to position [0, 0]
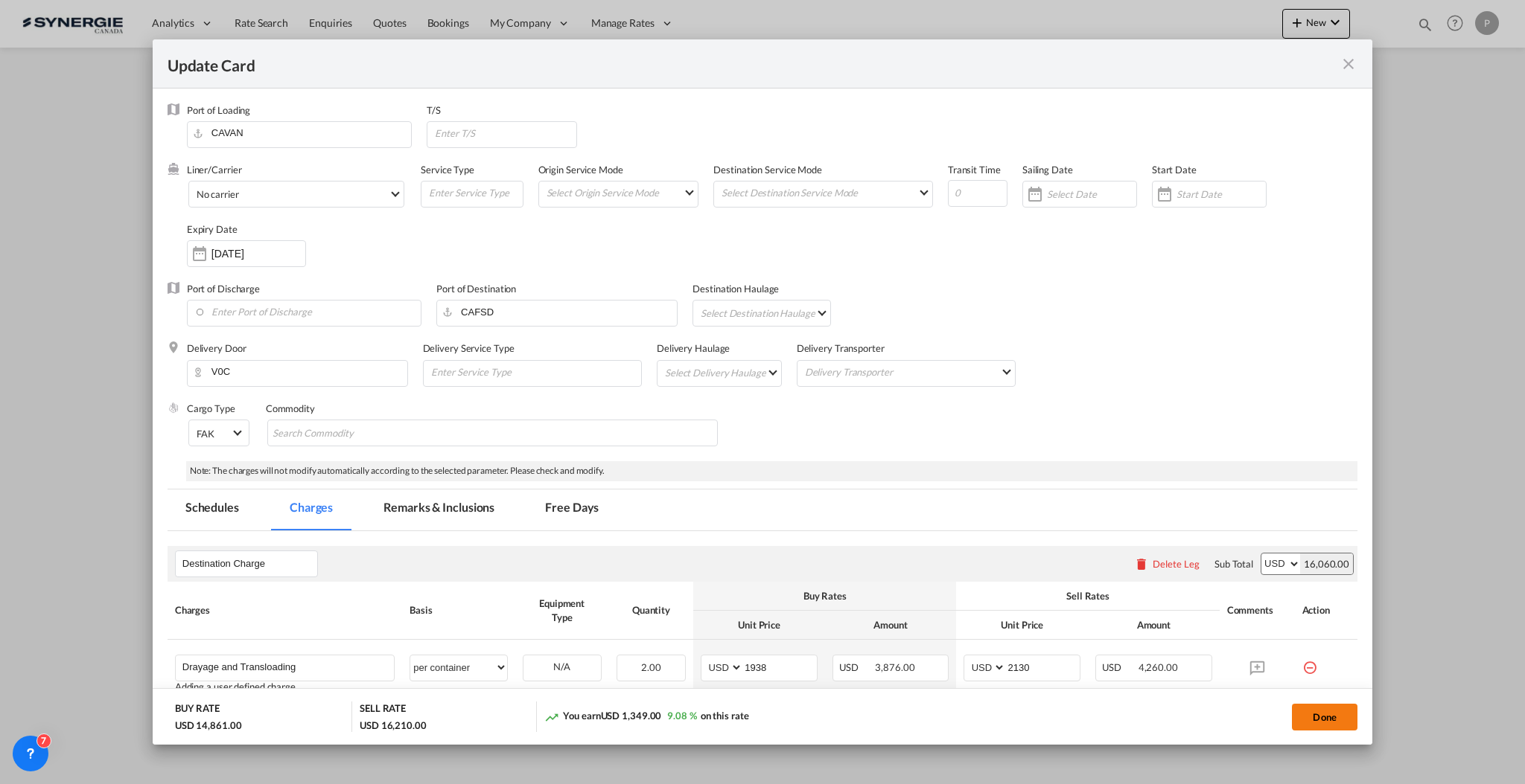
click at [1319, 709] on button "Done" at bounding box center [1324, 717] width 65 height 26
type input "25 Oct 2025"
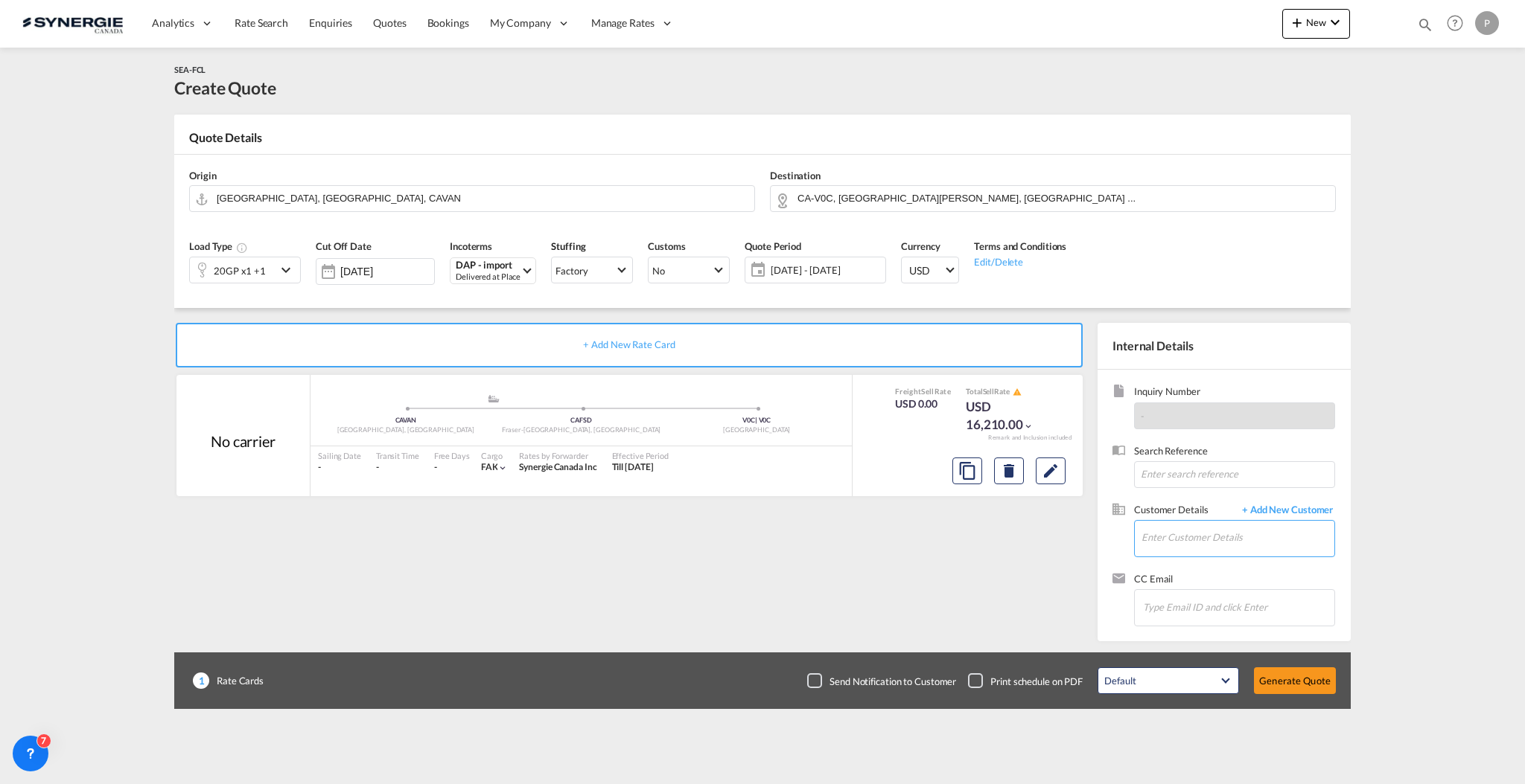
click at [1188, 545] on input "Enter Customer Details" at bounding box center [1237, 537] width 192 height 33
paste input "stro@abldissaco.com"
type input "stro@abldissaco.com"
click at [1288, 511] on span "+ Add New Customer" at bounding box center [1284, 512] width 101 height 18
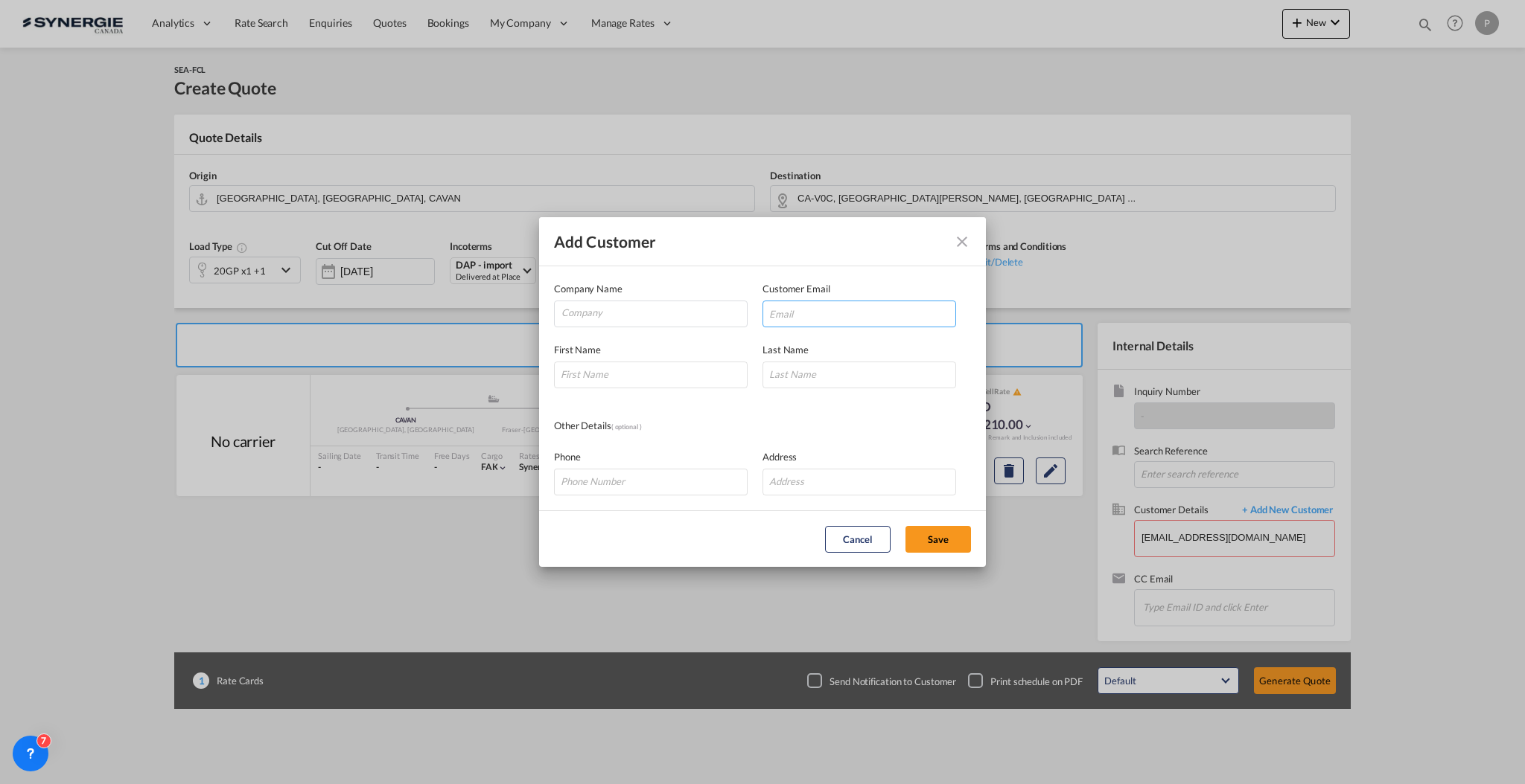
click at [830, 302] on input "Add Customer Company ..." at bounding box center [859, 313] width 193 height 26
paste input "stro@abldissaco.com"
type input "stro@abldissaco.com"
click at [608, 316] on input "Company" at bounding box center [655, 312] width 186 height 22
click at [650, 320] on input "ABL" at bounding box center [655, 312] width 186 height 22
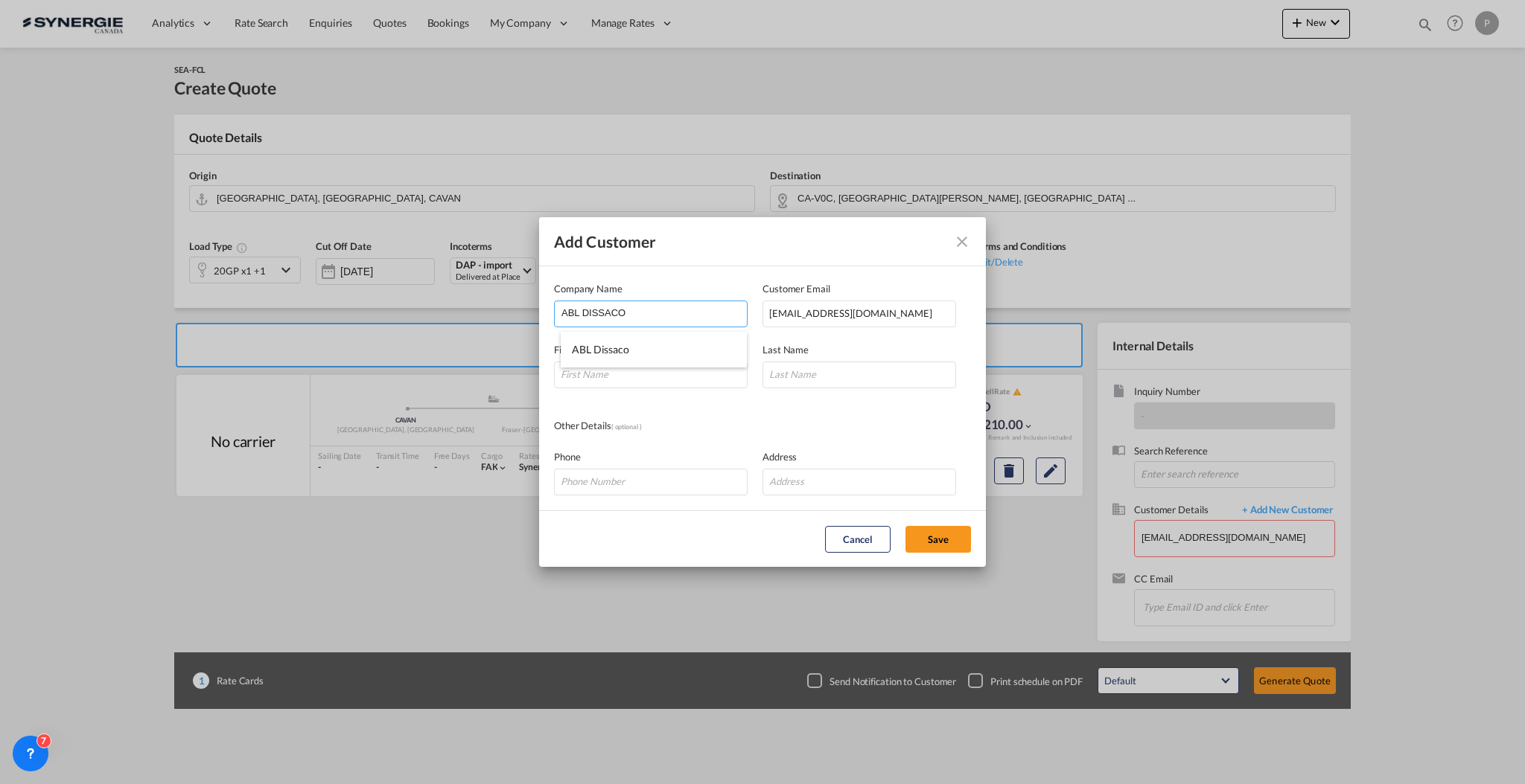
type input "ABL DISSACO"
click at [669, 383] on input "Add Customer Company ..." at bounding box center [651, 374] width 193 height 26
type input "Stephan"
type input "Rolfs"
click at [945, 534] on button "Save" at bounding box center [938, 539] width 65 height 26
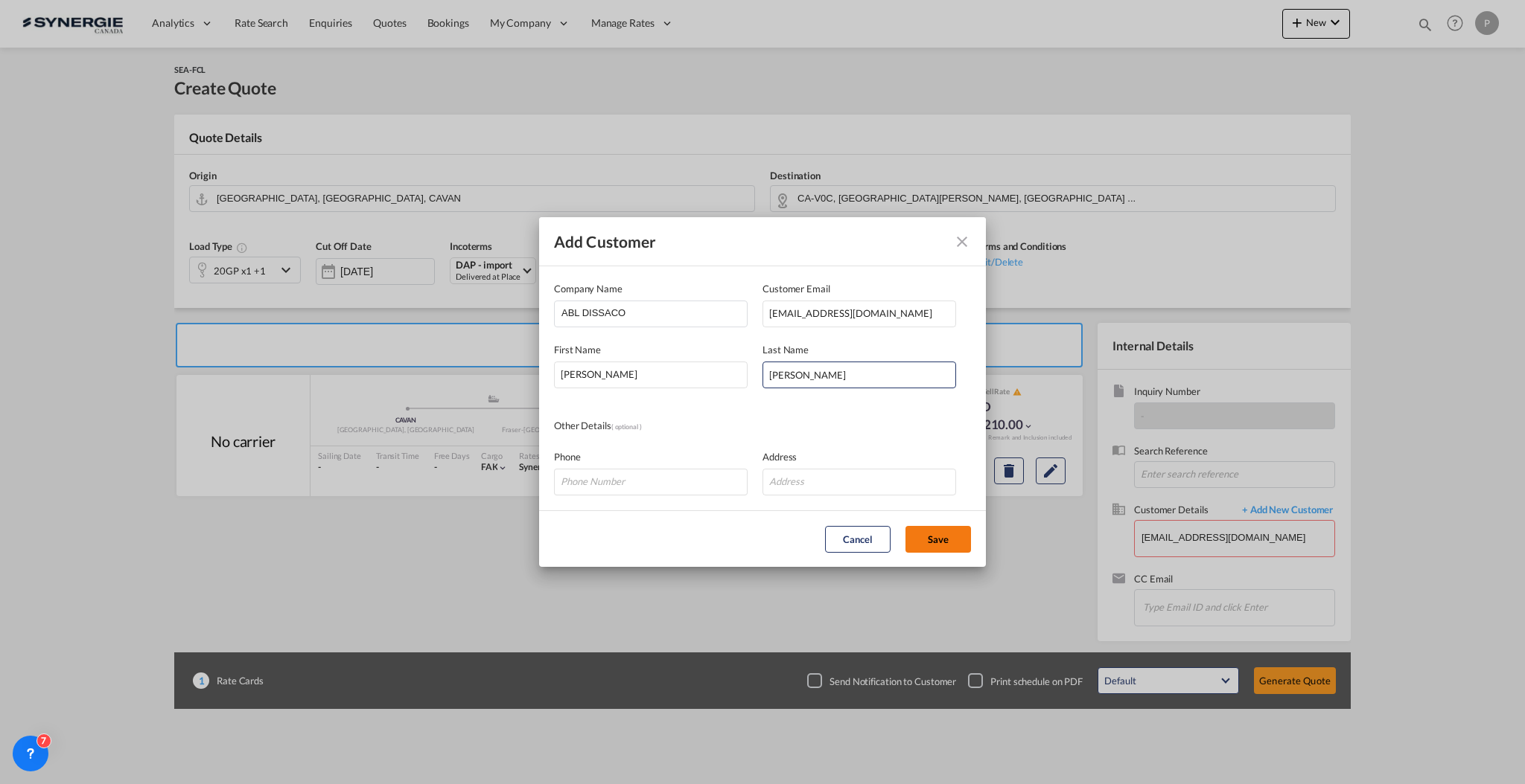
type input "ABL DISSACO, Stephan Rolfs, stro@abldissaco.com"
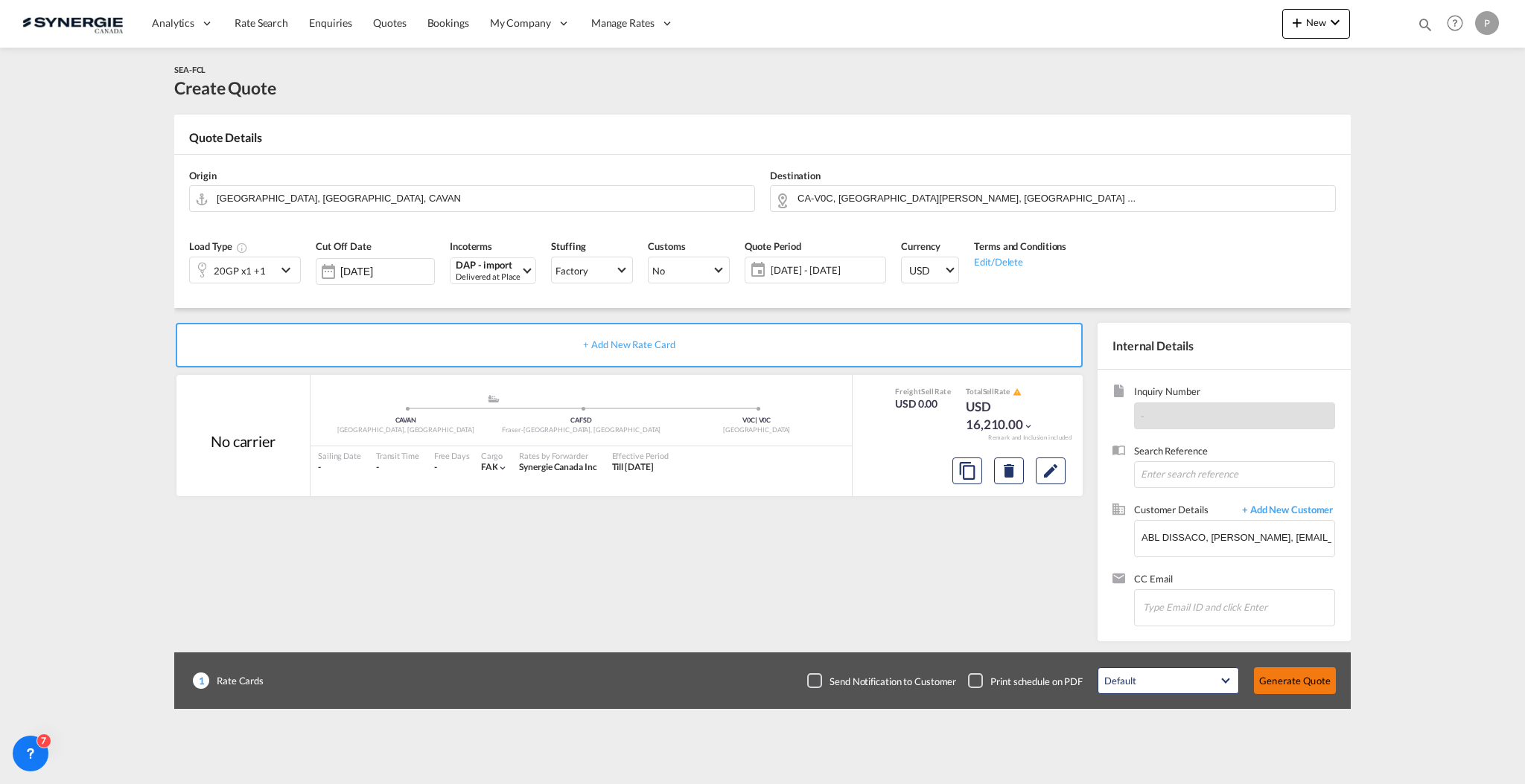
click at [1318, 684] on button "Generate Quote" at bounding box center [1294, 681] width 82 height 26
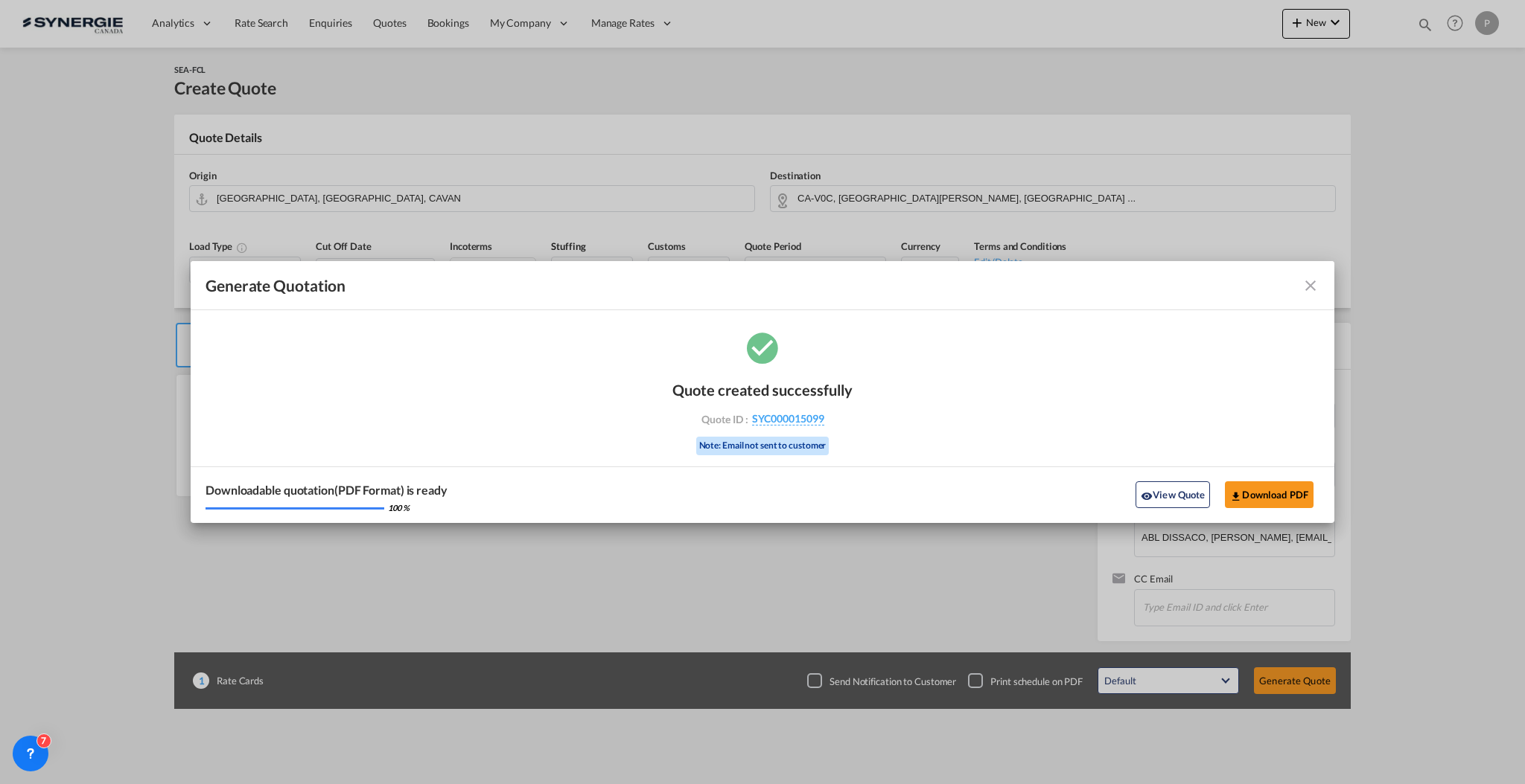
drag, startPoint x: 876, startPoint y: 421, endPoint x: 826, endPoint y: 420, distance: 50.0
click at [826, 420] on div "Quote created successfully Quote ID : SYC000015099 Note: Email not sent to cust…" at bounding box center [762, 426] width 1143 height 194
click at [840, 421] on div "Quote ID : SYC000015099" at bounding box center [762, 419] width 173 height 14
drag, startPoint x: 833, startPoint y: 420, endPoint x: 824, endPoint y: 418, distance: 9.2
click at [824, 418] on div "Quote ID : SYC000015099" at bounding box center [762, 419] width 173 height 14
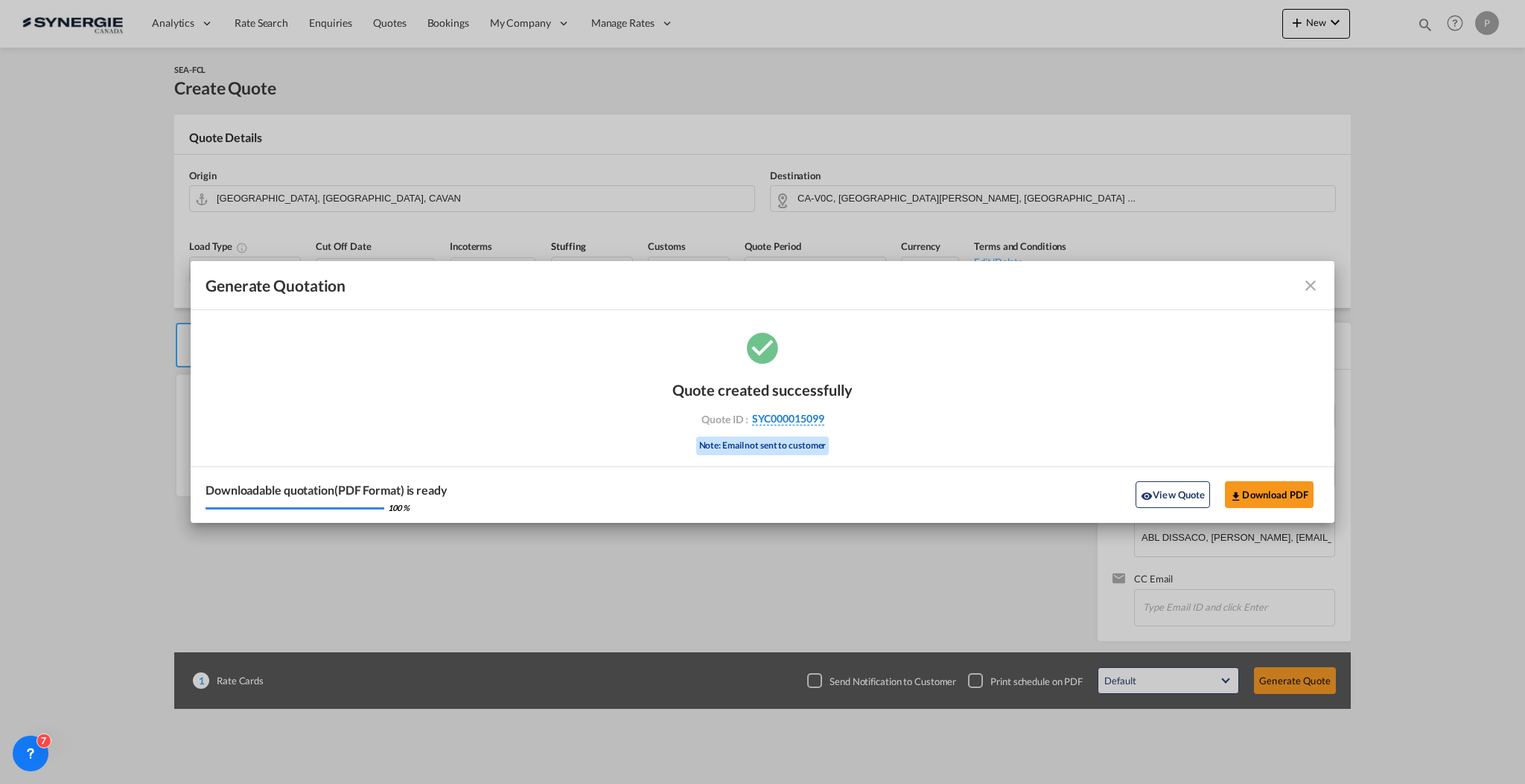
copy div "SYC000015099"
click at [1302, 495] on button "Download PDF" at bounding box center [1269, 494] width 89 height 26
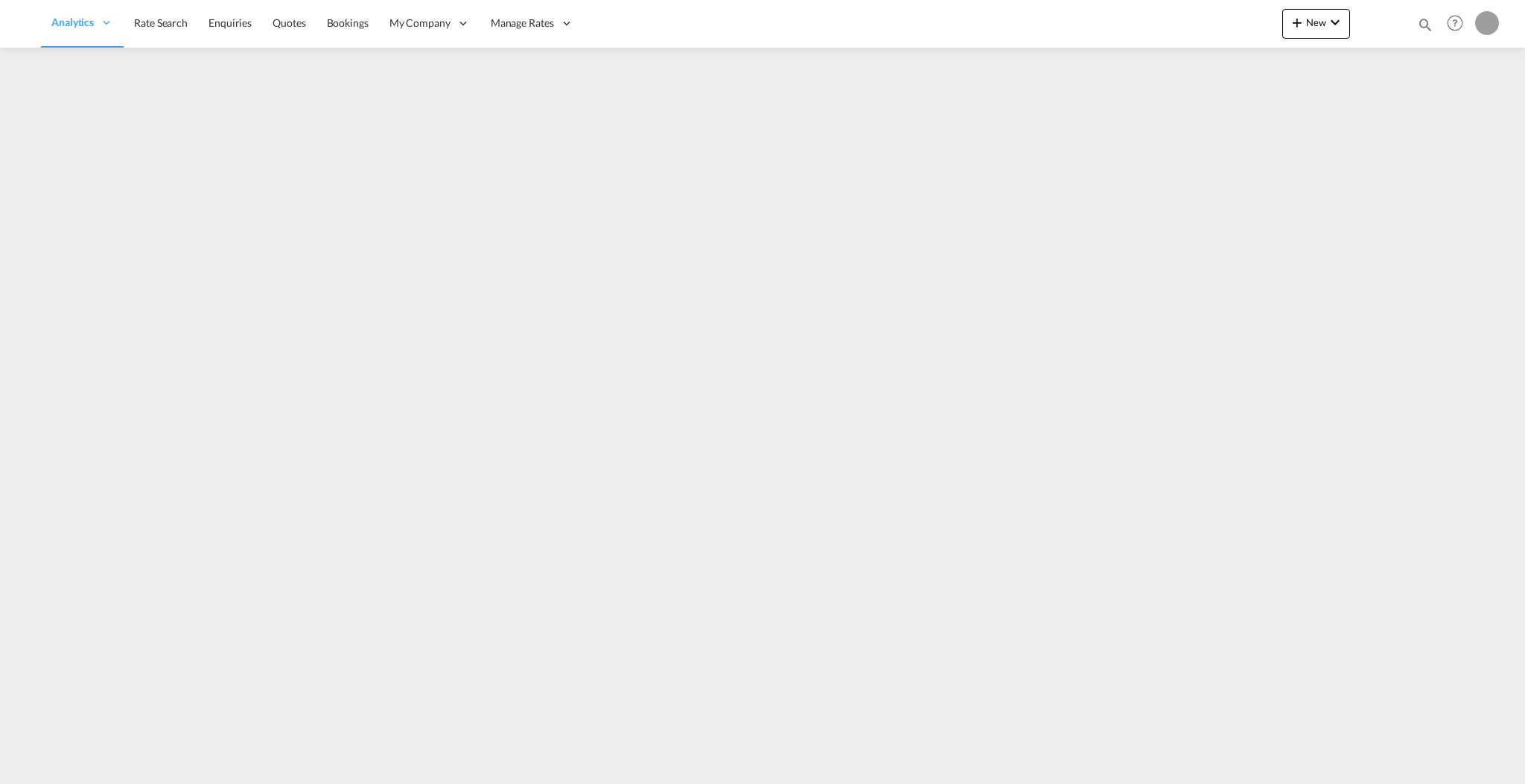
click at [1419, 25] on md-icon "icon-magnify" at bounding box center [1424, 24] width 17 height 17
click at [1193, 27] on select "Bookings Quotes Enquiries" at bounding box center [1188, 23] width 70 height 26
select select "Quotes"
click at [1153, 11] on select "Bookings Quotes Enquiries" at bounding box center [1188, 23] width 70 height 26
click at [1259, 26] on input at bounding box center [1313, 23] width 186 height 26
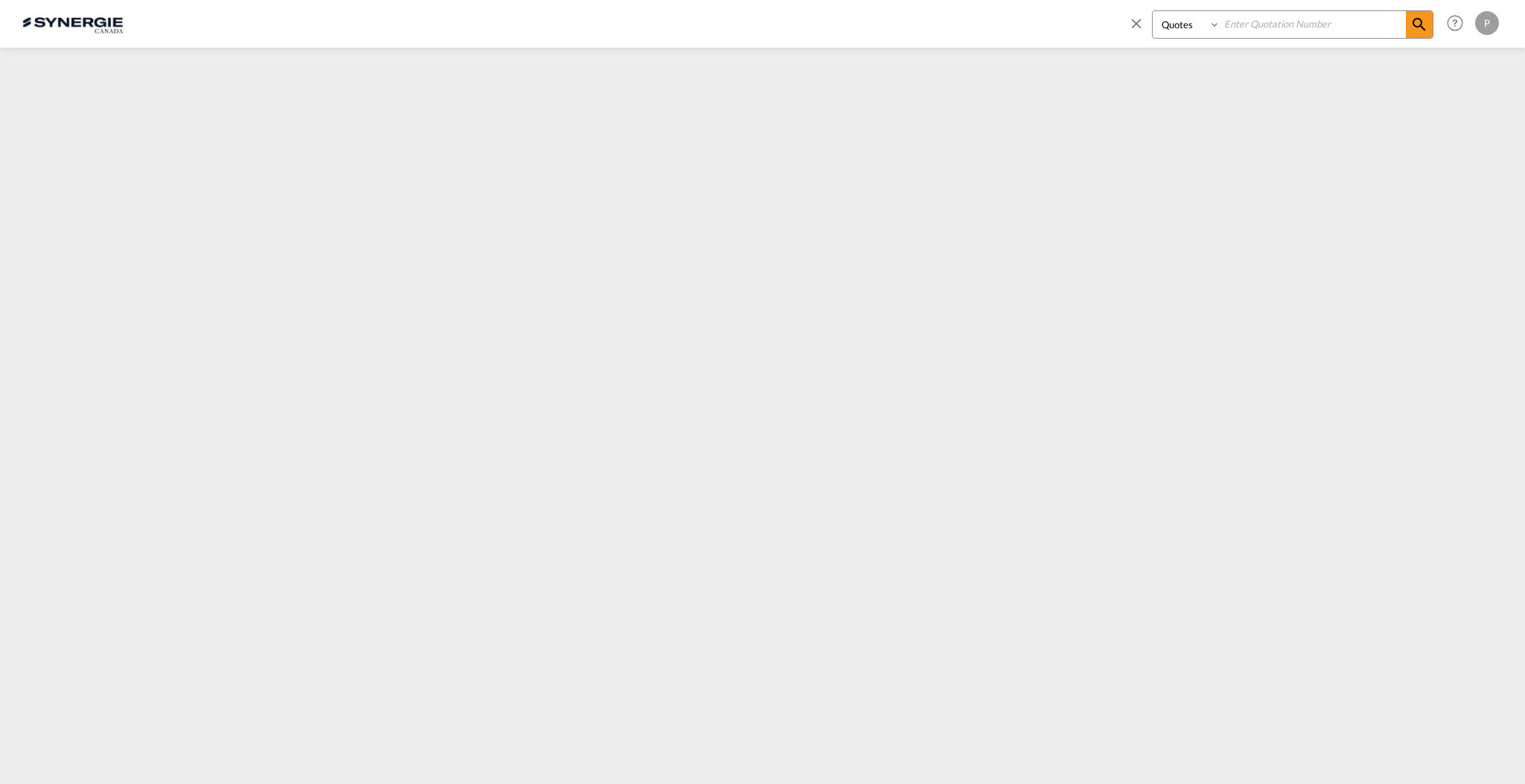
paste input "SYC000015074"
type input "SYC000015074"
click at [1413, 18] on md-icon "icon-magnify" at bounding box center [1419, 24] width 18 height 18
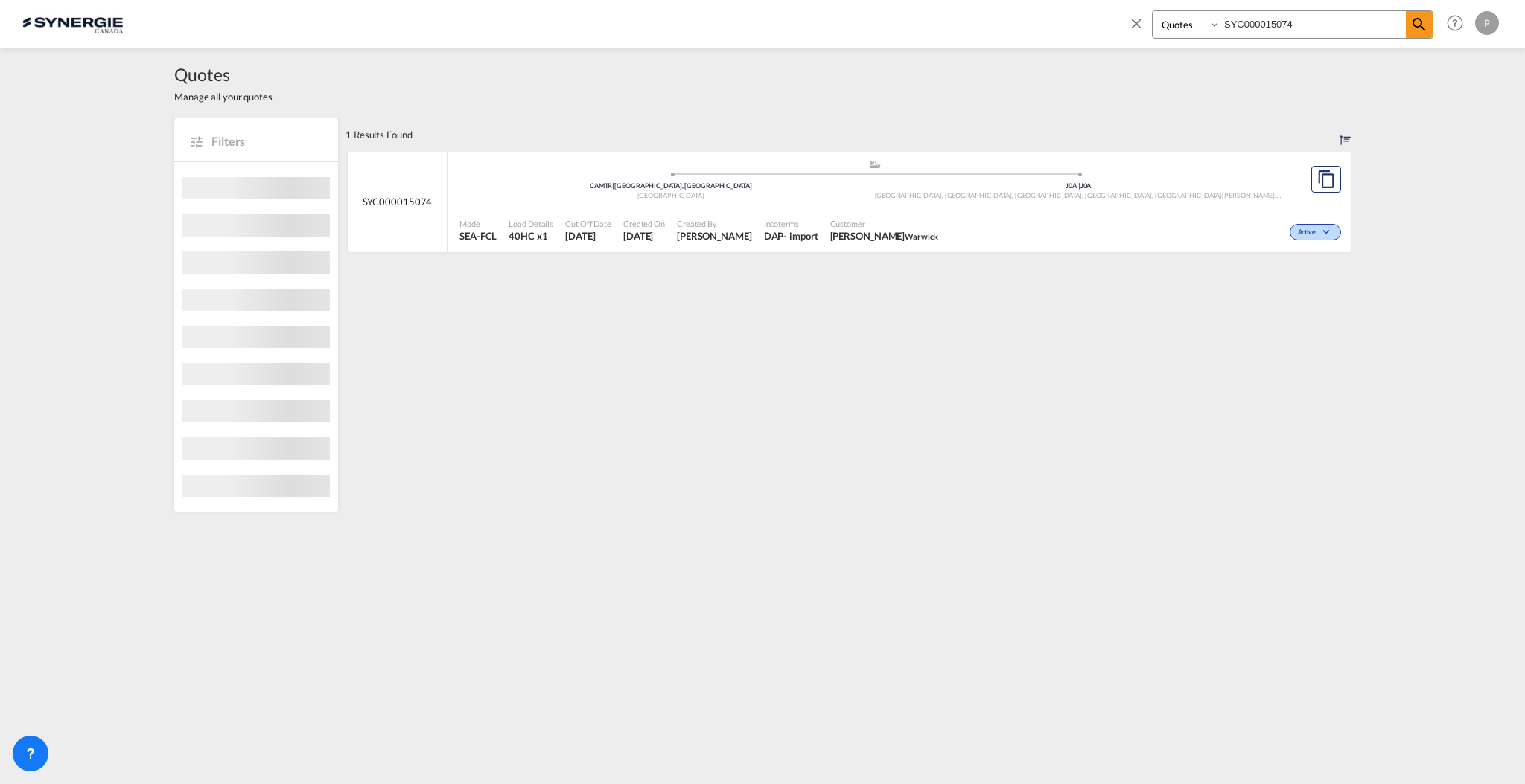
click at [1124, 218] on div "Active" at bounding box center [1144, 230] width 401 height 37
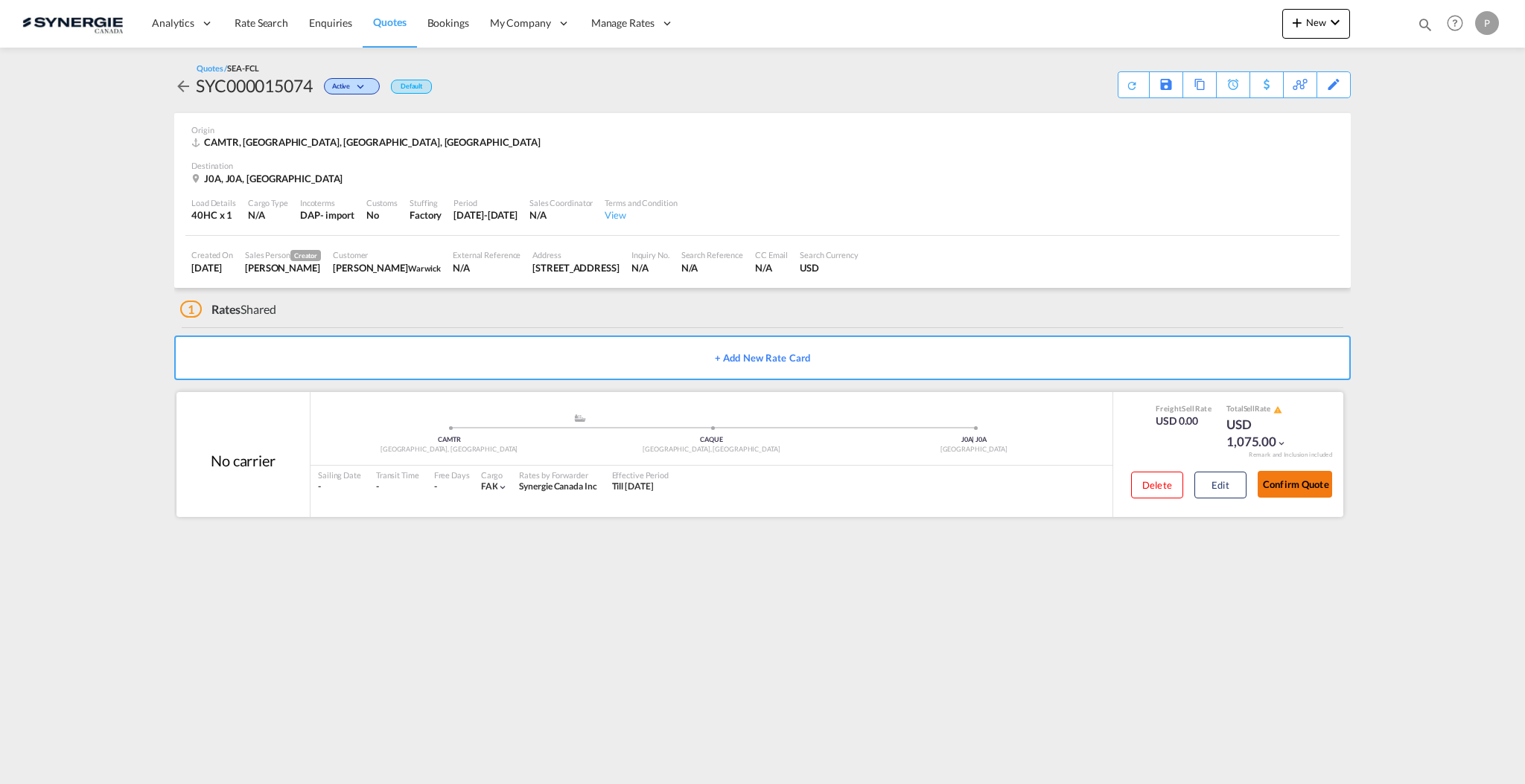
click at [1294, 489] on button "Confirm Quote" at bounding box center [1294, 483] width 74 height 26
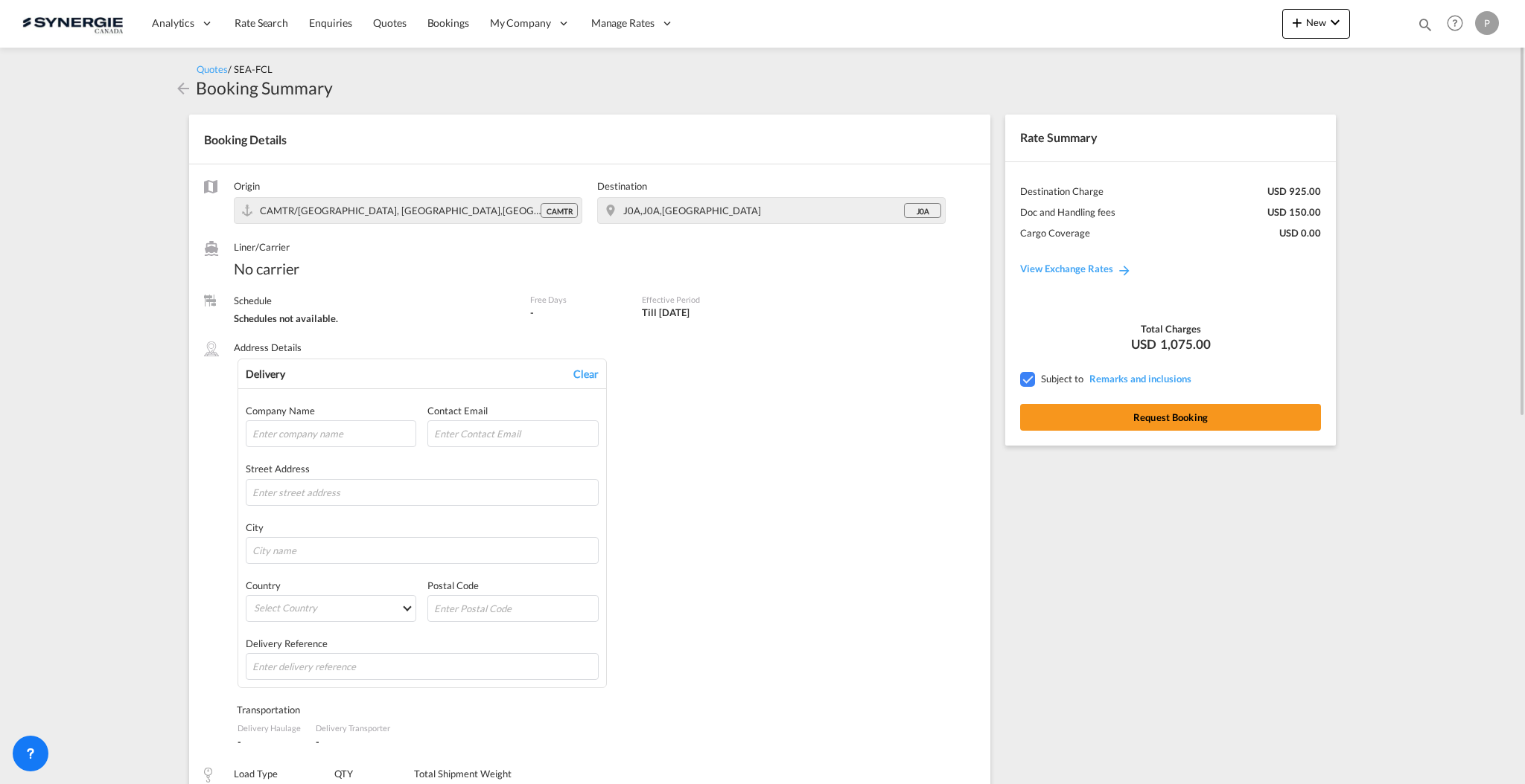
click at [1133, 432] on div "Rate Summary Freight USD 0.00 Destination Charge USD 925.00 Doc and Handling fe…" at bounding box center [1170, 279] width 330 height 331
click at [1134, 430] on div "Rate Summary Freight USD 0.00 Destination Charge USD 925.00 Doc and Handling fe…" at bounding box center [1170, 279] width 330 height 331
click at [1235, 416] on button "Request Booking" at bounding box center [1170, 417] width 301 height 26
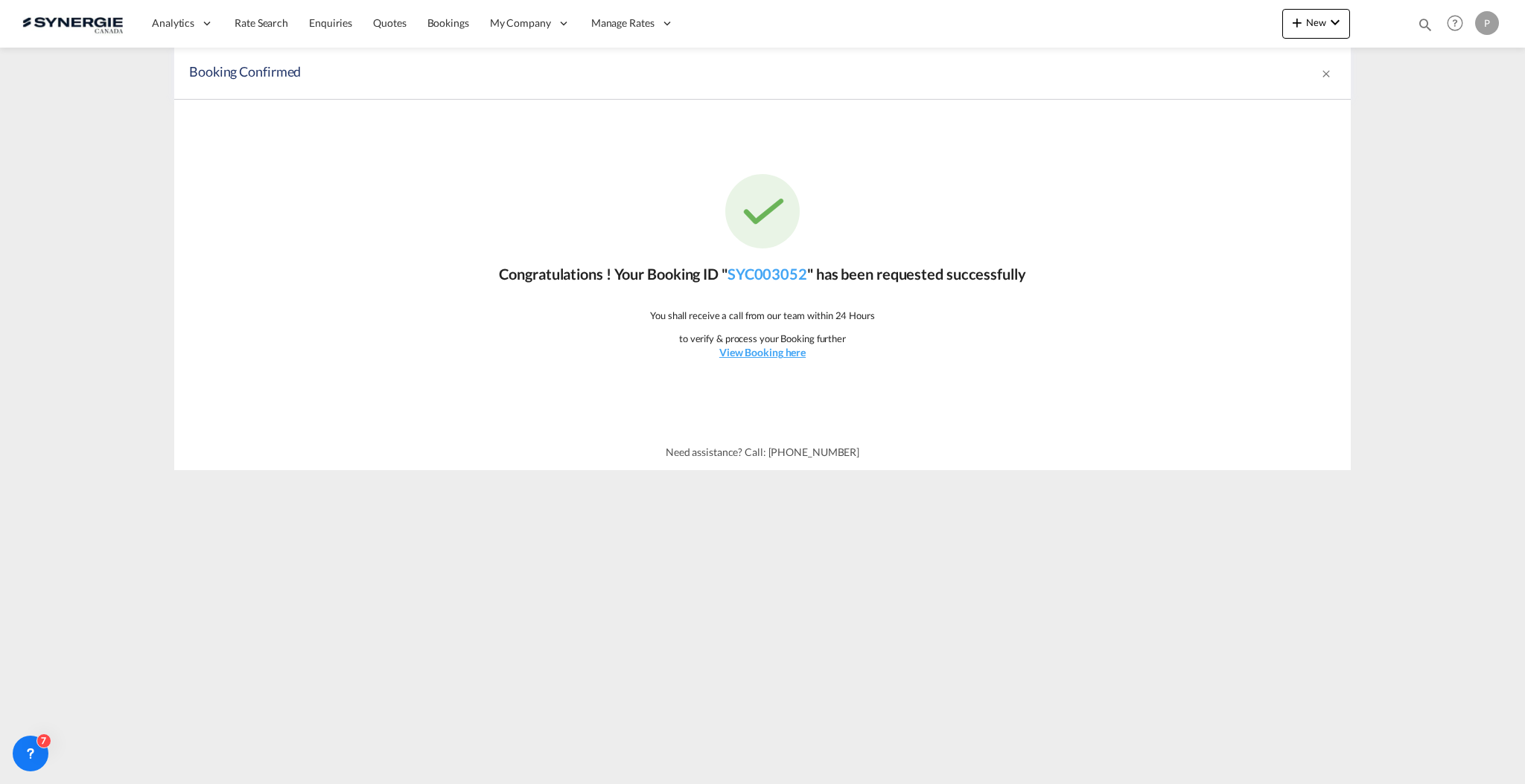
click at [1423, 23] on md-icon "icon-magnify" at bounding box center [1424, 24] width 17 height 17
drag, startPoint x: 1195, startPoint y: 25, endPoint x: 1195, endPoint y: 34, distance: 9.0
click at [1195, 25] on select "Bookings Quotes Enquiries" at bounding box center [1188, 23] width 70 height 26
click at [1153, 11] on select "Bookings Quotes Enquiries" at bounding box center [1188, 23] width 70 height 26
click at [1174, 33] on select "Bookings Quotes Enquiries" at bounding box center [1188, 23] width 70 height 26
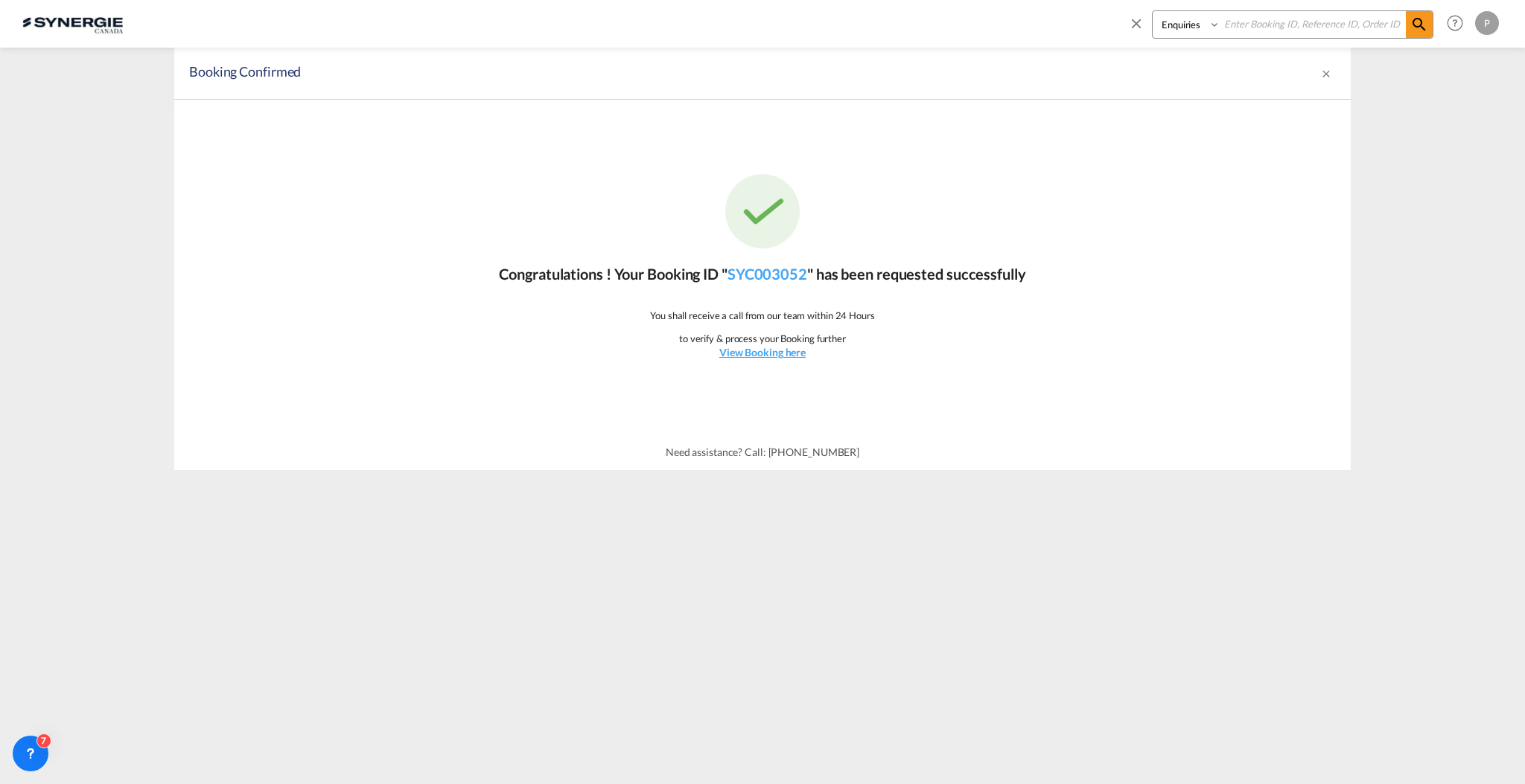
click at [1153, 11] on select "Bookings Quotes Enquiries" at bounding box center [1188, 23] width 70 height 26
click at [1187, 26] on select "Bookings Quotes Enquiries" at bounding box center [1188, 23] width 70 height 26
select select "Quotes"
click at [1153, 11] on select "Bookings Quotes Enquiries" at bounding box center [1188, 23] width 70 height 26
drag, startPoint x: 1242, startPoint y: 24, endPoint x: 1267, endPoint y: 29, distance: 25.5
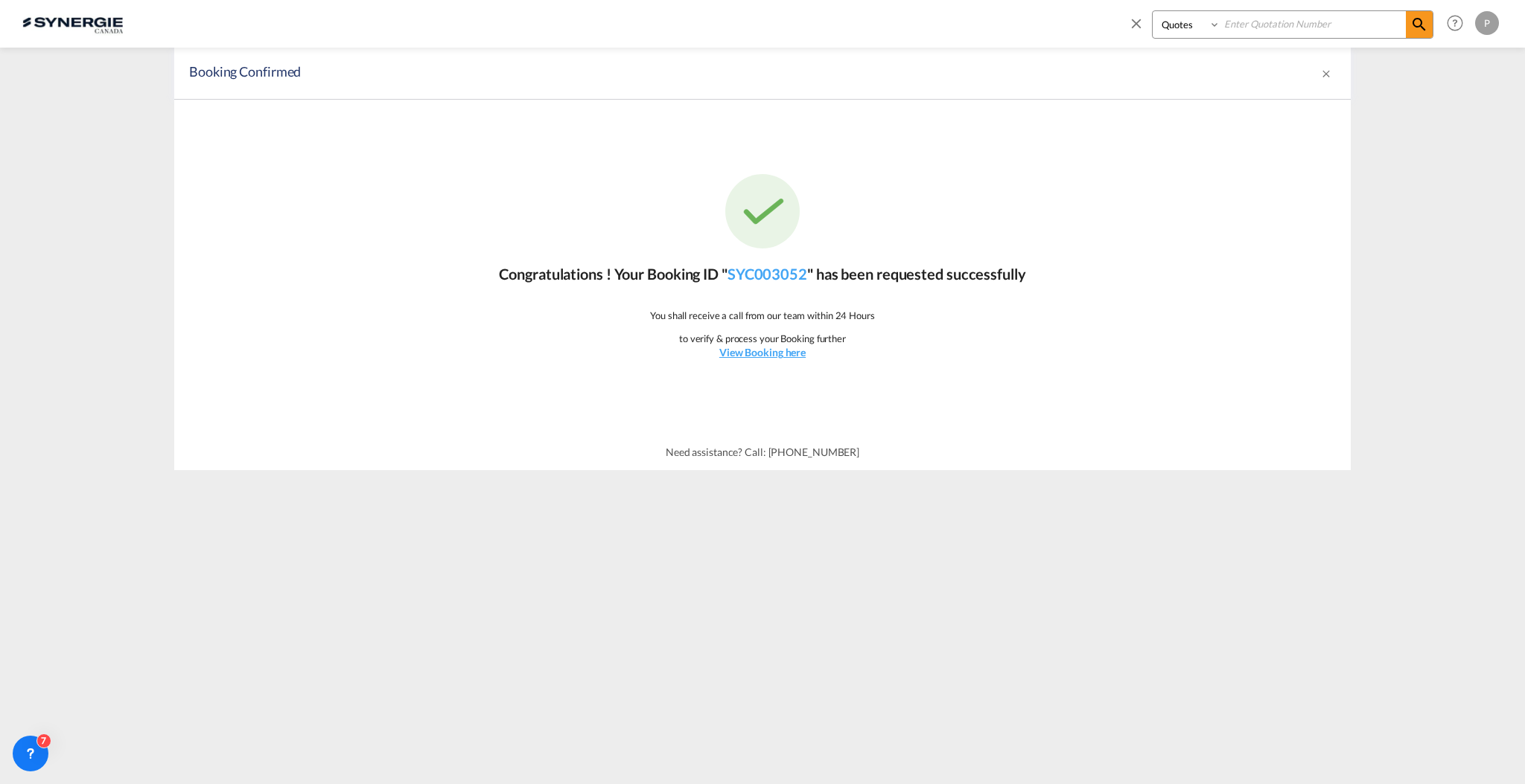
click at [1242, 23] on input at bounding box center [1313, 23] width 186 height 26
paste input "SYC000015077"
type input "SYC000015077"
click at [1425, 19] on md-icon "icon-magnify" at bounding box center [1419, 24] width 18 height 18
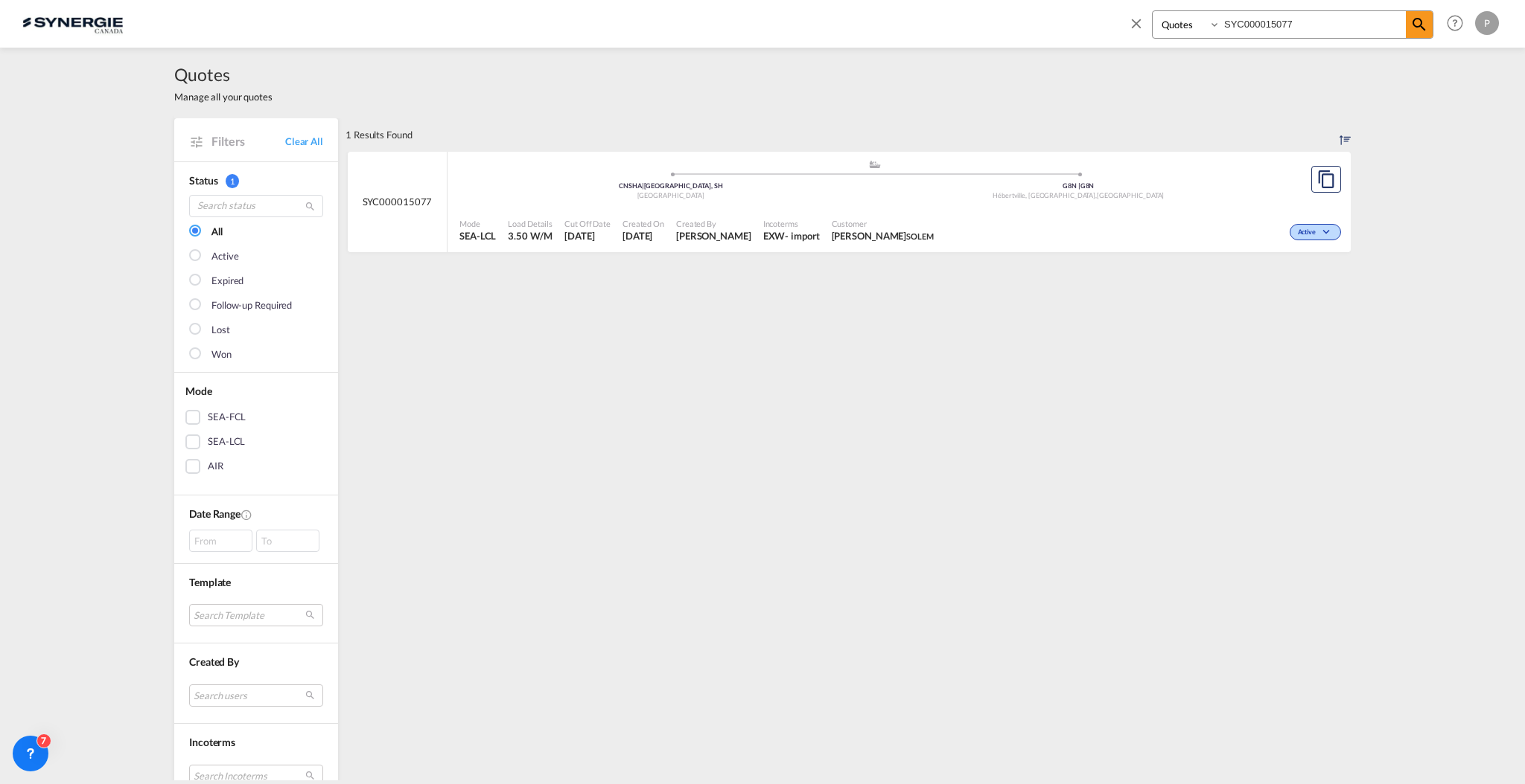
click at [1008, 202] on div ".a{fill:#aaa8ad;} .a{fill:#aaa8ad;} CNSHA | [GEOGRAPHIC_DATA], SH China G8N | G…" at bounding box center [874, 182] width 830 height 45
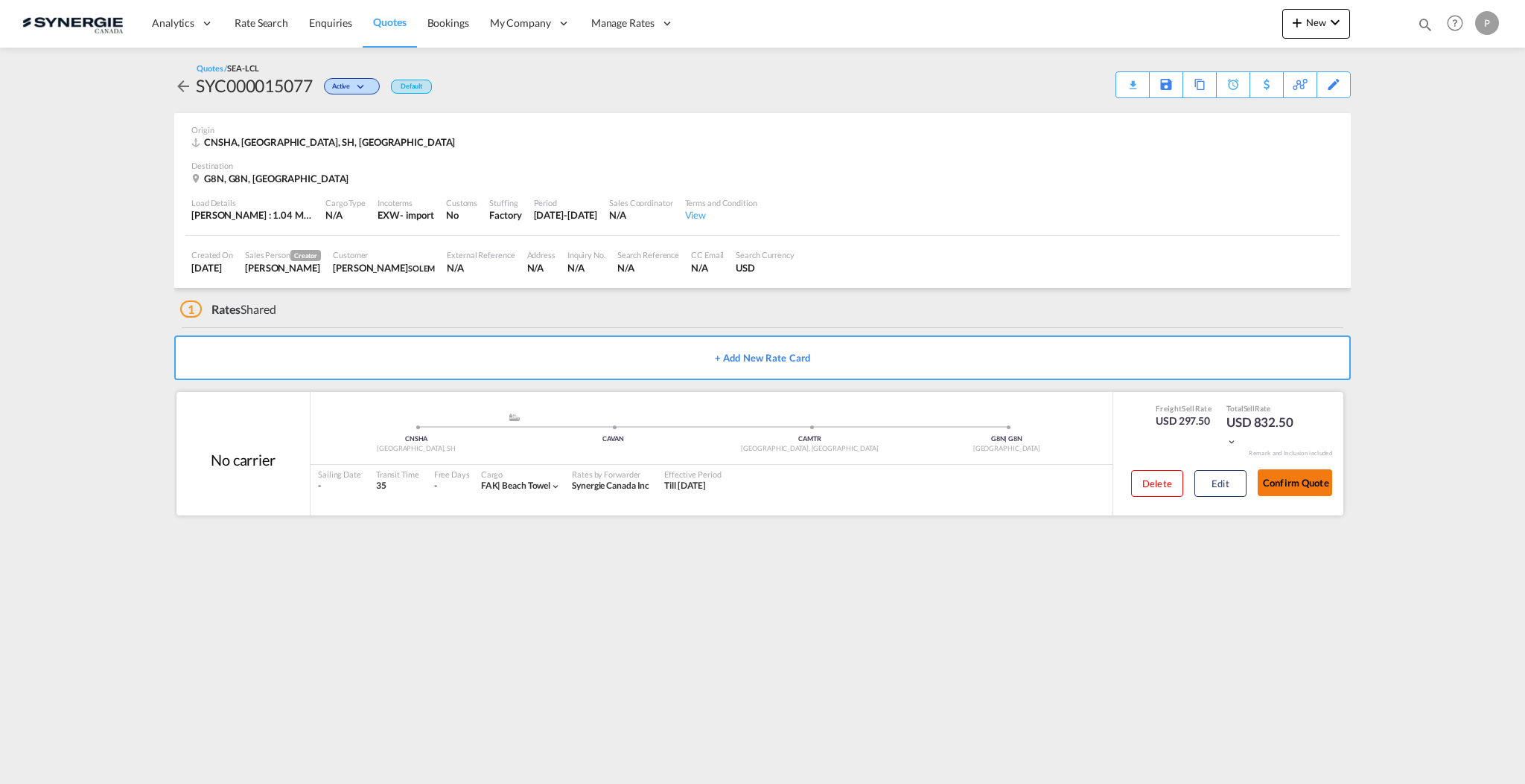
click at [1301, 481] on button "Confirm Quote" at bounding box center [1294, 482] width 74 height 26
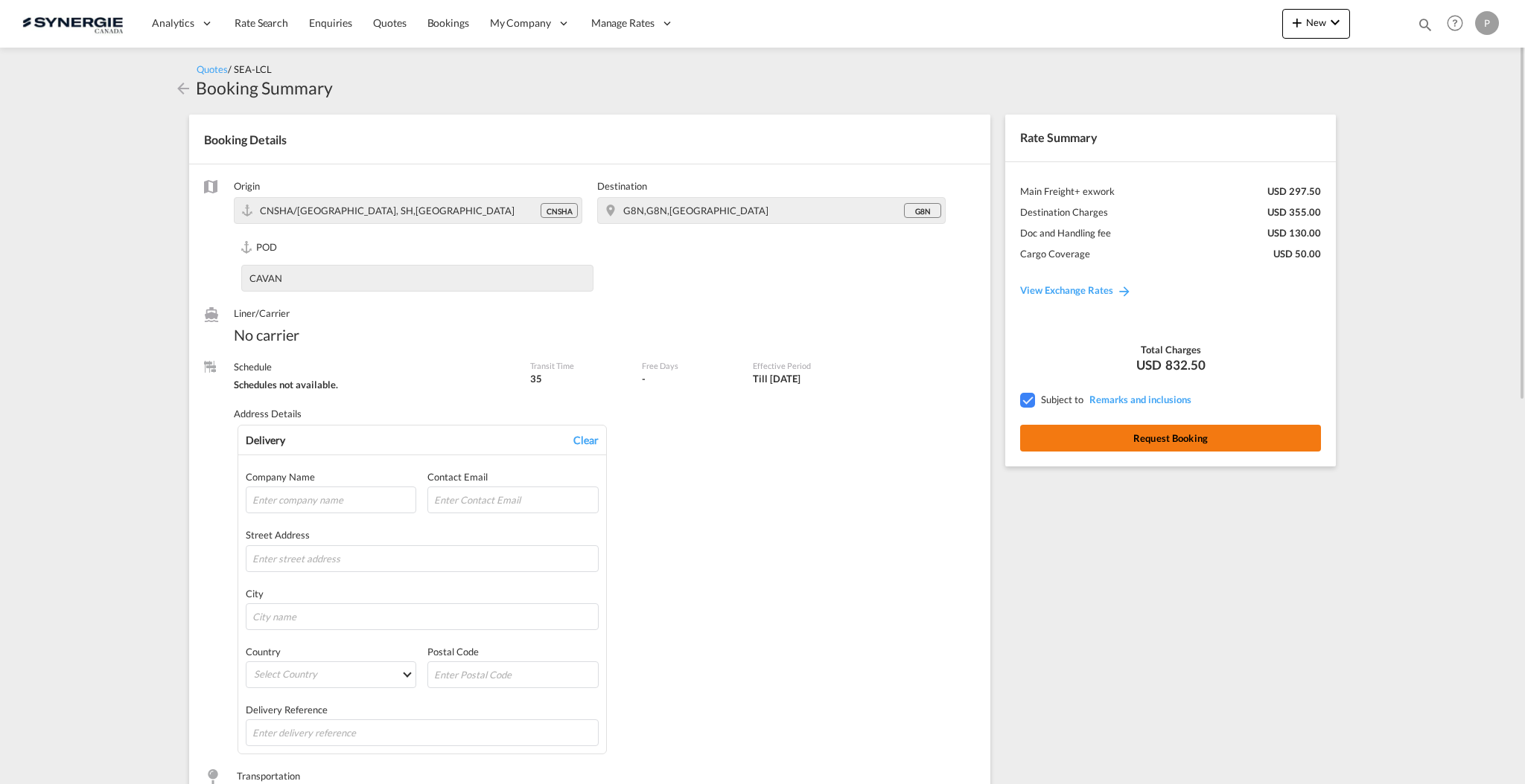
click at [1222, 447] on button "Request Booking" at bounding box center [1170, 437] width 301 height 26
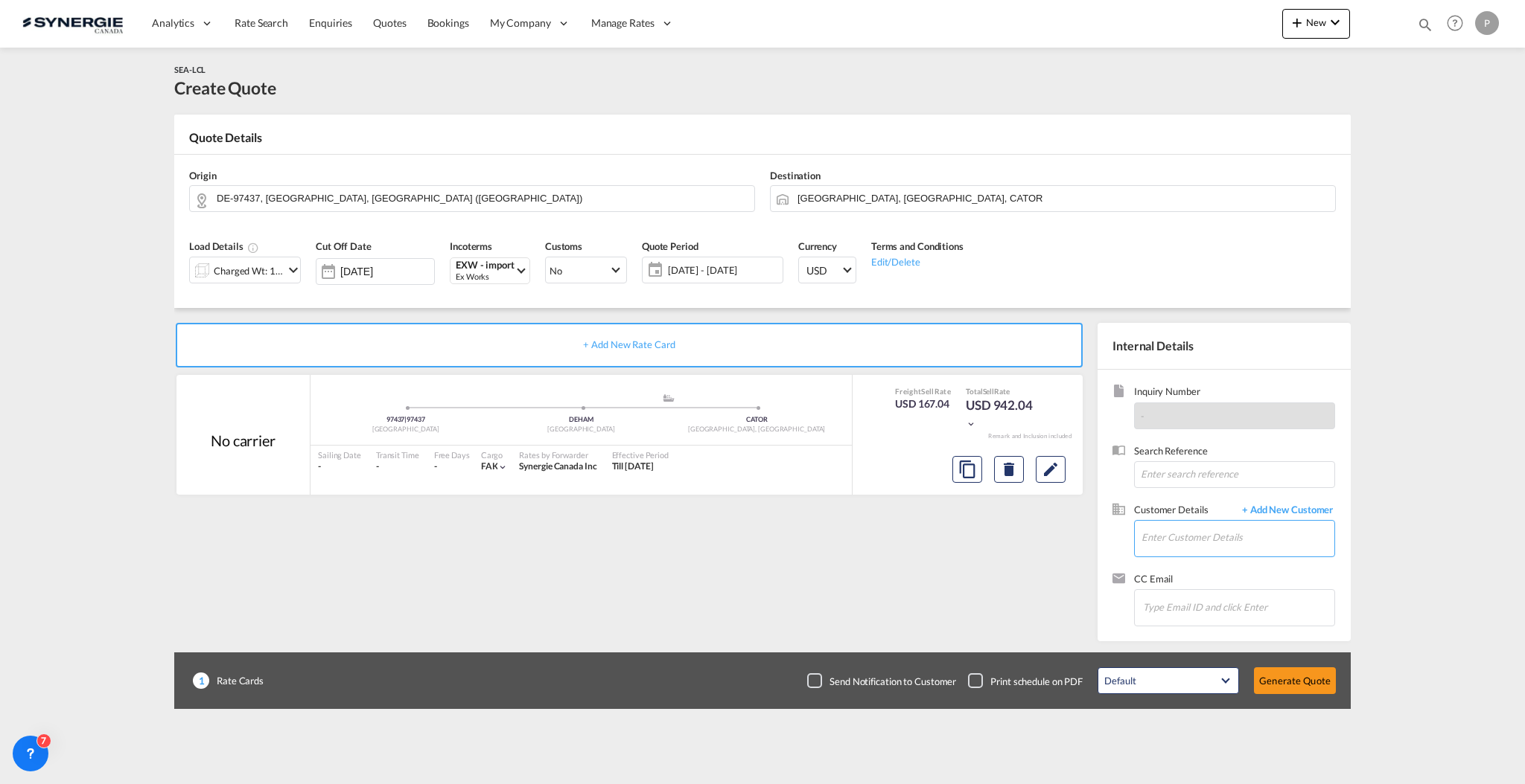
click at [1182, 539] on input "Enter Customer Details" at bounding box center [1237, 537] width 192 height 33
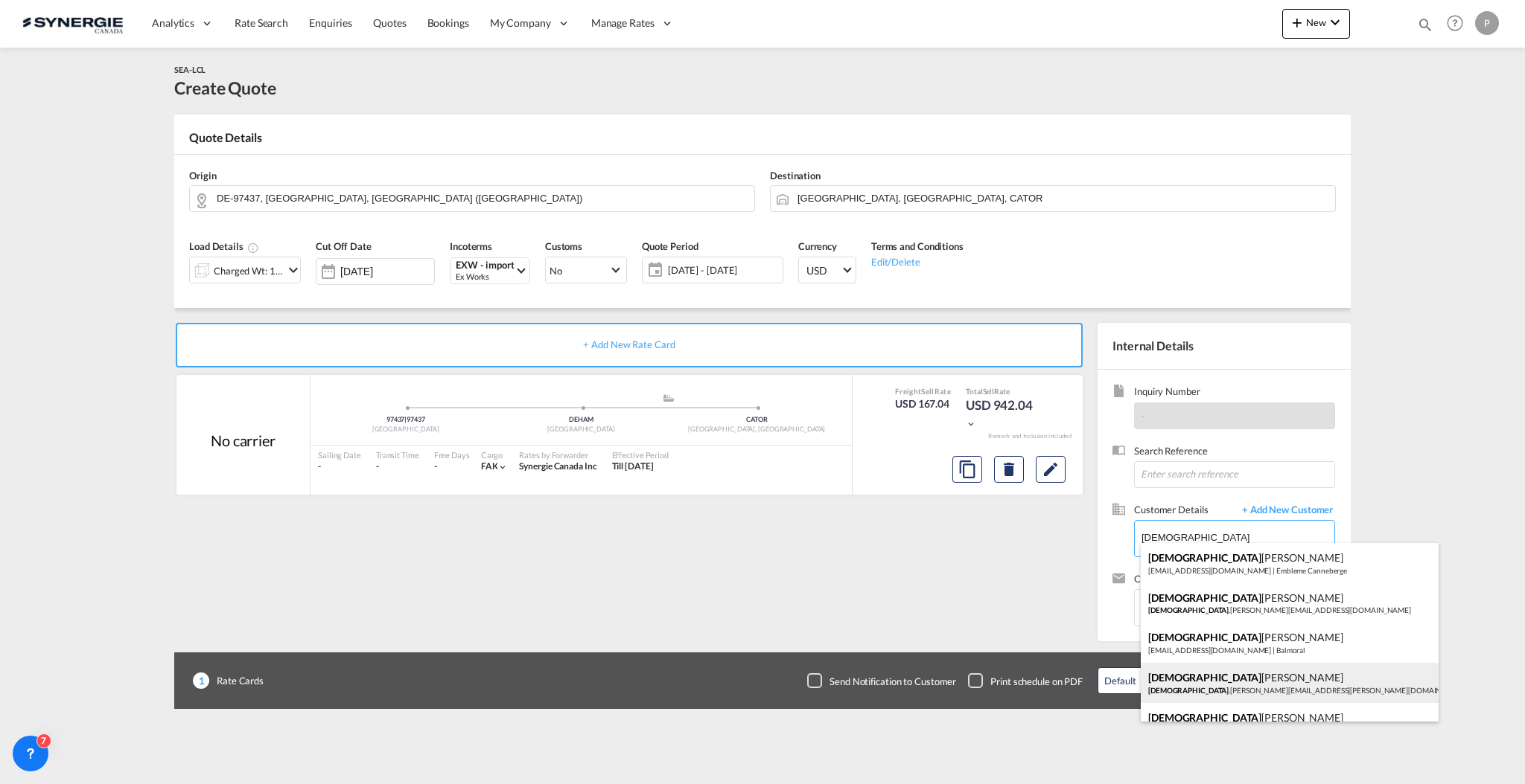
click at [1248, 679] on div "[DEMOGRAPHIC_DATA][PERSON_NAME] [PERSON_NAME] .[PERSON_NAME][EMAIL_ADDRESS][PER…" at bounding box center [1289, 682] width 298 height 40
type input "[PERSON_NAME] Dionne, [EMAIL_ADDRESS][PERSON_NAME][PERSON_NAME][DOMAIN_NAME]"
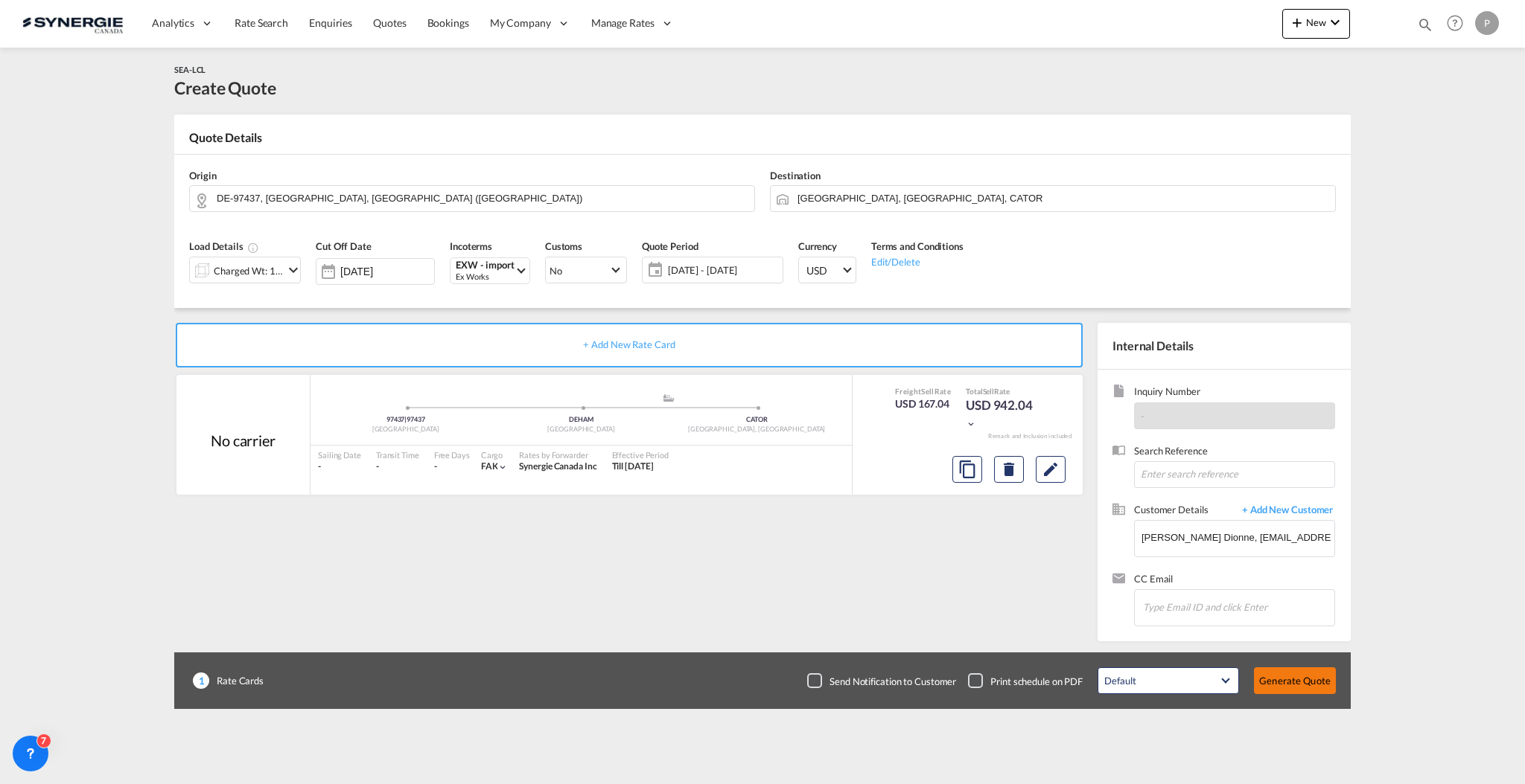
click at [1303, 681] on button "Generate Quote" at bounding box center [1294, 681] width 82 height 26
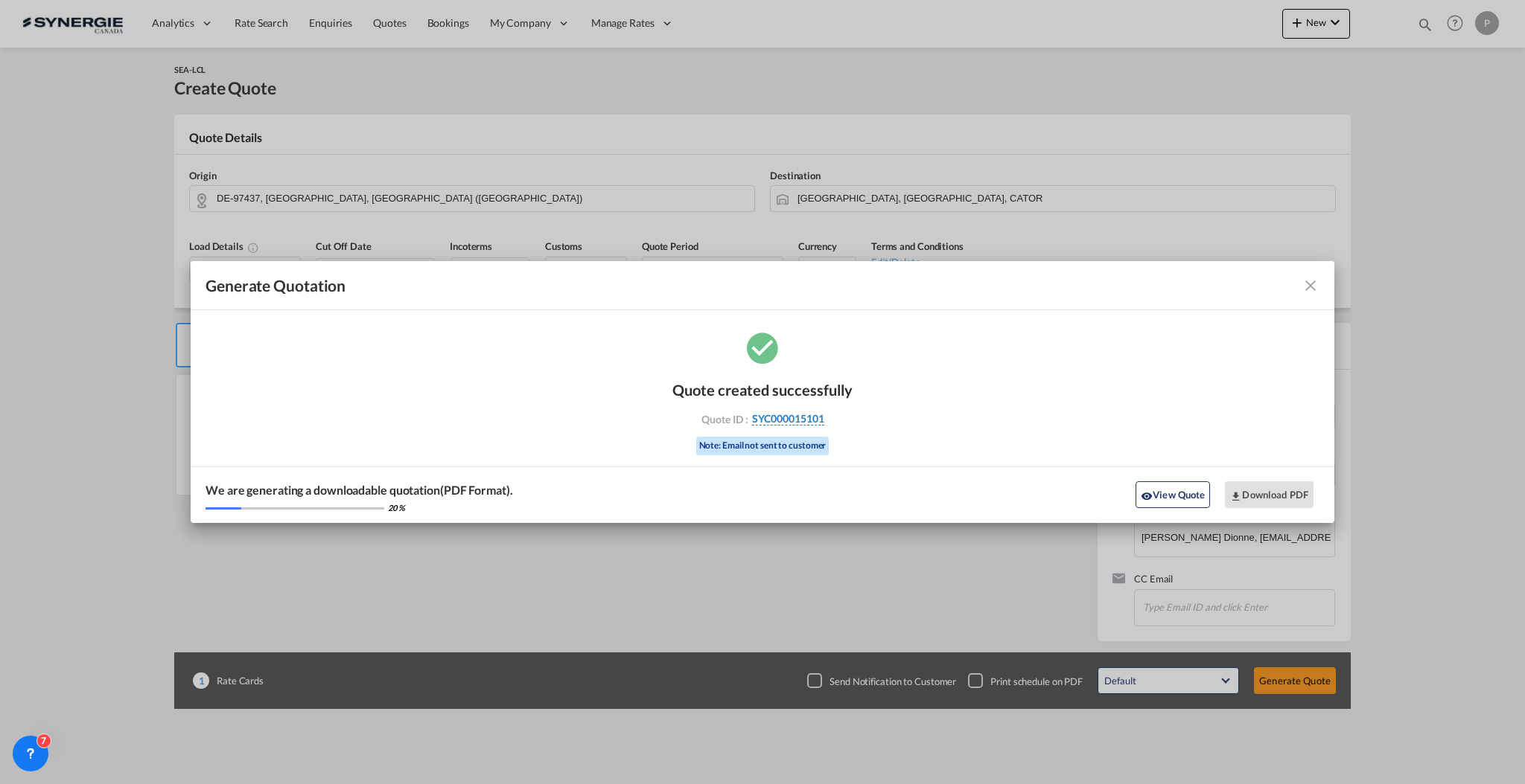
drag, startPoint x: 846, startPoint y: 412, endPoint x: 822, endPoint y: 417, distance: 24.5
click at [822, 417] on div "Quote created successfully Quote ID : SYC000015101 Note: Email not sent to cust…" at bounding box center [762, 416] width 180 height 101
copy div "SYC000015101"
